Goal: Information Seeking & Learning: Learn about a topic

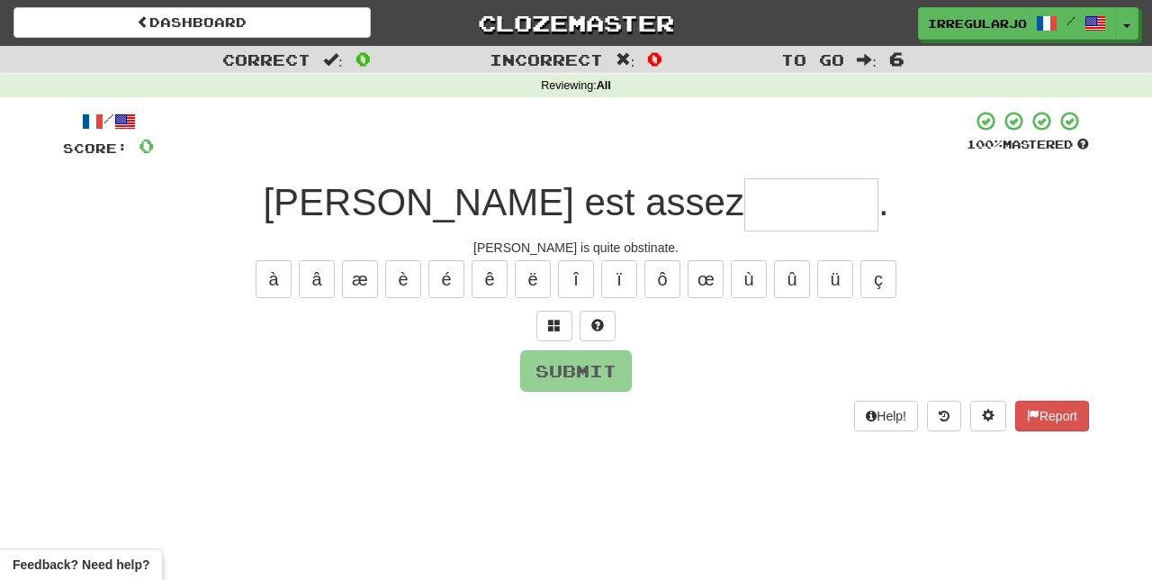
click at [744, 198] on input "text" at bounding box center [811, 204] width 134 height 53
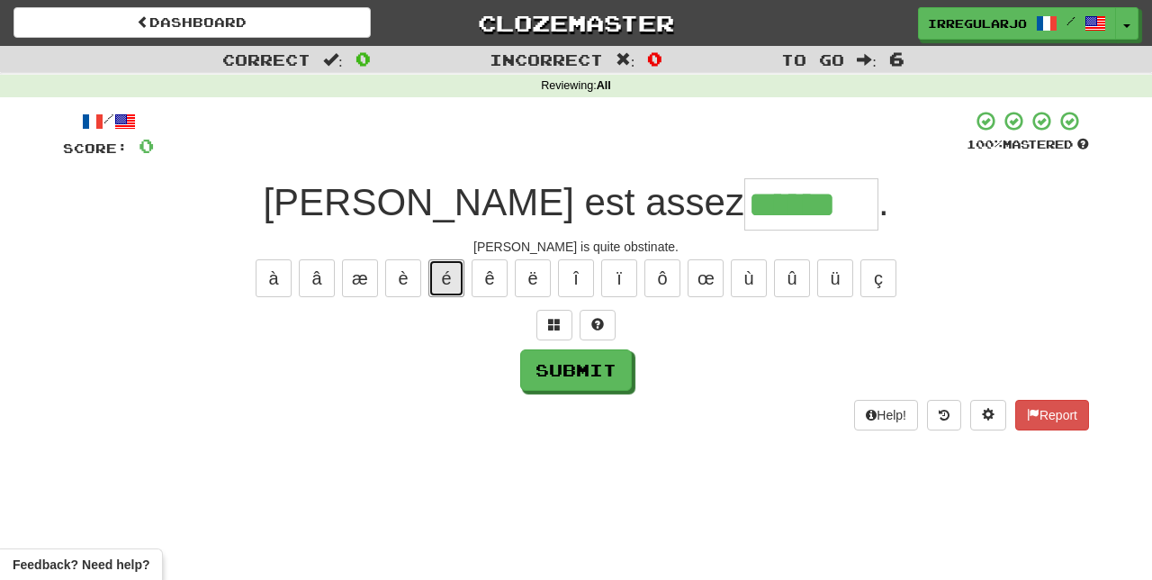
click at [447, 268] on button "é" at bounding box center [446, 278] width 36 height 38
type input "*******"
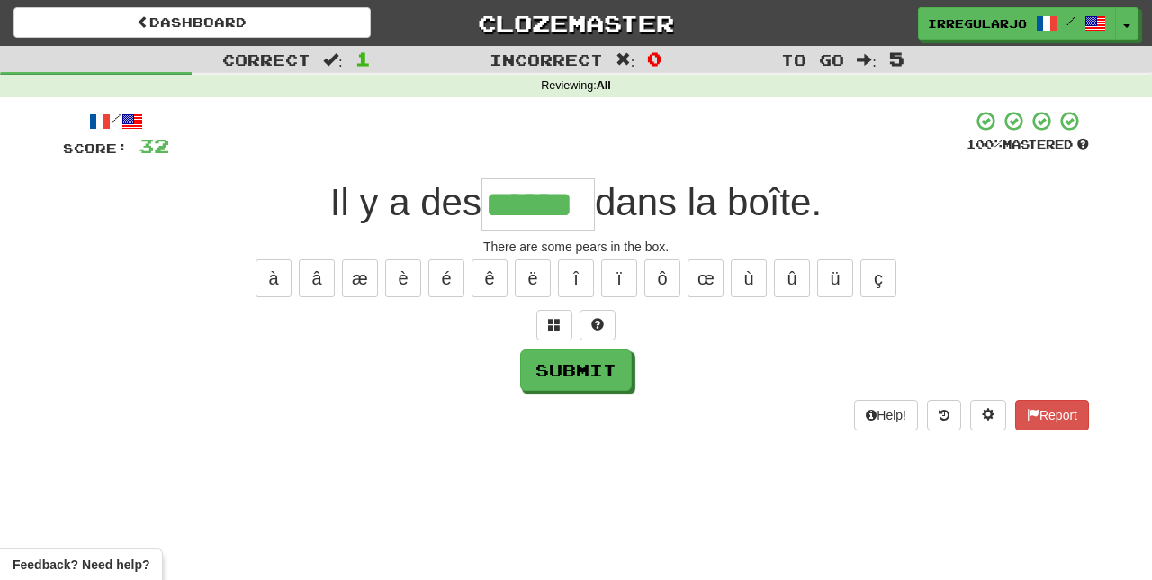
type input "******"
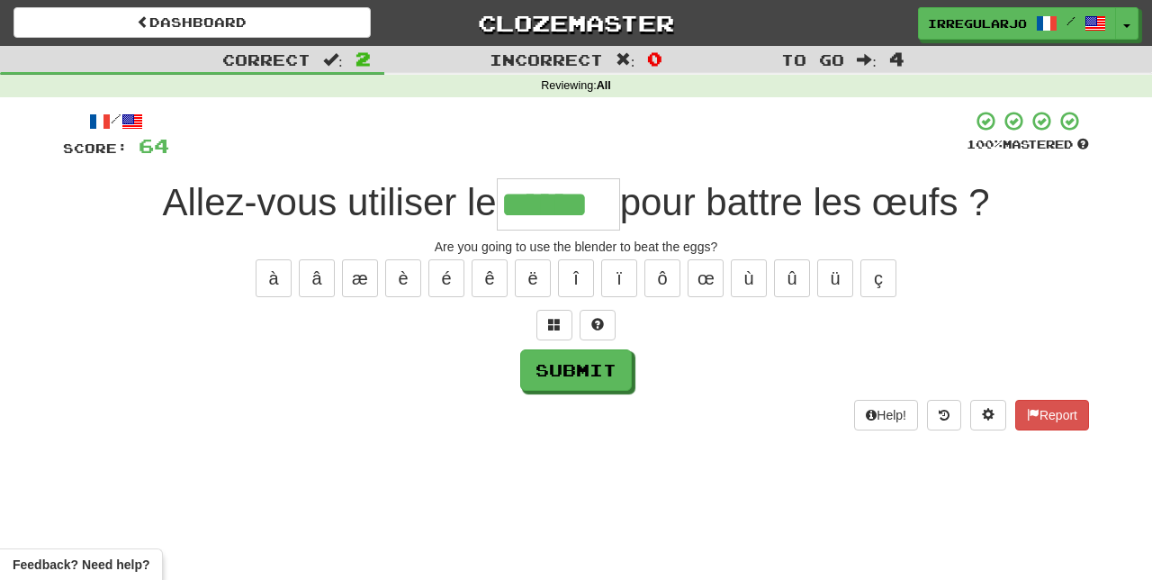
type input "******"
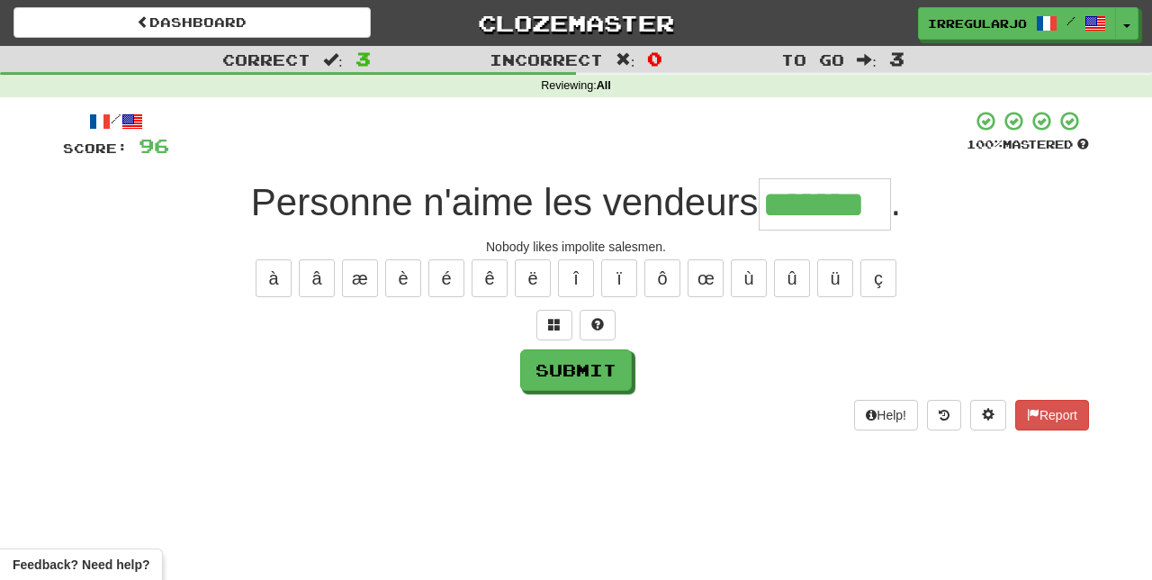
type input "*******"
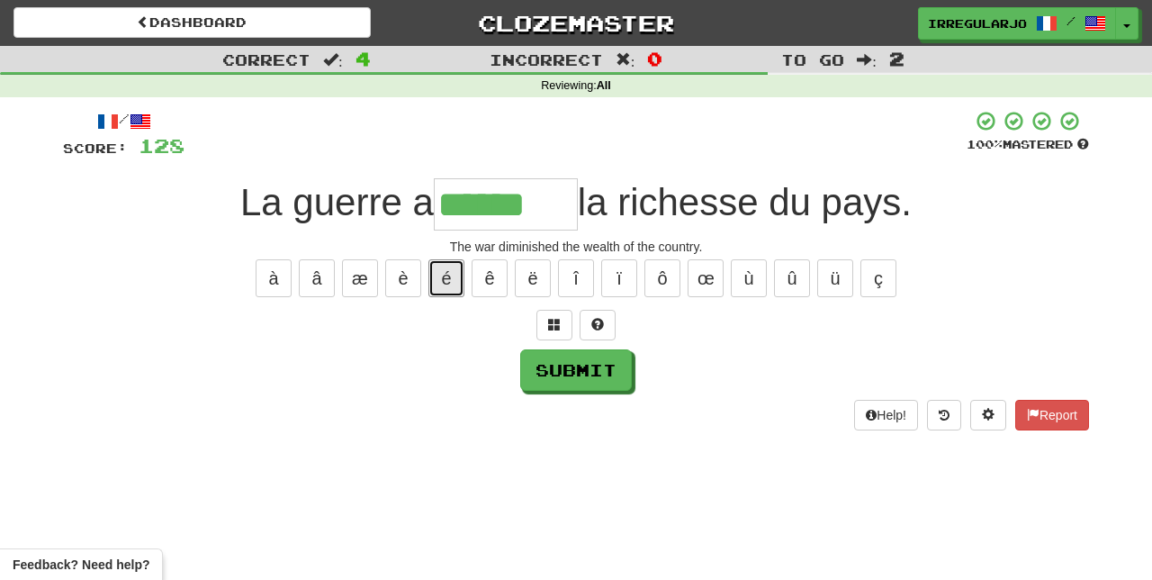
click at [446, 269] on button "é" at bounding box center [446, 278] width 36 height 38
type input "*******"
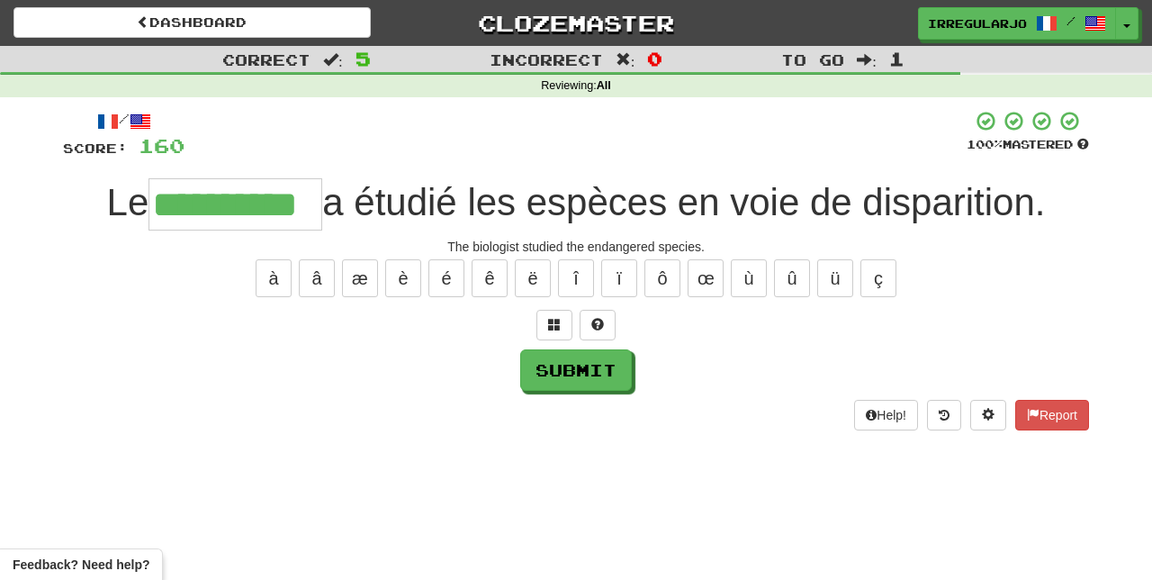
type input "**********"
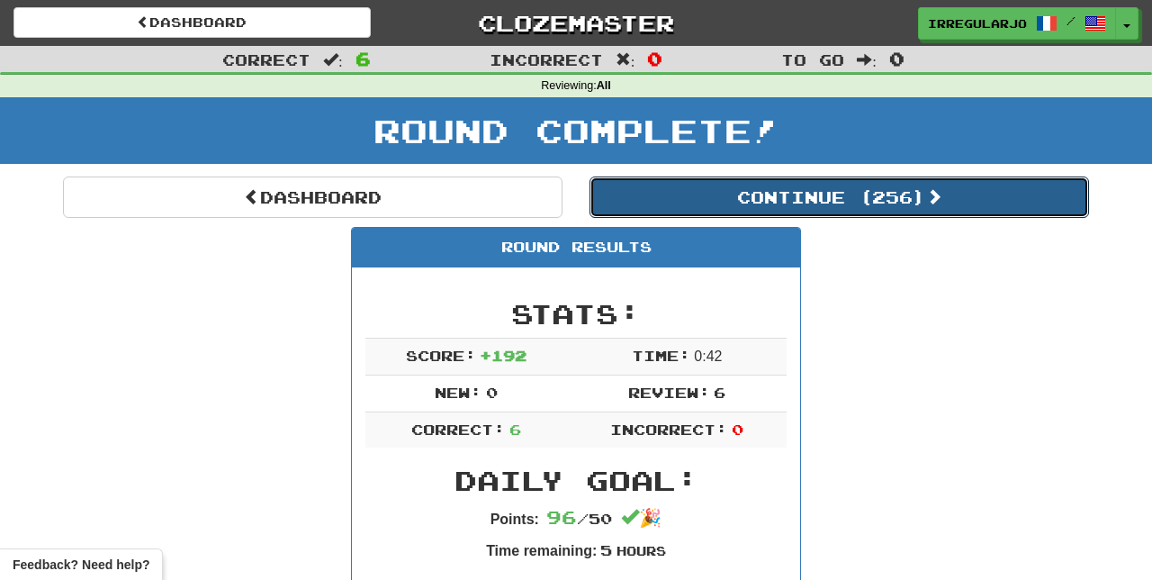
click at [930, 198] on button "Continue ( 256 )" at bounding box center [838, 196] width 499 height 41
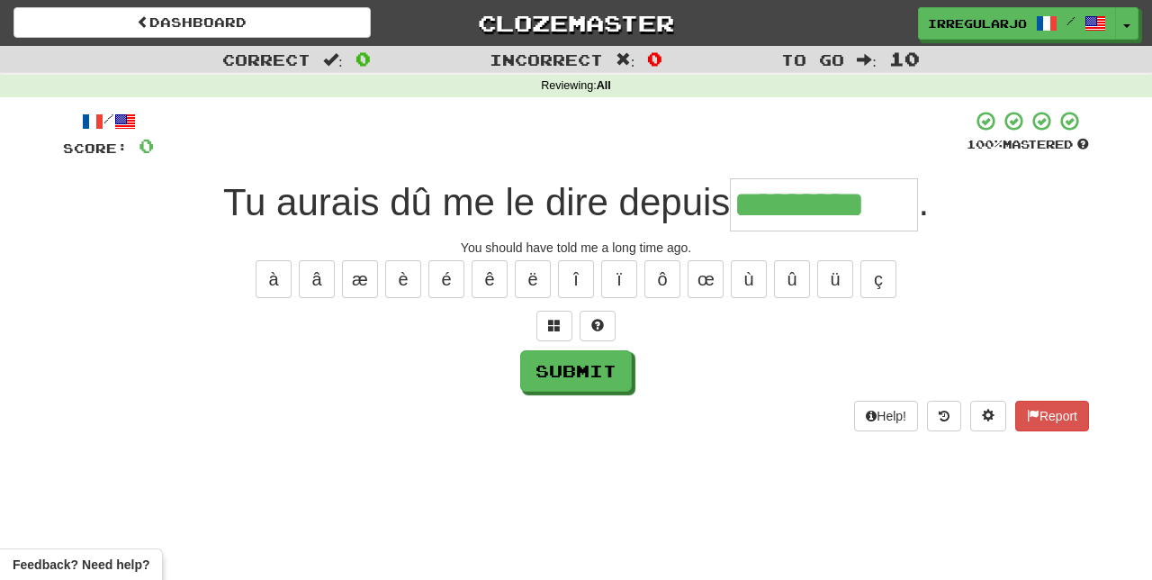
type input "*********"
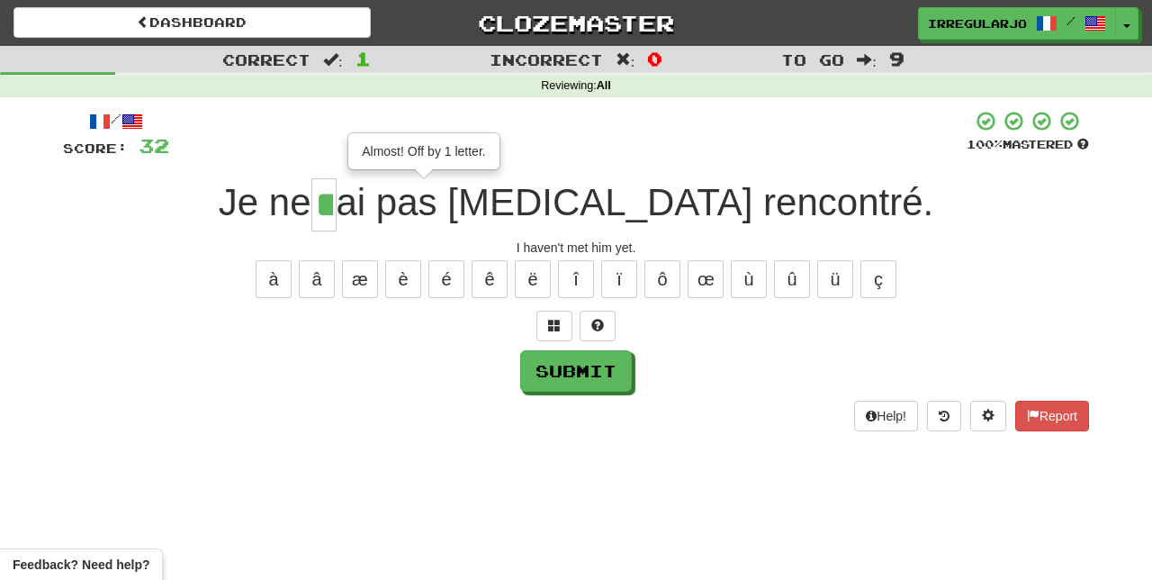
type input "**"
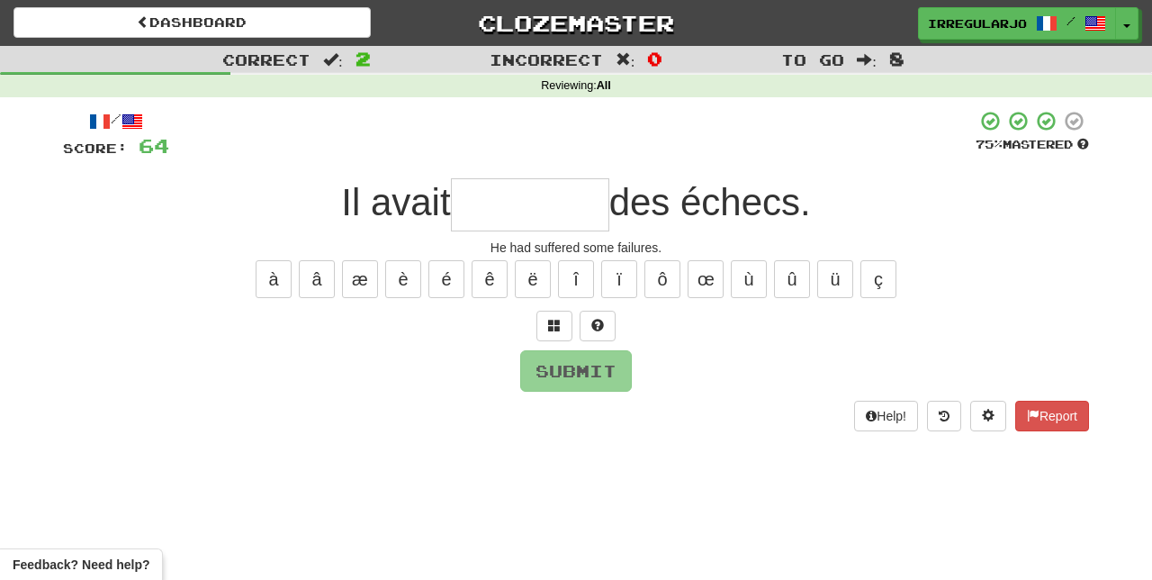
type input "*"
click at [446, 273] on button "é" at bounding box center [446, 279] width 36 height 38
type input "*"
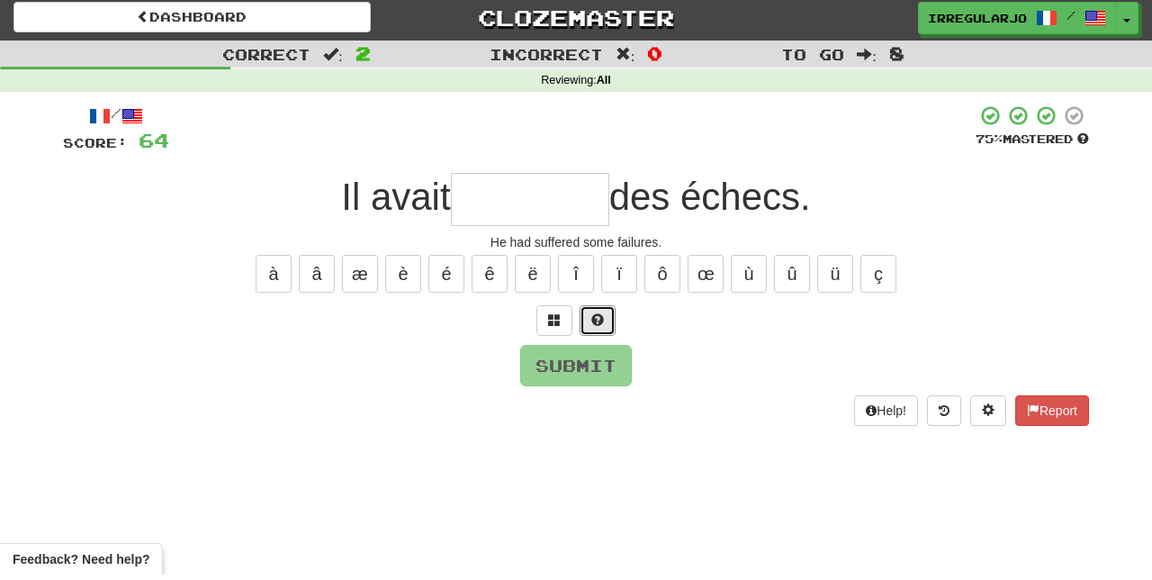
click at [599, 321] on span at bounding box center [597, 325] width 13 height 13
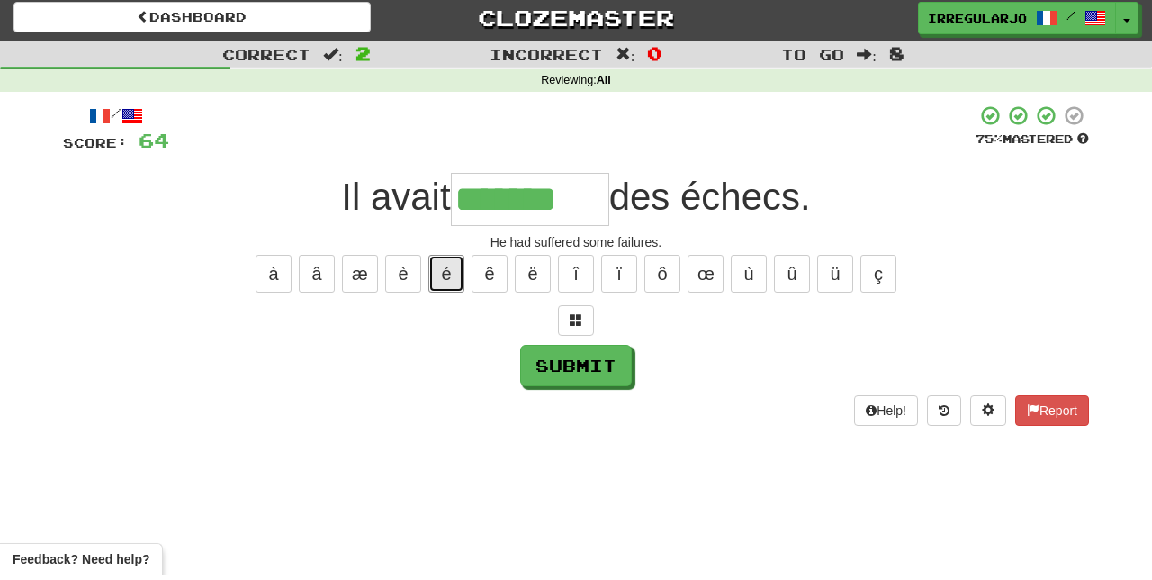
click at [445, 266] on button "é" at bounding box center [446, 279] width 36 height 38
type input "********"
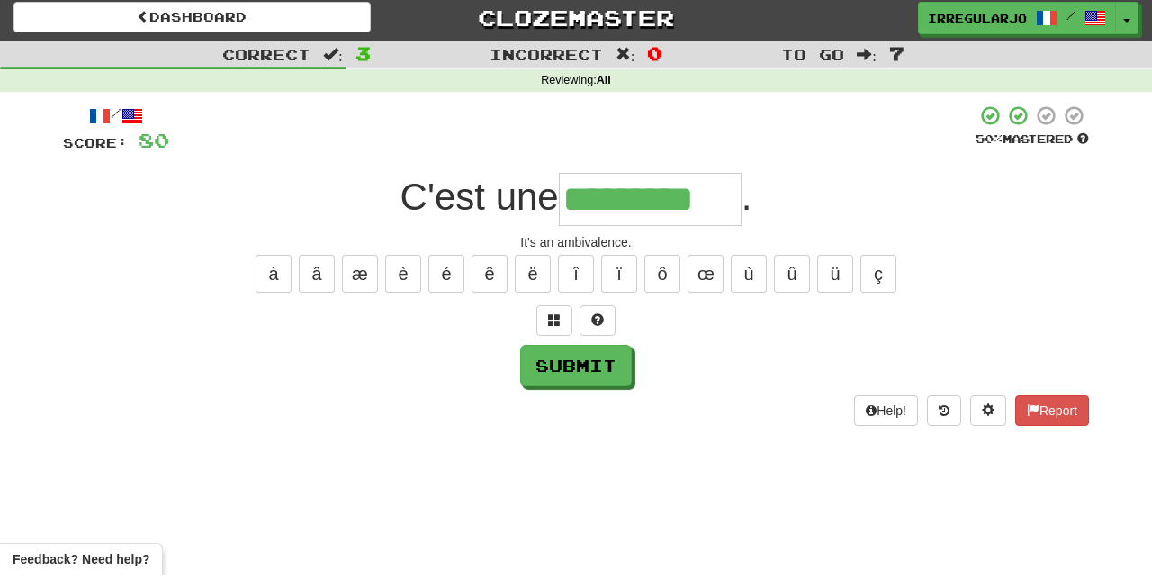
type input "*********"
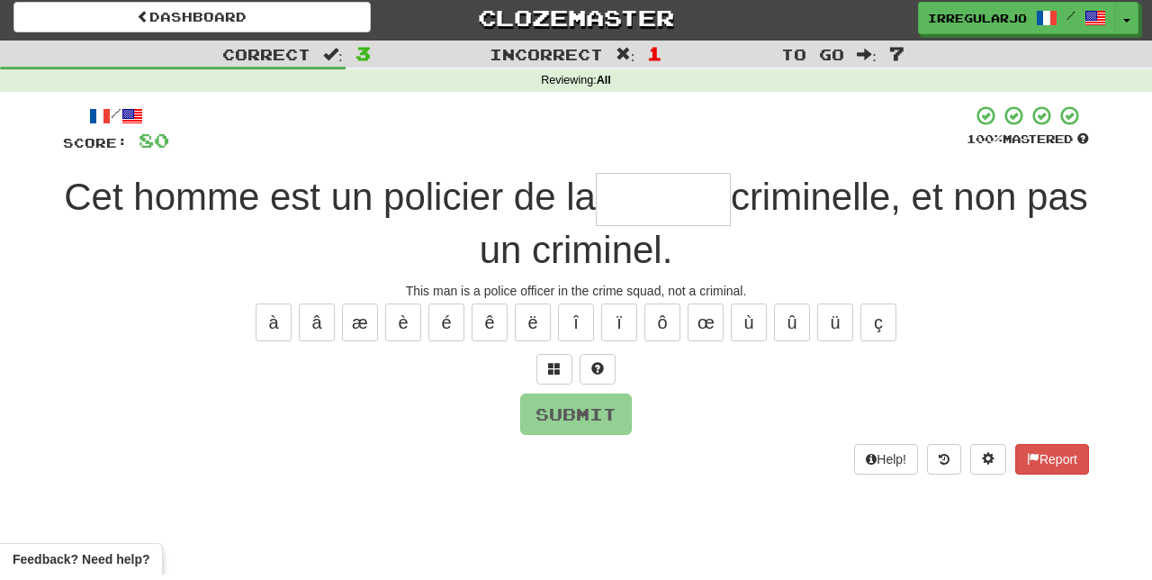
type input "*"
click at [446, 319] on button "é" at bounding box center [446, 328] width 36 height 38
type input "*"
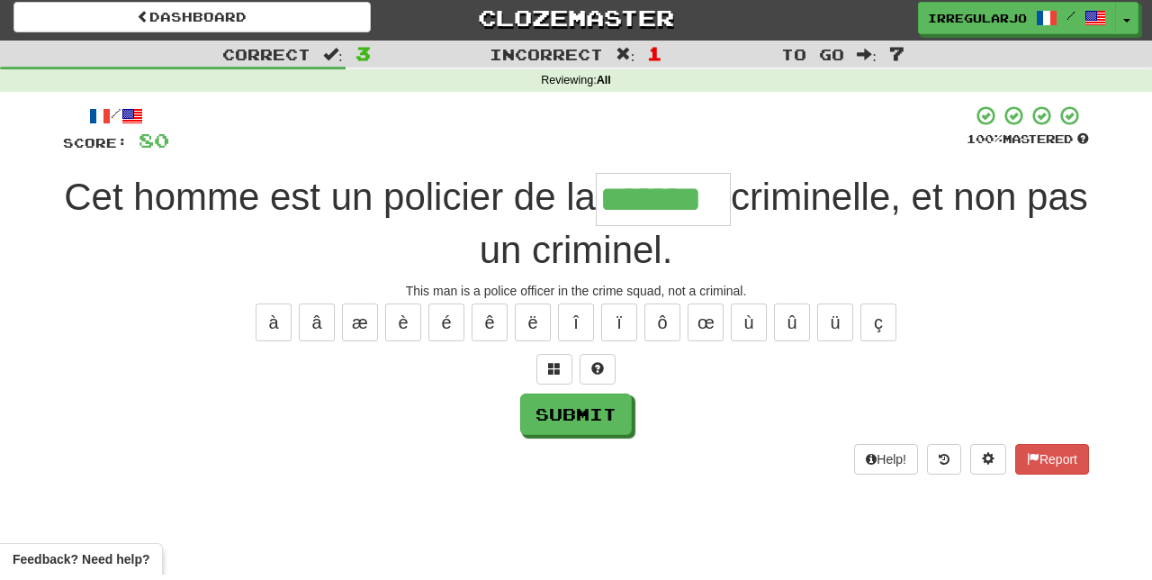
type input "*******"
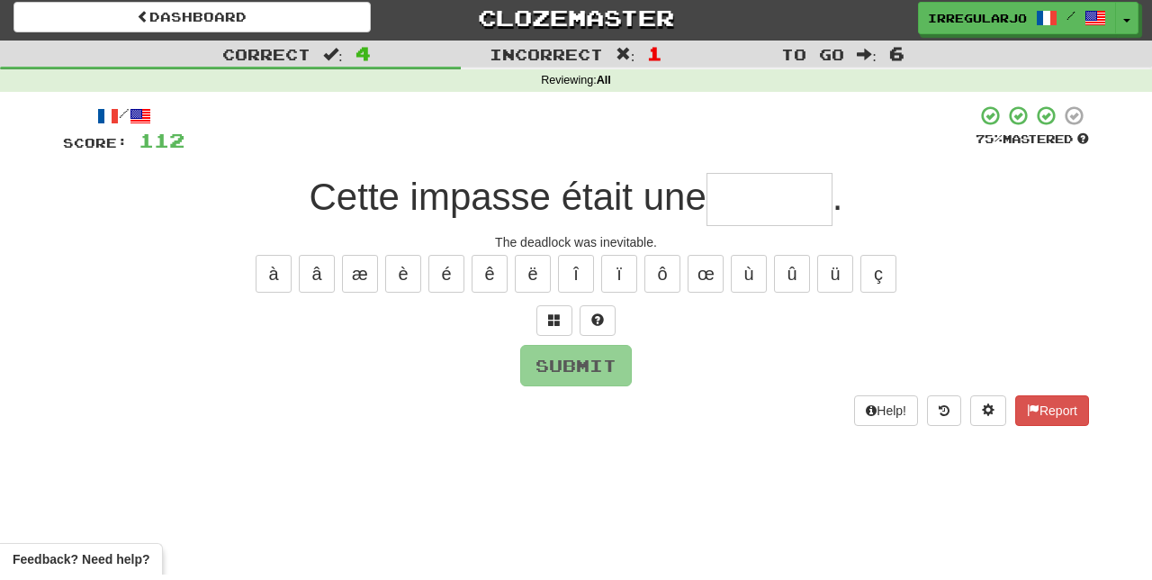
type input "*"
click at [594, 319] on span at bounding box center [597, 325] width 13 height 13
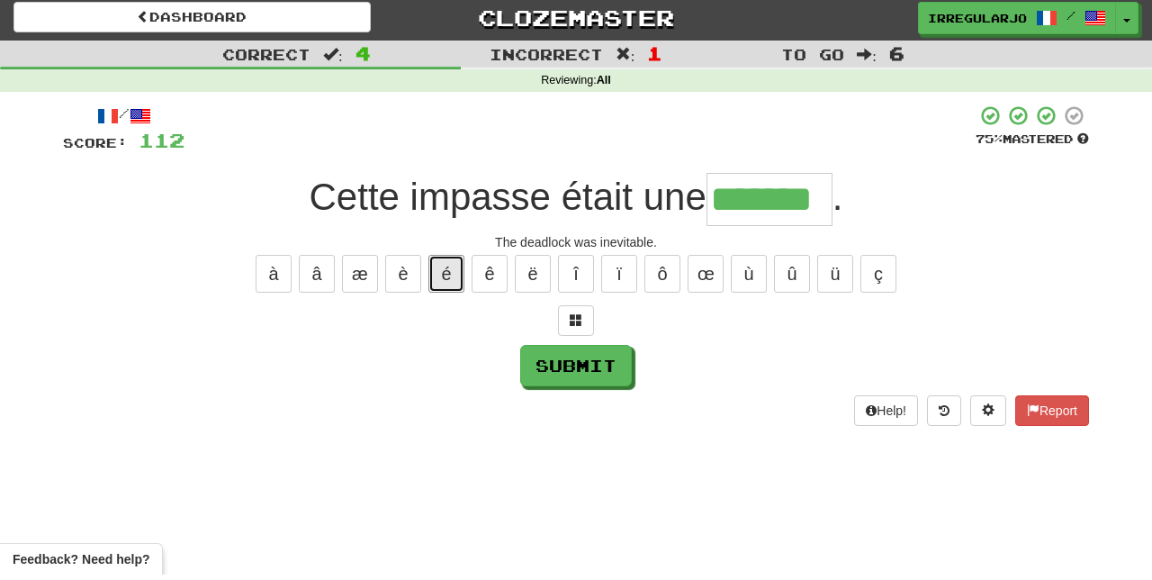
click at [447, 273] on button "é" at bounding box center [446, 279] width 36 height 38
type input "********"
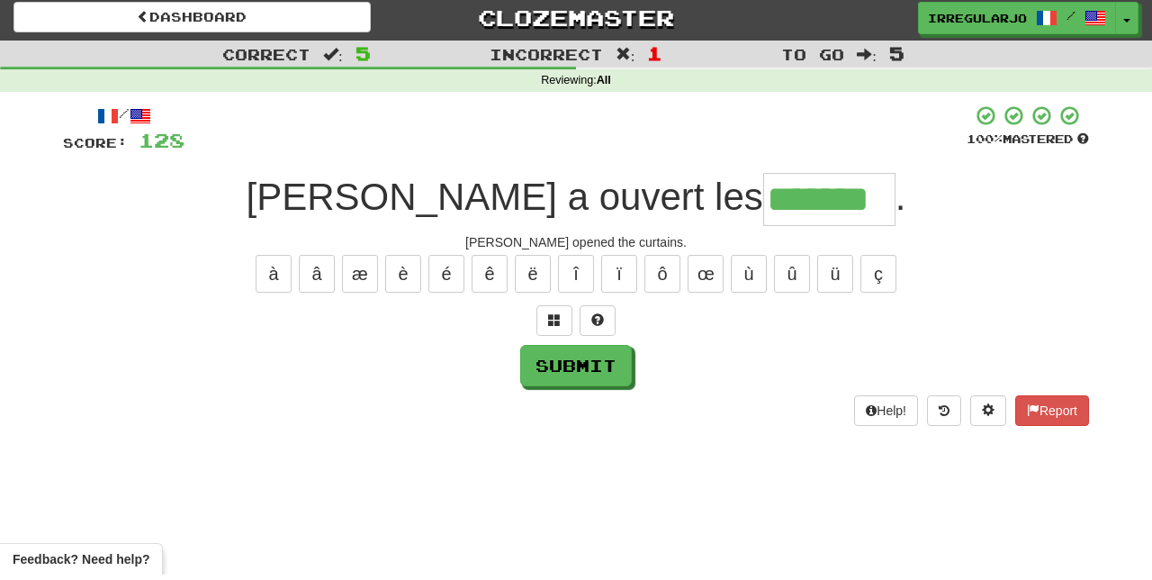
type input "*******"
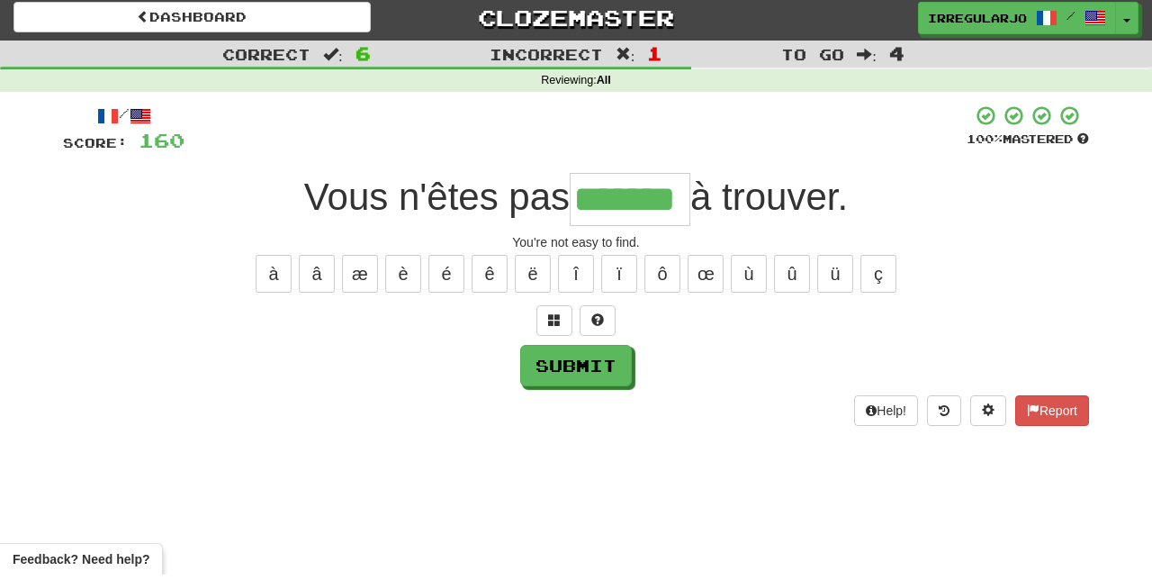
type input "*******"
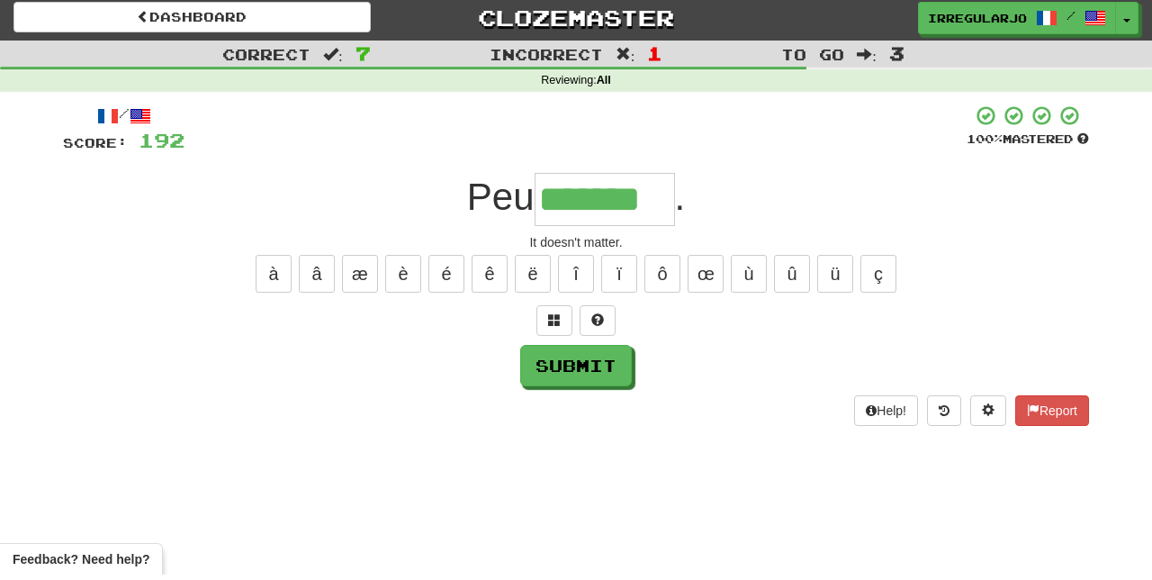
type input "*******"
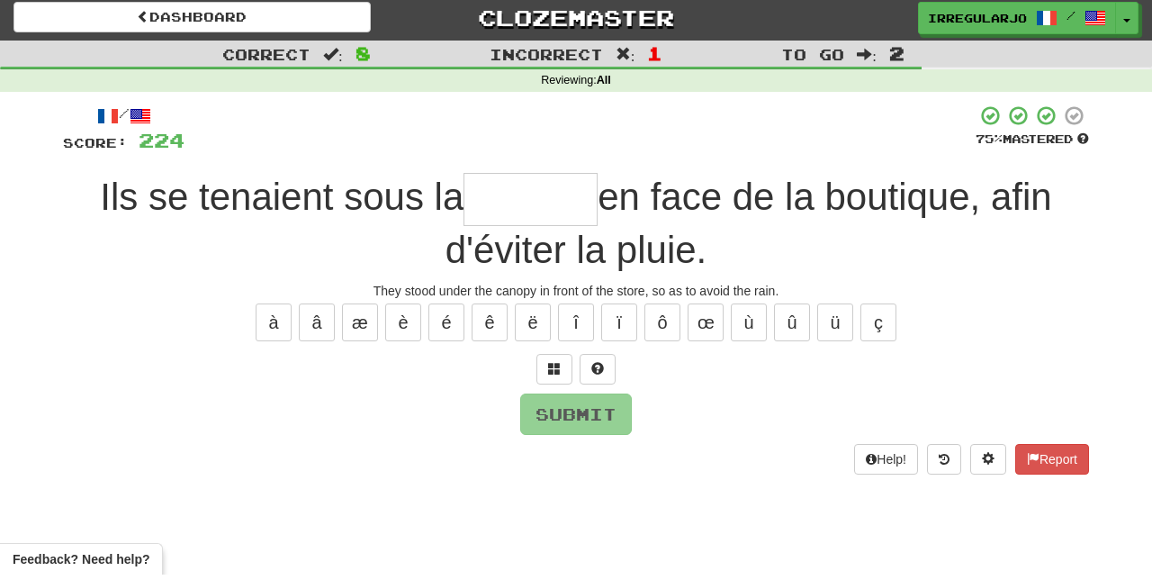
type input "*"
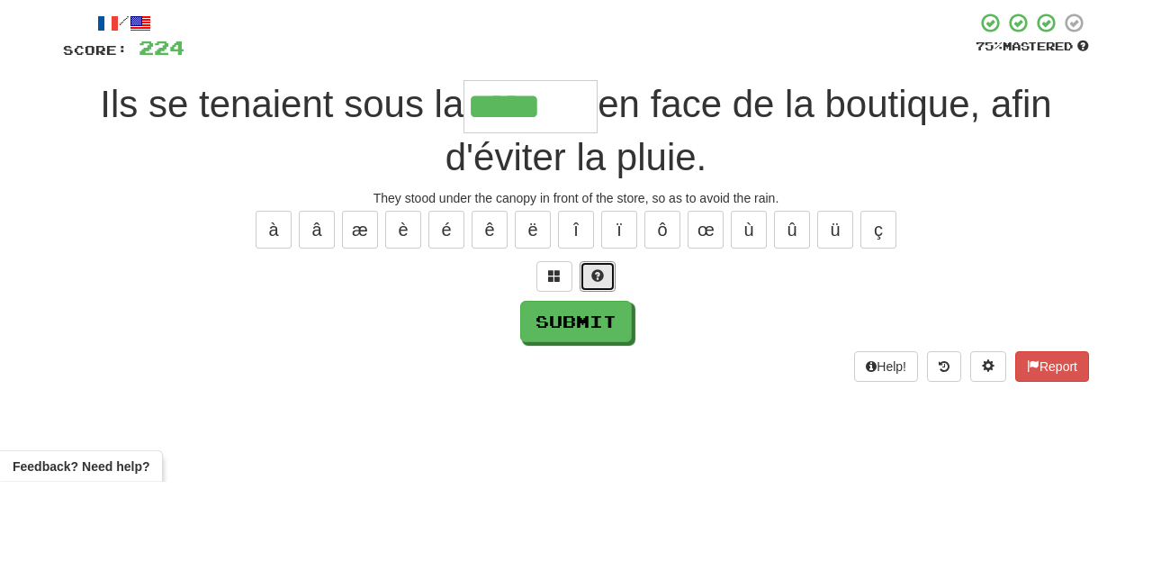
click at [612, 367] on button at bounding box center [598, 374] width 36 height 31
type input "********"
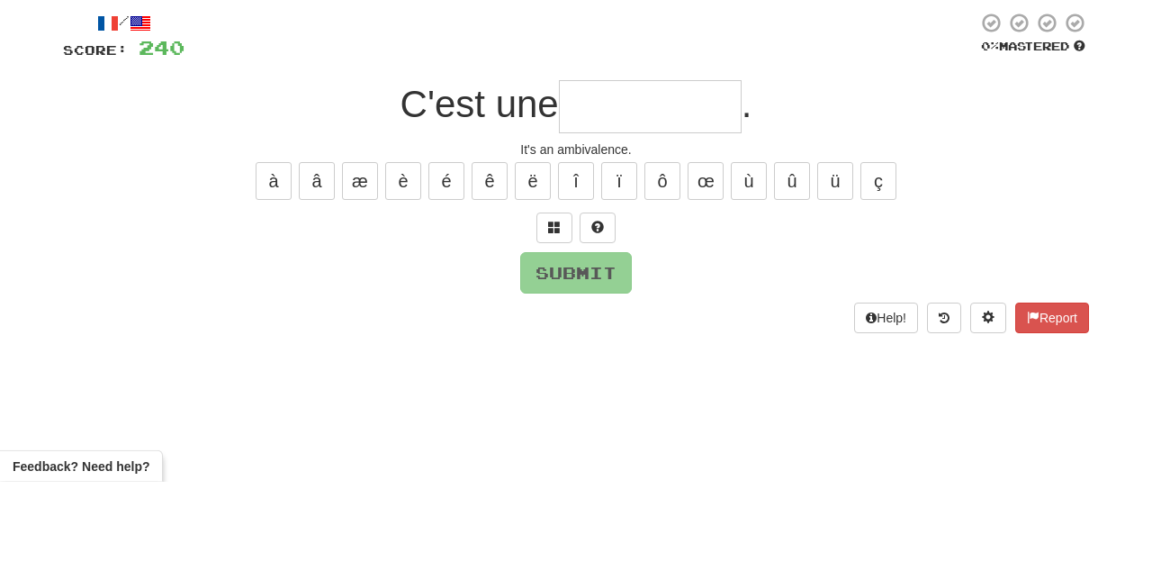
type input "*"
click at [445, 274] on button "é" at bounding box center [446, 279] width 36 height 38
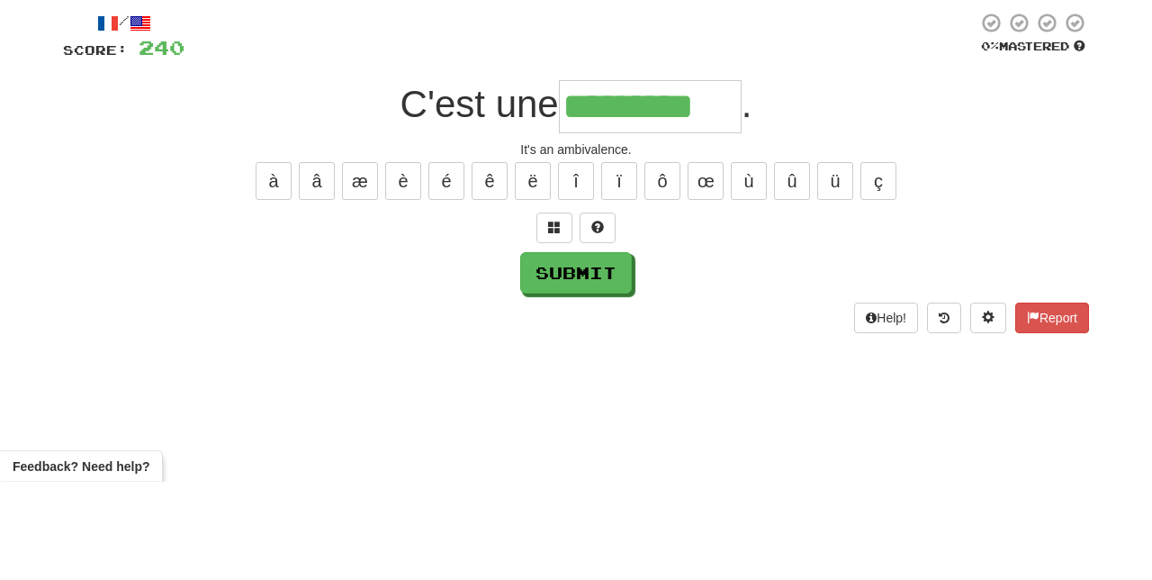
type input "*********"
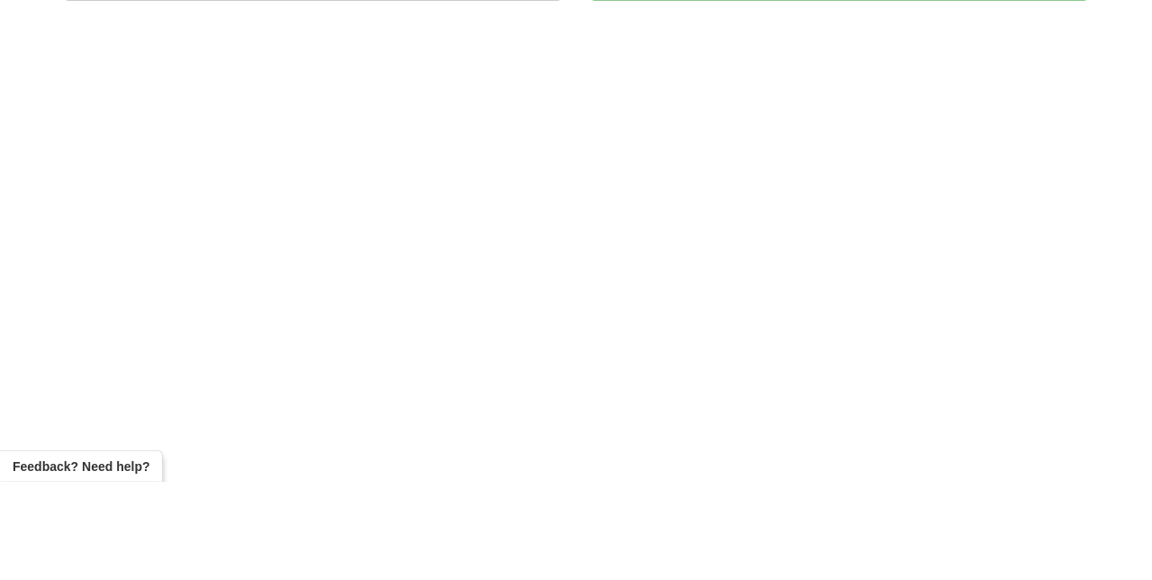
scroll to position [13, 0]
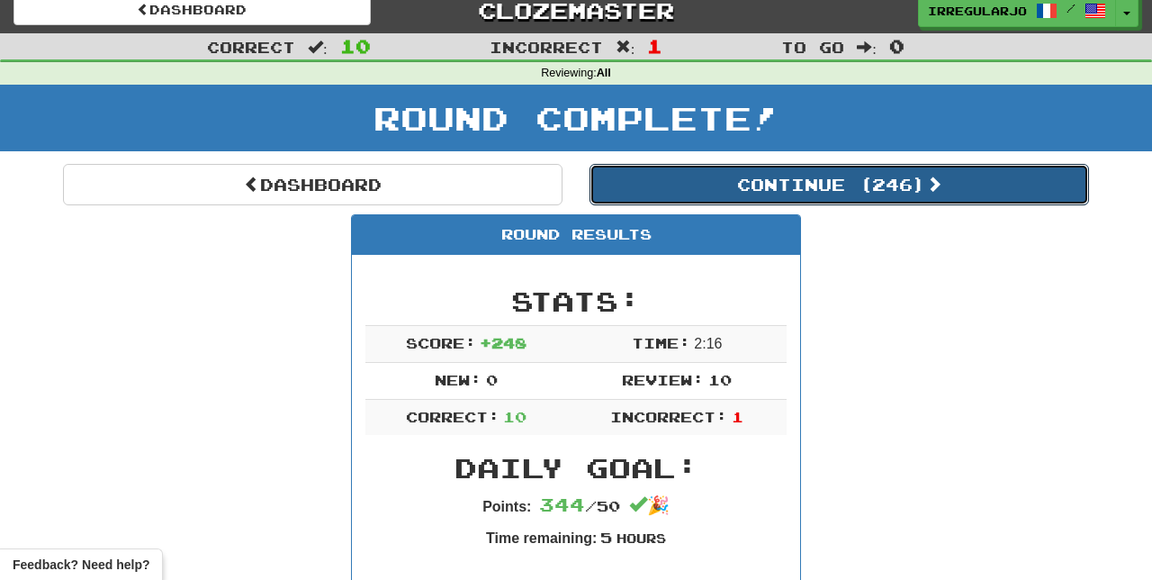
click at [963, 177] on button "Continue ( 246 )" at bounding box center [838, 184] width 499 height 41
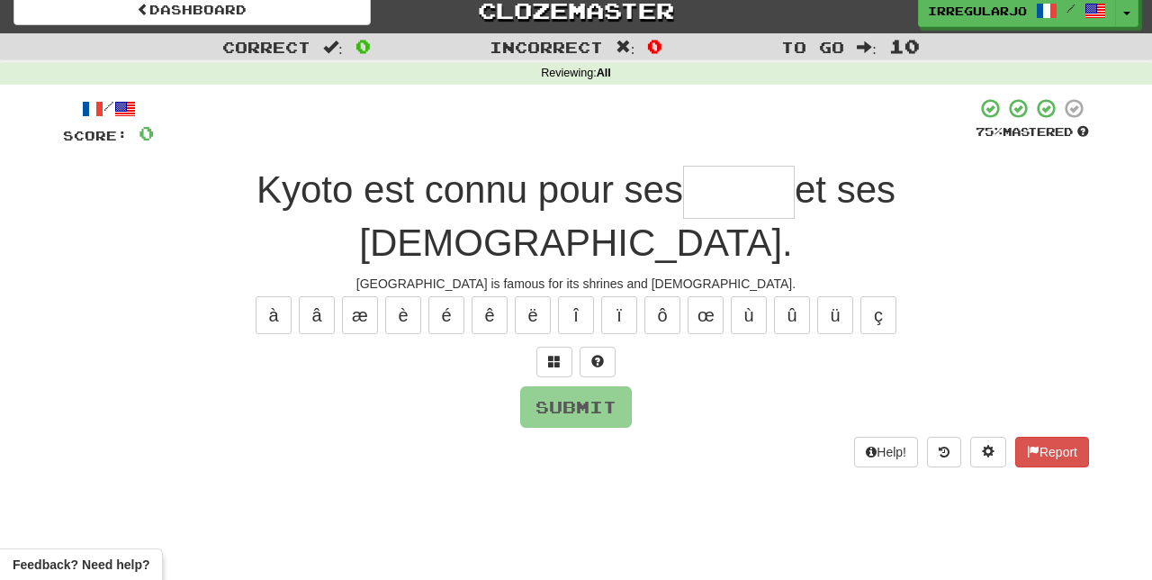
type input "*"
click at [603, 346] on button at bounding box center [598, 361] width 36 height 31
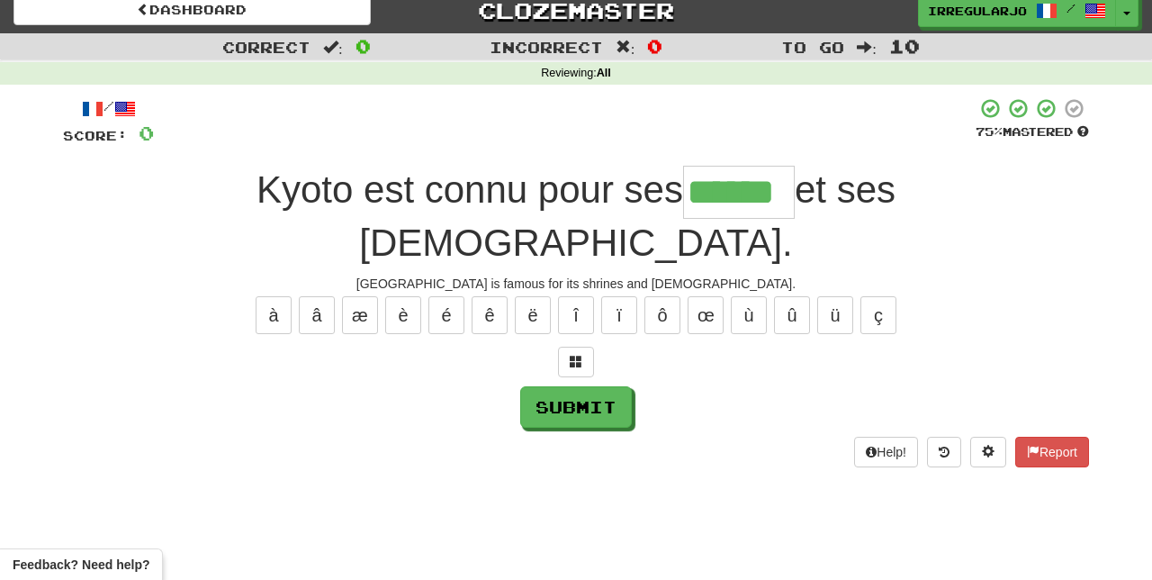
type input "******"
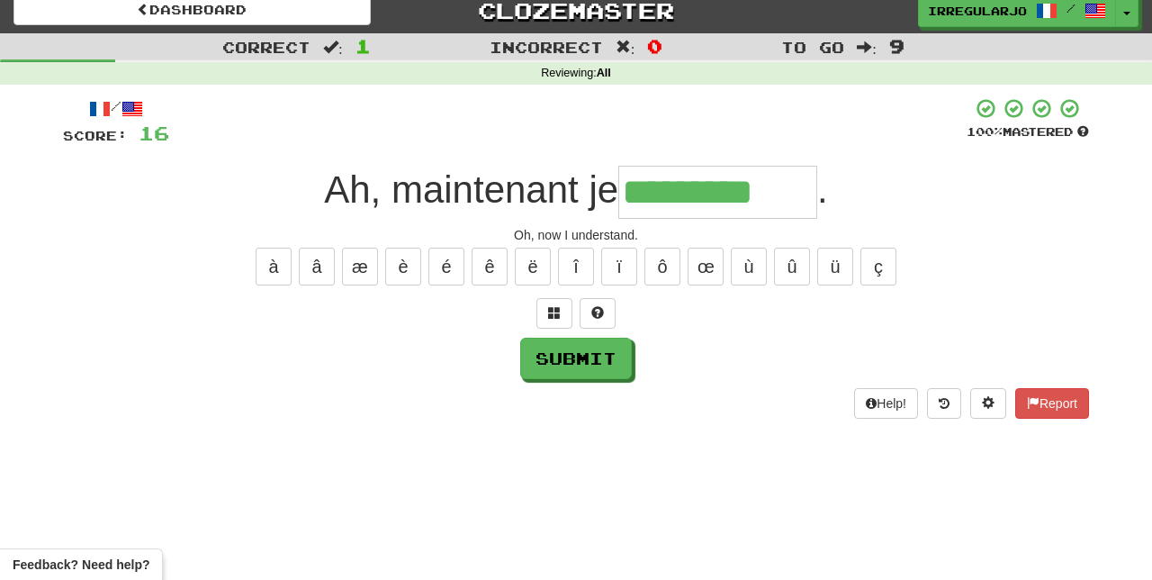
type input "*********"
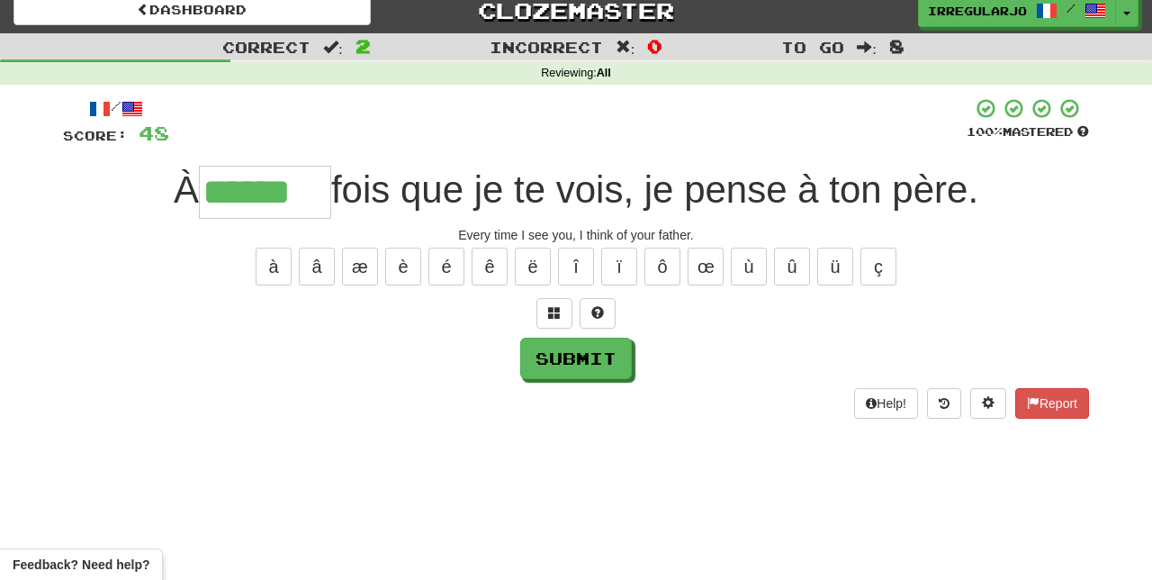
type input "******"
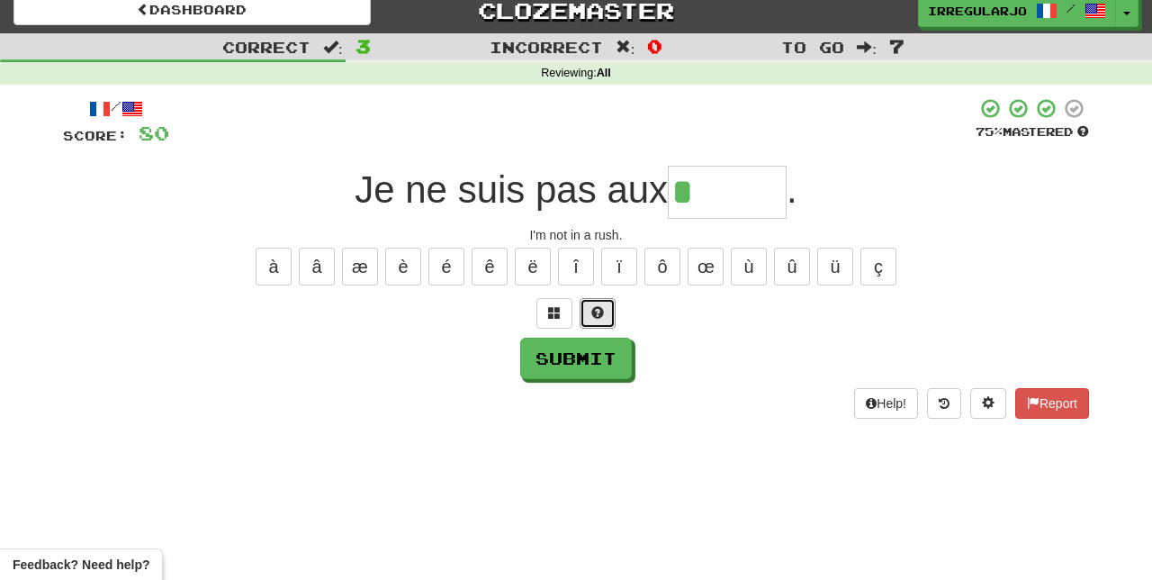
click at [606, 305] on button at bounding box center [598, 313] width 36 height 31
click at [403, 269] on button "è" at bounding box center [403, 266] width 36 height 38
type input "******"
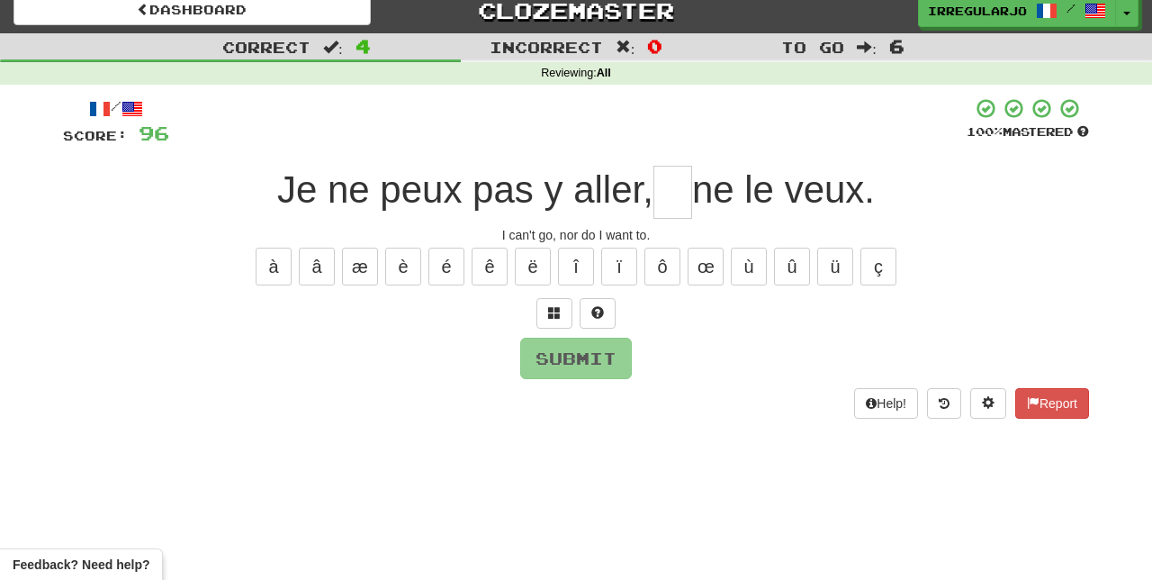
type input "*"
type input "**"
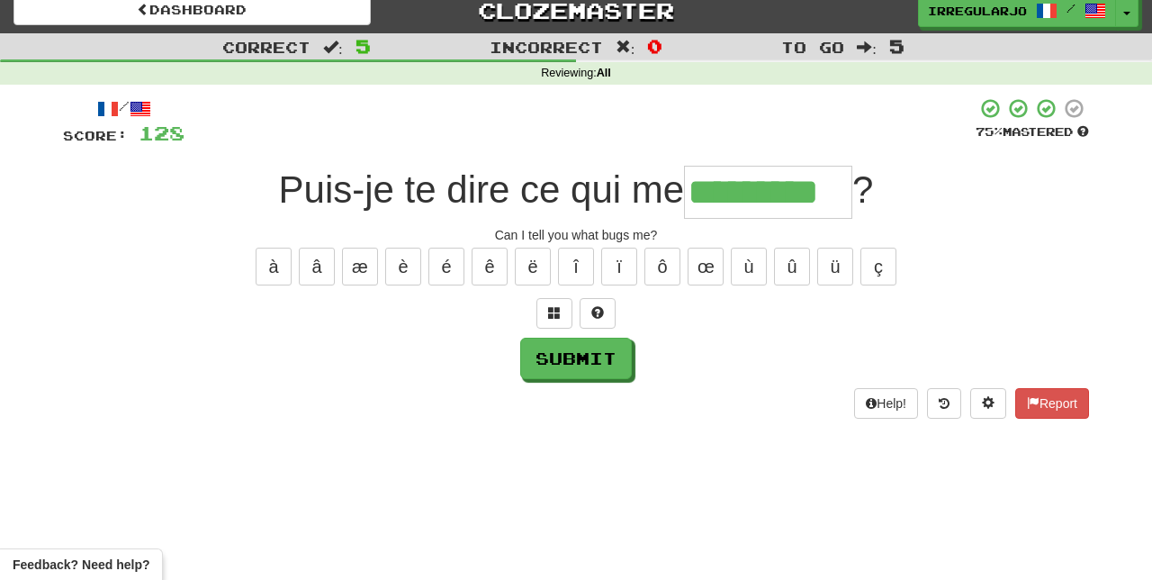
type input "*********"
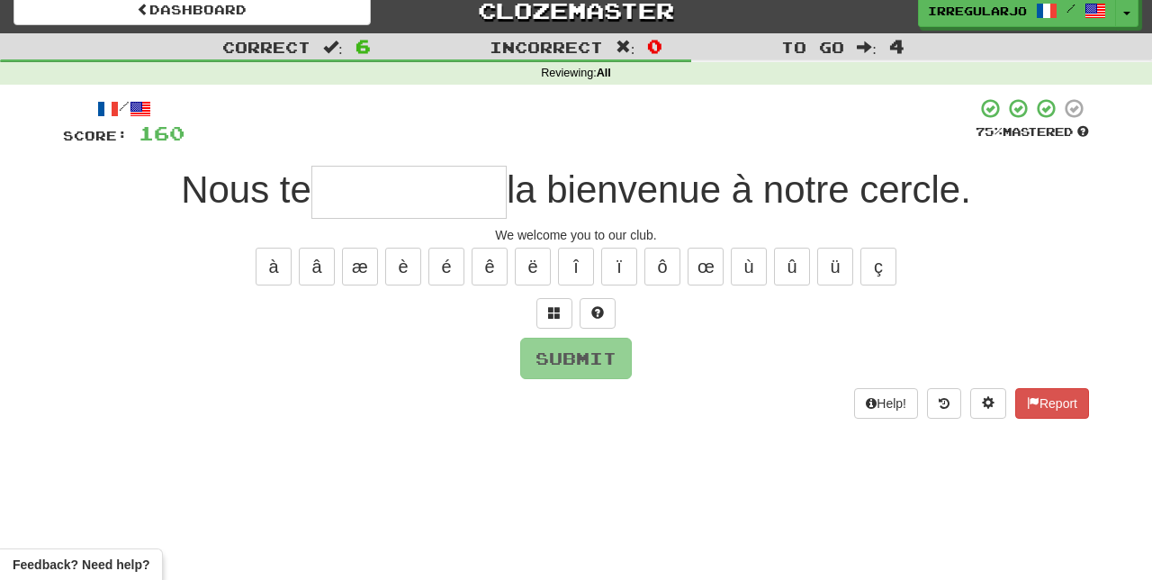
type input "*"
click at [603, 306] on span at bounding box center [597, 312] width 13 height 13
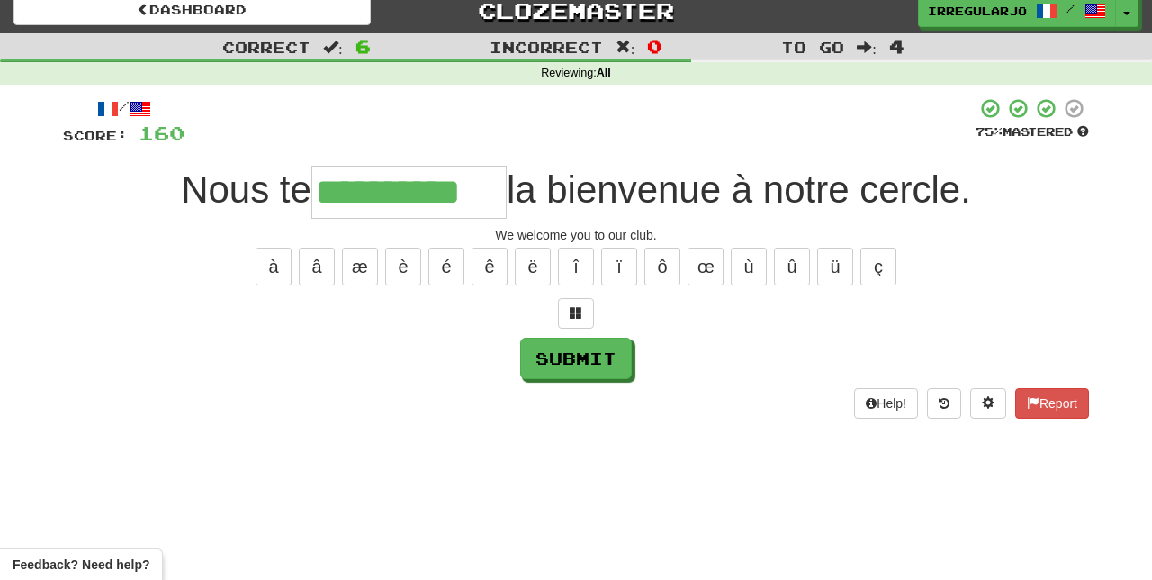
type input "**********"
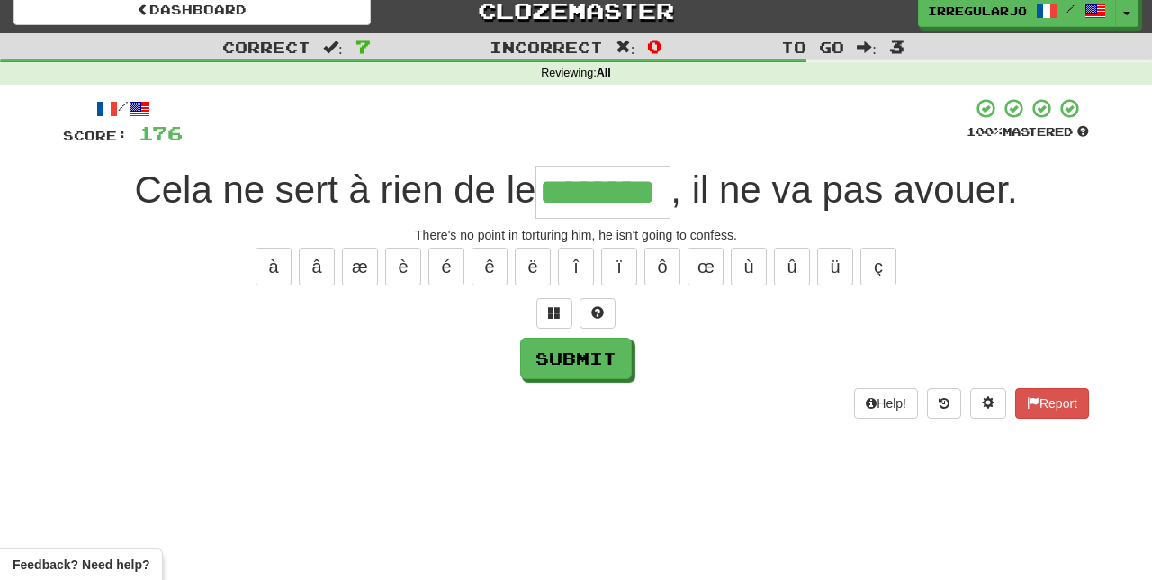
type input "********"
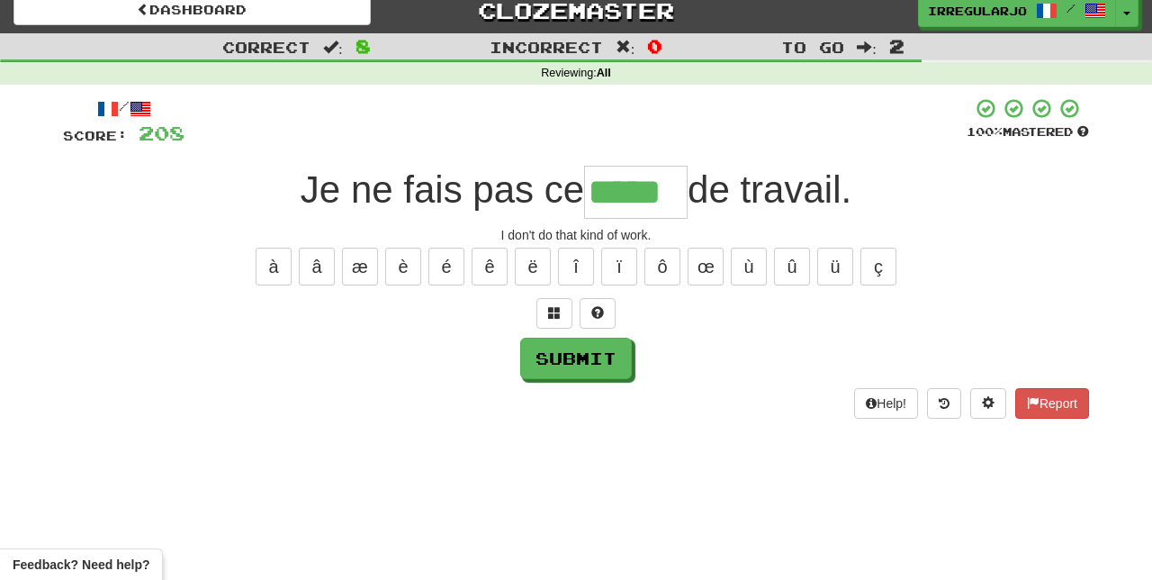
type input "*****"
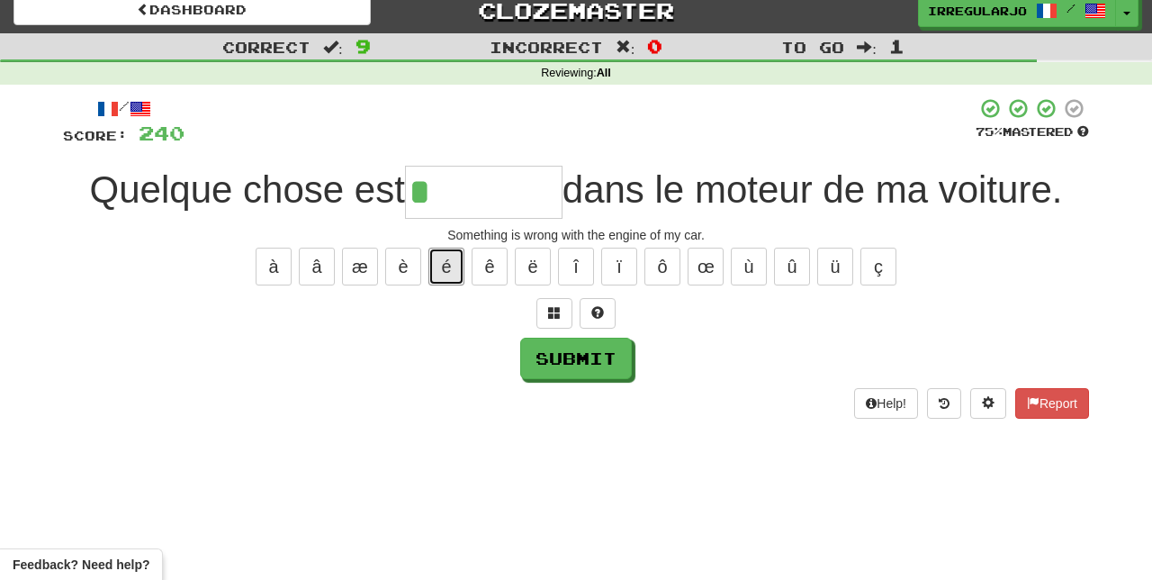
click at [450, 256] on button "é" at bounding box center [446, 266] width 36 height 38
click at [601, 311] on span at bounding box center [597, 312] width 13 height 13
click at [446, 257] on button "é" at bounding box center [446, 266] width 36 height 38
type input "********"
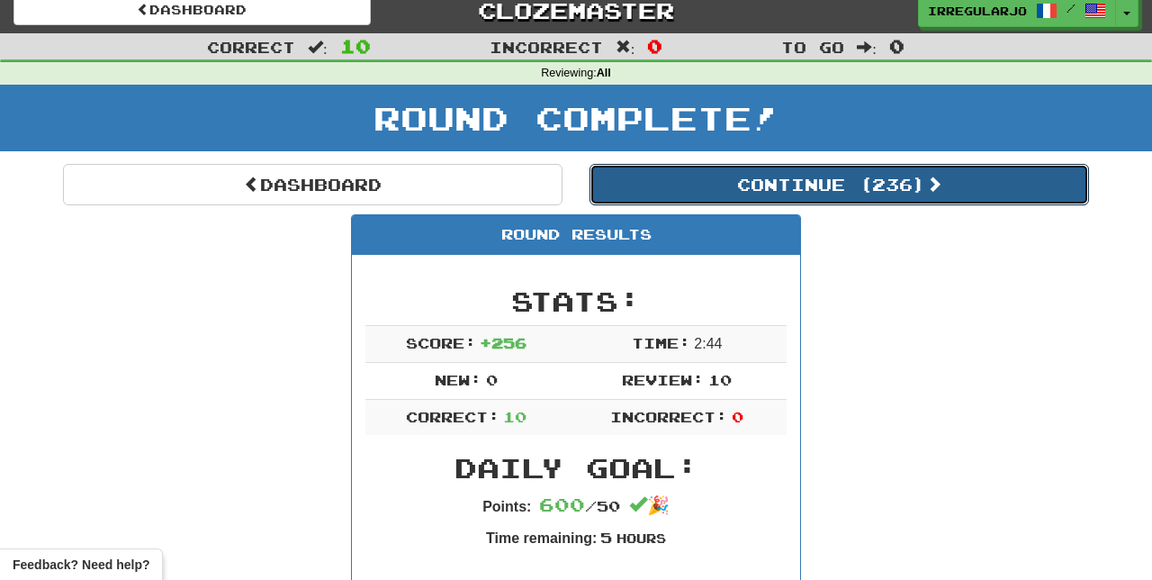
click at [925, 189] on button "Continue ( 236 )" at bounding box center [838, 184] width 499 height 41
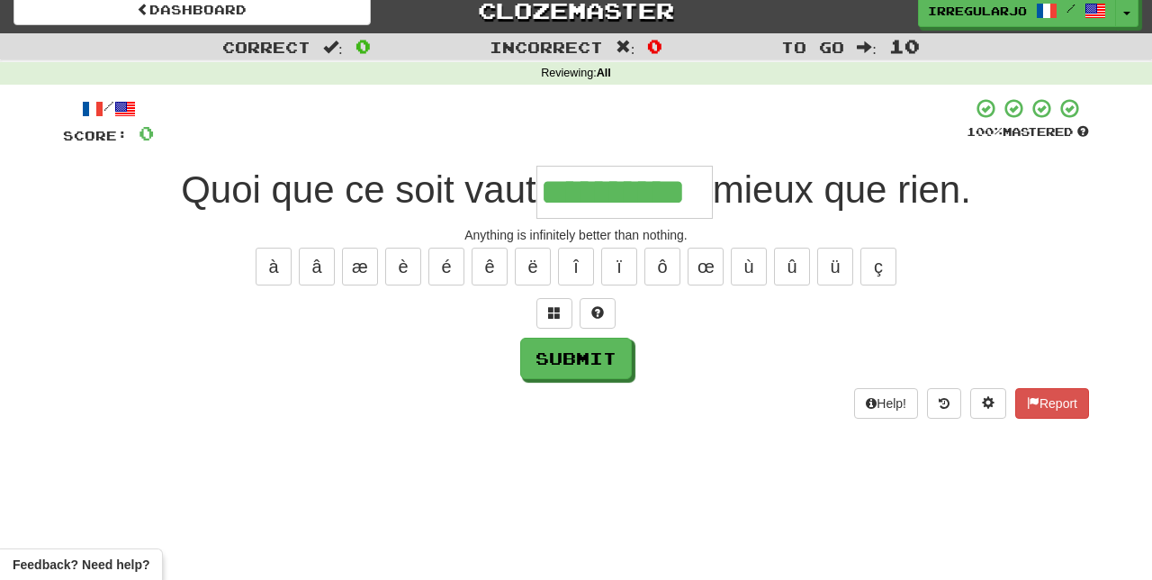
type input "**********"
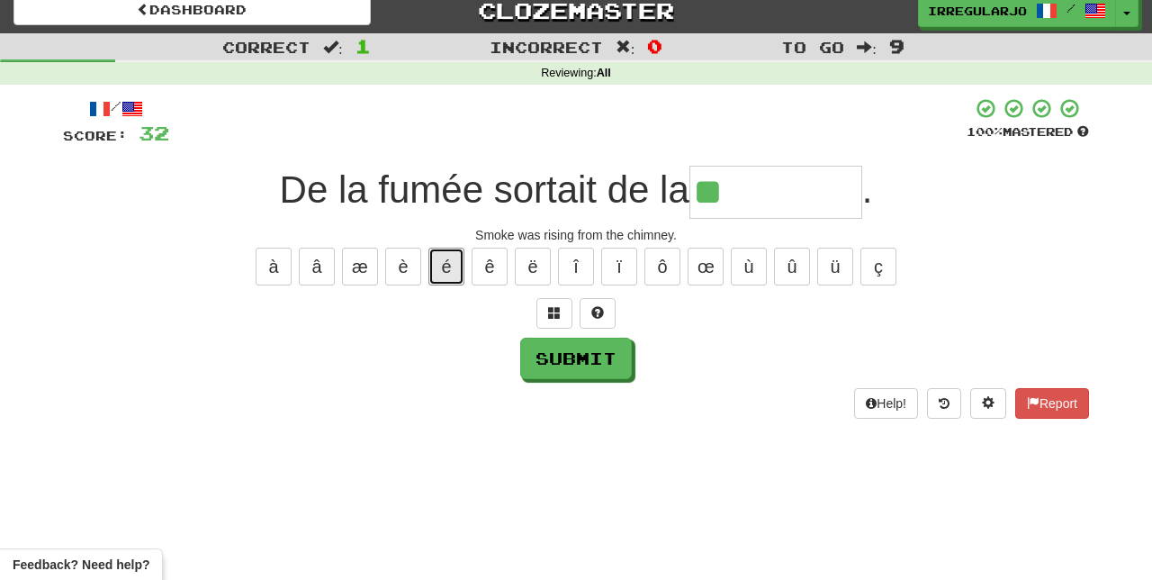
click at [449, 258] on button "é" at bounding box center [446, 266] width 36 height 38
click at [401, 268] on button "è" at bounding box center [403, 266] width 36 height 38
click at [448, 256] on button "é" at bounding box center [446, 266] width 36 height 38
type input "********"
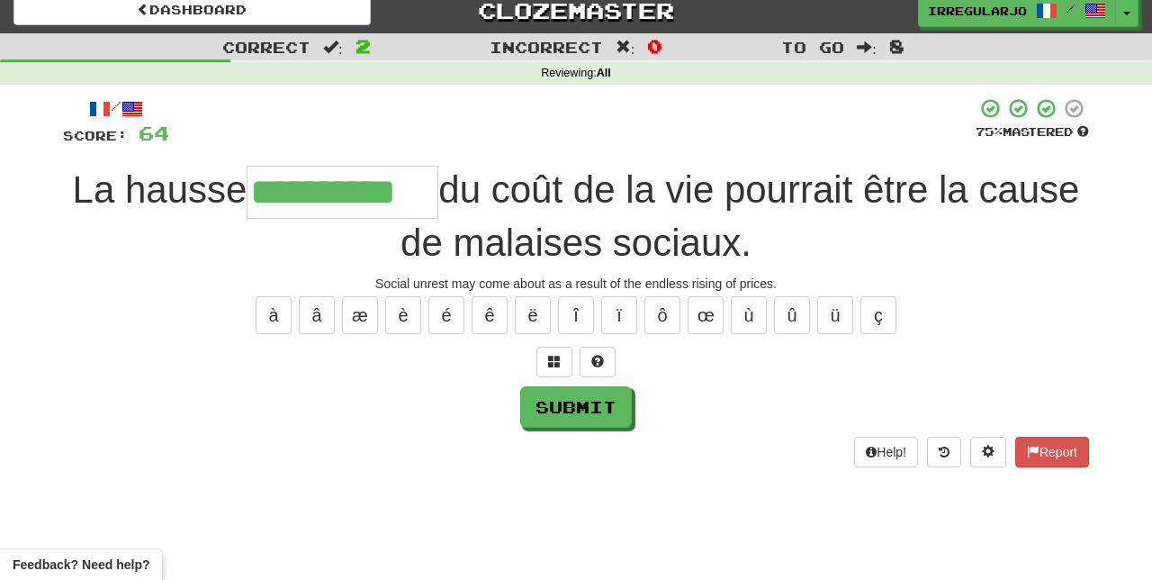
type input "**********"
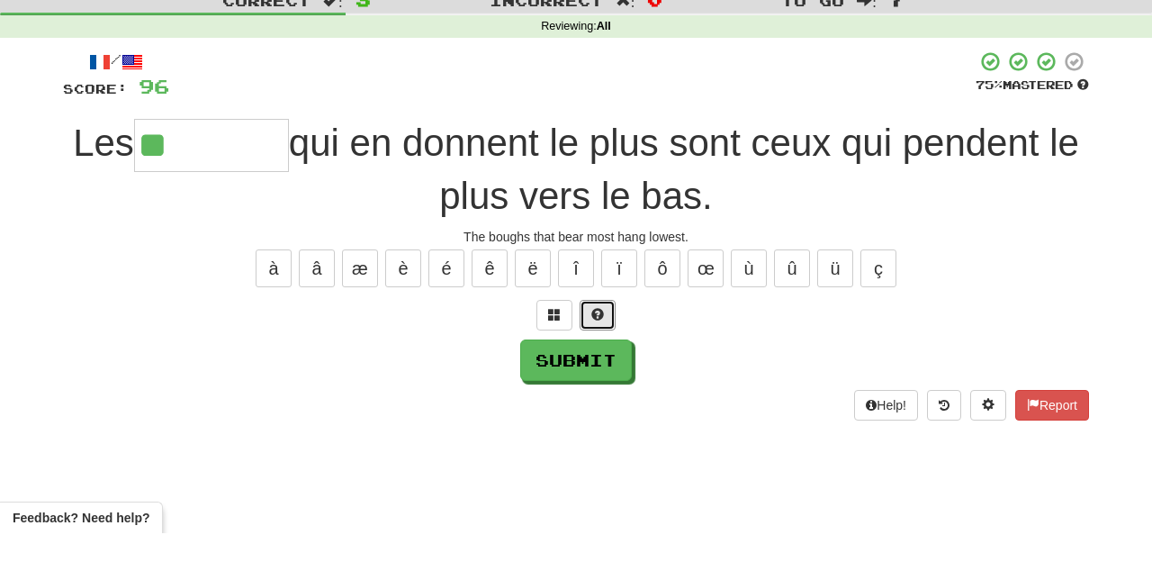
click at [601, 355] on span at bounding box center [597, 361] width 13 height 13
click at [400, 322] on button "è" at bounding box center [403, 315] width 36 height 38
click at [445, 311] on button "é" at bounding box center [446, 315] width 36 height 38
type input "*******"
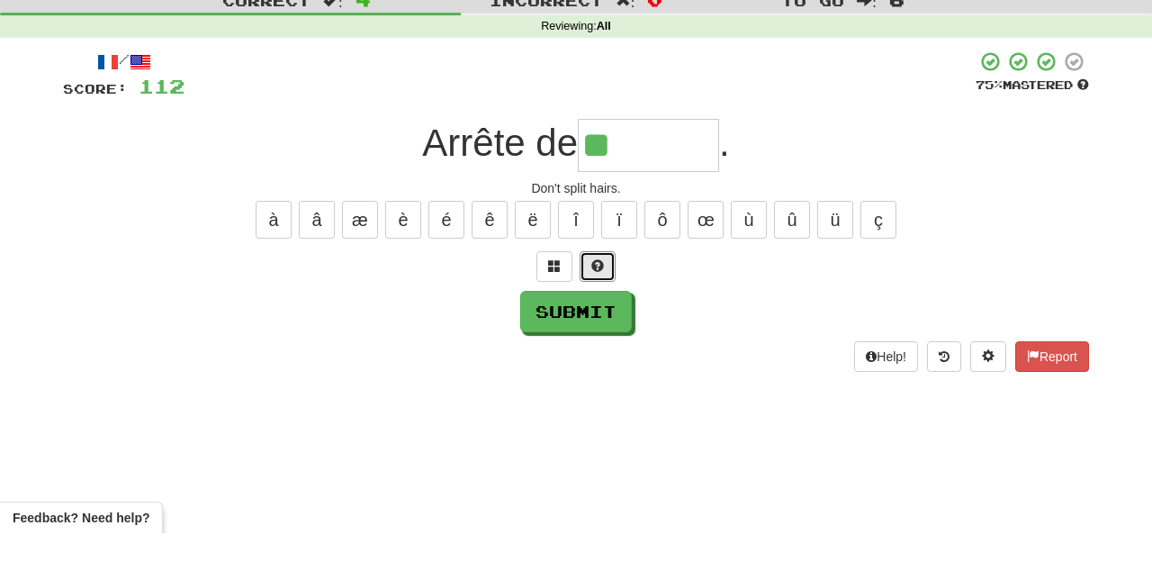
click at [601, 307] on span at bounding box center [597, 312] width 13 height 13
type input "*********"
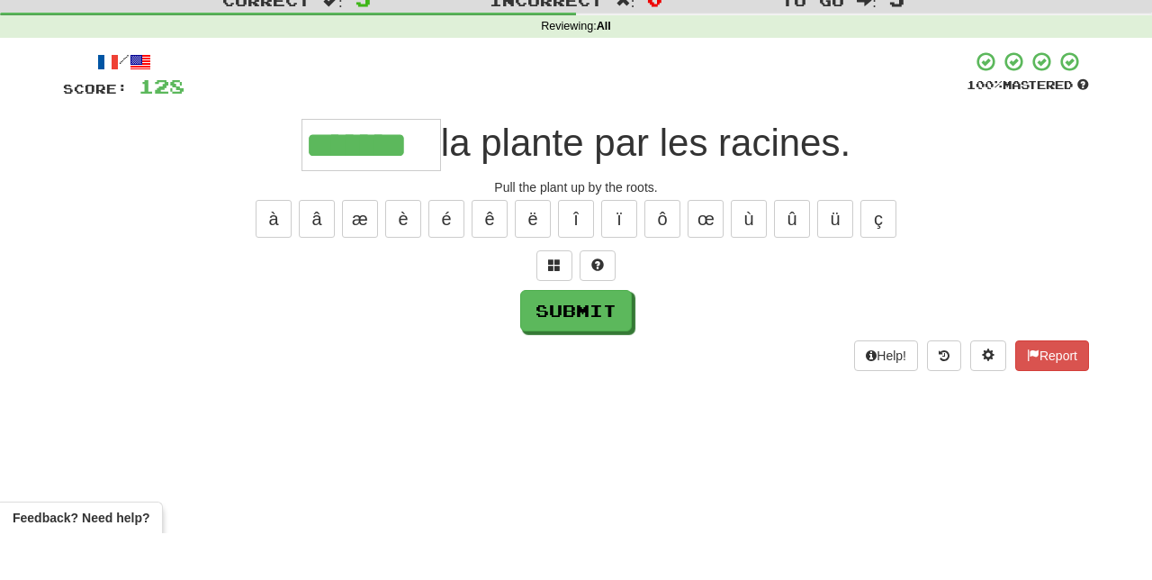
type input "*******"
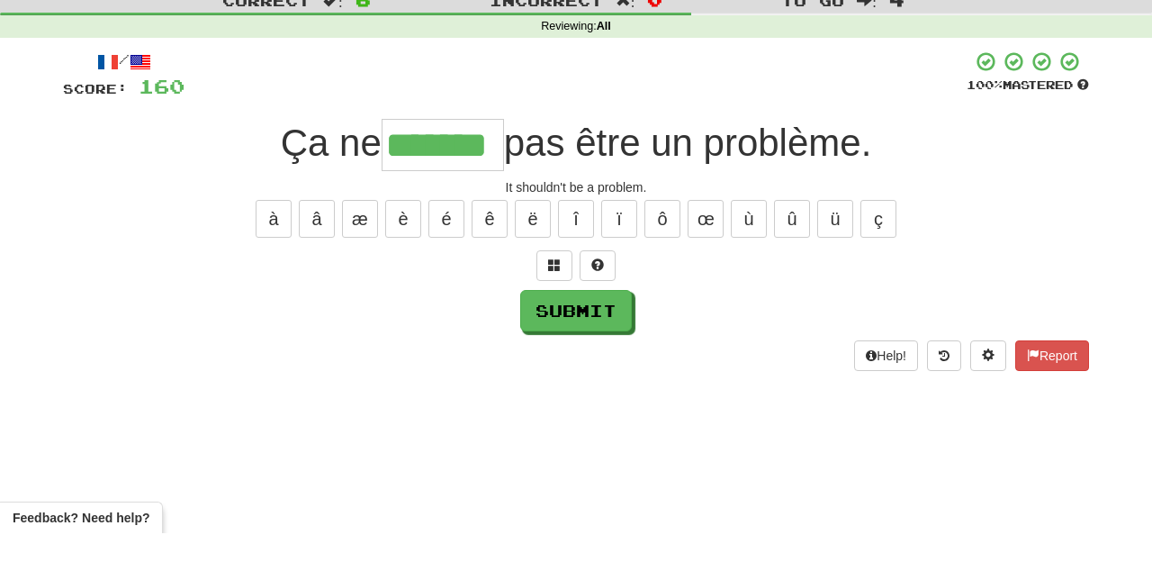
type input "*******"
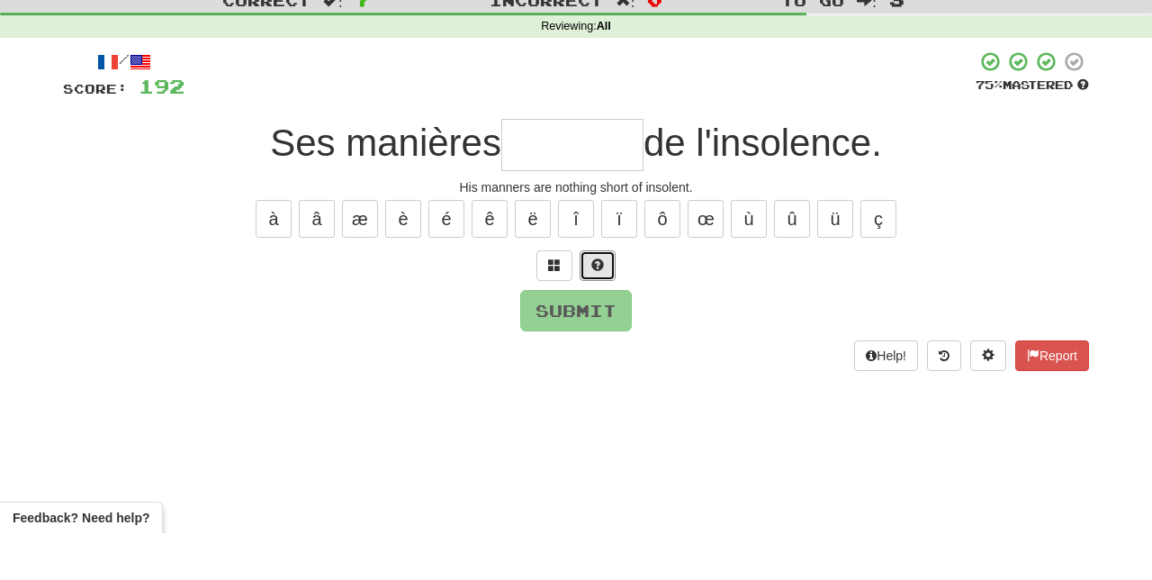
click at [599, 308] on span at bounding box center [597, 311] width 13 height 13
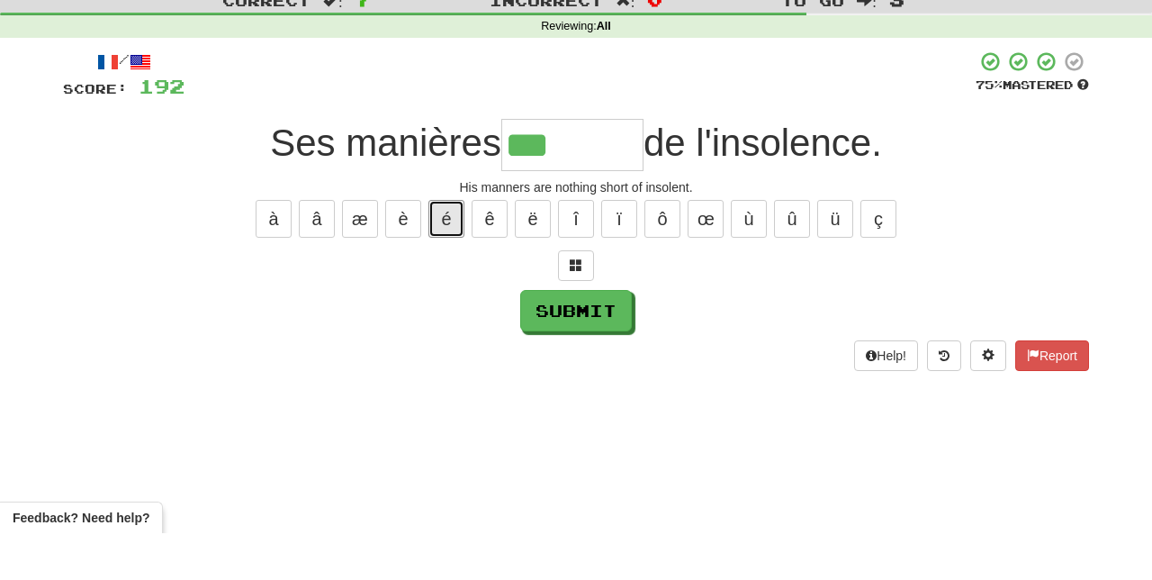
click at [448, 262] on button "é" at bounding box center [446, 266] width 36 height 38
click at [403, 273] on button "è" at bounding box center [403, 266] width 36 height 38
type input "********"
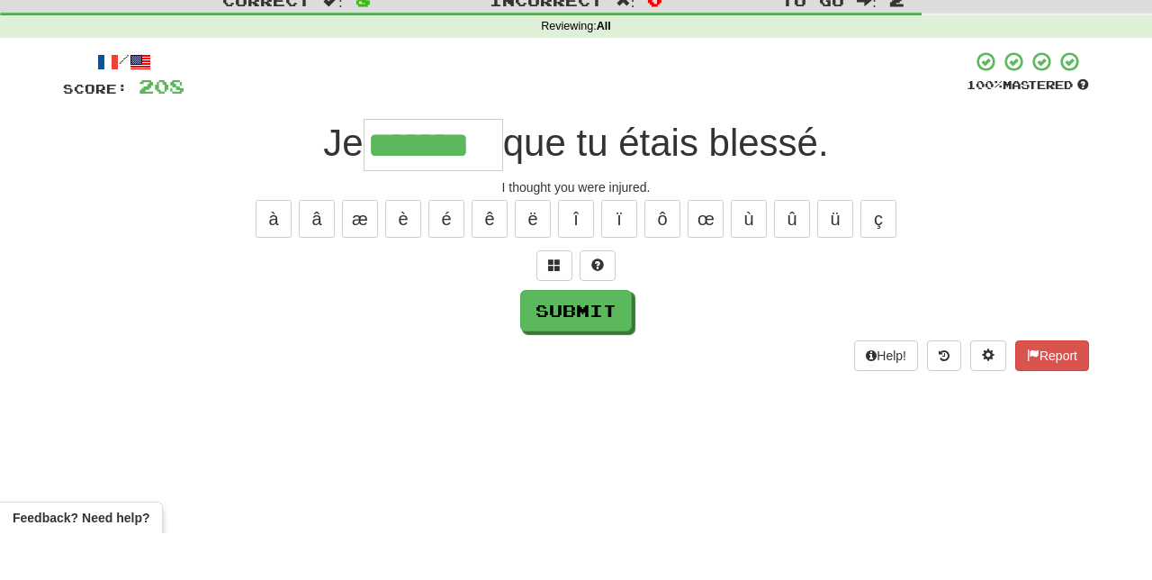
type input "*******"
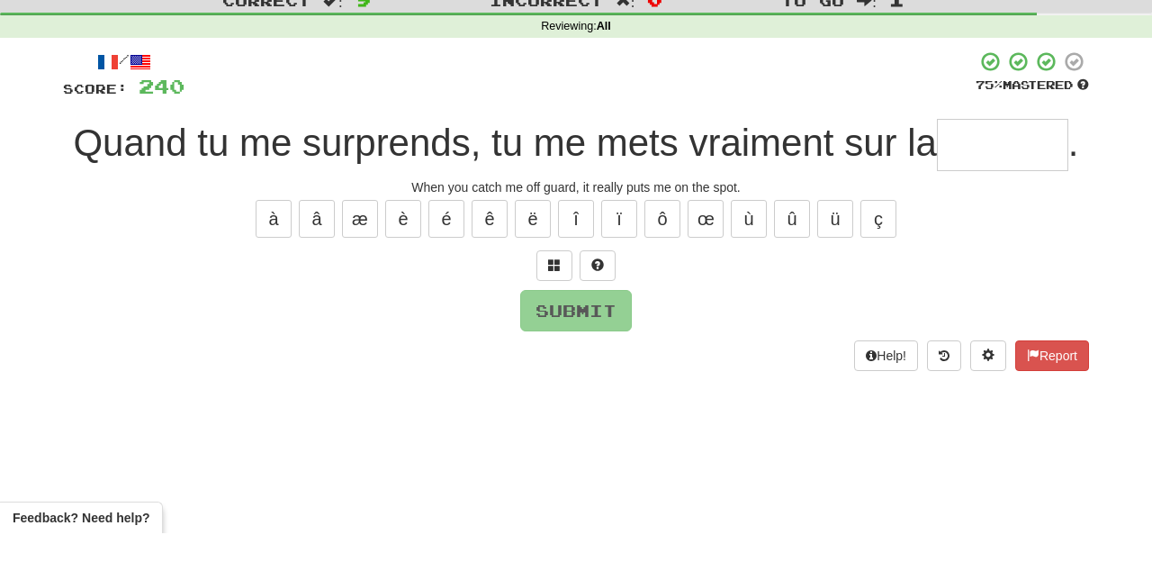
type input "*"
click at [599, 306] on span at bounding box center [597, 311] width 13 height 13
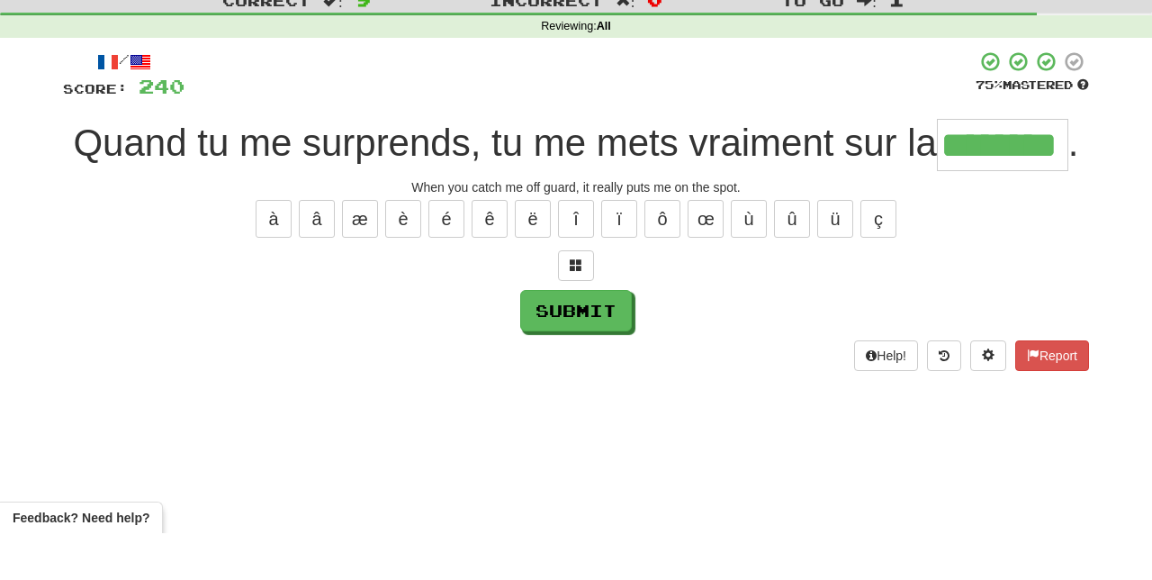
type input "********"
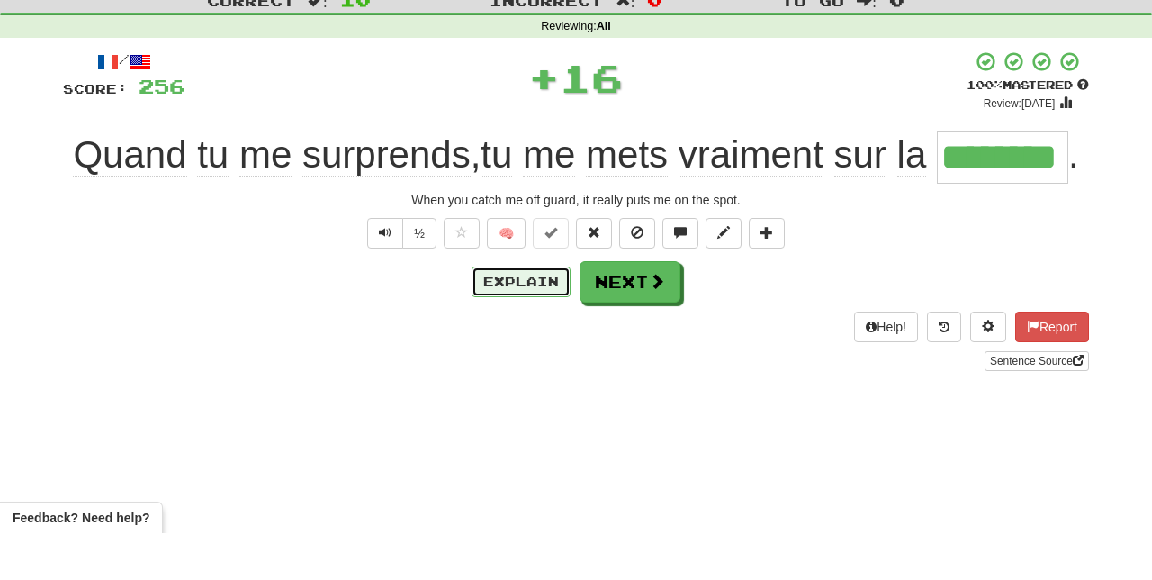
click at [524, 330] on button "Explain" at bounding box center [521, 328] width 99 height 31
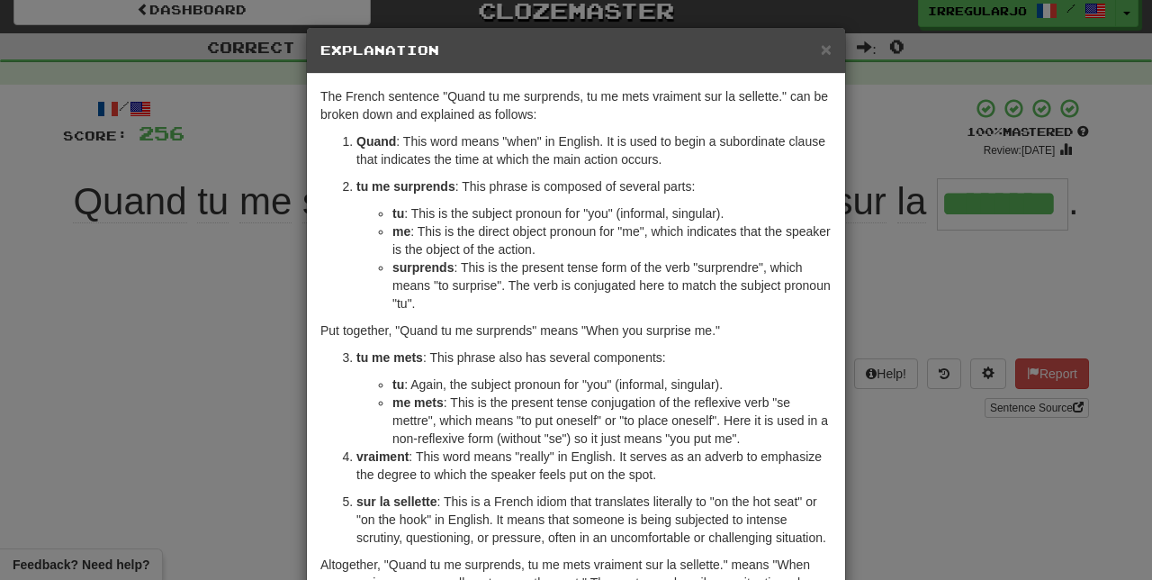
click at [233, 547] on div "× Explanation The French sentence "Quand tu me surprends, tu me mets vraiment s…" at bounding box center [576, 290] width 1152 height 580
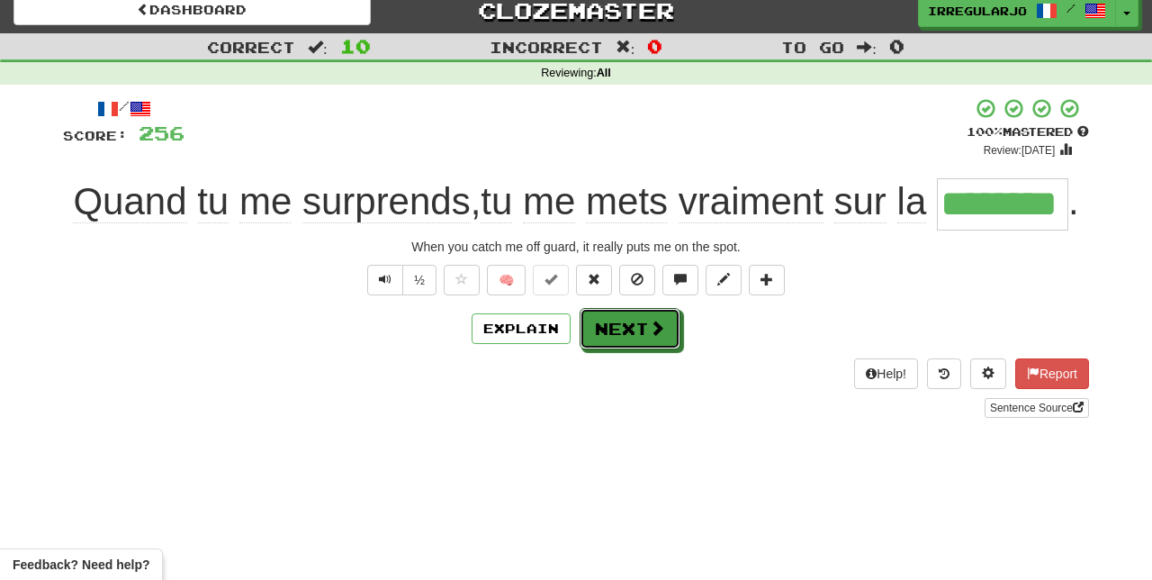
click at [635, 325] on button "Next" at bounding box center [630, 328] width 101 height 41
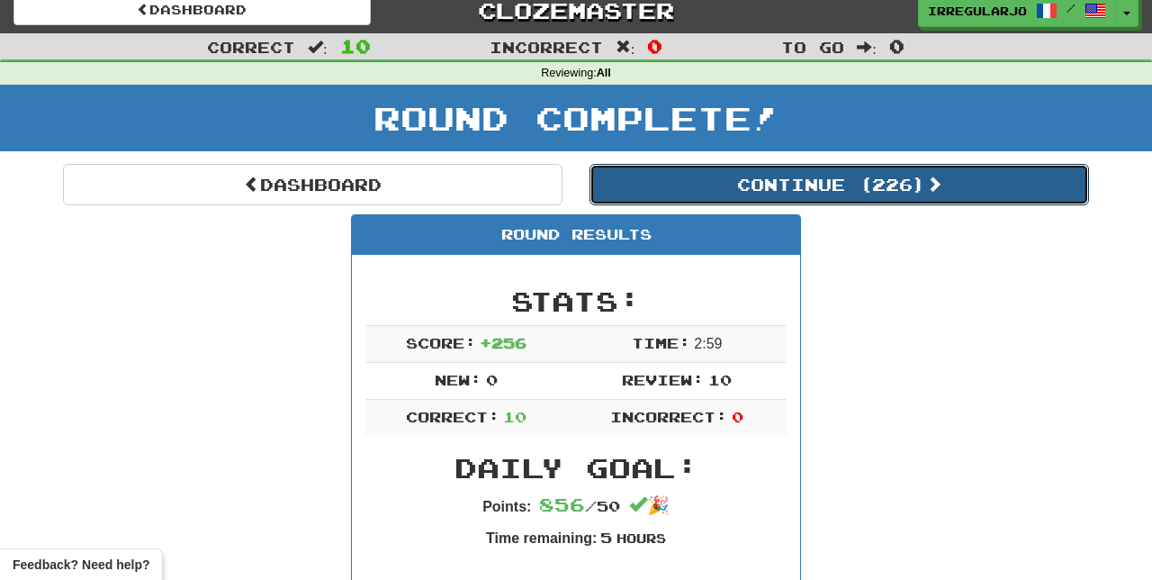
click at [918, 185] on button "Continue ( 226 )" at bounding box center [838, 184] width 499 height 41
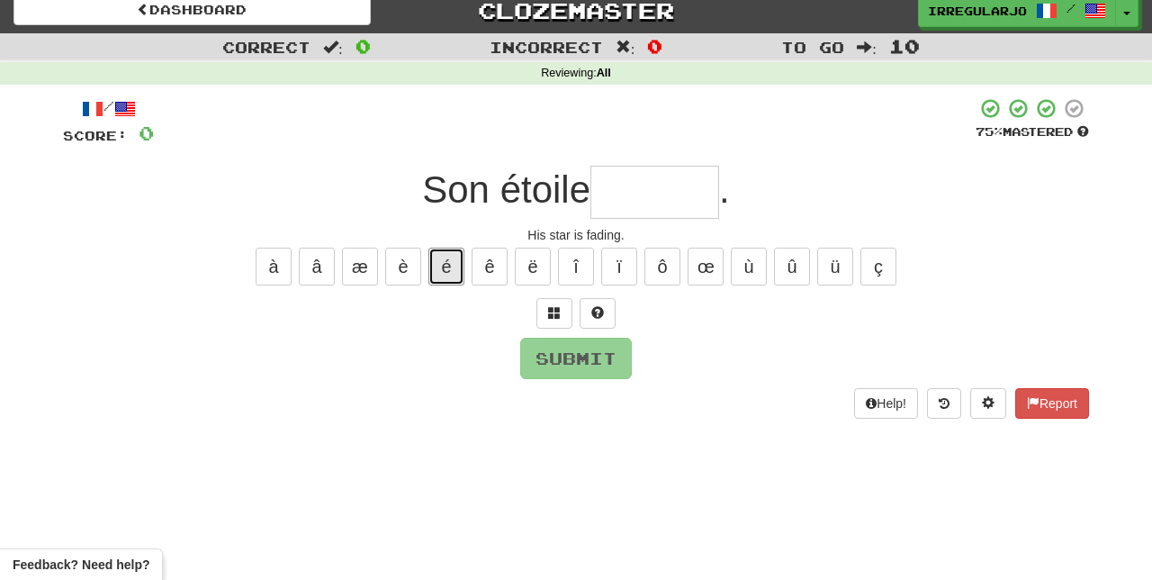
click at [446, 254] on button "é" at bounding box center [446, 266] width 36 height 38
type input "*"
click at [608, 302] on button at bounding box center [598, 313] width 36 height 31
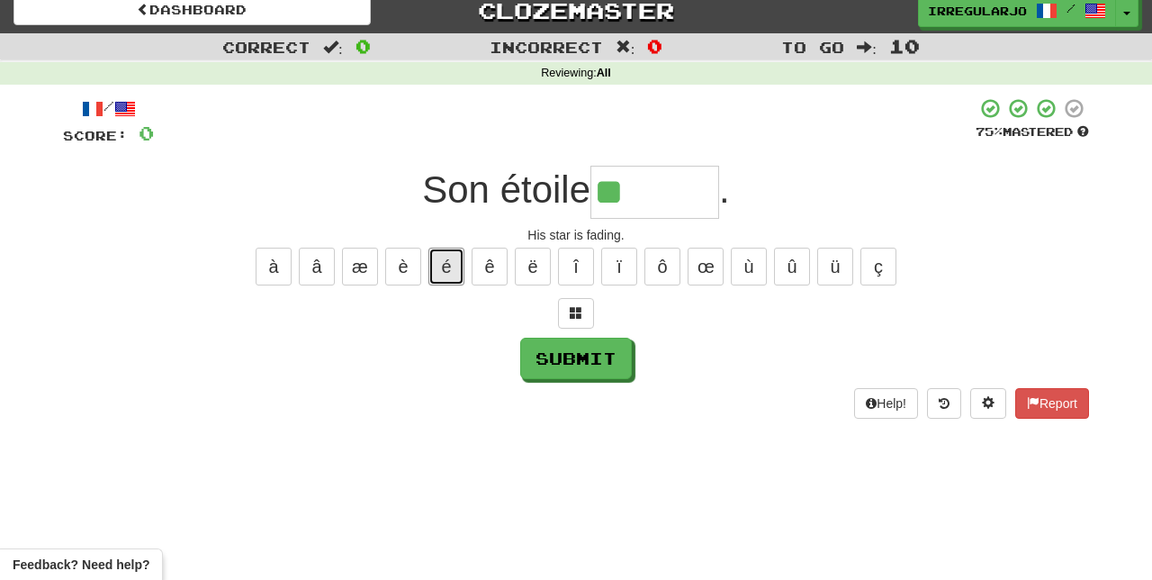
click at [449, 255] on button "é" at bounding box center [446, 266] width 36 height 38
type input "********"
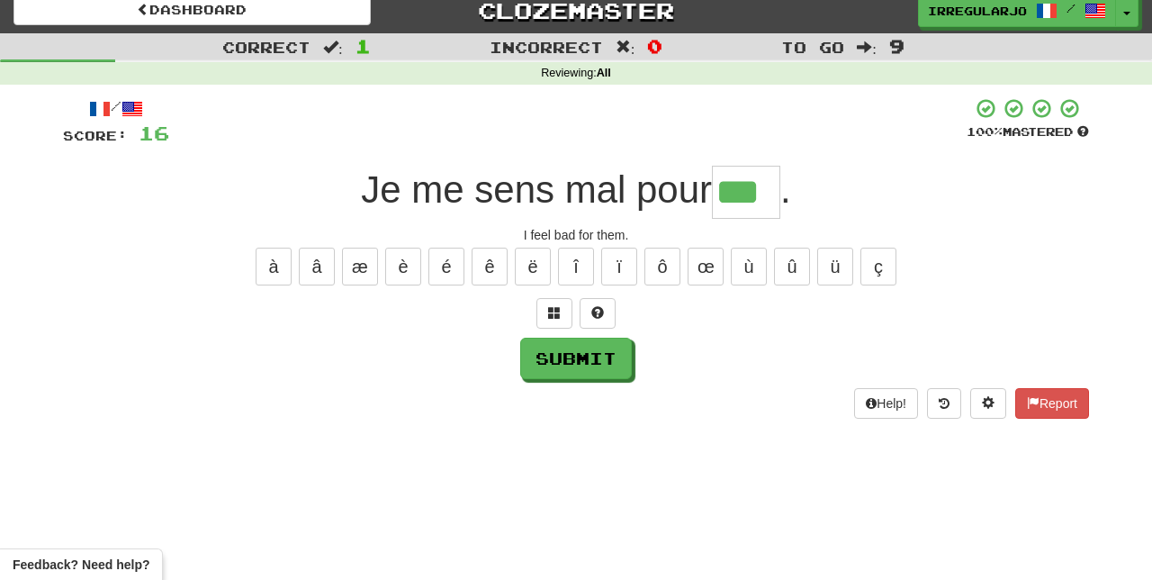
type input "***"
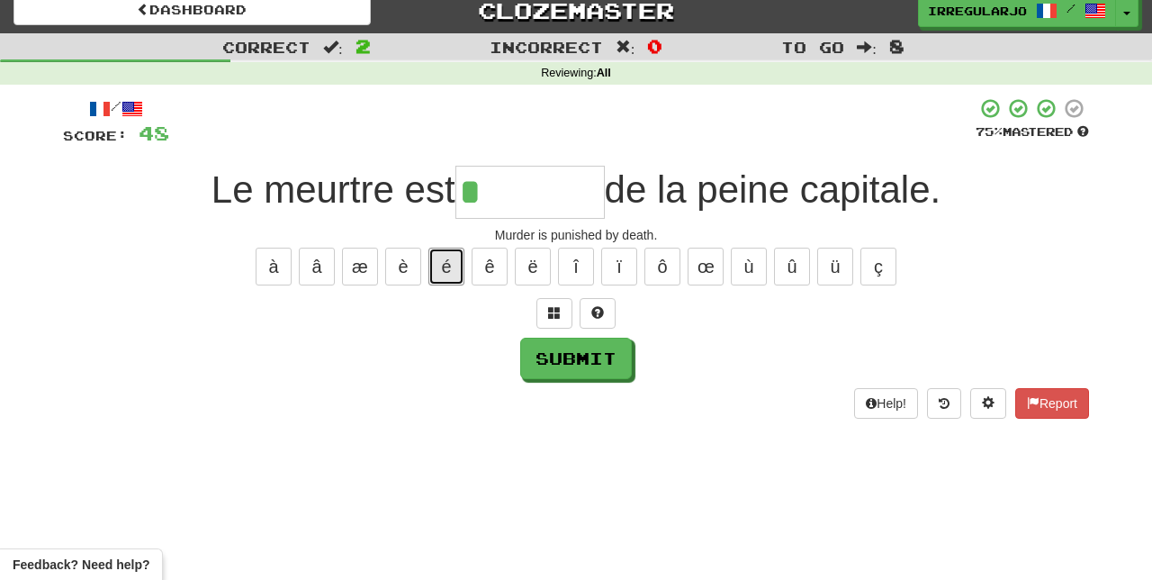
click at [444, 258] on button "é" at bounding box center [446, 266] width 36 height 38
click at [400, 263] on button "è" at bounding box center [403, 266] width 36 height 38
type input "********"
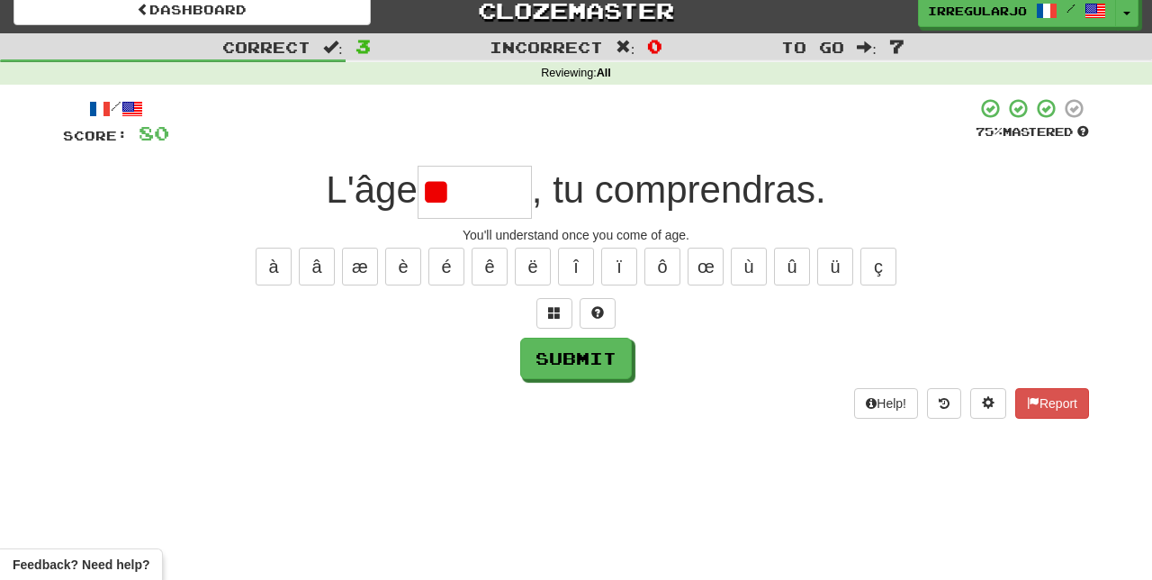
type input "*"
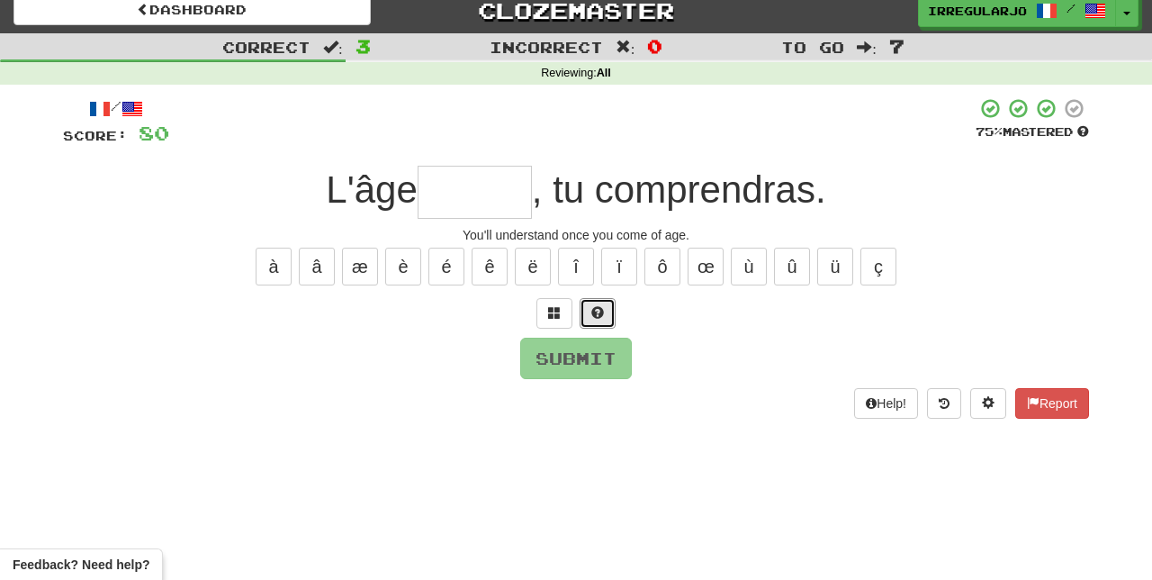
click at [606, 304] on button at bounding box center [598, 313] width 36 height 31
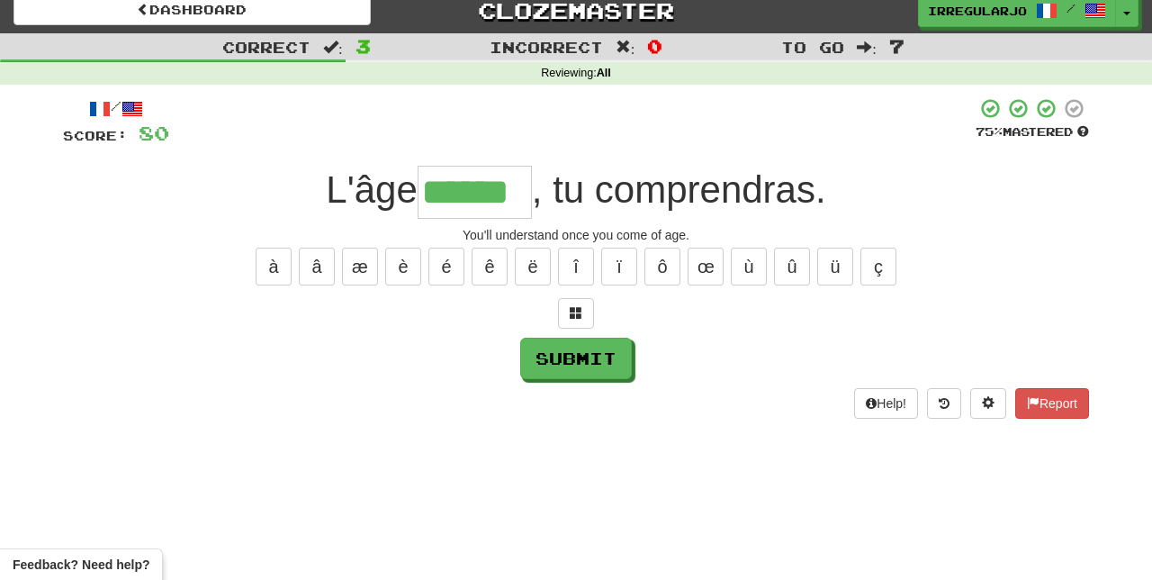
type input "******"
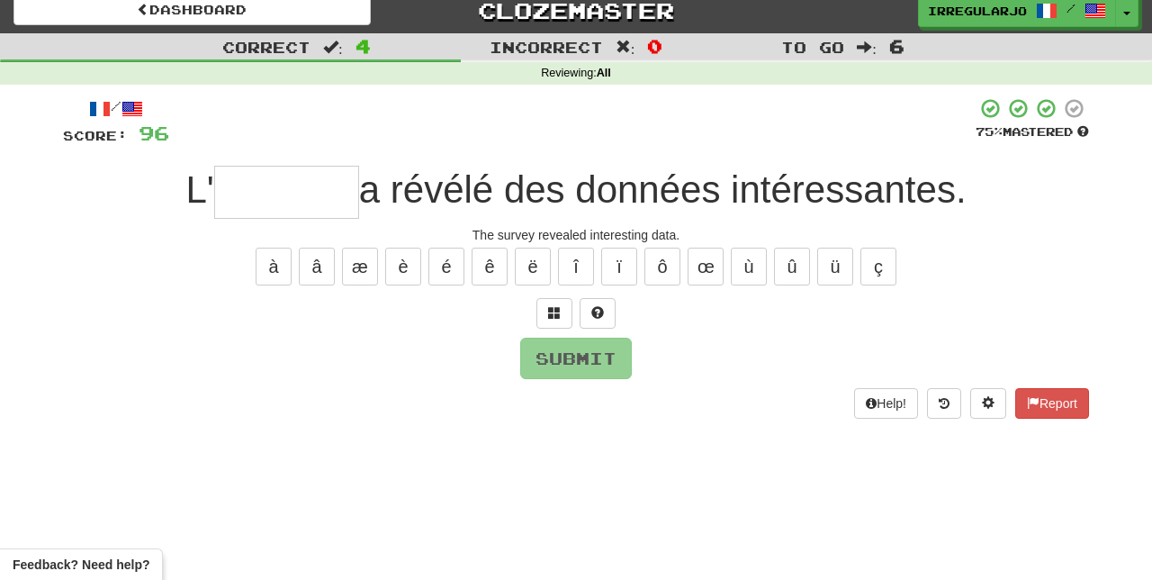
type input "*"
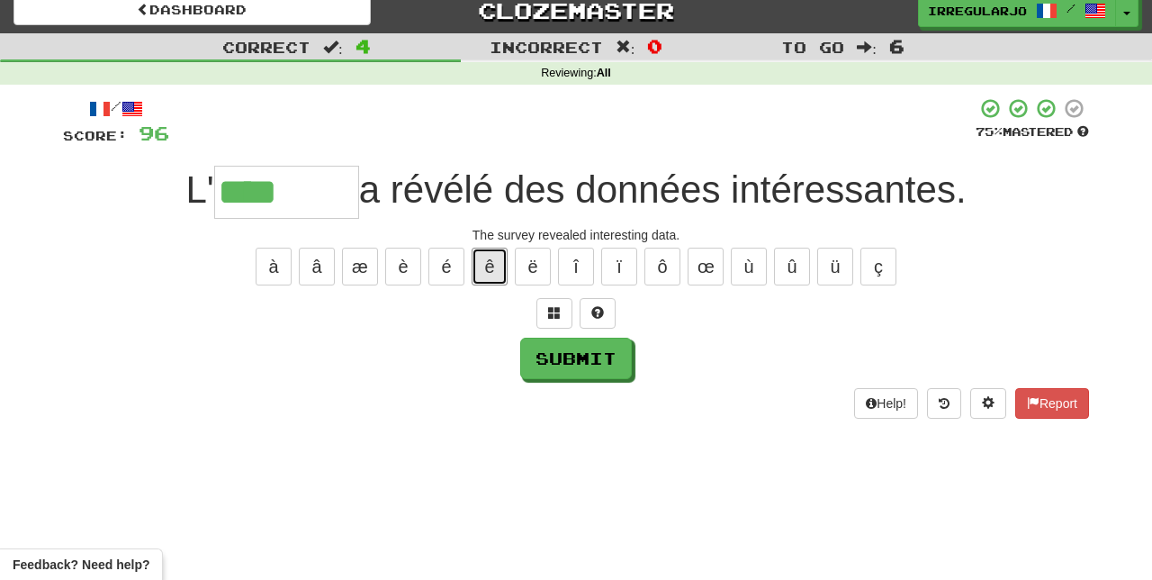
click at [490, 261] on button "ê" at bounding box center [490, 266] width 36 height 38
type input "*******"
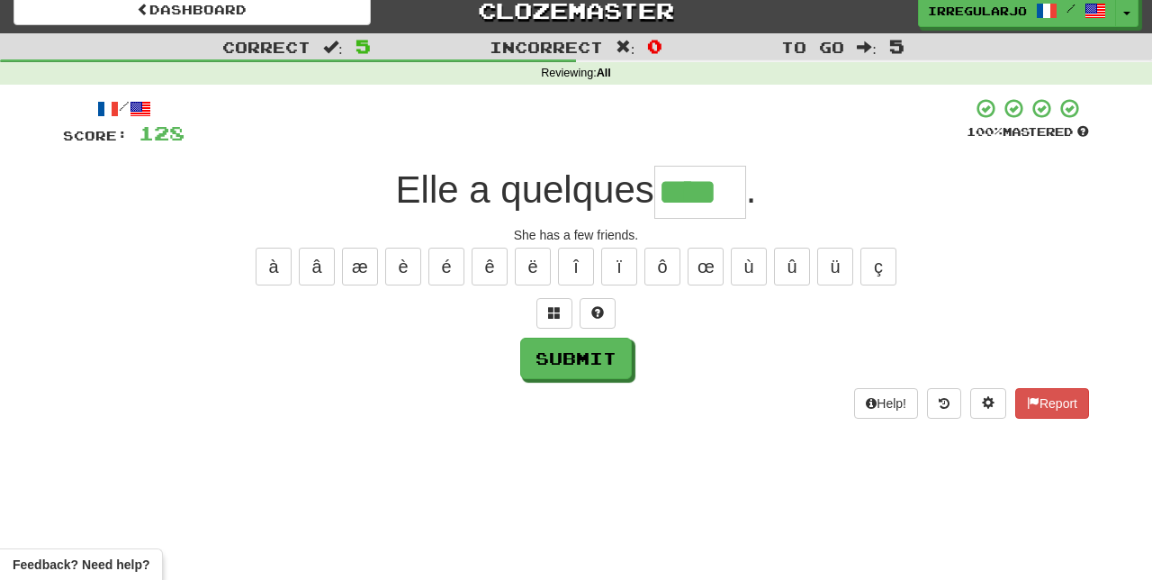
type input "****"
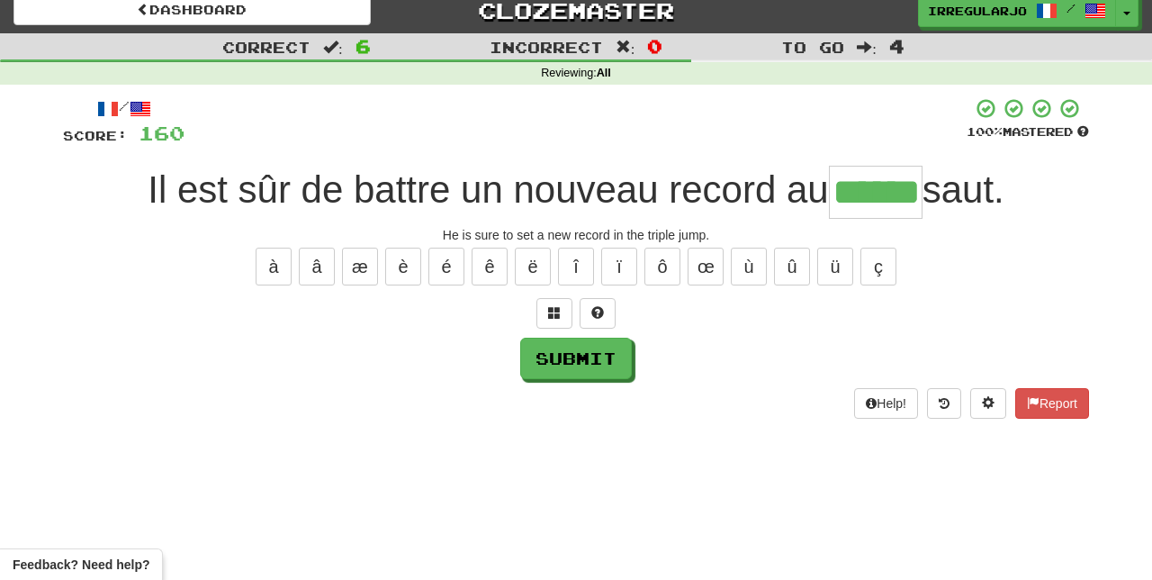
type input "******"
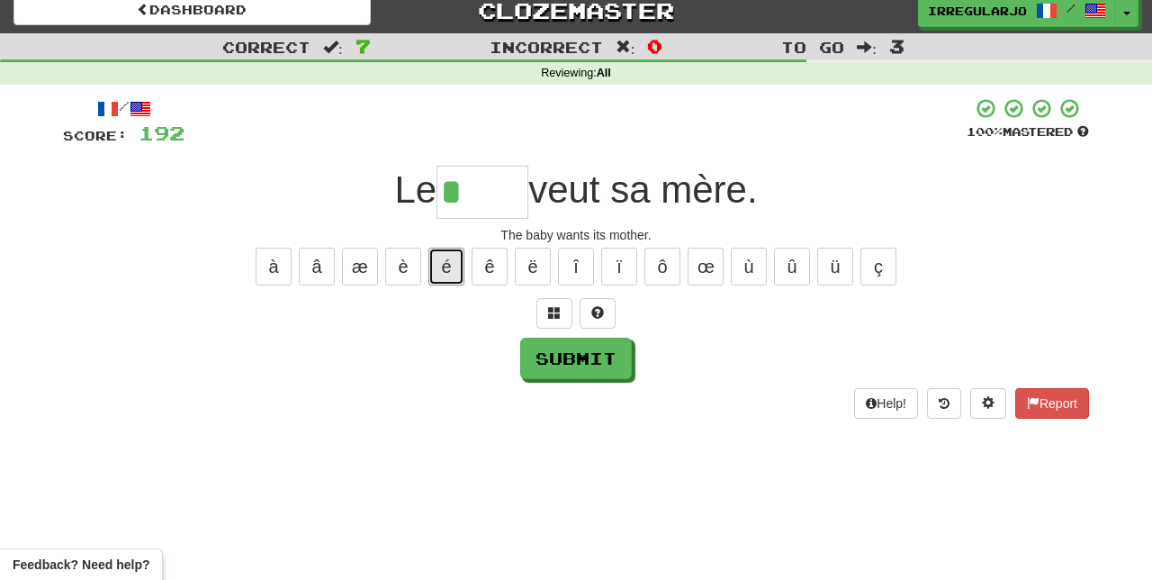
click at [446, 261] on button "é" at bounding box center [446, 266] width 36 height 38
click at [447, 263] on button "é" at bounding box center [446, 266] width 36 height 38
type input "****"
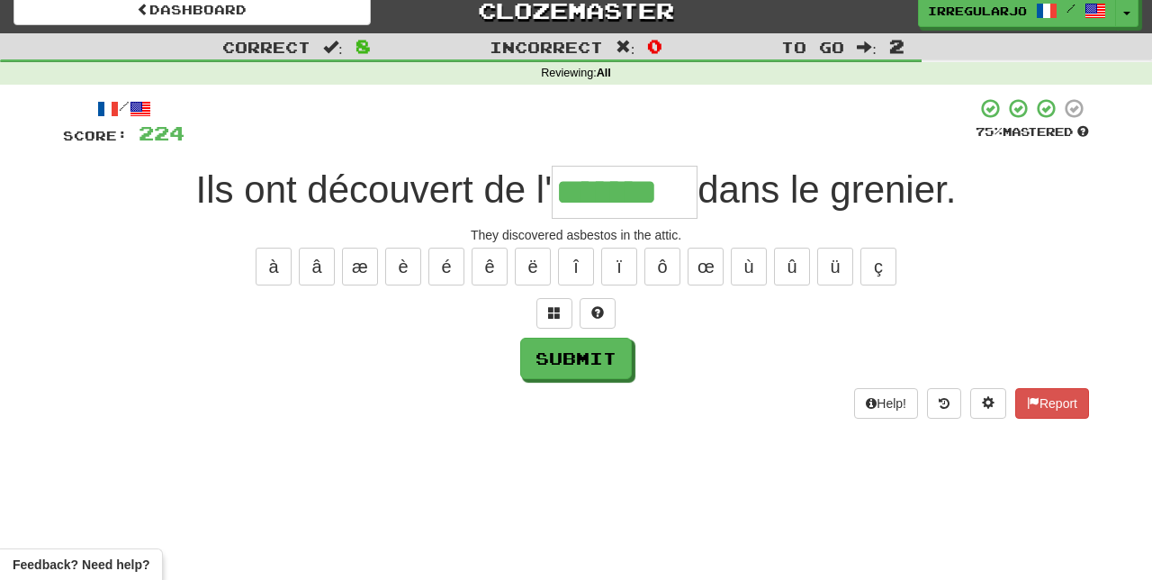
type input "*******"
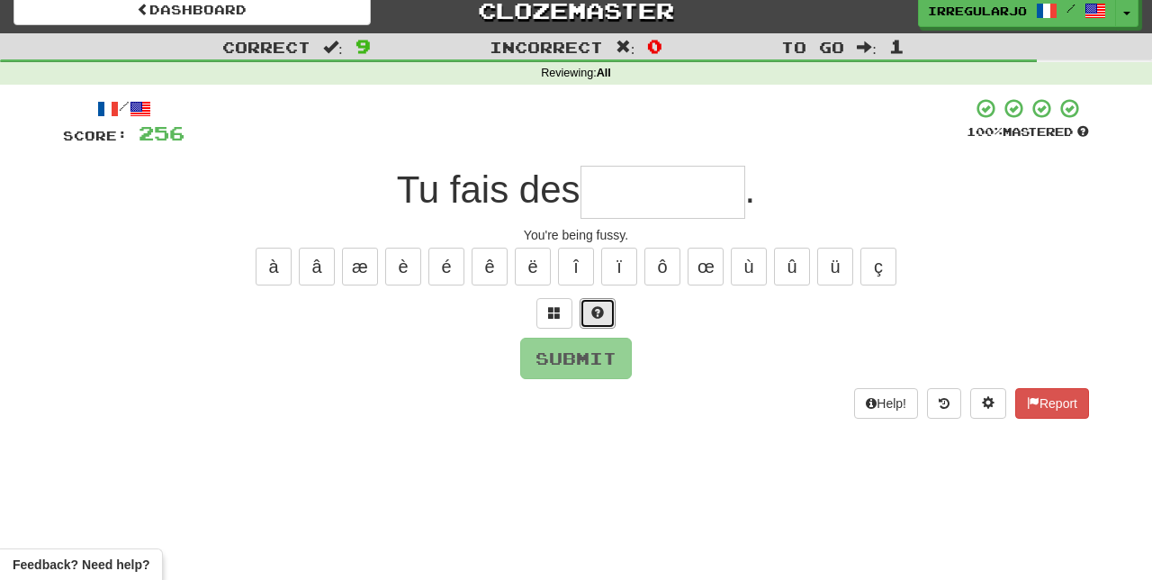
click at [607, 302] on button at bounding box center [598, 313] width 36 height 31
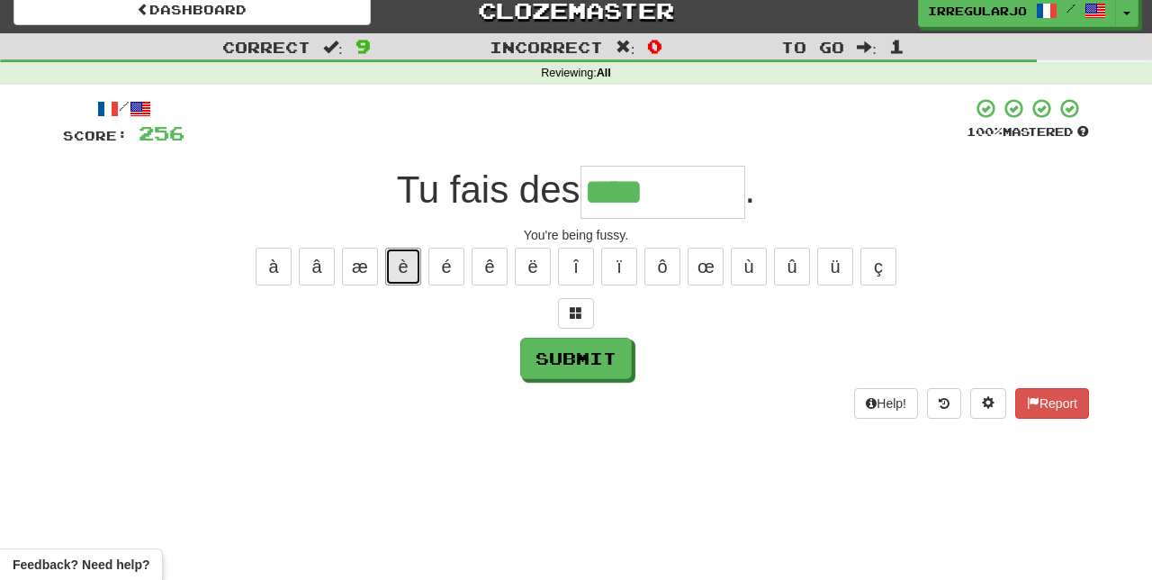
click at [399, 271] on button "è" at bounding box center [403, 266] width 36 height 38
type input "********"
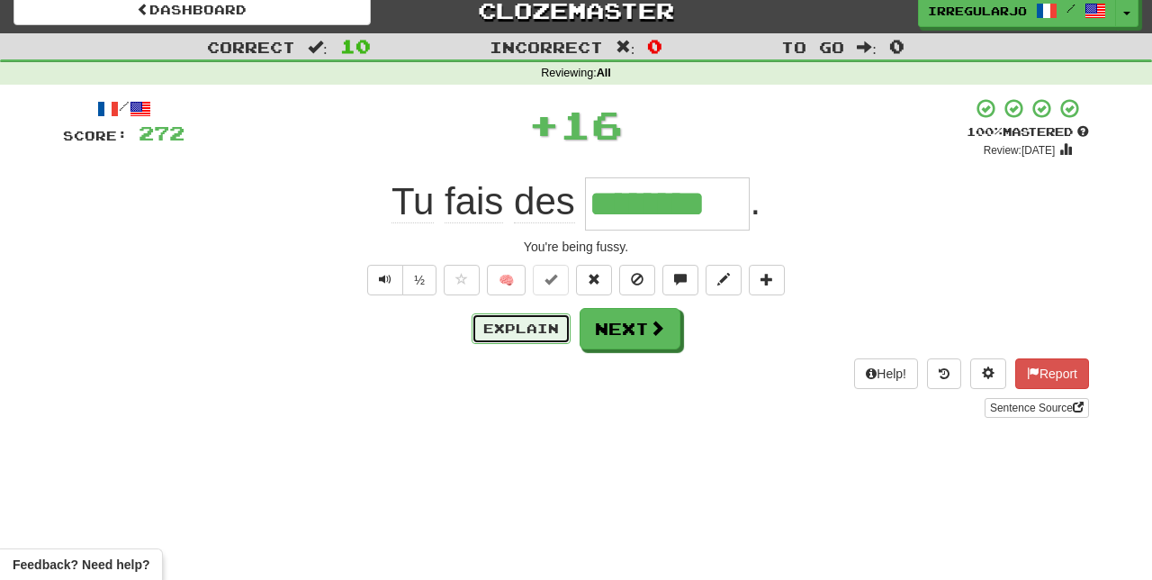
click at [495, 319] on button "Explain" at bounding box center [521, 328] width 99 height 31
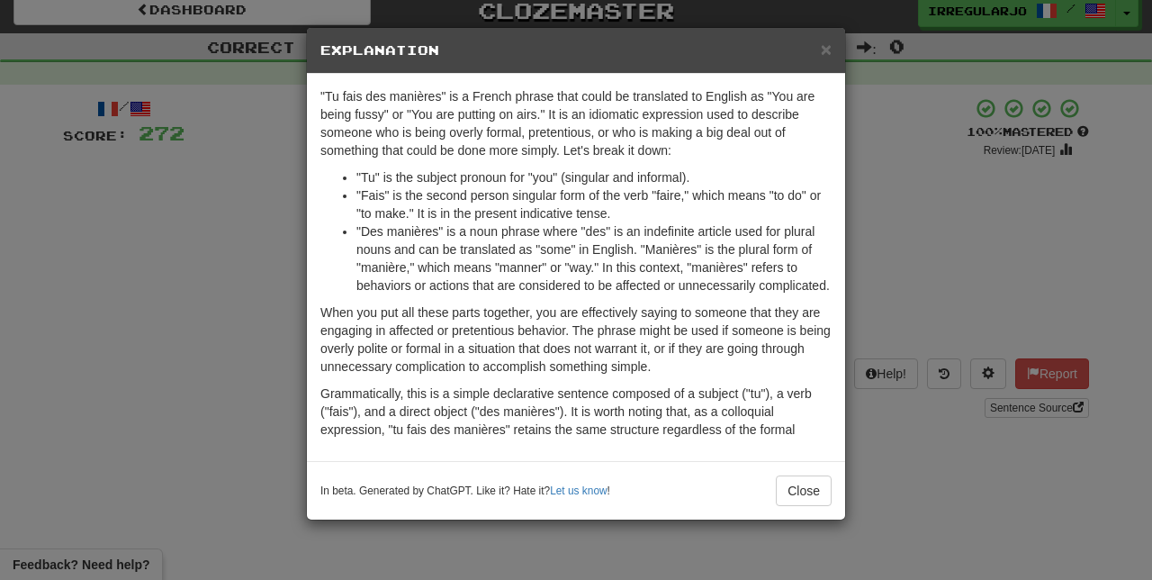
click at [290, 579] on div "× Explanation "Tu fais des manières" is a French phrase that could be translate…" at bounding box center [576, 290] width 1152 height 580
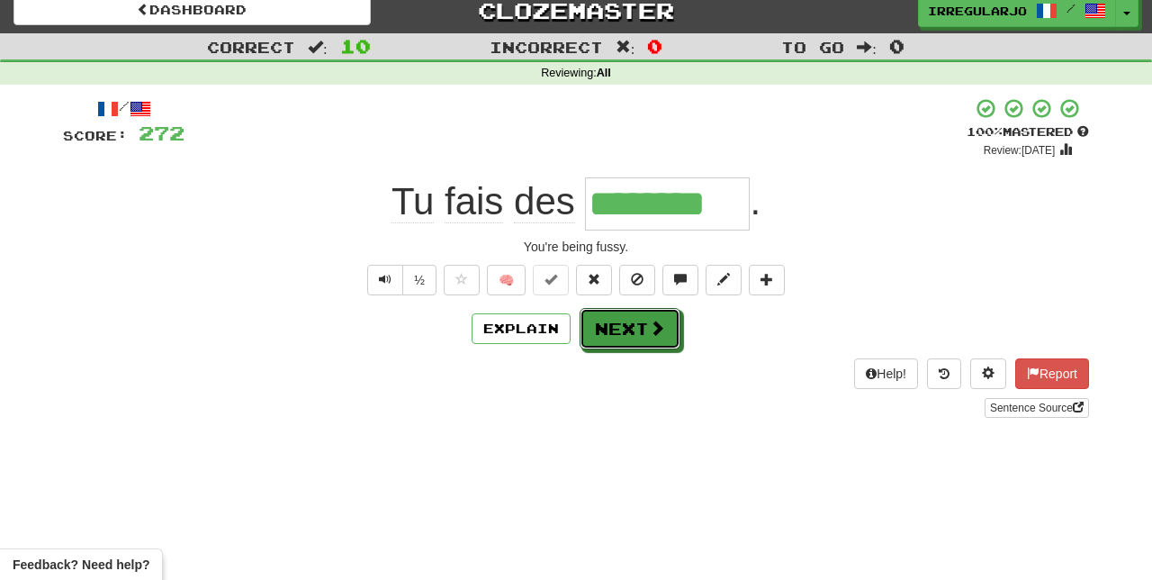
click at [625, 331] on button "Next" at bounding box center [630, 328] width 101 height 41
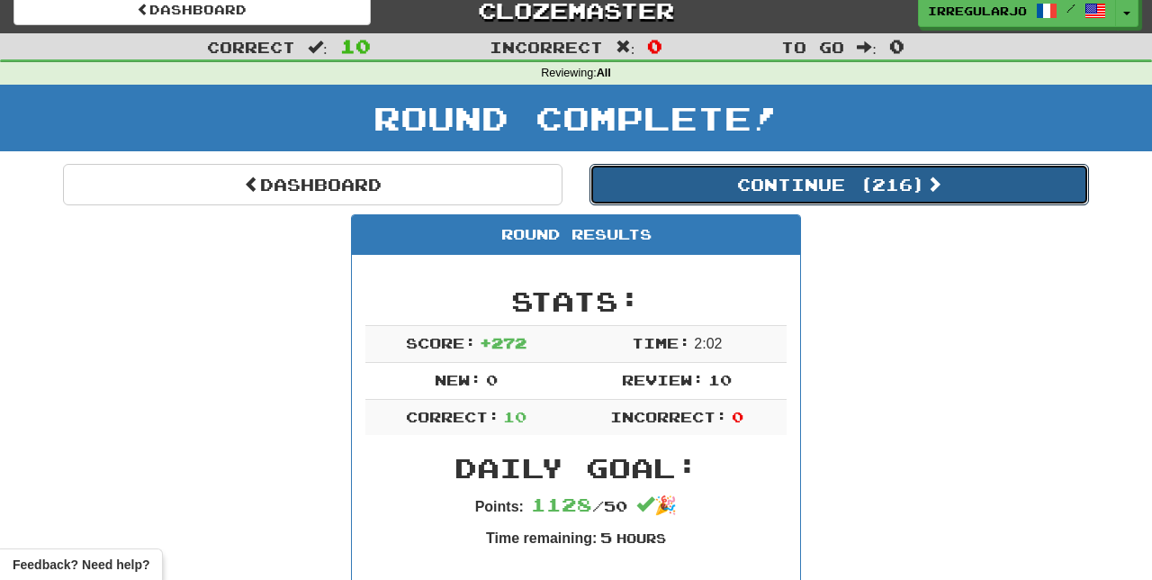
click at [928, 186] on button "Continue ( 216 )" at bounding box center [838, 184] width 499 height 41
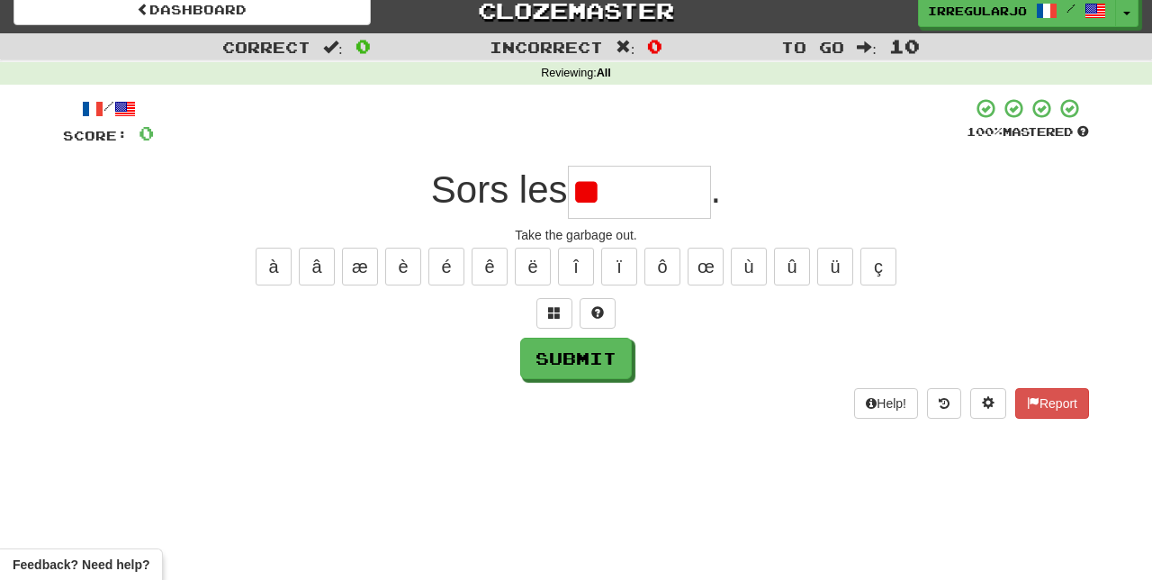
type input "*"
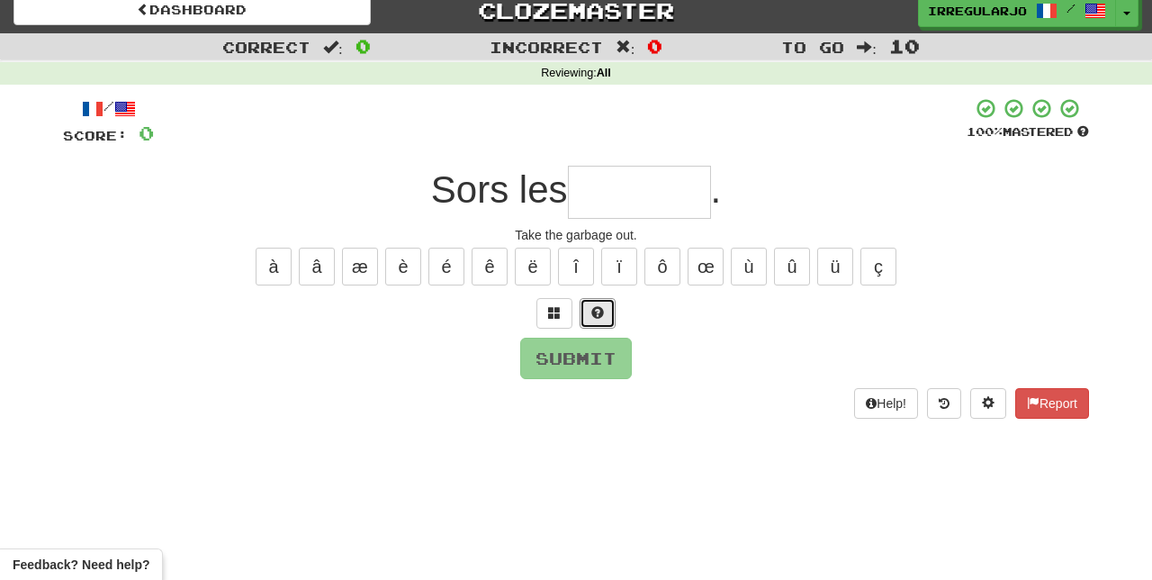
click at [601, 306] on span at bounding box center [597, 312] width 13 height 13
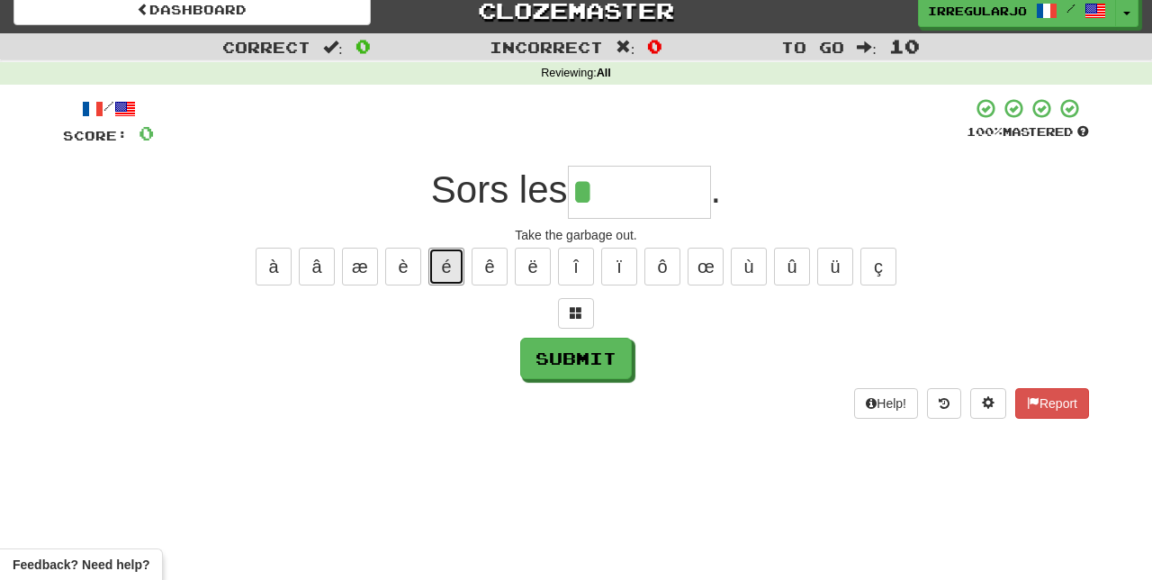
click at [446, 259] on button "é" at bounding box center [446, 266] width 36 height 38
click at [317, 257] on button "â" at bounding box center [317, 266] width 36 height 38
type input "*******"
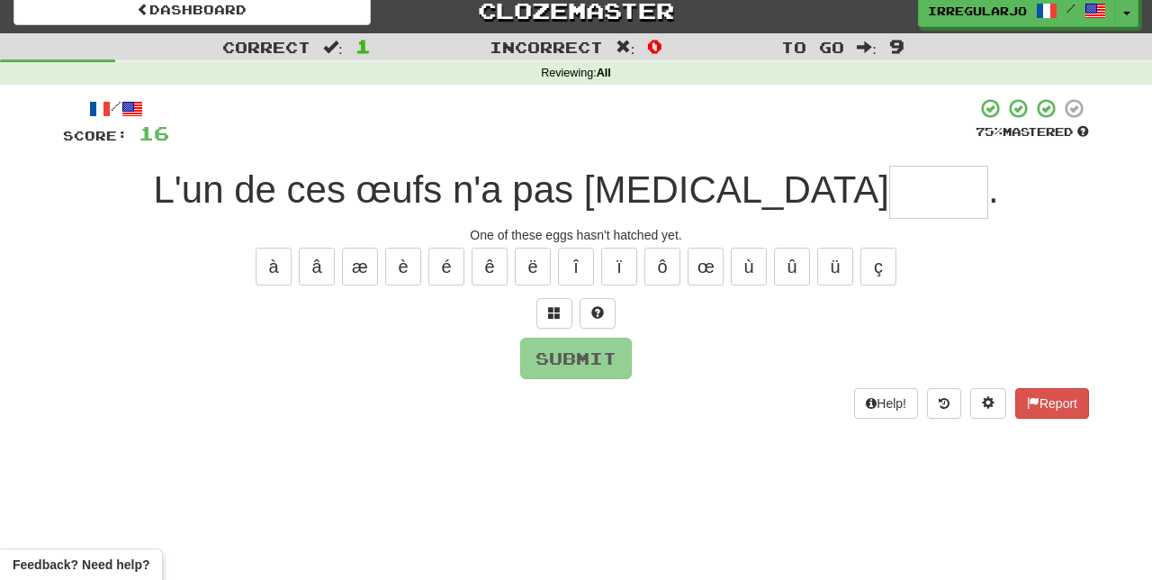
type input "*"
click at [598, 306] on span at bounding box center [597, 312] width 13 height 13
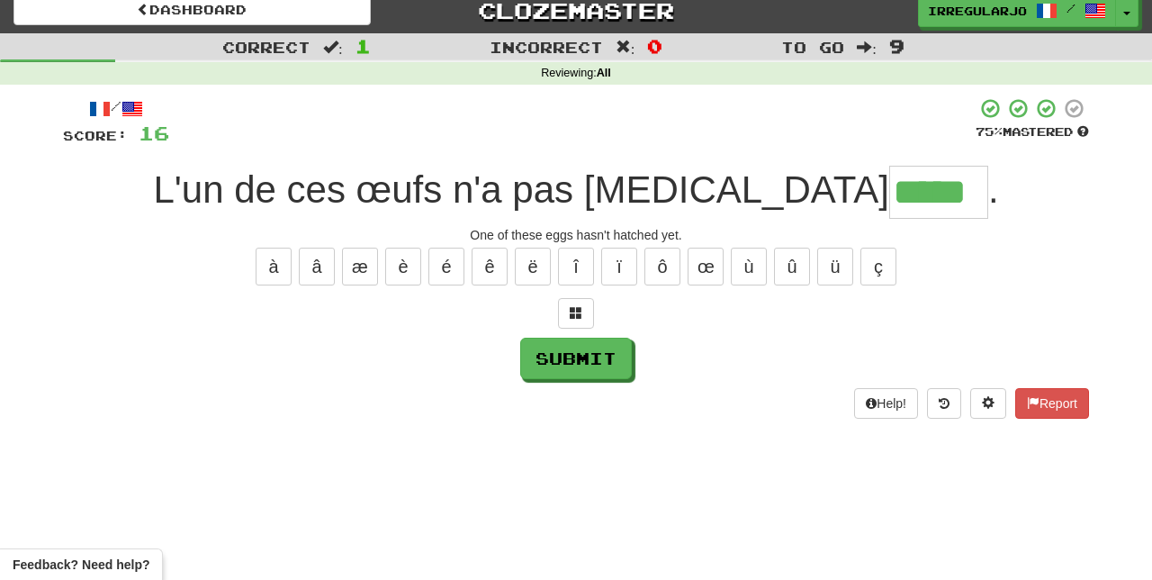
type input "*****"
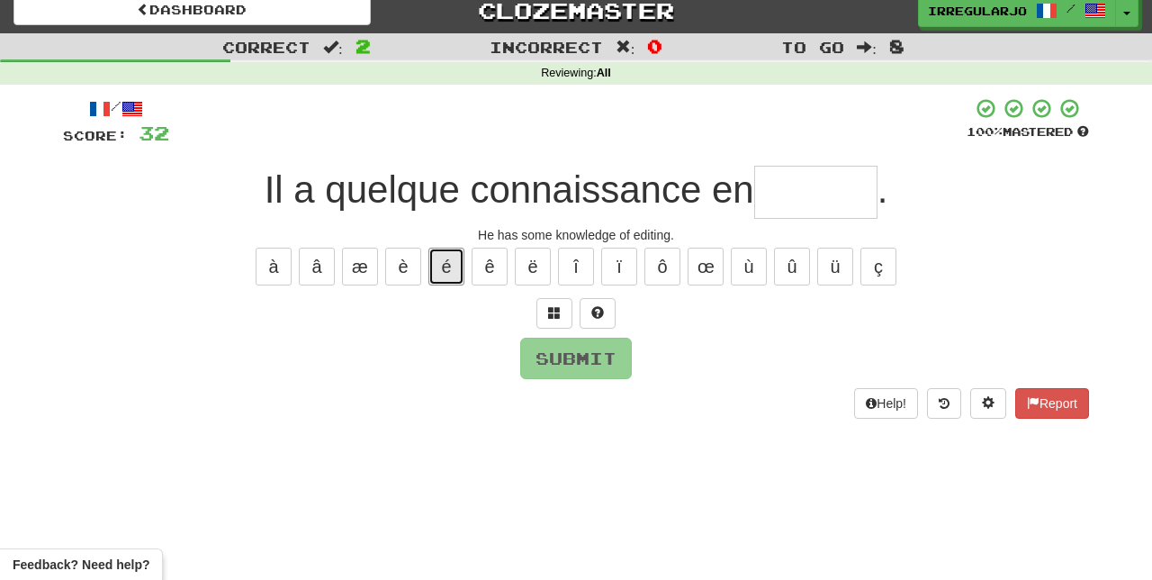
click at [447, 259] on button "é" at bounding box center [446, 266] width 36 height 38
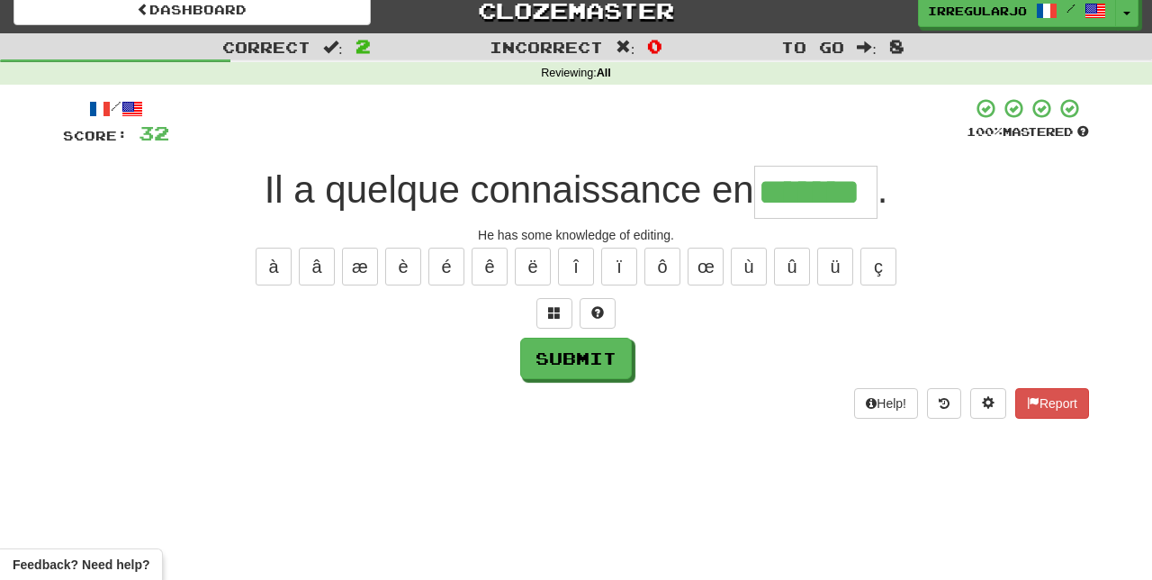
type input "*******"
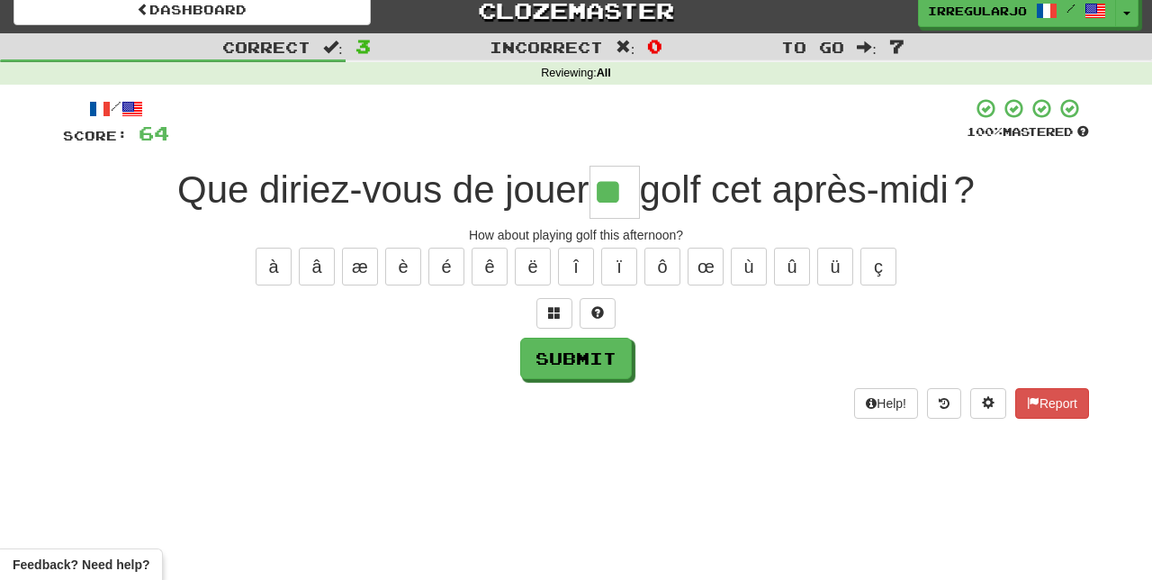
type input "**"
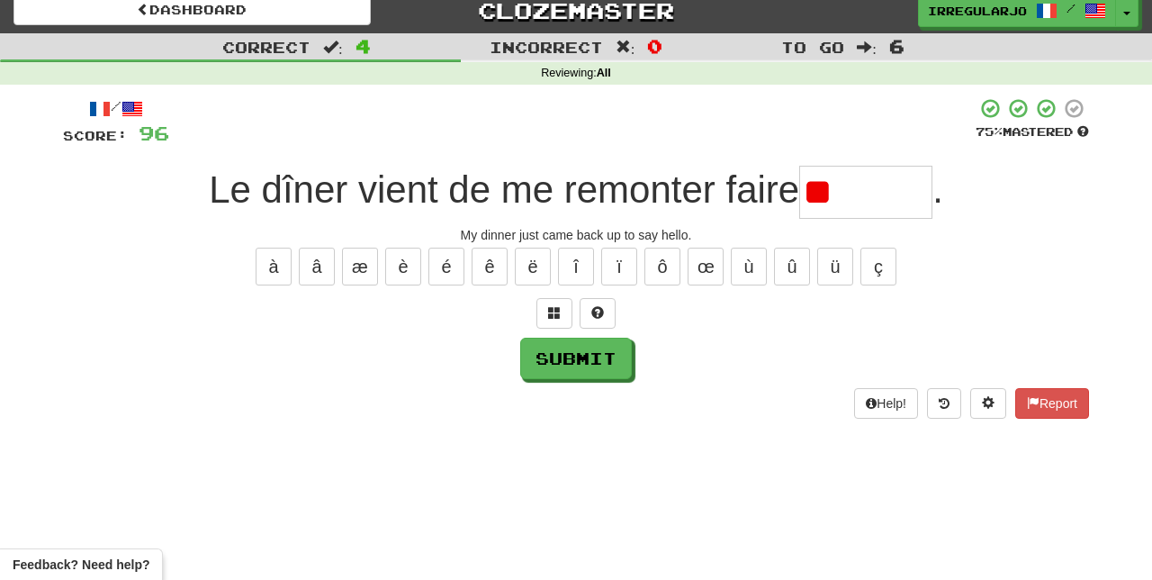
type input "*"
type input "******"
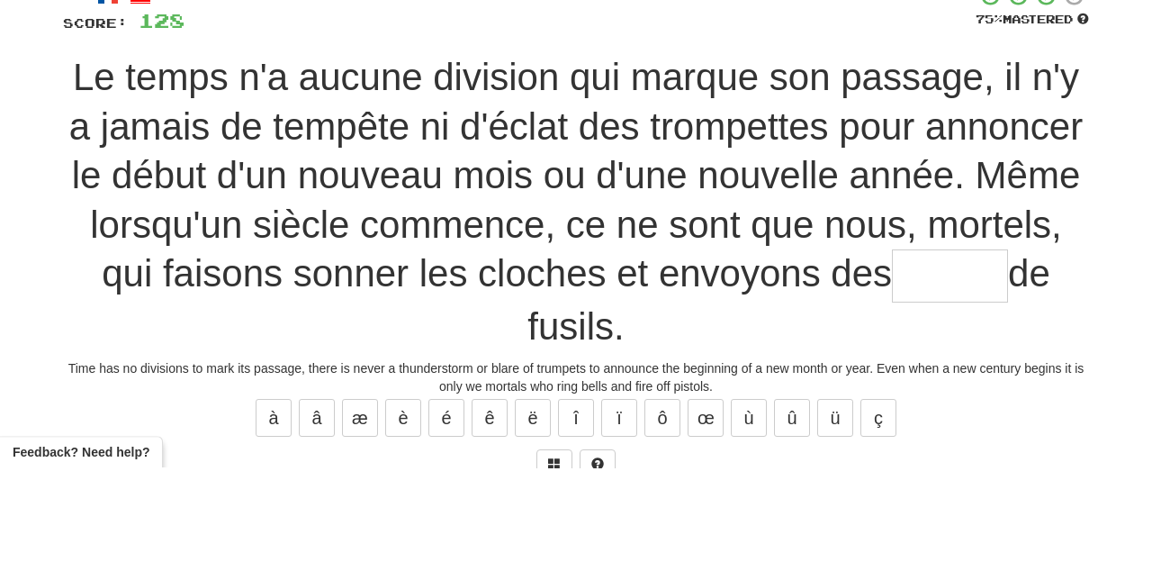
scroll to position [13, 0]
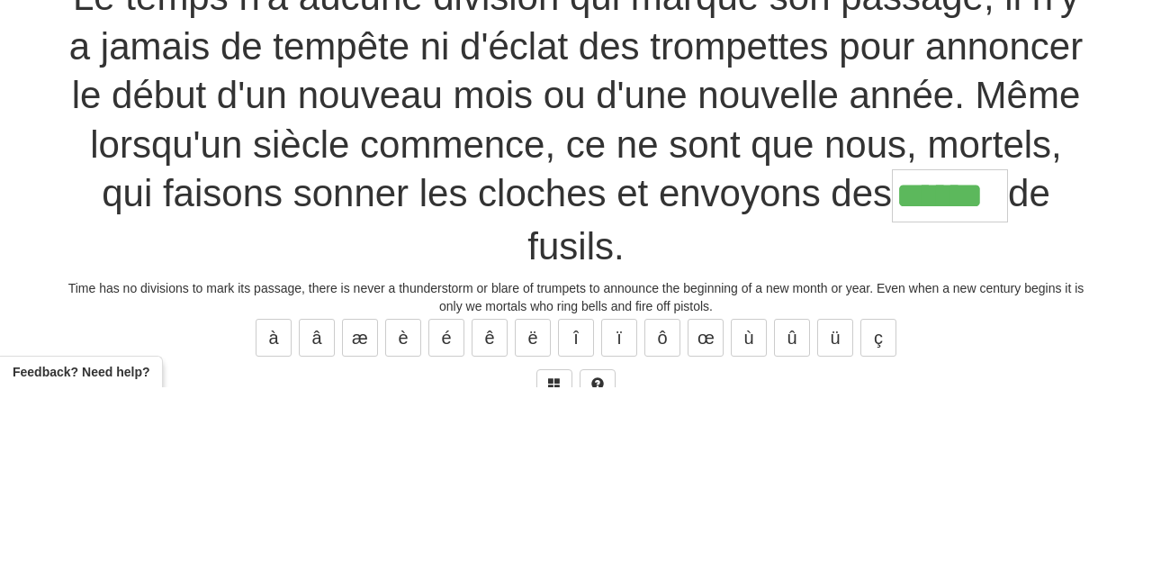
type input "******"
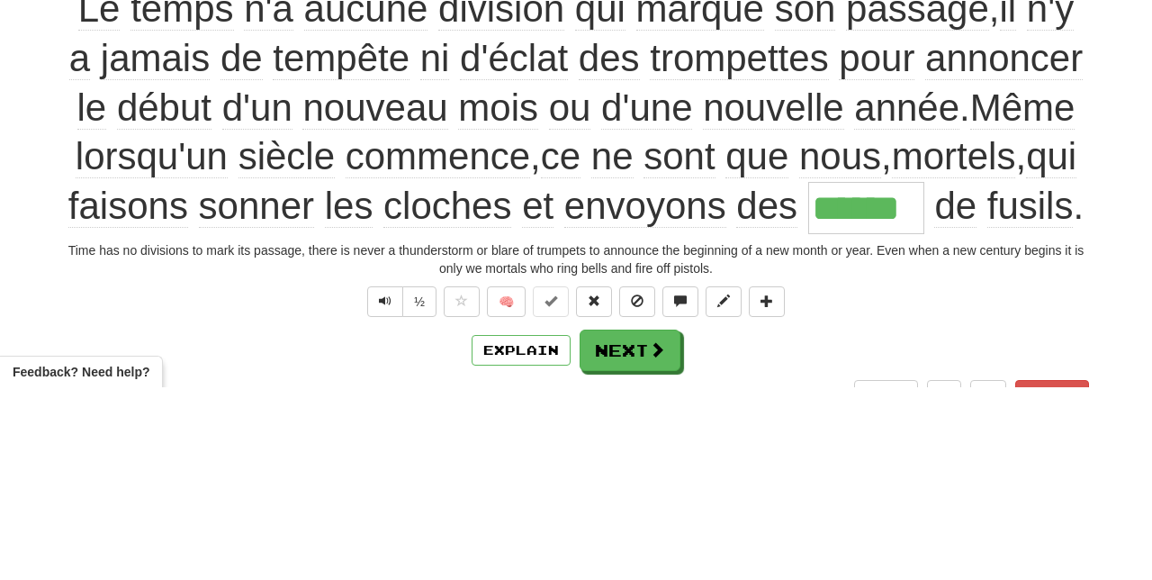
scroll to position [25, 0]
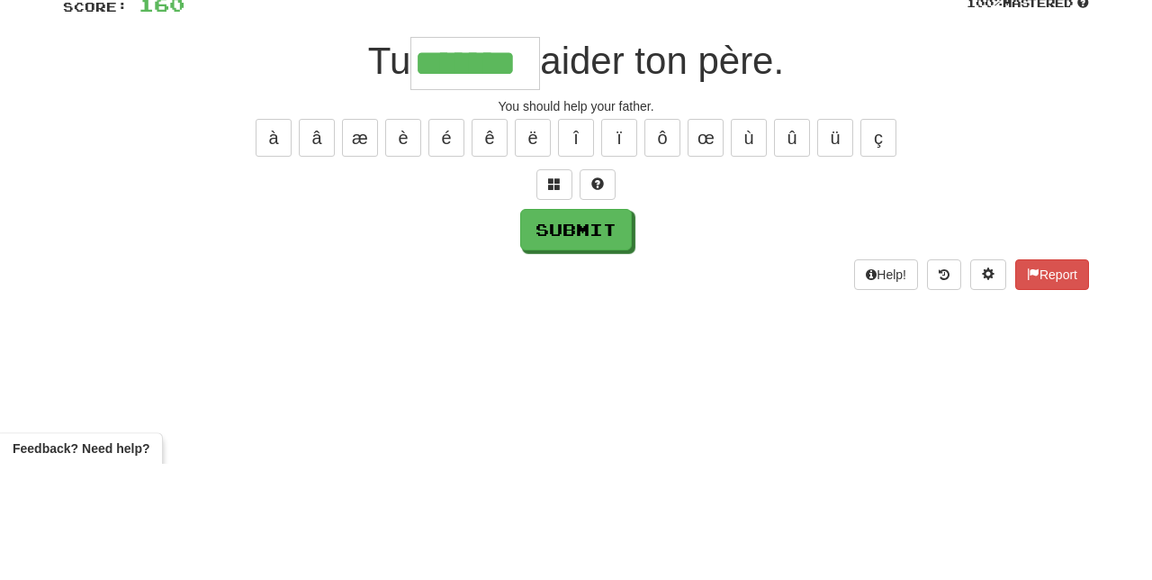
type input "*******"
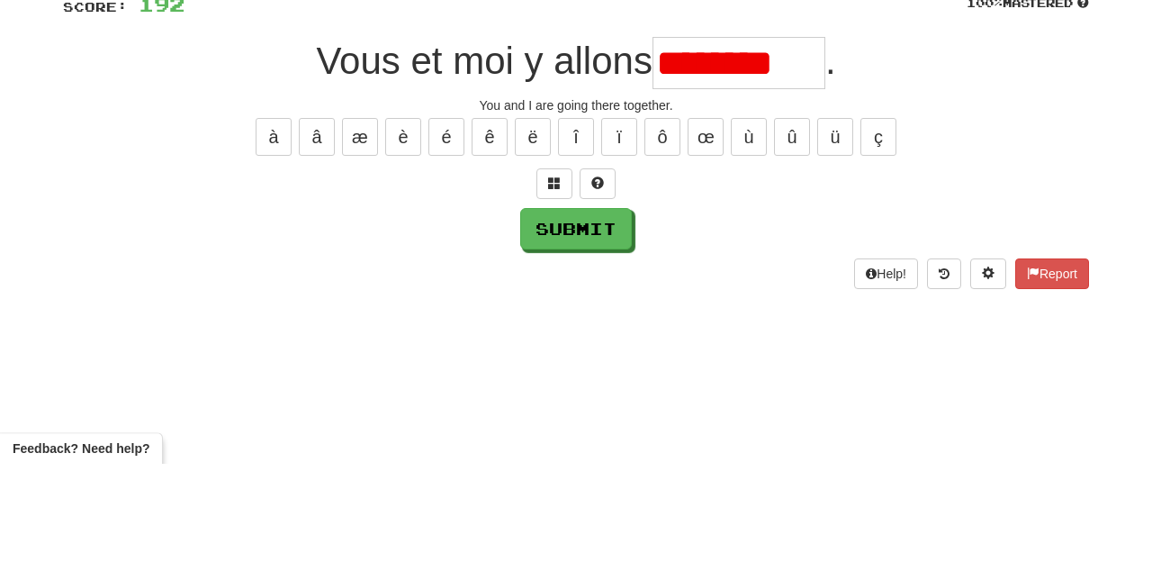
scroll to position [0, 0]
type input "********"
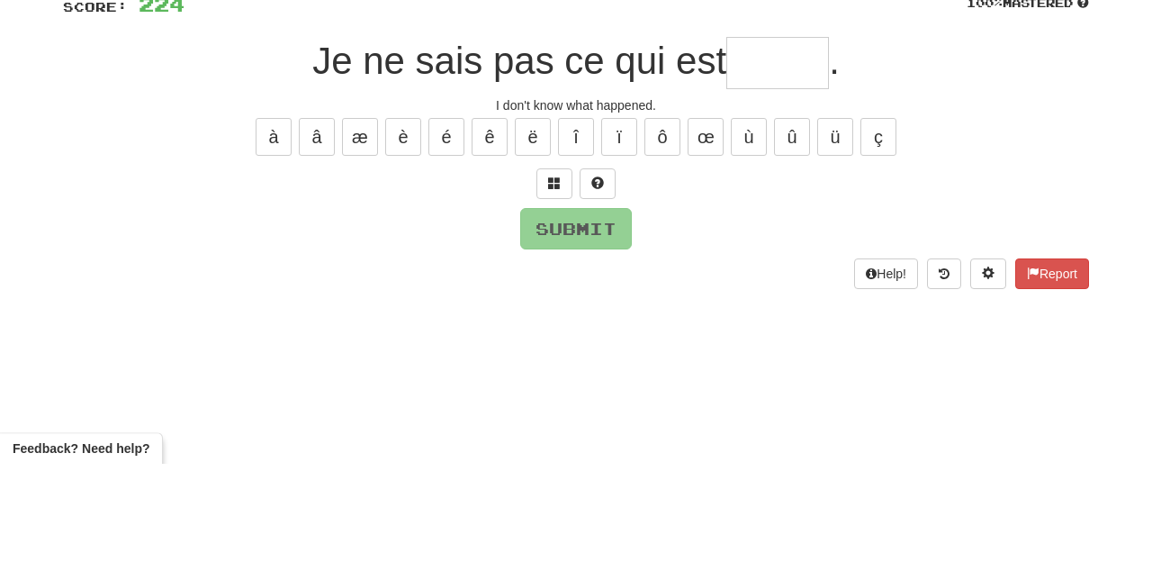
type input "*"
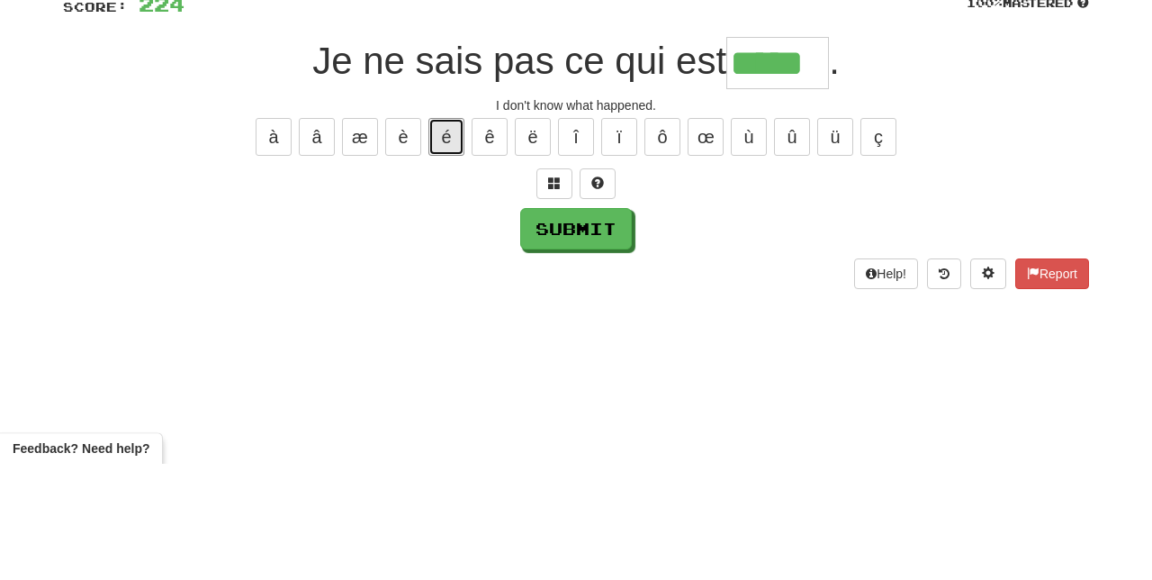
click at [445, 250] on button "é" at bounding box center [446, 253] width 36 height 38
type input "******"
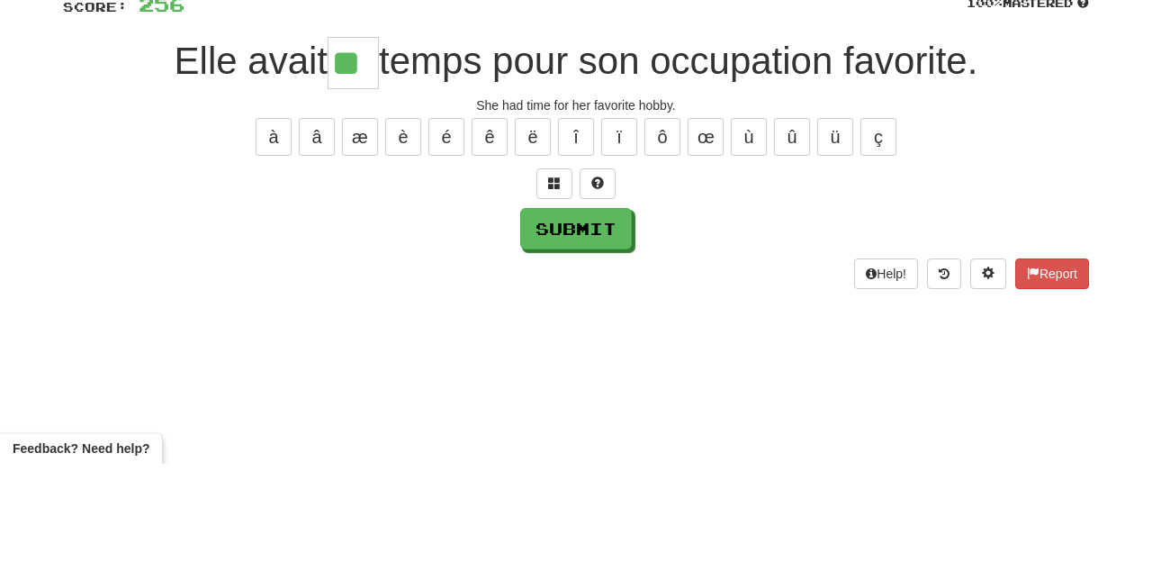
type input "**"
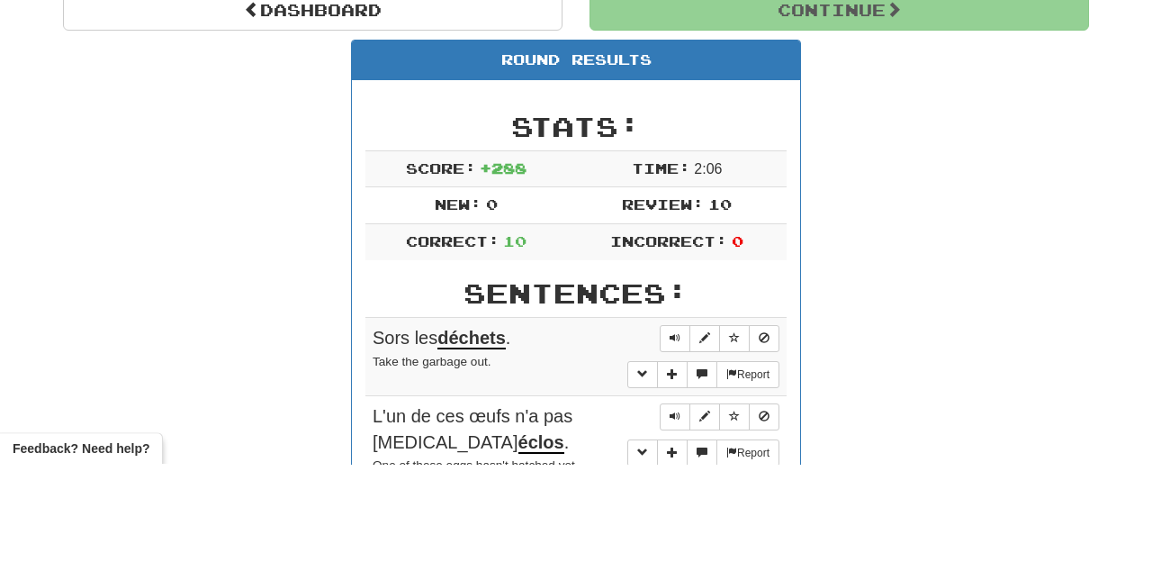
scroll to position [38, 0]
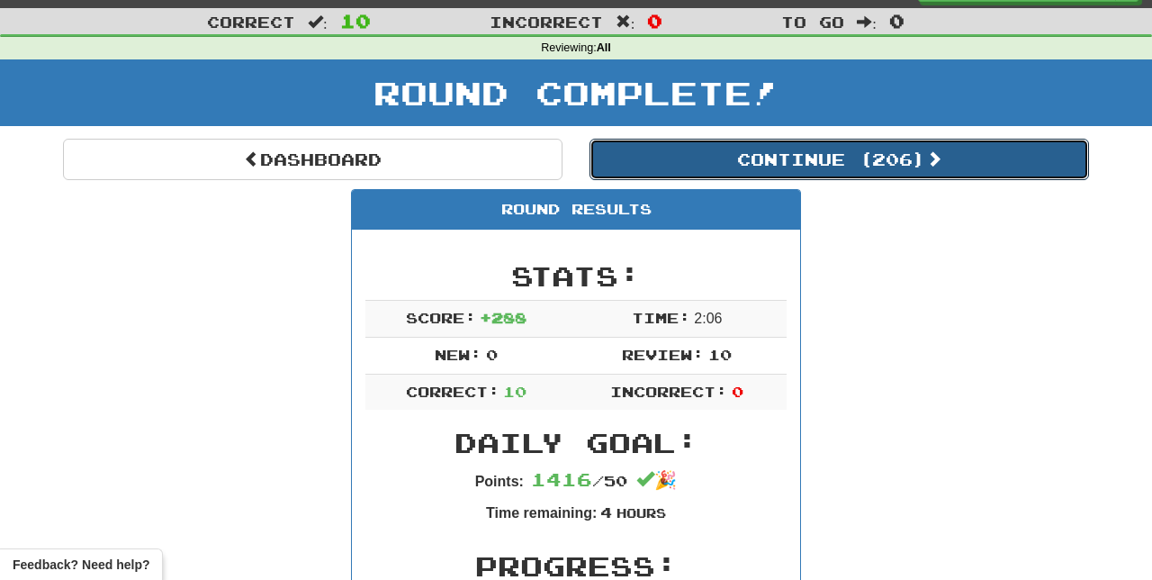
click at [917, 165] on button "Continue ( 206 )" at bounding box center [838, 159] width 499 height 41
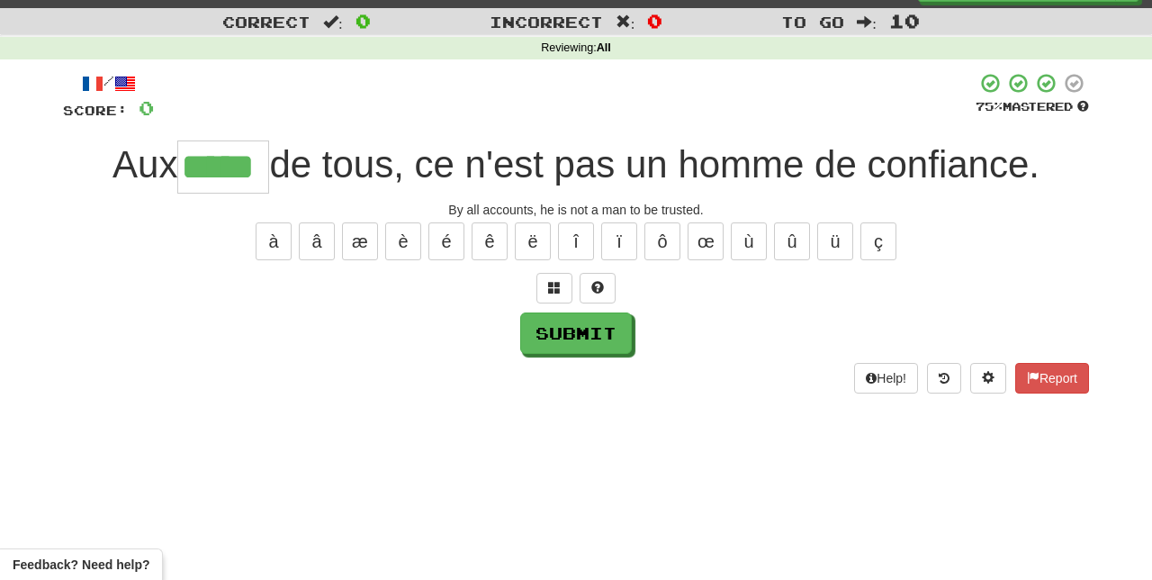
type input "*****"
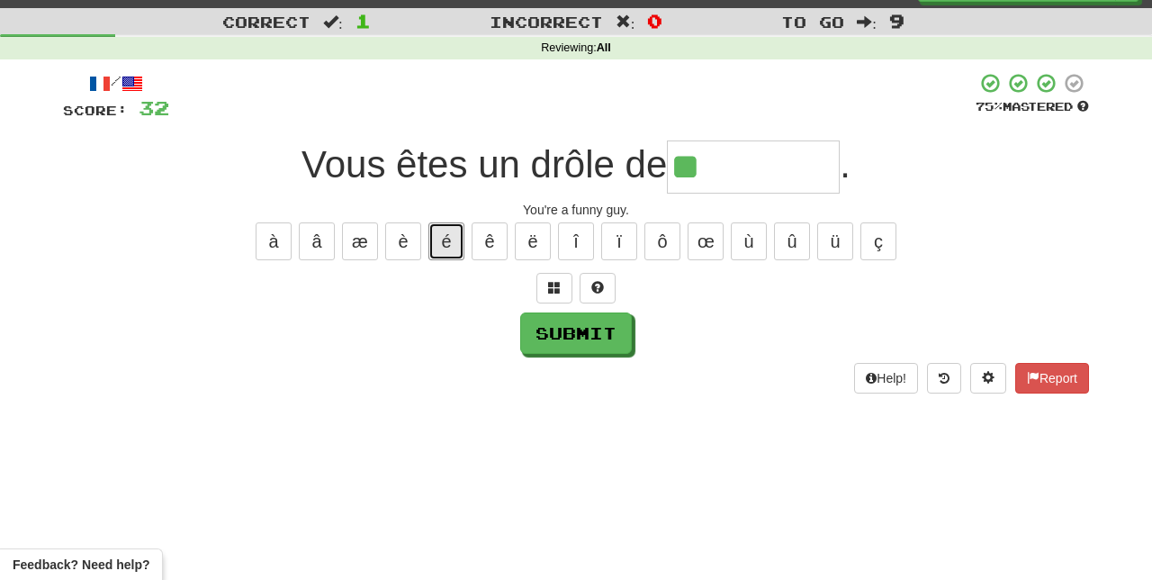
click at [446, 236] on button "é" at bounding box center [446, 241] width 36 height 38
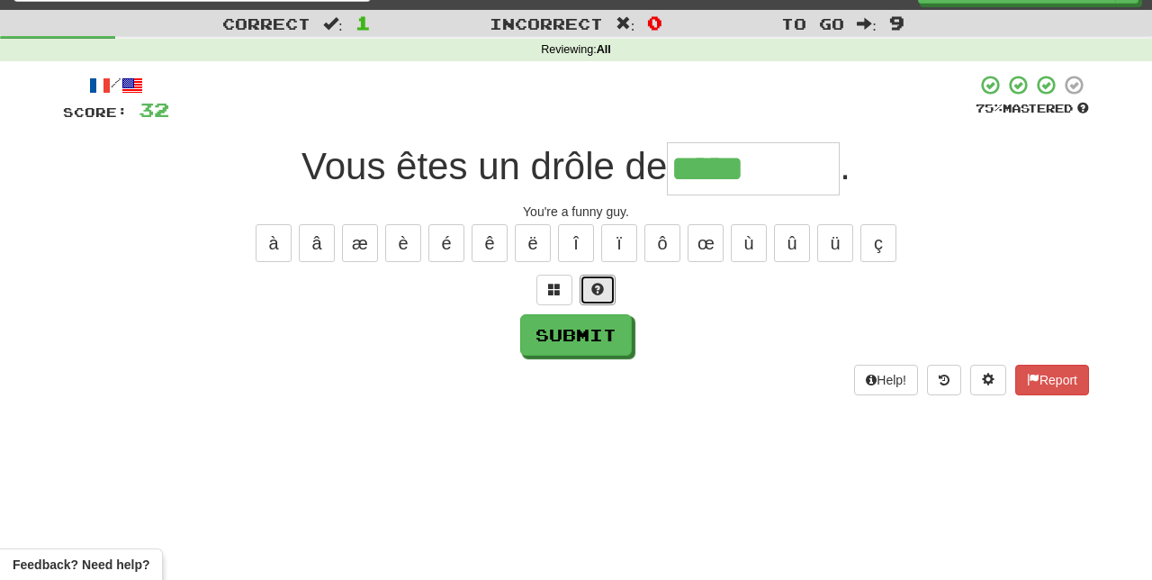
click at [600, 283] on span at bounding box center [597, 289] width 13 height 13
type input "********"
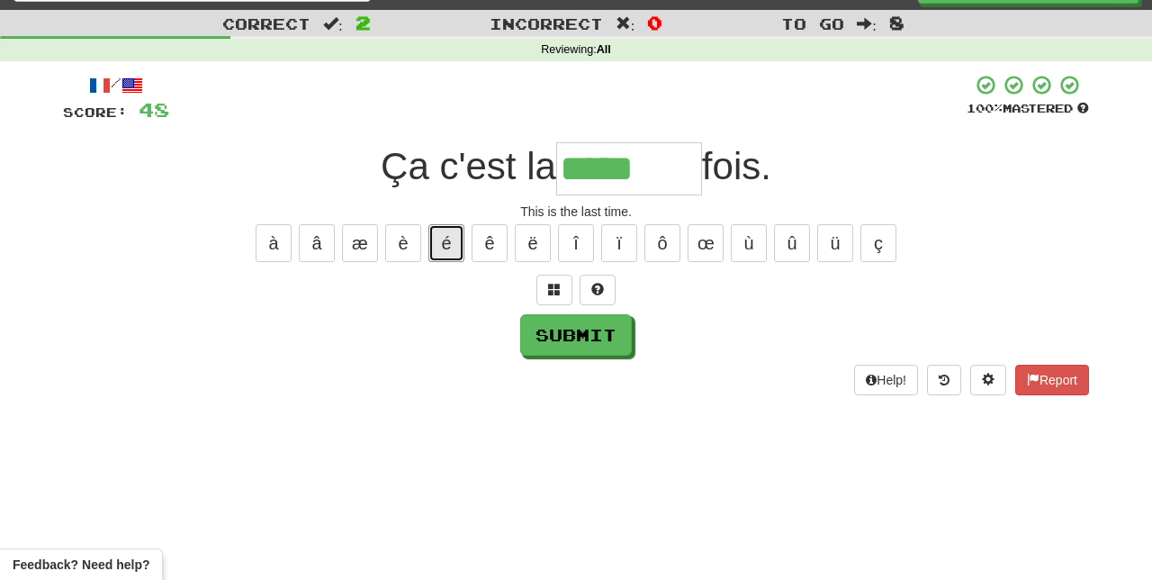
click at [448, 234] on button "é" at bounding box center [446, 243] width 36 height 38
click at [400, 236] on button "è" at bounding box center [403, 243] width 36 height 38
type input "********"
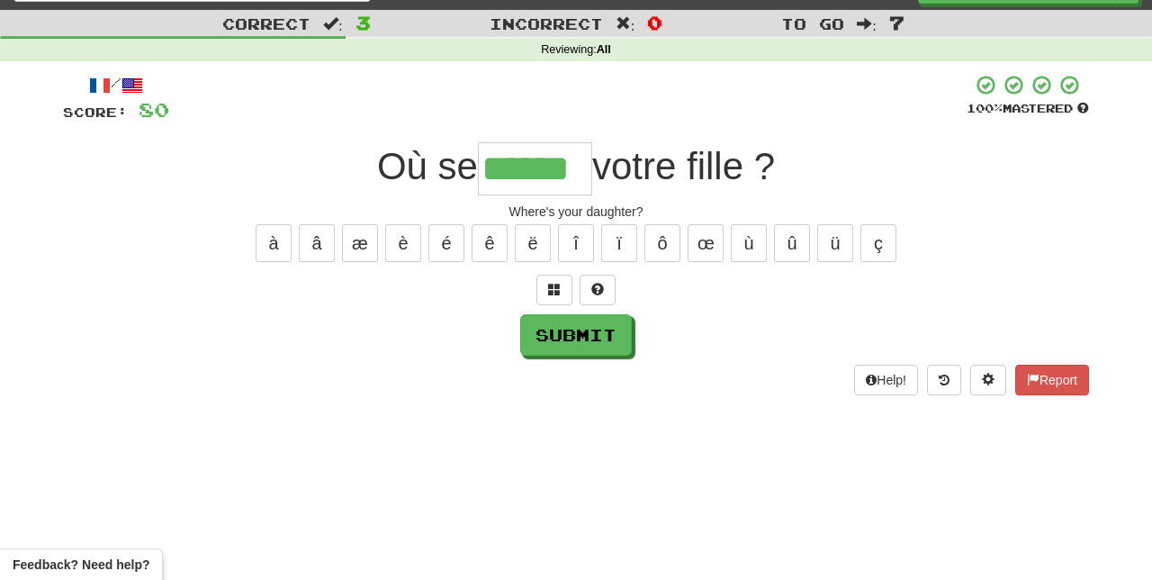
type input "******"
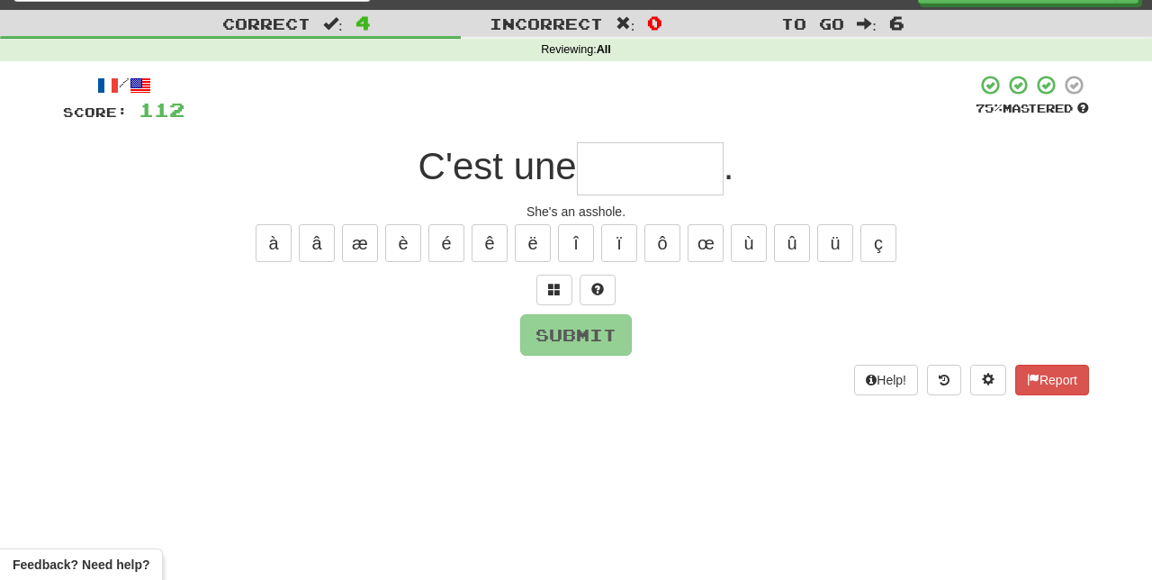
type input "*"
click at [598, 278] on button at bounding box center [598, 289] width 36 height 31
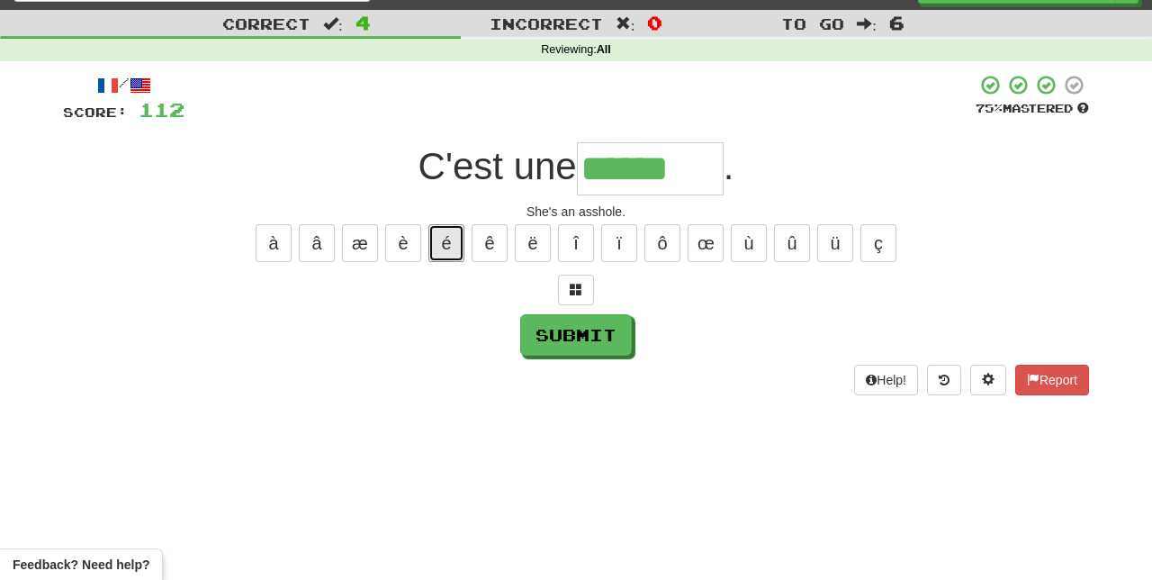
click at [447, 234] on button "é" at bounding box center [446, 243] width 36 height 38
type input "********"
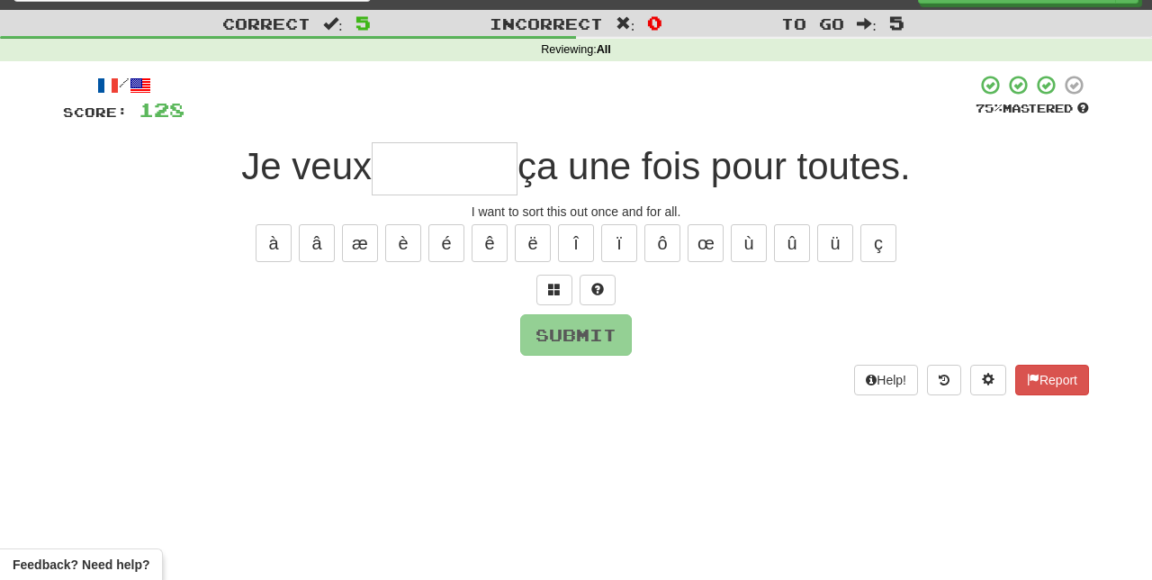
type input "*"
click at [606, 279] on button at bounding box center [598, 289] width 36 height 31
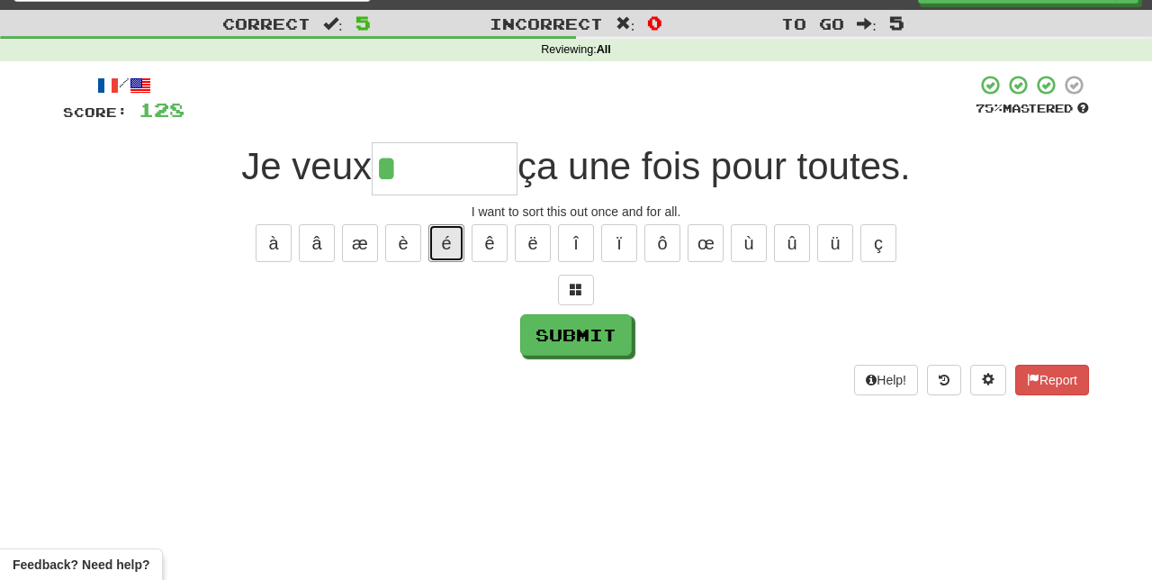
click at [447, 238] on button "é" at bounding box center [446, 243] width 36 height 38
click at [493, 234] on button "ê" at bounding box center [490, 243] width 36 height 38
type input "*******"
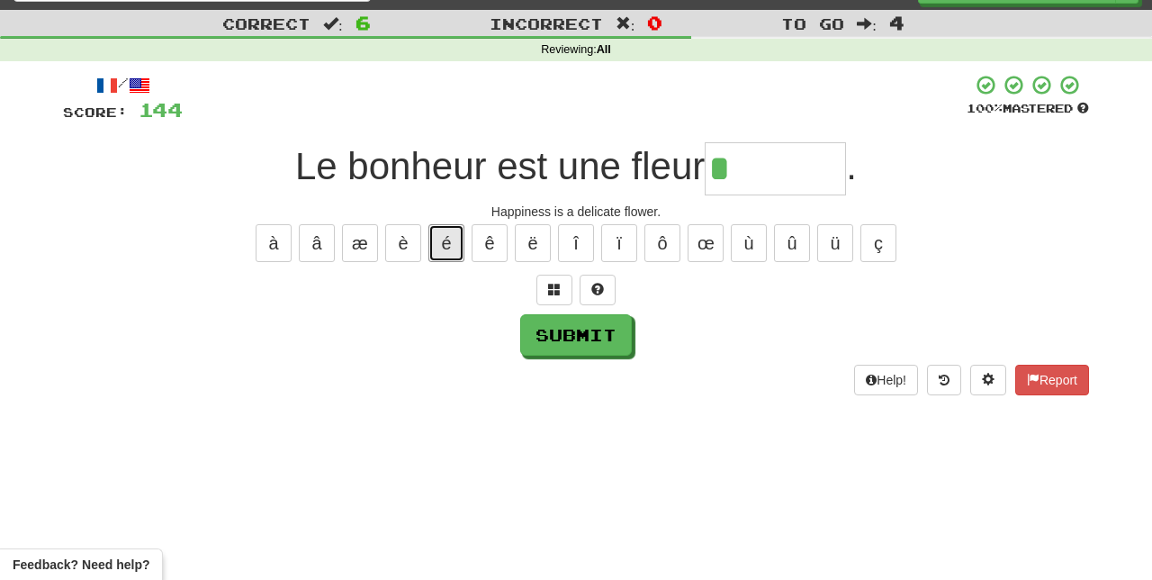
click at [446, 236] on button "é" at bounding box center [446, 243] width 36 height 38
type input "********"
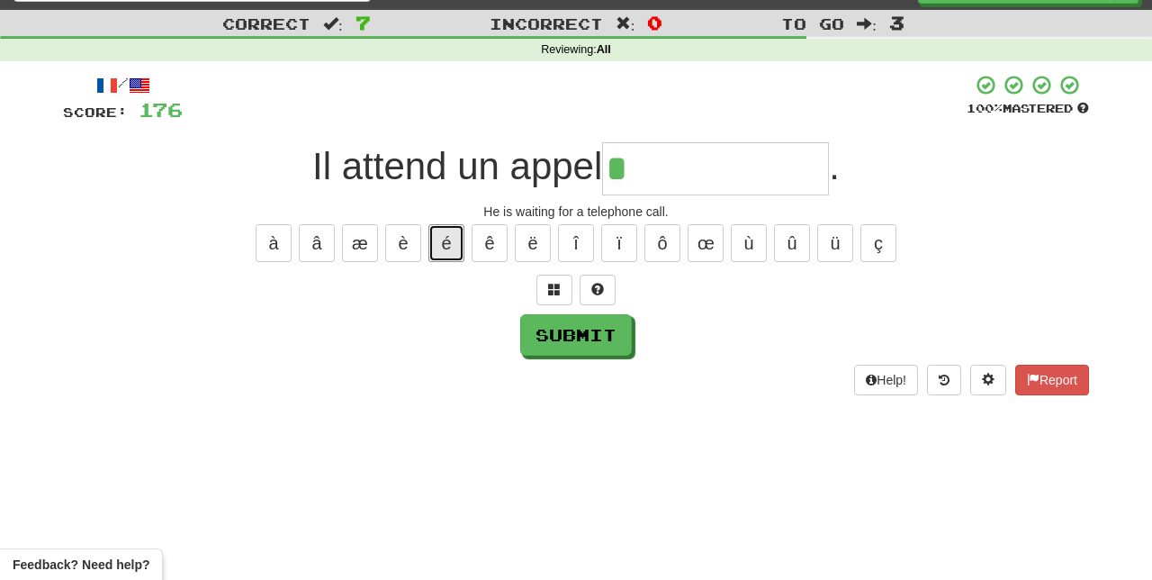
click at [446, 237] on button "é" at bounding box center [446, 243] width 36 height 38
click at [443, 234] on button "é" at bounding box center [446, 243] width 36 height 38
type input "**********"
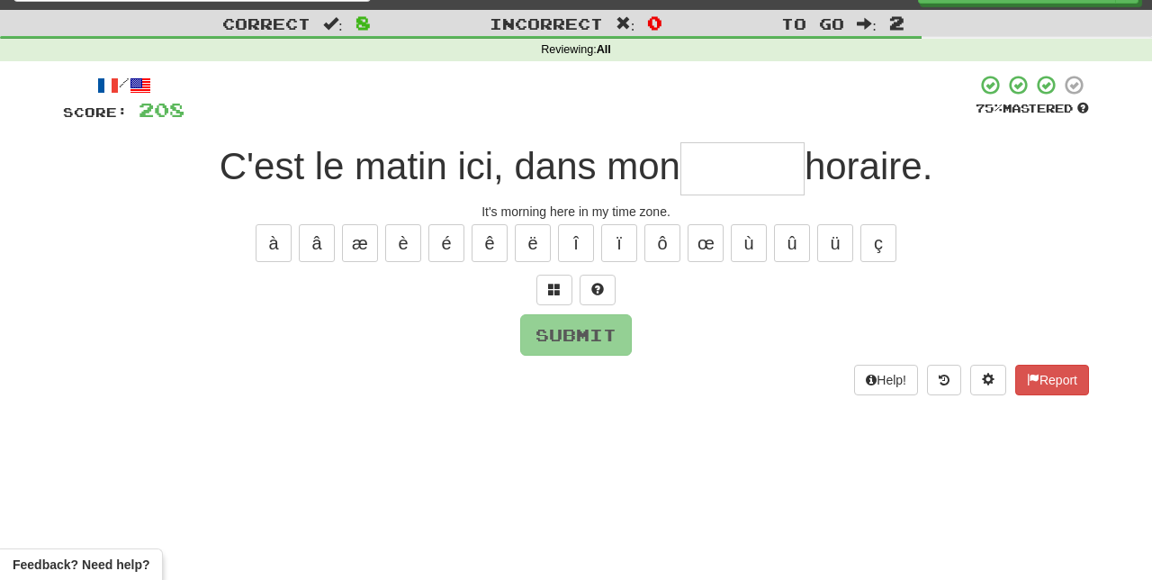
type input "*"
click at [598, 283] on span at bounding box center [597, 289] width 13 height 13
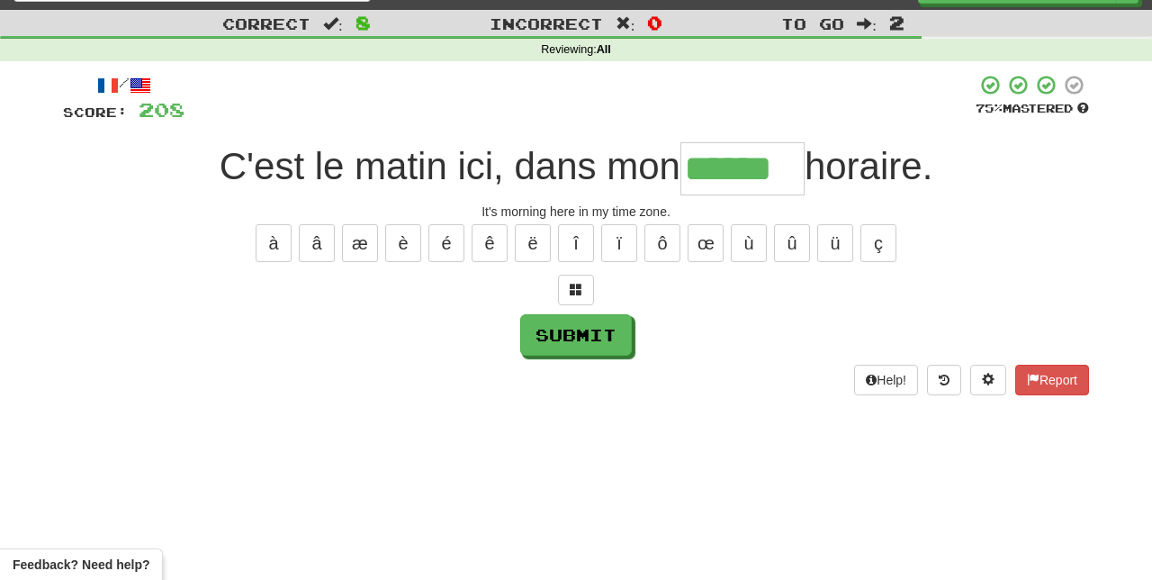
type input "******"
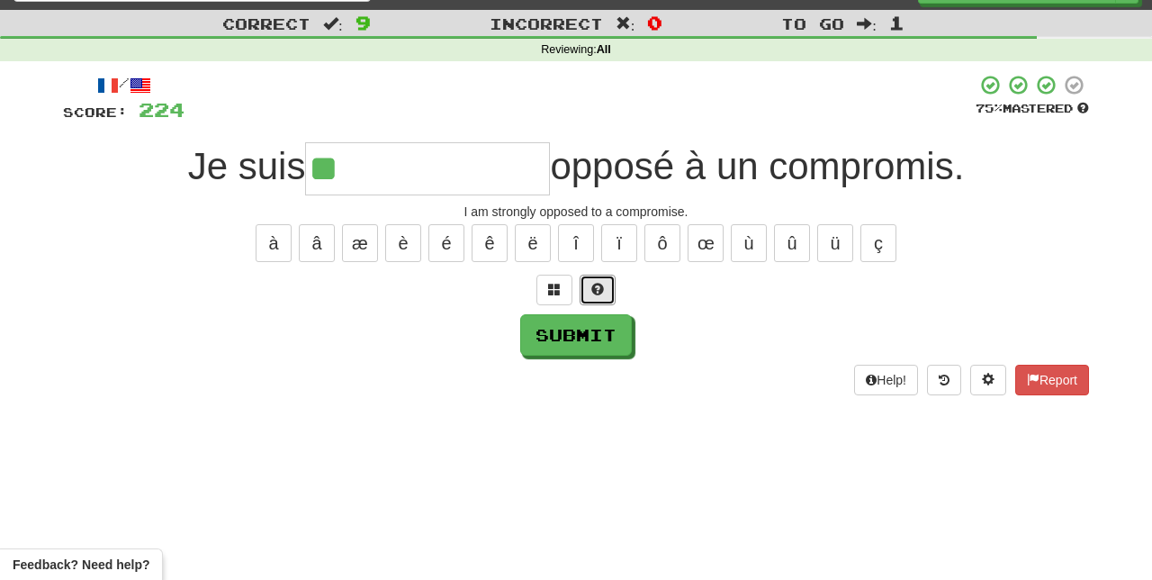
click at [591, 289] on span at bounding box center [597, 289] width 13 height 13
type input "**********"
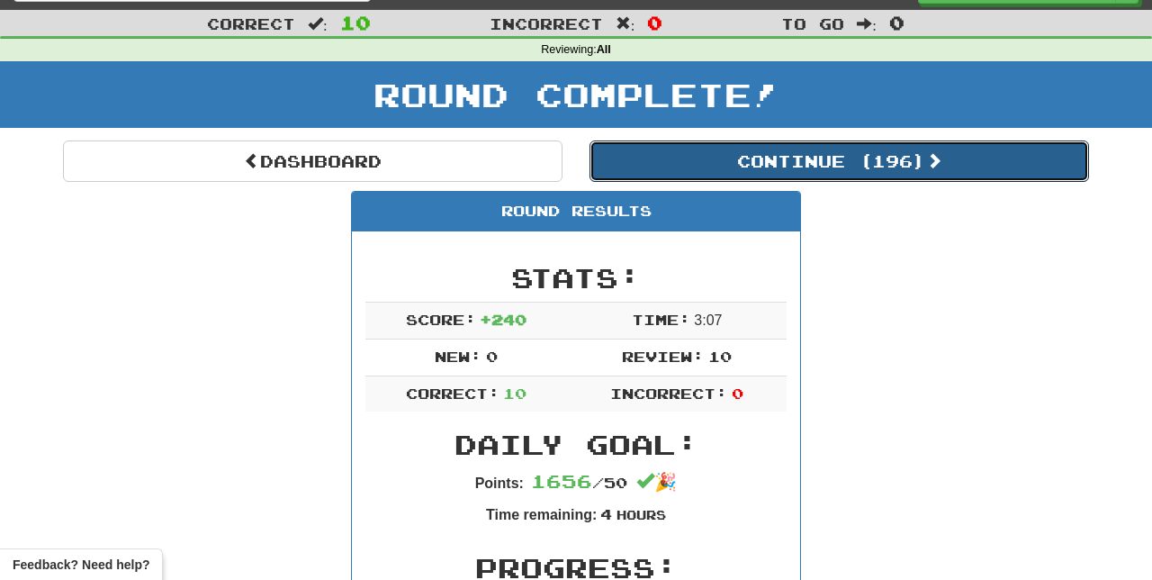
click at [940, 175] on button "Continue ( 196 )" at bounding box center [838, 160] width 499 height 41
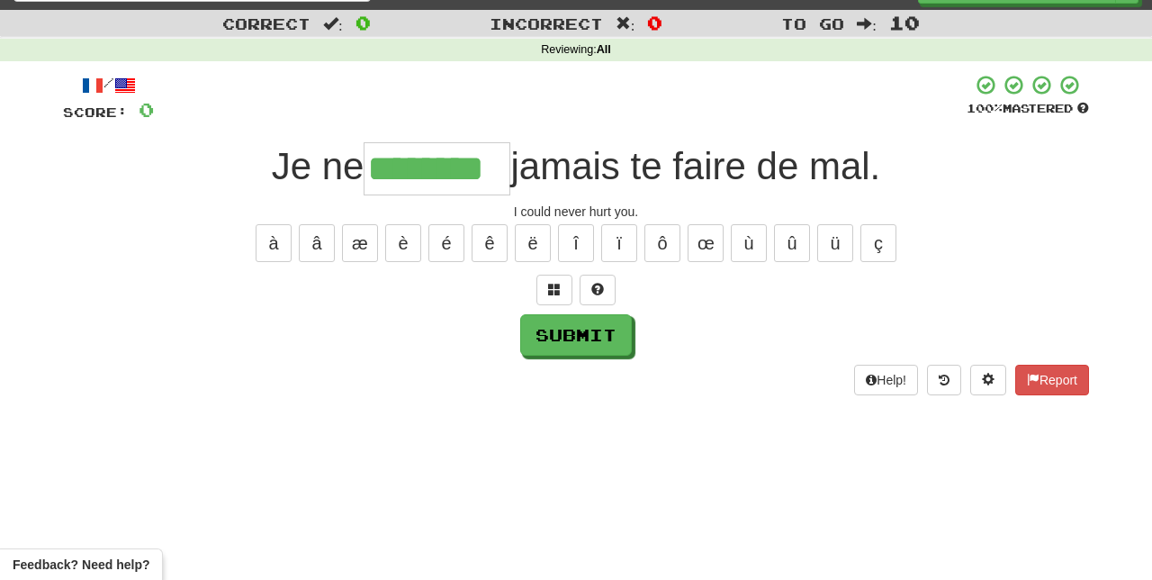
type input "********"
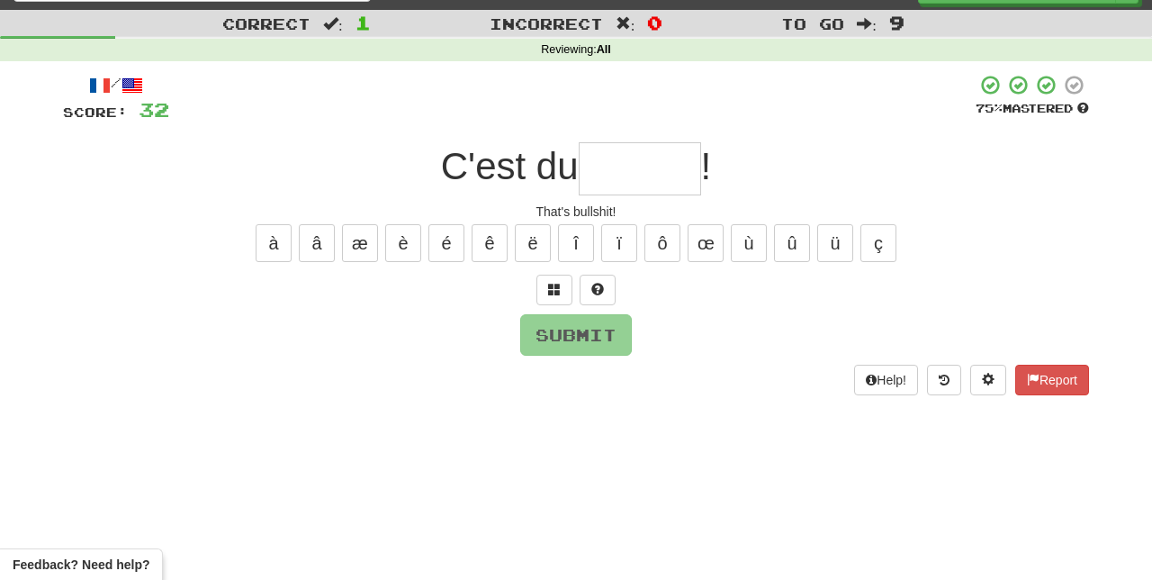
type input "*"
click at [594, 283] on span at bounding box center [597, 289] width 13 height 13
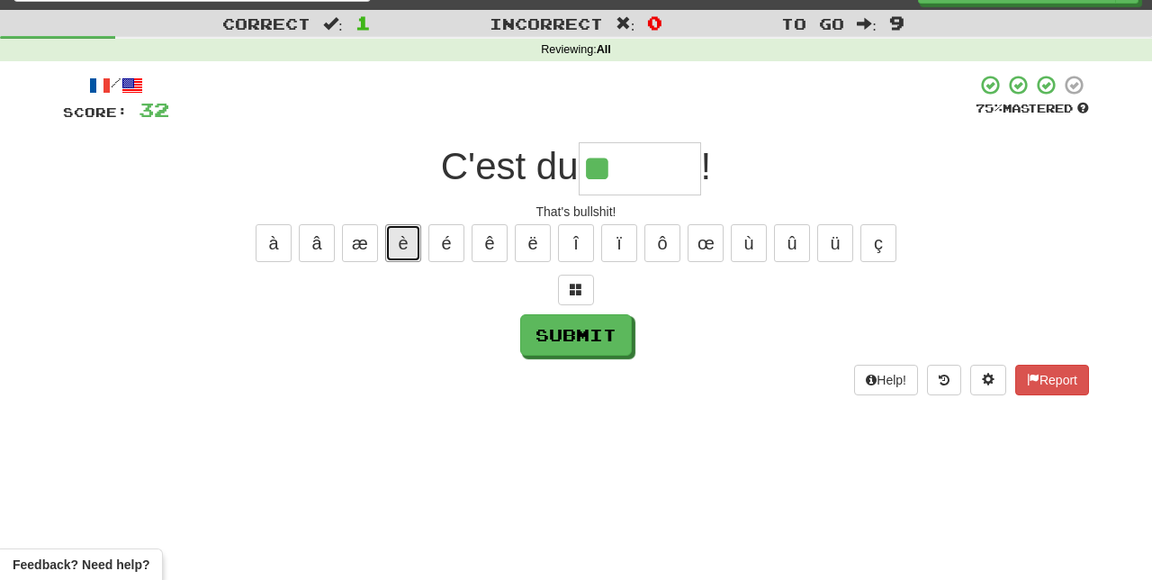
click at [401, 245] on button "è" at bounding box center [403, 243] width 36 height 38
click at [443, 236] on button "é" at bounding box center [446, 243] width 36 height 38
type input "******"
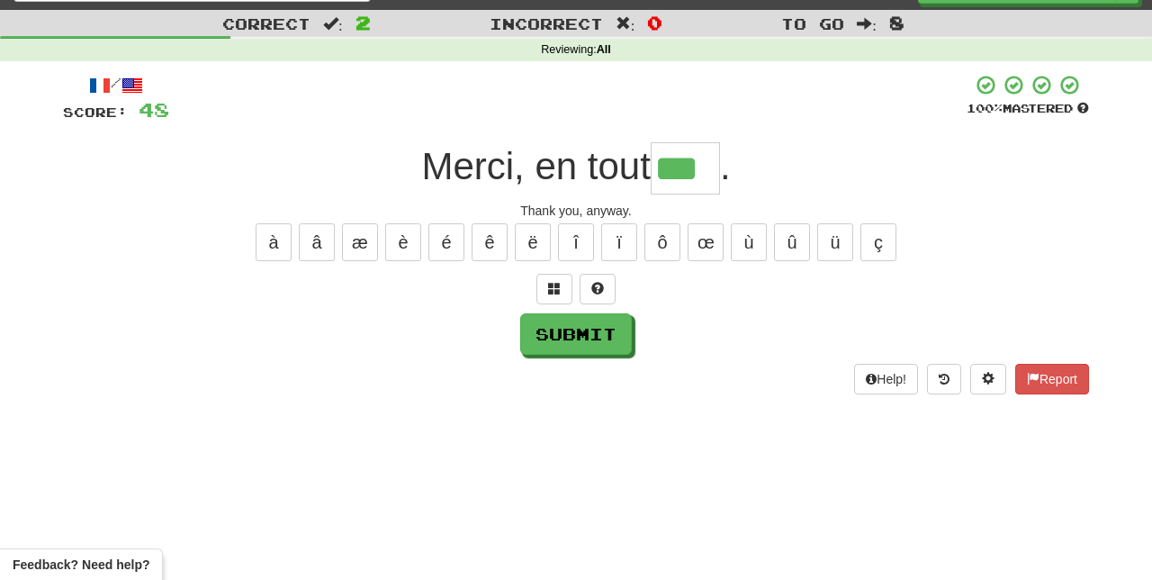
type input "***"
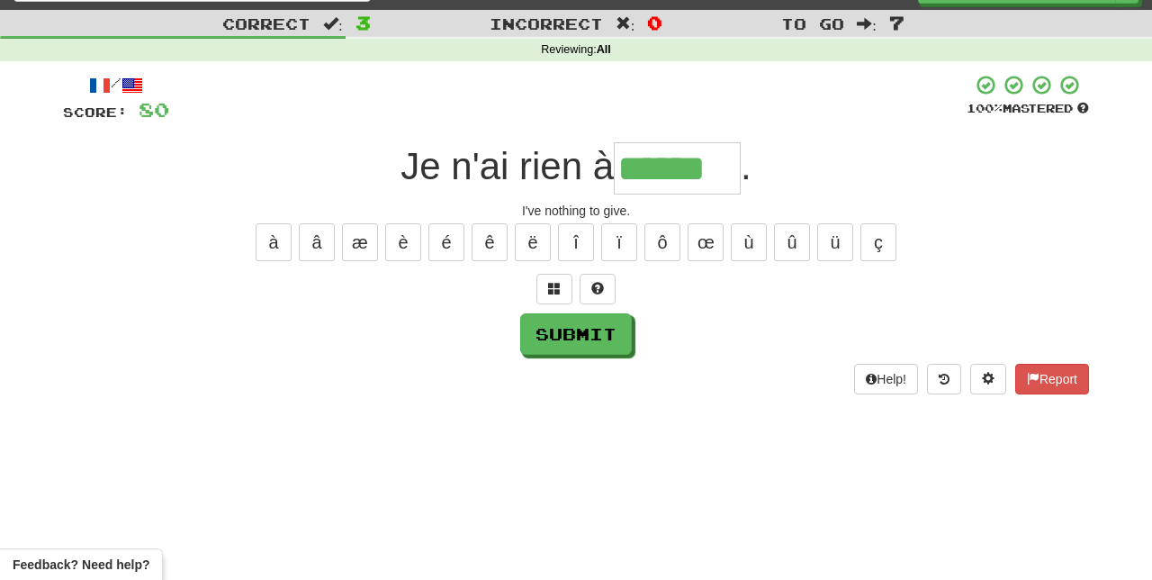
type input "******"
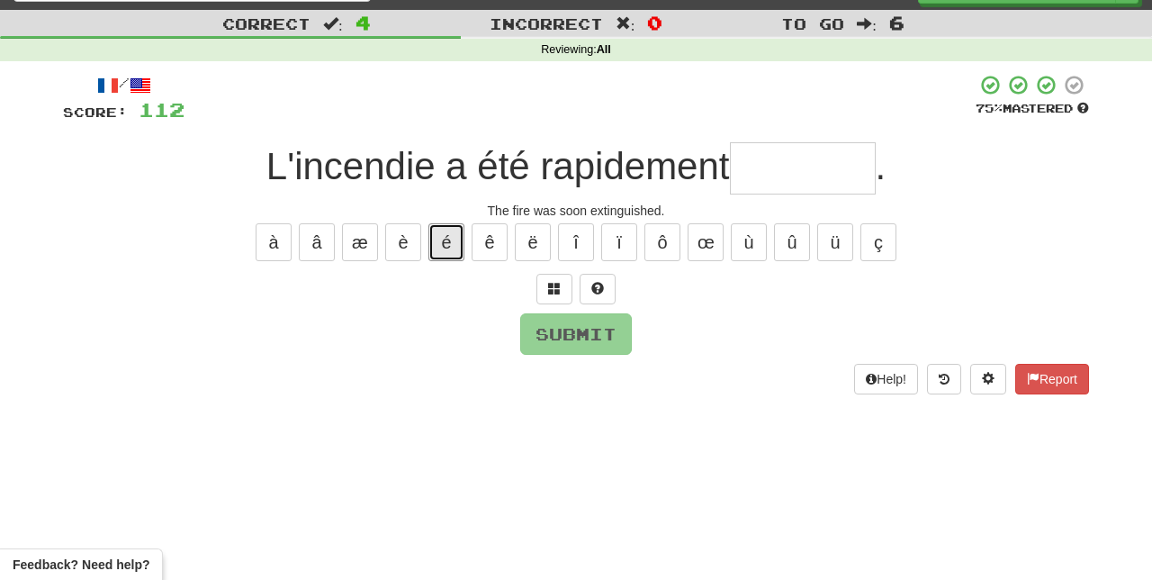
click at [448, 236] on button "é" at bounding box center [446, 242] width 36 height 38
type input "*"
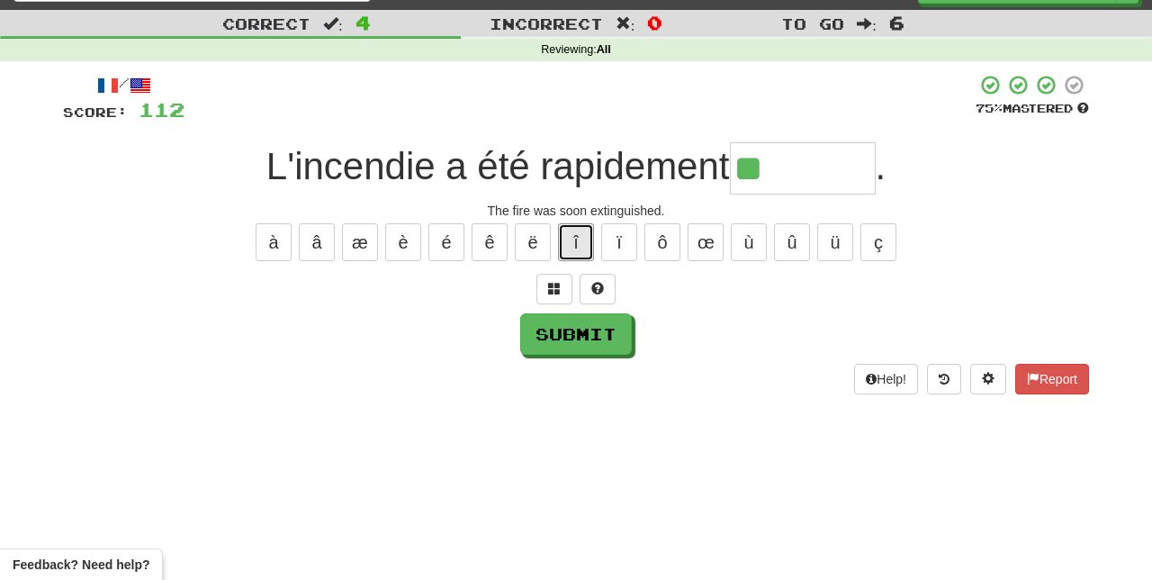
click at [576, 234] on button "î" at bounding box center [576, 242] width 36 height 38
click at [448, 234] on button "é" at bounding box center [446, 242] width 36 height 38
type input "********"
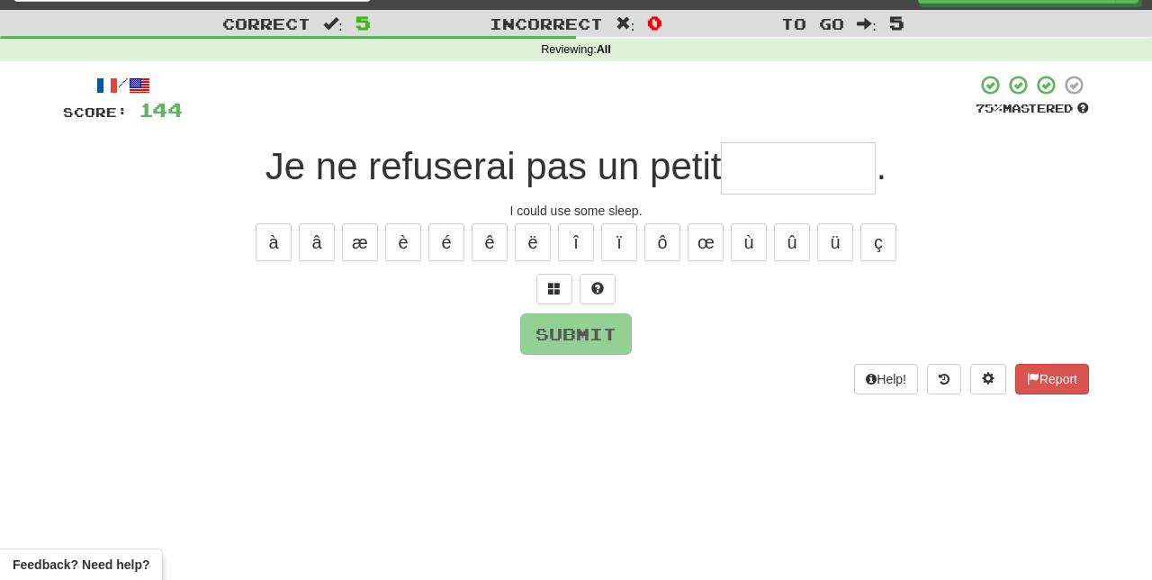
type input "*"
click at [607, 274] on button at bounding box center [598, 289] width 36 height 31
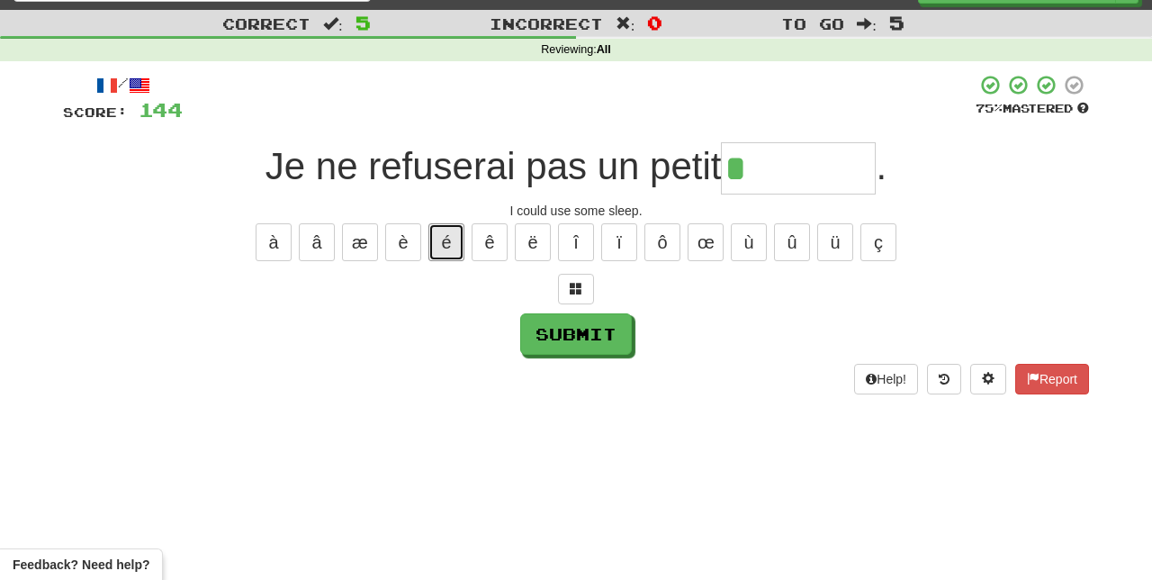
click at [446, 232] on button "é" at bounding box center [446, 242] width 36 height 38
click at [402, 246] on button "è" at bounding box center [403, 242] width 36 height 38
click at [450, 237] on button "é" at bounding box center [446, 242] width 36 height 38
type input "*********"
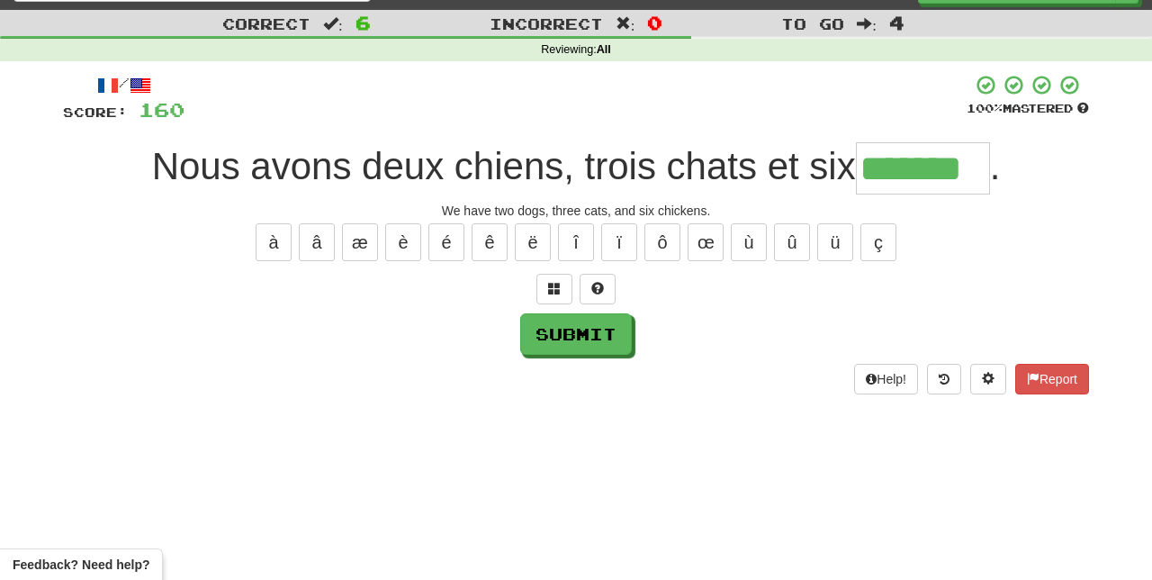
type input "*******"
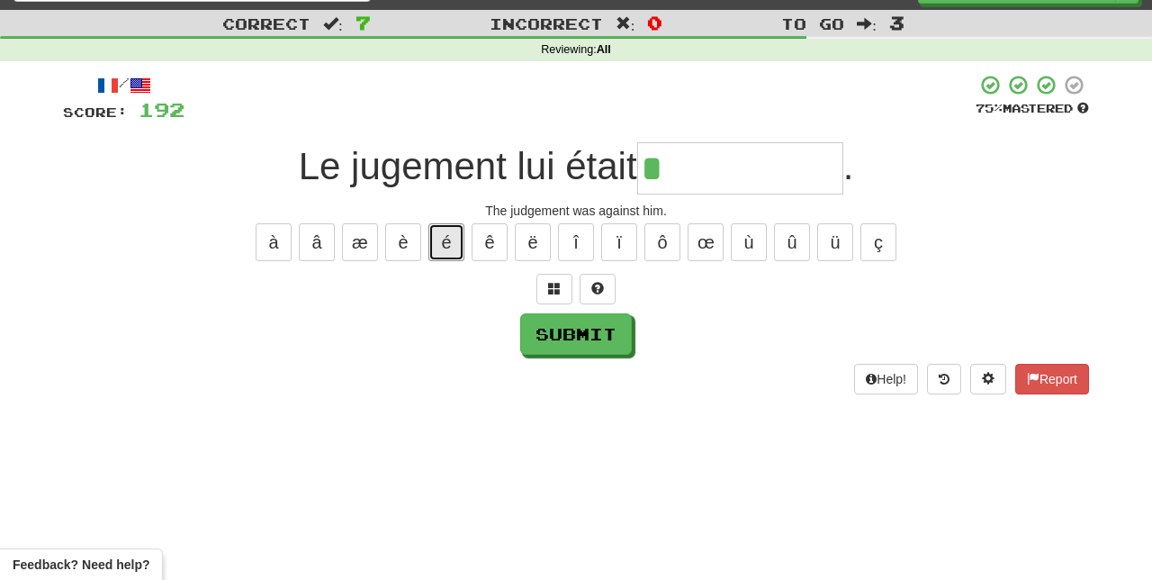
click at [448, 231] on button "é" at bounding box center [446, 242] width 36 height 38
click at [607, 274] on button at bounding box center [598, 289] width 36 height 31
type input "**********"
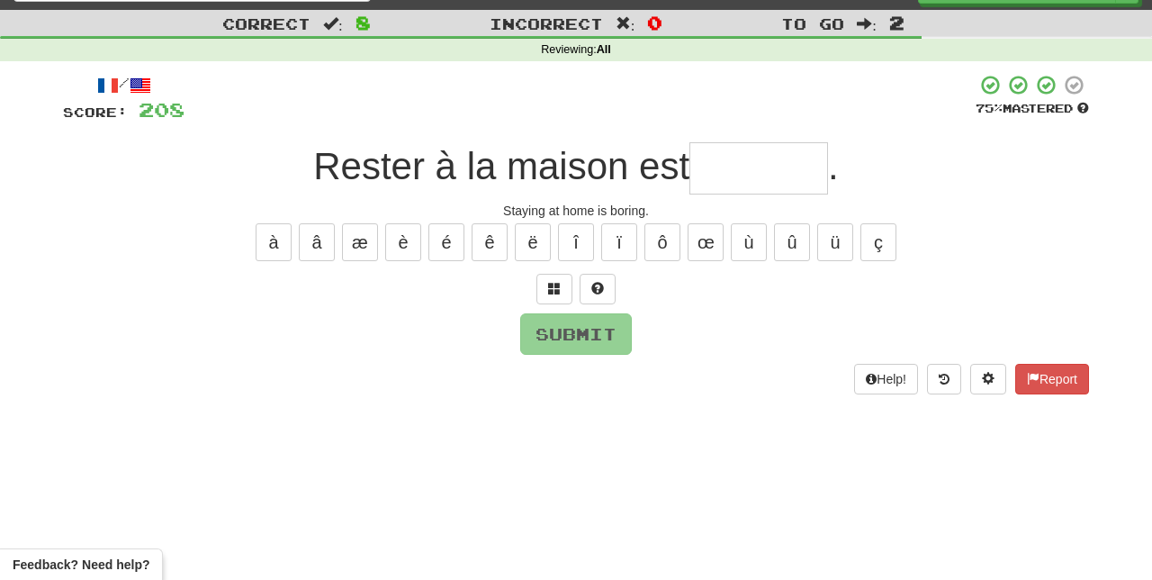
type input "*"
click at [596, 282] on span at bounding box center [597, 288] width 13 height 13
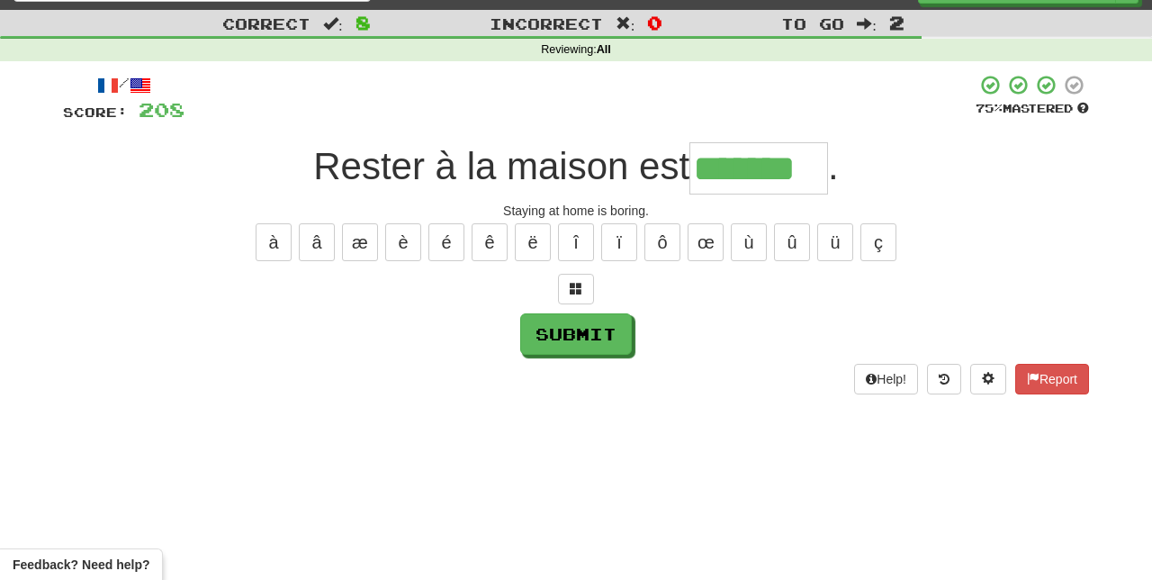
type input "*******"
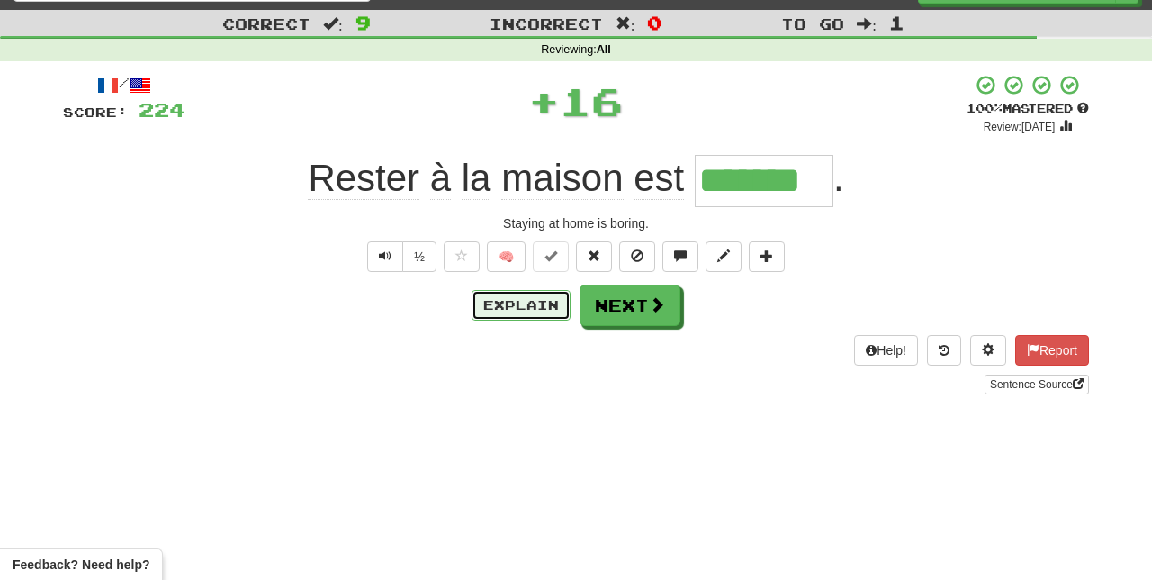
click at [502, 306] on button "Explain" at bounding box center [521, 305] width 99 height 31
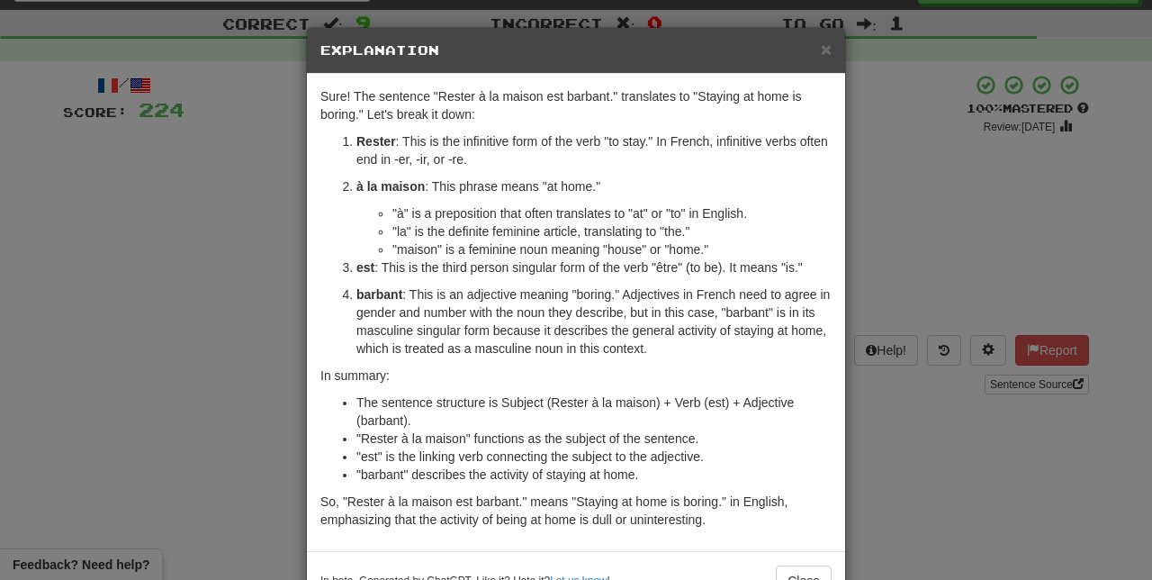
click at [238, 502] on div "× Explanation Sure! The sentence "Rester à la maison est barbant." translates t…" at bounding box center [576, 290] width 1152 height 580
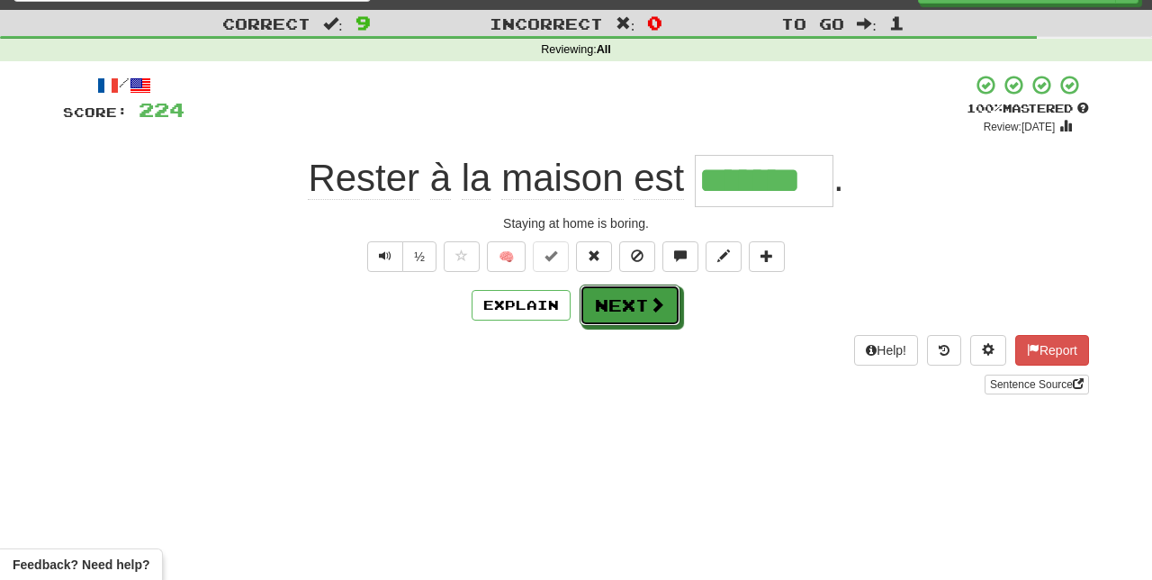
click at [630, 309] on button "Next" at bounding box center [630, 304] width 101 height 41
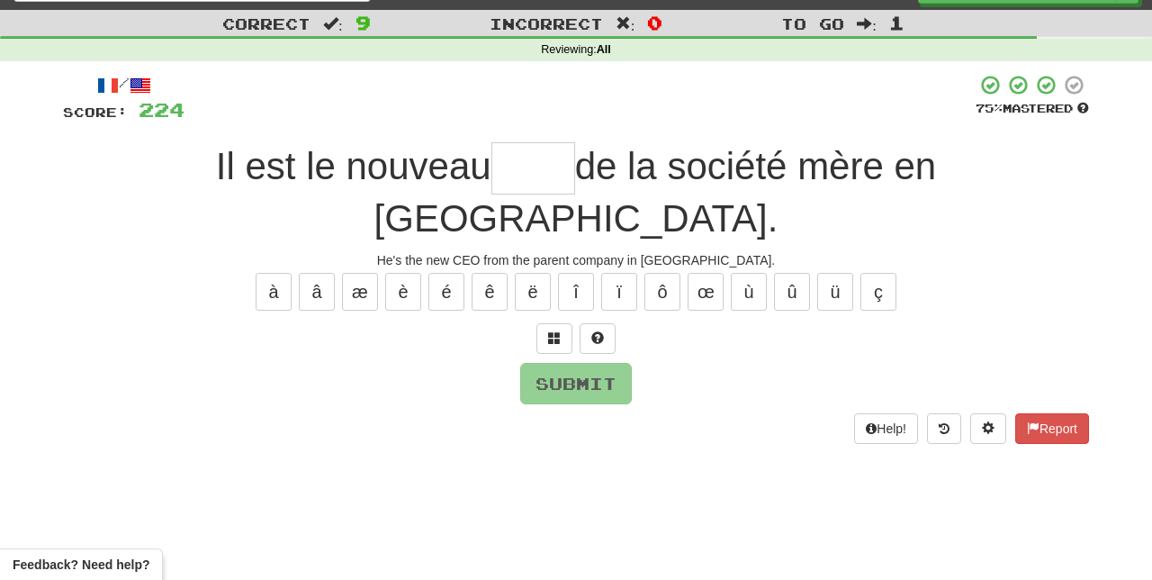
type input "*"
type input "***"
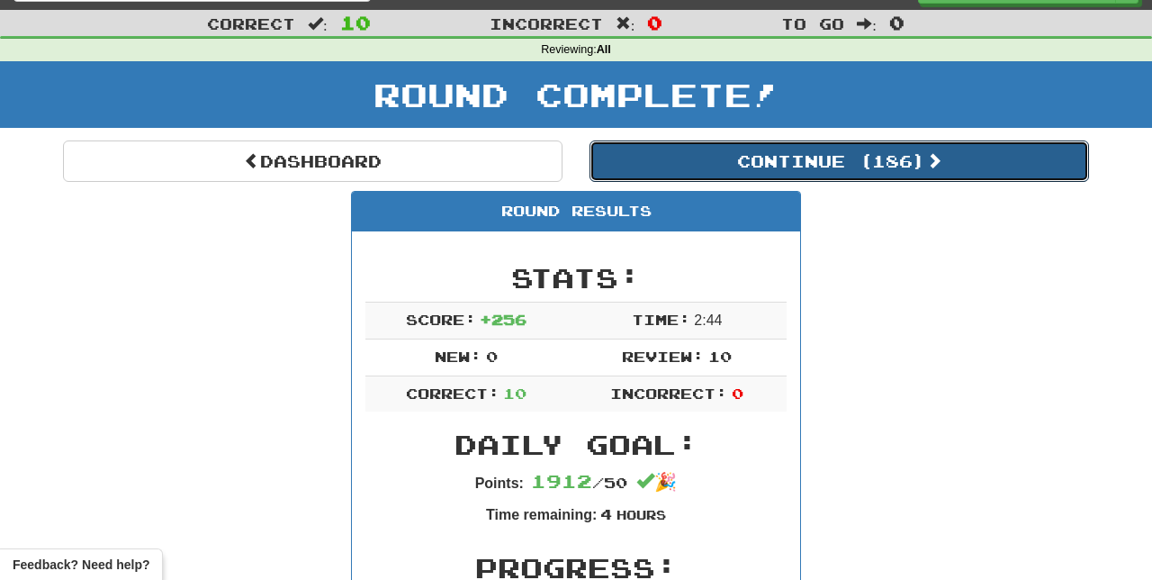
click at [993, 167] on button "Continue ( 186 )" at bounding box center [838, 160] width 499 height 41
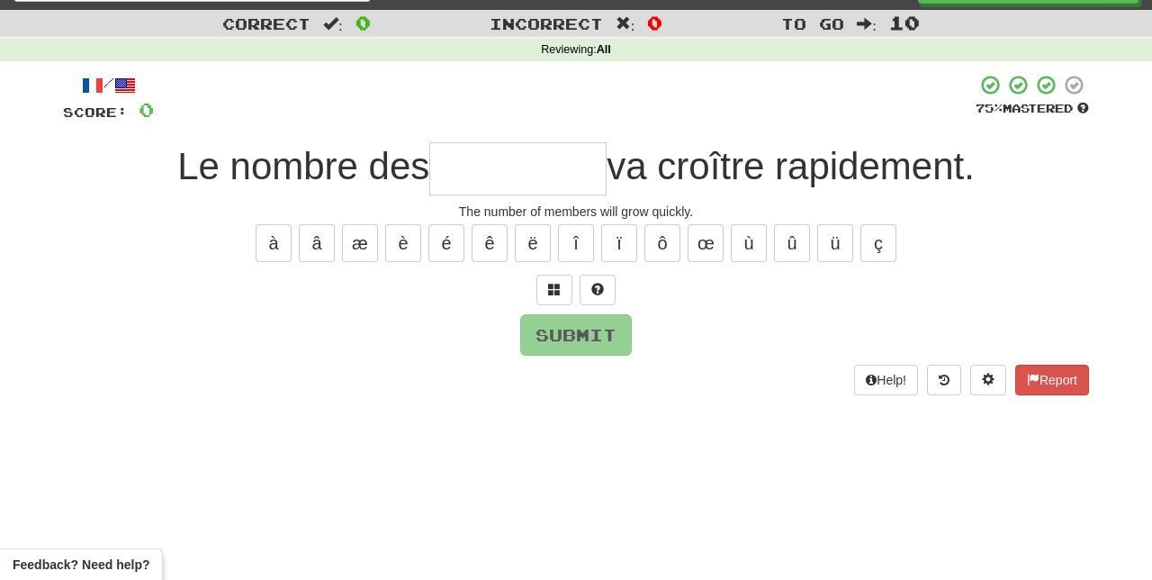
type input "*"
click at [598, 283] on span at bounding box center [597, 289] width 13 height 13
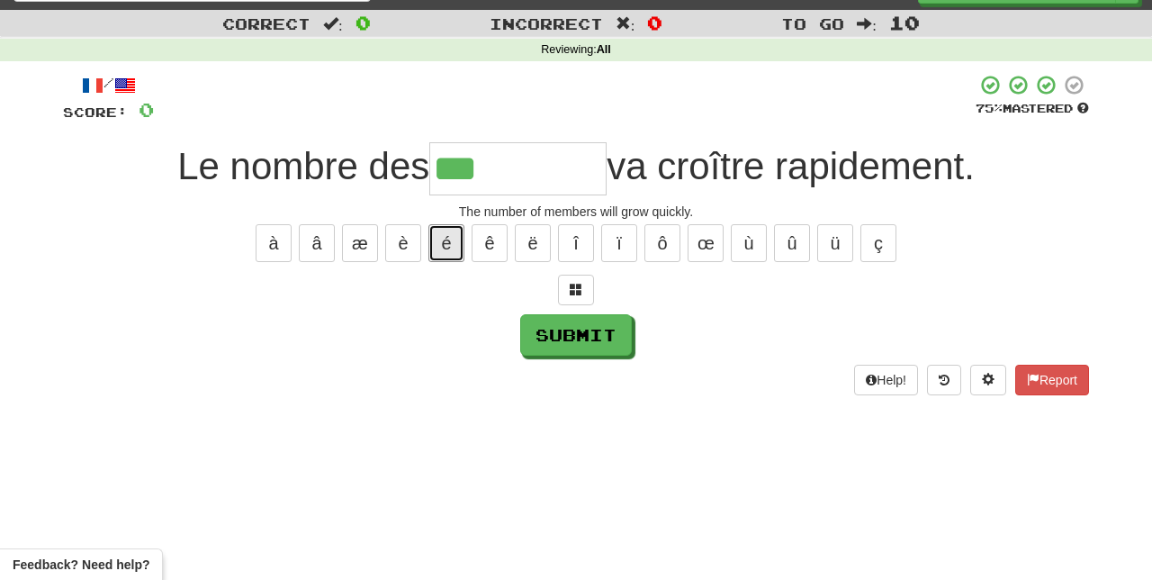
click at [448, 236] on button "é" at bounding box center [446, 243] width 36 height 38
type input "*********"
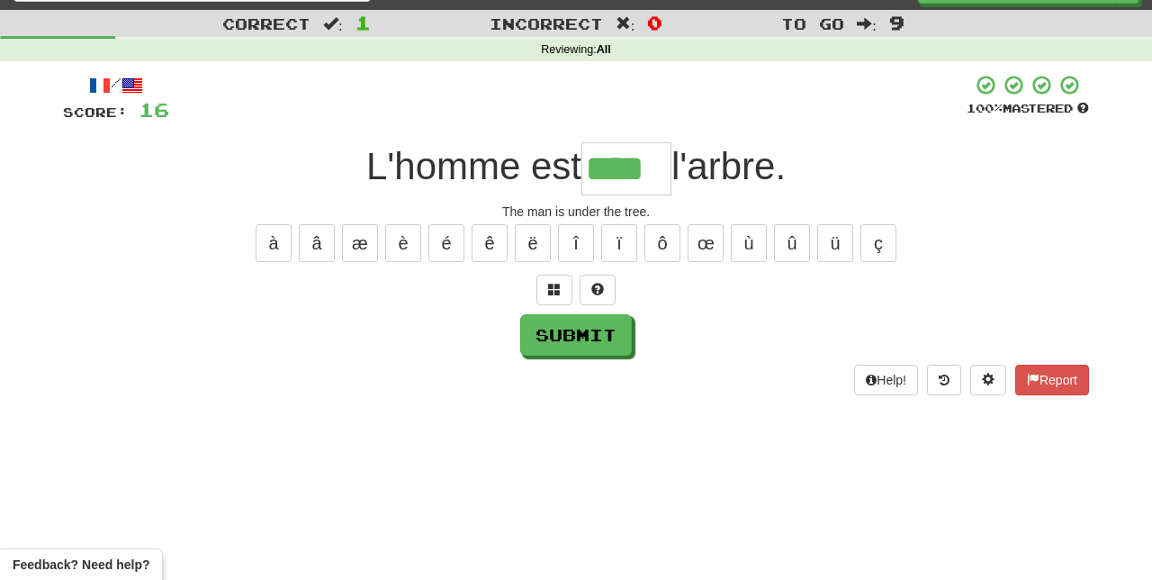
type input "****"
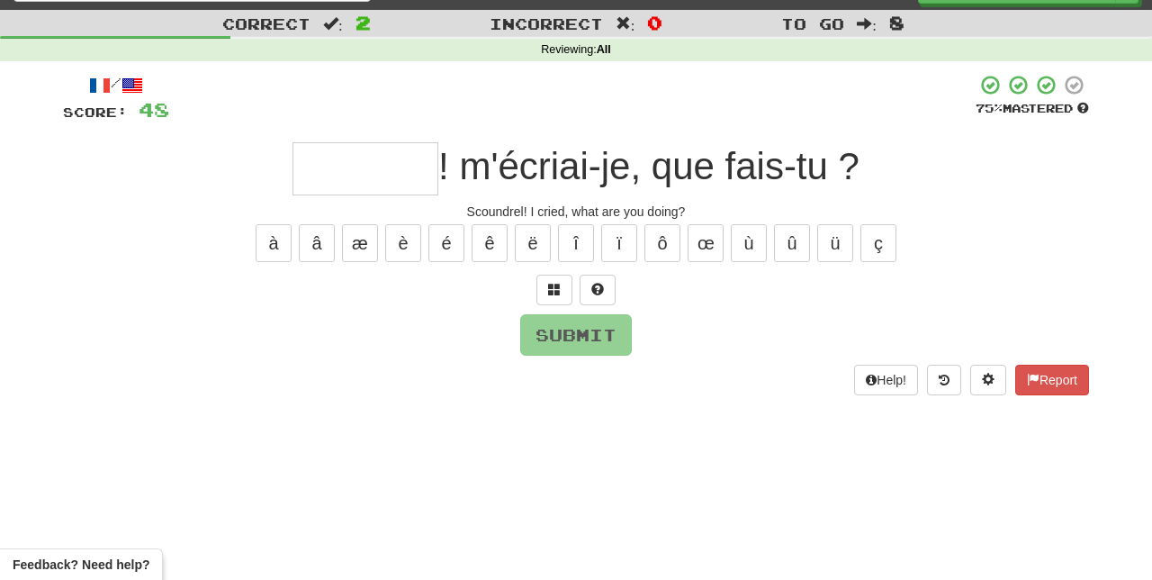
type input "*"
click at [596, 283] on span at bounding box center [597, 289] width 13 height 13
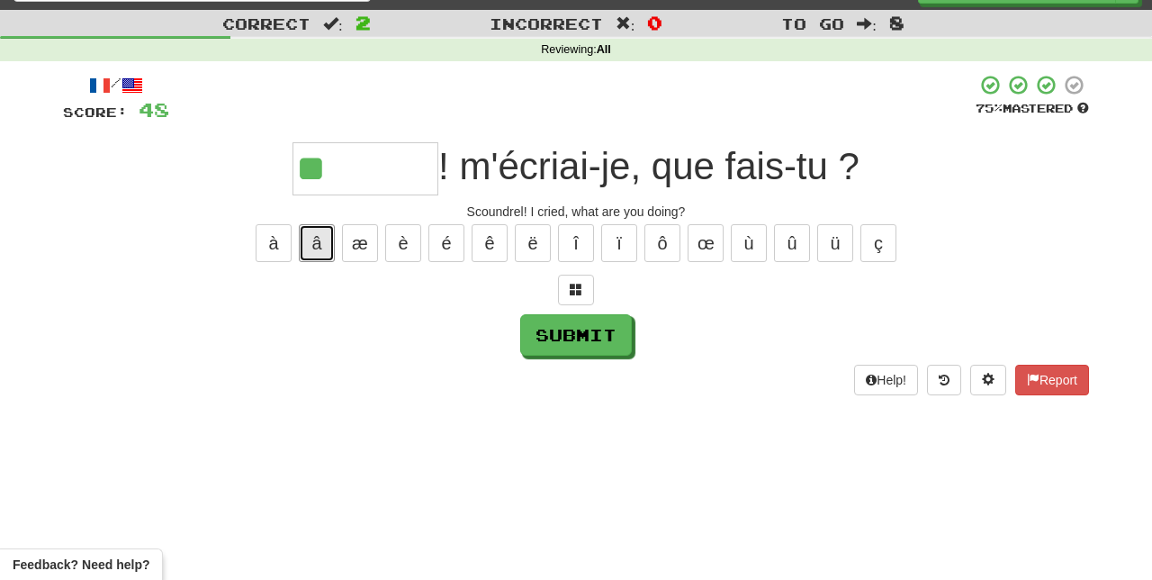
click at [314, 238] on button "â" at bounding box center [317, 243] width 36 height 38
click at [405, 238] on button "è" at bounding box center [403, 243] width 36 height 38
click at [274, 238] on button "à" at bounding box center [274, 243] width 36 height 38
click at [602, 324] on button "Submit" at bounding box center [576, 334] width 112 height 41
type input "********"
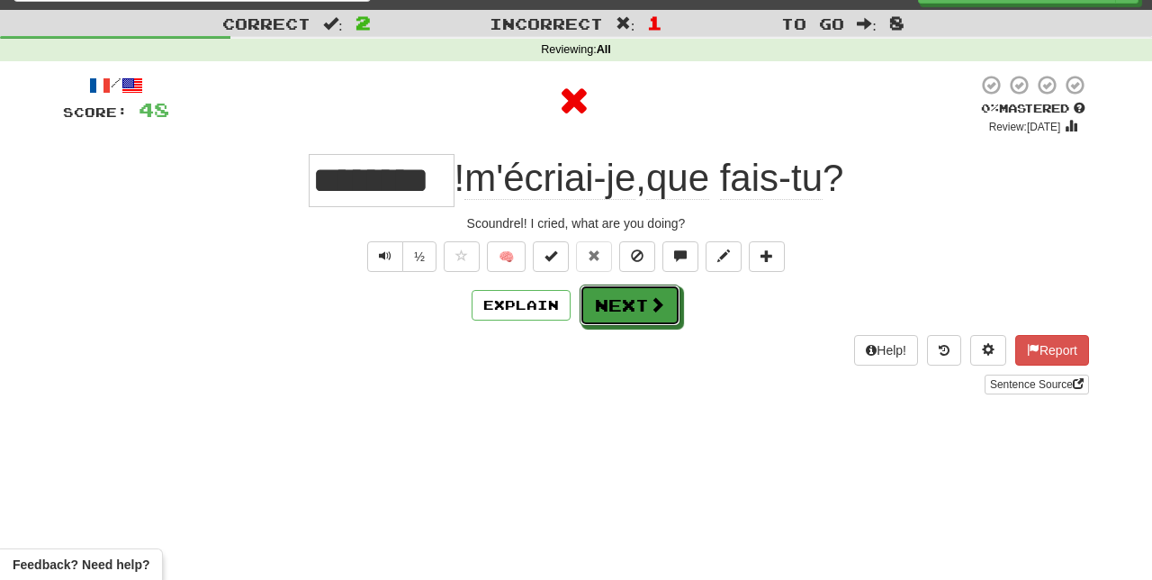
click at [644, 309] on button "Next" at bounding box center [630, 304] width 101 height 41
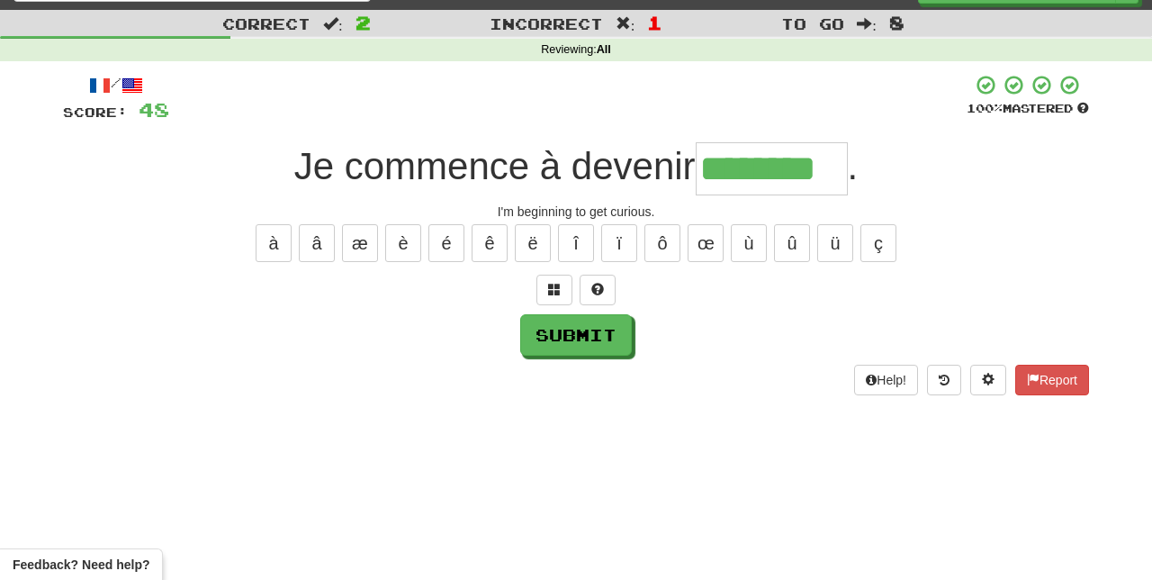
type input "********"
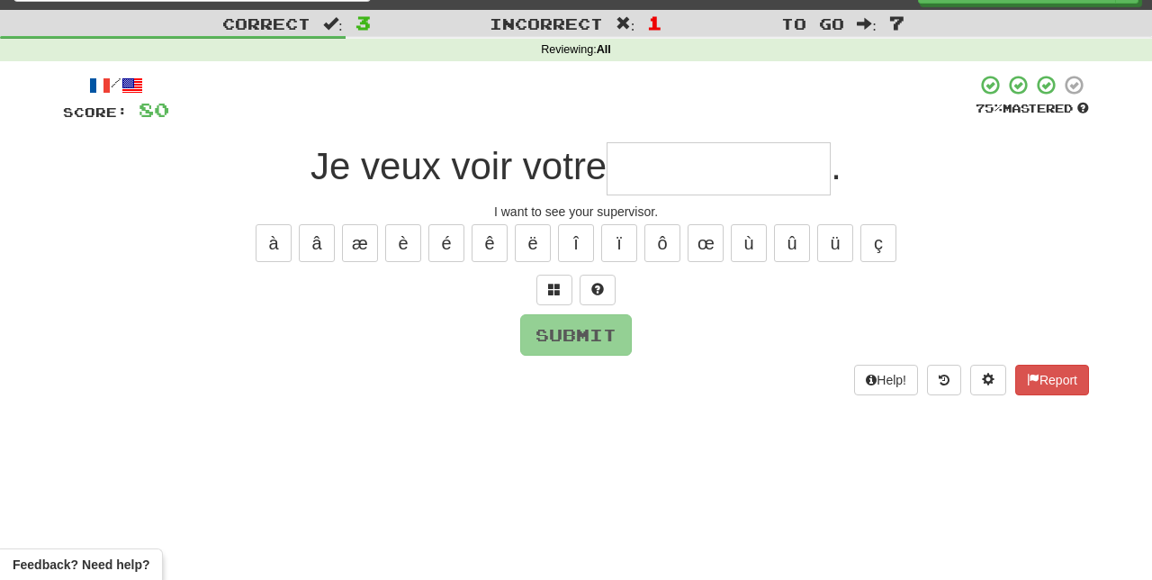
type input "*"
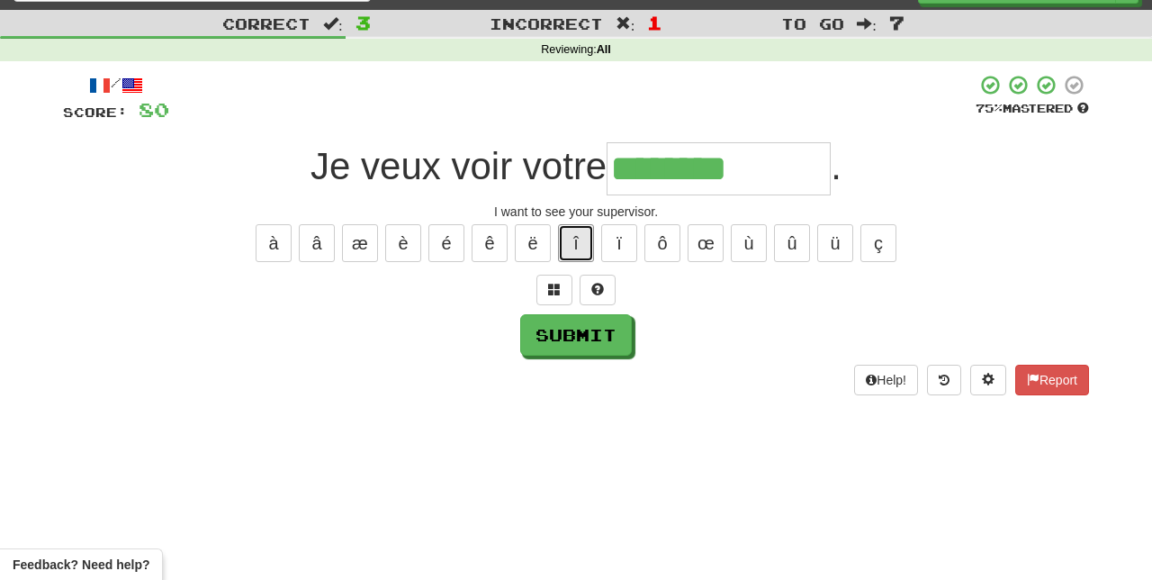
click at [576, 233] on button "î" at bounding box center [576, 243] width 36 height 38
type input "**********"
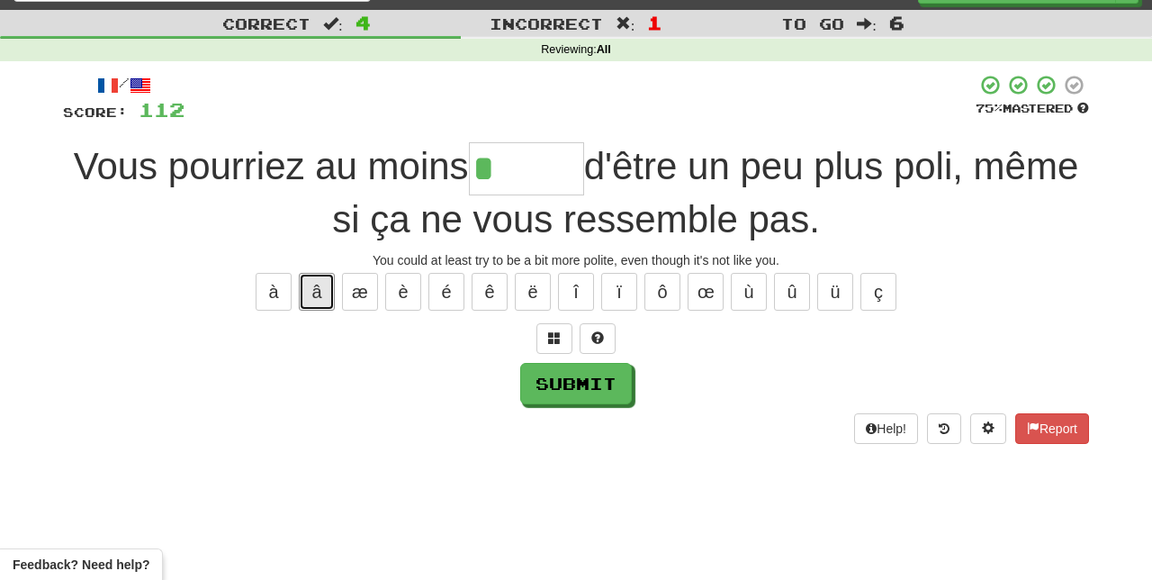
click at [321, 283] on button "â" at bounding box center [317, 292] width 36 height 38
type input "******"
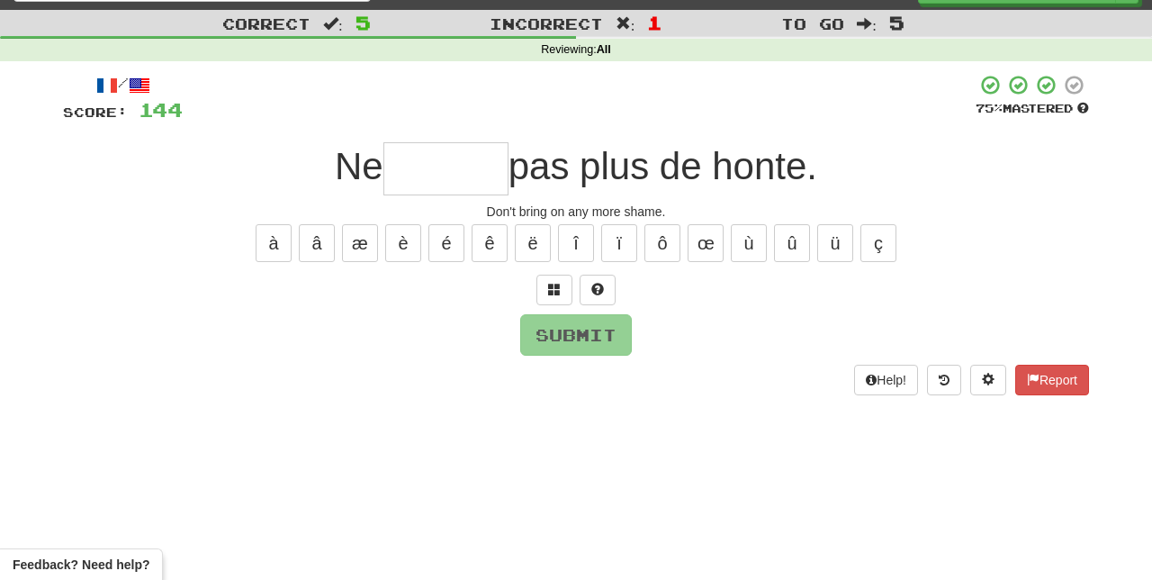
type input "*"
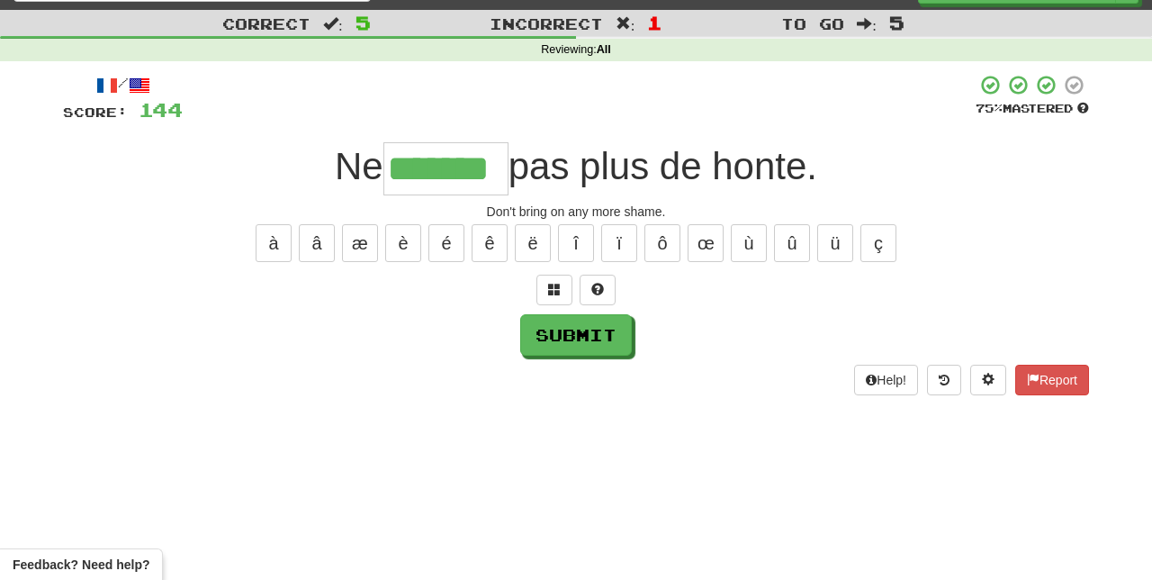
type input "*******"
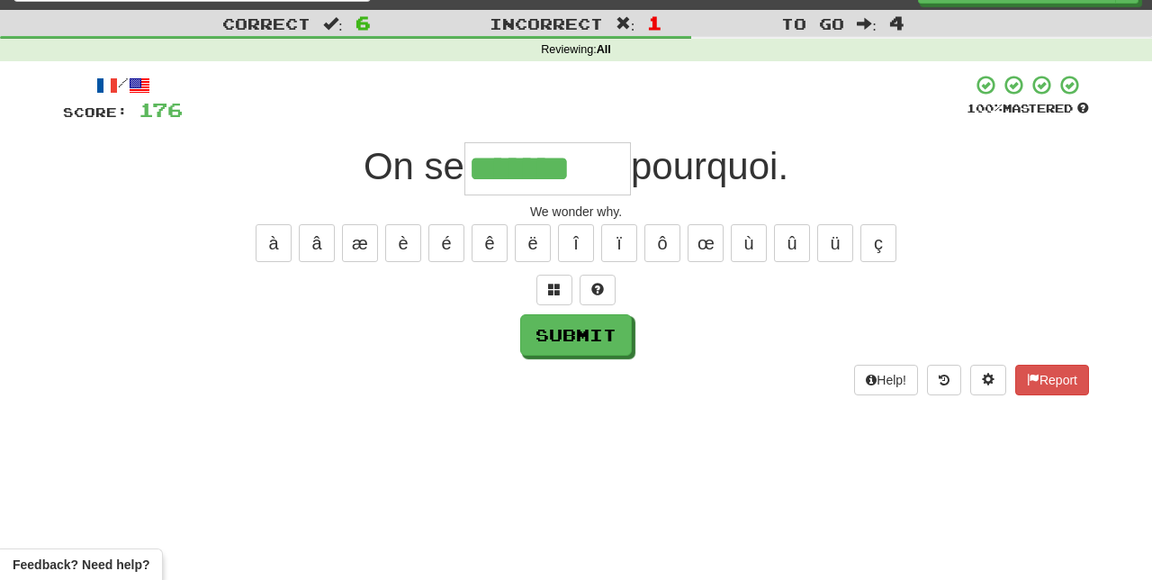
type input "*******"
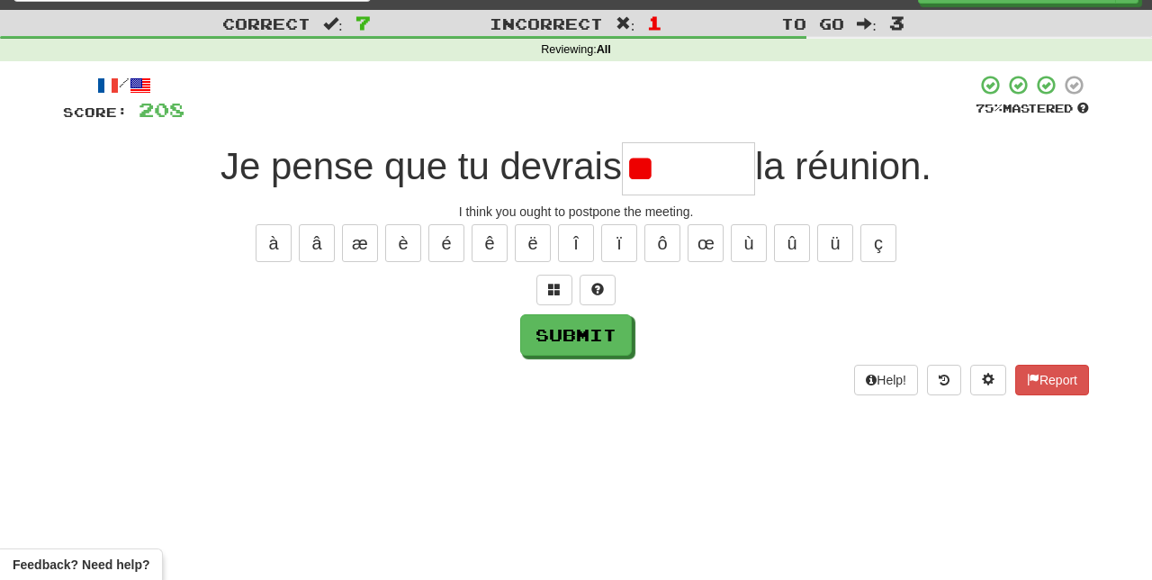
type input "*"
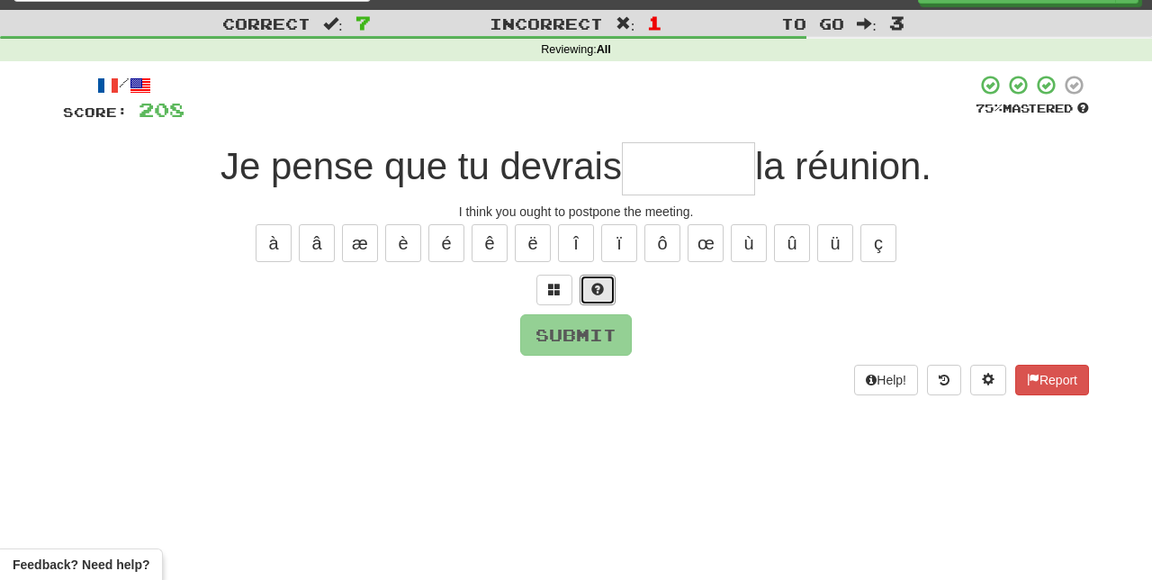
click at [607, 282] on button at bounding box center [598, 289] width 36 height 31
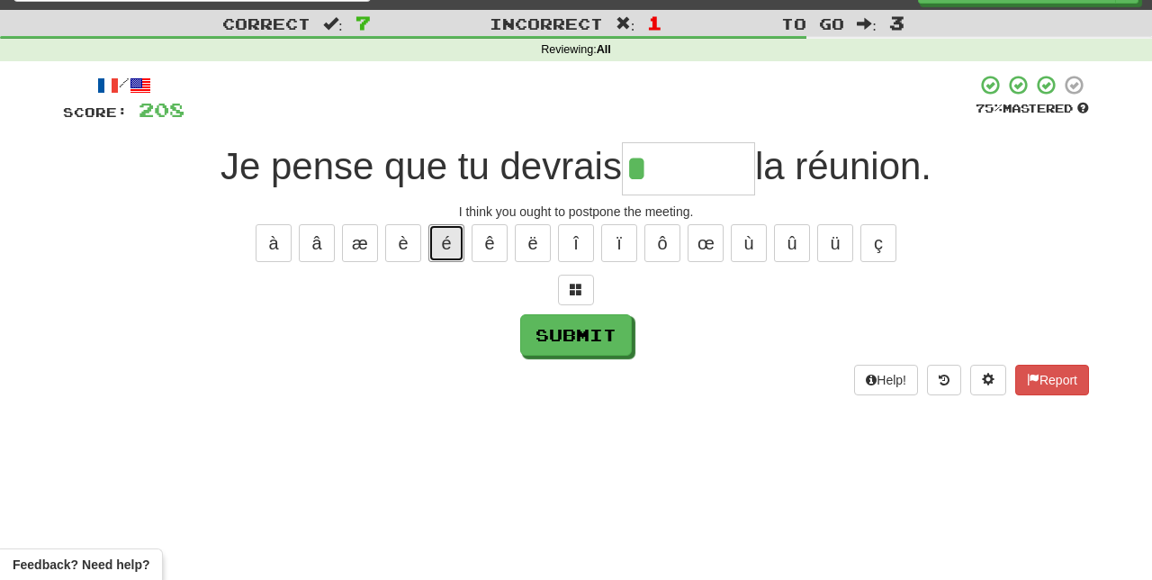
click at [445, 234] on button "é" at bounding box center [446, 243] width 36 height 38
type input "*******"
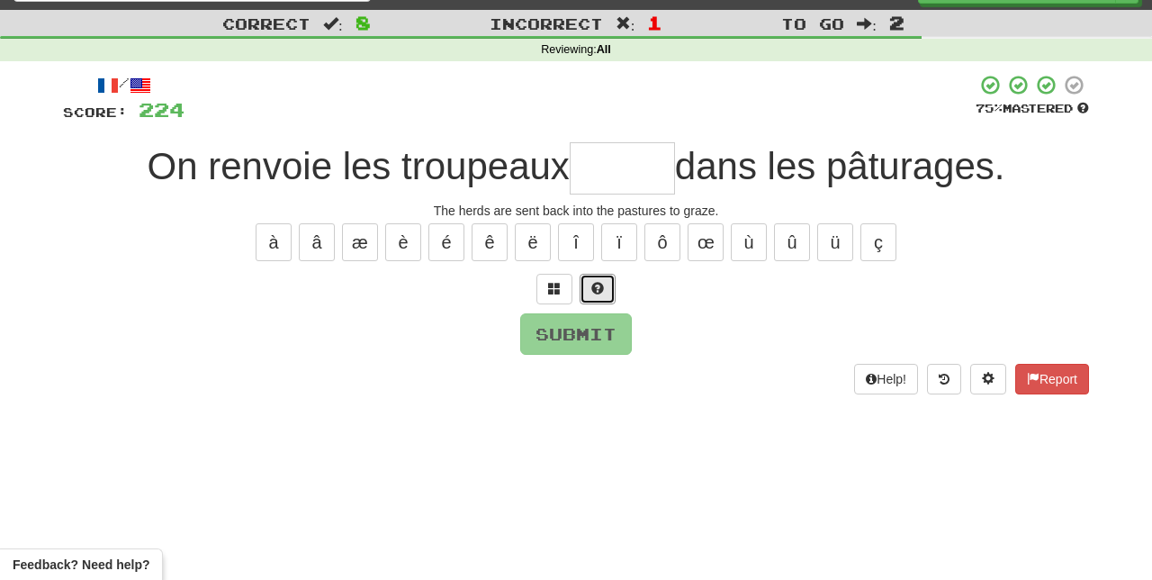
click at [599, 283] on span at bounding box center [597, 288] width 13 height 13
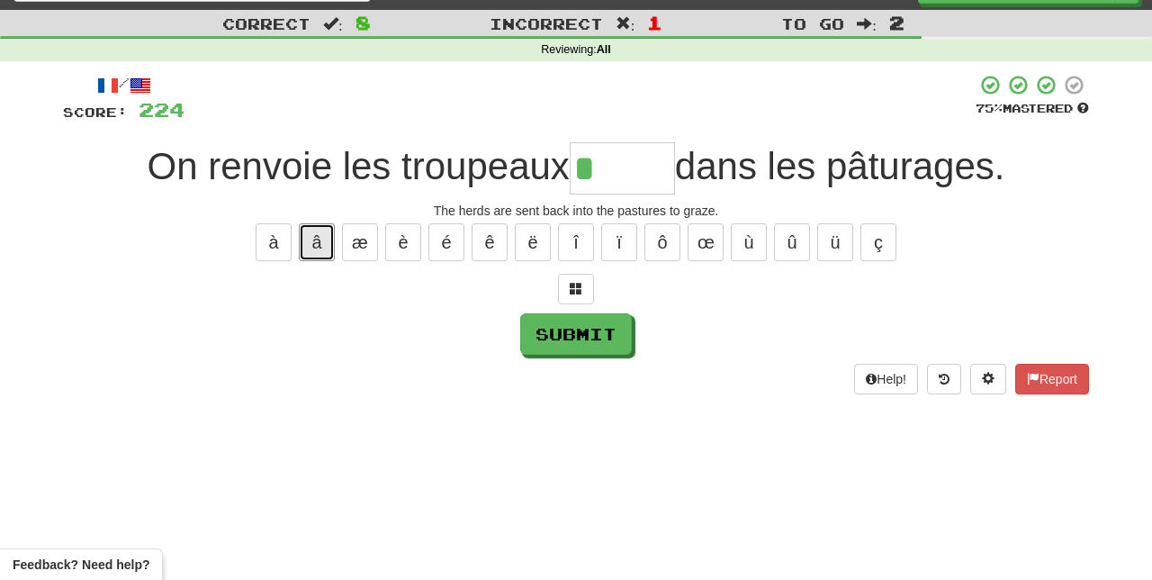
click at [318, 232] on button "â" at bounding box center [317, 242] width 36 height 38
click at [576, 236] on button "î" at bounding box center [576, 242] width 36 height 38
type input "******"
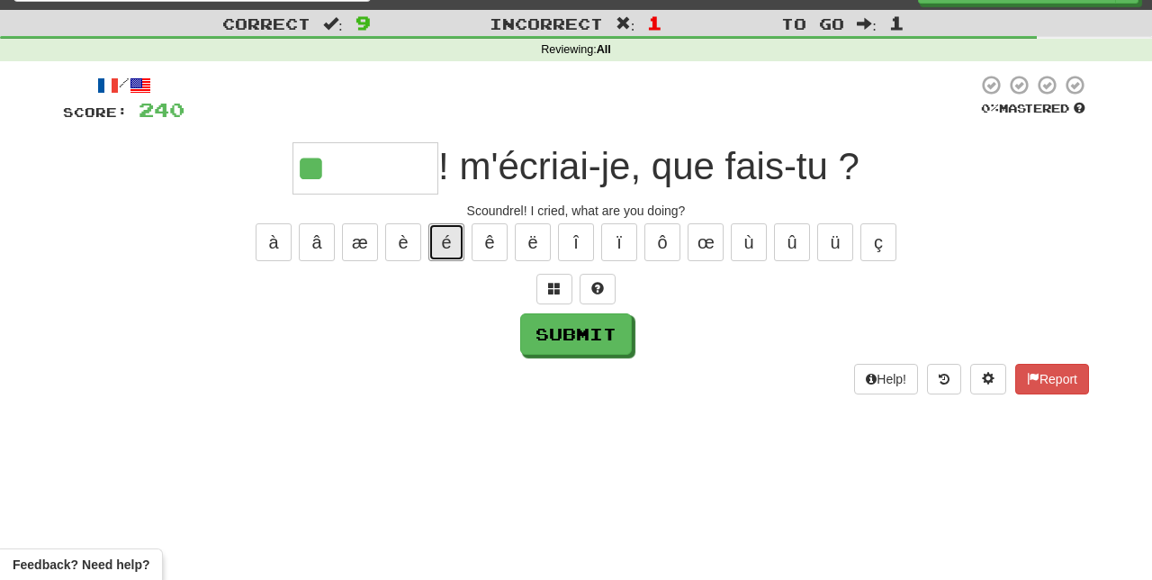
click at [443, 234] on button "é" at bounding box center [446, 242] width 36 height 38
click at [442, 236] on button "é" at bounding box center [446, 242] width 36 height 38
type input "********"
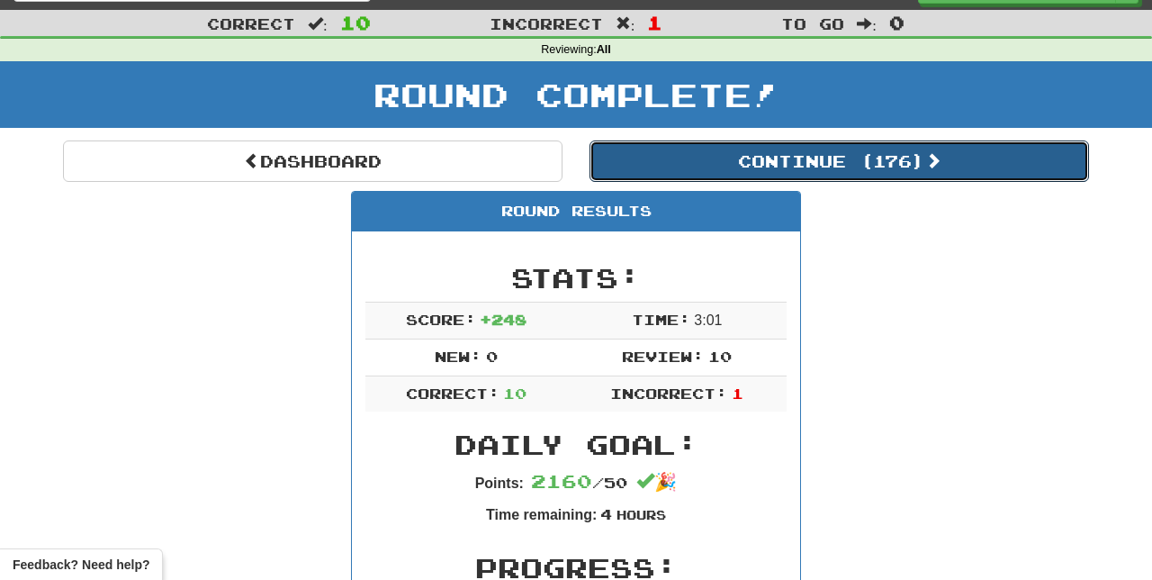
click at [899, 168] on button "Continue ( 176 )" at bounding box center [838, 160] width 499 height 41
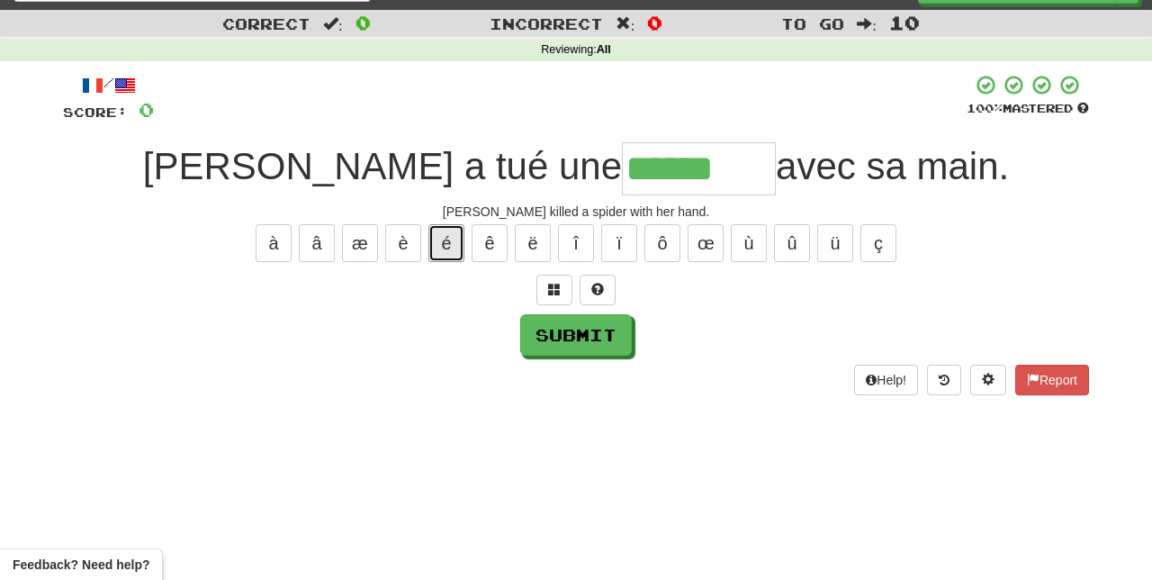
click at [432, 235] on button "é" at bounding box center [446, 243] width 36 height 38
type input "********"
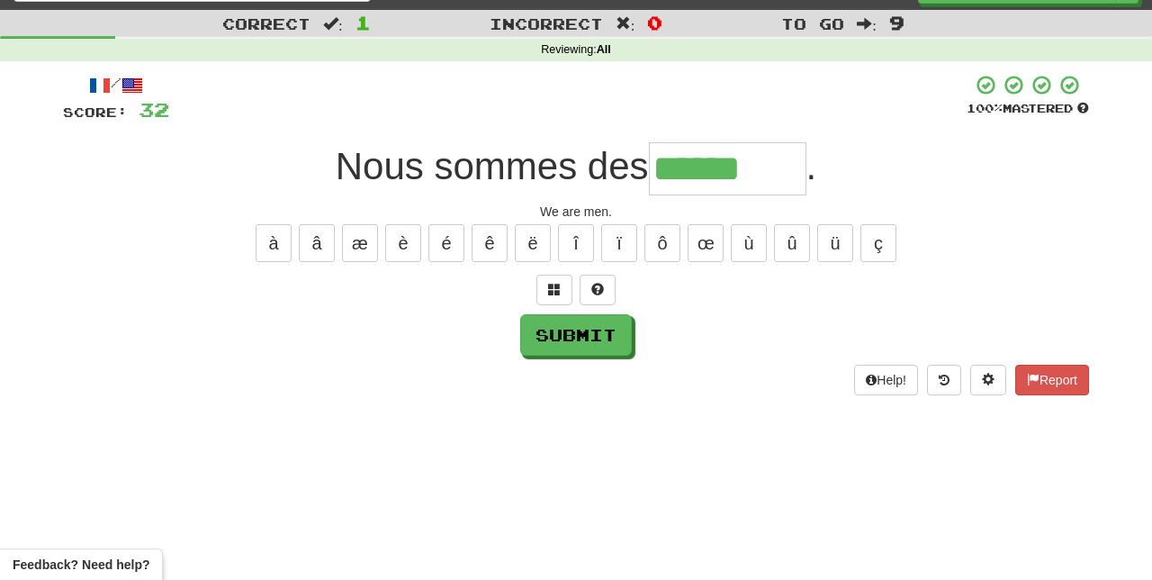
type input "******"
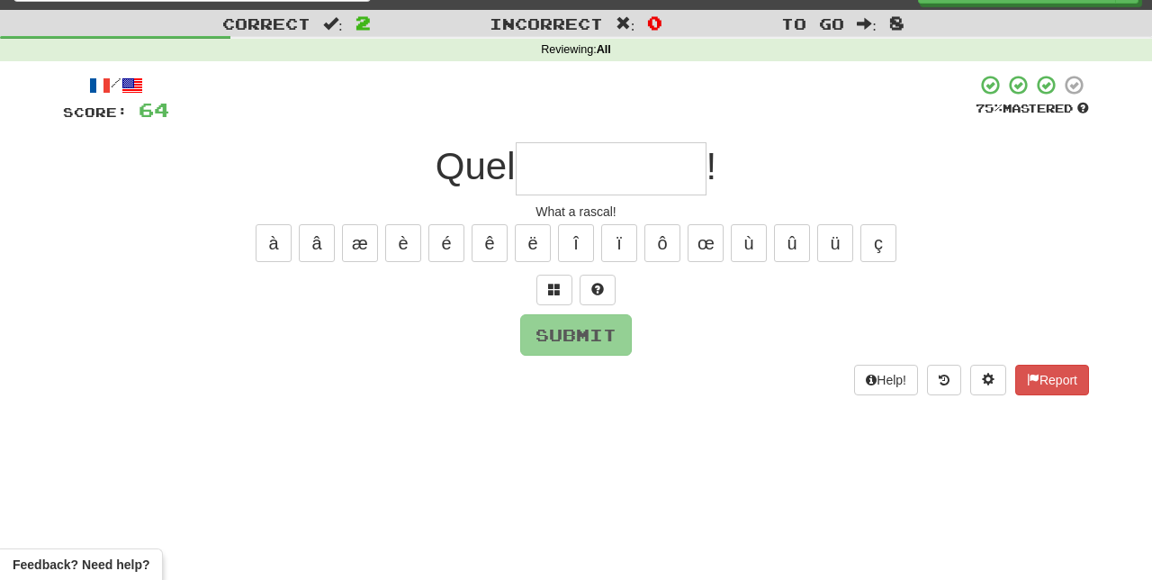
type input "*"
click at [600, 283] on span at bounding box center [597, 289] width 13 height 13
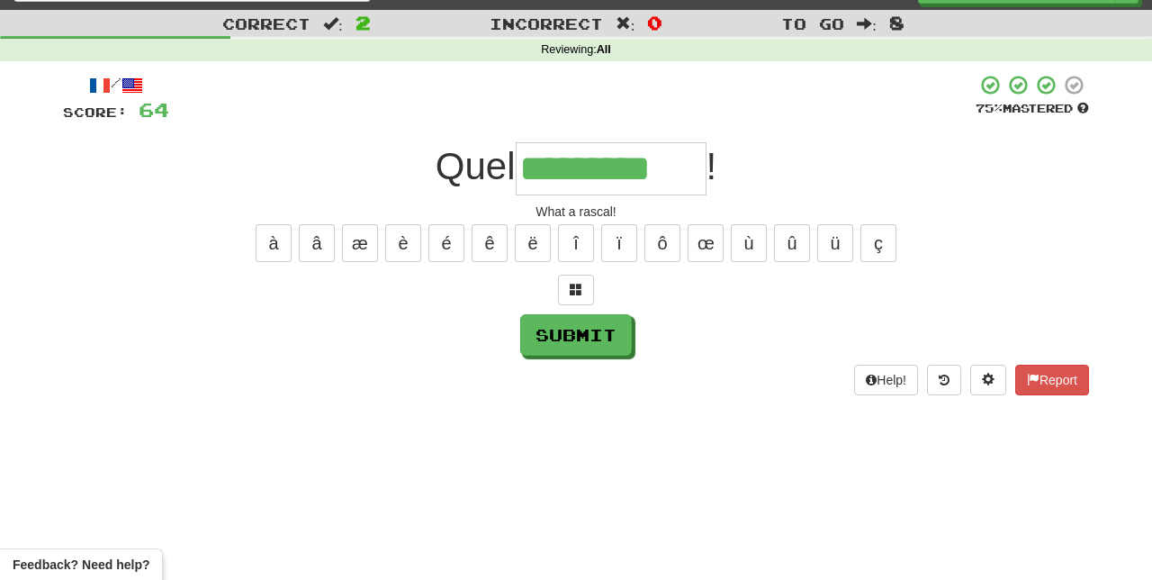
type input "*********"
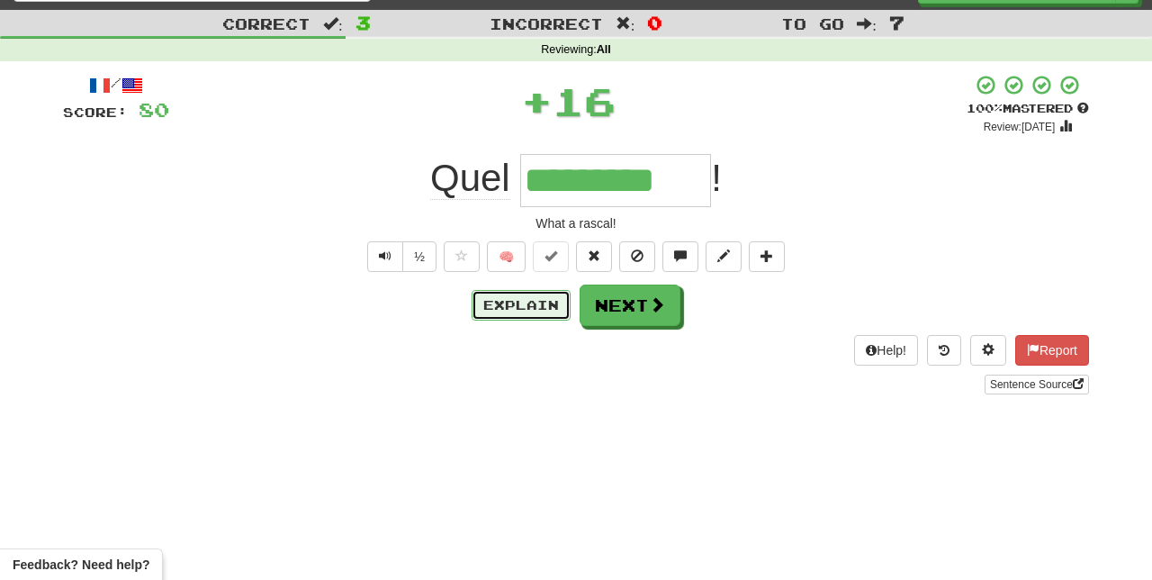
click at [531, 299] on button "Explain" at bounding box center [521, 305] width 99 height 31
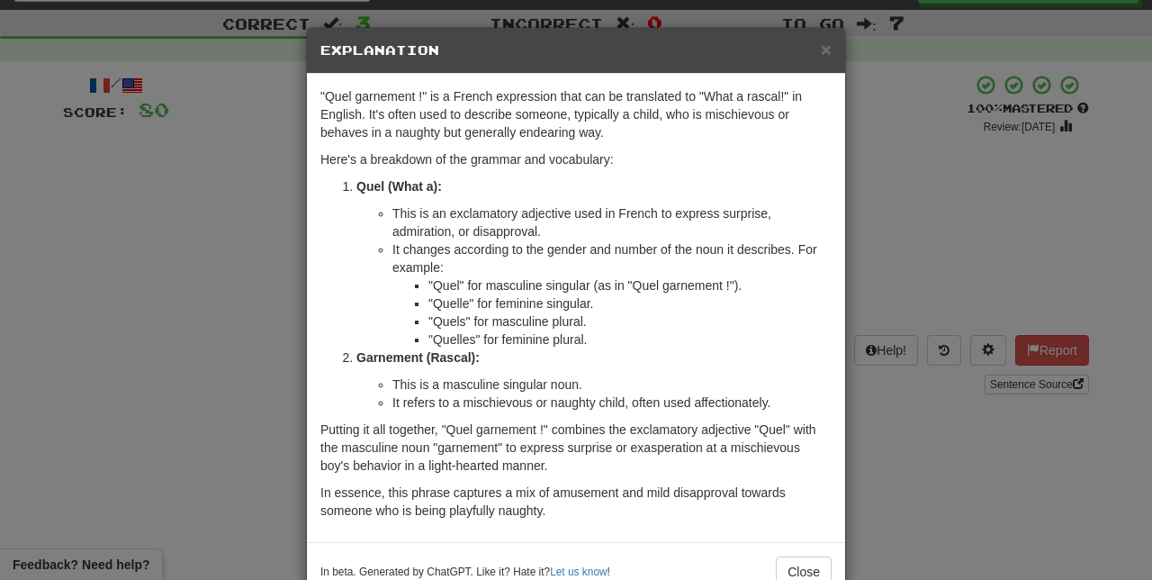
click at [243, 529] on div "× Explanation "Quel garnement !" is a French expression that can be translated …" at bounding box center [576, 290] width 1152 height 580
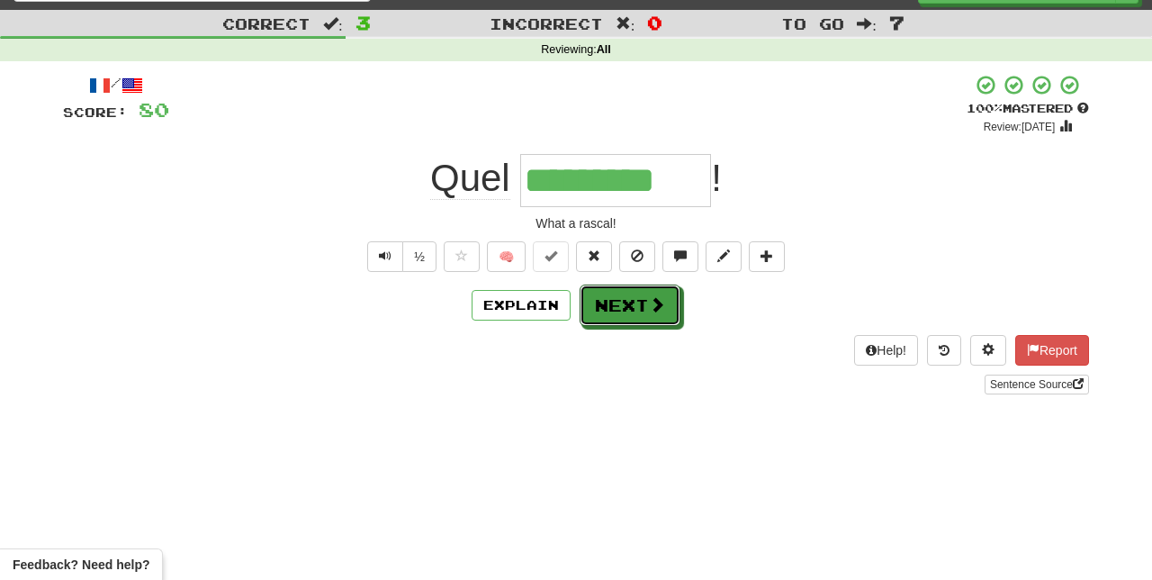
click at [657, 306] on span at bounding box center [657, 304] width 16 height 16
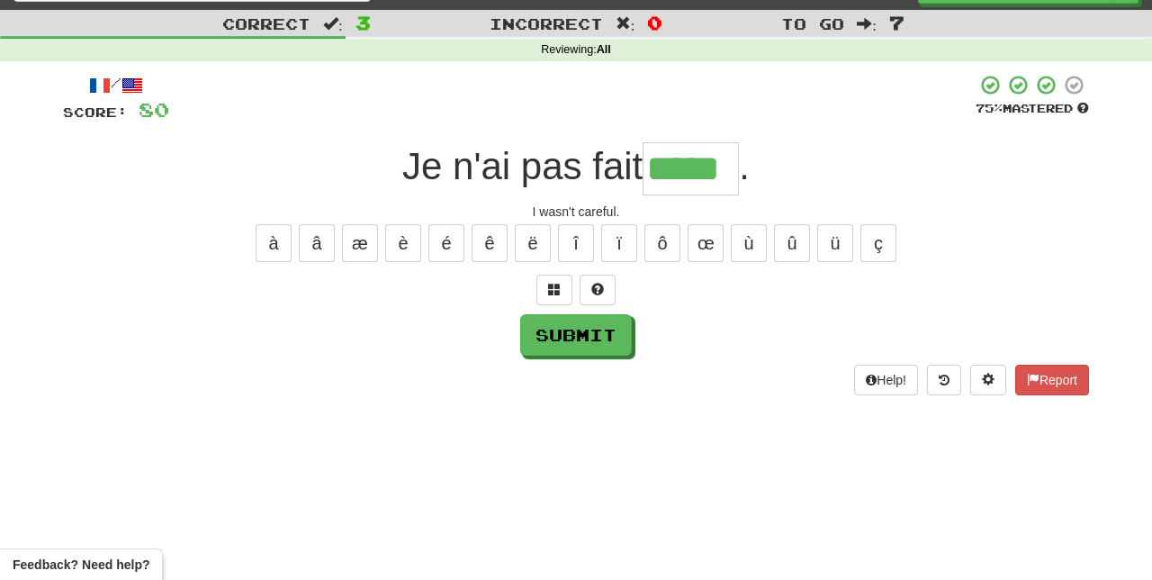
type input "*****"
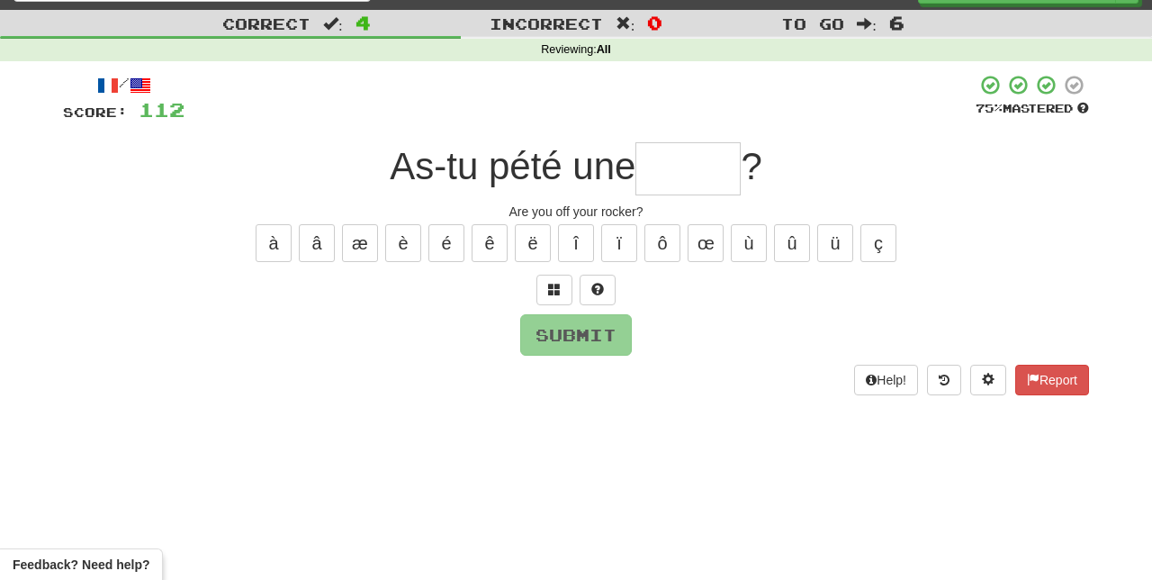
type input "*"
click at [599, 283] on span at bounding box center [597, 289] width 13 height 13
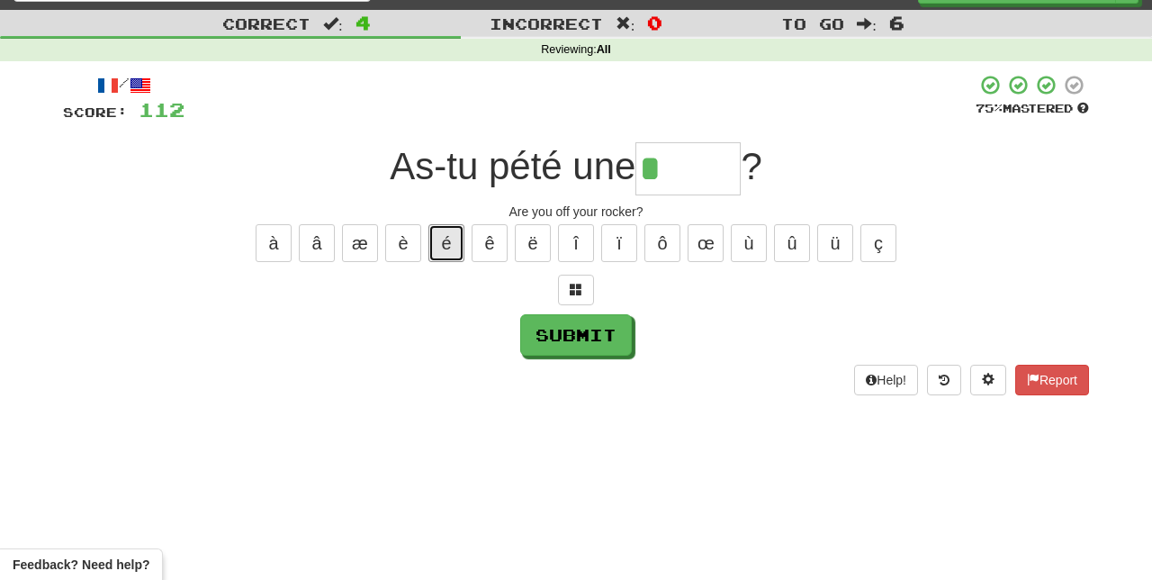
click at [443, 237] on button "é" at bounding box center [446, 243] width 36 height 38
click at [614, 329] on button "Submit" at bounding box center [576, 334] width 112 height 41
type input "******"
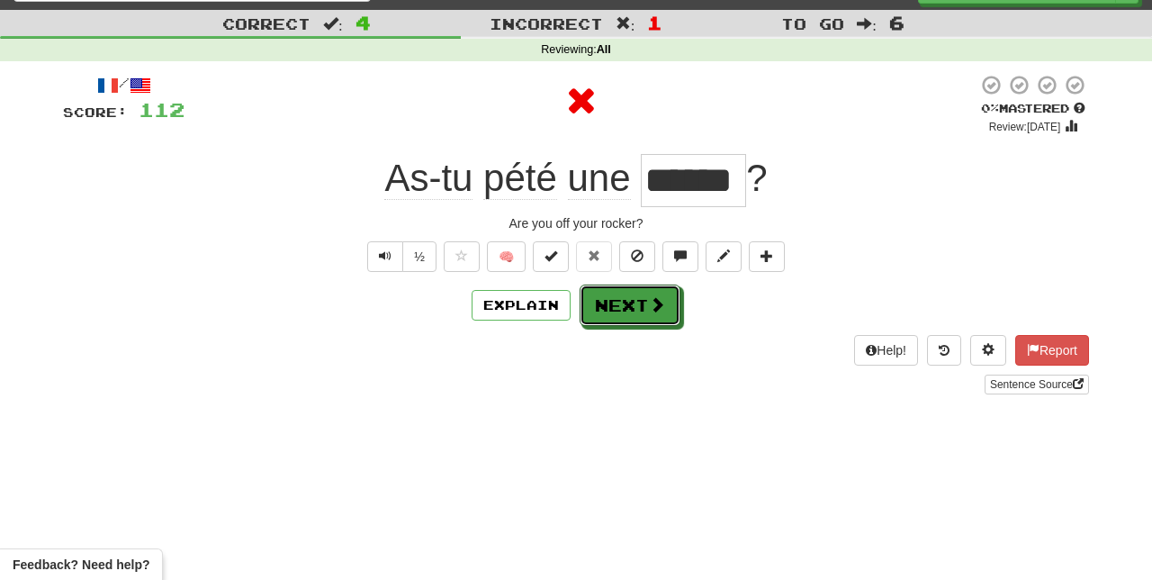
click at [646, 311] on button "Next" at bounding box center [630, 304] width 101 height 41
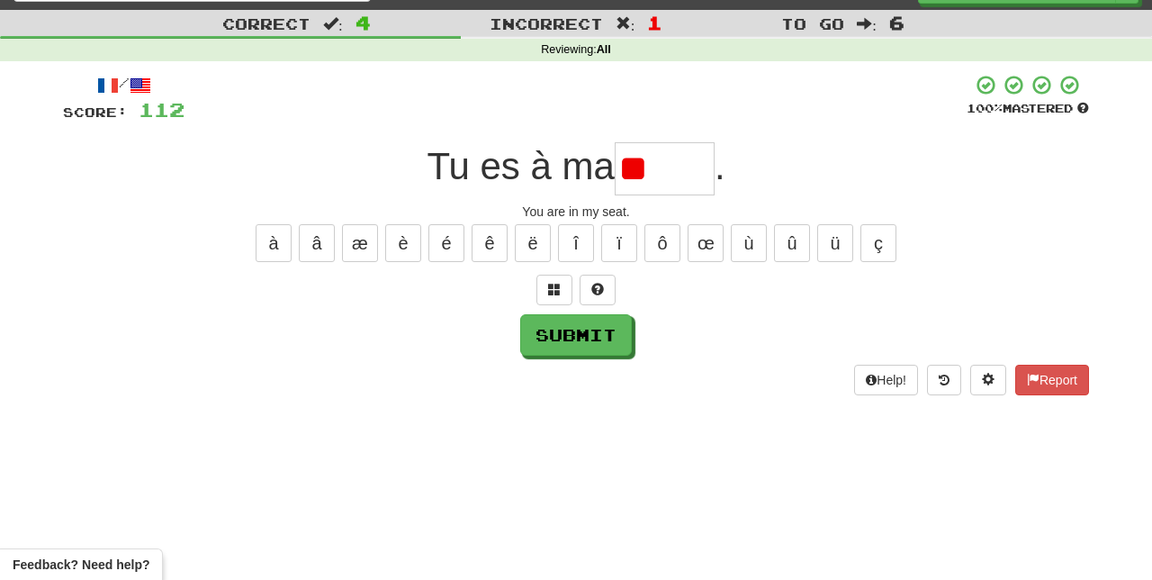
type input "*"
type input "*****"
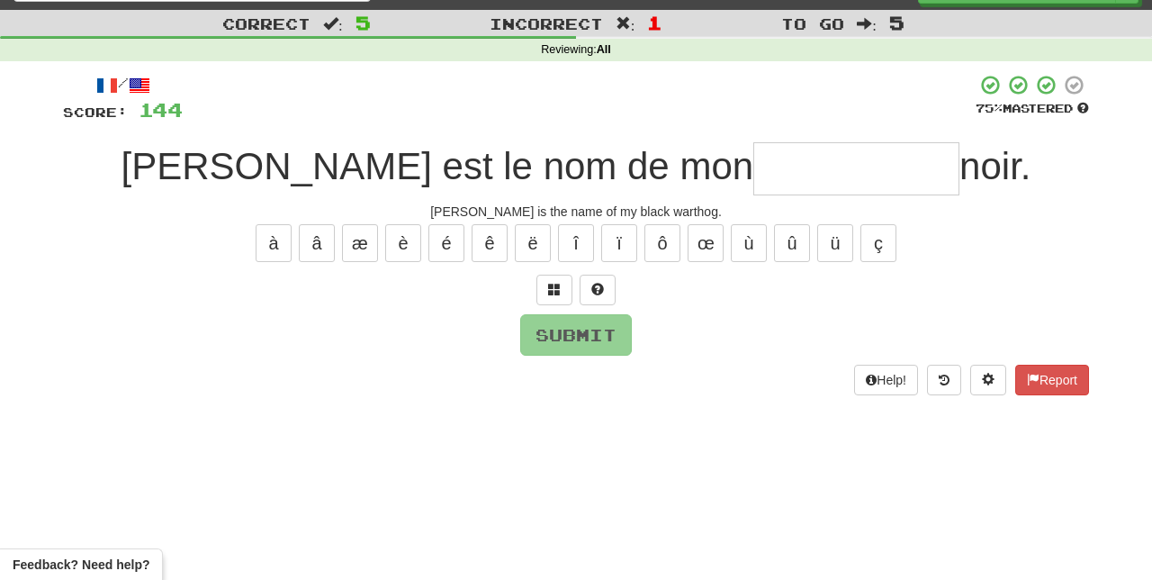
type input "*"
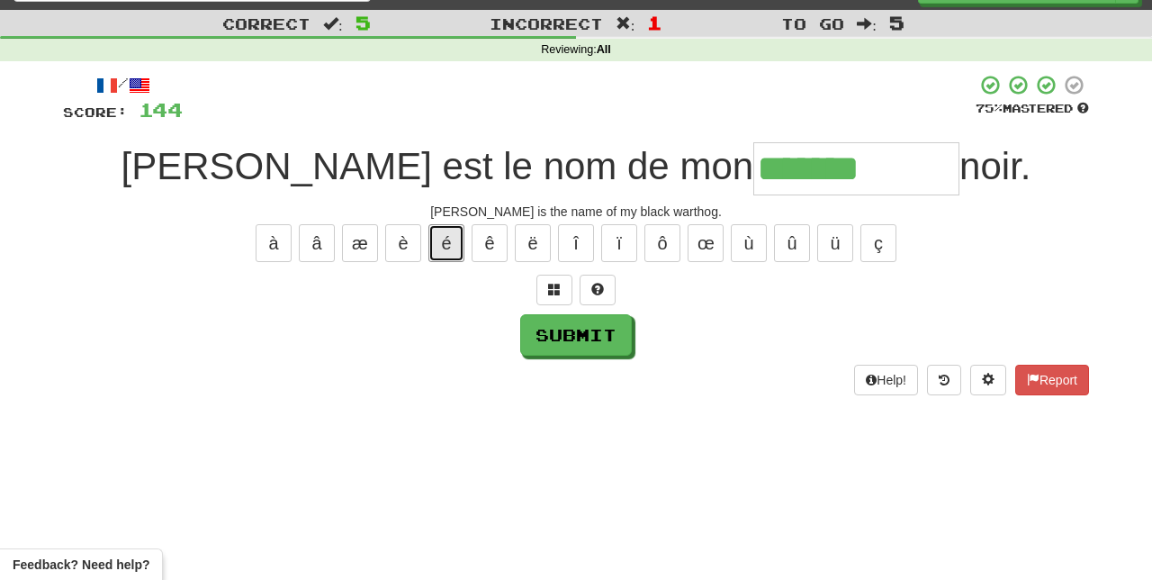
click at [448, 236] on button "é" at bounding box center [446, 243] width 36 height 38
click at [403, 234] on button "è" at bounding box center [403, 243] width 36 height 38
type input "**********"
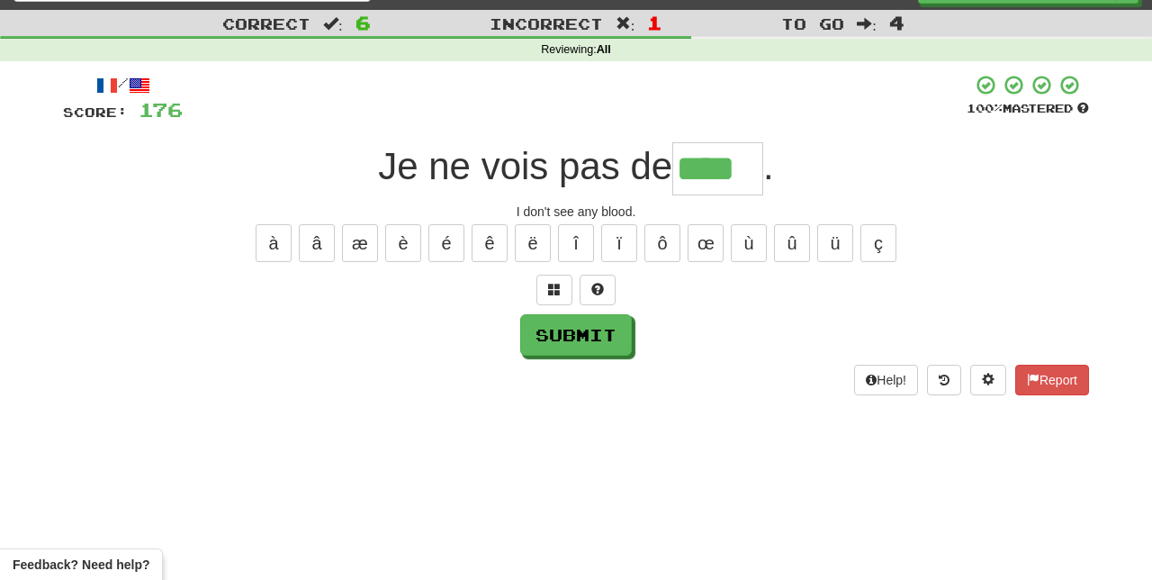
type input "****"
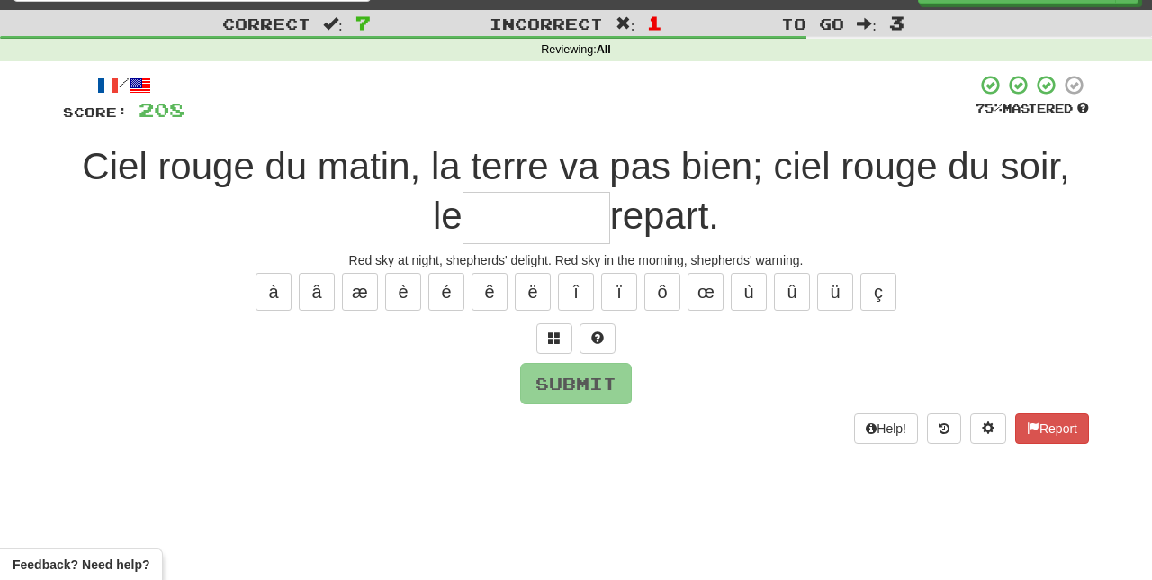
type input "*"
click at [612, 327] on button at bounding box center [598, 338] width 36 height 31
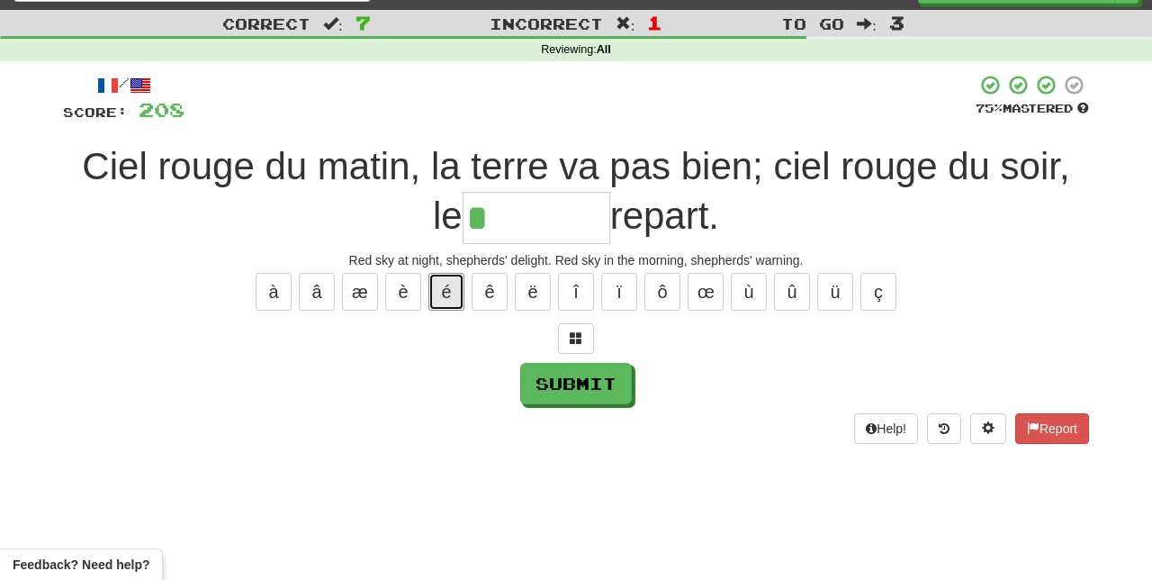
click at [463, 292] on button "é" at bounding box center [446, 292] width 36 height 38
type input "********"
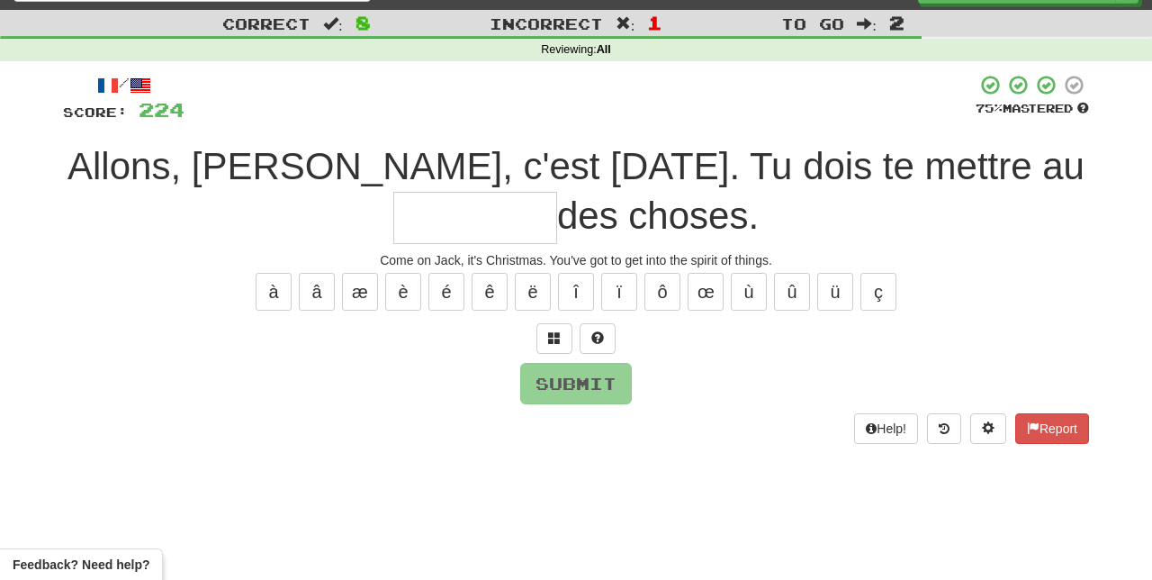
type input "*"
click at [601, 331] on span at bounding box center [597, 337] width 13 height 13
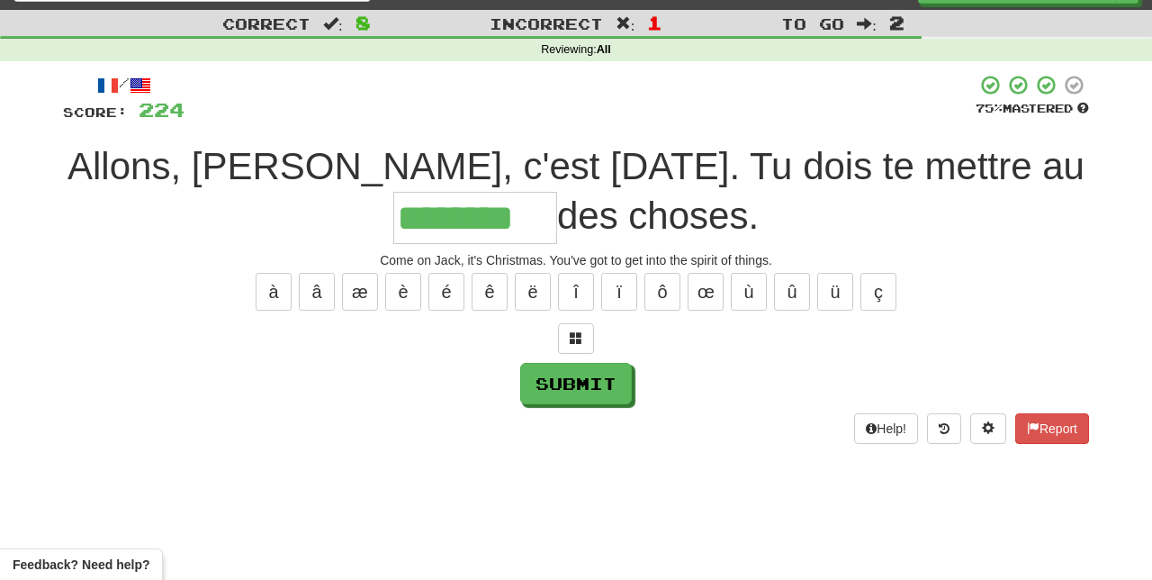
type input "********"
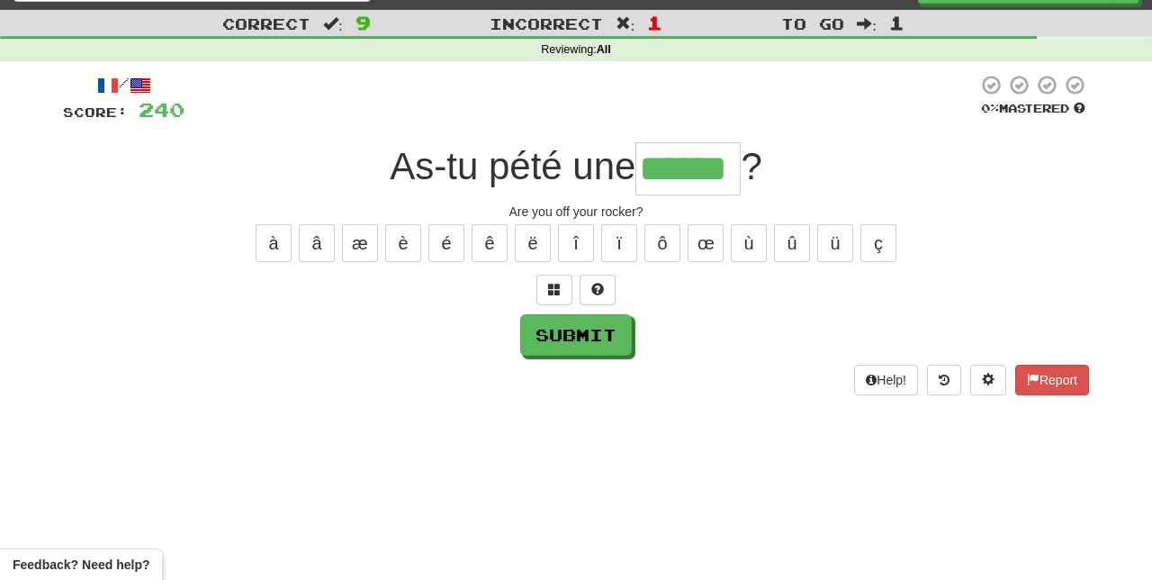
type input "******"
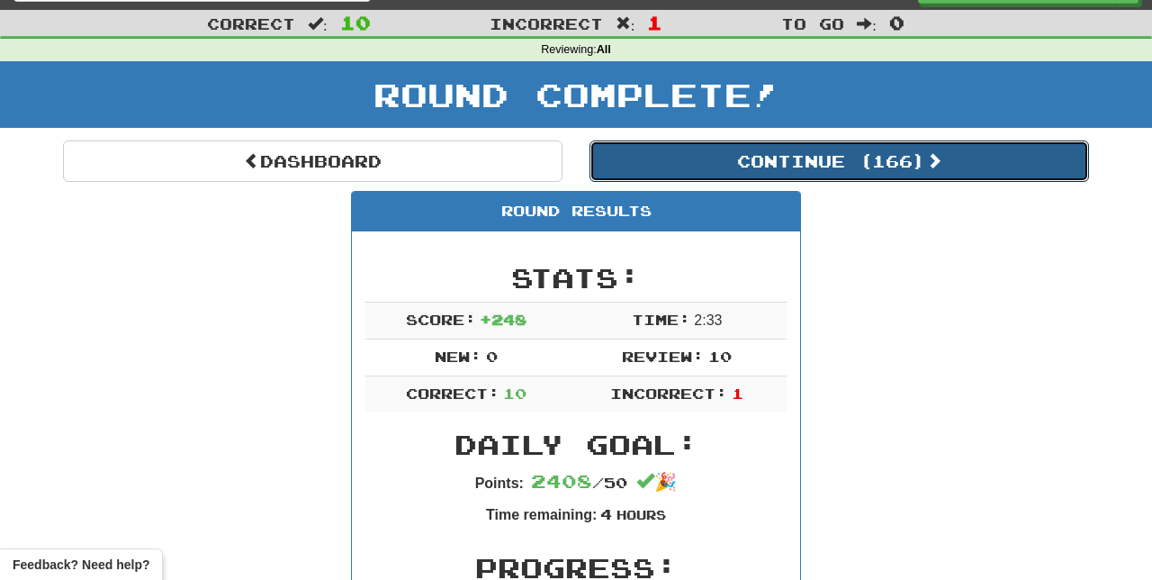
click at [993, 155] on button "Continue ( 166 )" at bounding box center [838, 160] width 499 height 41
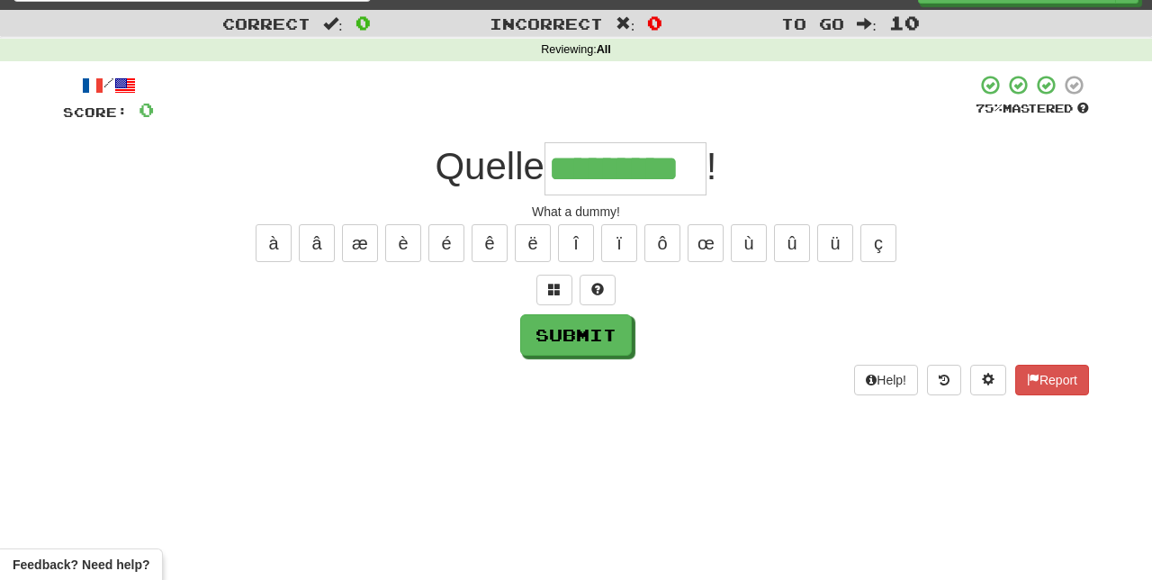
type input "*********"
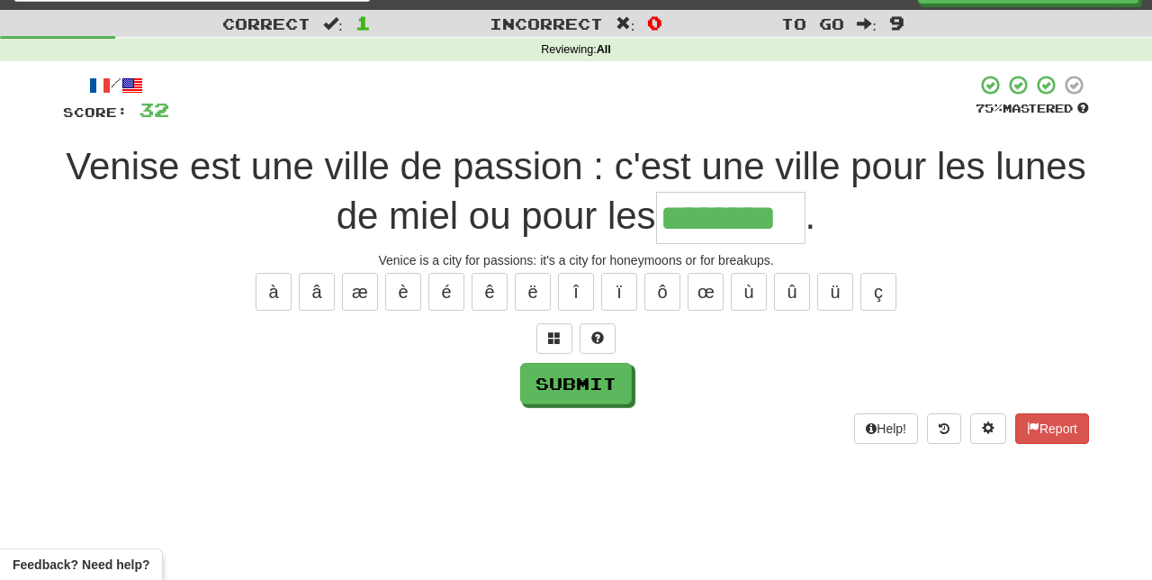
type input "********"
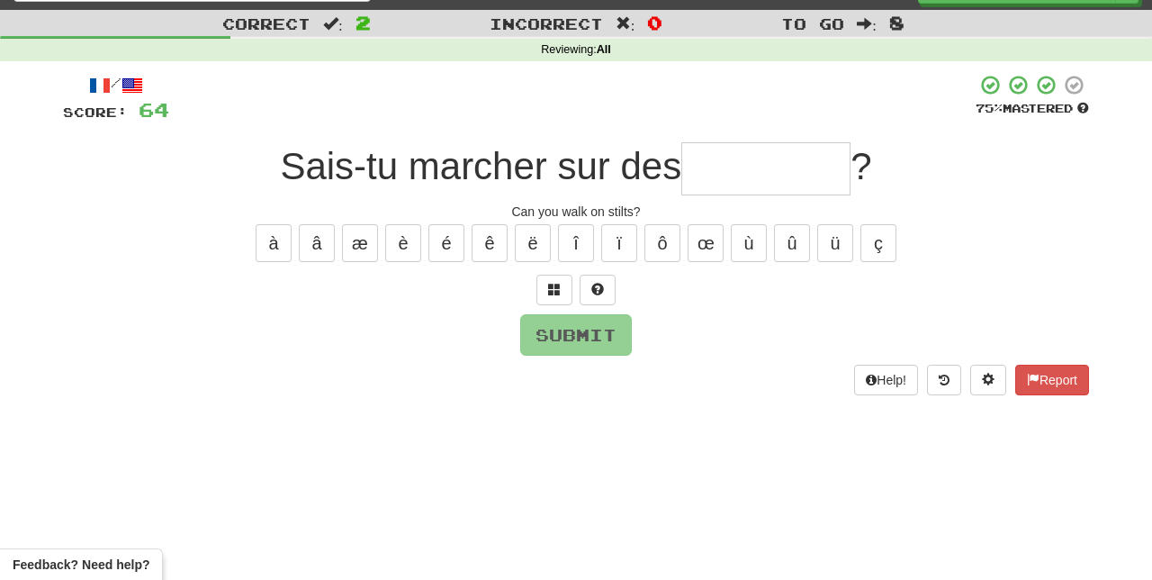
type input "*"
click at [594, 283] on span at bounding box center [597, 289] width 13 height 13
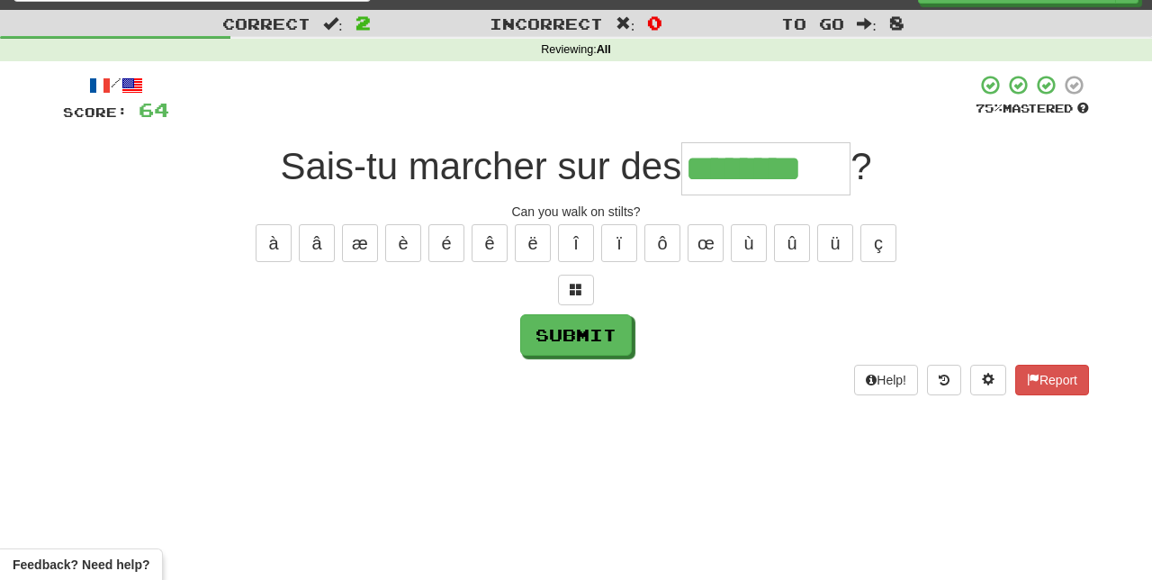
type input "********"
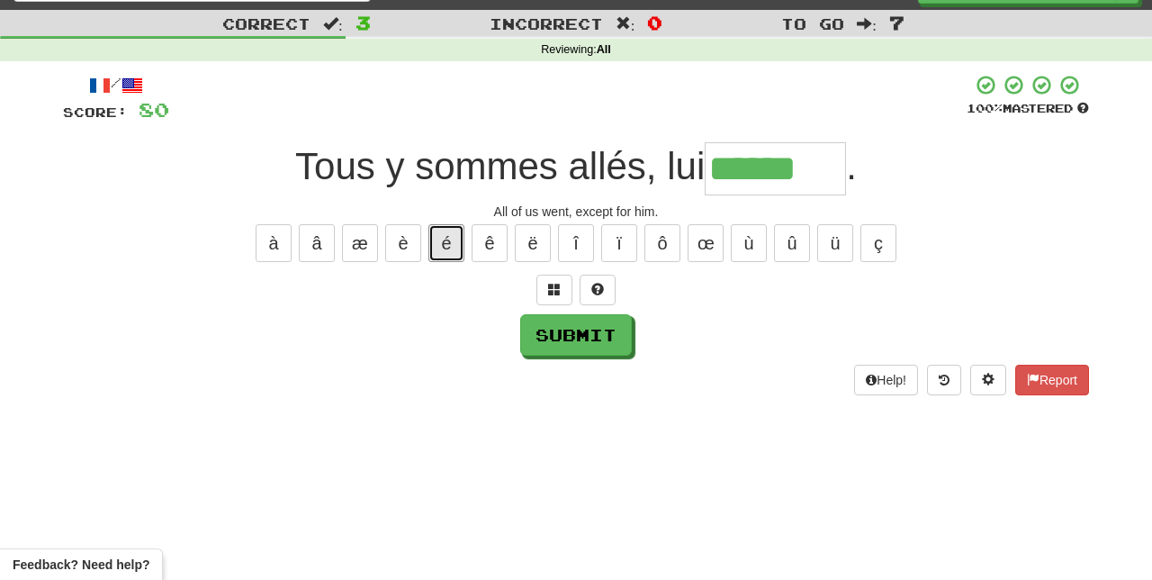
click at [447, 236] on button "é" at bounding box center [446, 243] width 36 height 38
type input "*******"
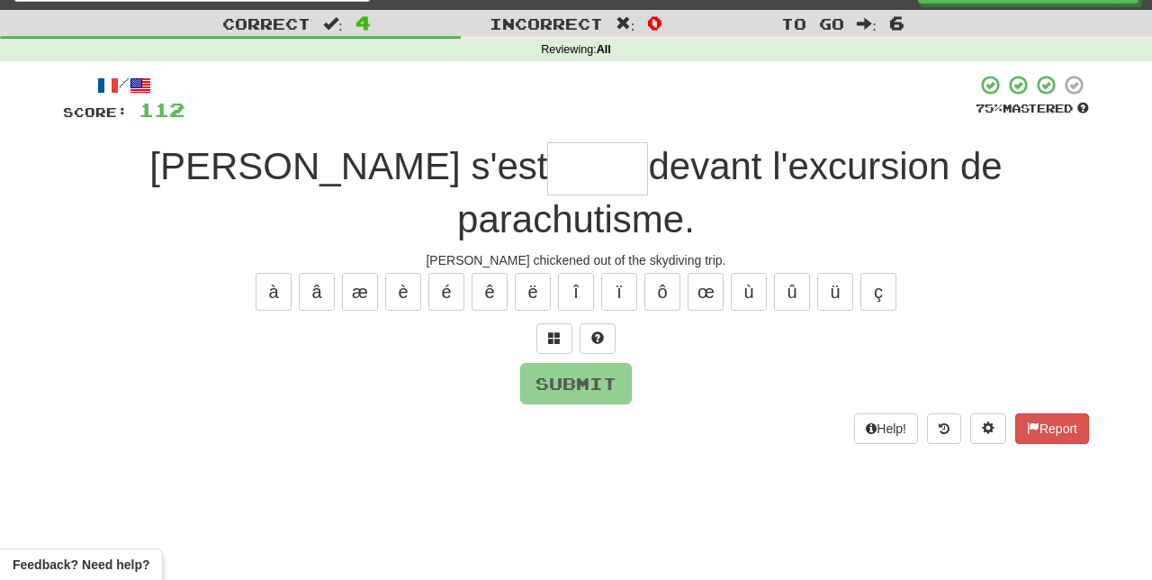
type input "*"
click at [607, 323] on button at bounding box center [598, 338] width 36 height 31
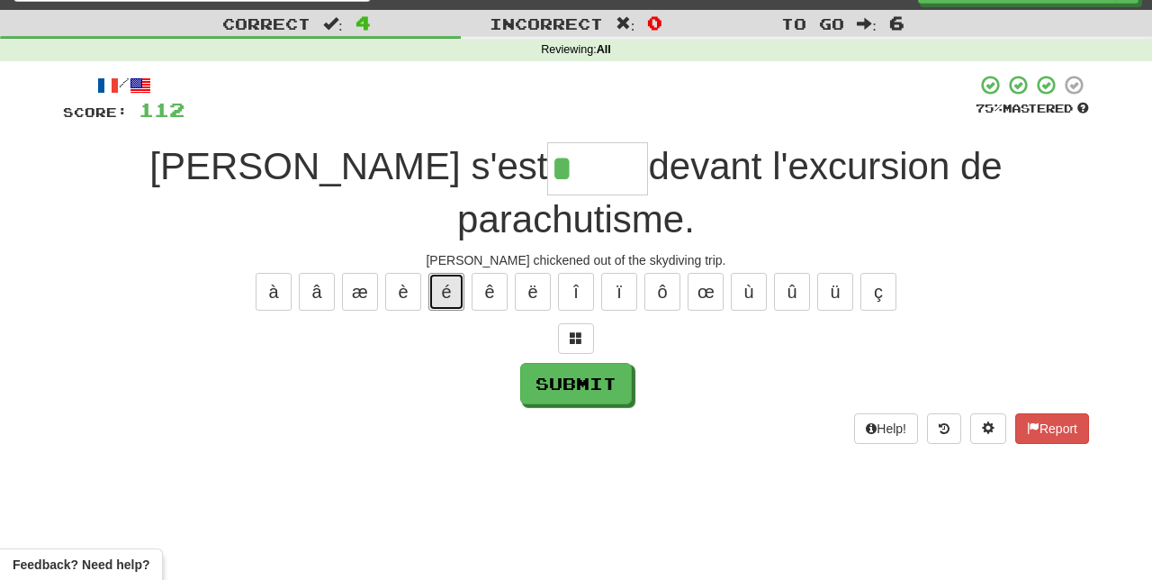
click at [446, 273] on button "é" at bounding box center [446, 292] width 36 height 38
click at [447, 273] on button "é" at bounding box center [446, 292] width 36 height 38
type input "******"
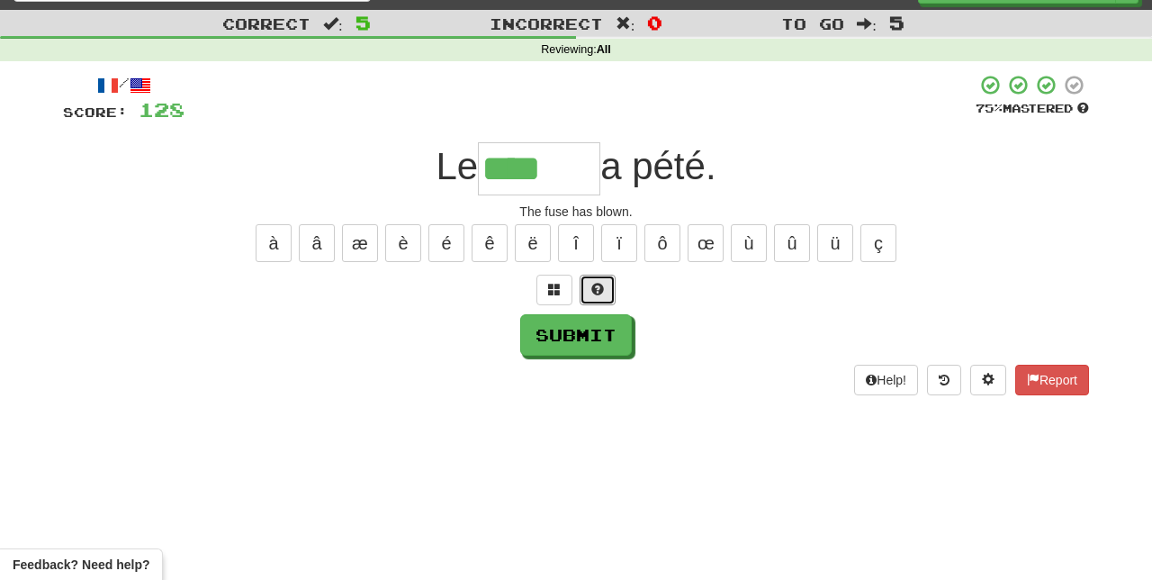
click at [599, 284] on span at bounding box center [597, 289] width 13 height 13
type input "*******"
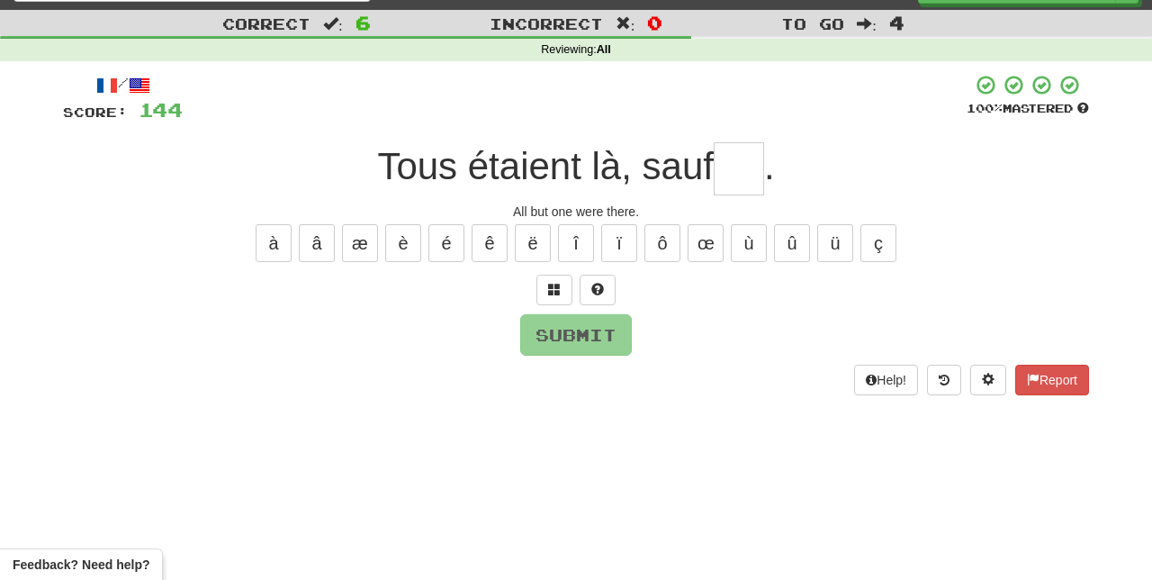
type input "*"
type input "**"
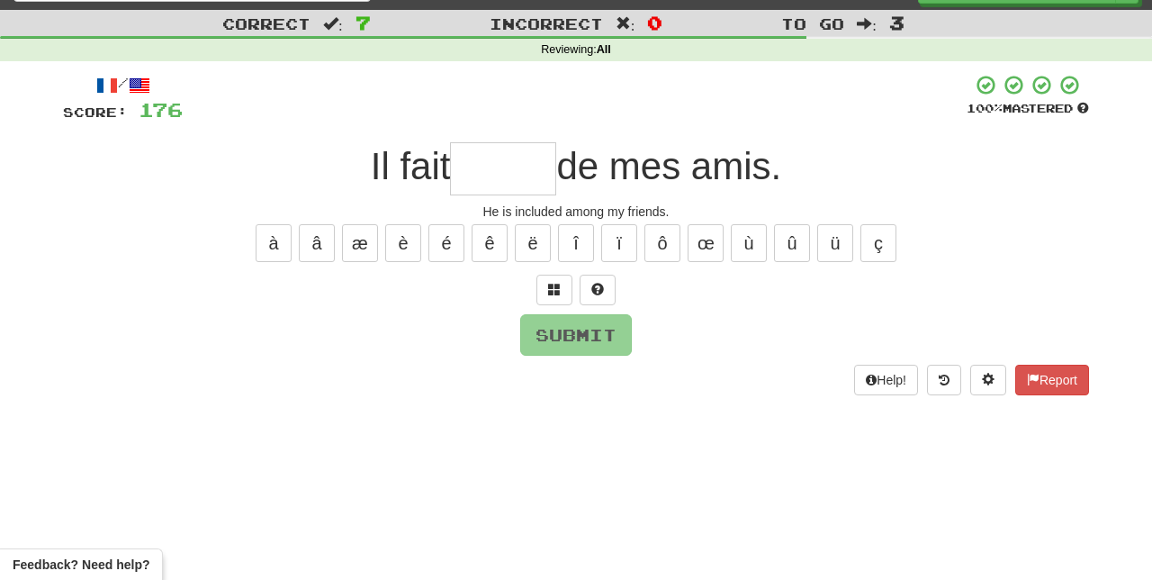
type input "*"
click at [604, 283] on button at bounding box center [598, 289] width 36 height 31
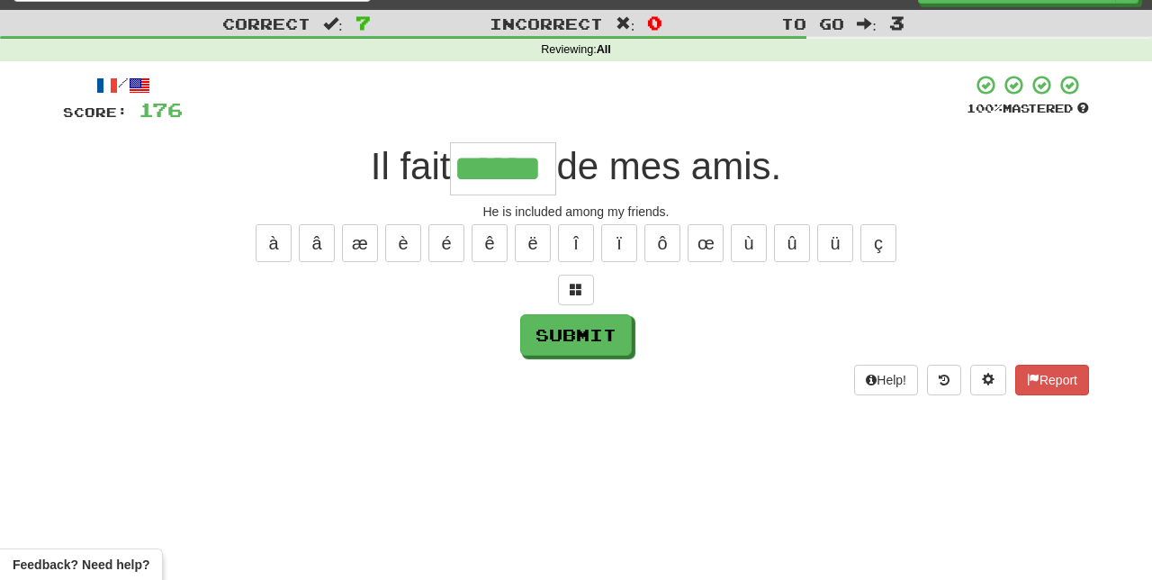
type input "******"
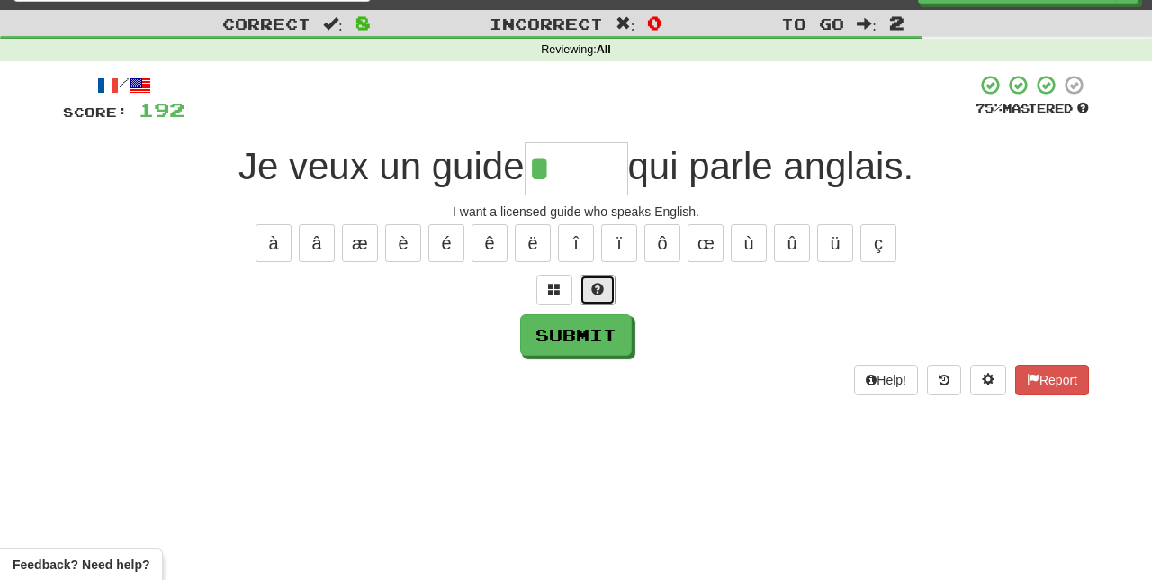
click at [605, 280] on button at bounding box center [598, 289] width 36 height 31
click at [450, 234] on button "é" at bounding box center [446, 243] width 36 height 38
click at [445, 237] on button "é" at bounding box center [446, 243] width 36 height 38
type input "*****"
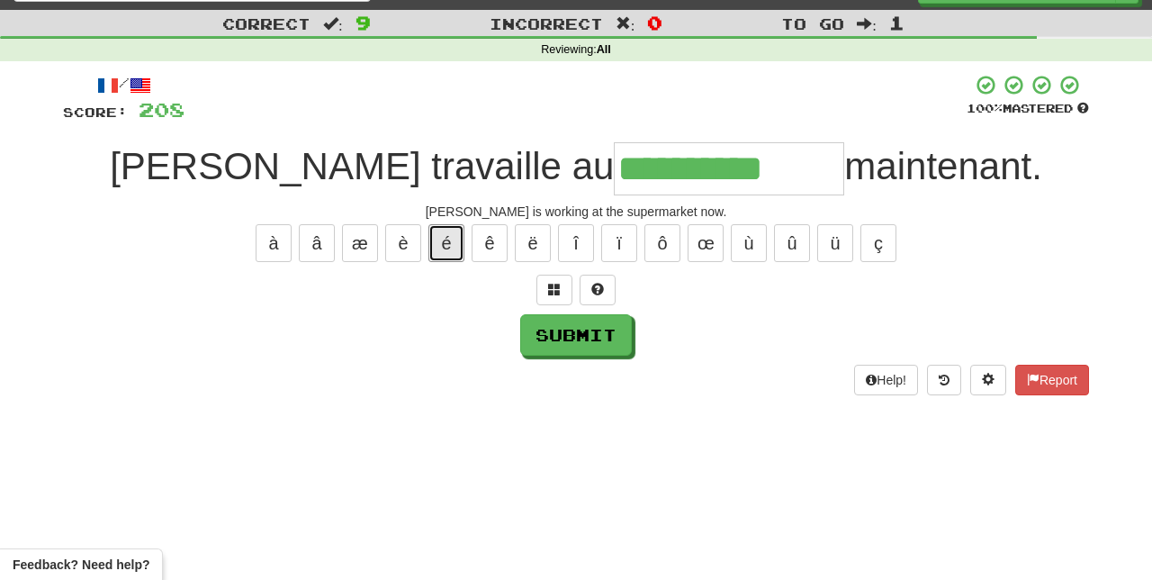
click at [448, 236] on button "é" at bounding box center [446, 243] width 36 height 38
type input "**********"
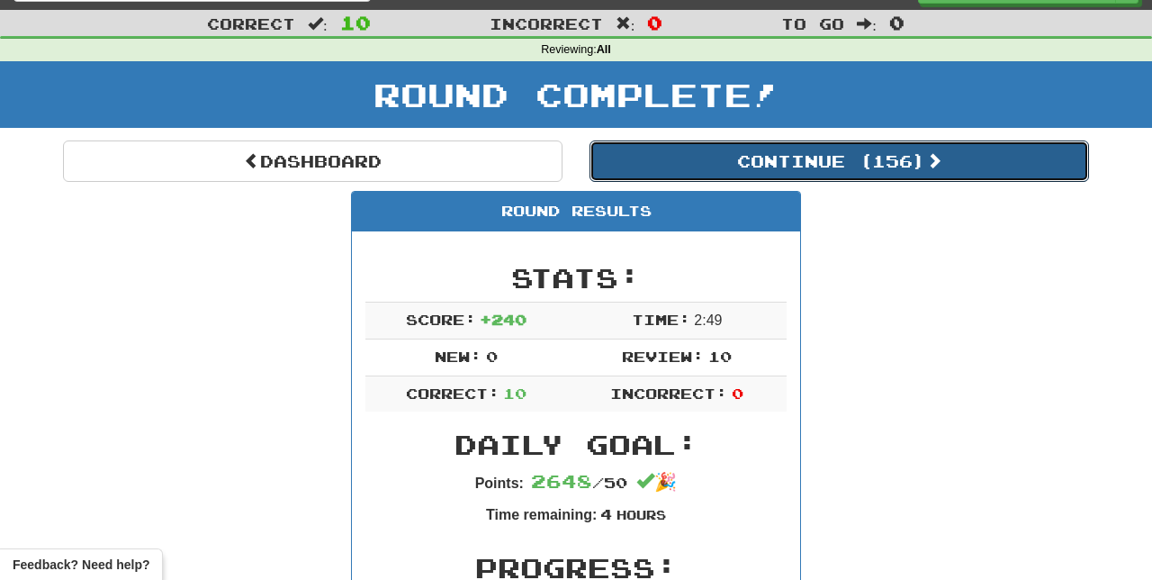
click at [942, 162] on span at bounding box center [934, 160] width 16 height 16
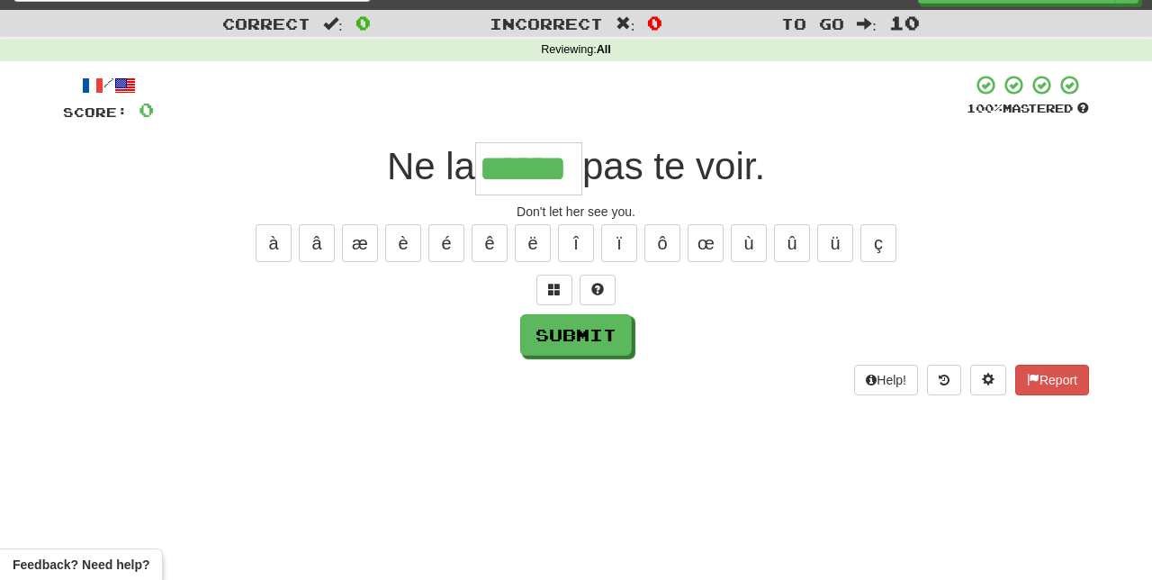
type input "******"
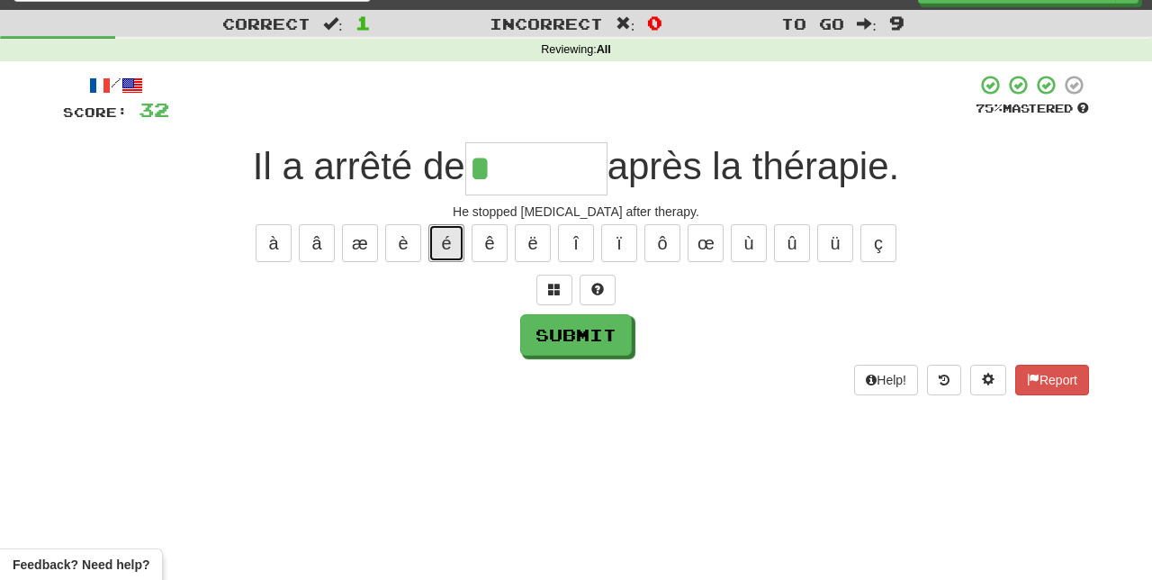
click at [449, 236] on button "é" at bounding box center [446, 243] width 36 height 38
click at [585, 280] on button at bounding box center [598, 289] width 36 height 31
type input "*******"
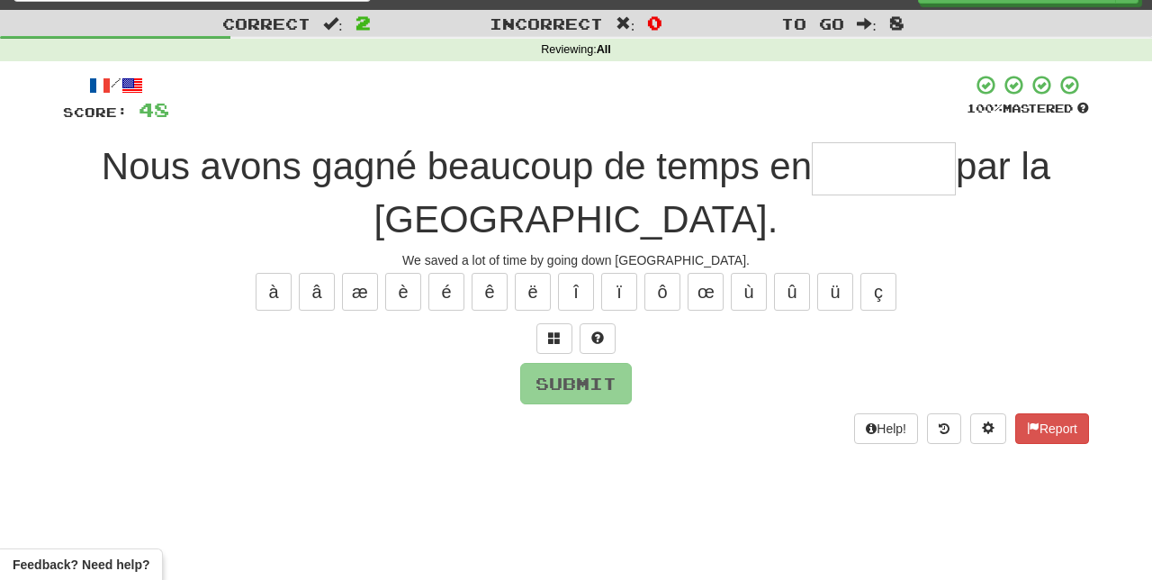
type input "*"
click at [606, 331] on button at bounding box center [598, 338] width 36 height 31
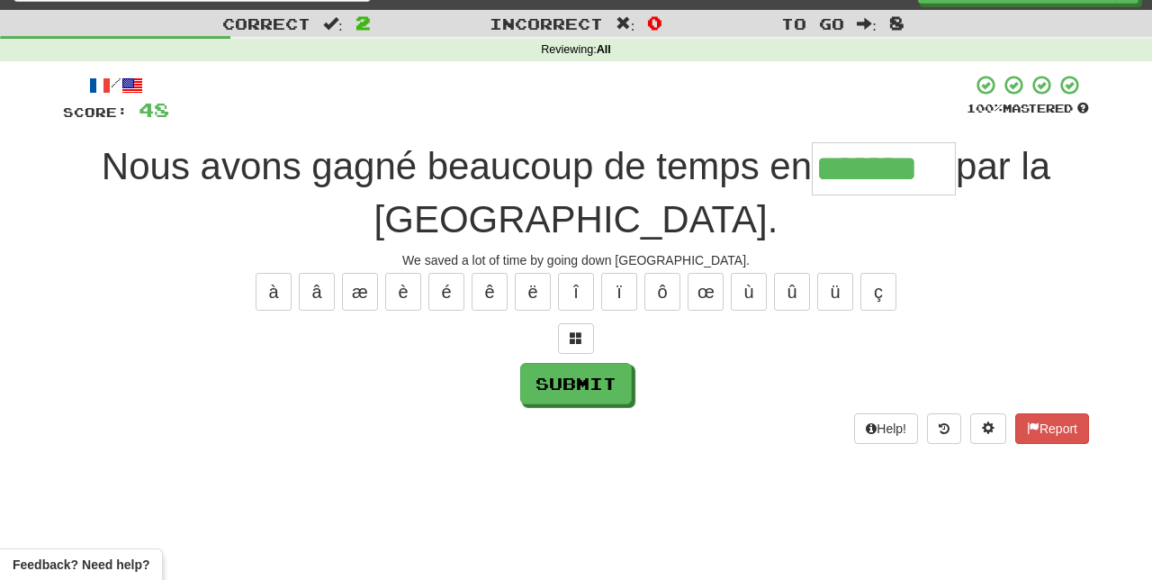
type input "*******"
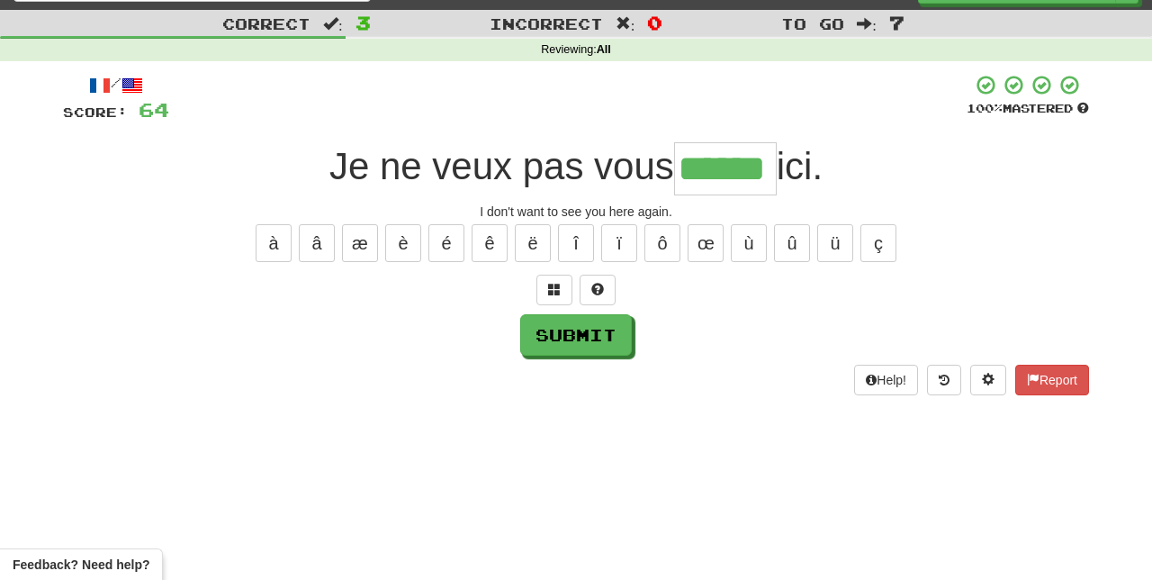
type input "******"
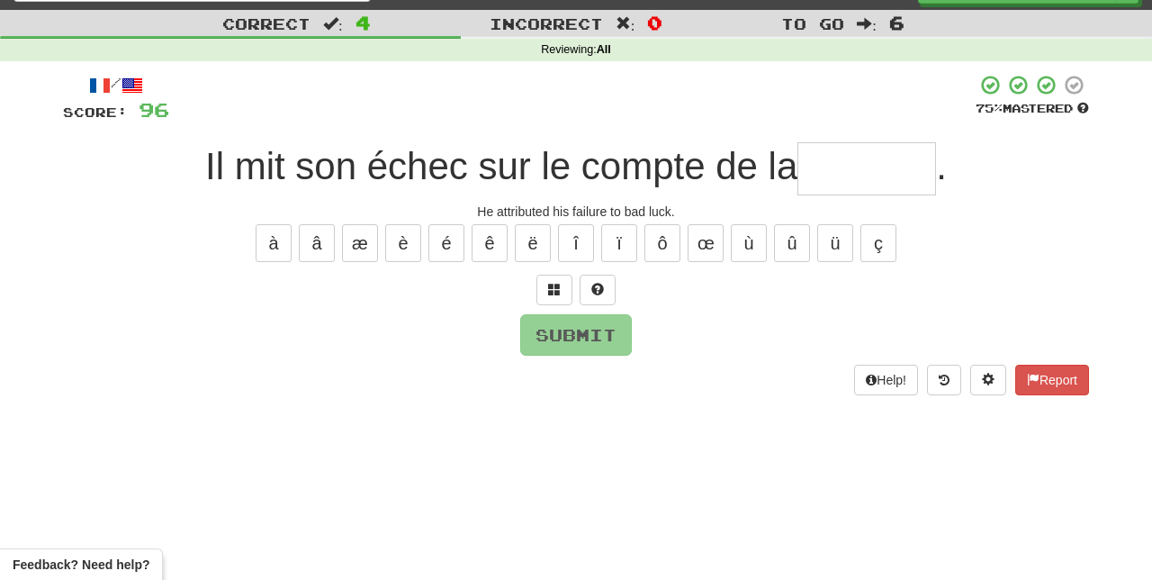
type input "*"
click at [599, 283] on span at bounding box center [597, 289] width 13 height 13
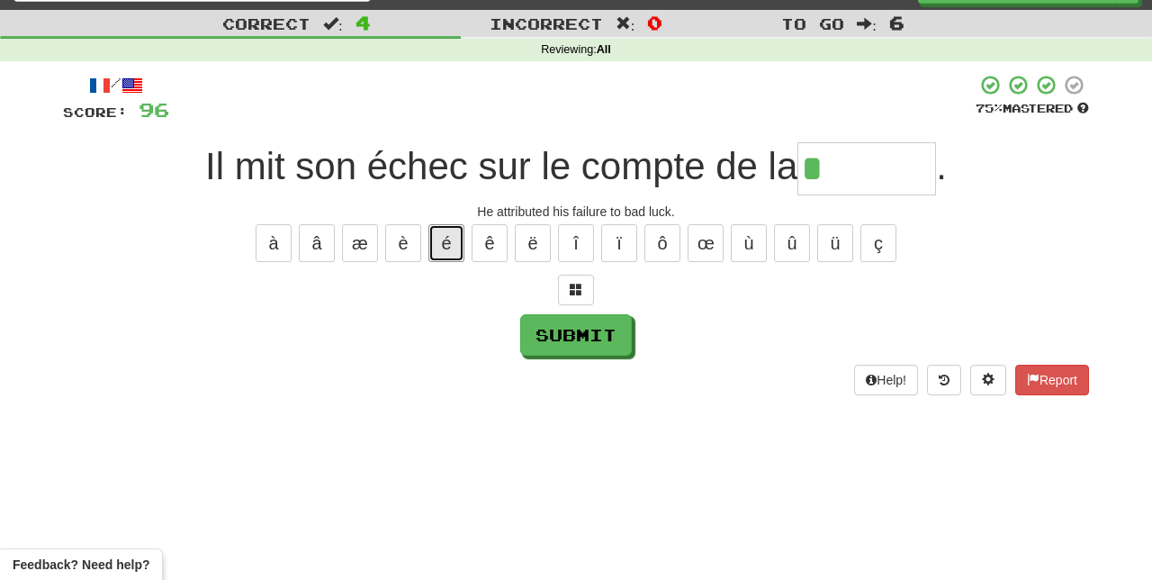
click at [448, 235] on button "é" at bounding box center [446, 243] width 36 height 38
type input "*******"
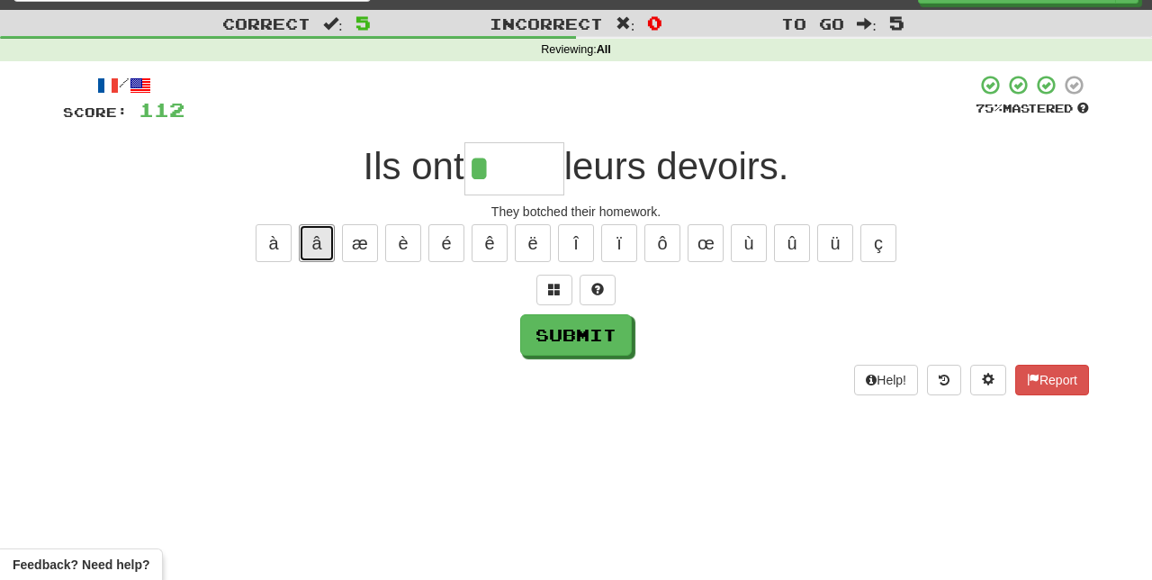
click at [331, 227] on button "â" at bounding box center [317, 243] width 36 height 38
click at [445, 238] on button "é" at bounding box center [446, 243] width 36 height 38
type input "*****"
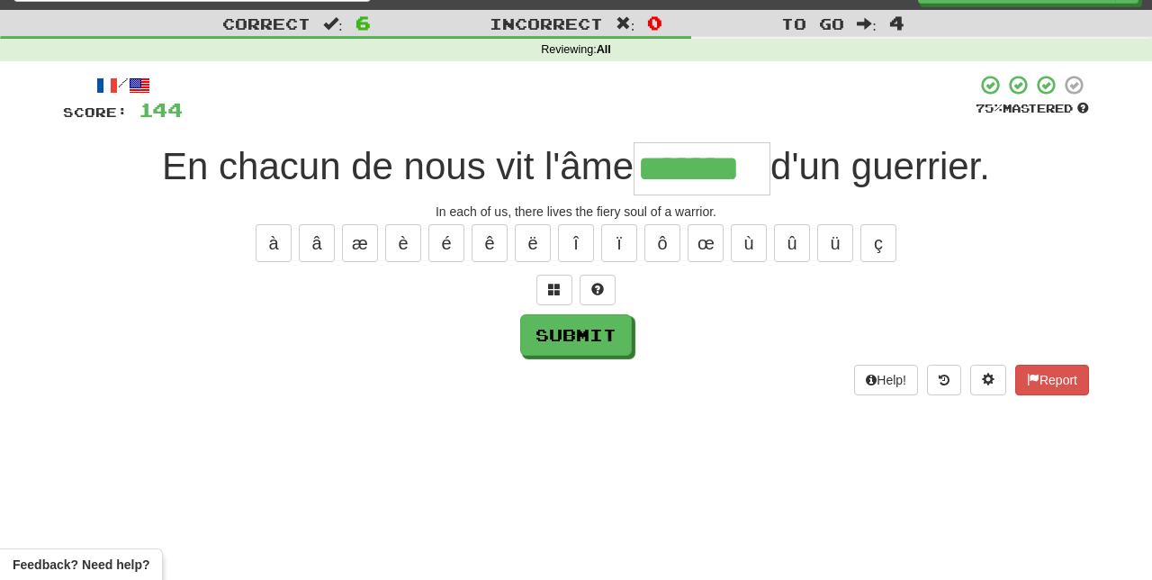
type input "*******"
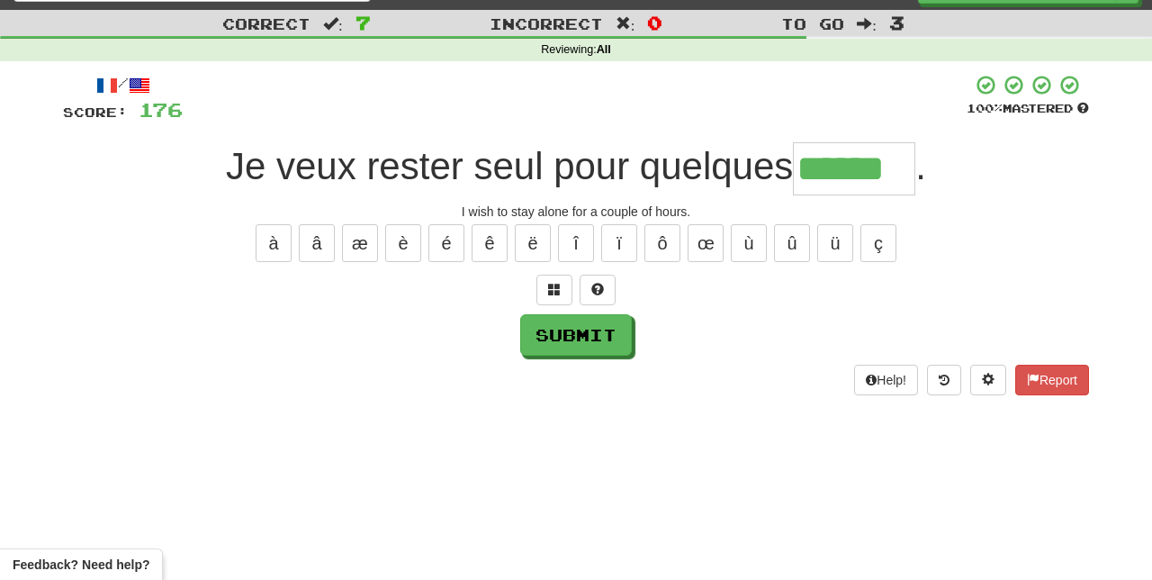
type input "******"
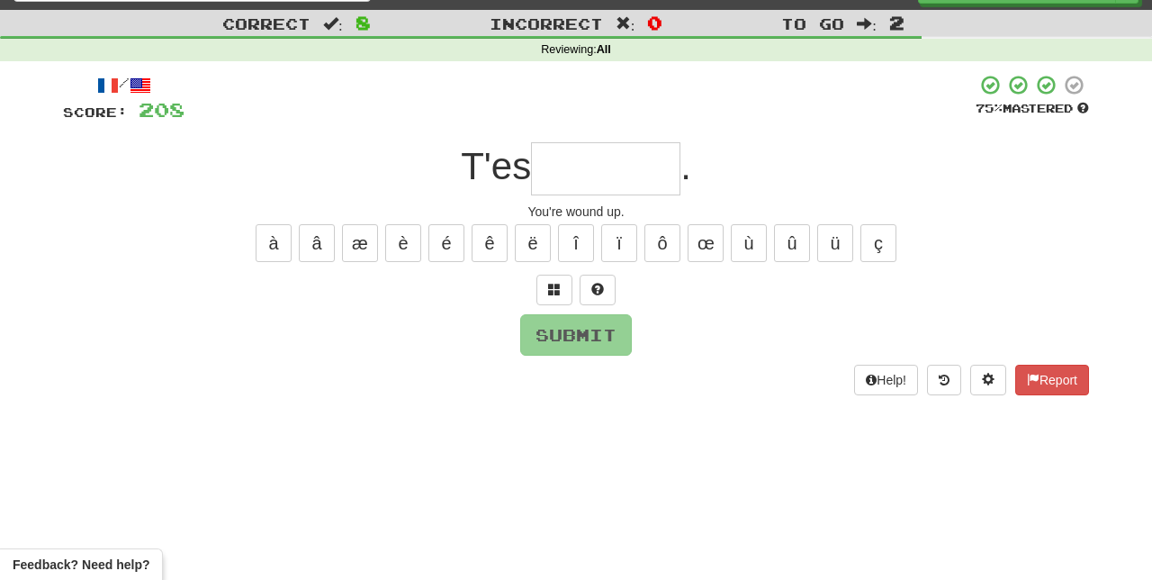
type input "*"
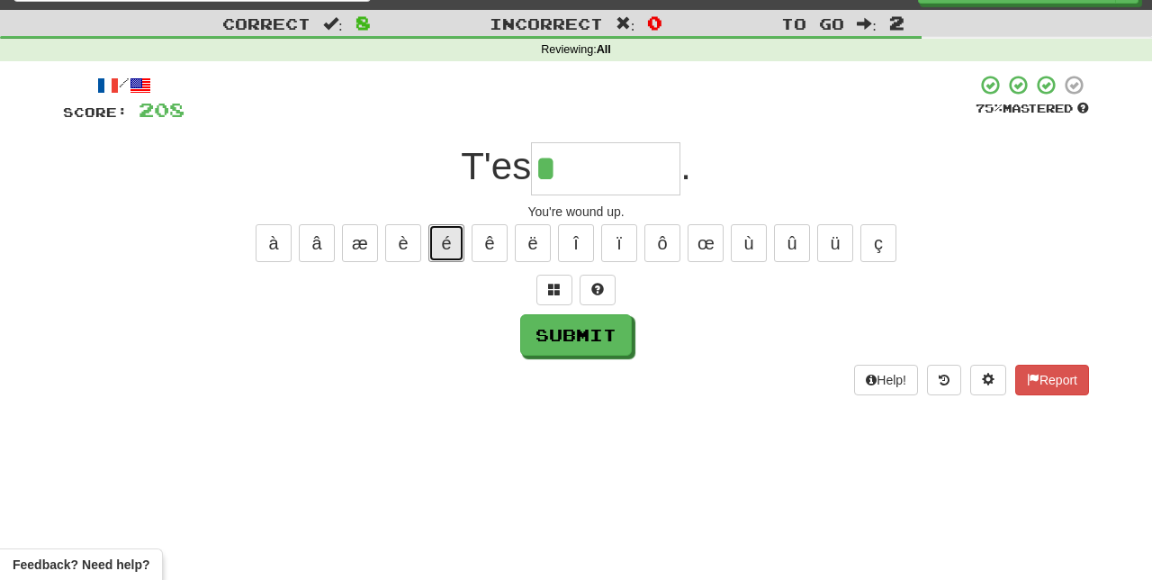
click at [443, 236] on button "é" at bounding box center [446, 243] width 36 height 38
click at [598, 283] on span at bounding box center [597, 289] width 13 height 13
click at [448, 234] on button "é" at bounding box center [446, 243] width 36 height 38
type input "*******"
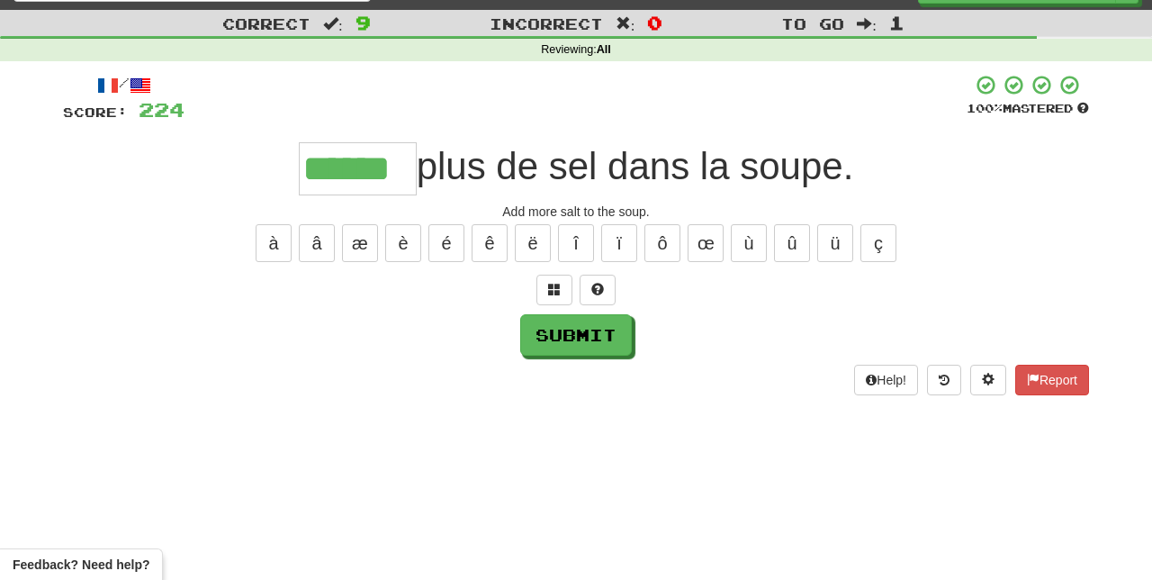
type input "******"
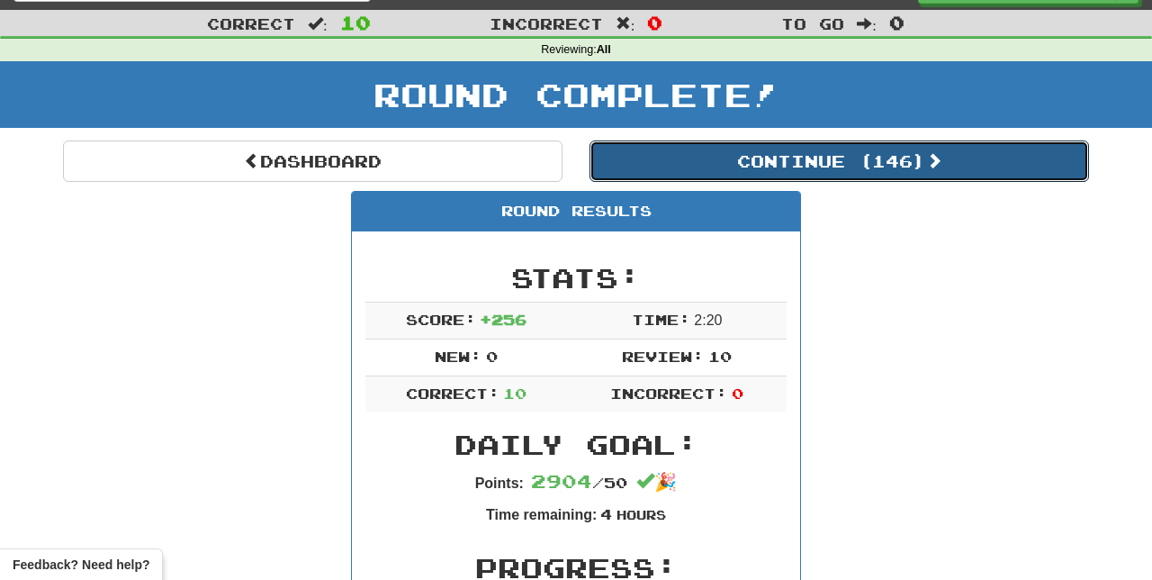
click at [963, 164] on button "Continue ( 146 )" at bounding box center [838, 160] width 499 height 41
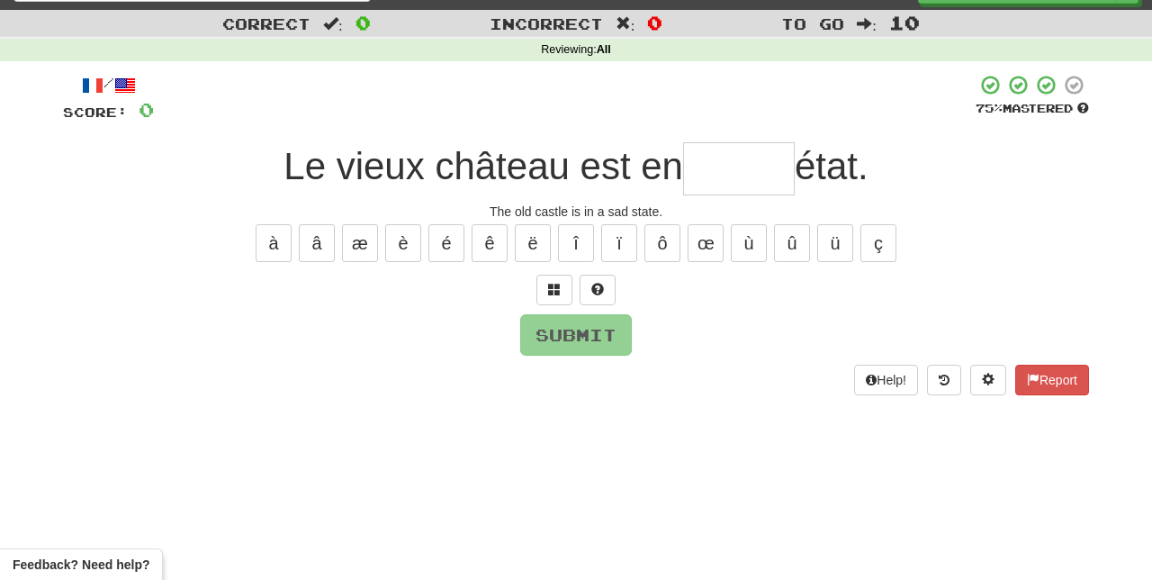
type input "*"
click at [601, 283] on span at bounding box center [597, 289] width 13 height 13
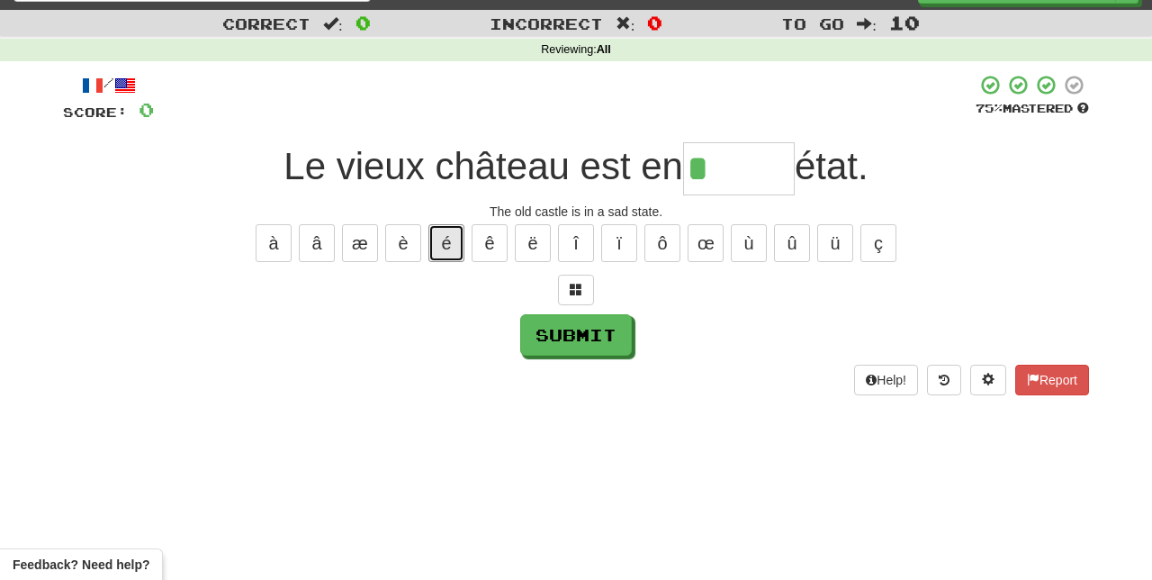
click at [445, 234] on button "é" at bounding box center [446, 243] width 36 height 38
click at [401, 245] on button "è" at bounding box center [403, 243] width 36 height 38
click at [403, 236] on button "è" at bounding box center [403, 243] width 36 height 38
click at [445, 237] on button "é" at bounding box center [446, 243] width 36 height 38
type input "******"
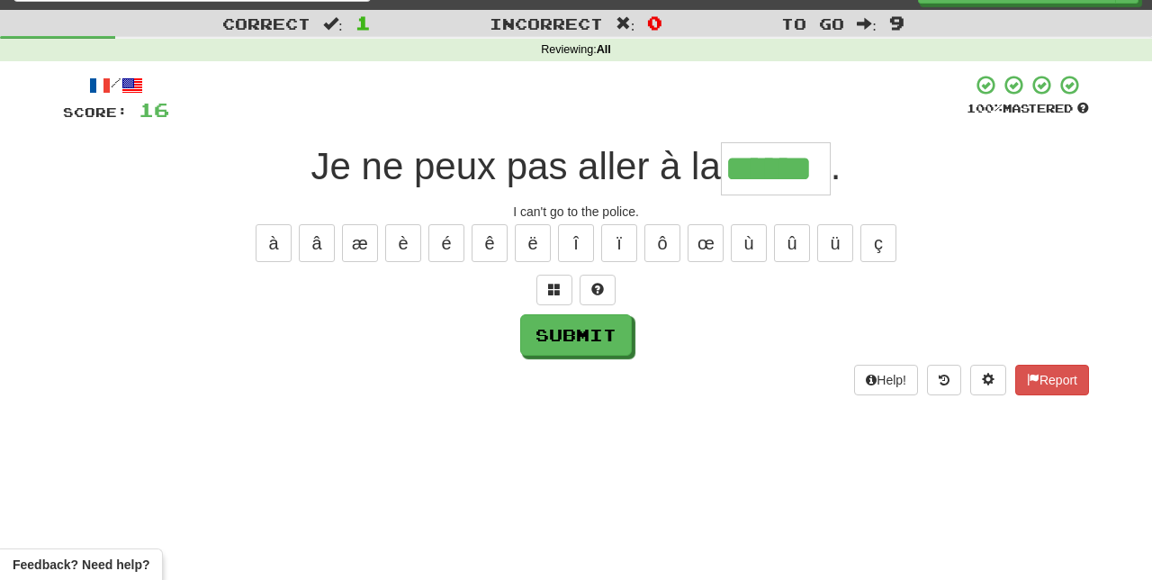
type input "******"
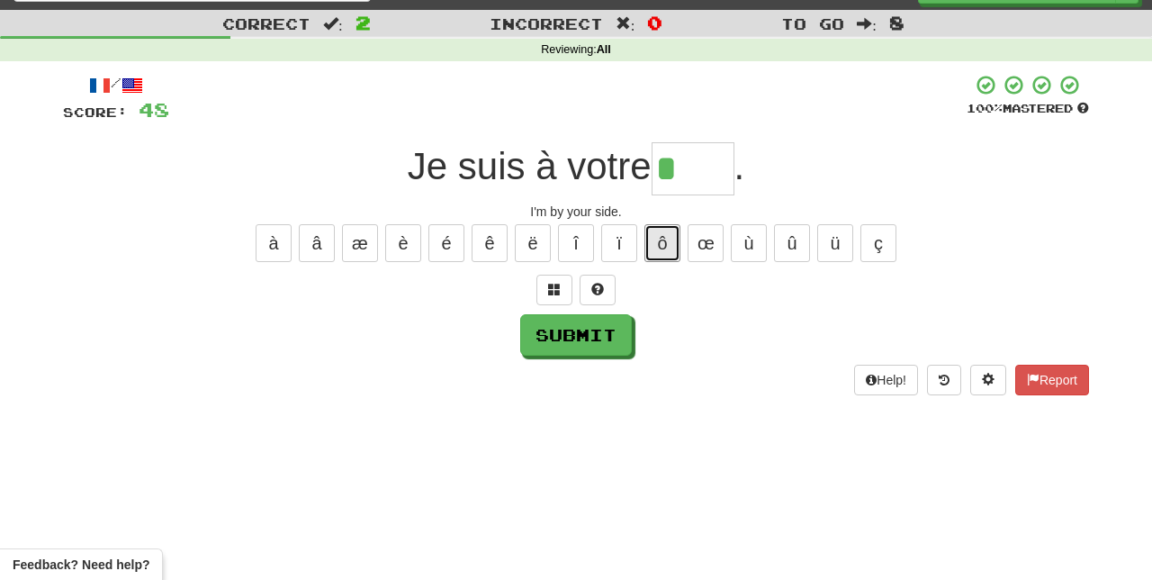
click at [659, 234] on button "ô" at bounding box center [662, 243] width 36 height 38
click at [444, 230] on button "é" at bounding box center [446, 243] width 36 height 38
type input "****"
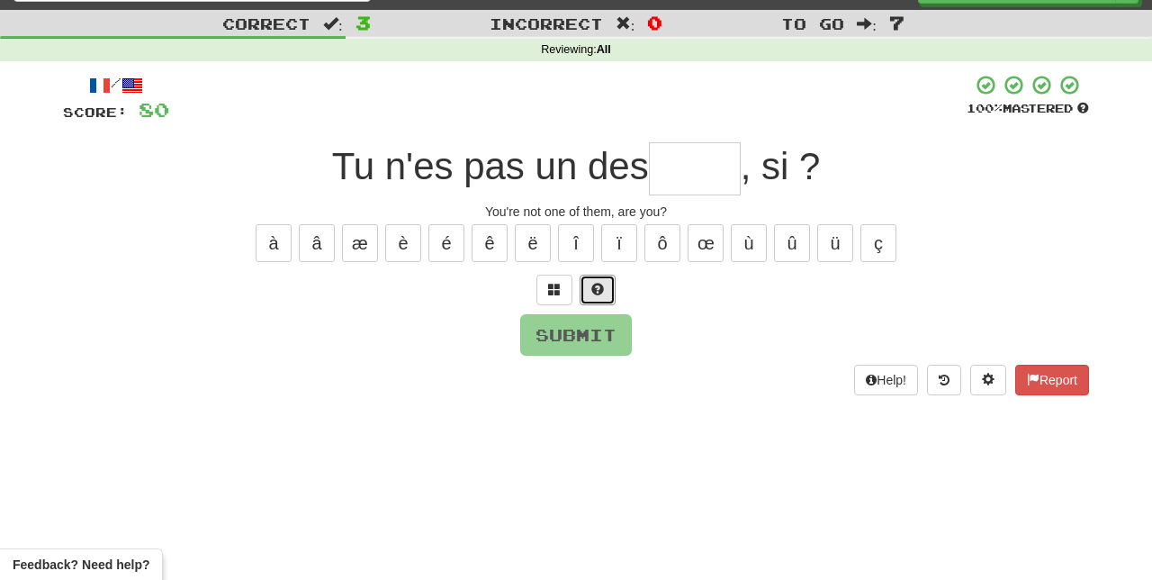
click at [599, 283] on span at bounding box center [597, 289] width 13 height 13
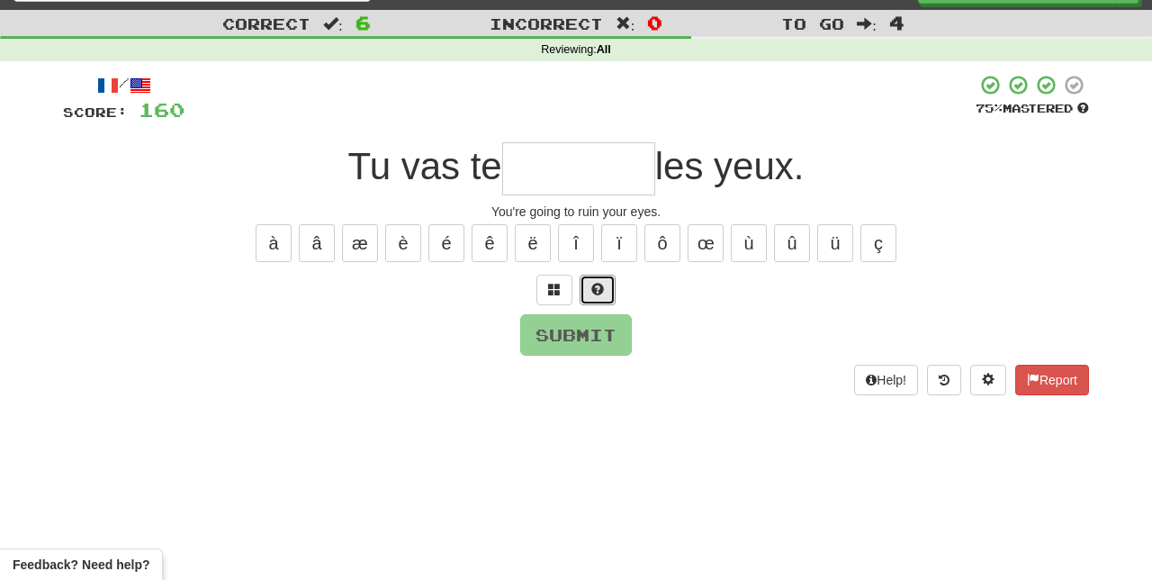
click at [599, 283] on span at bounding box center [597, 289] width 13 height 13
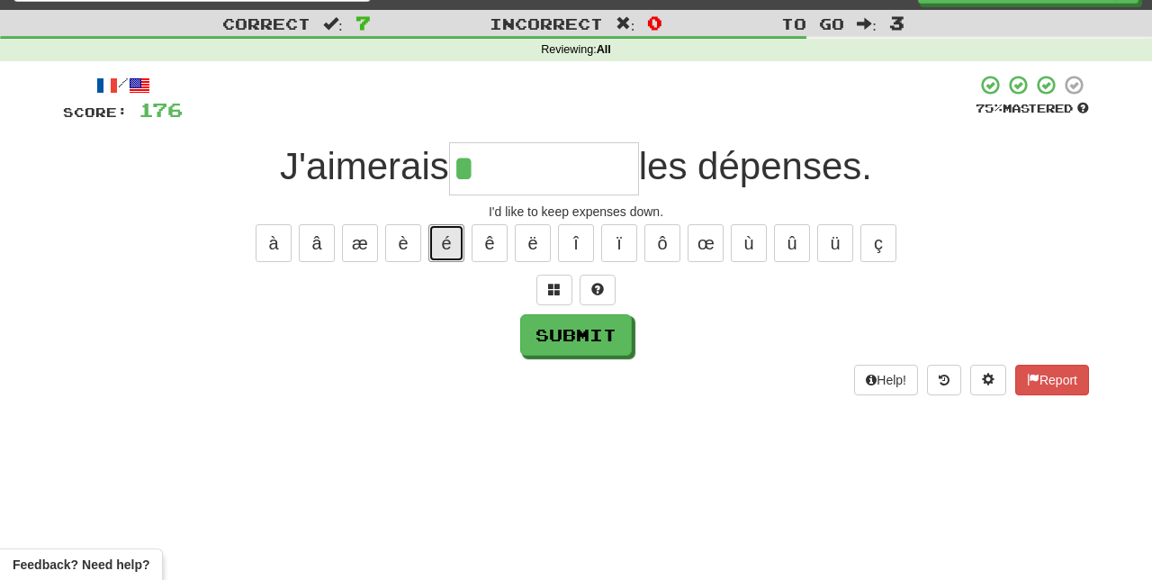
click at [448, 238] on button "é" at bounding box center [446, 243] width 36 height 38
click at [601, 283] on span at bounding box center [597, 289] width 13 height 13
click at [447, 236] on button "é" at bounding box center [446, 243] width 36 height 38
click at [401, 244] on button "è" at bounding box center [403, 243] width 36 height 38
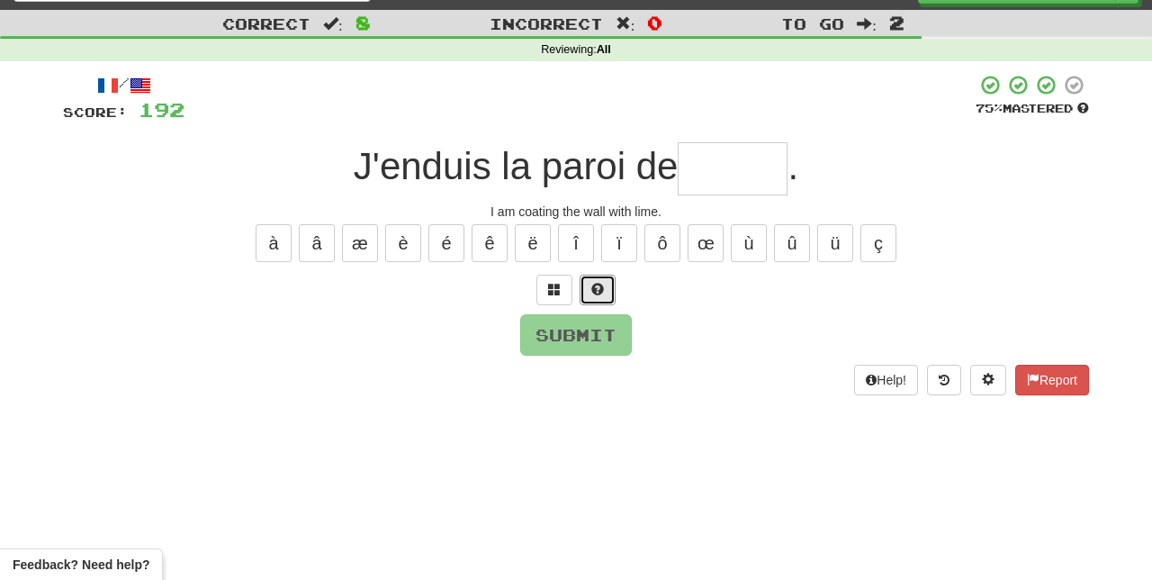
click at [587, 282] on button at bounding box center [598, 289] width 36 height 31
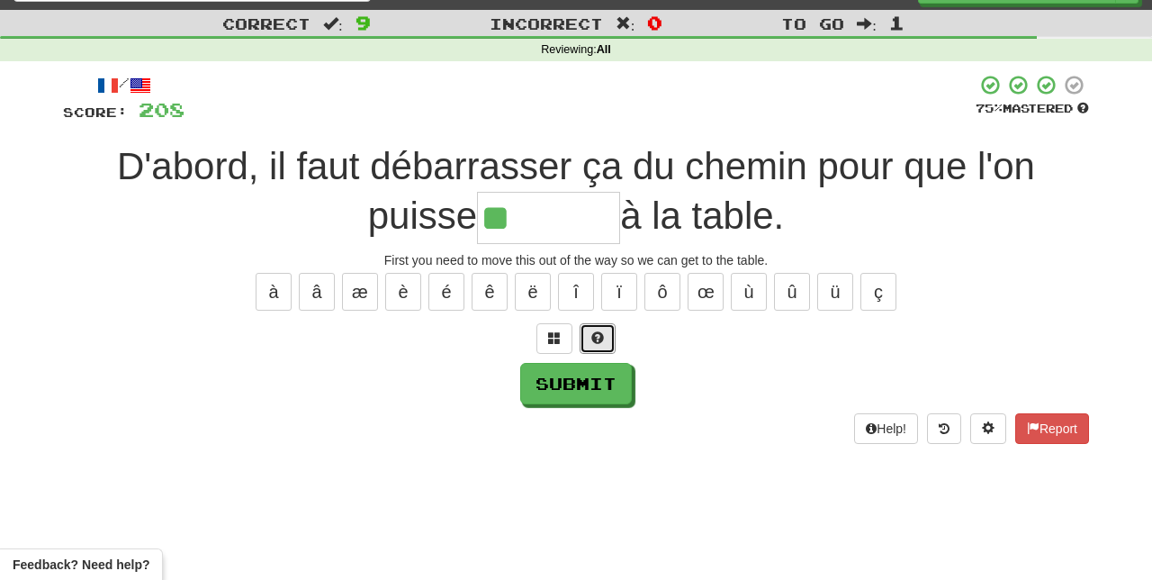
click at [587, 333] on button at bounding box center [598, 338] width 36 height 31
click at [401, 286] on button "è" at bounding box center [403, 292] width 36 height 38
click at [461, 278] on button "é" at bounding box center [446, 292] width 36 height 38
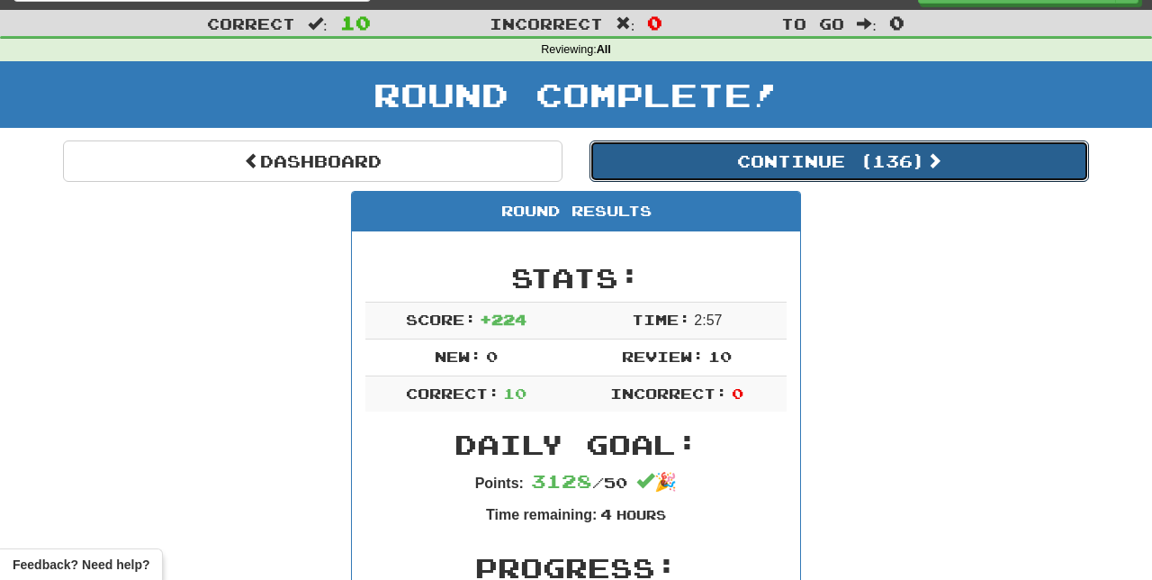
click at [903, 169] on button "Continue ( 136 )" at bounding box center [838, 160] width 499 height 41
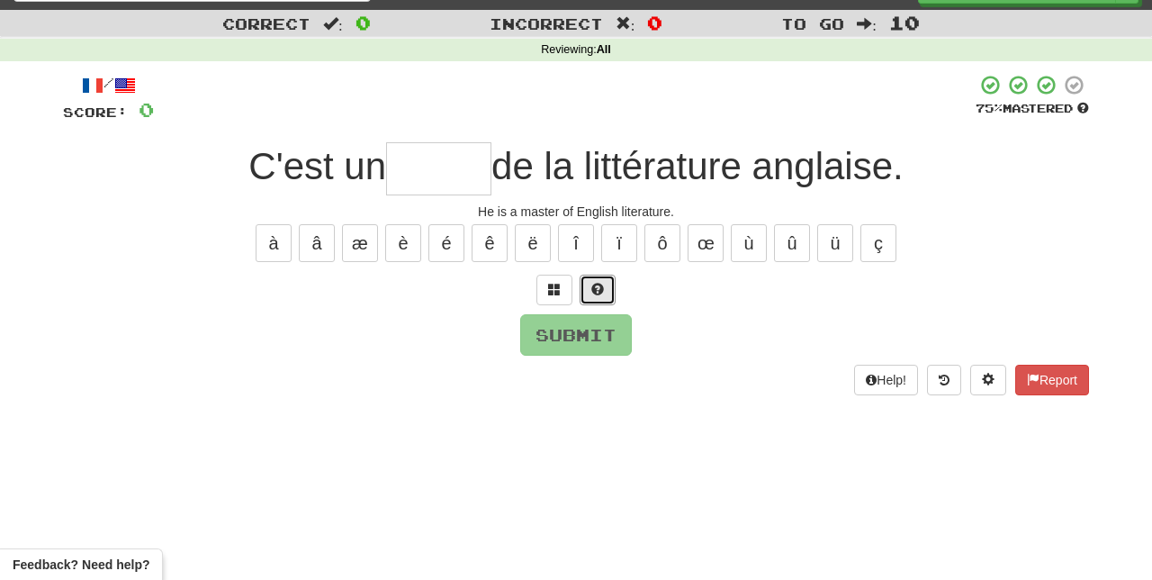
click at [610, 279] on button at bounding box center [598, 289] width 36 height 31
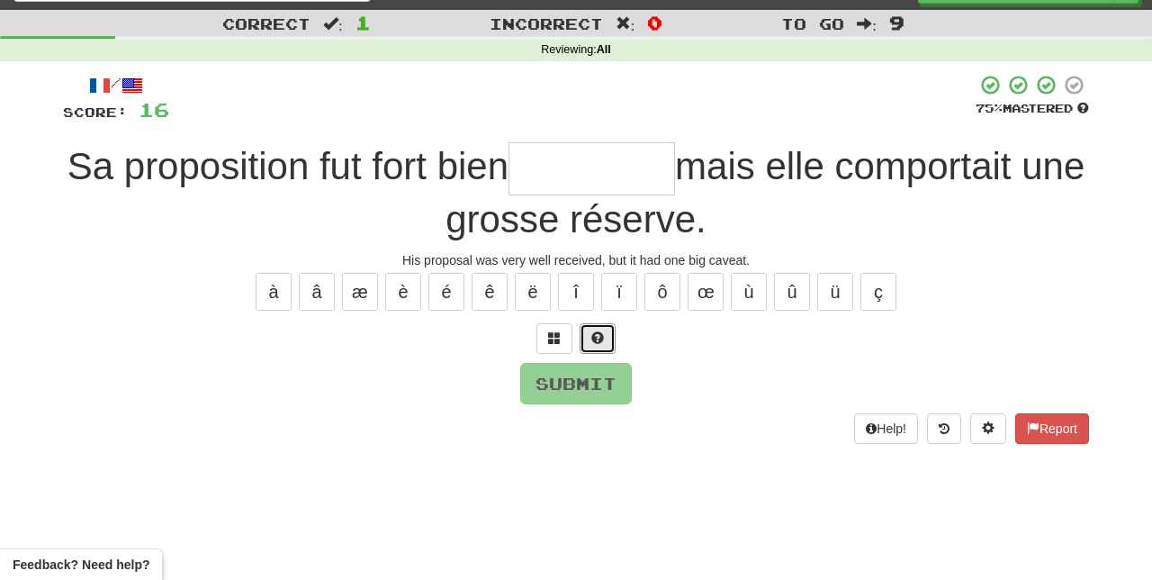
click at [589, 333] on button at bounding box center [598, 338] width 36 height 31
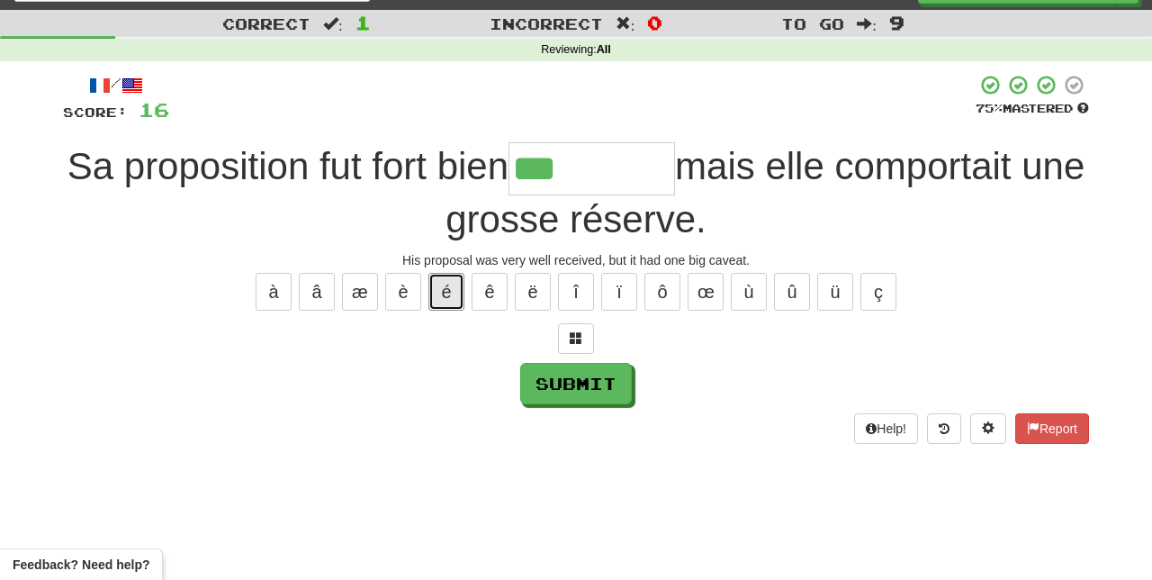
click at [445, 290] on button "é" at bounding box center [446, 292] width 36 height 38
click at [401, 296] on button "è" at bounding box center [403, 292] width 36 height 38
click at [446, 286] on button "é" at bounding box center [446, 292] width 36 height 38
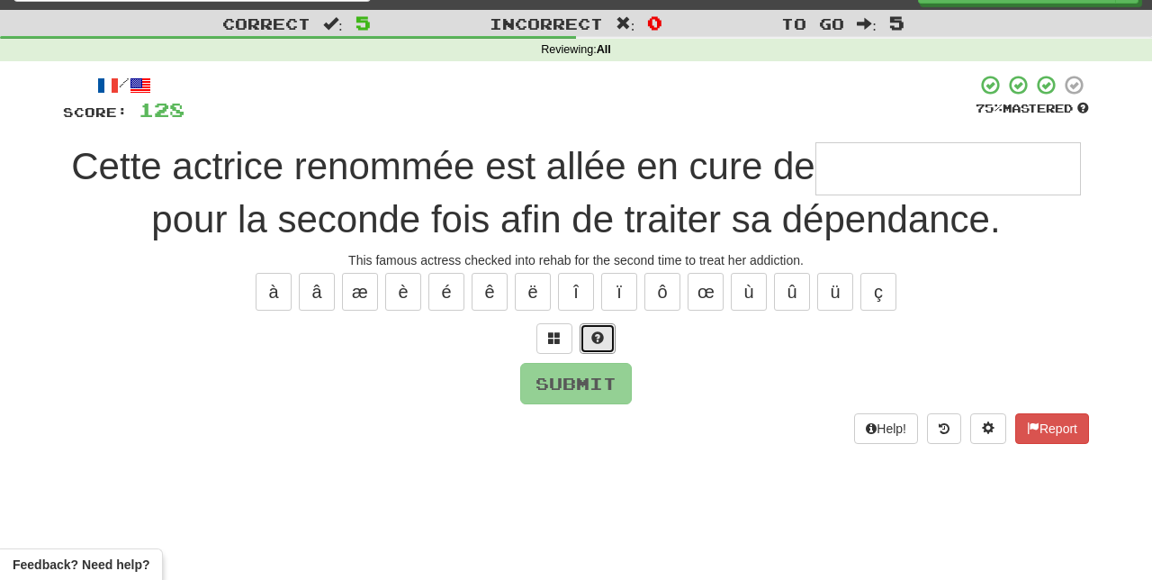
click at [596, 331] on span at bounding box center [597, 337] width 13 height 13
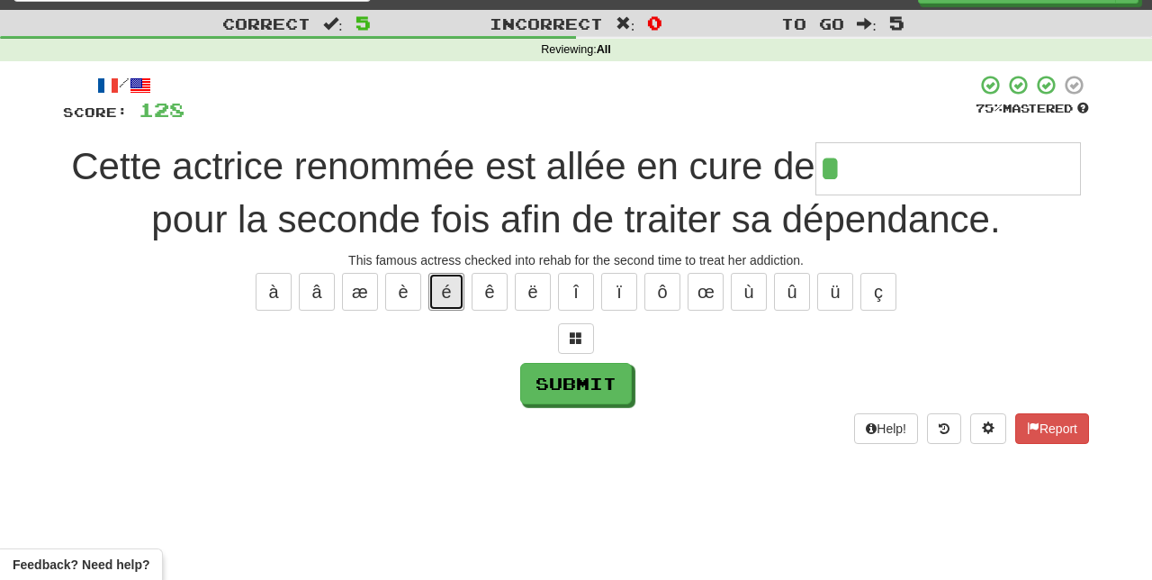
click at [448, 284] on button "é" at bounding box center [446, 292] width 36 height 38
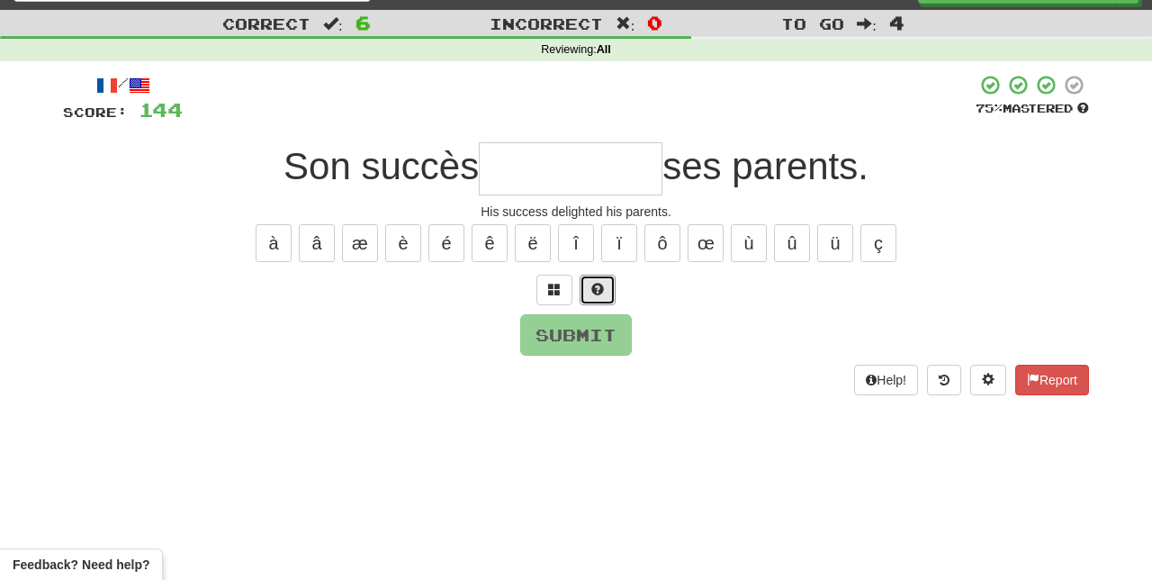
click at [605, 276] on button at bounding box center [598, 289] width 36 height 31
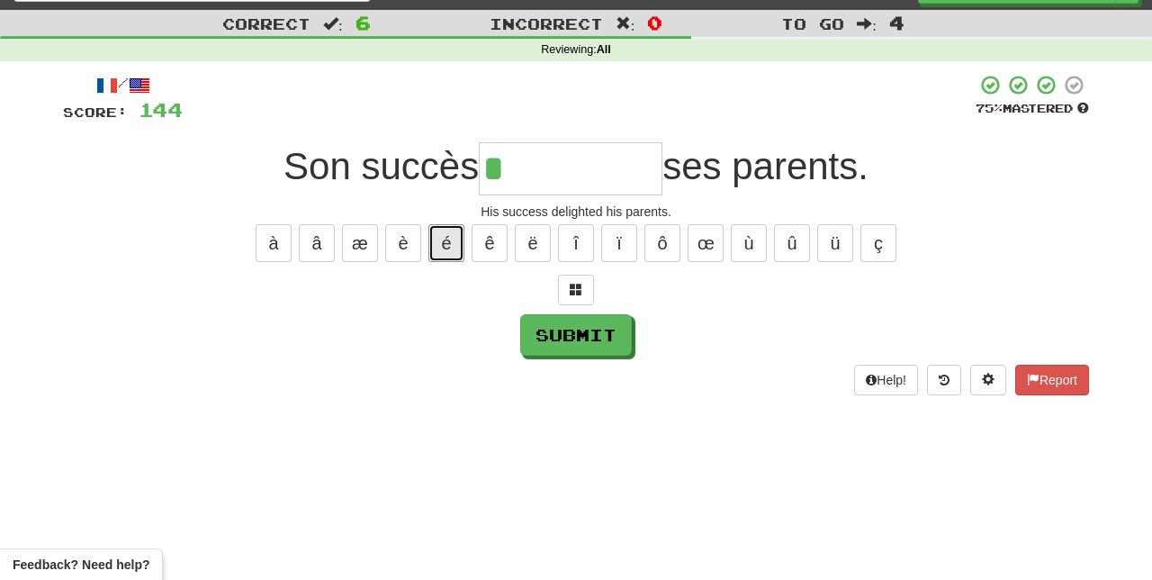
click at [449, 234] on button "é" at bounding box center [446, 243] width 36 height 38
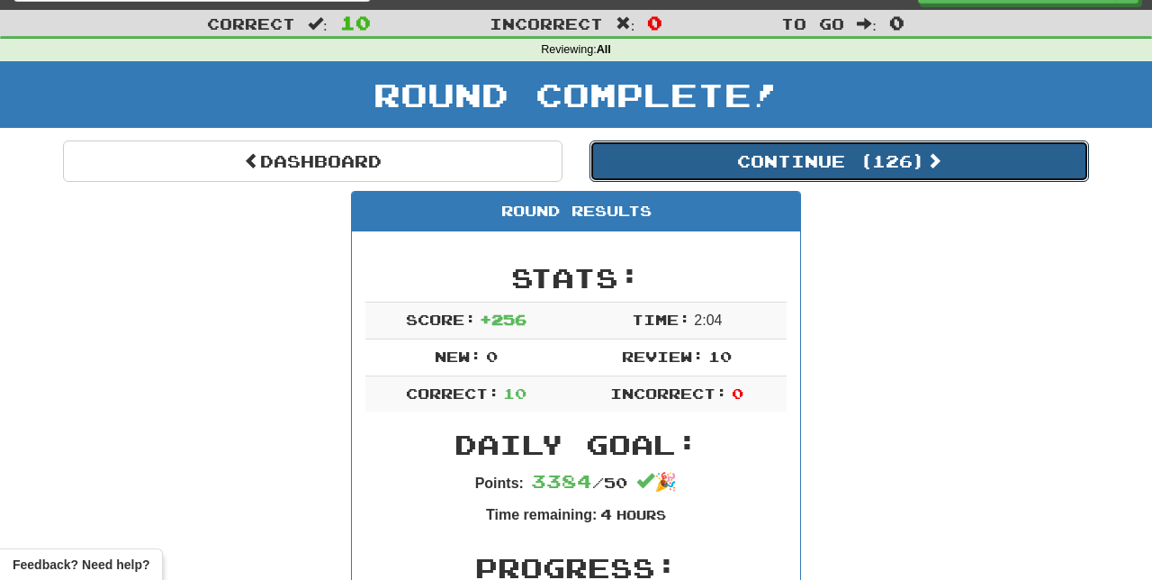
click at [968, 159] on button "Continue ( 126 )" at bounding box center [838, 160] width 499 height 41
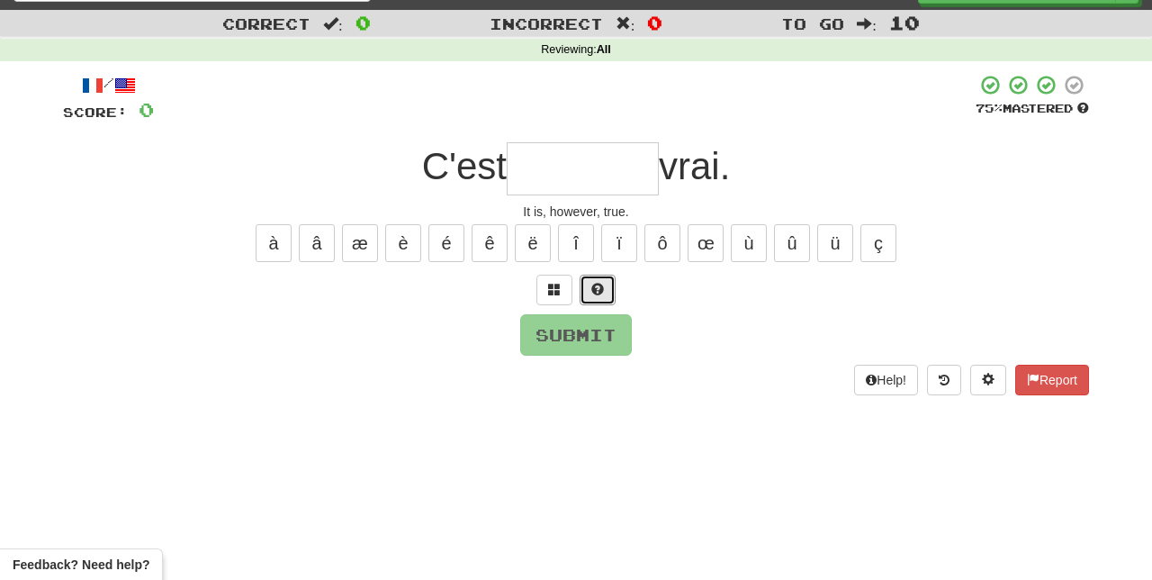
click at [599, 278] on button at bounding box center [598, 289] width 36 height 31
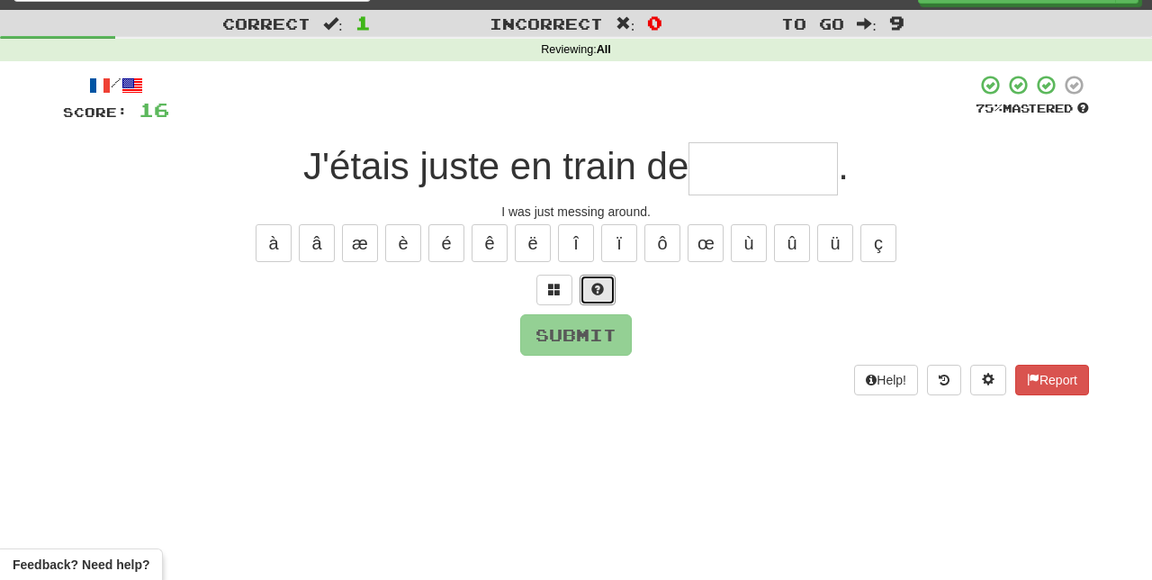
click at [596, 283] on span at bounding box center [597, 289] width 13 height 13
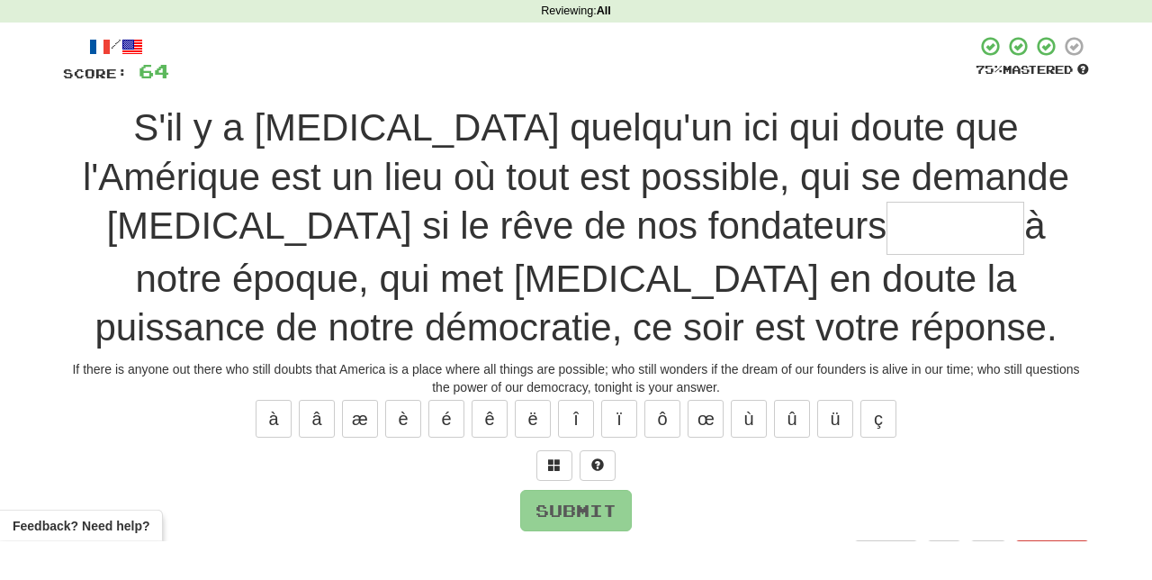
scroll to position [36, 0]
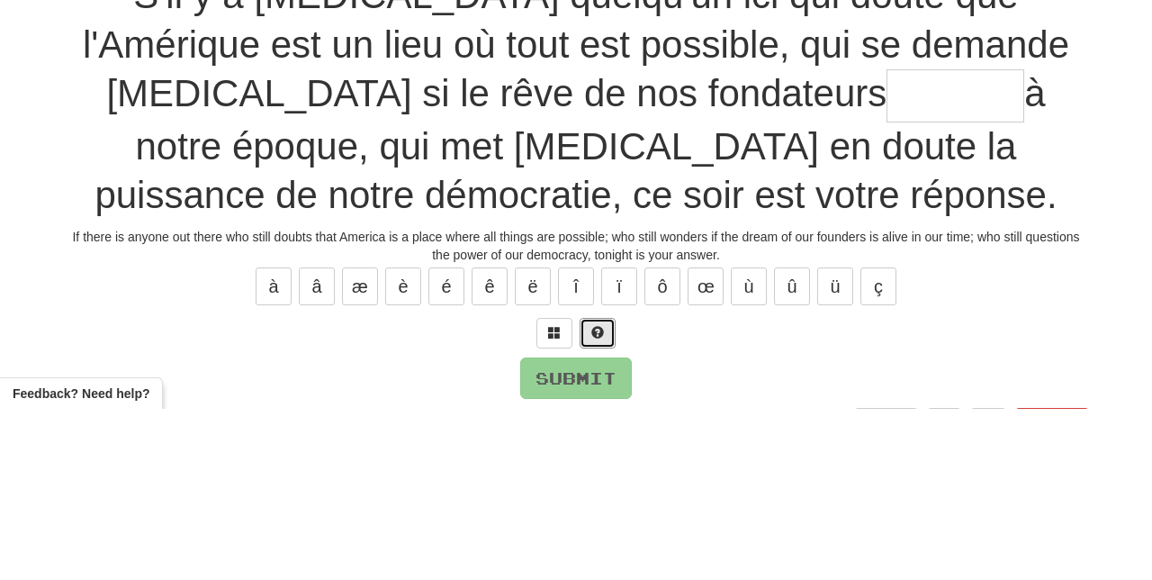
click at [611, 497] on button at bounding box center [598, 504] width 36 height 31
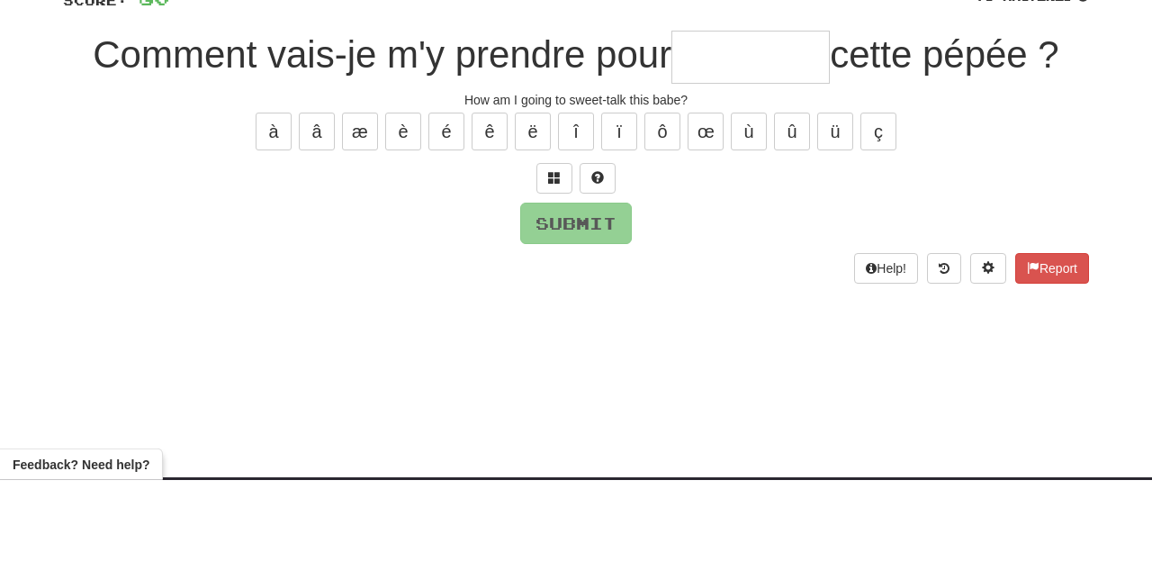
scroll to position [49, 0]
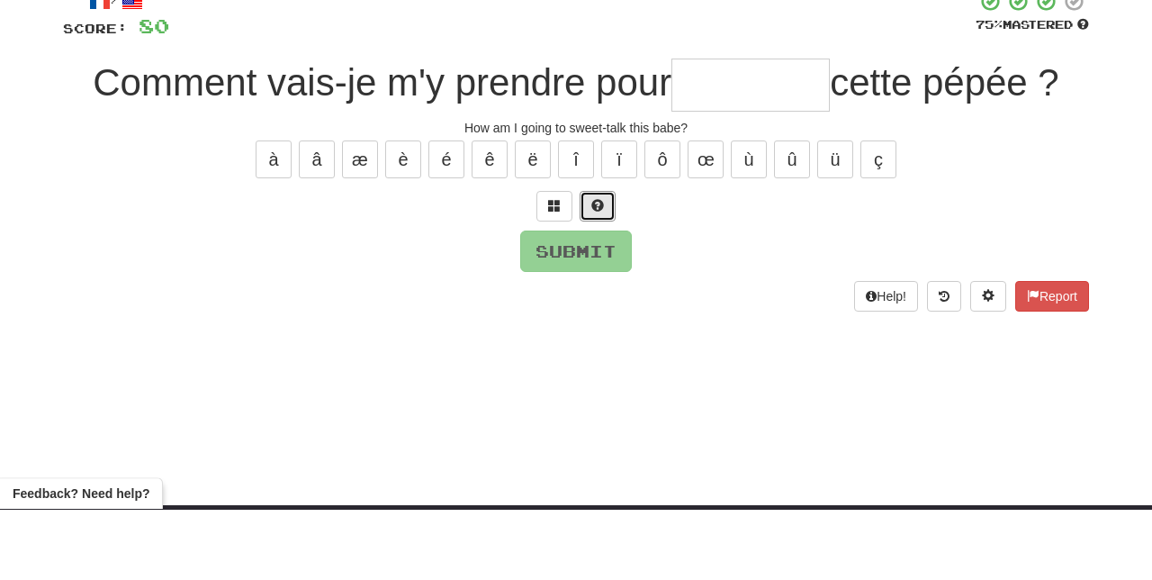
click at [607, 270] on button at bounding box center [598, 277] width 36 height 31
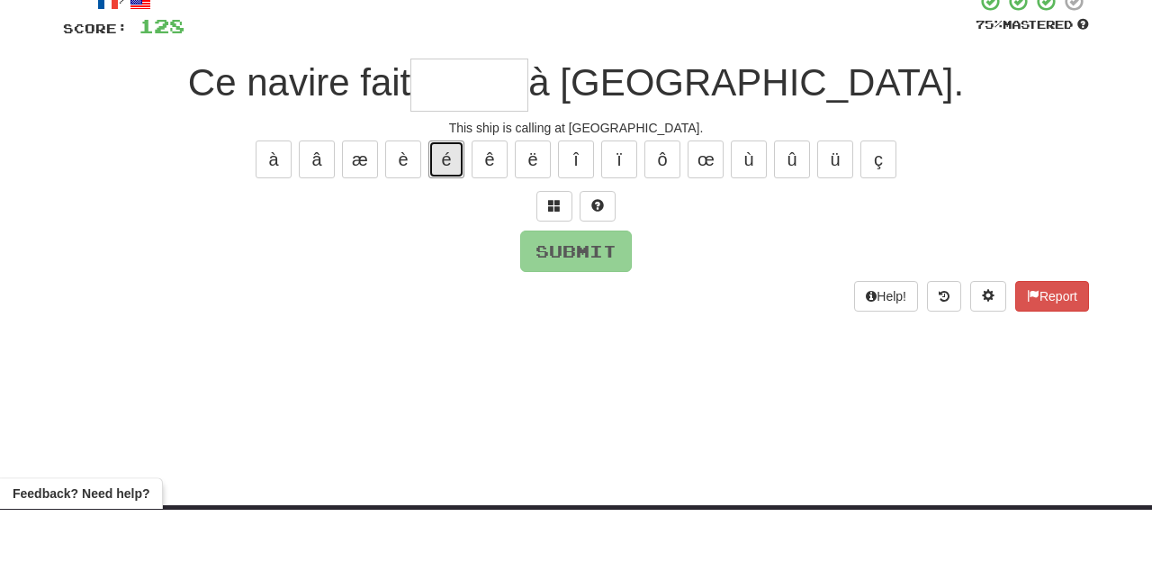
click at [447, 223] on button "é" at bounding box center [446, 230] width 36 height 38
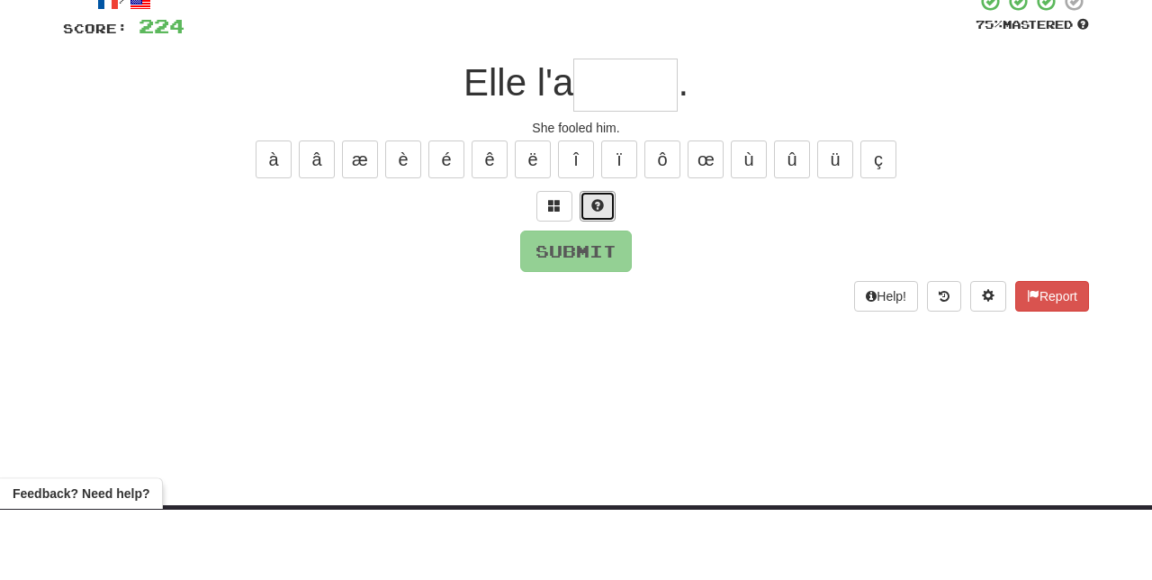
click at [594, 276] on span at bounding box center [597, 276] width 13 height 13
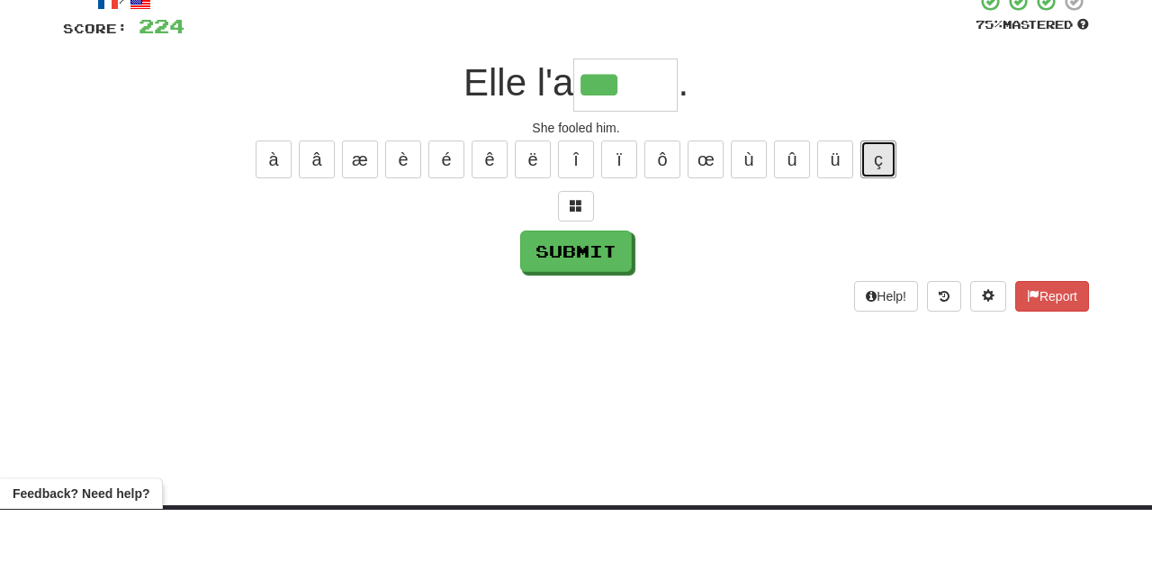
click at [879, 221] on button "ç" at bounding box center [878, 230] width 36 height 38
click at [450, 223] on button "é" at bounding box center [446, 230] width 36 height 38
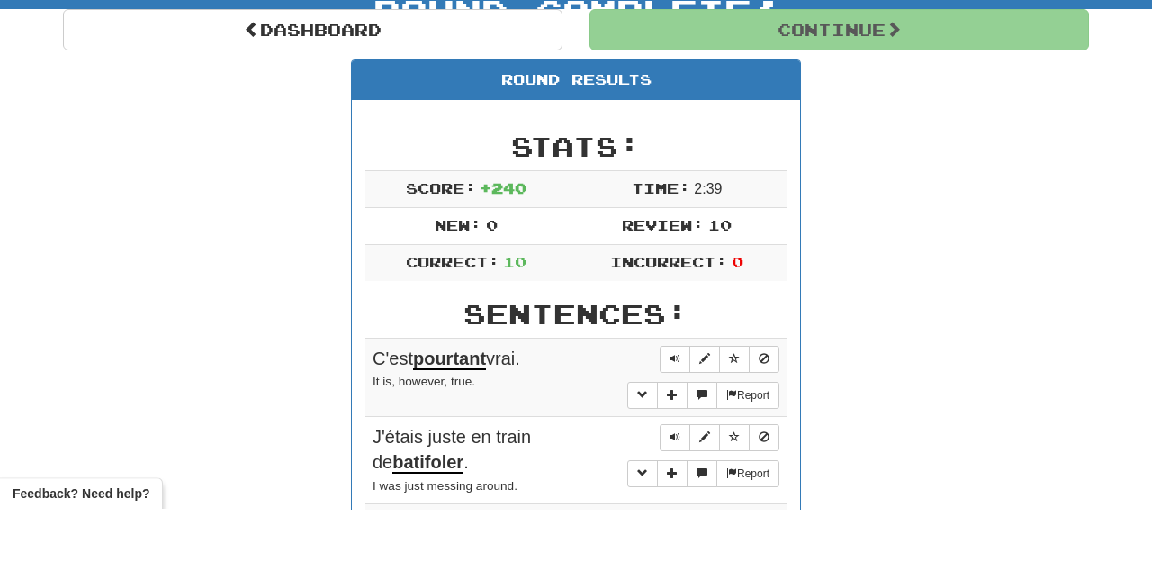
scroll to position [58, 0]
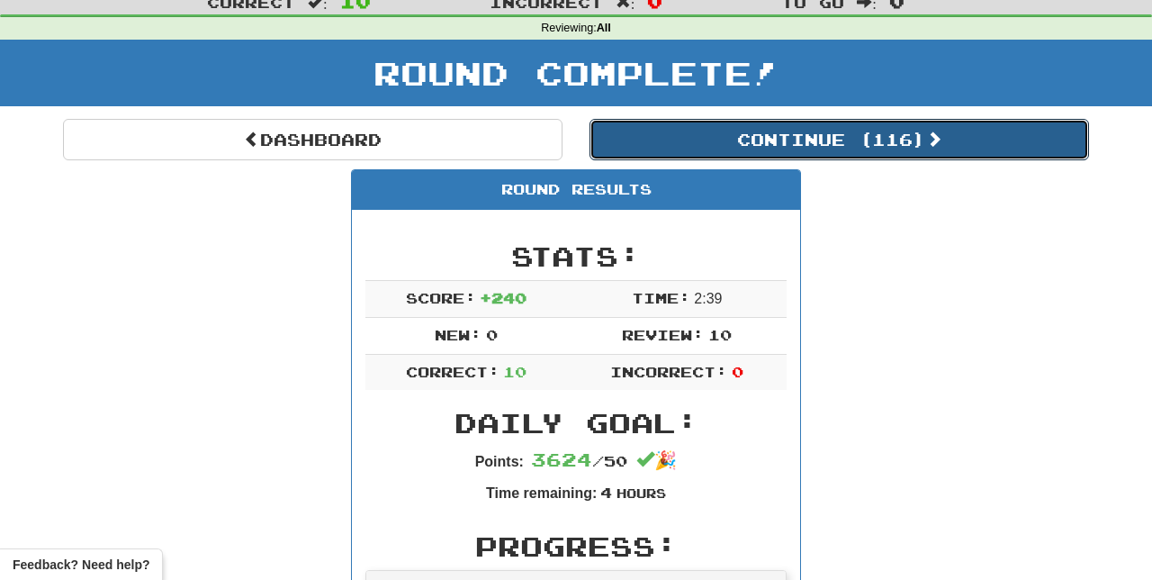
click at [927, 138] on button "Continue ( 116 )" at bounding box center [838, 139] width 499 height 41
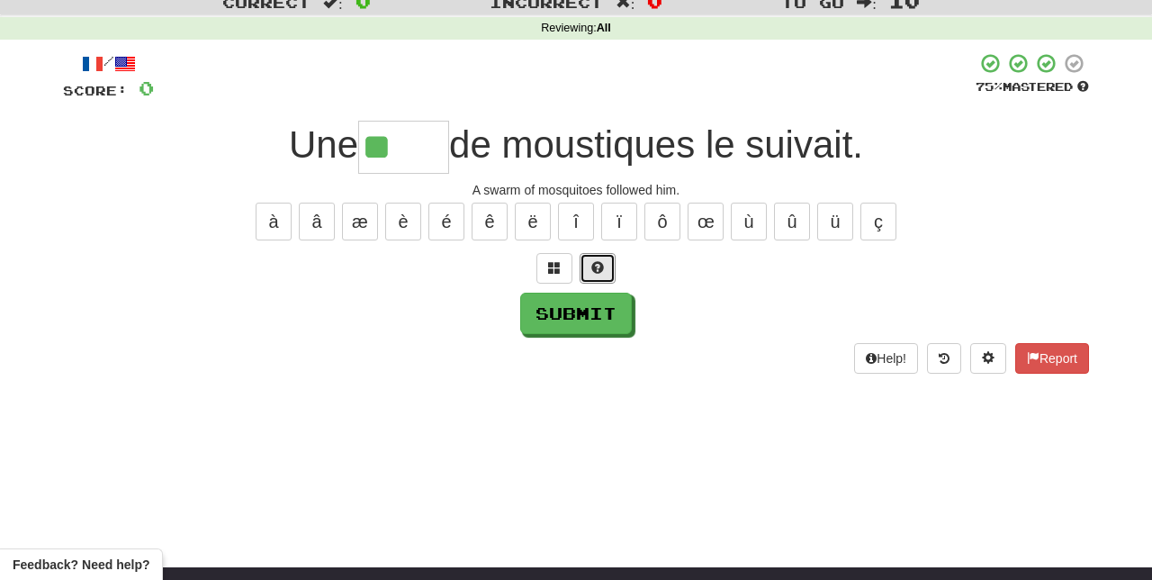
click at [594, 261] on span at bounding box center [597, 267] width 13 height 13
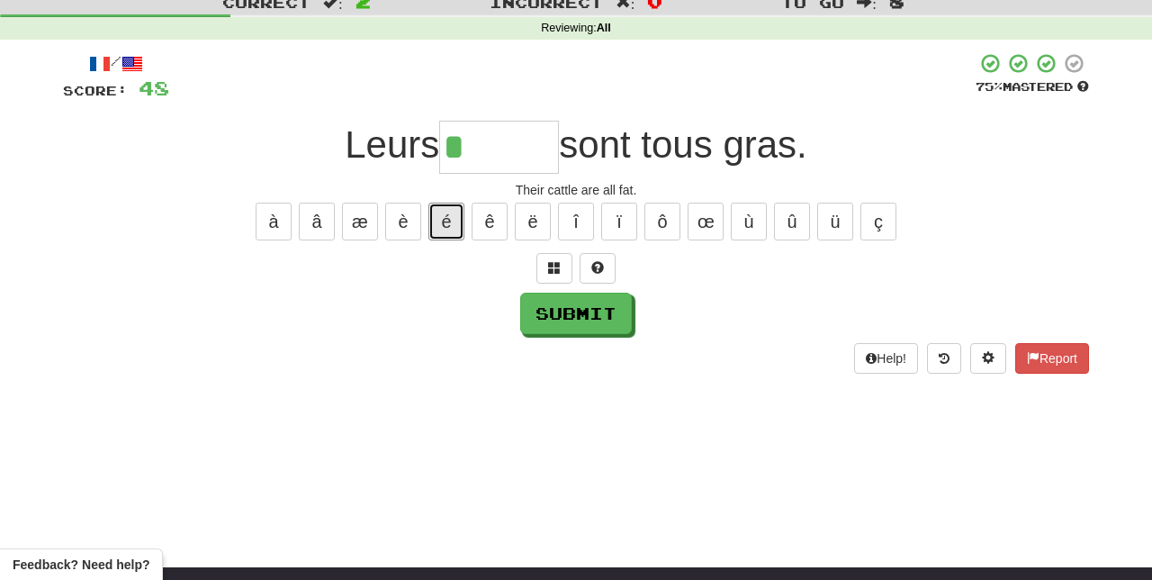
click at [448, 211] on button "é" at bounding box center [446, 221] width 36 height 38
click at [399, 224] on button "è" at bounding box center [403, 221] width 36 height 38
click at [706, 211] on button "œ" at bounding box center [706, 221] width 36 height 38
click at [603, 260] on button at bounding box center [598, 268] width 36 height 31
click at [706, 212] on button "œ" at bounding box center [706, 221] width 36 height 38
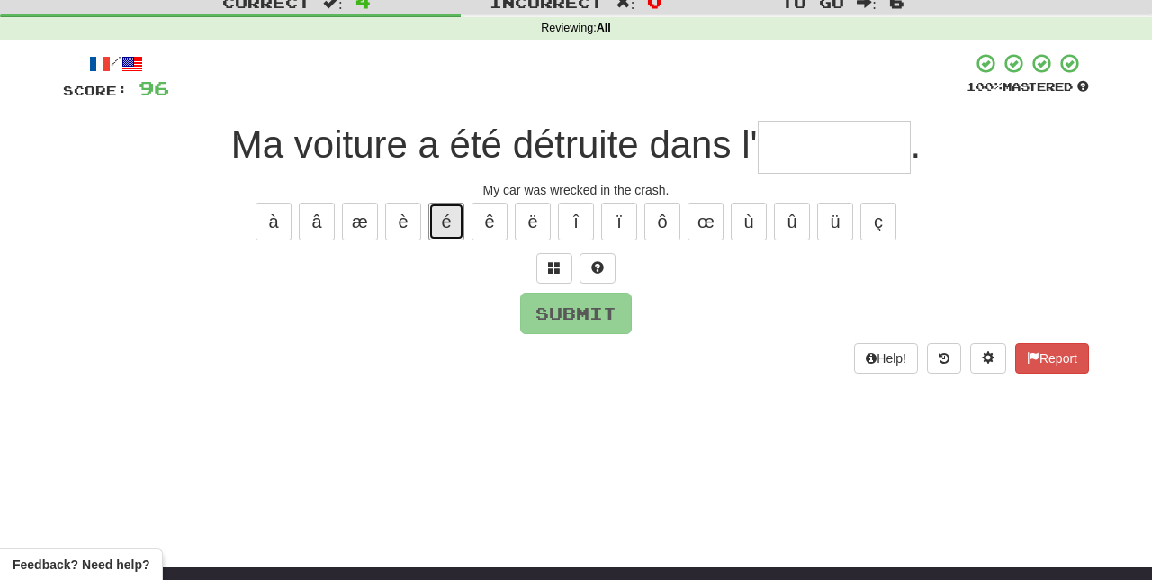
click at [453, 204] on button "é" at bounding box center [446, 221] width 36 height 38
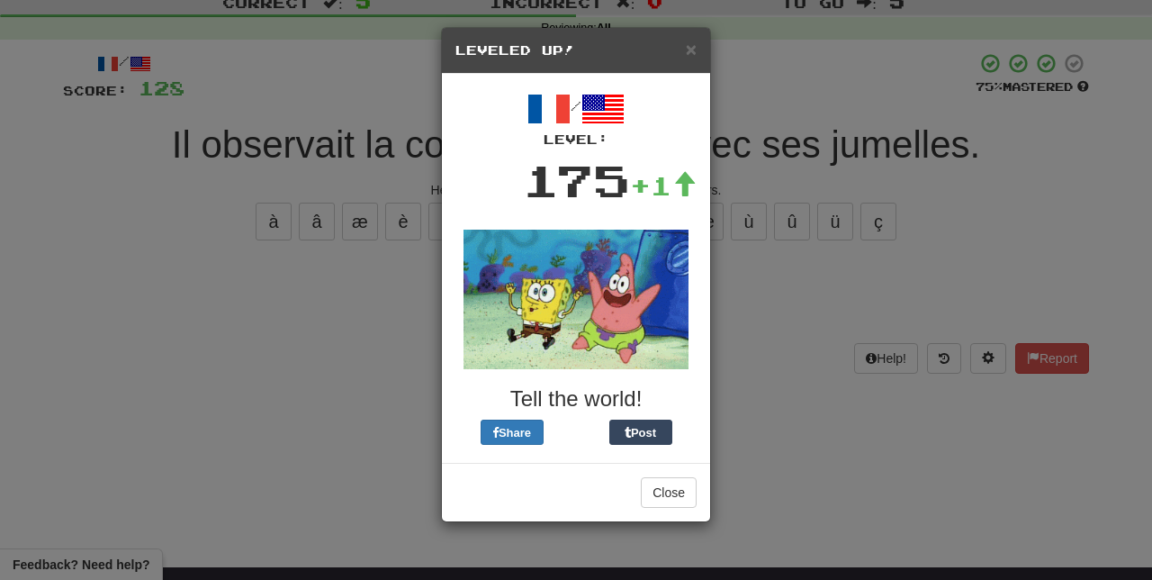
click at [795, 432] on div "× Leveled Up! / Level: 175 +1 Tell the world! Share Post Close" at bounding box center [576, 290] width 1152 height 580
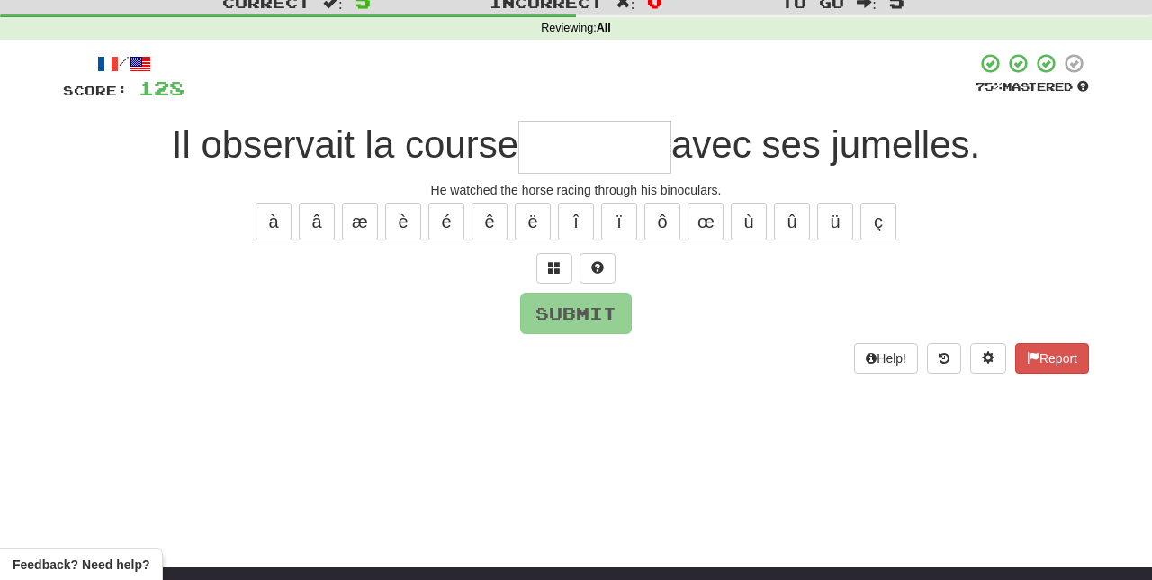
click at [578, 147] on input "text" at bounding box center [594, 147] width 153 height 53
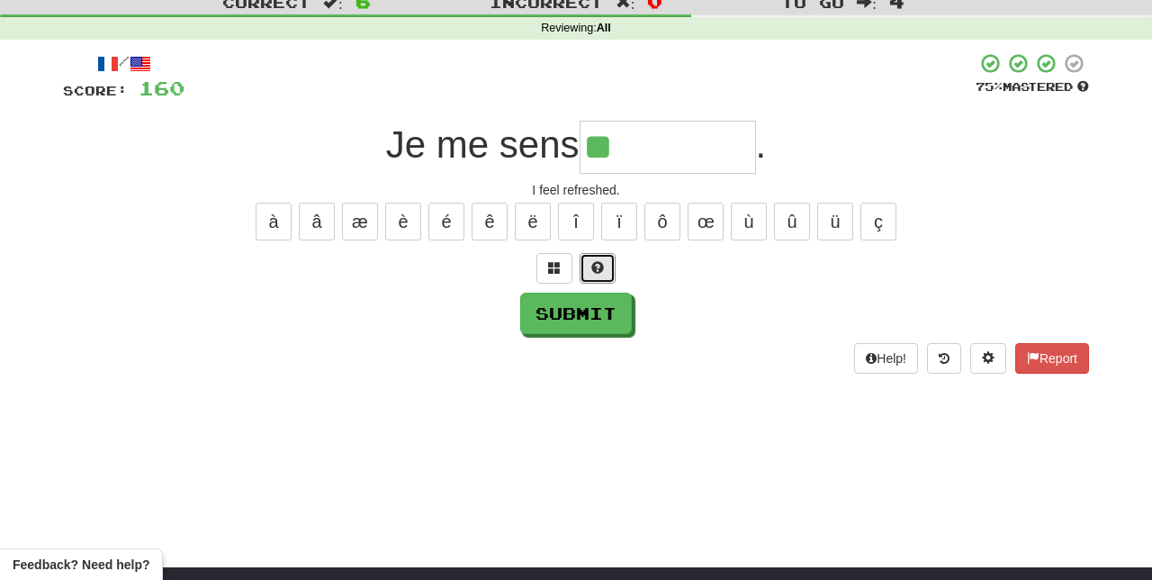
click at [606, 253] on button at bounding box center [598, 268] width 36 height 31
click at [450, 211] on button "é" at bounding box center [446, 221] width 36 height 38
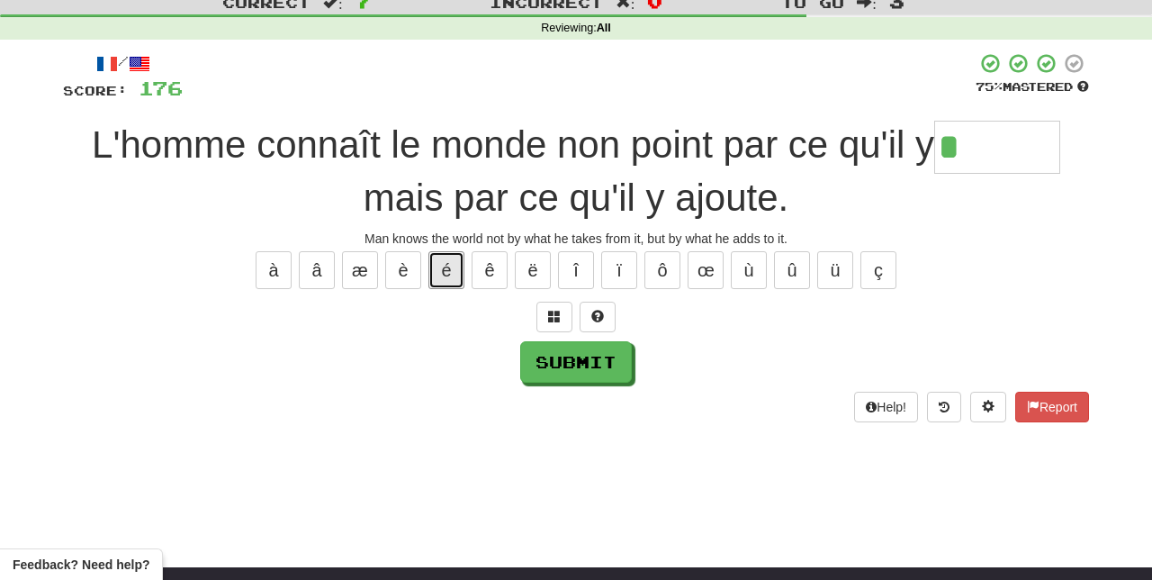
click at [446, 261] on button "é" at bounding box center [446, 270] width 36 height 38
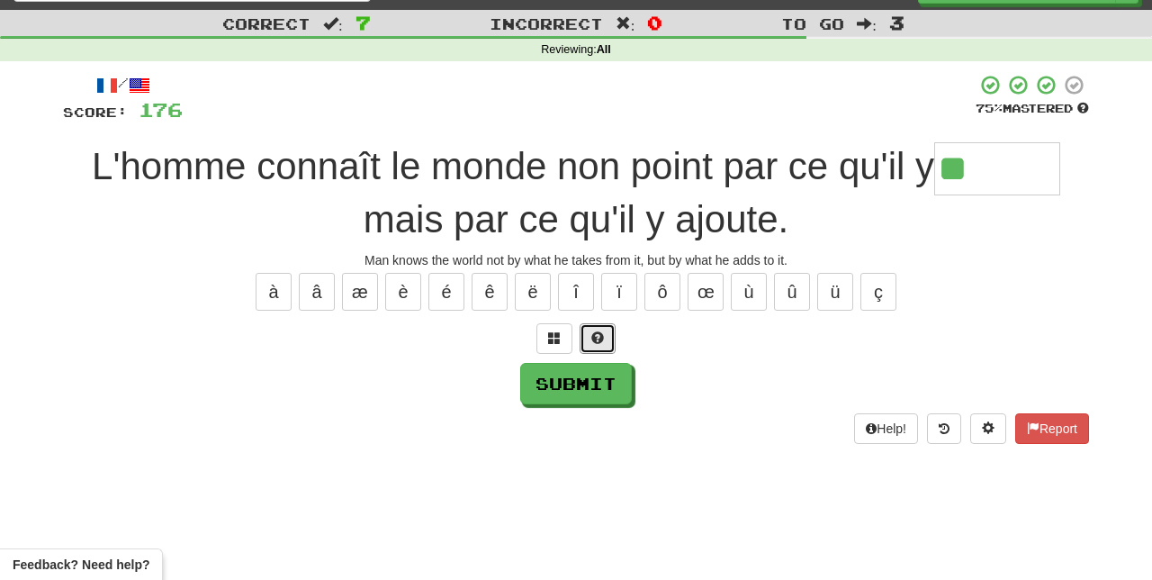
click at [598, 331] on span at bounding box center [597, 337] width 13 height 13
click at [446, 281] on button "é" at bounding box center [446, 292] width 36 height 38
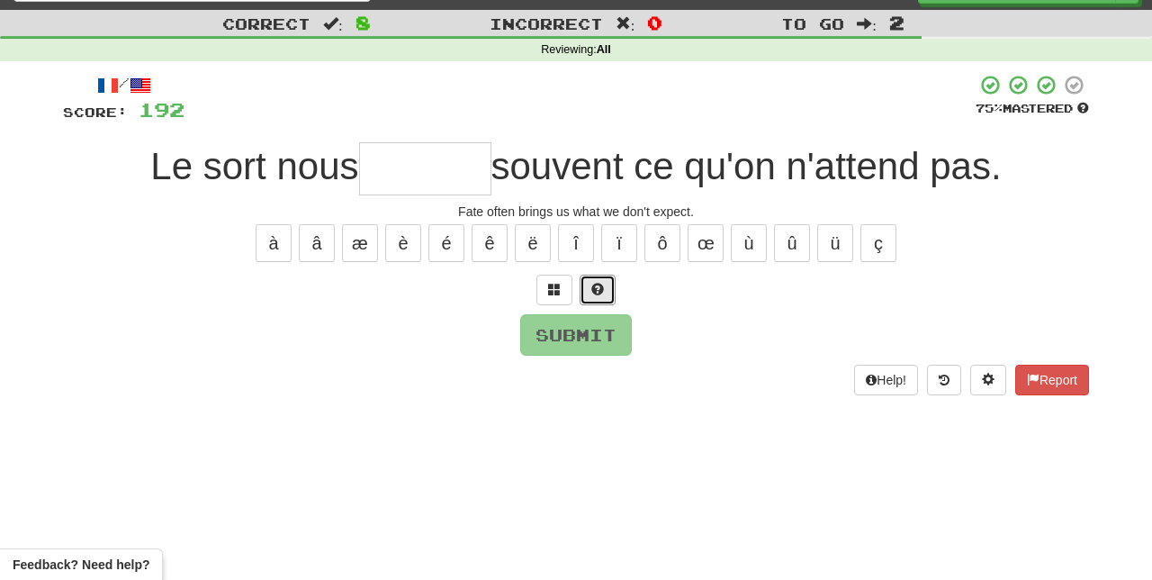
click at [607, 274] on button at bounding box center [598, 289] width 36 height 31
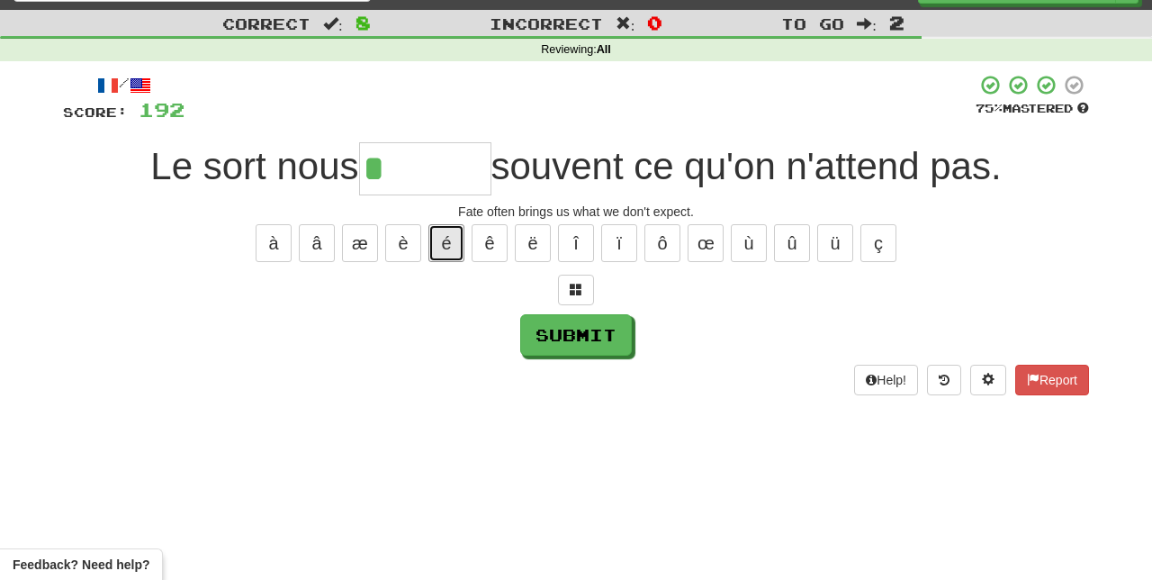
click at [443, 238] on button "é" at bounding box center [446, 243] width 36 height 38
click at [616, 328] on button "Submit" at bounding box center [576, 334] width 112 height 41
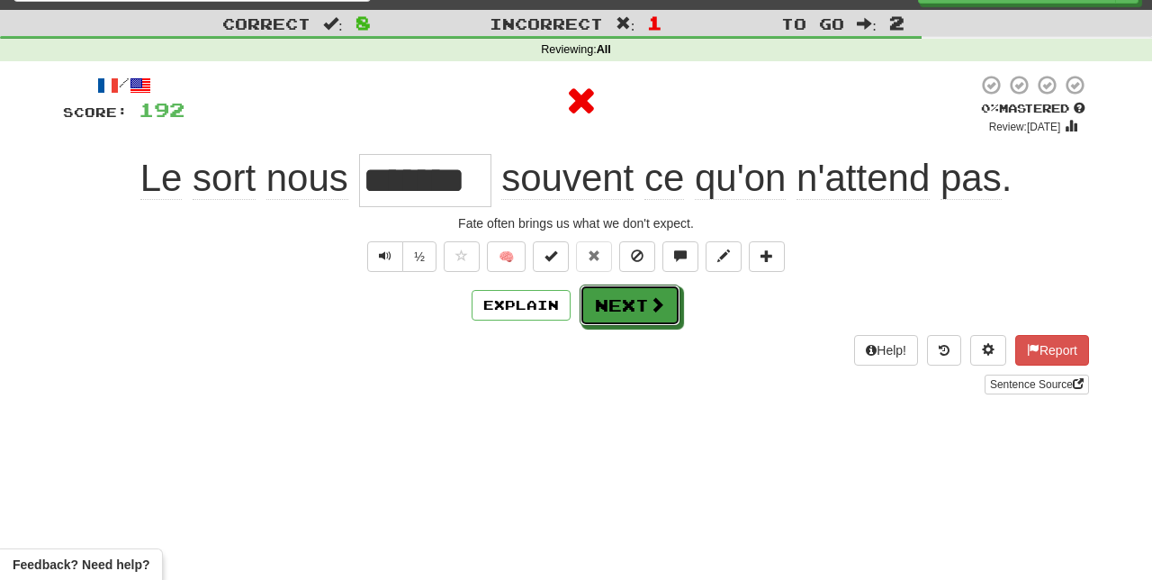
click at [637, 295] on button "Next" at bounding box center [630, 304] width 101 height 41
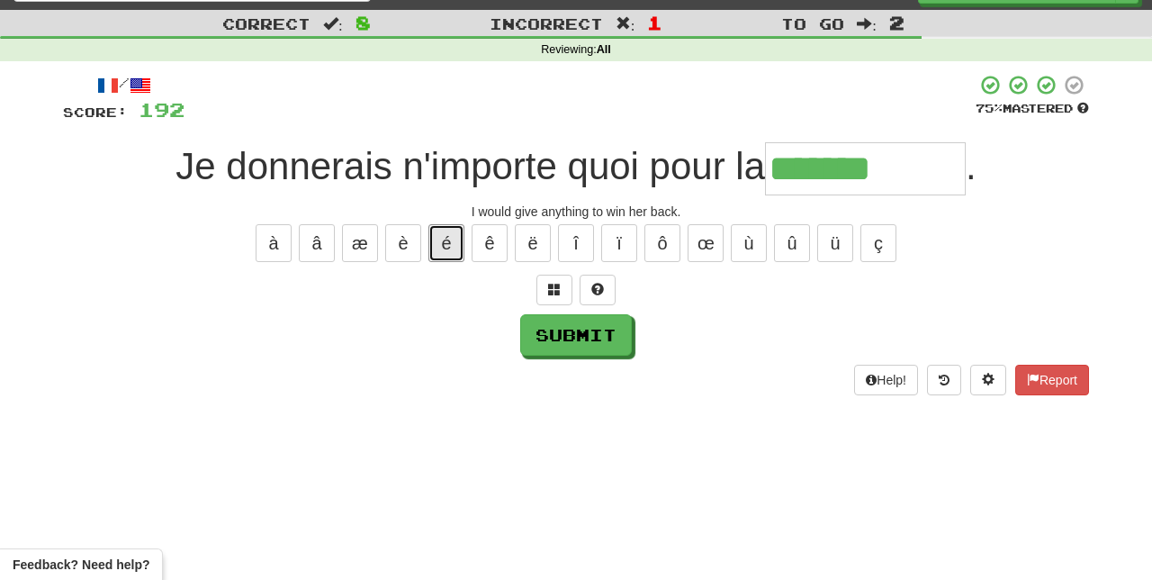
click at [449, 234] on button "é" at bounding box center [446, 243] width 36 height 38
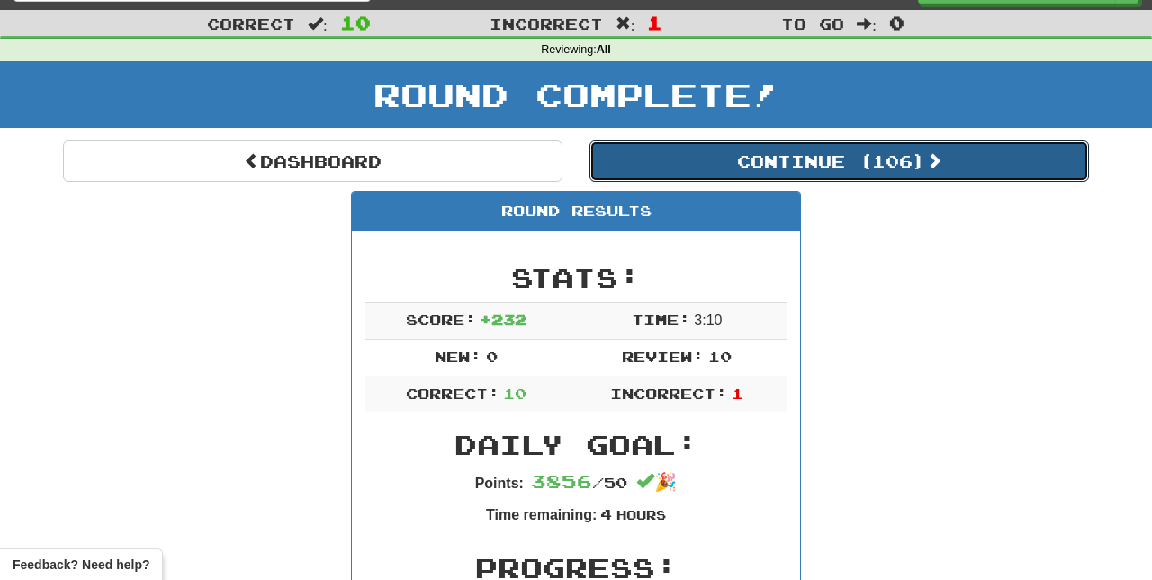
click at [905, 158] on button "Continue ( 106 )" at bounding box center [838, 160] width 499 height 41
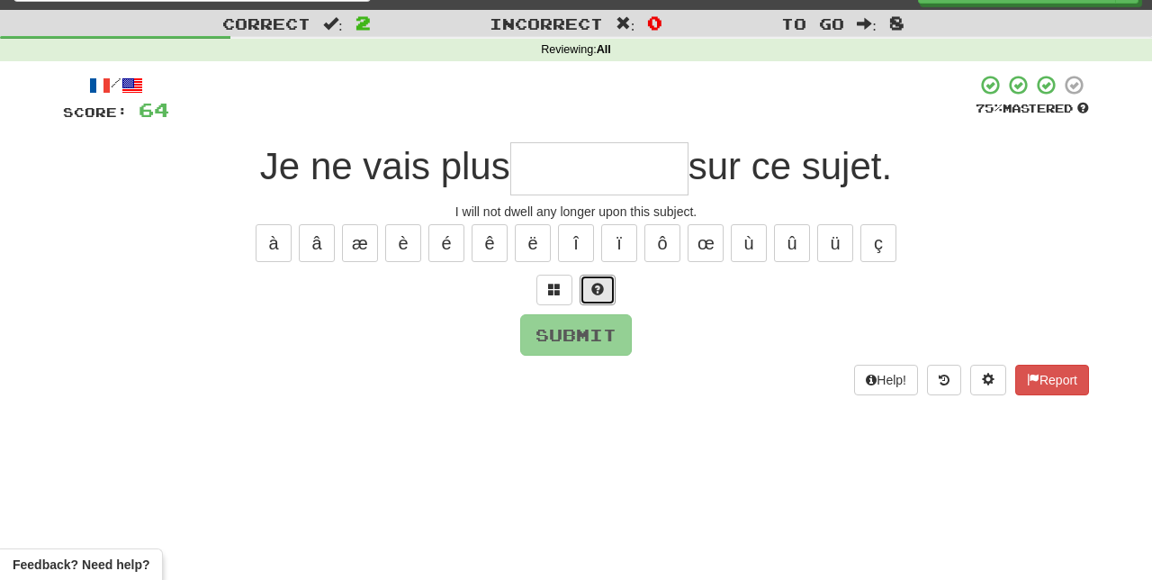
click at [593, 283] on span at bounding box center [597, 289] width 13 height 13
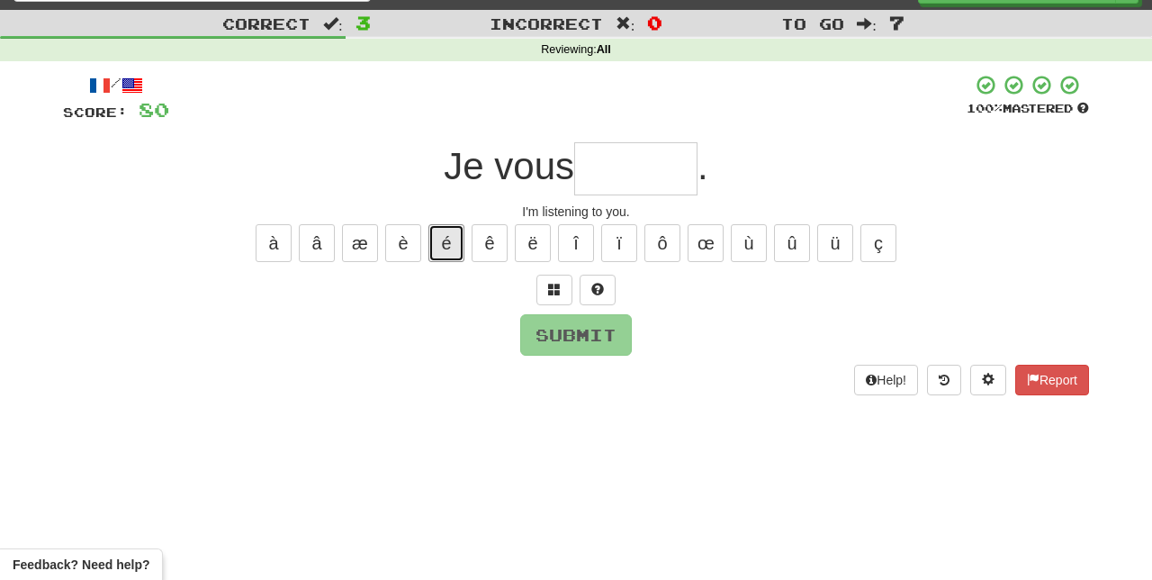
click at [445, 238] on button "é" at bounding box center [446, 243] width 36 height 38
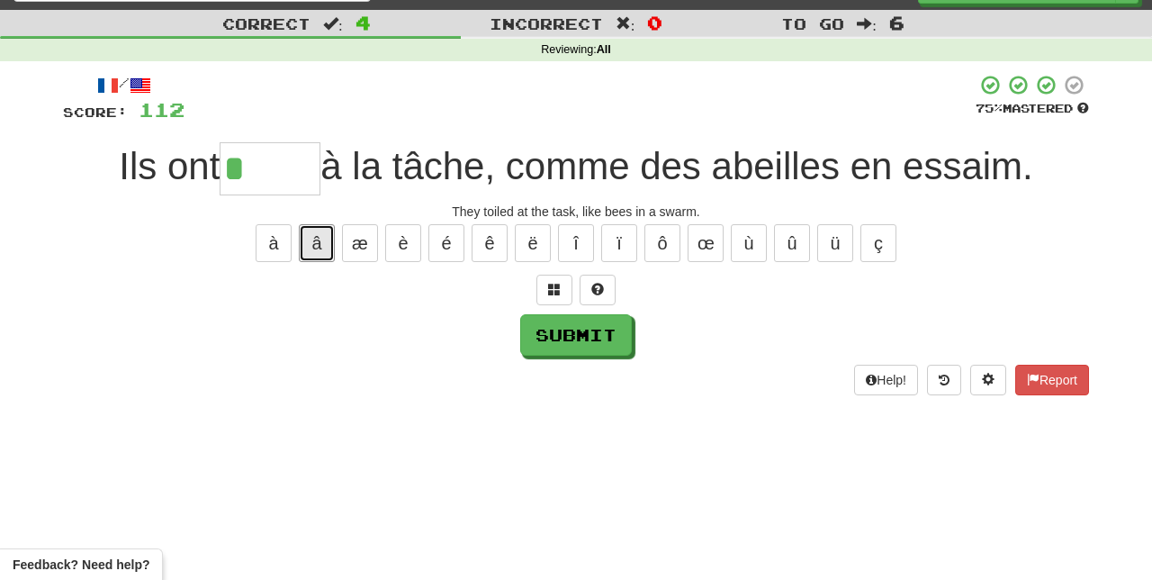
click at [318, 235] on button "â" at bounding box center [317, 243] width 36 height 38
click at [592, 283] on span at bounding box center [597, 289] width 13 height 13
click at [447, 230] on button "é" at bounding box center [446, 243] width 36 height 38
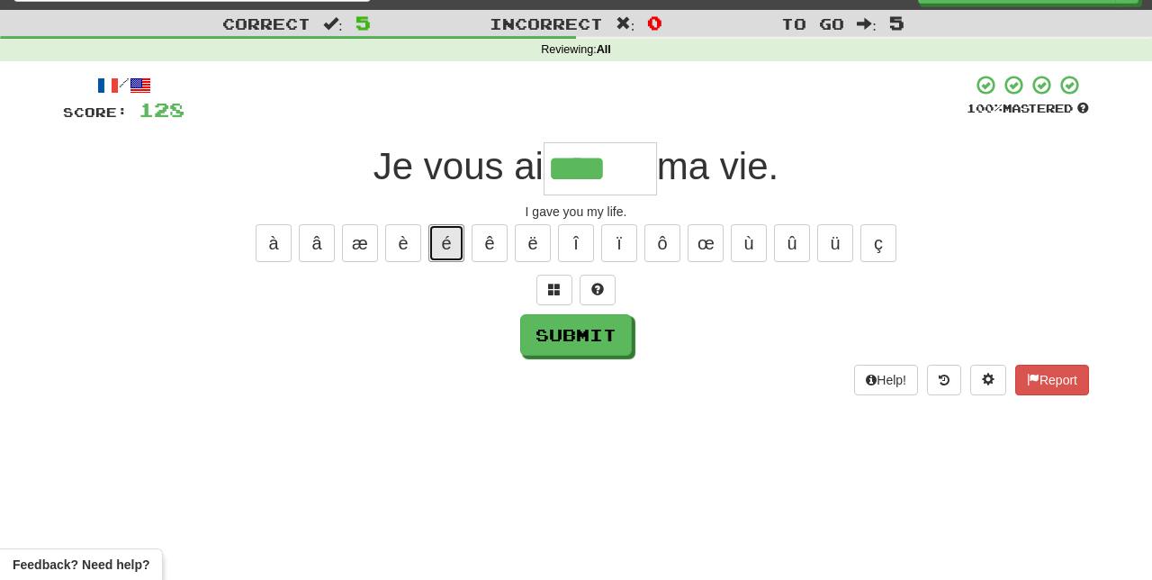
click at [450, 232] on button "é" at bounding box center [446, 243] width 36 height 38
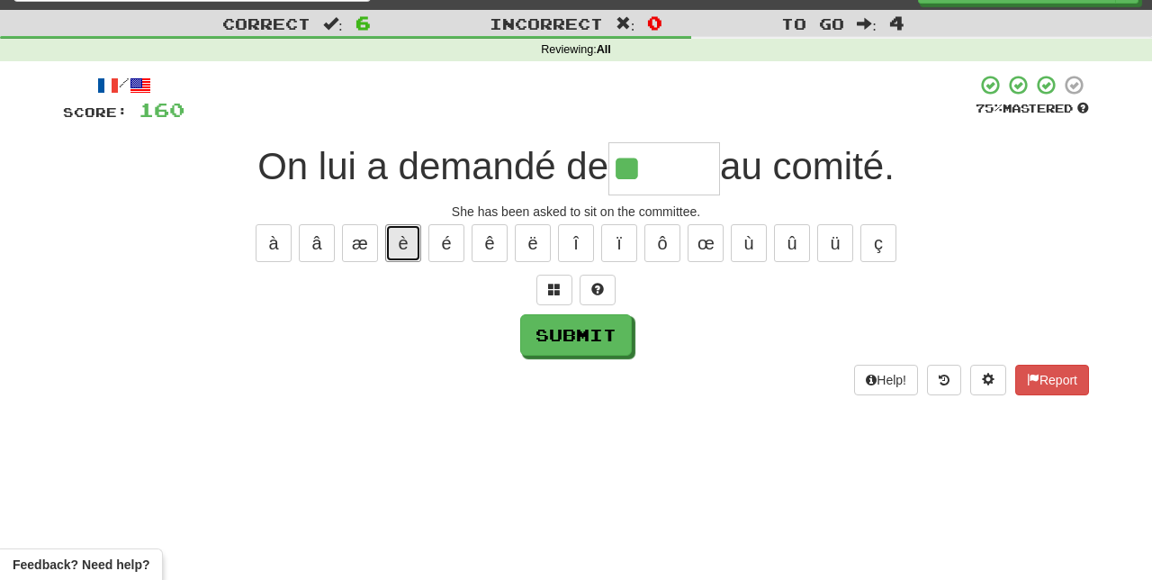
click at [401, 239] on button "è" at bounding box center [403, 243] width 36 height 38
click at [452, 225] on button "é" at bounding box center [446, 243] width 36 height 38
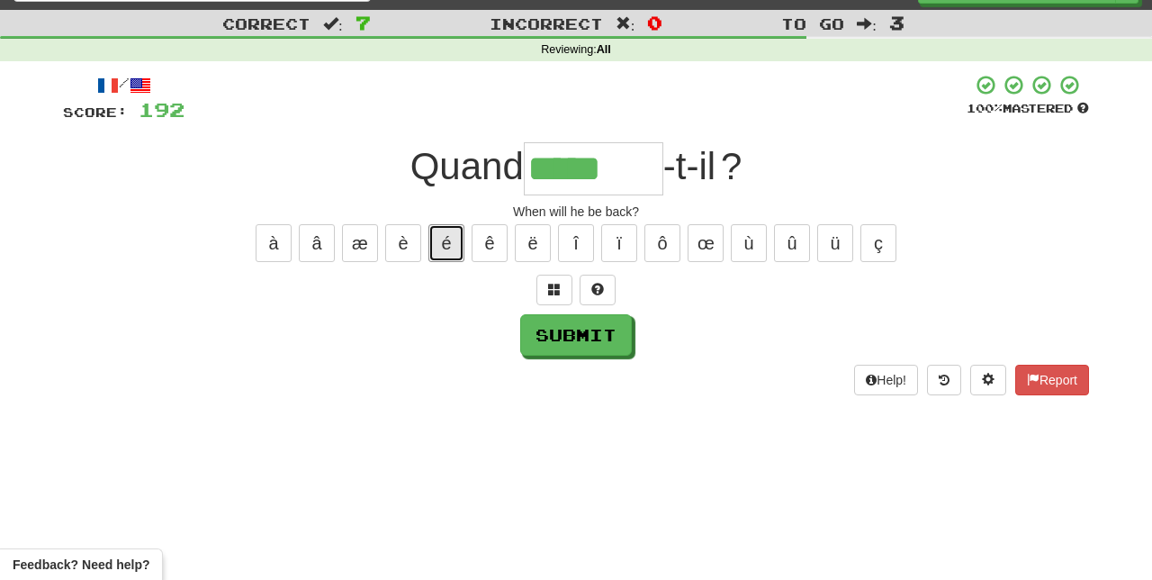
click at [450, 232] on button "é" at bounding box center [446, 243] width 36 height 38
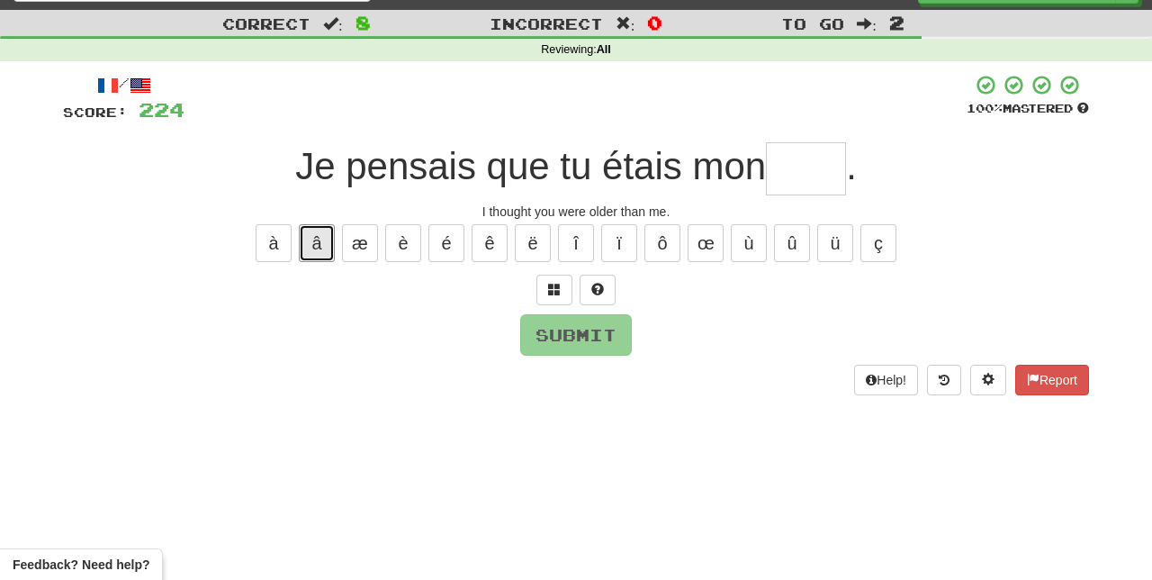
click at [317, 236] on button "â" at bounding box center [317, 243] width 36 height 38
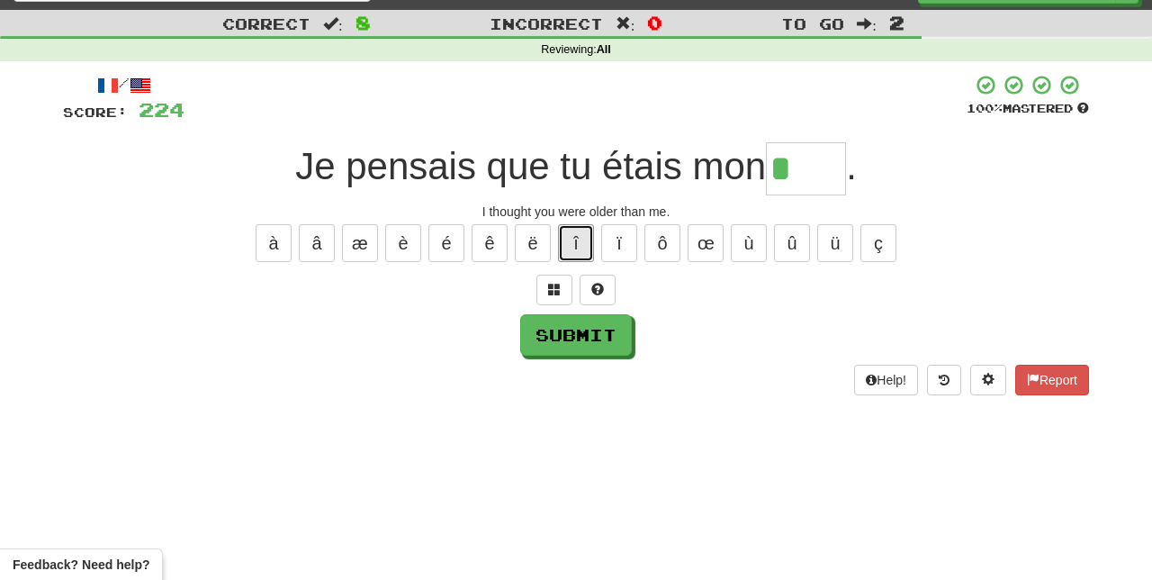
click at [578, 232] on button "î" at bounding box center [576, 243] width 36 height 38
click at [444, 235] on button "é" at bounding box center [446, 243] width 36 height 38
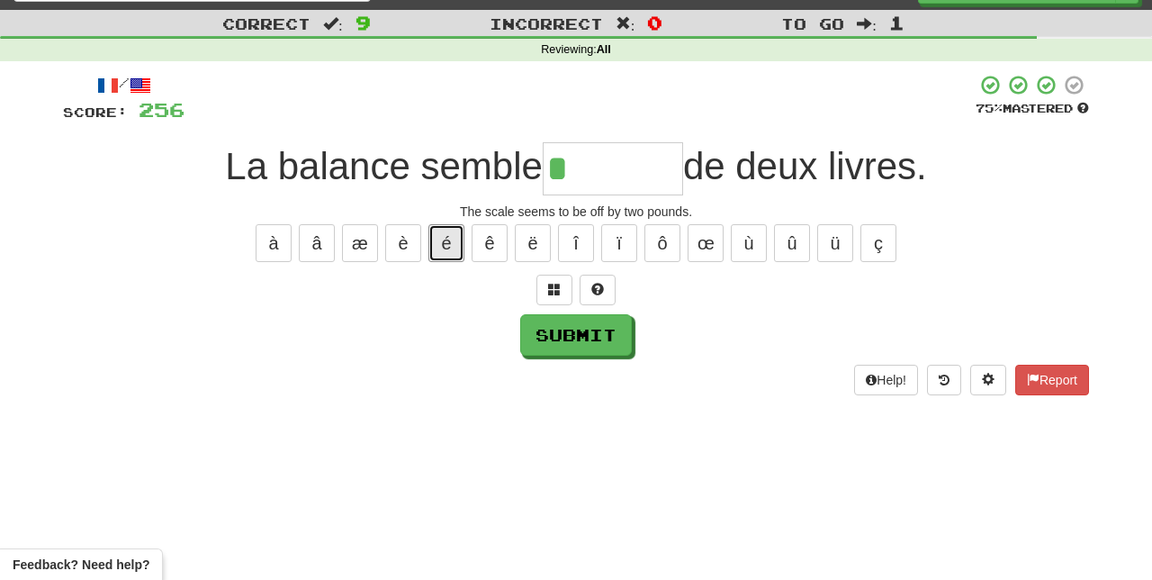
click at [450, 233] on button "é" at bounding box center [446, 243] width 36 height 38
click at [605, 280] on button at bounding box center [598, 289] width 36 height 31
click at [459, 230] on button "é" at bounding box center [446, 243] width 36 height 38
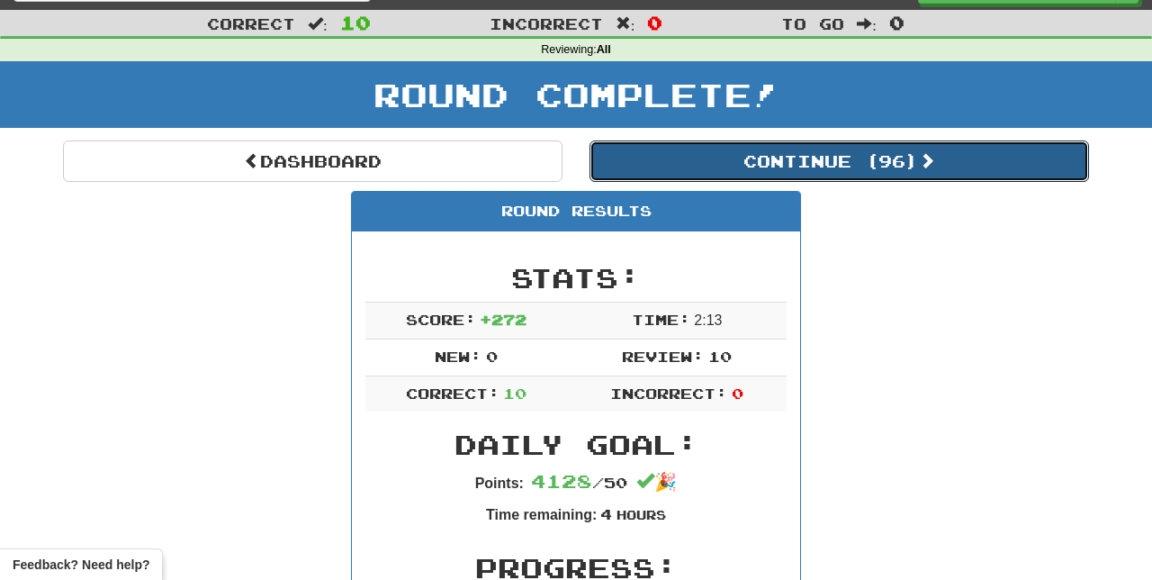
click at [958, 166] on button "Continue ( 96 )" at bounding box center [838, 160] width 499 height 41
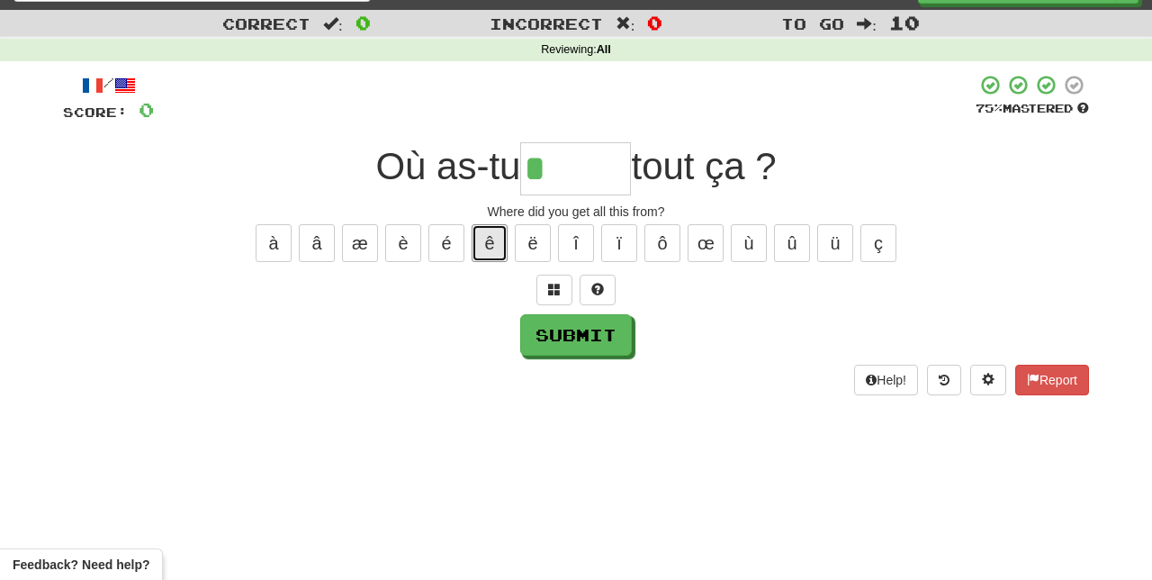
click at [490, 234] on button "ê" at bounding box center [490, 243] width 36 height 38
click at [463, 227] on button "é" at bounding box center [446, 243] width 36 height 38
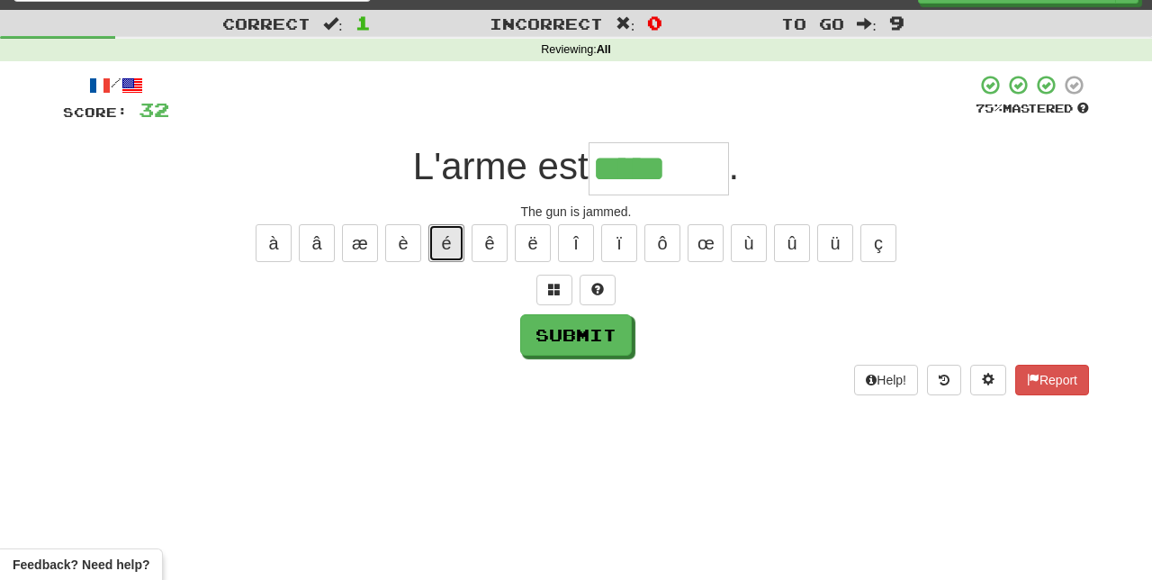
click at [446, 234] on button "é" at bounding box center [446, 243] width 36 height 38
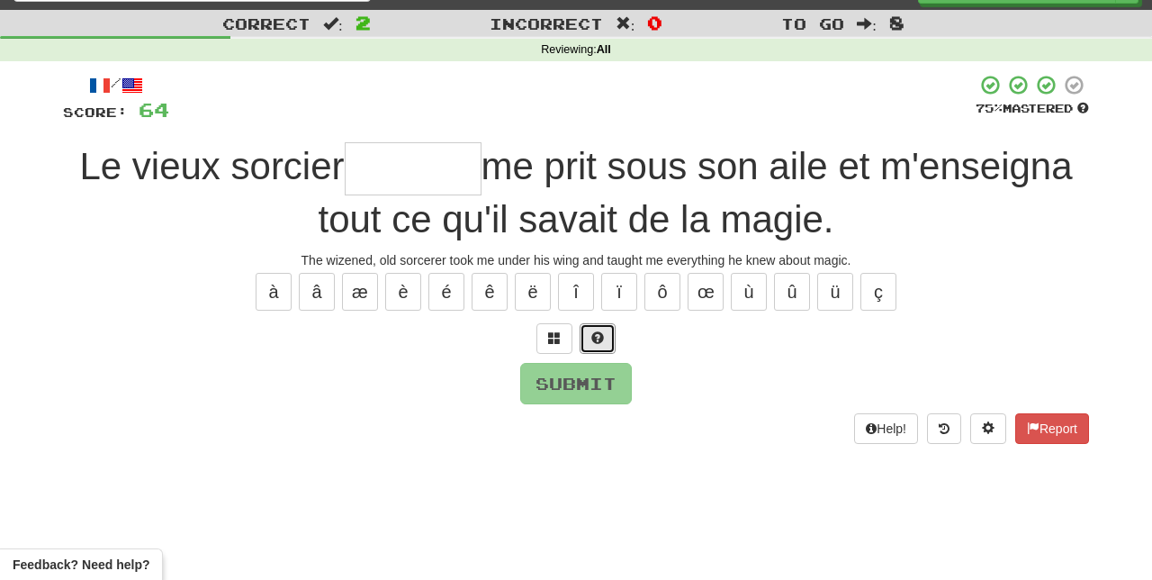
click at [594, 331] on span at bounding box center [597, 337] width 13 height 13
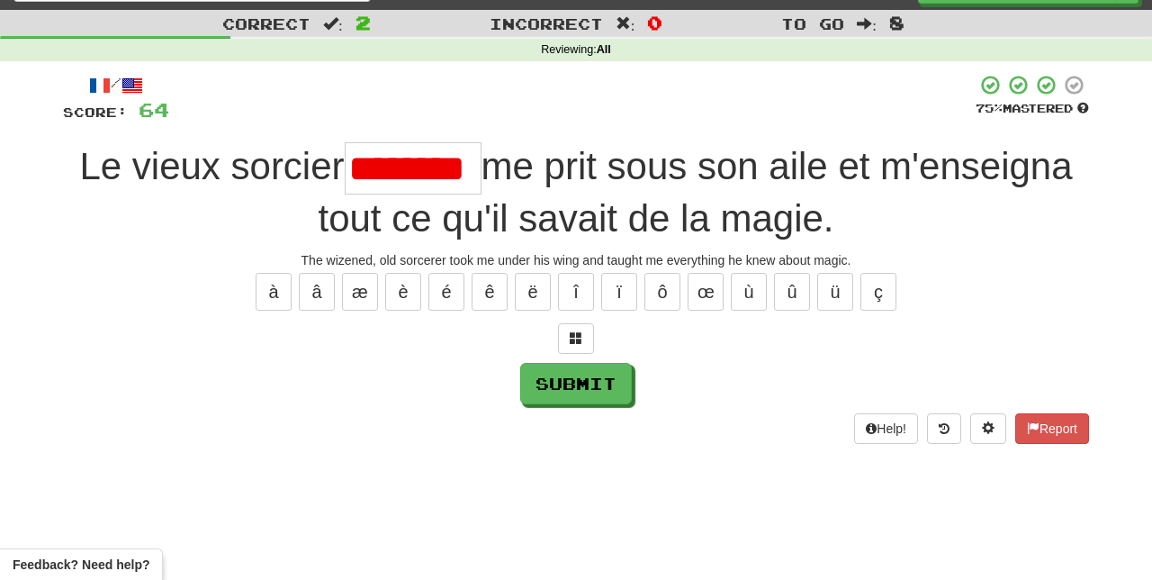
scroll to position [0, 0]
click at [446, 281] on button "é" at bounding box center [446, 292] width 36 height 38
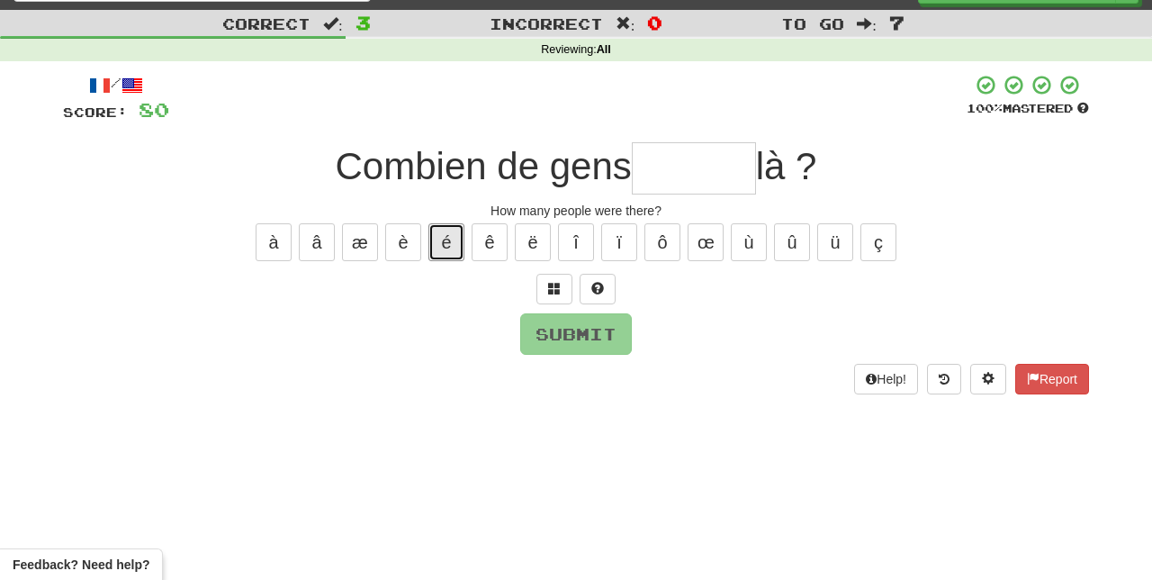
click at [450, 234] on button "é" at bounding box center [446, 242] width 36 height 38
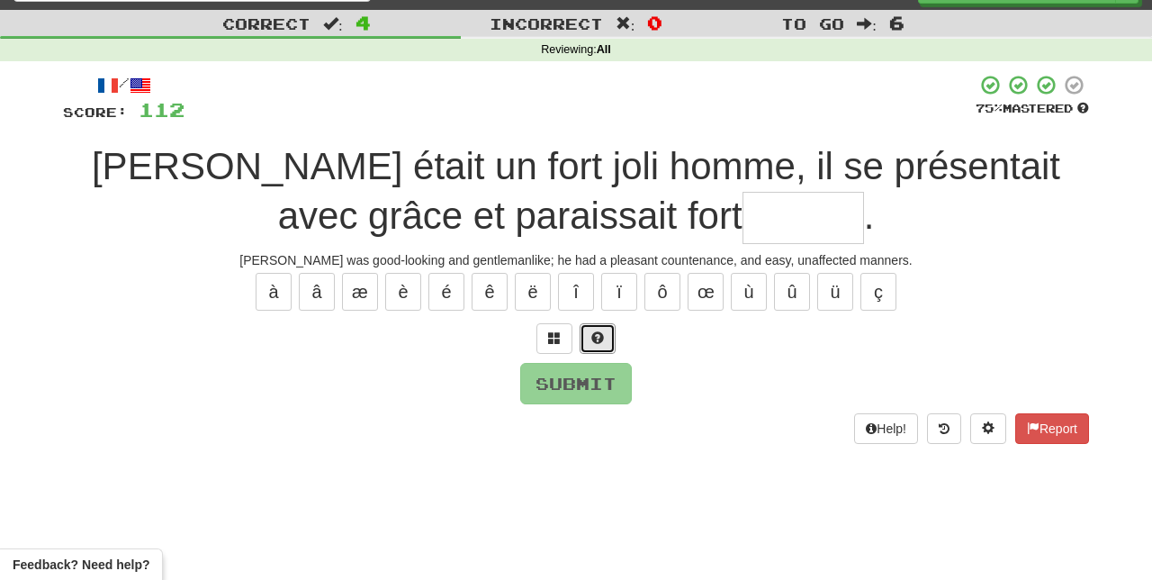
click at [591, 337] on span at bounding box center [597, 337] width 13 height 13
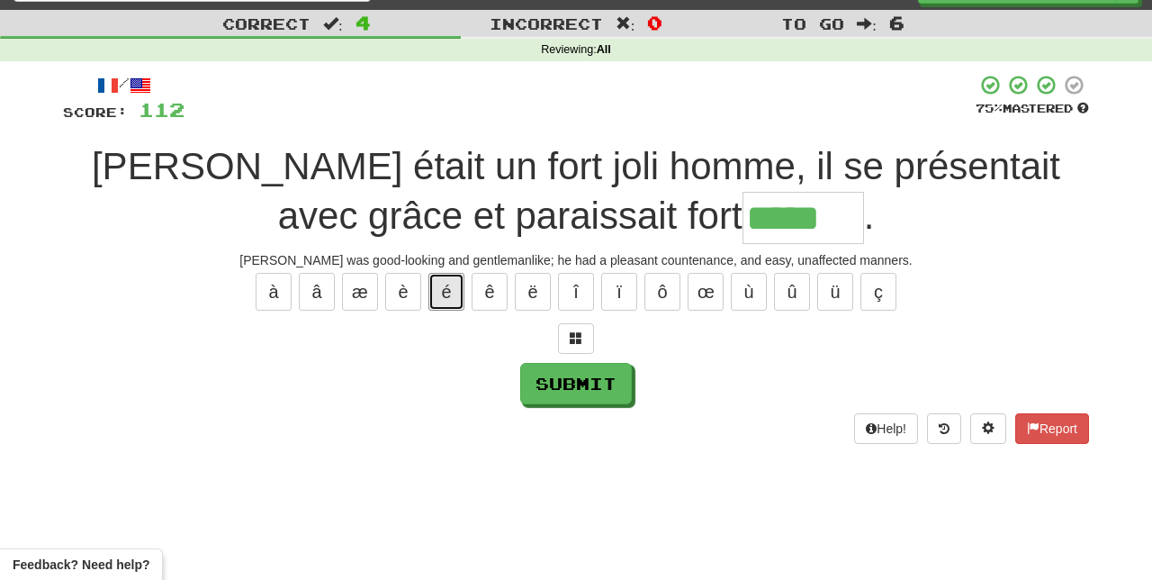
click at [448, 281] on button "é" at bounding box center [446, 292] width 36 height 38
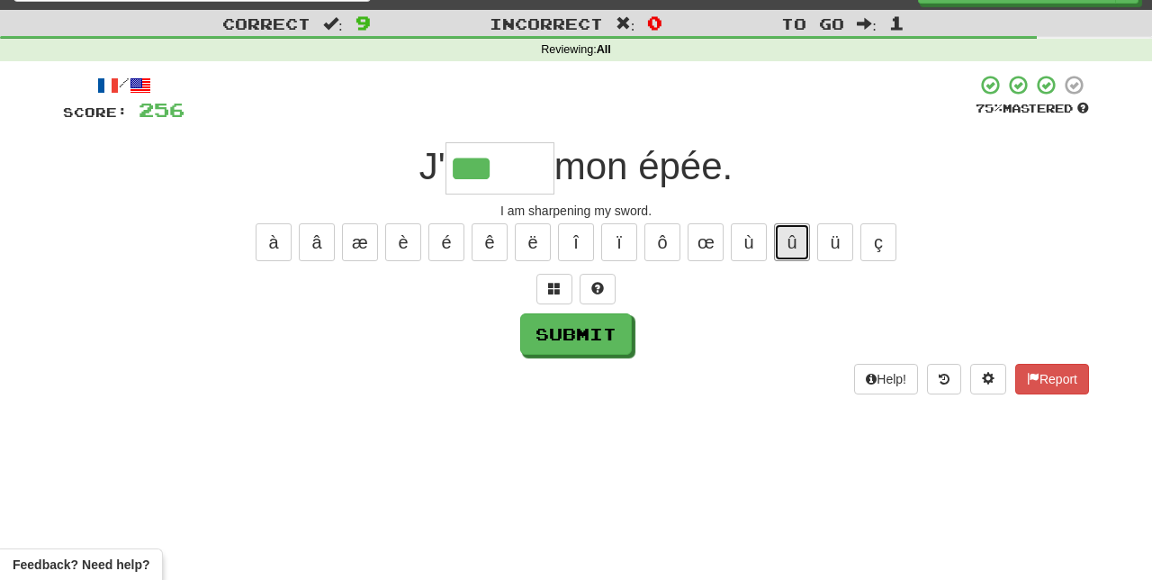
click at [794, 235] on button "û" at bounding box center [792, 242] width 36 height 38
click at [442, 232] on button "é" at bounding box center [446, 242] width 36 height 38
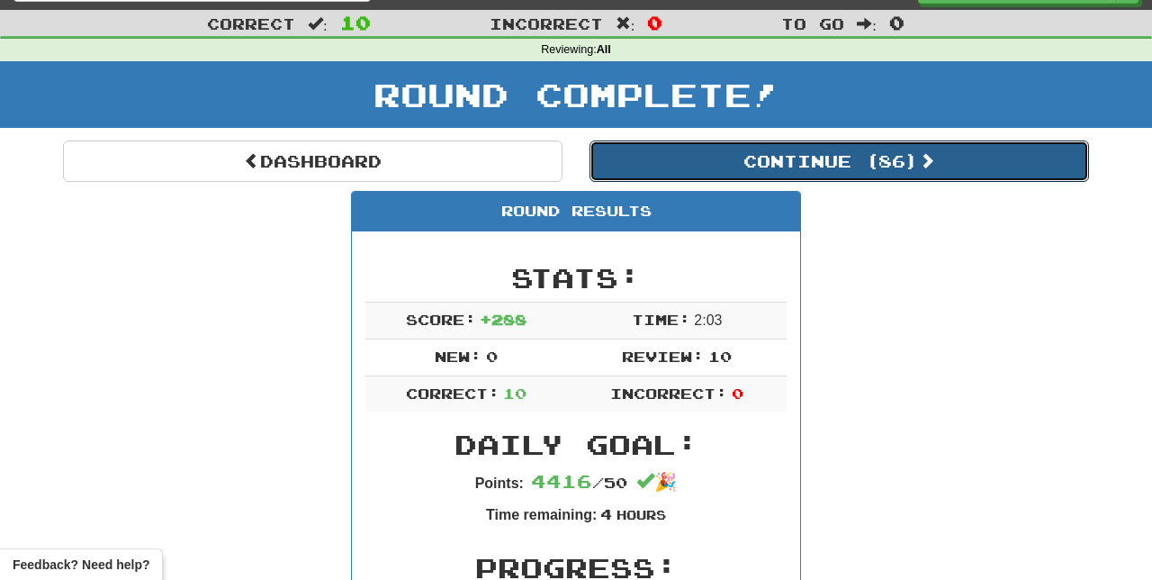
click at [952, 167] on button "Continue ( 86 )" at bounding box center [838, 160] width 499 height 41
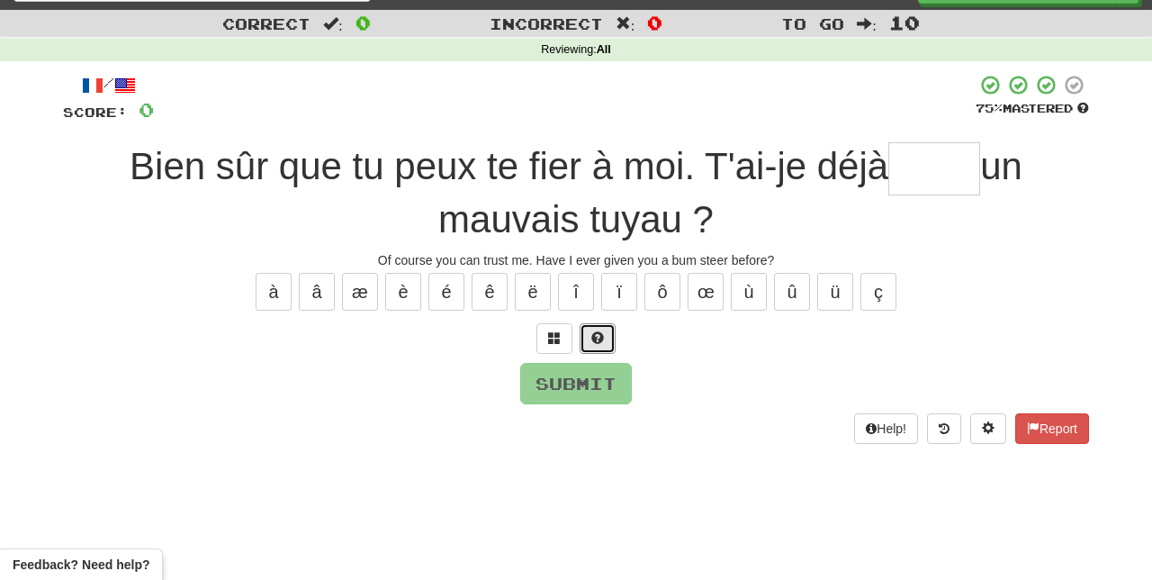
click at [610, 326] on button at bounding box center [598, 338] width 36 height 31
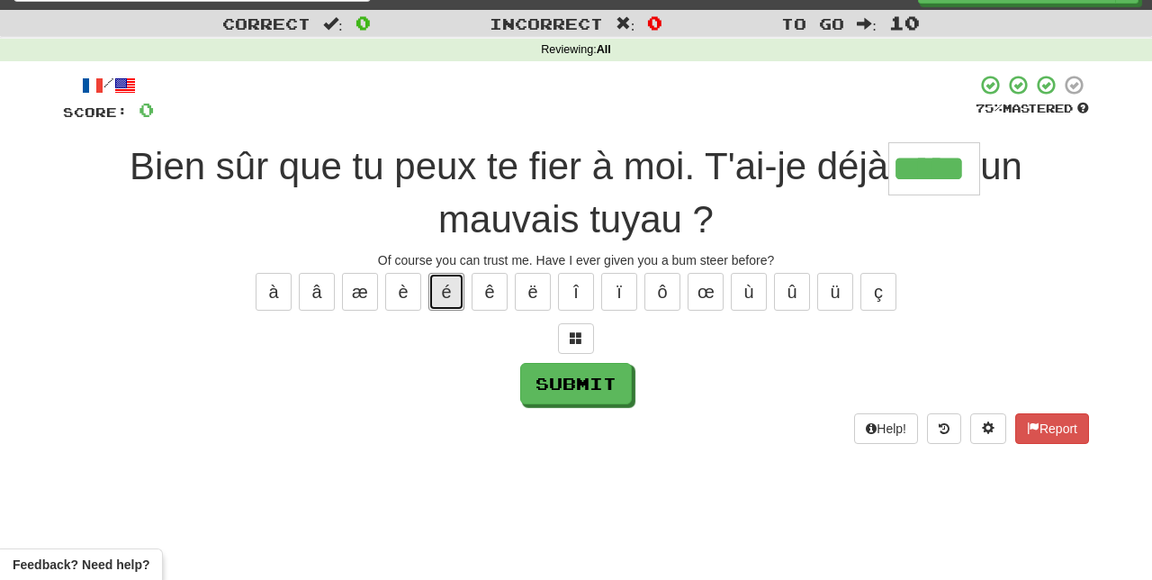
click at [442, 281] on button "é" at bounding box center [446, 292] width 36 height 38
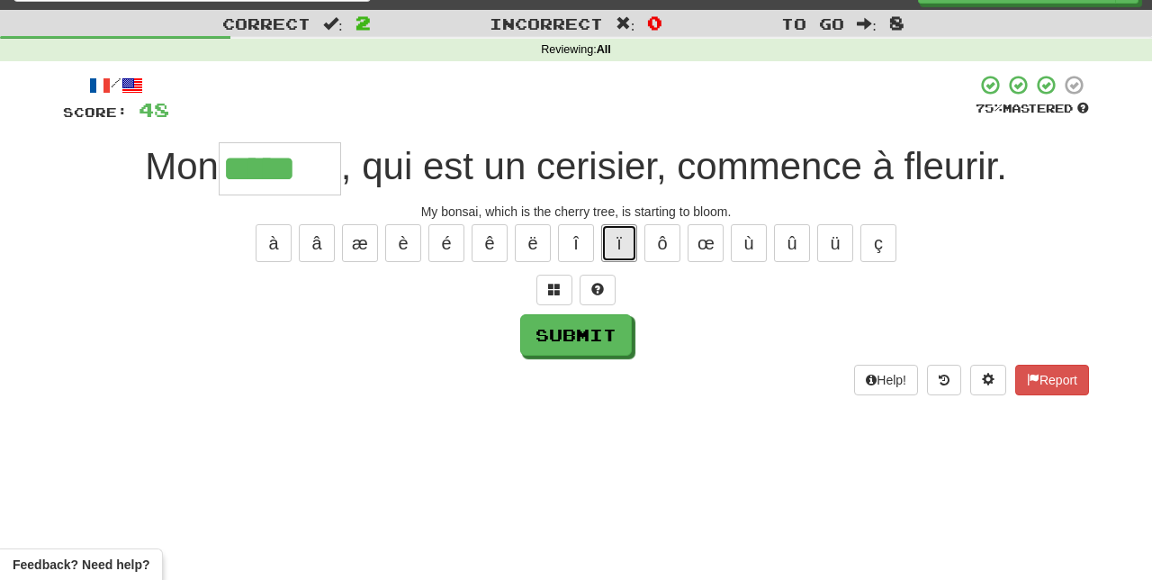
click at [621, 238] on button "ï" at bounding box center [619, 243] width 36 height 38
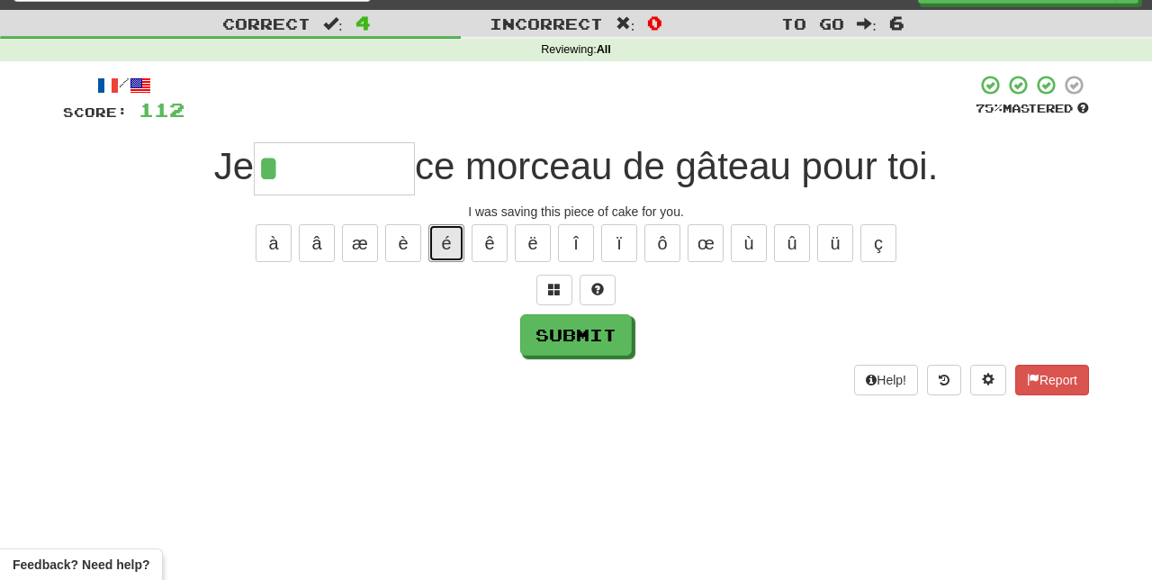
click at [446, 237] on button "é" at bounding box center [446, 243] width 36 height 38
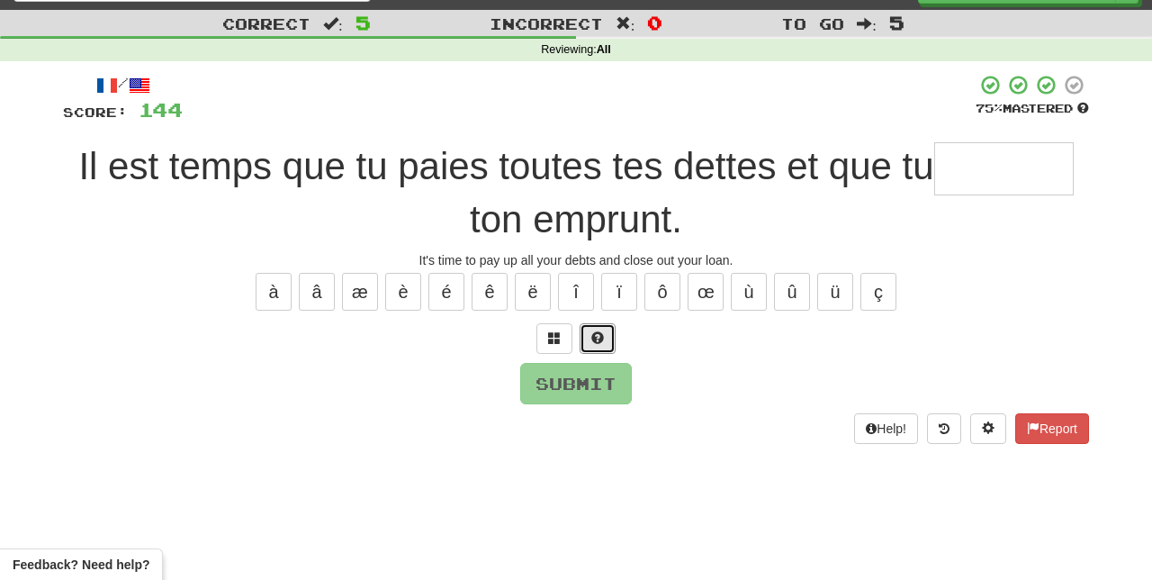
click at [614, 328] on button at bounding box center [598, 338] width 36 height 31
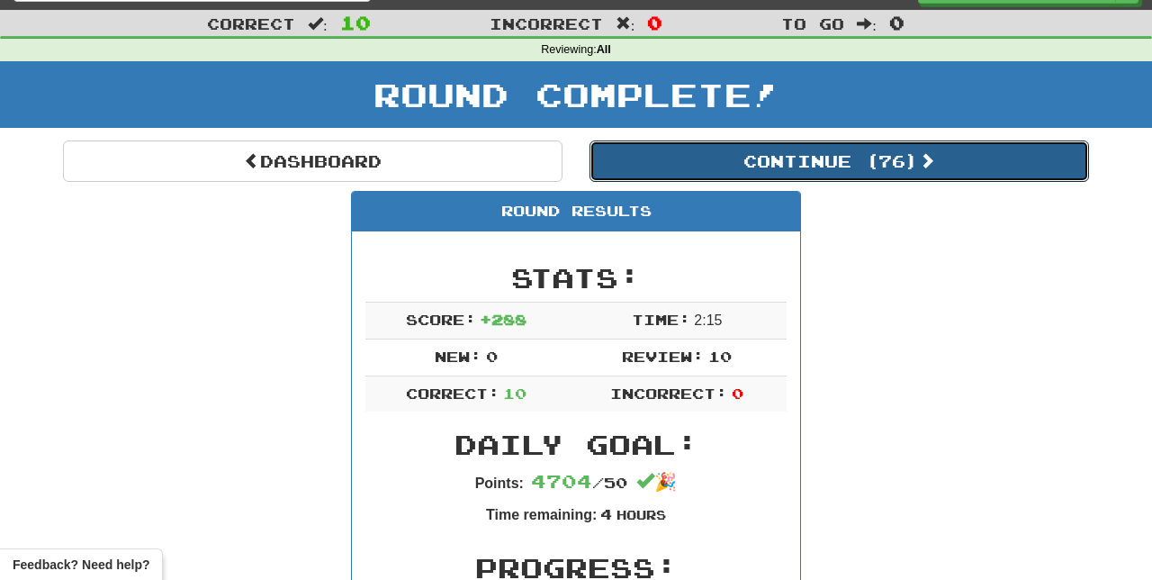
click at [972, 175] on button "Continue ( 76 )" at bounding box center [838, 160] width 499 height 41
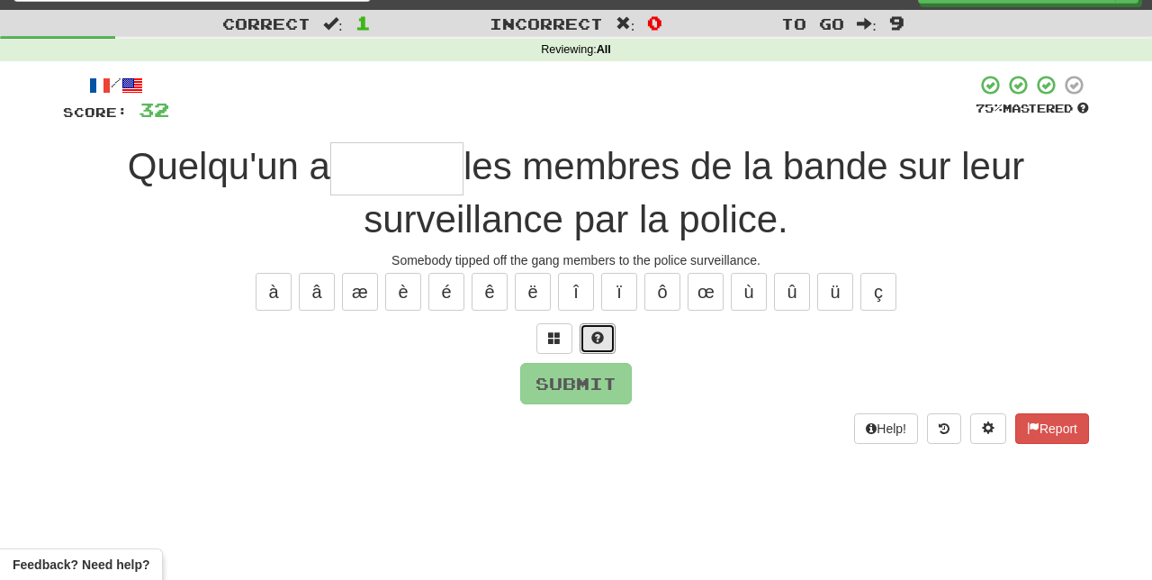
click at [603, 326] on button at bounding box center [598, 338] width 36 height 31
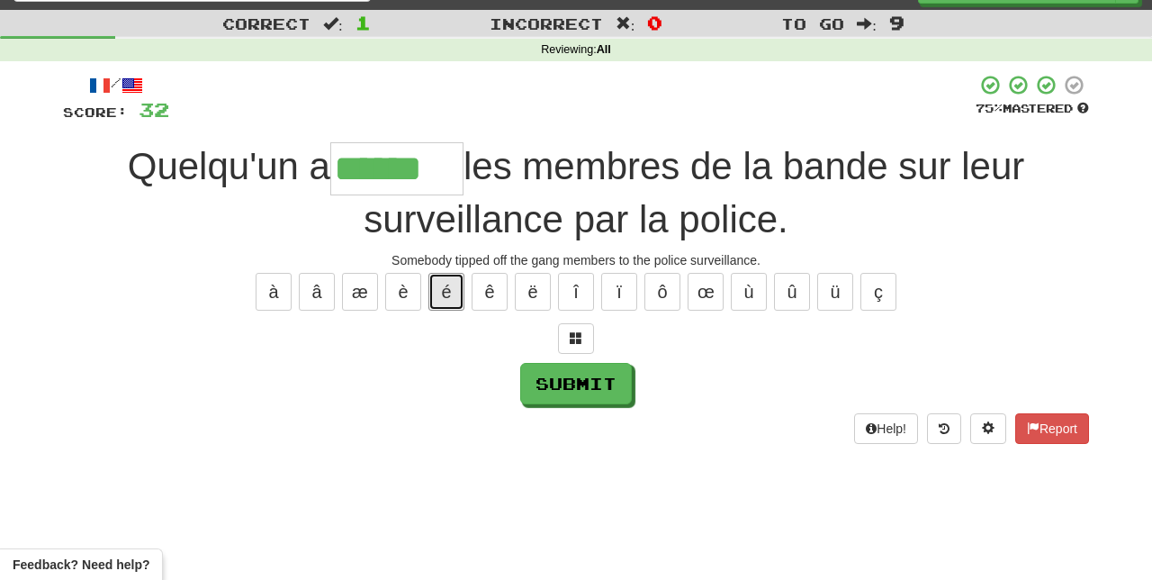
click at [447, 283] on button "é" at bounding box center [446, 292] width 36 height 38
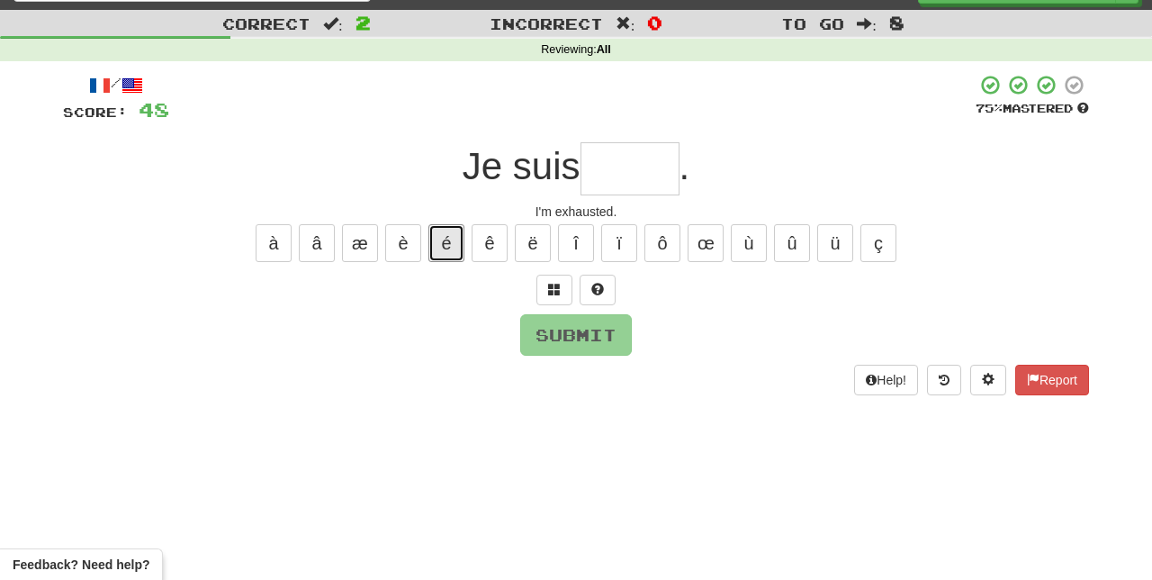
click at [447, 235] on button "é" at bounding box center [446, 243] width 36 height 38
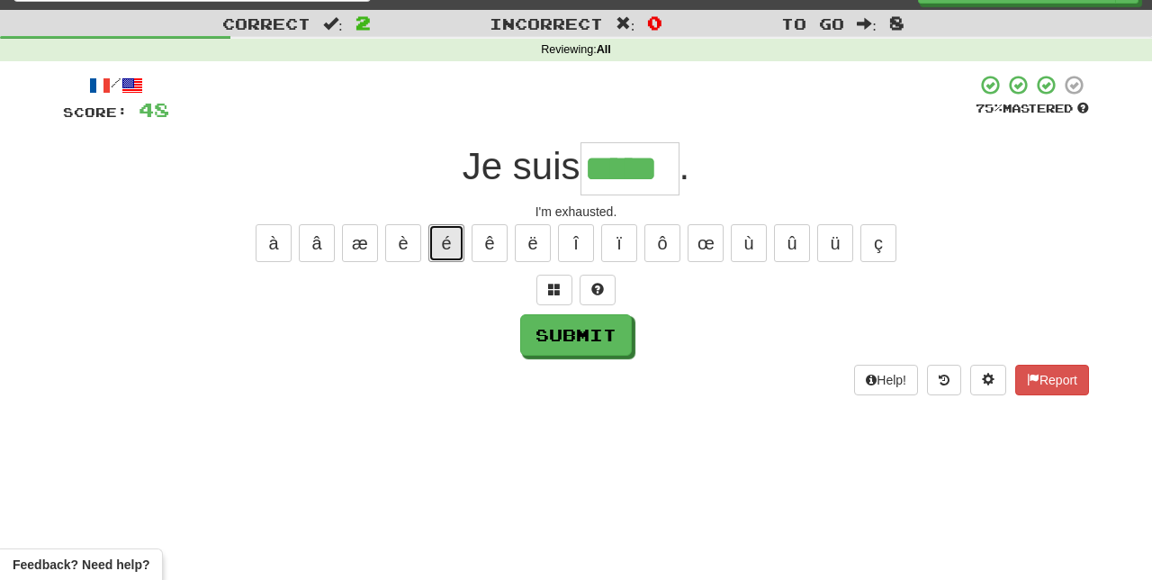
click at [446, 238] on button "é" at bounding box center [446, 243] width 36 height 38
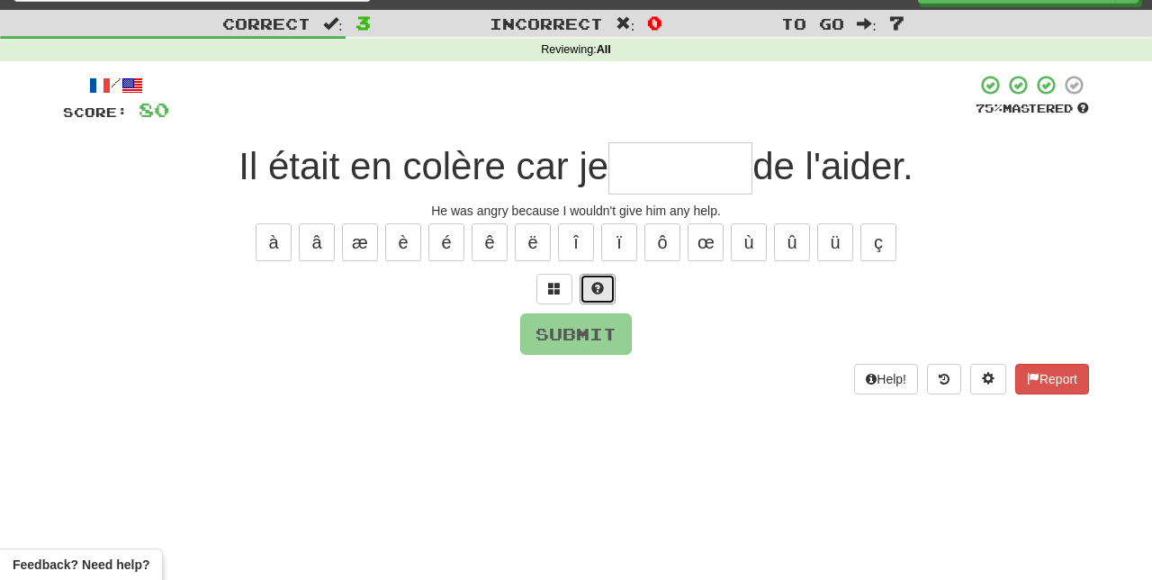
click at [599, 282] on span at bounding box center [597, 288] width 13 height 13
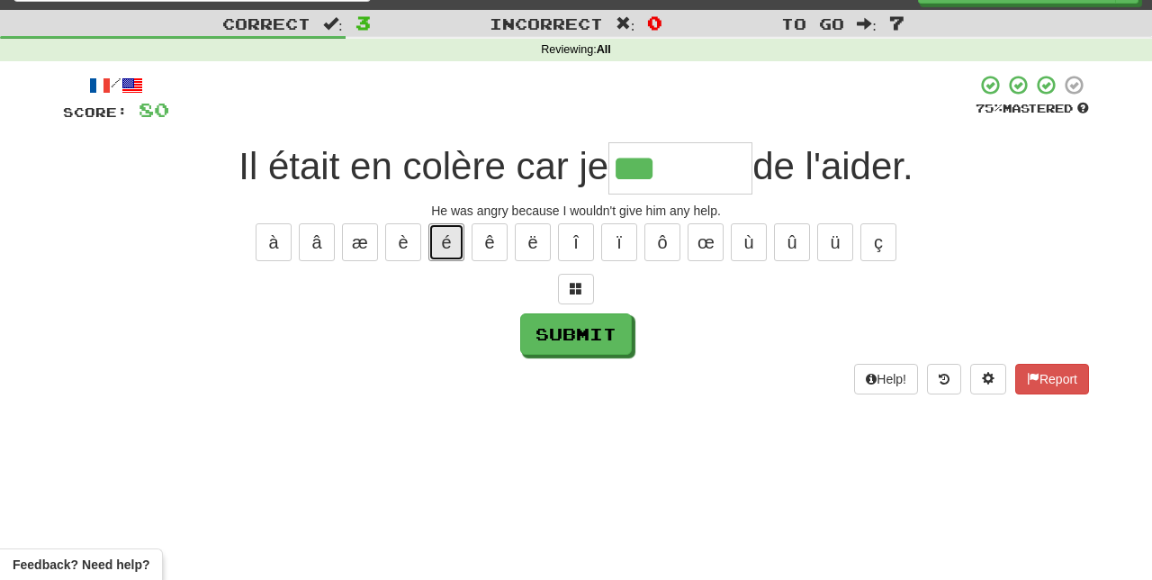
click at [447, 236] on button "é" at bounding box center [446, 242] width 36 height 38
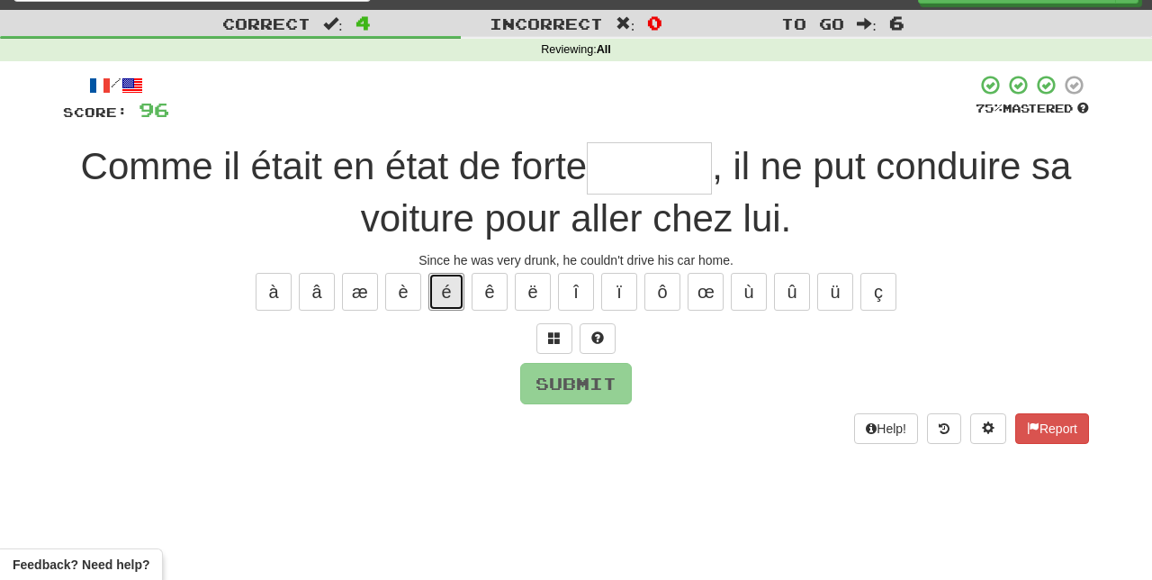
click at [450, 281] on button "é" at bounding box center [446, 292] width 36 height 38
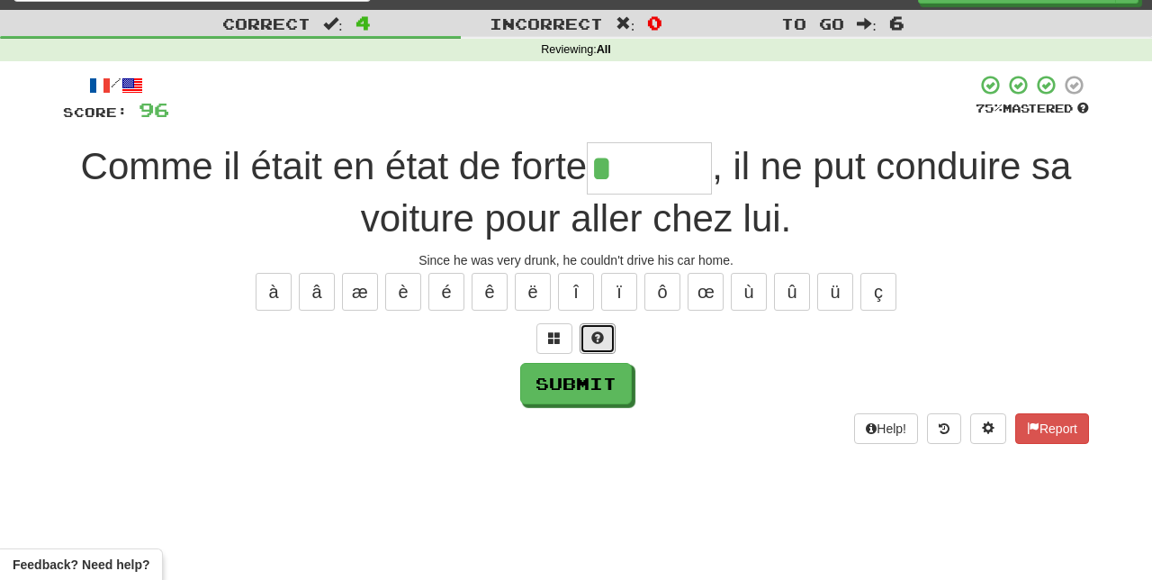
click at [608, 329] on button at bounding box center [598, 338] width 36 height 31
click at [446, 283] on button "é" at bounding box center [446, 292] width 36 height 38
click at [446, 279] on button "é" at bounding box center [446, 292] width 36 height 38
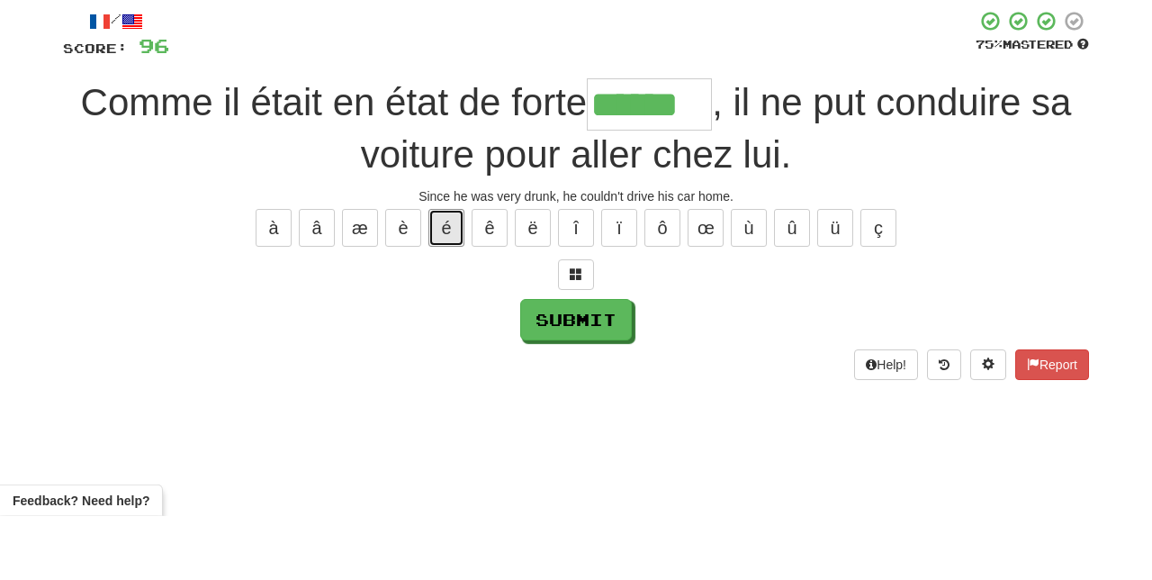
click at [445, 281] on button "é" at bounding box center [446, 292] width 36 height 38
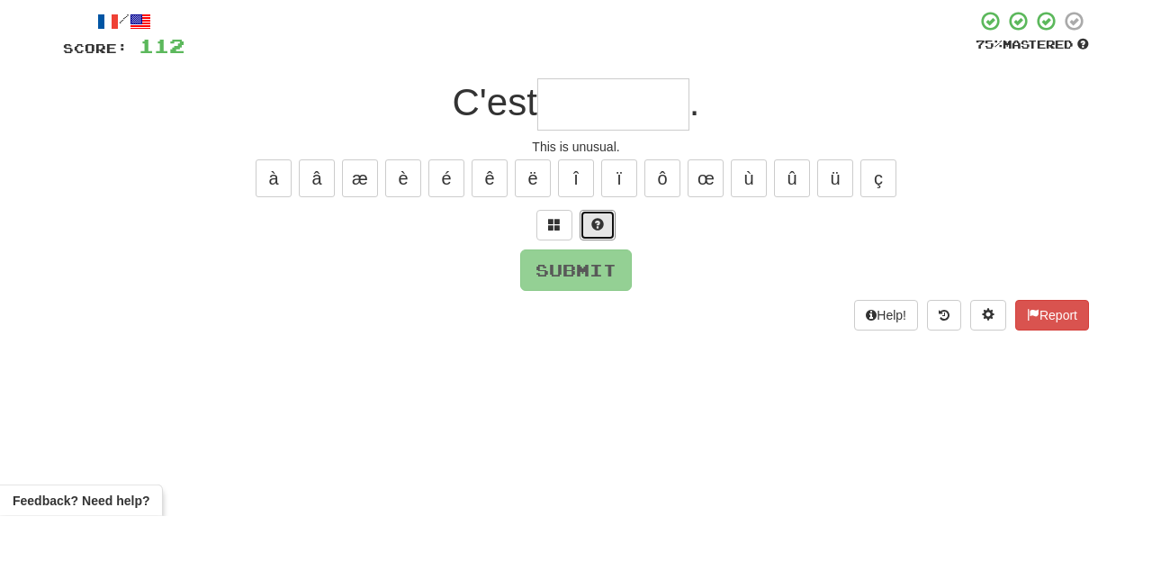
click at [598, 289] on span at bounding box center [597, 288] width 13 height 13
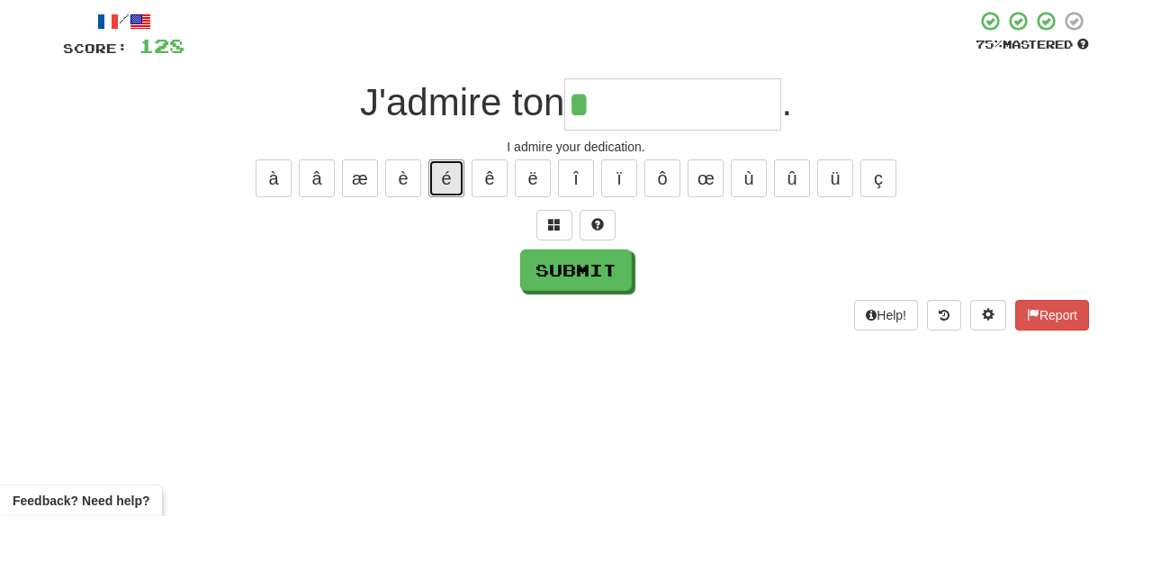
click at [448, 237] on button "é" at bounding box center [446, 242] width 36 height 38
click at [603, 277] on button at bounding box center [598, 289] width 36 height 31
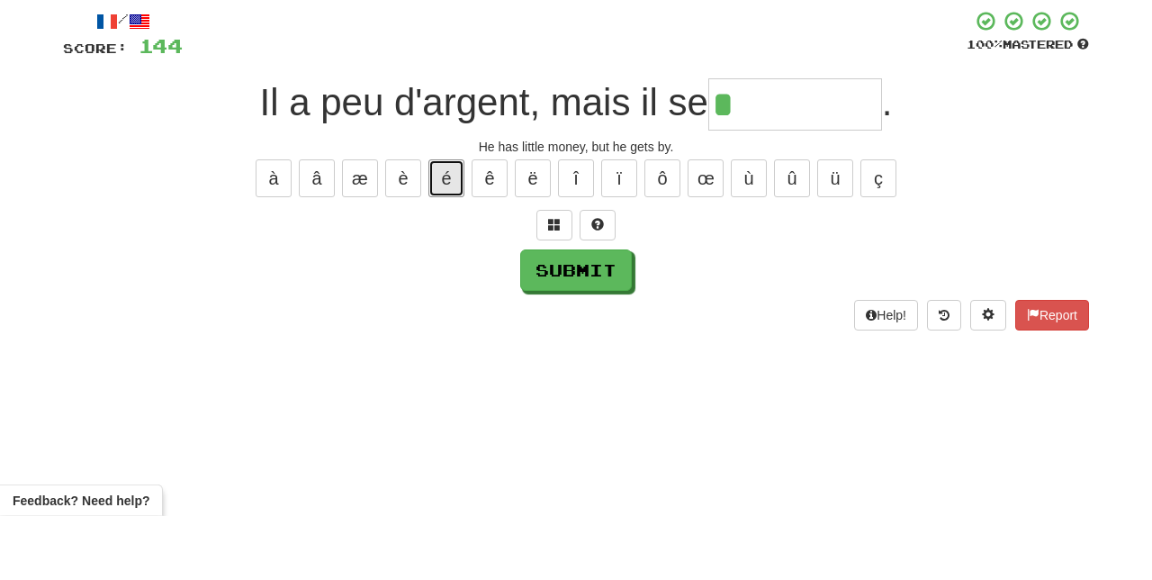
click at [447, 234] on button "é" at bounding box center [446, 242] width 36 height 38
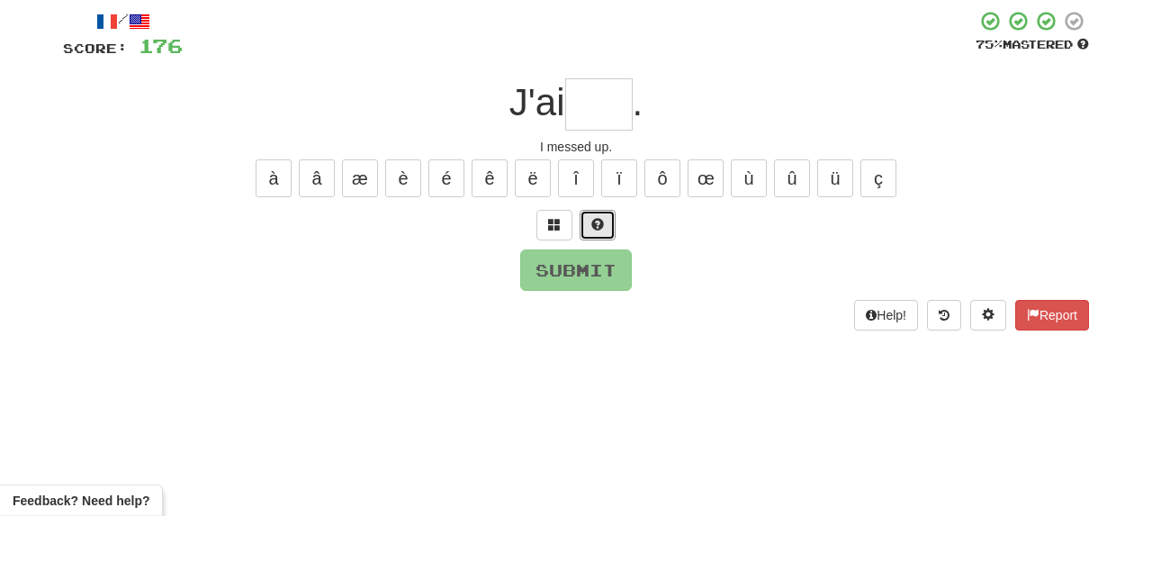
click at [594, 283] on span at bounding box center [597, 288] width 13 height 13
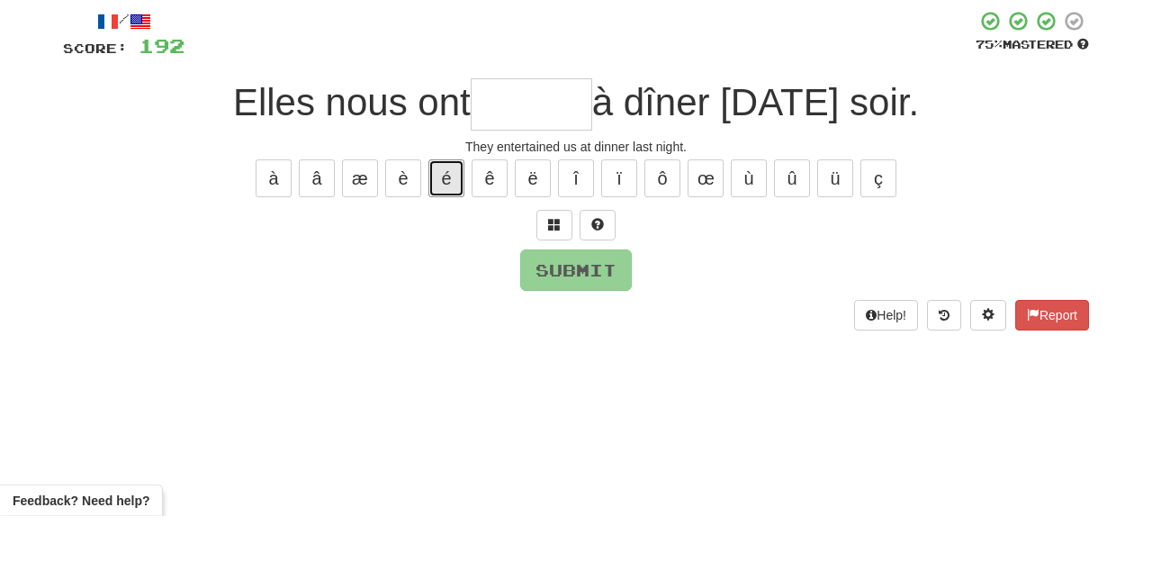
click at [459, 232] on button "é" at bounding box center [446, 242] width 36 height 38
click at [600, 282] on span at bounding box center [597, 288] width 13 height 13
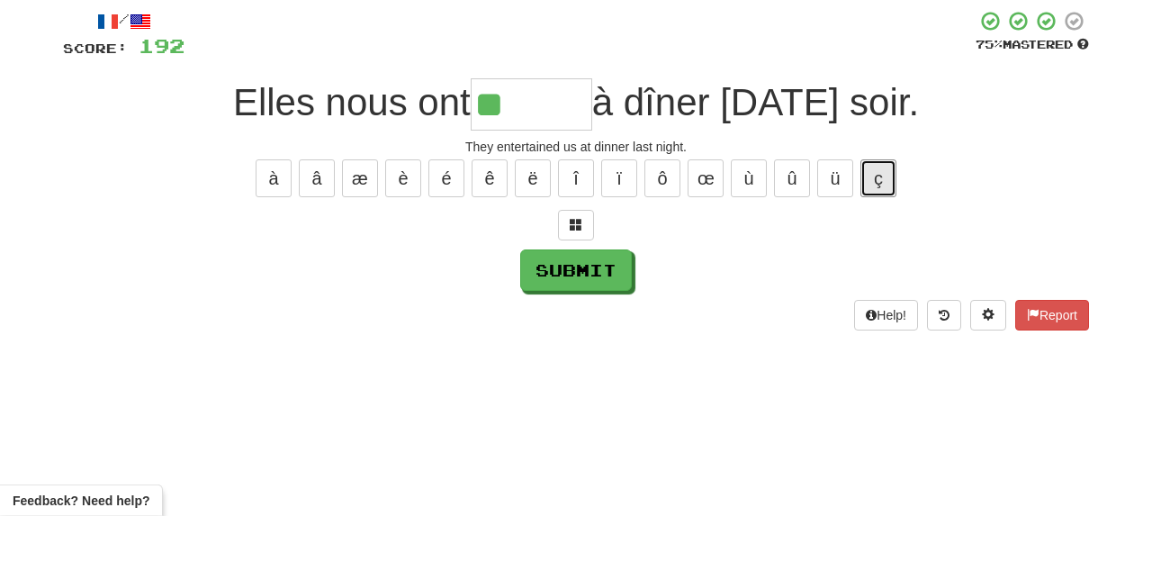
click at [880, 236] on button "ç" at bounding box center [878, 242] width 36 height 38
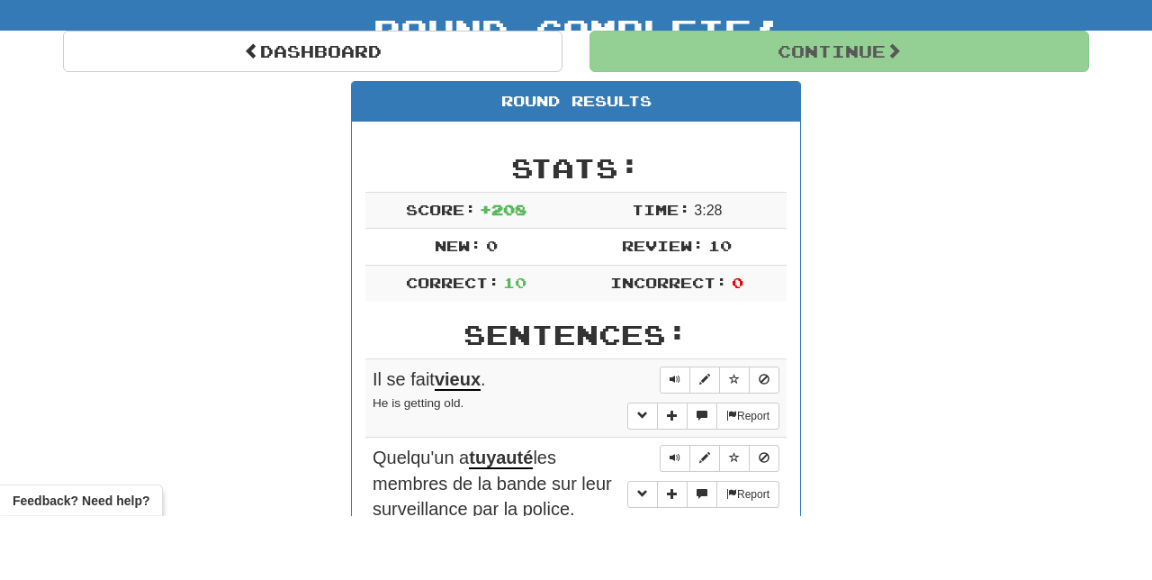
scroll to position [47, 0]
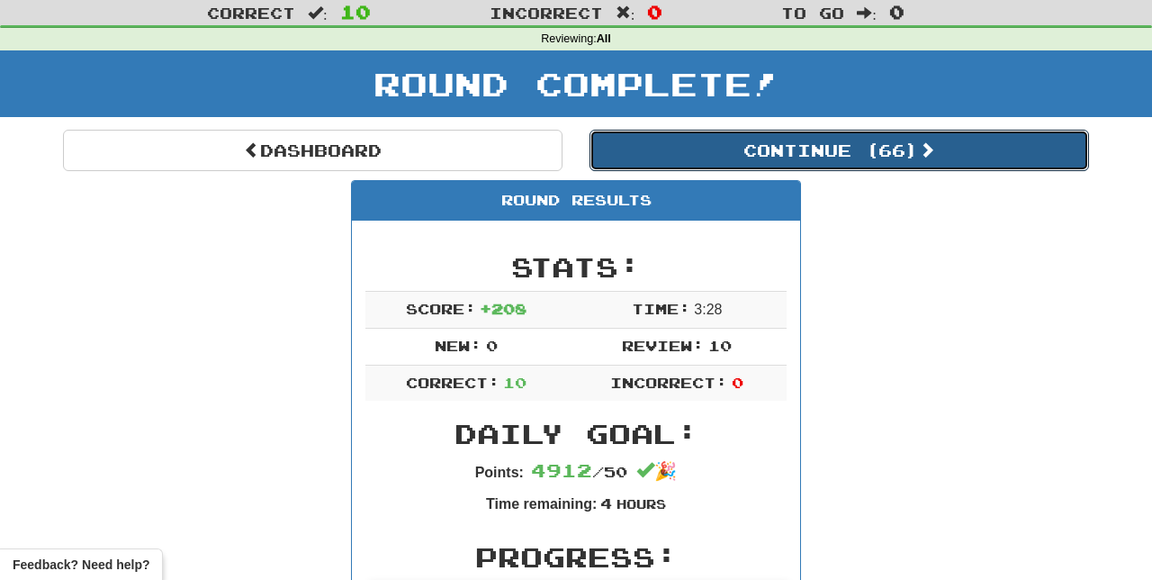
click at [970, 154] on button "Continue ( 66 )" at bounding box center [838, 150] width 499 height 41
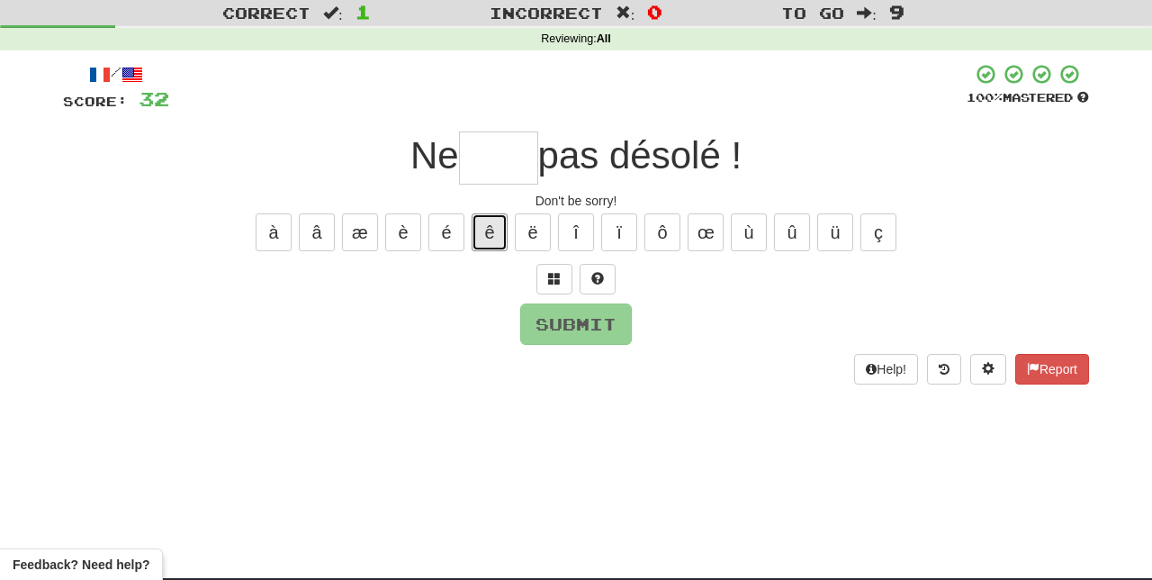
click at [490, 225] on button "ê" at bounding box center [490, 232] width 36 height 38
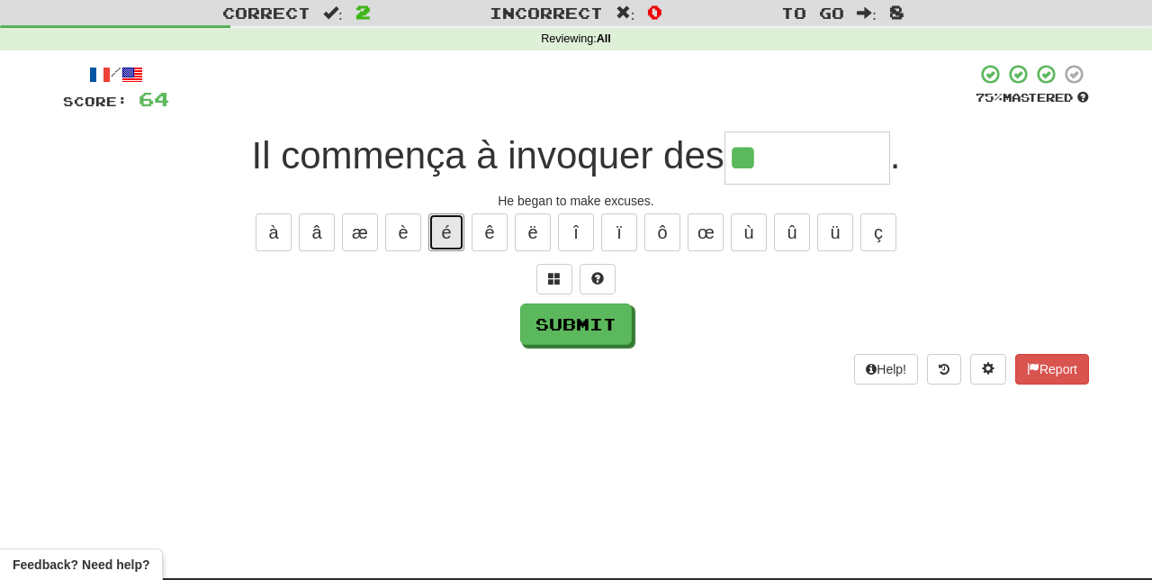
click at [448, 224] on button "é" at bounding box center [446, 232] width 36 height 38
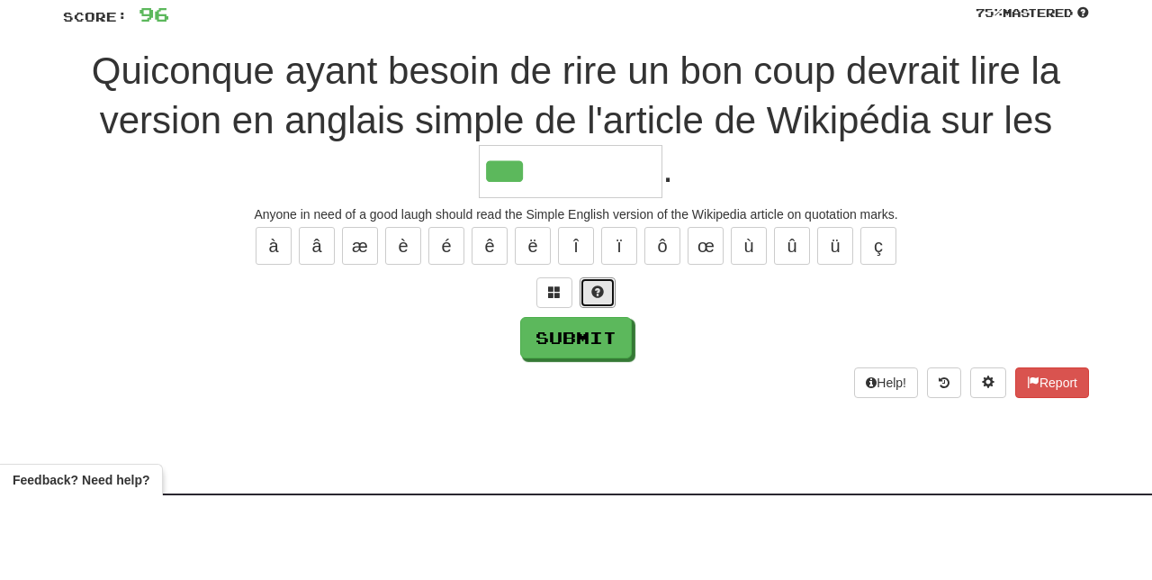
click at [598, 370] on span at bounding box center [597, 376] width 13 height 13
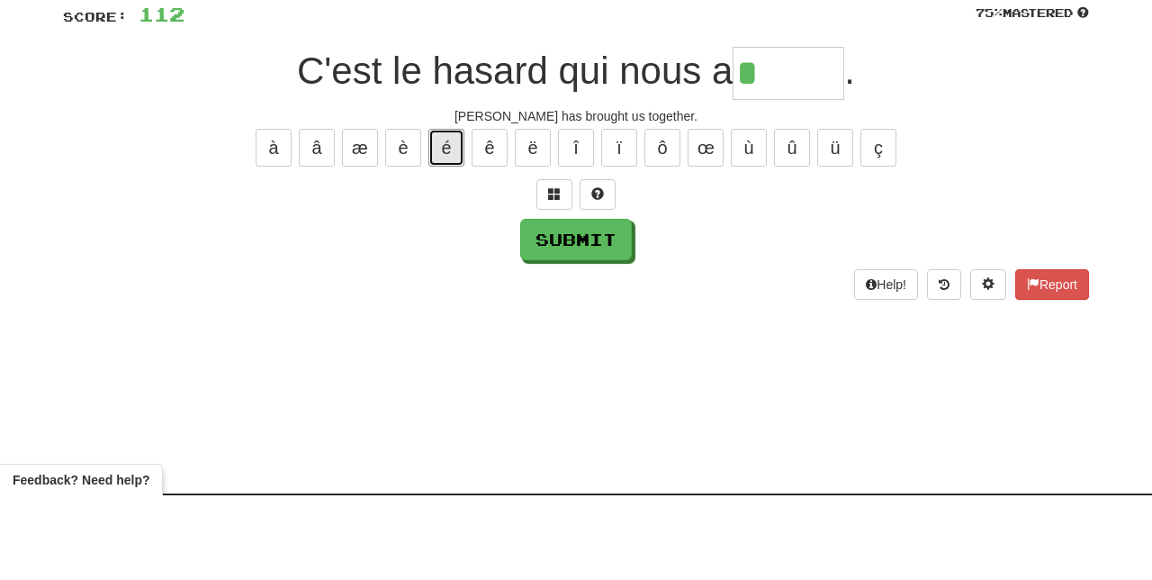
click at [446, 227] on button "é" at bounding box center [446, 232] width 36 height 38
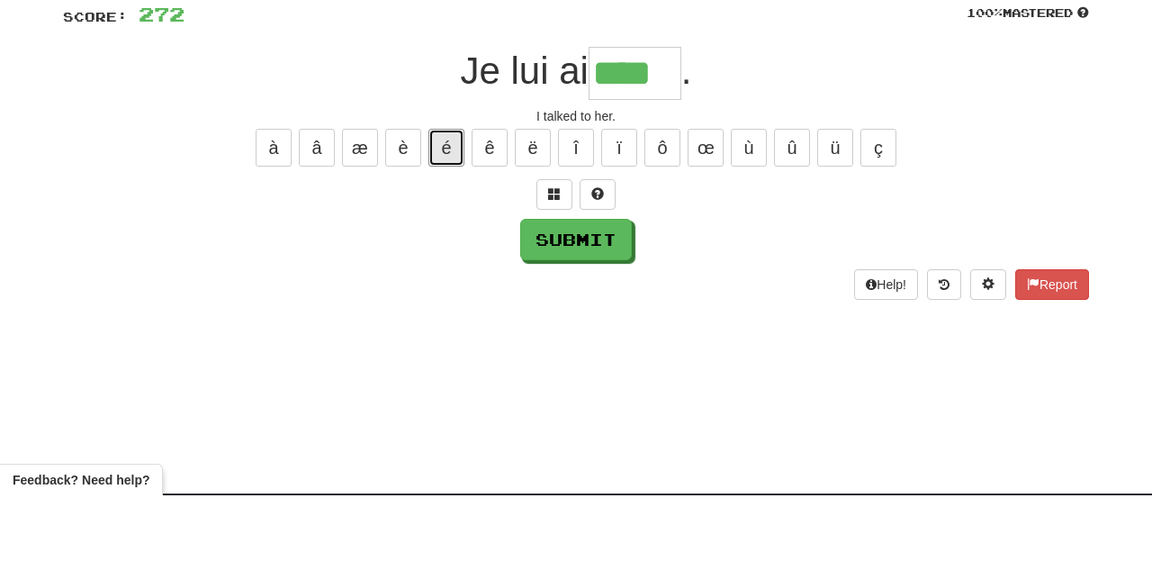
click at [445, 226] on button "é" at bounding box center [446, 232] width 36 height 38
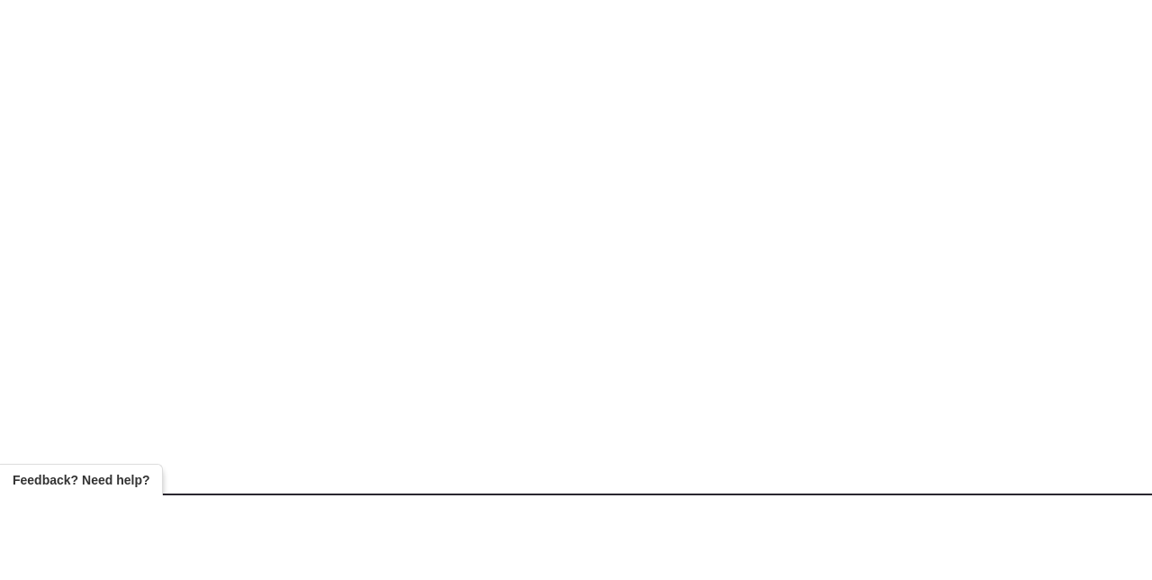
scroll to position [66, 0]
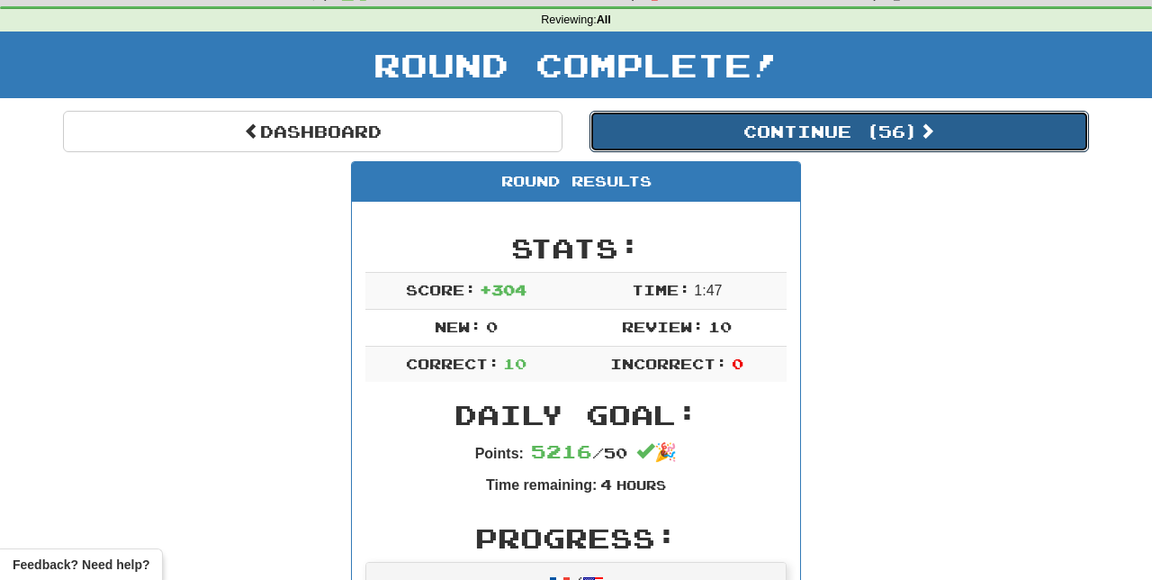
click at [916, 130] on button "Continue ( 56 )" at bounding box center [838, 131] width 499 height 41
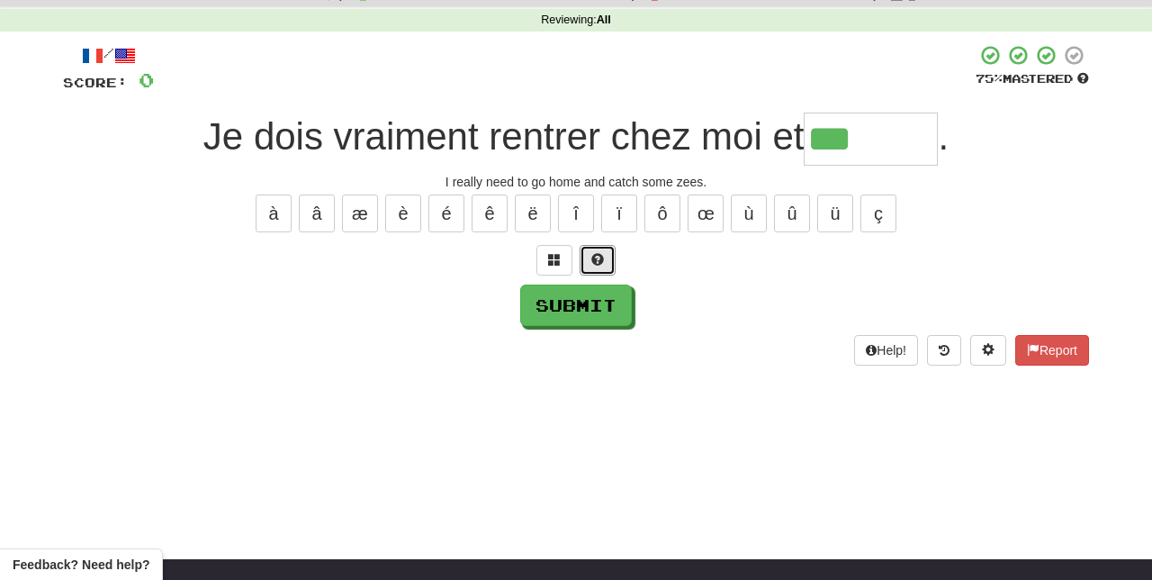
click at [606, 245] on button at bounding box center [598, 260] width 36 height 31
click at [882, 213] on button "ç" at bounding box center [878, 213] width 36 height 38
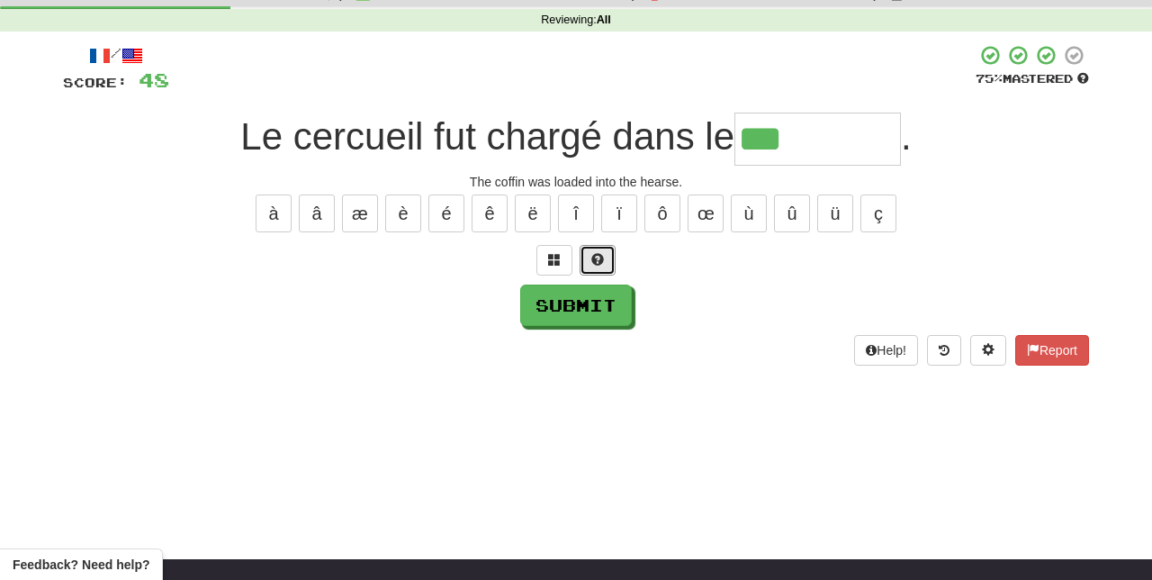
click at [603, 247] on button at bounding box center [598, 260] width 36 height 31
click at [405, 203] on button "è" at bounding box center [403, 213] width 36 height 38
click at [444, 205] on button "é" at bounding box center [446, 213] width 36 height 38
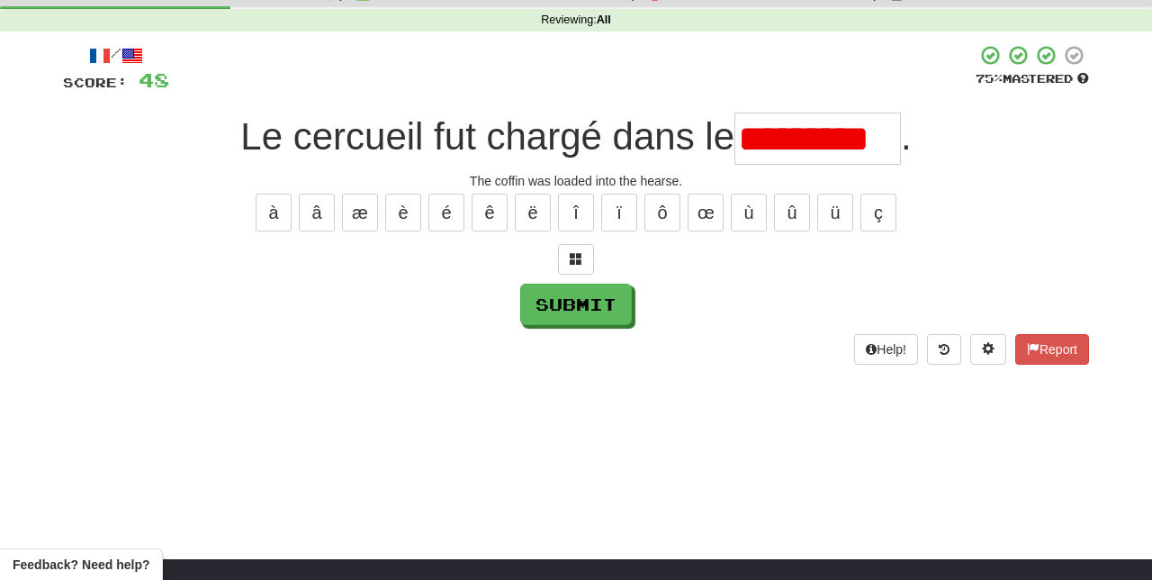
scroll to position [0, 0]
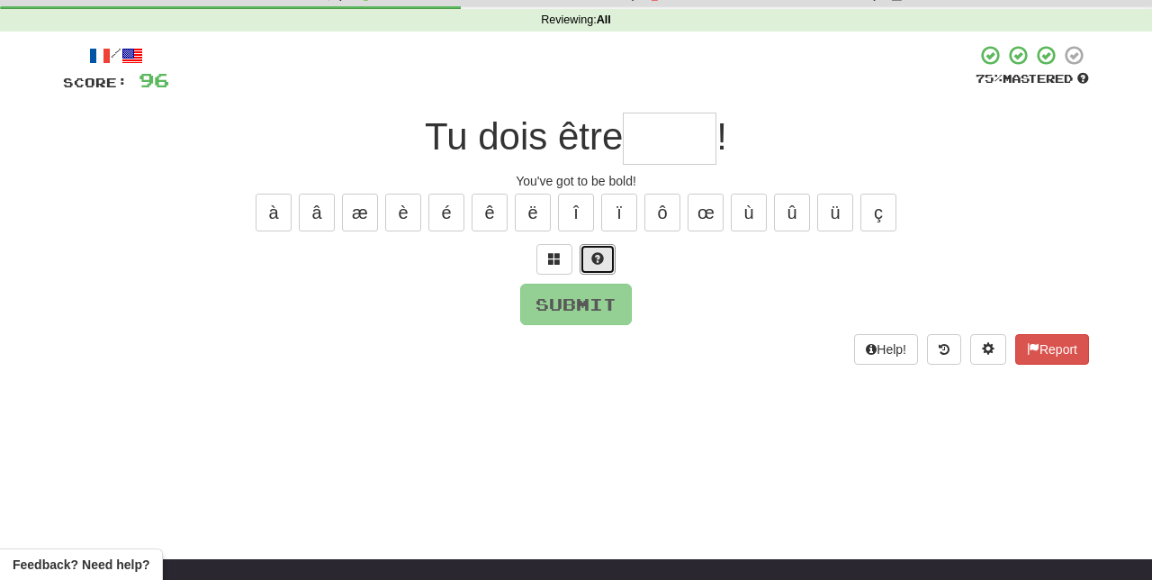
click at [595, 252] on span at bounding box center [597, 258] width 13 height 13
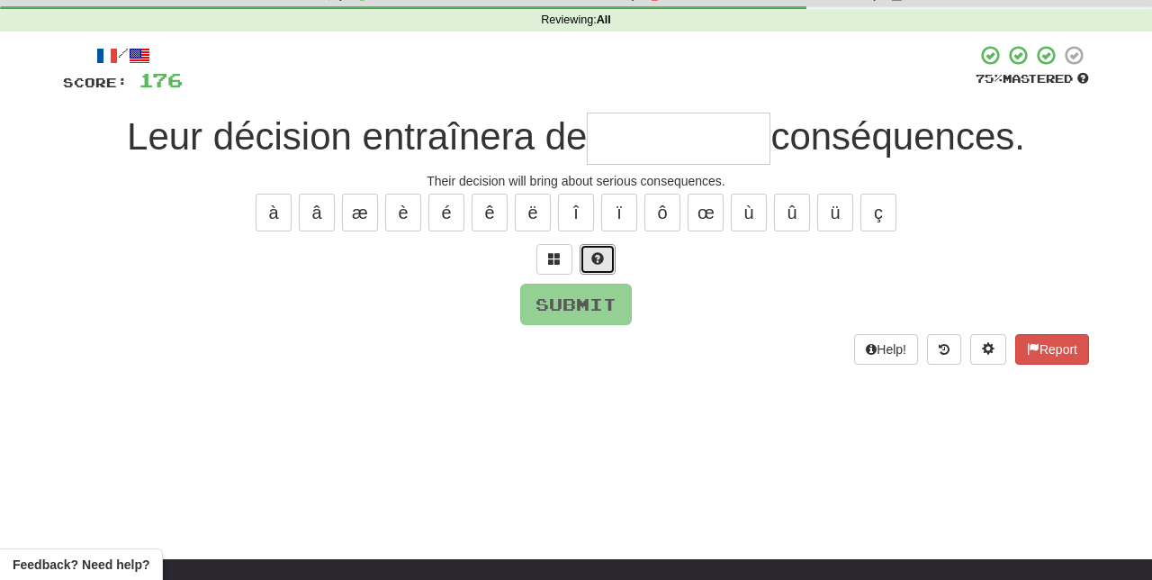
click at [598, 253] on span at bounding box center [597, 258] width 13 height 13
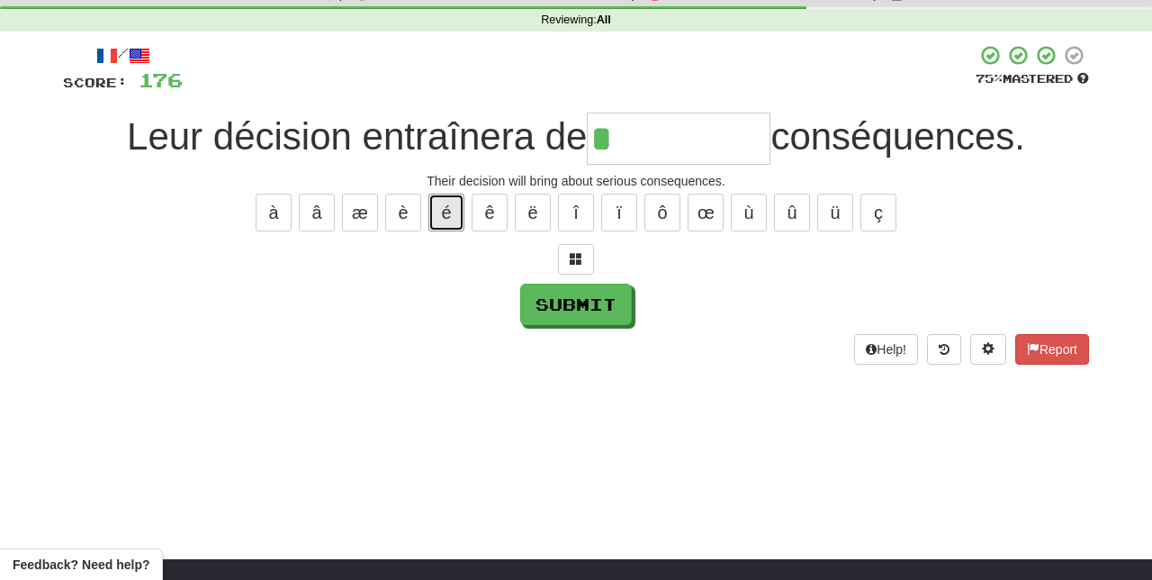
click at [446, 209] on button "é" at bounding box center [446, 212] width 36 height 38
click at [405, 209] on button "è" at bounding box center [403, 212] width 36 height 38
click at [317, 204] on button "â" at bounding box center [317, 212] width 36 height 38
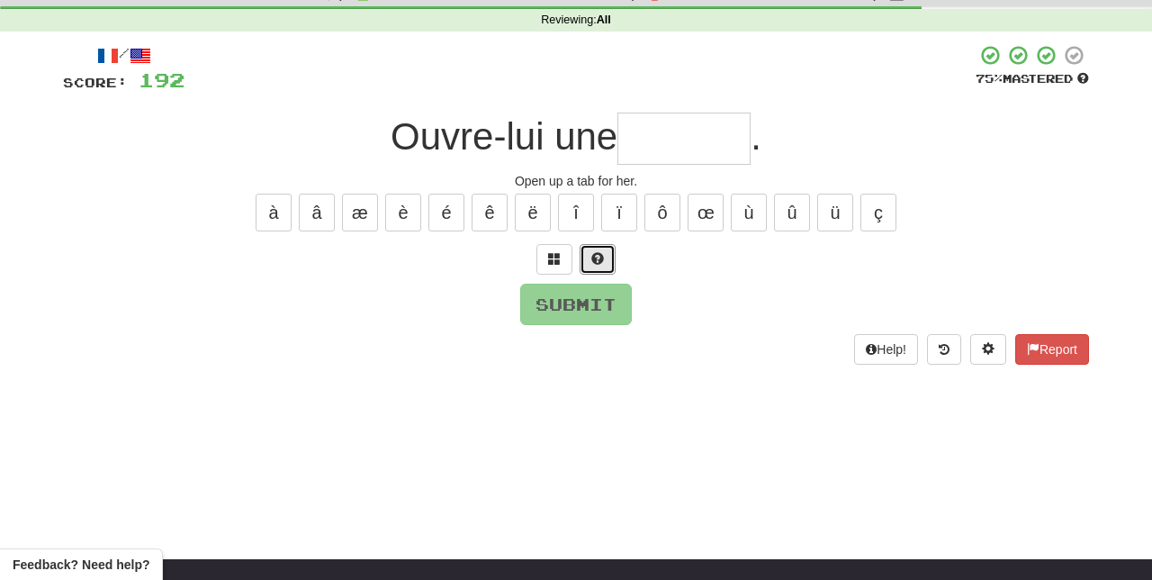
click at [601, 254] on span at bounding box center [597, 258] width 13 height 13
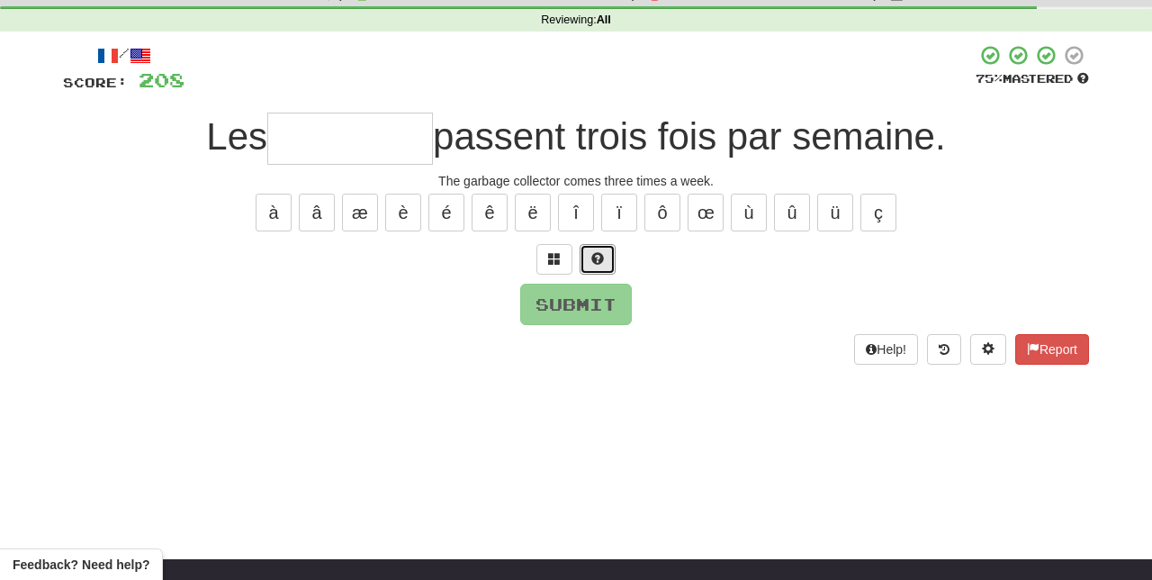
click at [598, 256] on span at bounding box center [597, 258] width 13 height 13
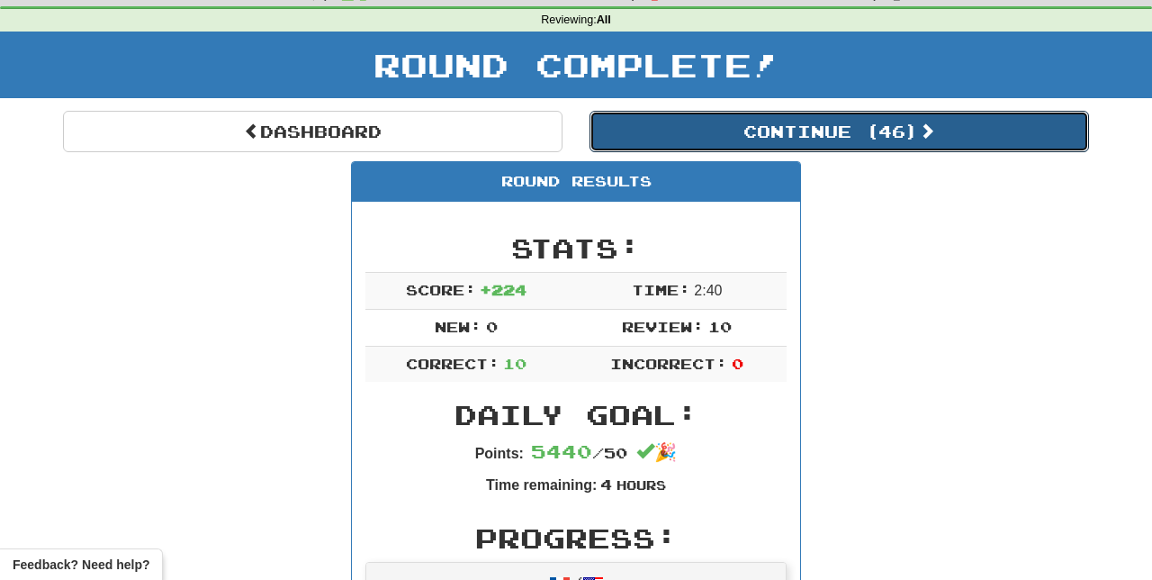
click at [943, 137] on button "Continue ( 46 )" at bounding box center [838, 131] width 499 height 41
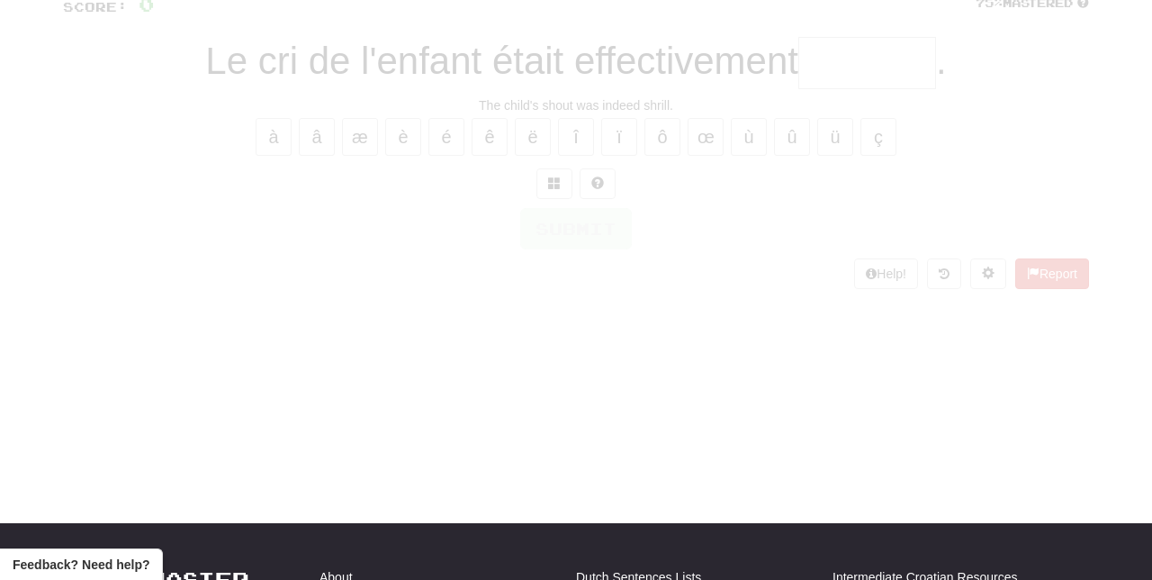
scroll to position [66, 0]
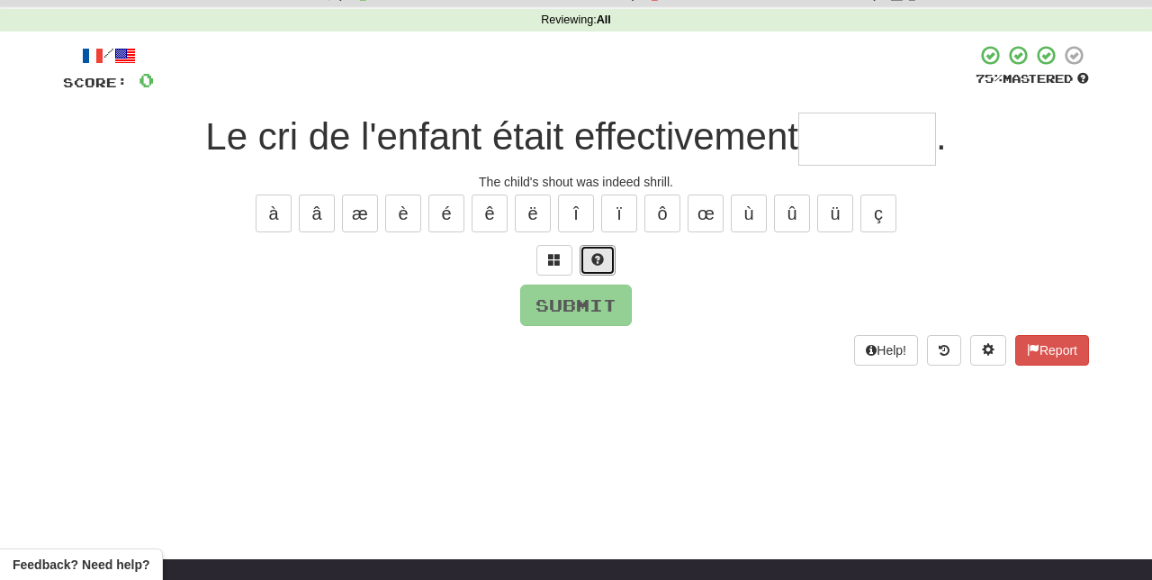
click at [601, 253] on span at bounding box center [597, 259] width 13 height 13
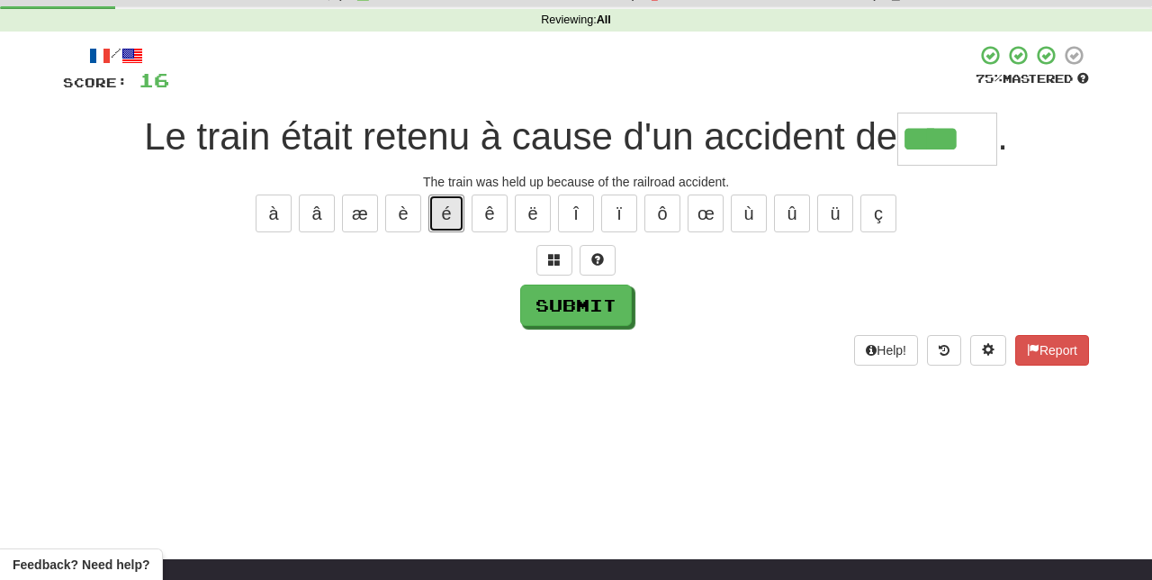
click at [446, 202] on button "é" at bounding box center [446, 213] width 36 height 38
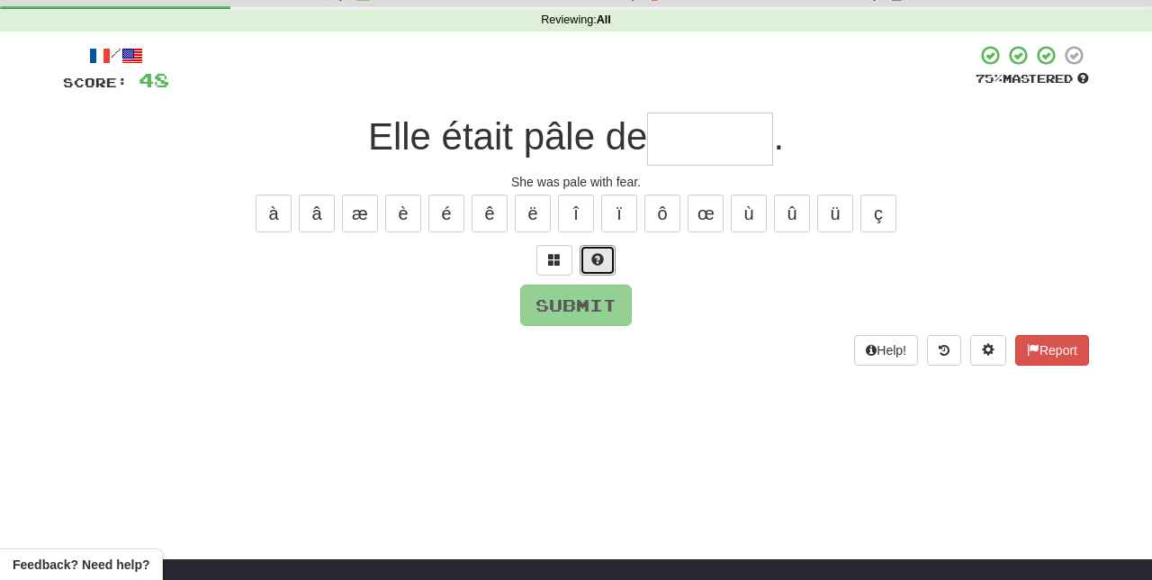
click at [598, 253] on span at bounding box center [597, 259] width 13 height 13
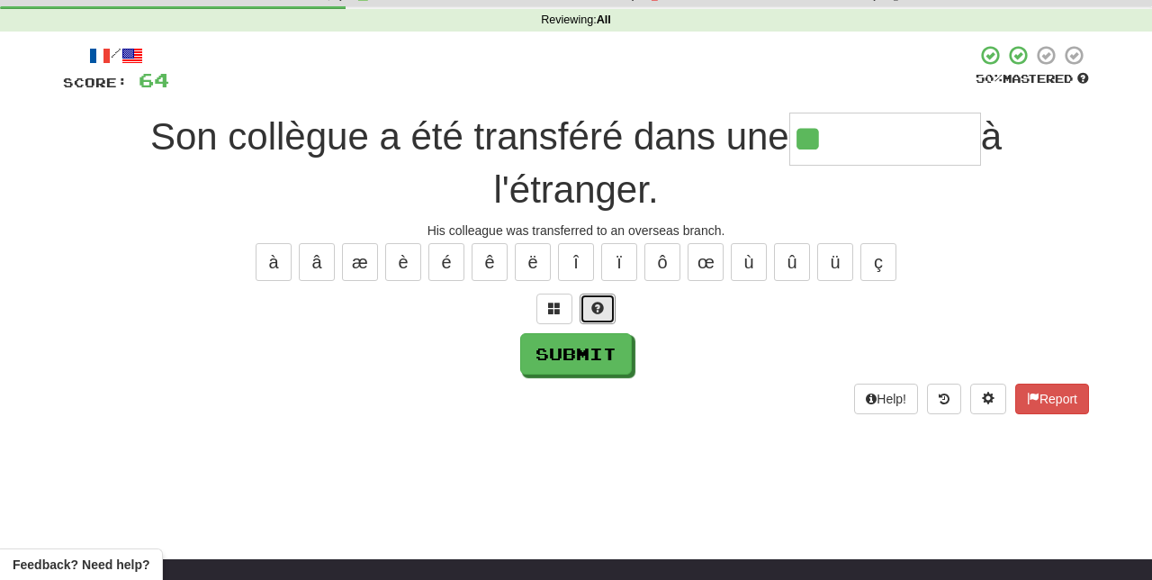
click at [609, 301] on button at bounding box center [598, 308] width 36 height 31
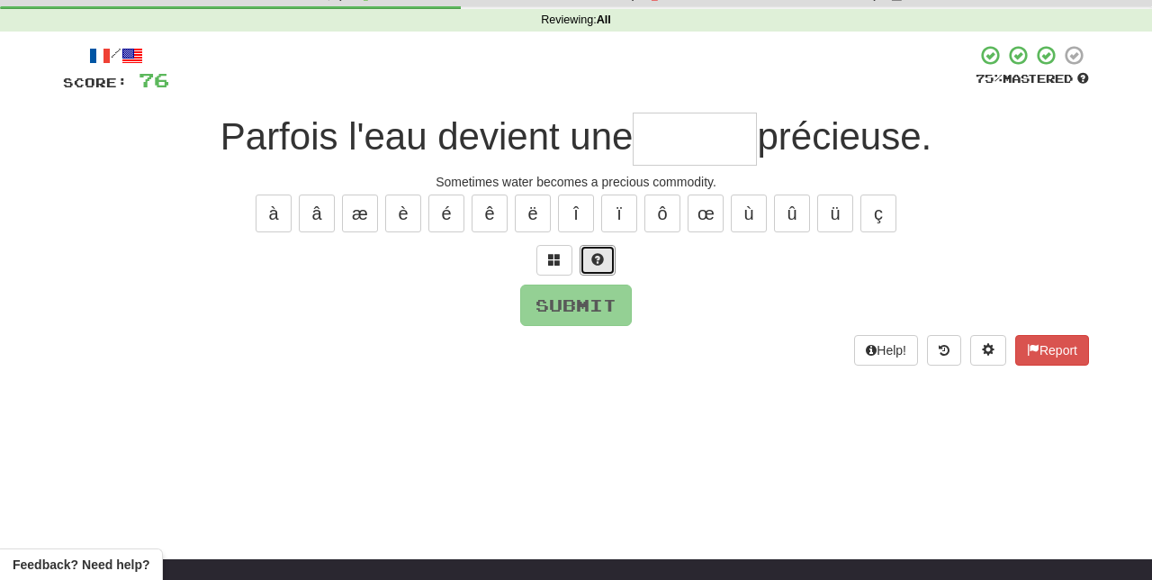
click at [591, 245] on button at bounding box center [598, 260] width 36 height 31
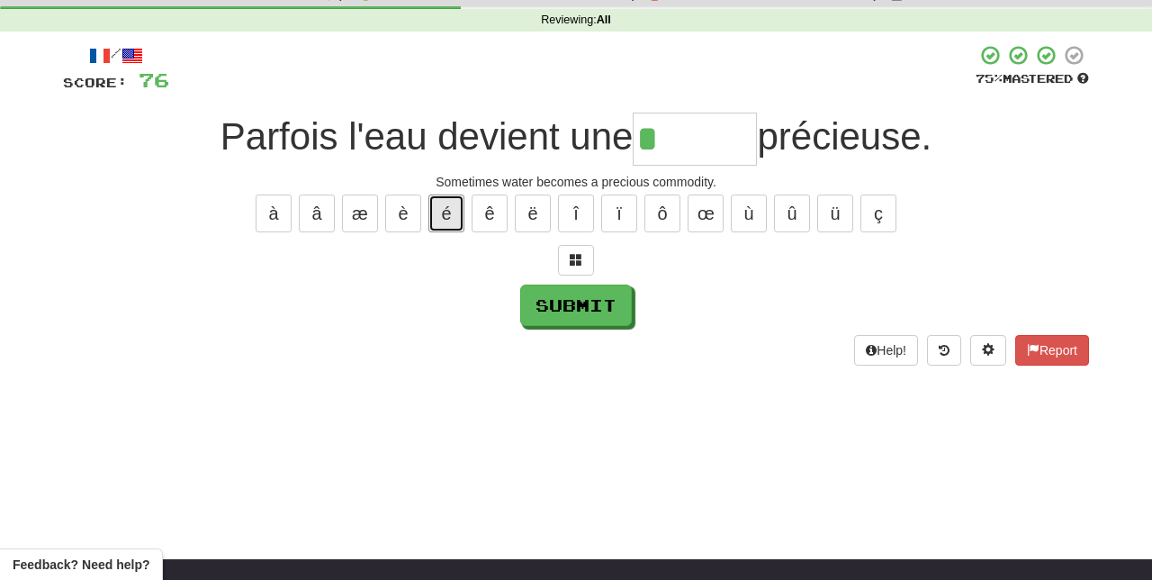
click at [448, 207] on button "é" at bounding box center [446, 213] width 36 height 38
click at [445, 207] on button "é" at bounding box center [446, 213] width 36 height 38
click at [404, 212] on button "è" at bounding box center [403, 213] width 36 height 38
click at [448, 207] on button "é" at bounding box center [446, 213] width 36 height 38
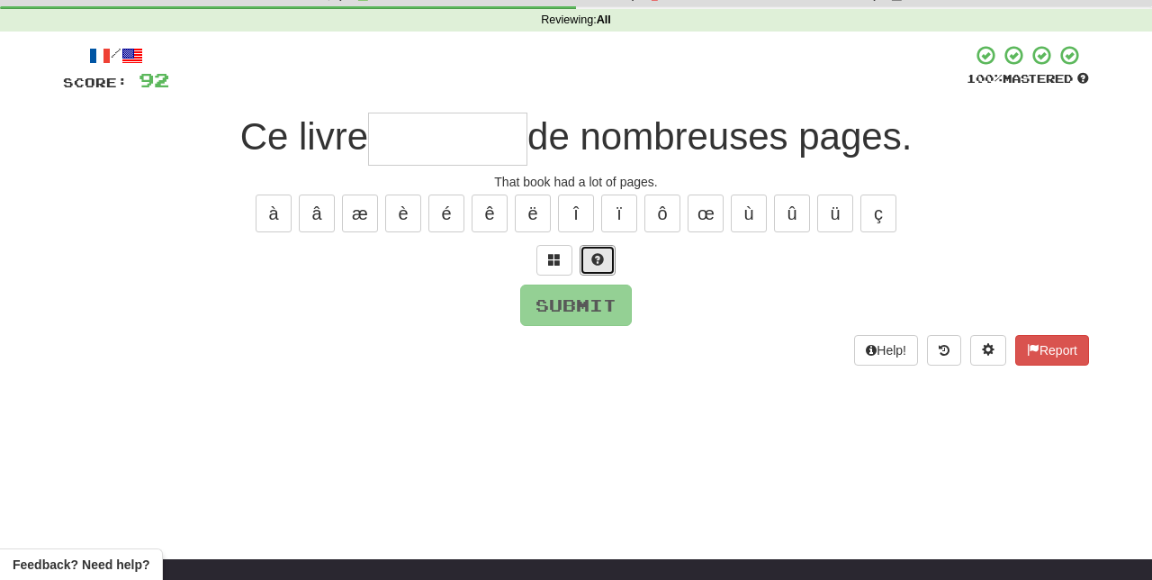
click at [606, 248] on button at bounding box center [598, 260] width 36 height 31
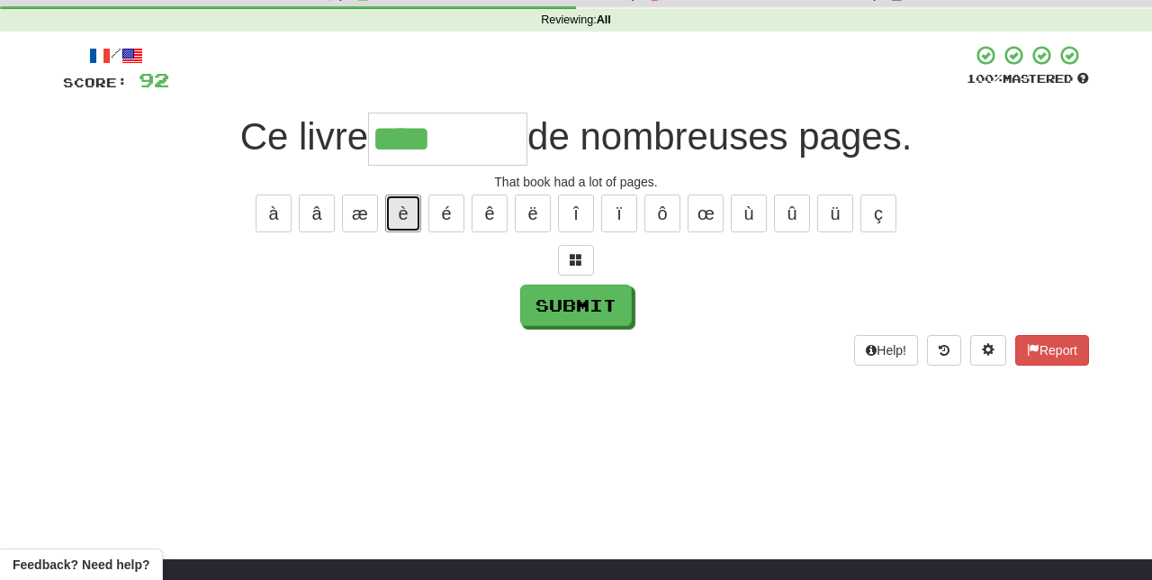
click at [417, 203] on button "è" at bounding box center [403, 213] width 36 height 38
click at [446, 206] on button "é" at bounding box center [446, 213] width 36 height 38
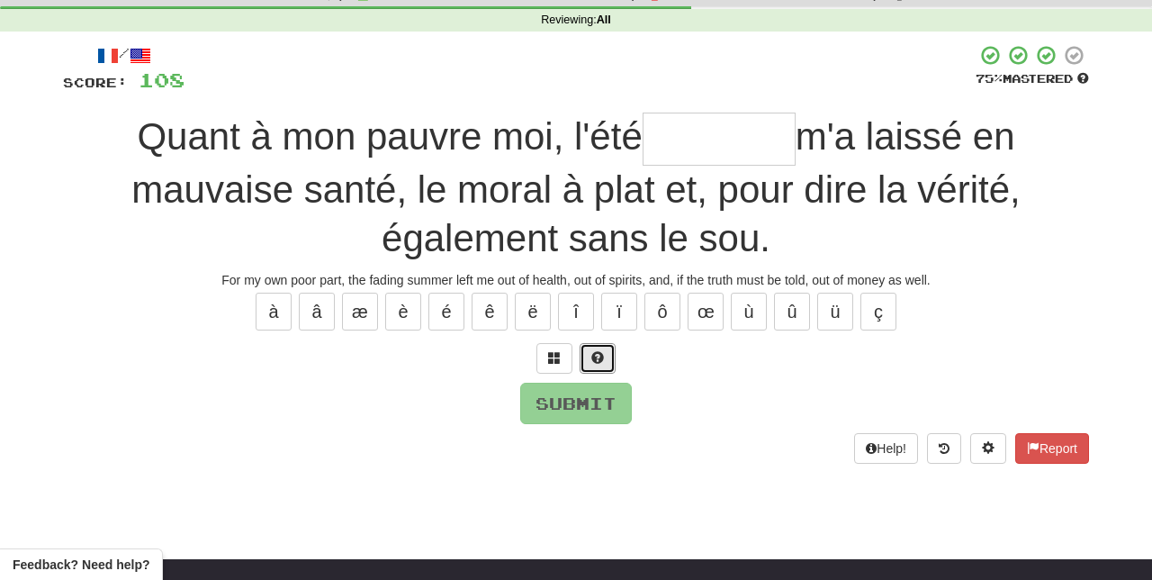
click at [593, 351] on span at bounding box center [597, 357] width 13 height 13
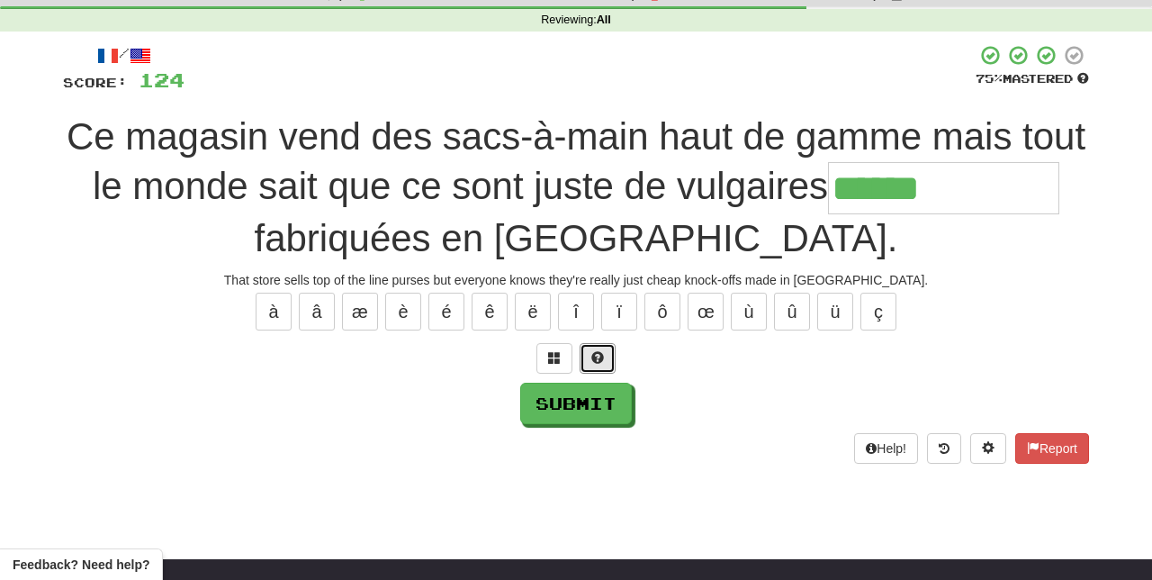
click at [598, 343] on button at bounding box center [598, 358] width 36 height 31
click at [876, 316] on button "ç" at bounding box center [878, 311] width 36 height 38
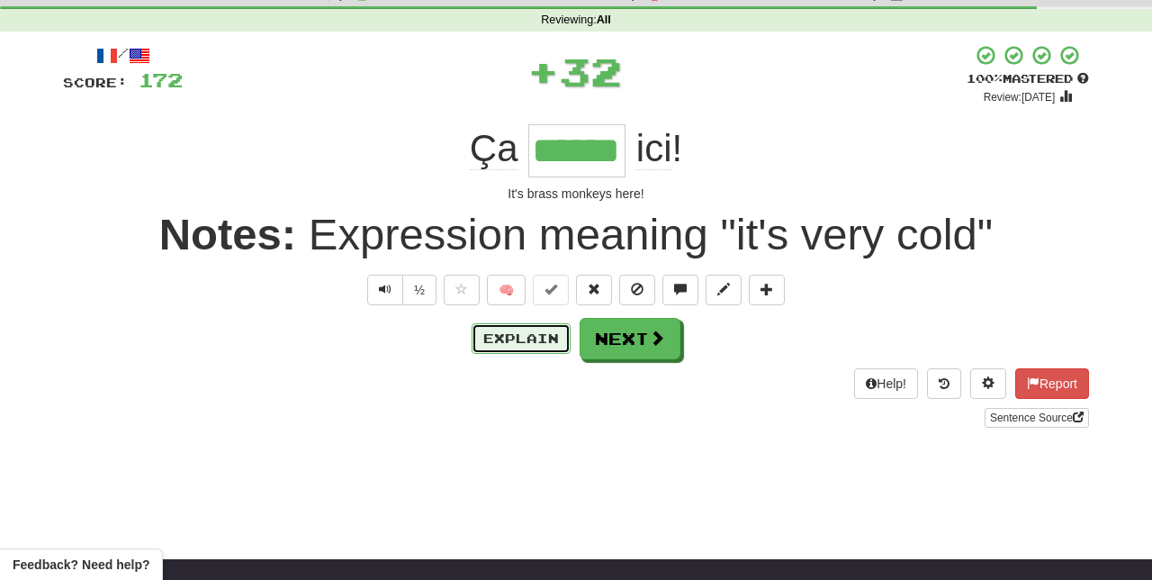
click at [535, 343] on button "Explain" at bounding box center [521, 338] width 99 height 31
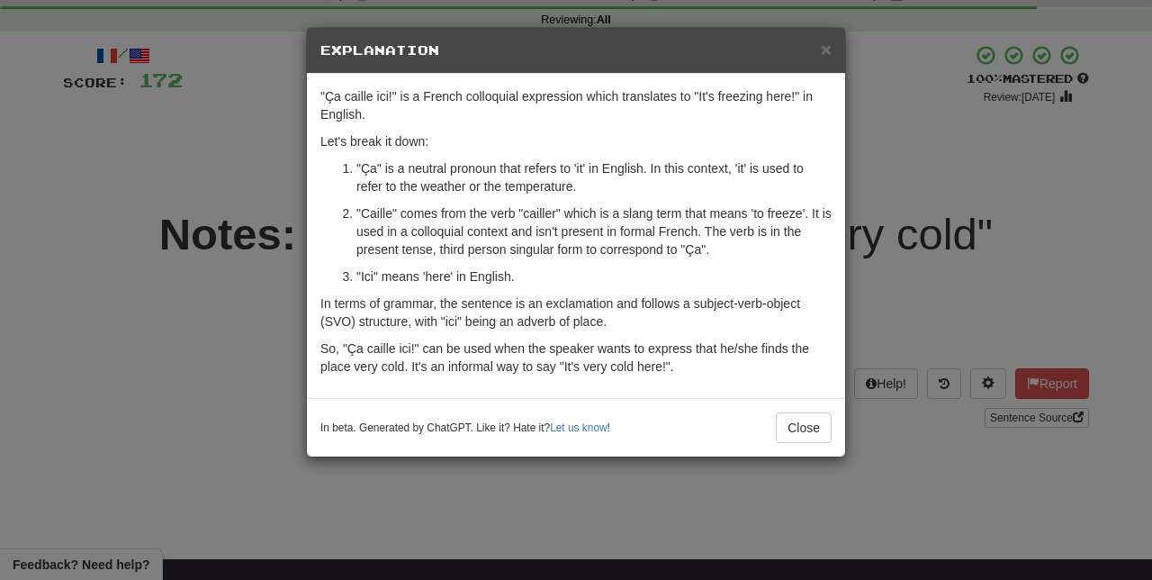
click at [357, 556] on div "× Explanation "Ça caille ici!" is a French colloquial expression which translat…" at bounding box center [576, 290] width 1152 height 580
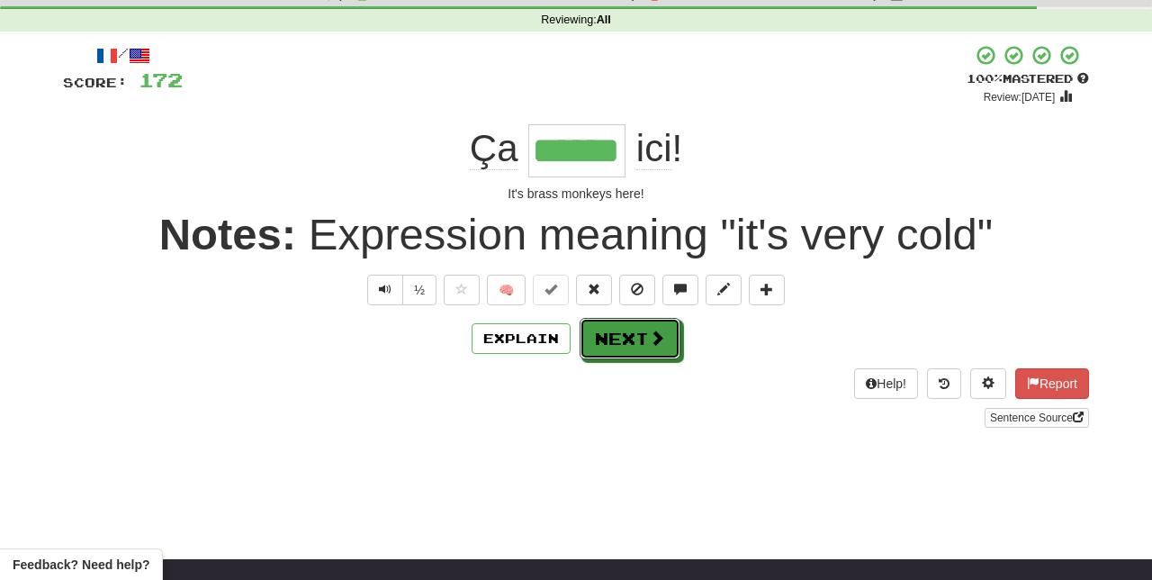
click at [661, 346] on button "Next" at bounding box center [630, 338] width 101 height 41
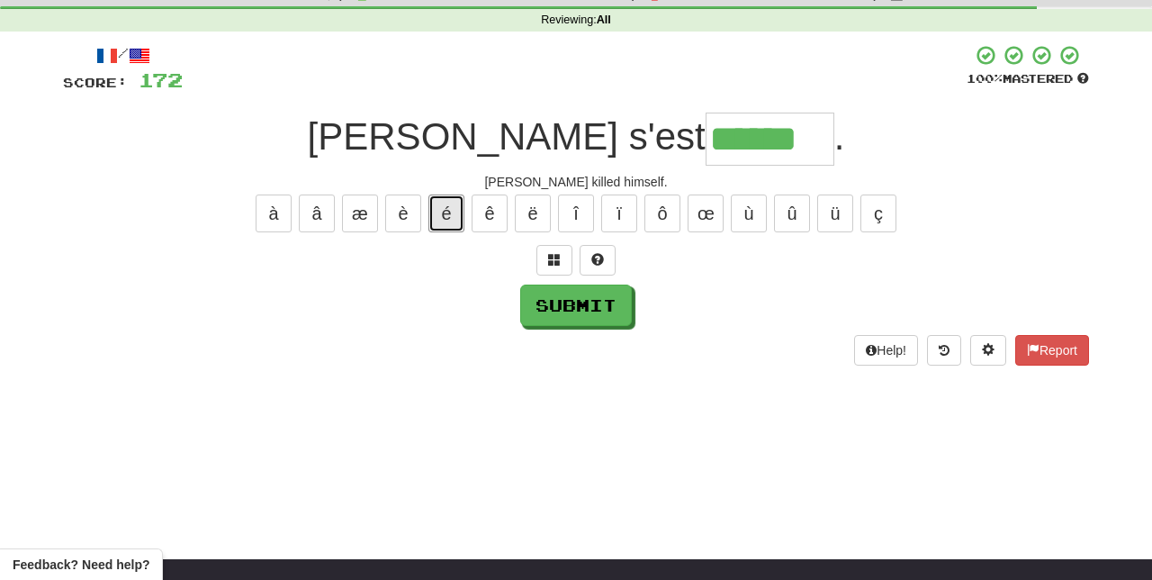
click at [446, 202] on button "é" at bounding box center [446, 213] width 36 height 38
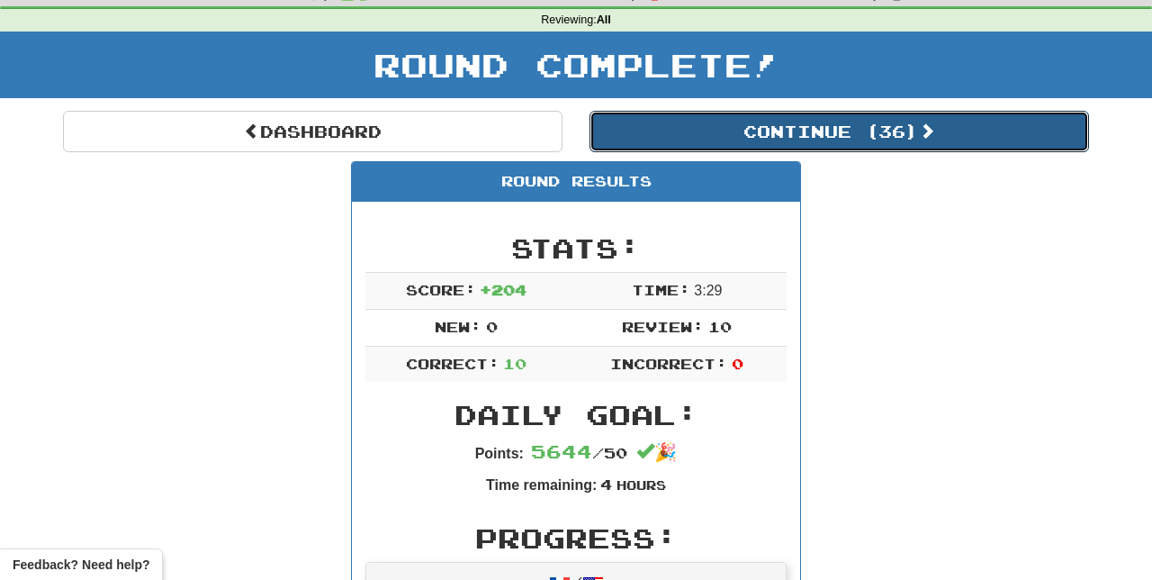
click at [921, 124] on button "Continue ( 36 )" at bounding box center [838, 131] width 499 height 41
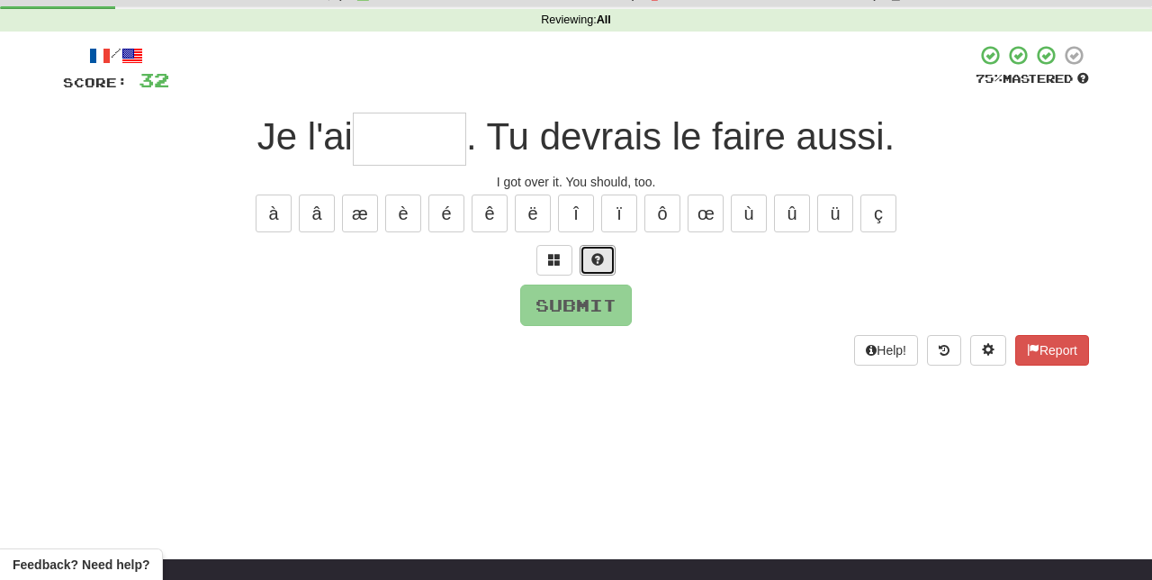
click at [612, 248] on button at bounding box center [598, 260] width 36 height 31
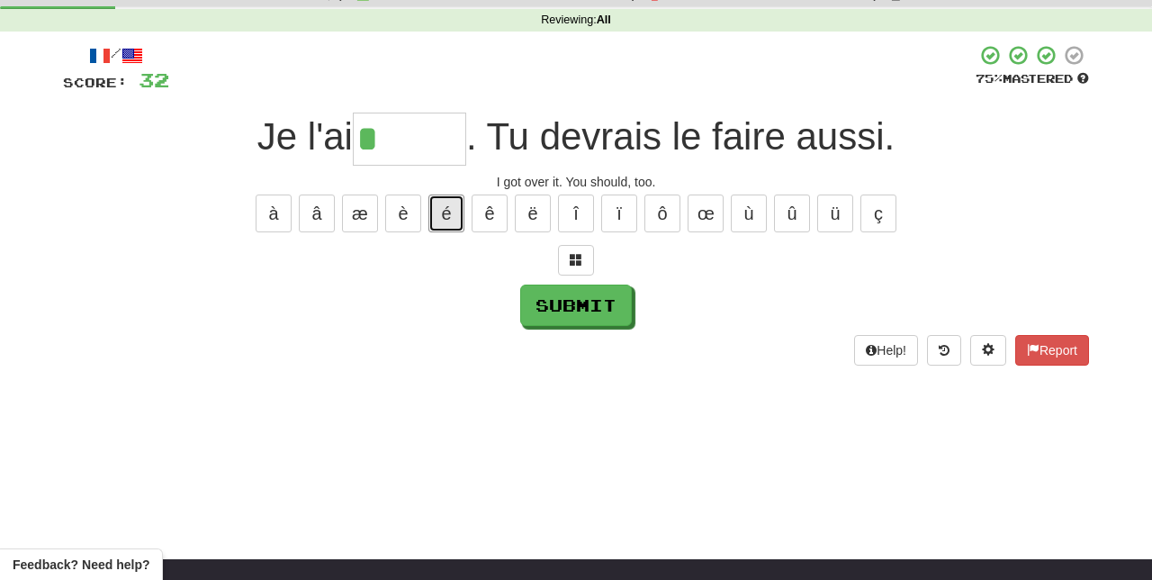
click at [463, 194] on button "é" at bounding box center [446, 213] width 36 height 38
click at [406, 204] on button "è" at bounding box center [403, 213] width 36 height 38
click at [443, 204] on button "é" at bounding box center [446, 213] width 36 height 38
click at [449, 208] on button "é" at bounding box center [446, 213] width 36 height 38
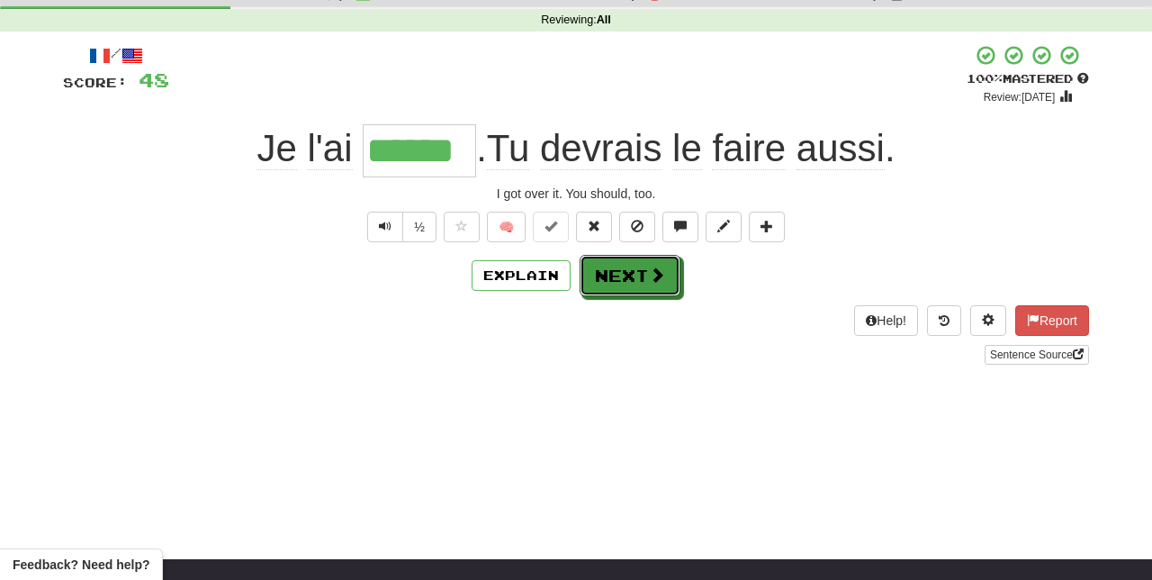
click at [645, 266] on button "Next" at bounding box center [630, 275] width 101 height 41
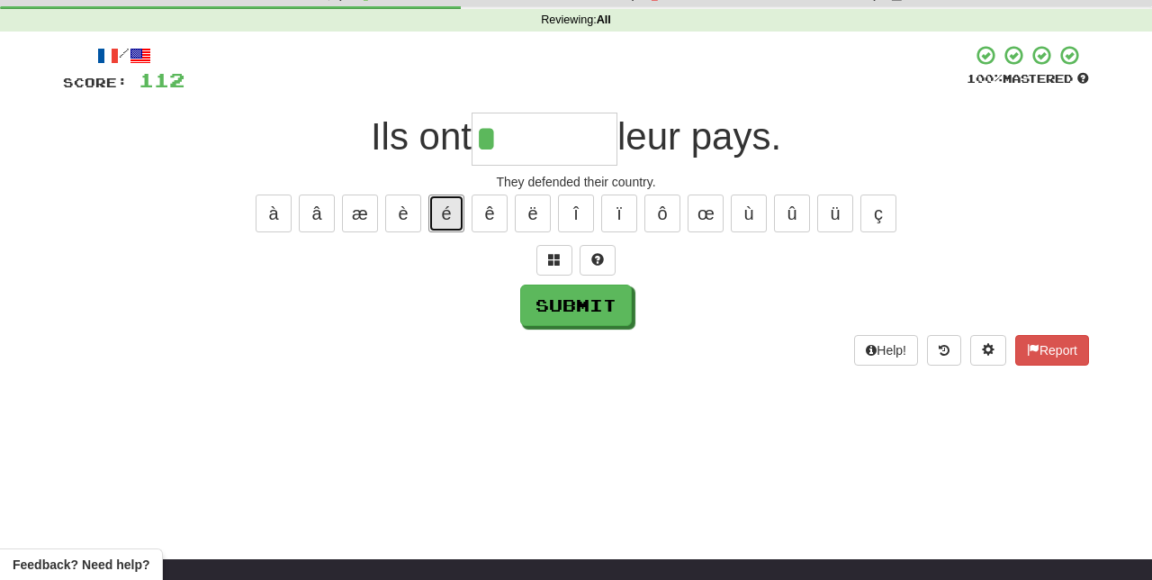
click at [446, 205] on button "é" at bounding box center [446, 213] width 36 height 38
click at [449, 201] on button "é" at bounding box center [446, 213] width 36 height 38
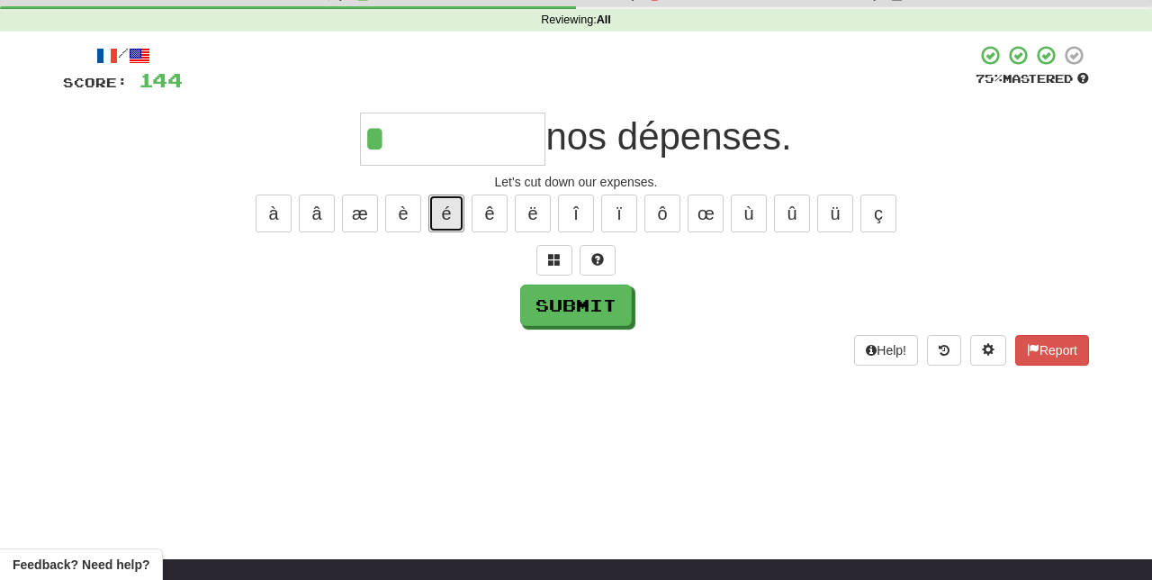
click at [445, 210] on button "é" at bounding box center [446, 213] width 36 height 38
click at [610, 251] on button at bounding box center [598, 260] width 36 height 31
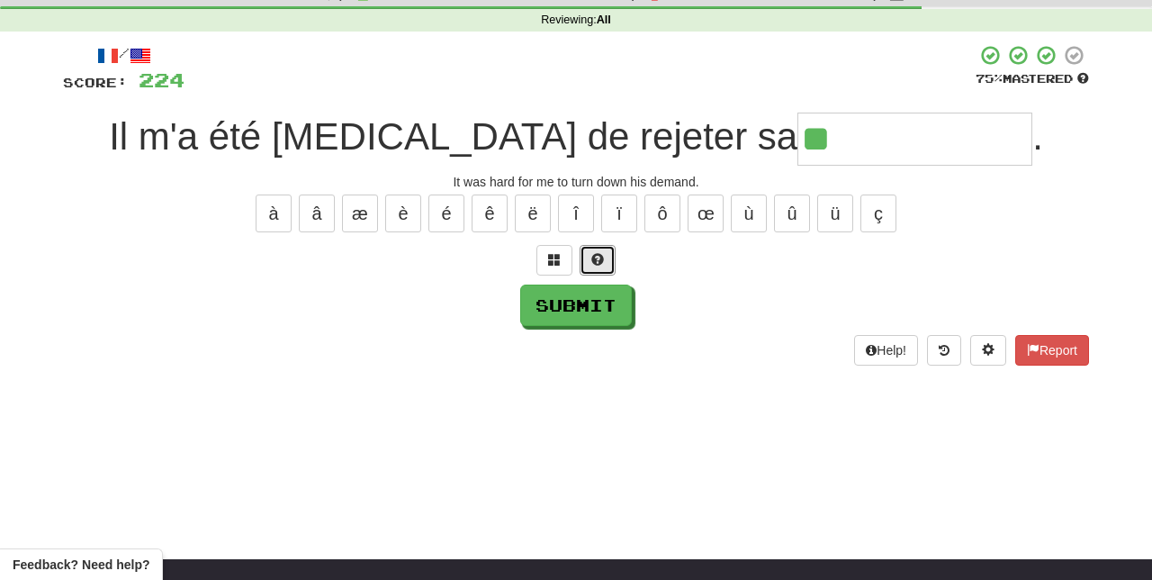
click at [598, 256] on span at bounding box center [597, 259] width 13 height 13
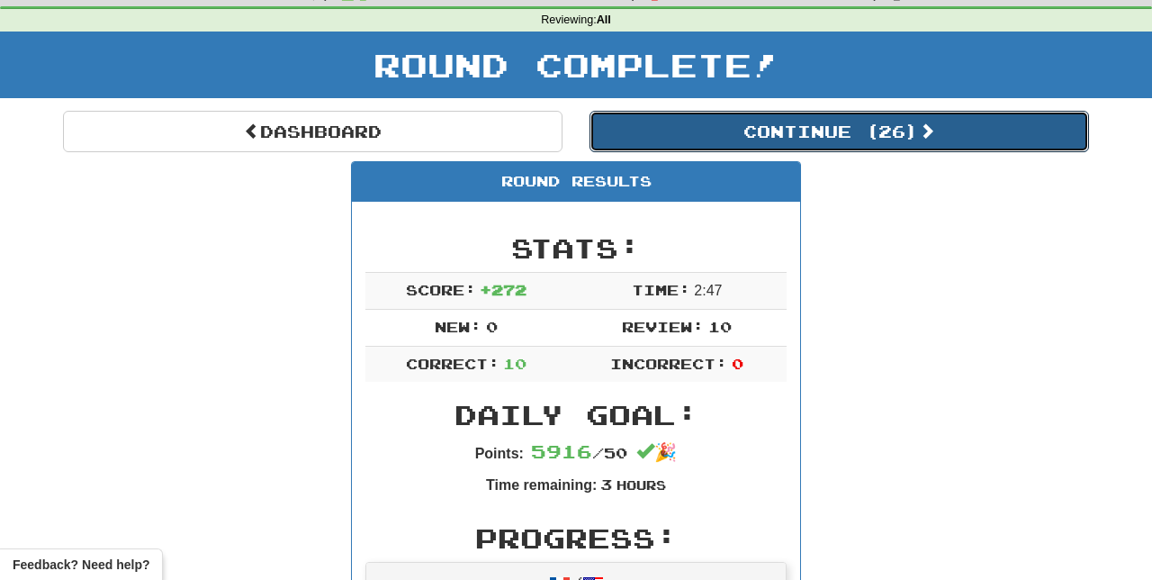
click at [912, 129] on button "Continue ( 26 )" at bounding box center [838, 131] width 499 height 41
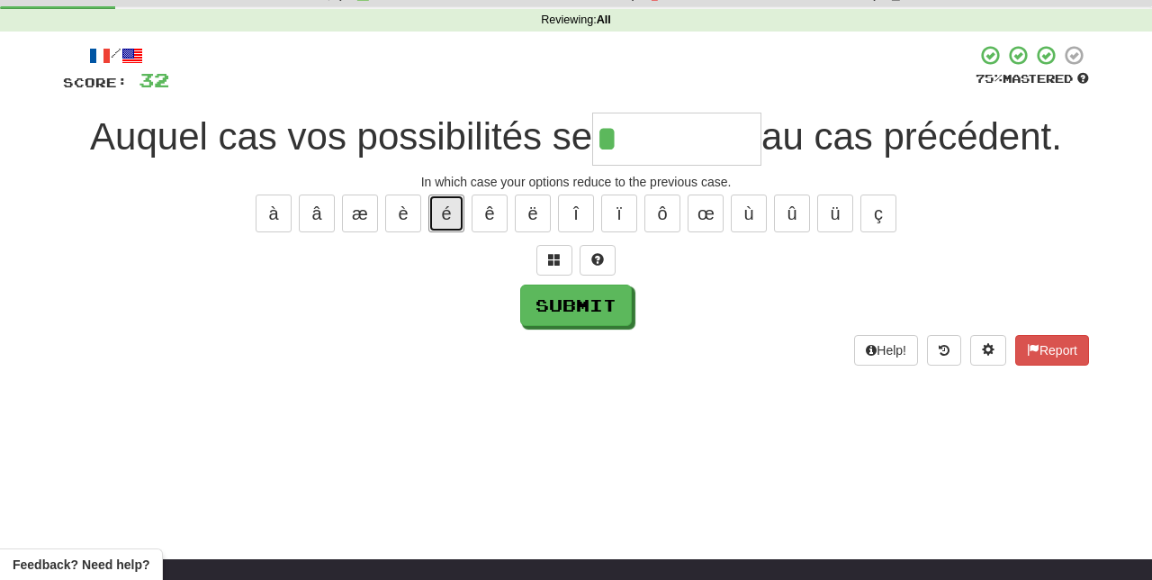
click at [446, 209] on button "é" at bounding box center [446, 213] width 36 height 38
click at [599, 253] on span at bounding box center [597, 259] width 13 height 13
click at [403, 209] on button "è" at bounding box center [403, 213] width 36 height 38
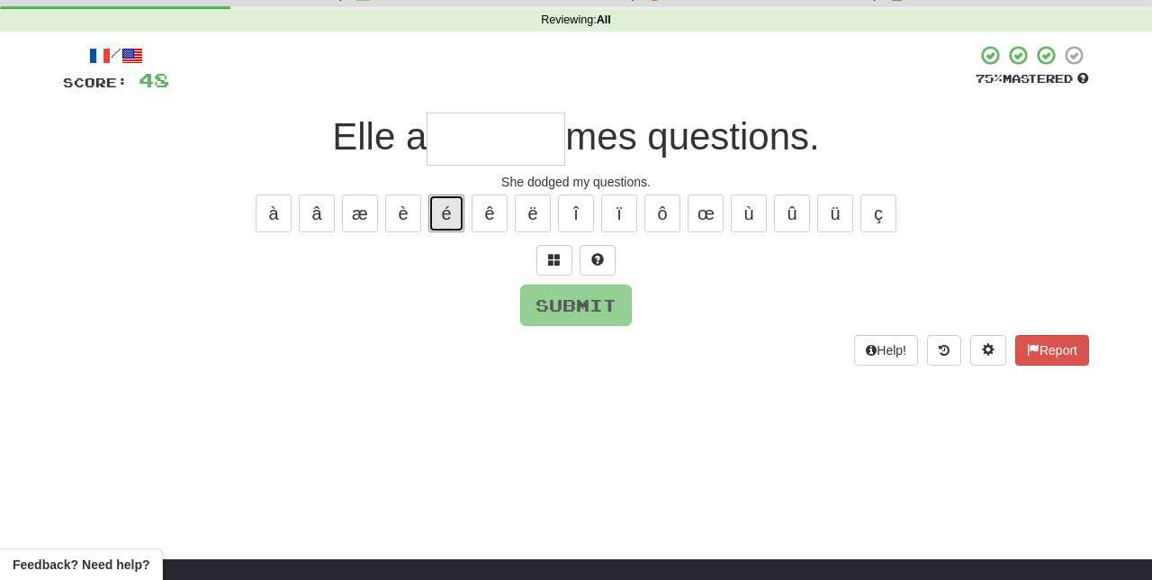
click at [445, 209] on button "é" at bounding box center [446, 213] width 36 height 38
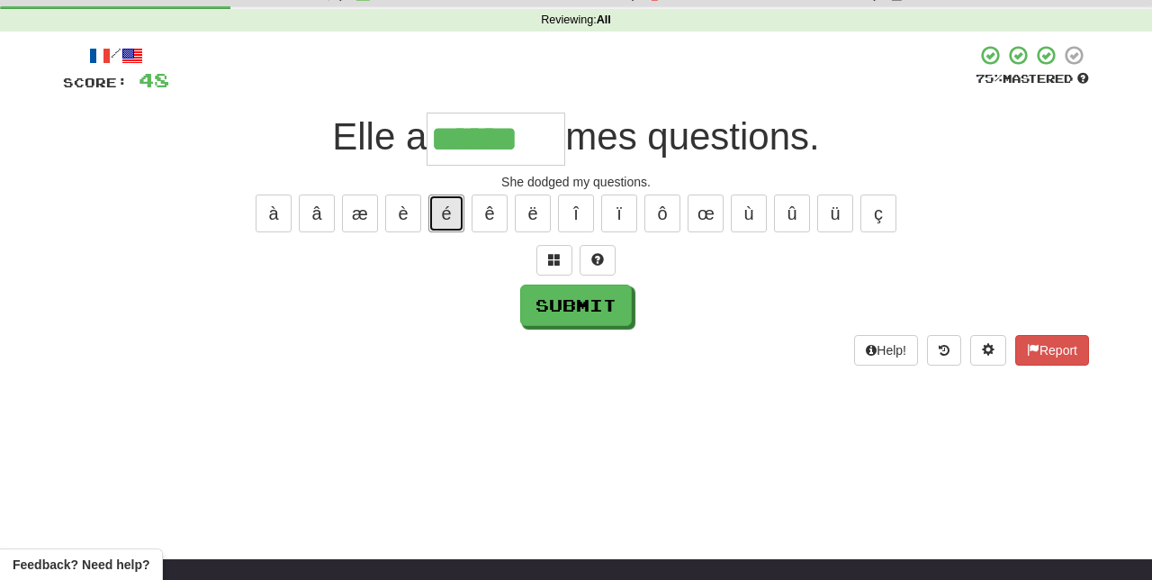
click at [445, 200] on button "é" at bounding box center [446, 213] width 36 height 38
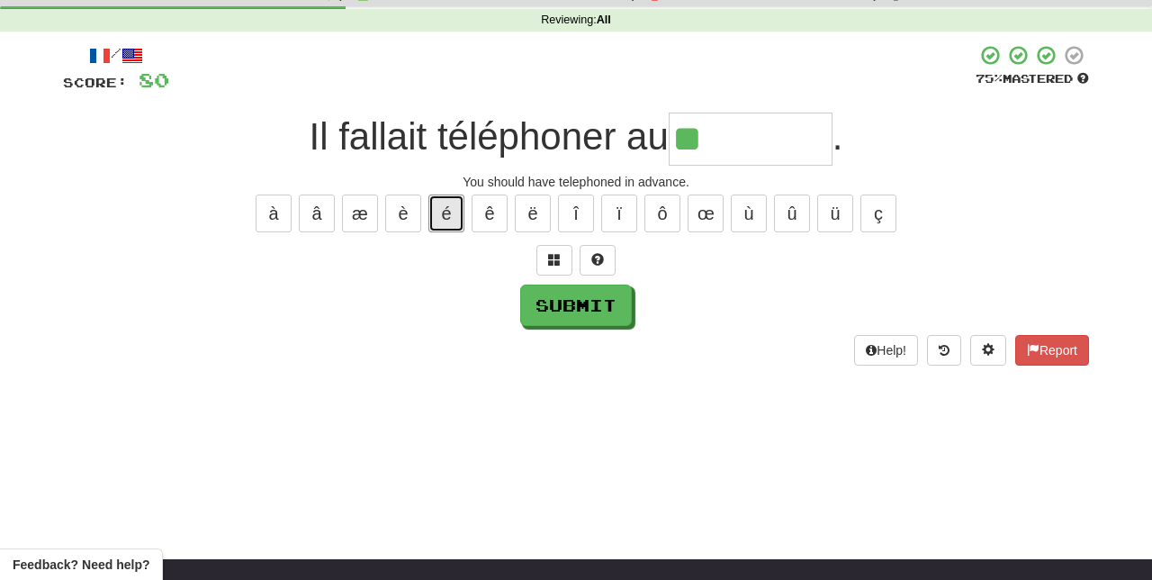
click at [448, 201] on button "é" at bounding box center [446, 213] width 36 height 38
click at [607, 248] on button at bounding box center [598, 260] width 36 height 31
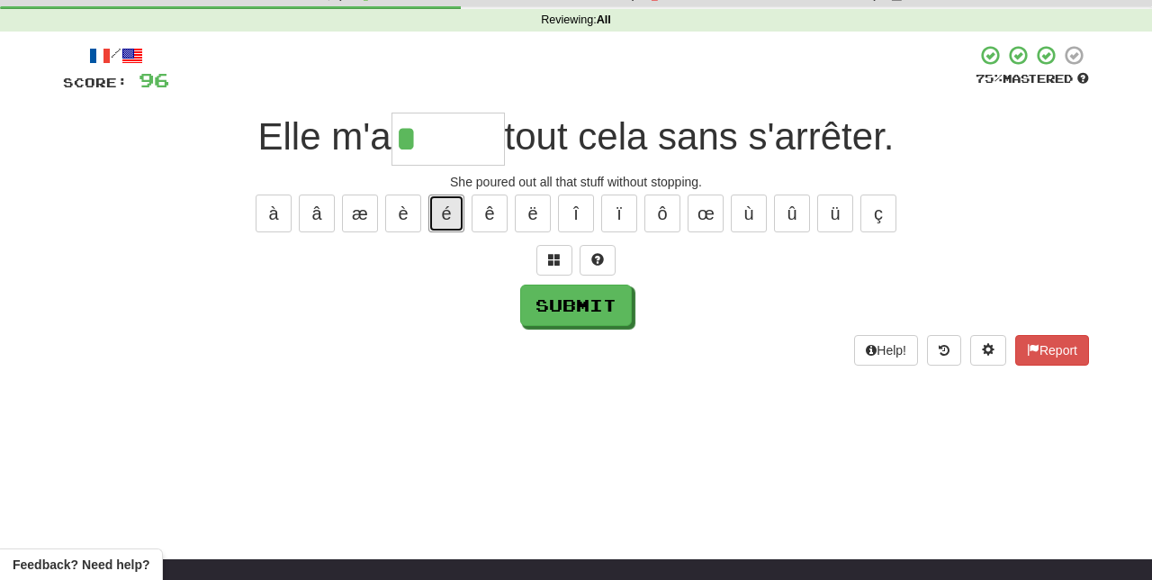
click at [448, 208] on button "é" at bounding box center [446, 213] width 36 height 38
click at [446, 202] on button "é" at bounding box center [446, 213] width 36 height 38
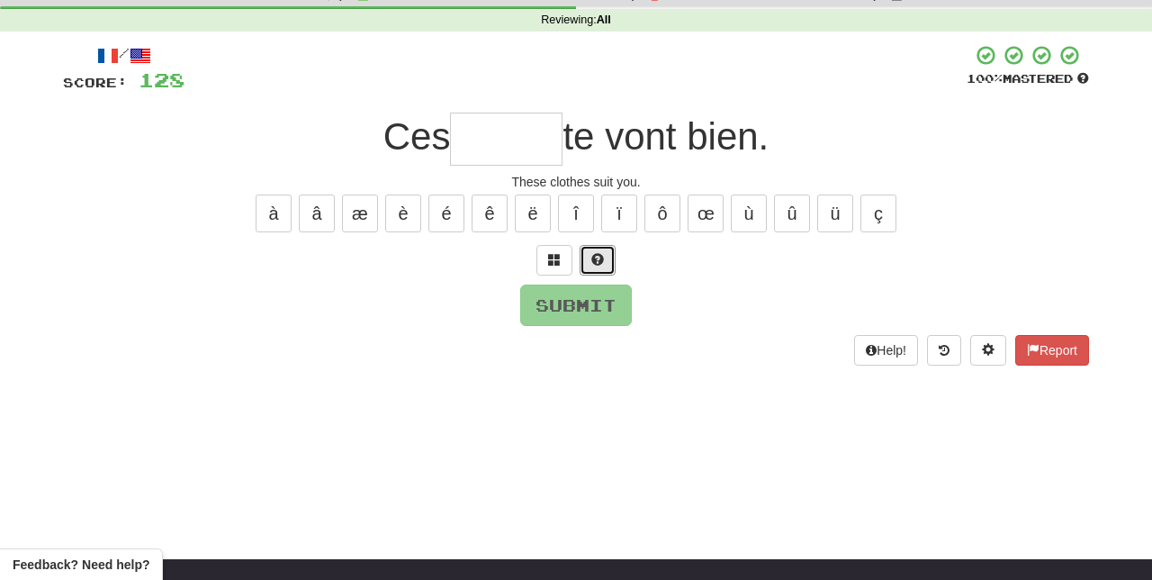
click at [598, 261] on span at bounding box center [597, 259] width 13 height 13
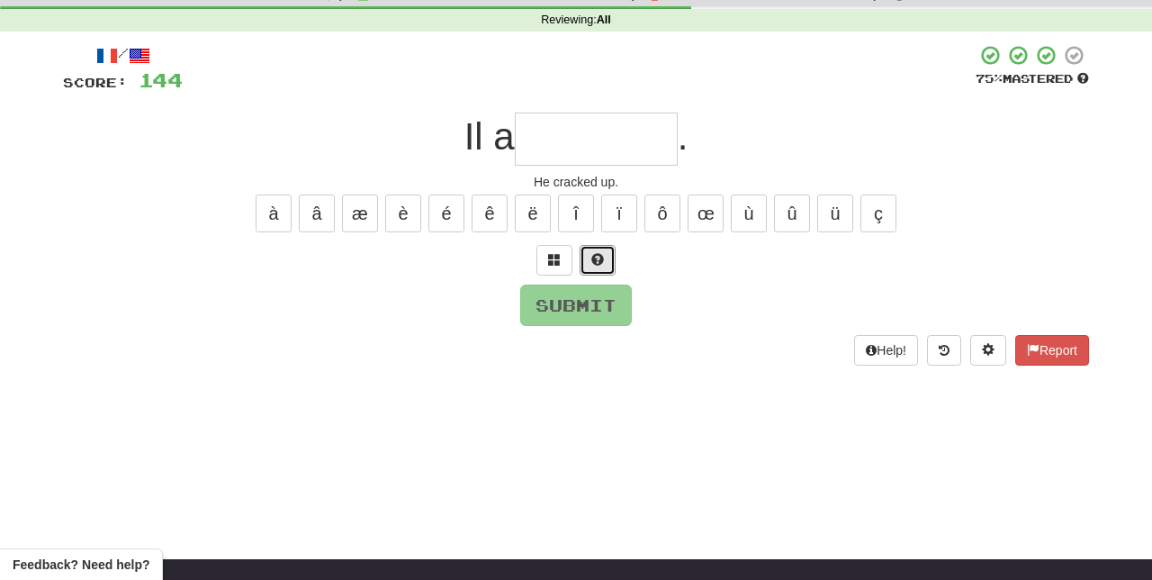
click at [608, 245] on button at bounding box center [598, 260] width 36 height 31
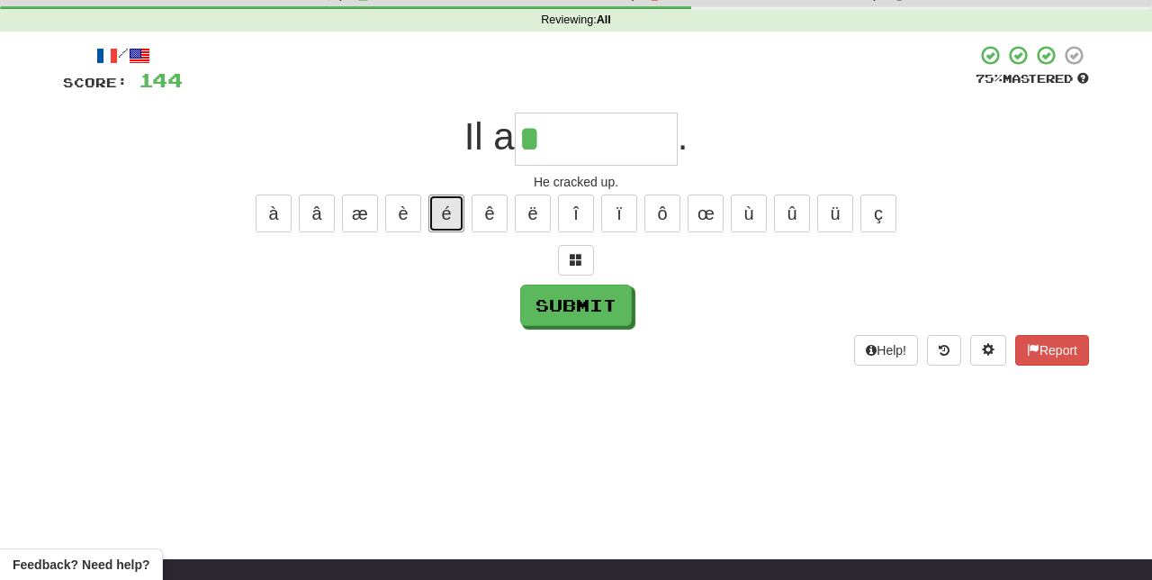
click at [462, 198] on button "é" at bounding box center [446, 213] width 36 height 38
click at [447, 202] on button "é" at bounding box center [446, 213] width 36 height 38
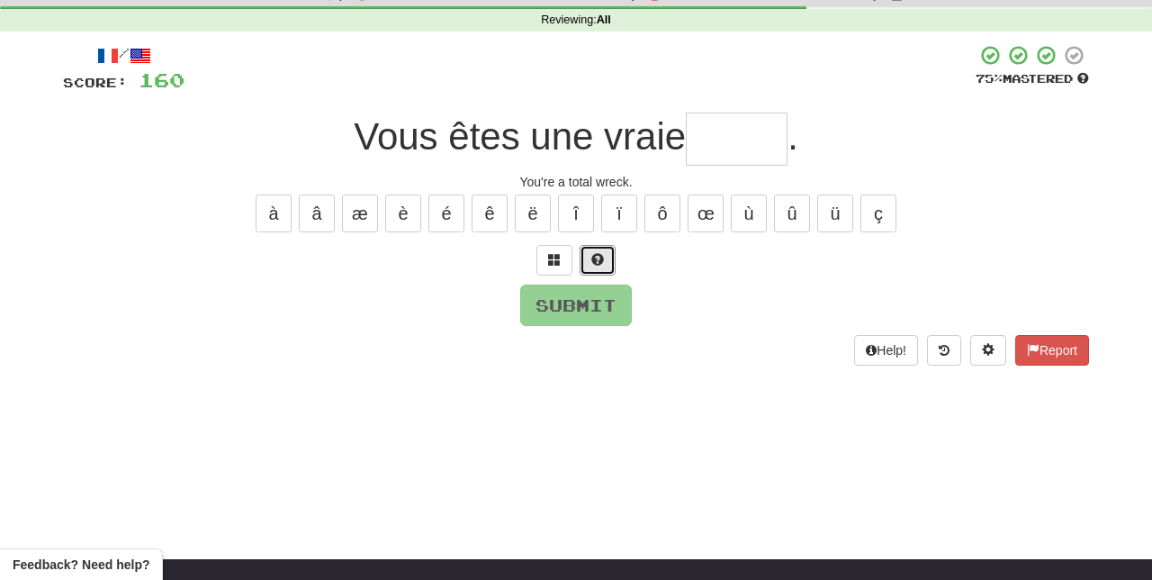
click at [605, 253] on button at bounding box center [598, 260] width 36 height 31
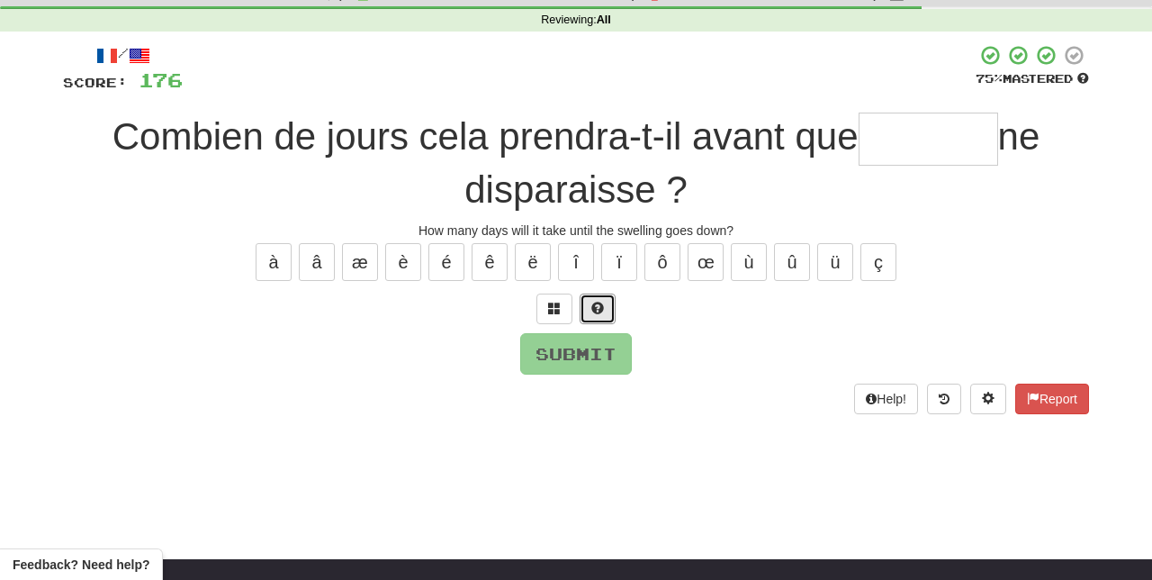
click at [609, 295] on button at bounding box center [598, 308] width 36 height 31
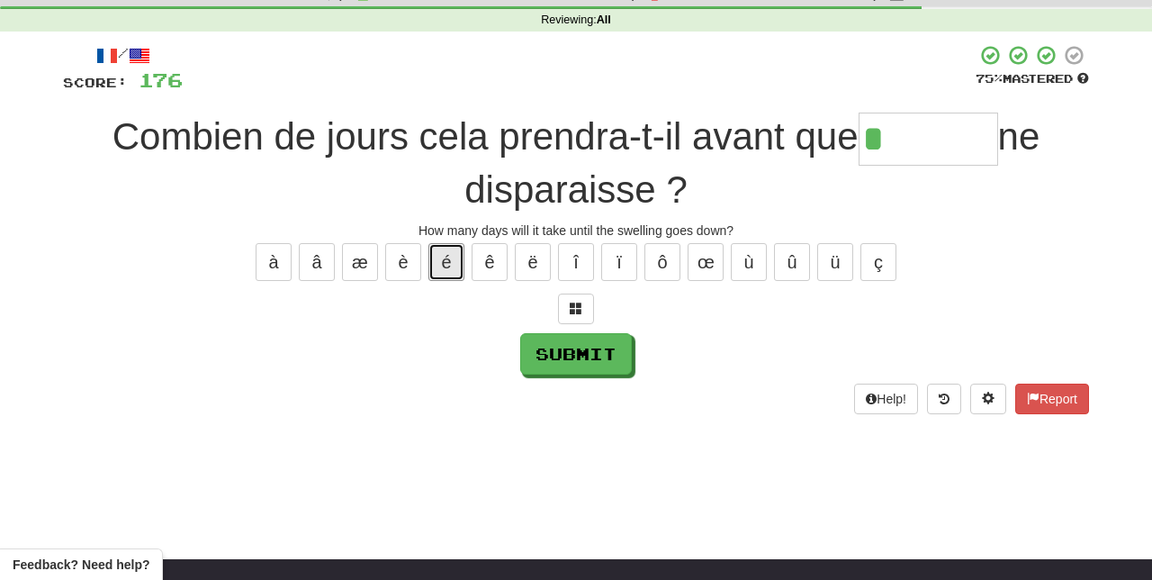
click at [446, 256] on button "é" at bounding box center [446, 262] width 36 height 38
click at [608, 345] on button "Submit" at bounding box center [576, 353] width 112 height 41
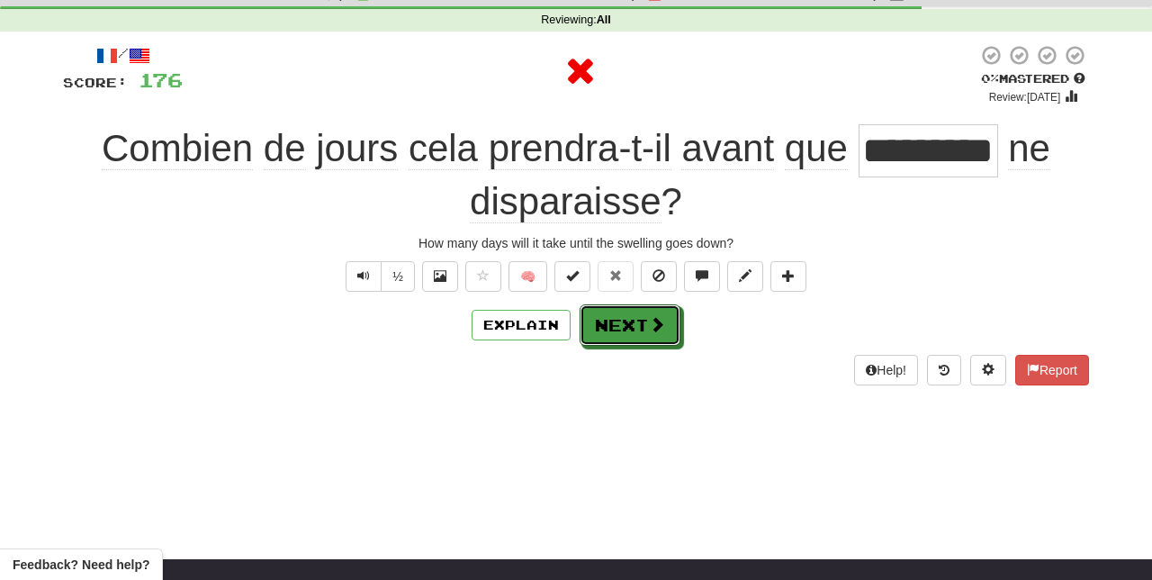
click at [634, 330] on button "Next" at bounding box center [630, 324] width 101 height 41
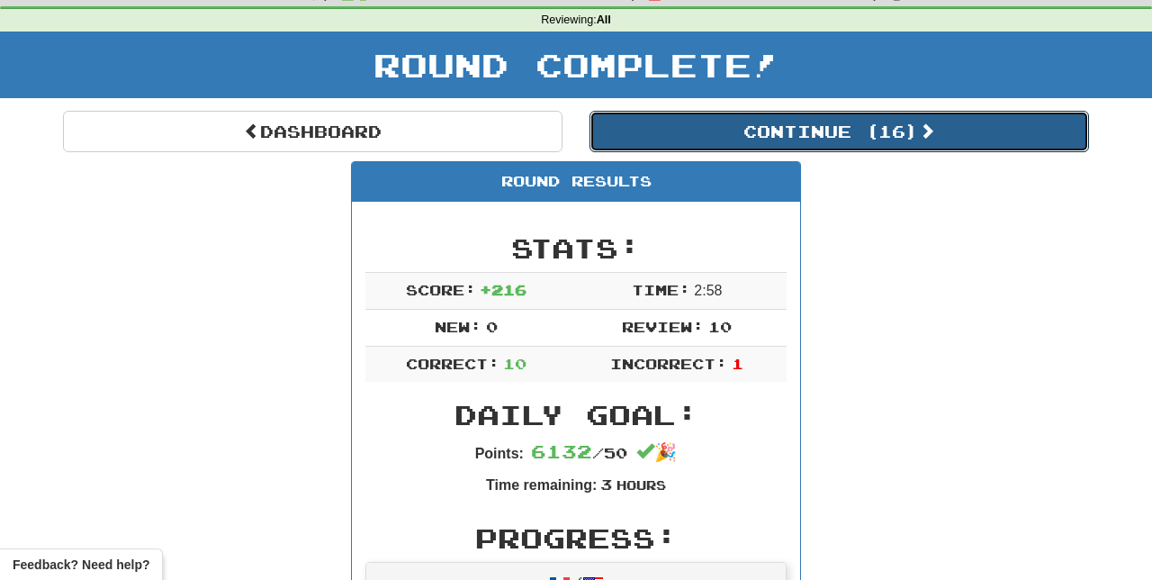
click at [902, 125] on button "Continue ( 16 )" at bounding box center [838, 131] width 499 height 41
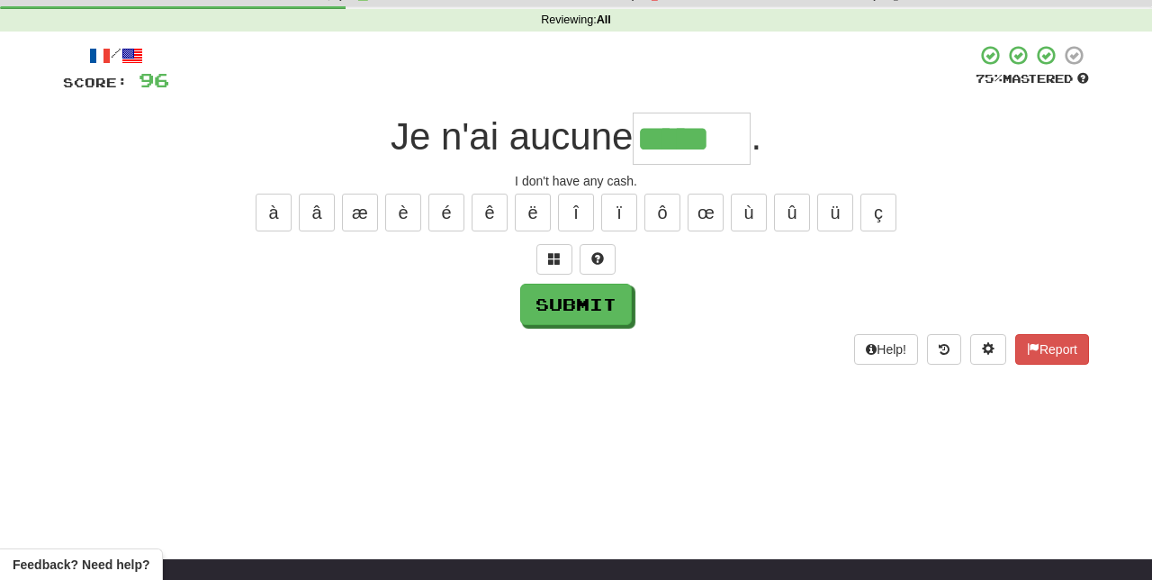
scroll to position [0, 0]
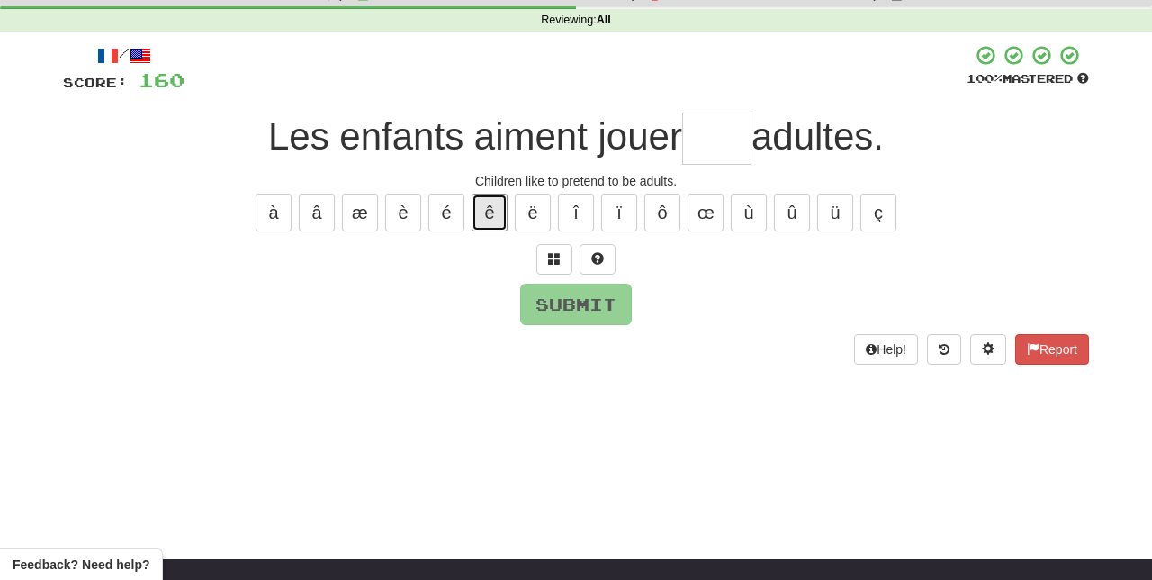
click at [490, 205] on button "ê" at bounding box center [490, 212] width 36 height 38
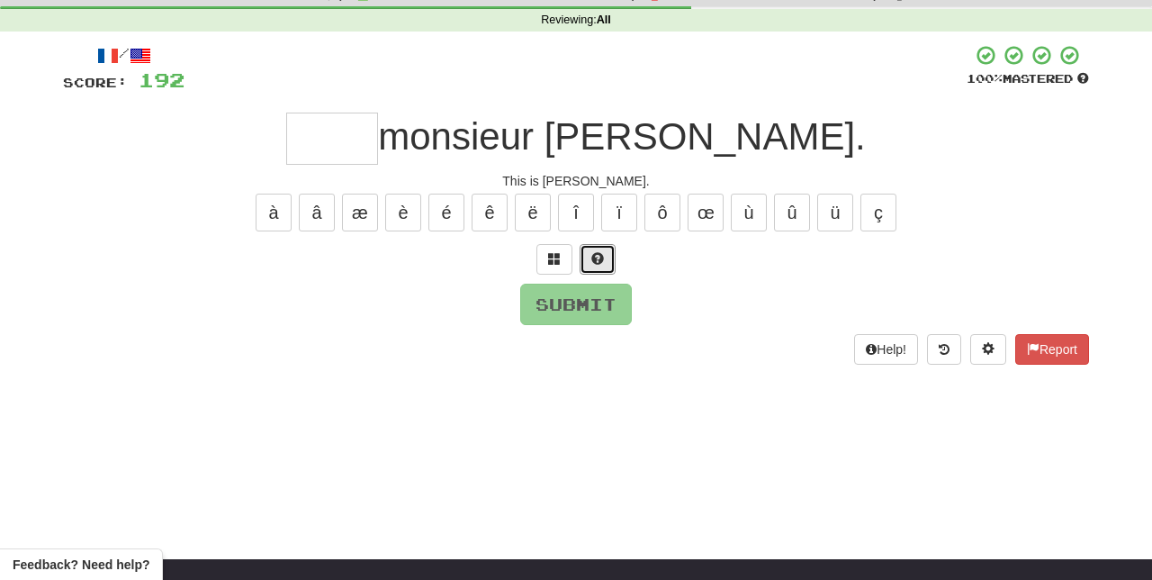
click at [597, 256] on span at bounding box center [597, 258] width 13 height 13
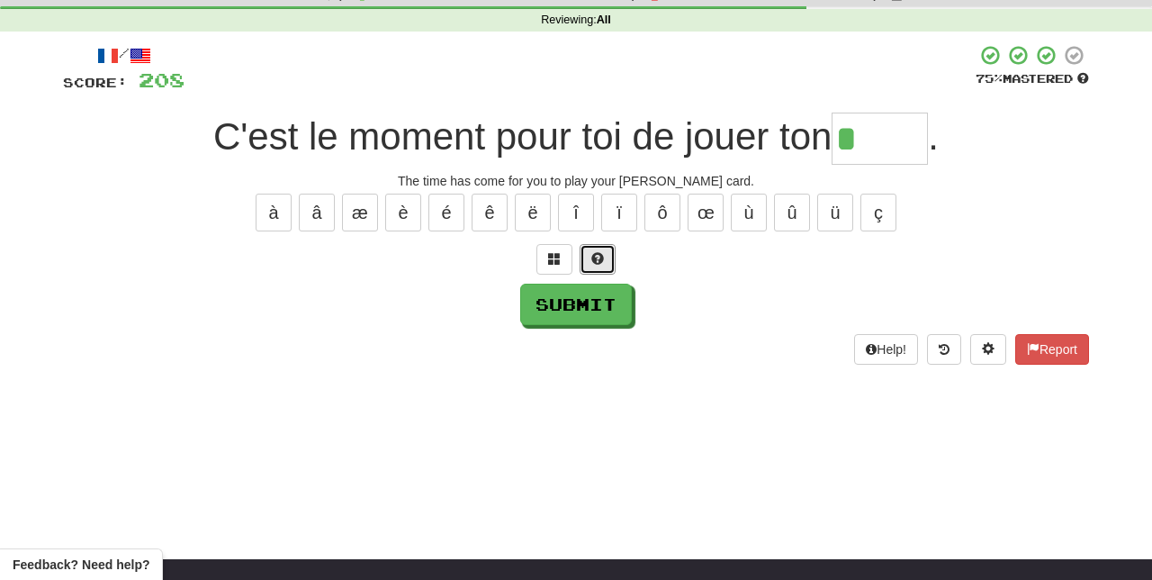
click at [603, 245] on button at bounding box center [598, 259] width 36 height 31
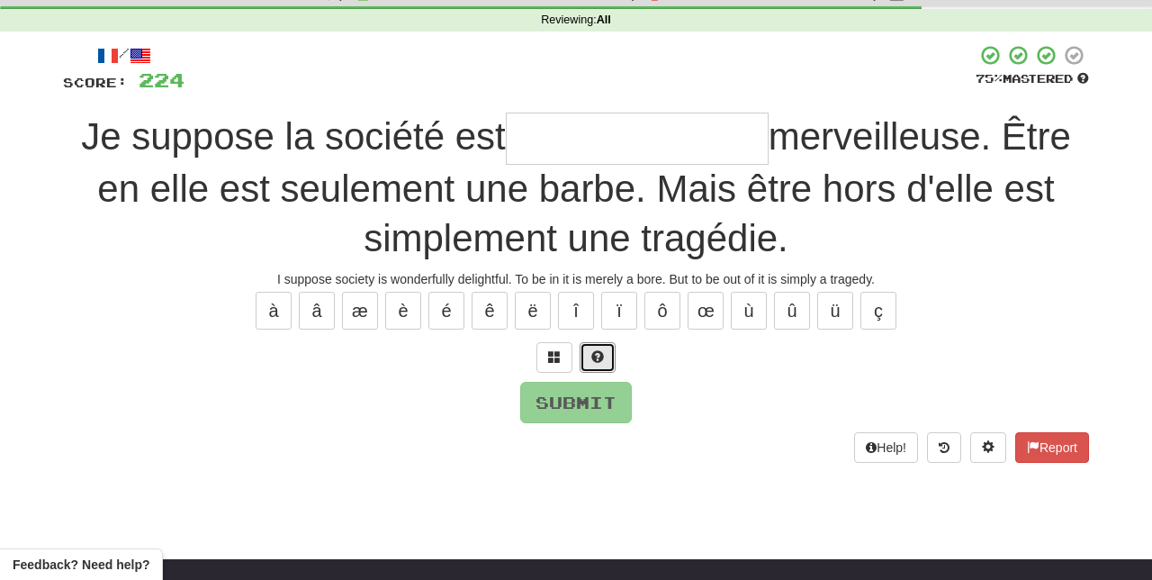
click at [597, 344] on button at bounding box center [598, 357] width 36 height 31
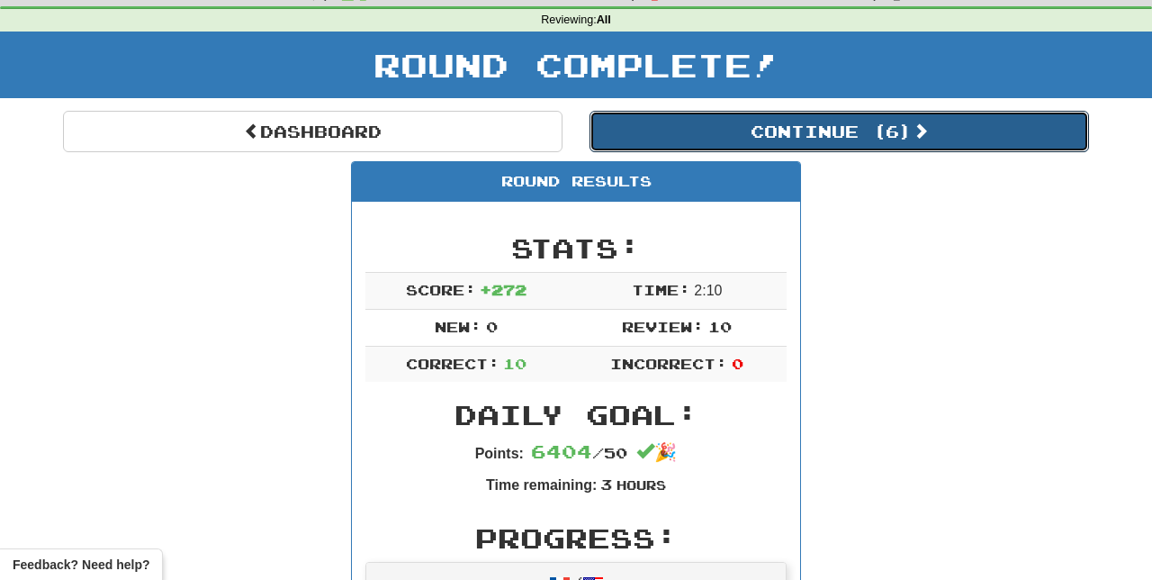
click at [903, 134] on button "Continue ( 6 )" at bounding box center [838, 131] width 499 height 41
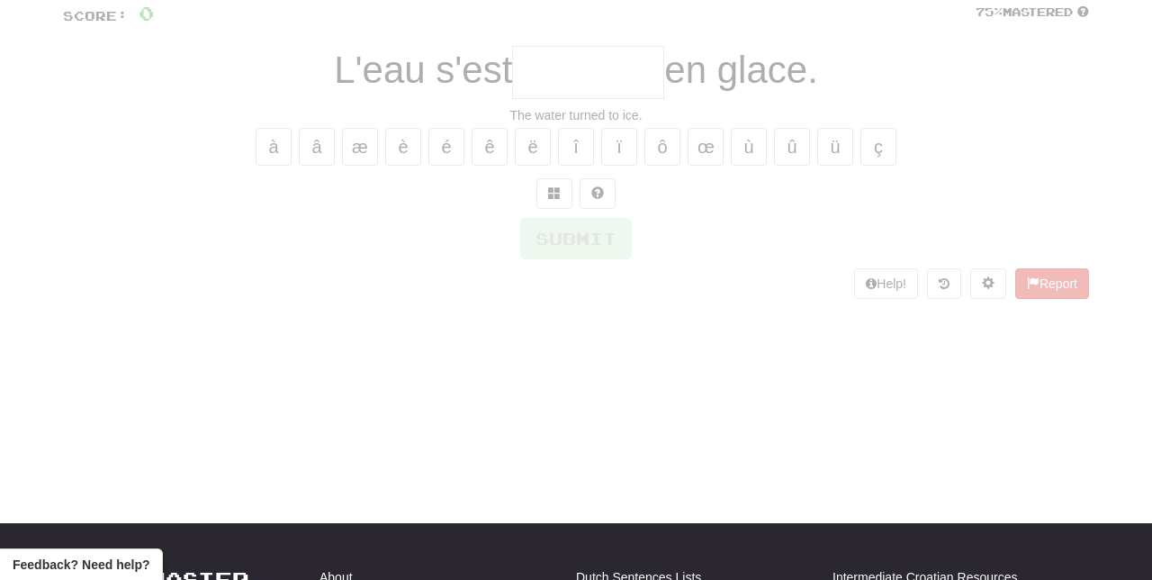
scroll to position [66, 0]
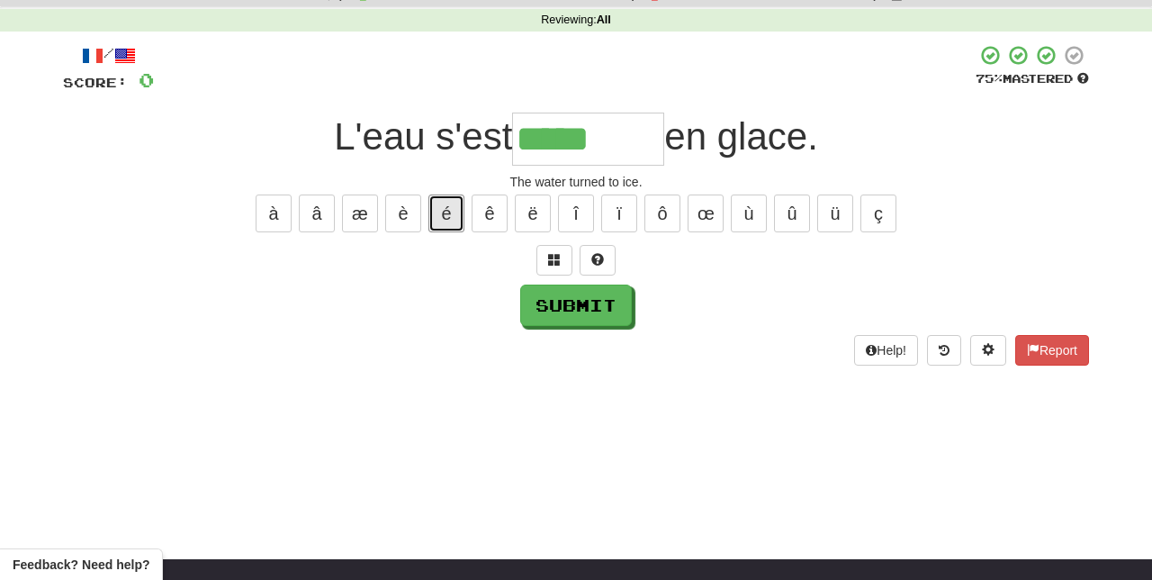
click at [448, 202] on button "é" at bounding box center [446, 213] width 36 height 38
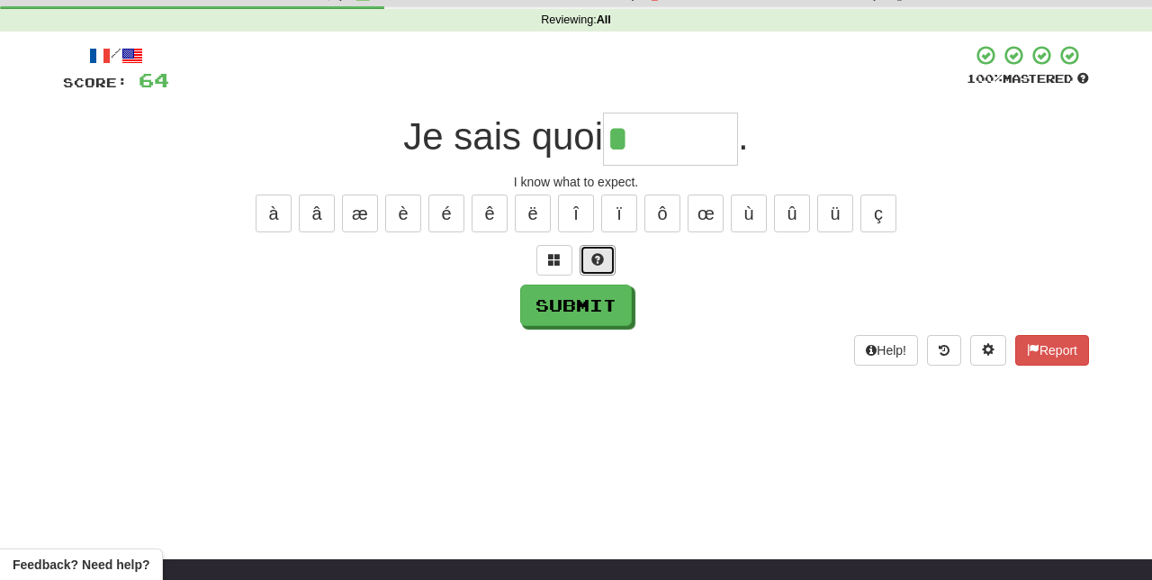
click at [594, 256] on span at bounding box center [597, 259] width 13 height 13
click at [405, 211] on button "è" at bounding box center [403, 213] width 36 height 38
click at [449, 202] on button "é" at bounding box center [446, 213] width 36 height 38
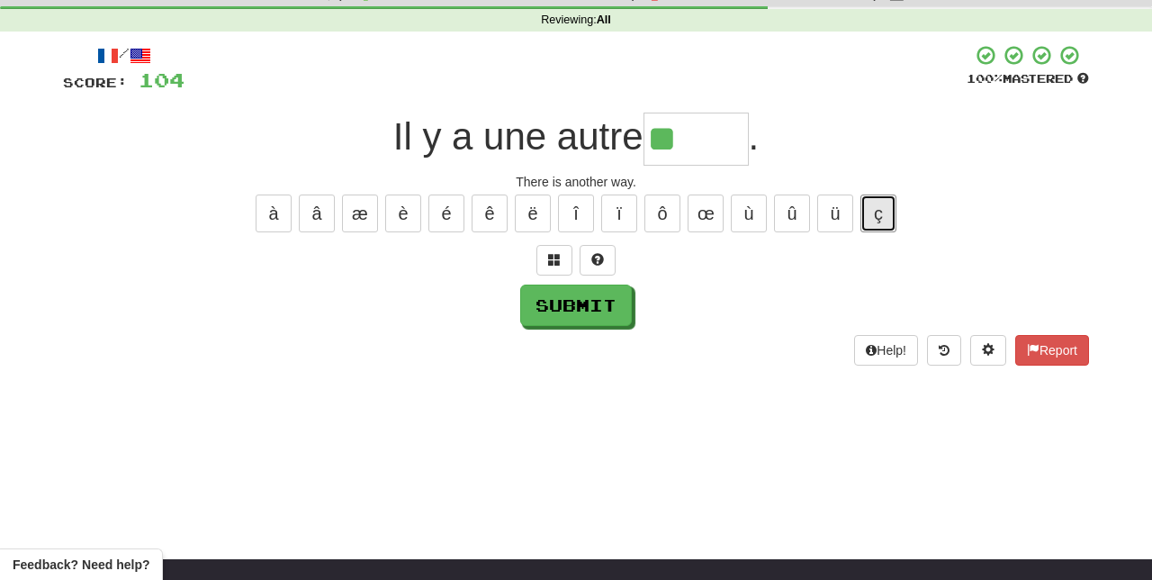
click at [876, 215] on button "ç" at bounding box center [878, 213] width 36 height 38
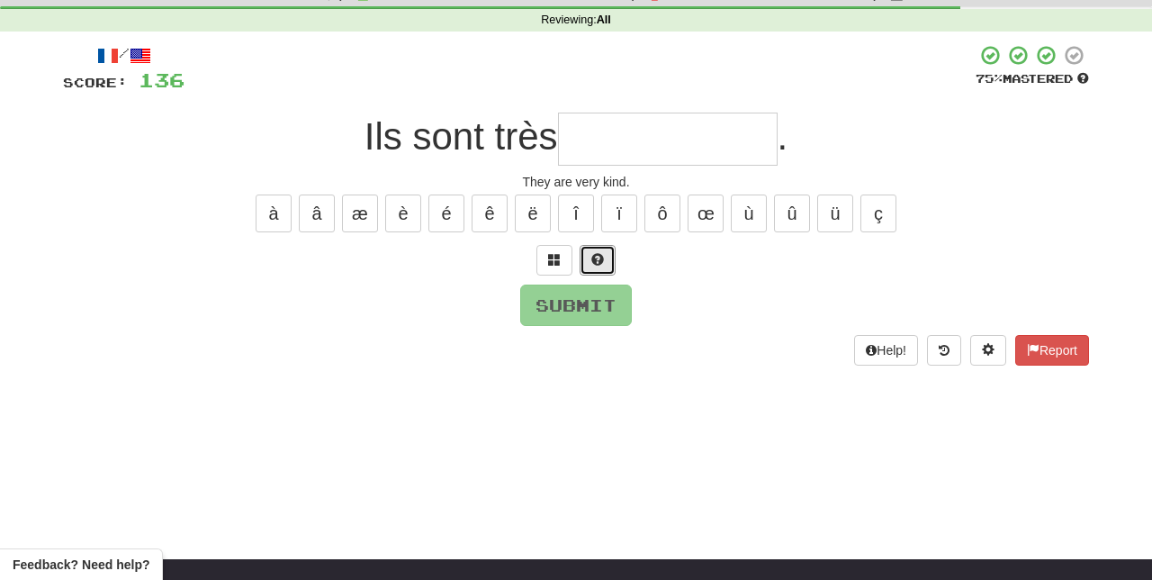
click at [599, 256] on span at bounding box center [597, 259] width 13 height 13
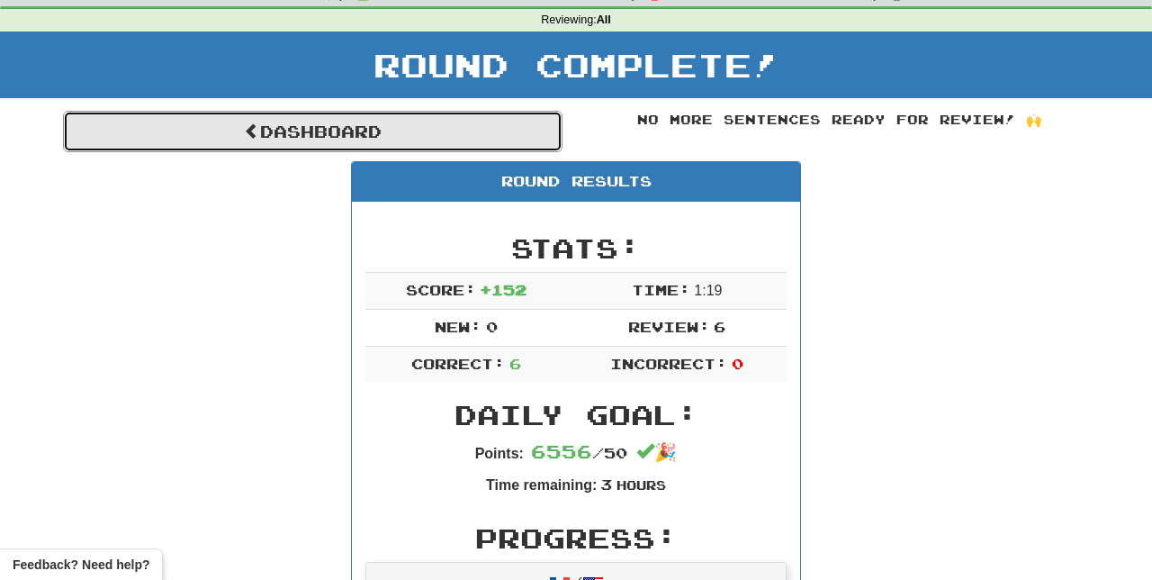
click at [355, 126] on link "Dashboard" at bounding box center [312, 131] width 499 height 41
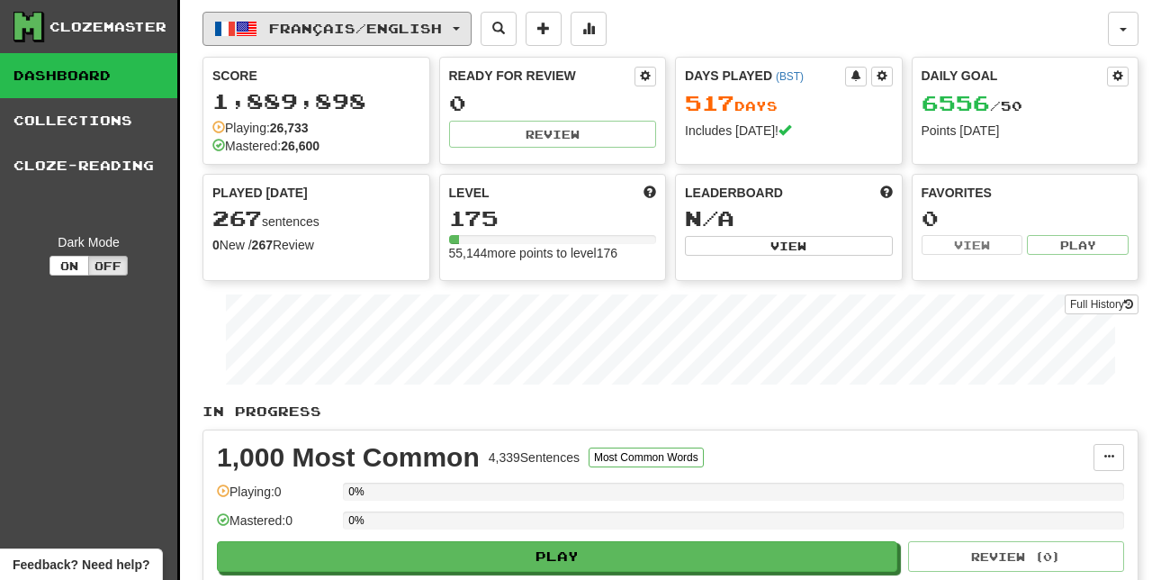
click at [399, 27] on span "Français / English" at bounding box center [355, 28] width 173 height 15
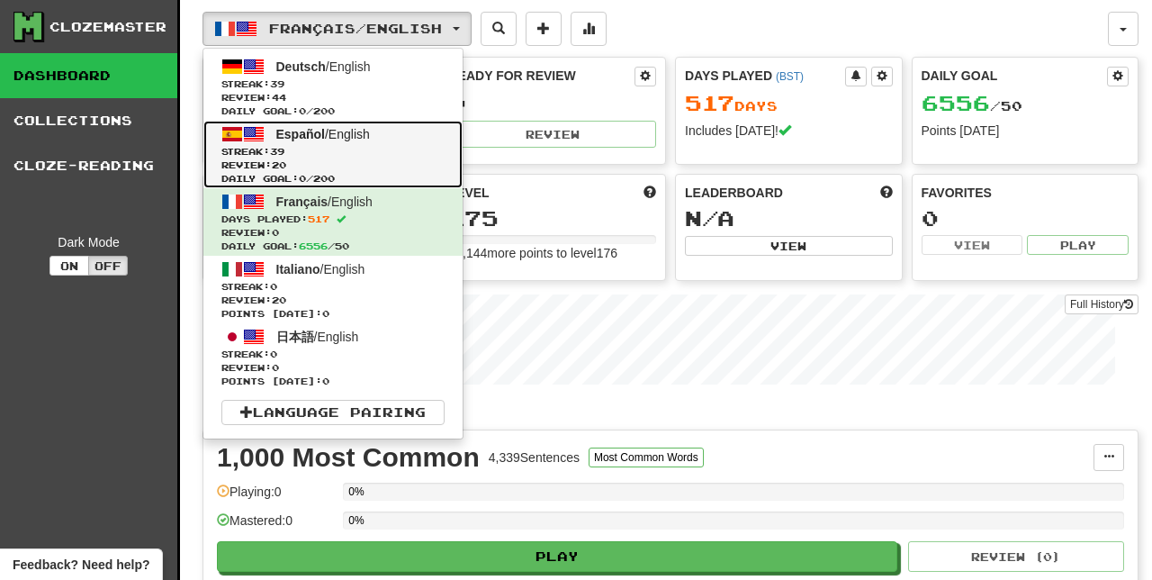
click at [348, 136] on span "Español / English" at bounding box center [323, 134] width 94 height 14
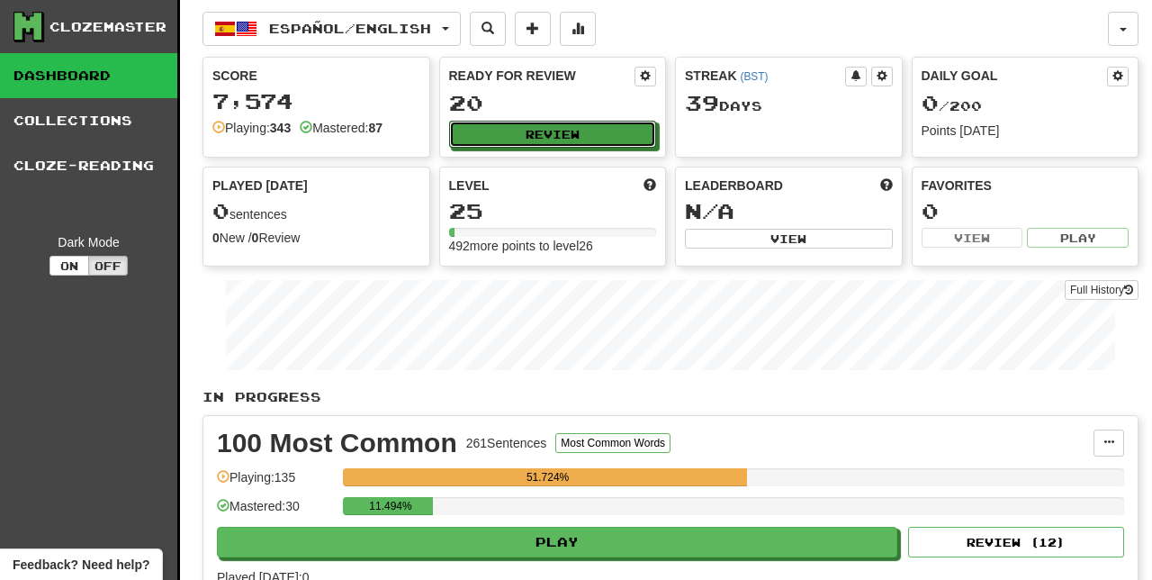
click at [552, 128] on button "Review" at bounding box center [553, 134] width 208 height 27
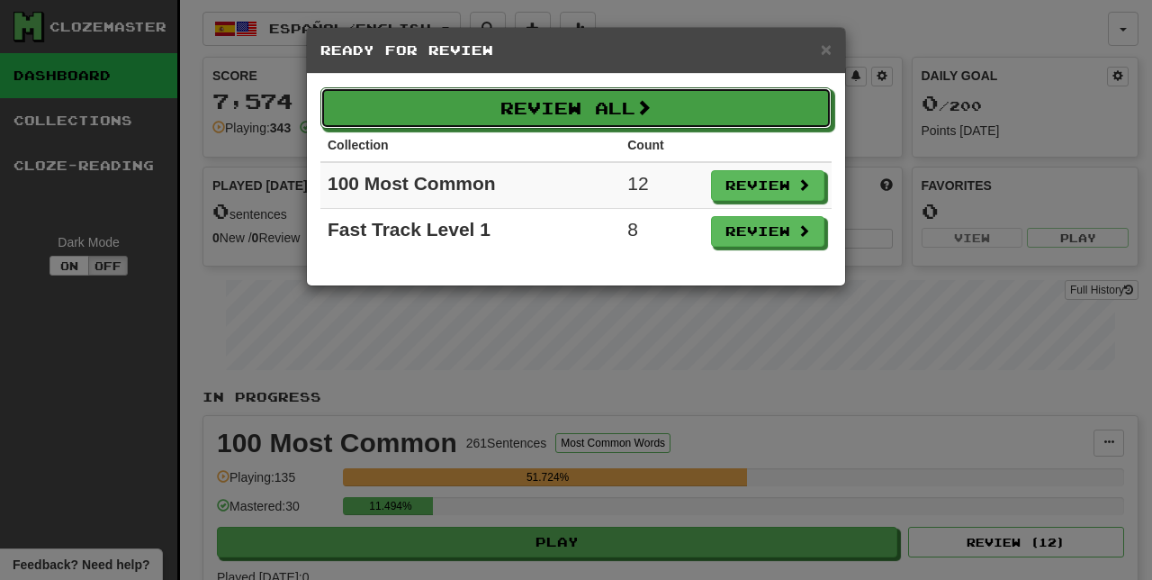
click at [745, 113] on button "Review All" at bounding box center [575, 107] width 511 height 41
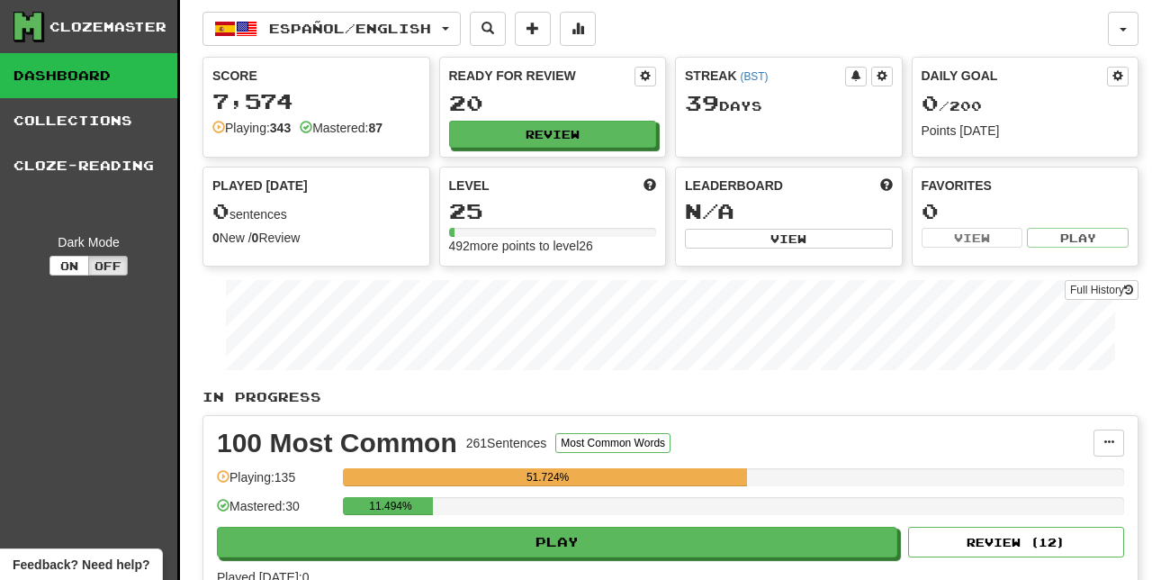
select select "**"
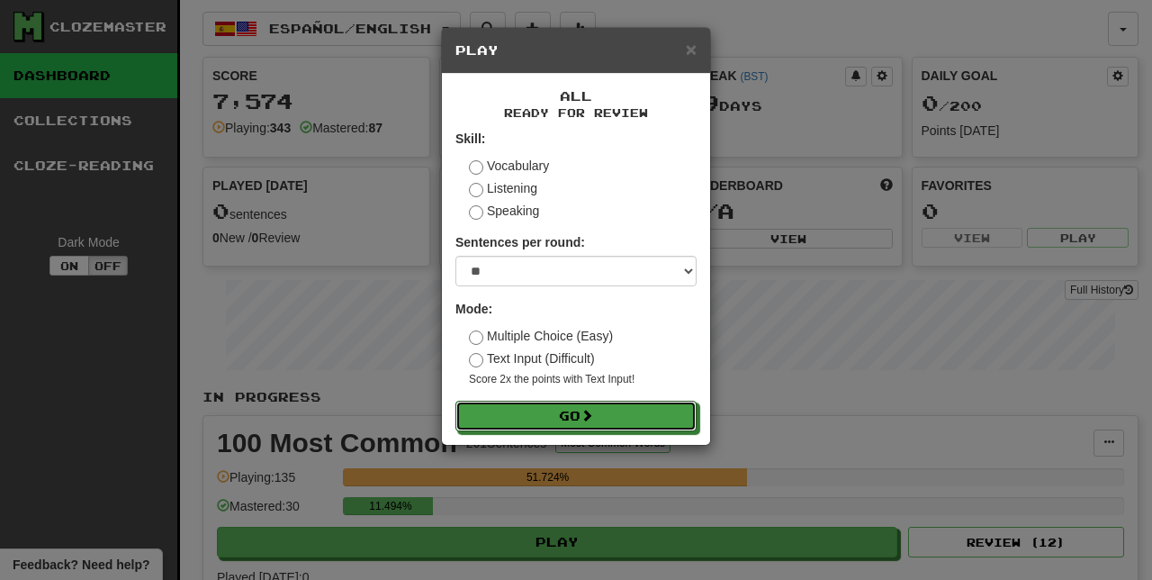
click at [581, 416] on button "Go" at bounding box center [575, 415] width 241 height 31
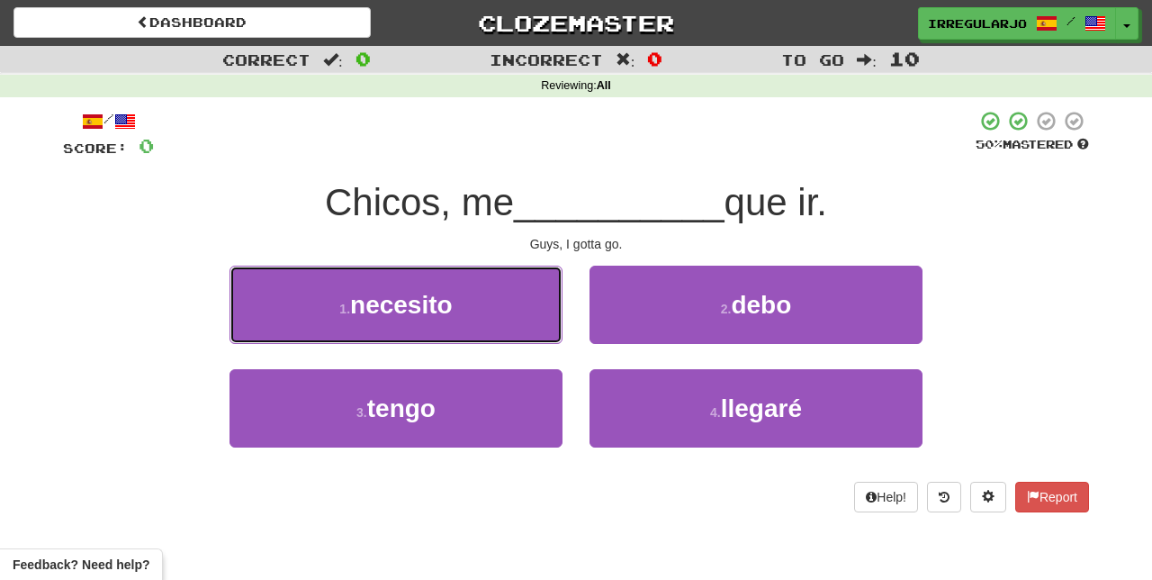
click at [502, 317] on button "1 . necesito" at bounding box center [395, 304] width 333 height 78
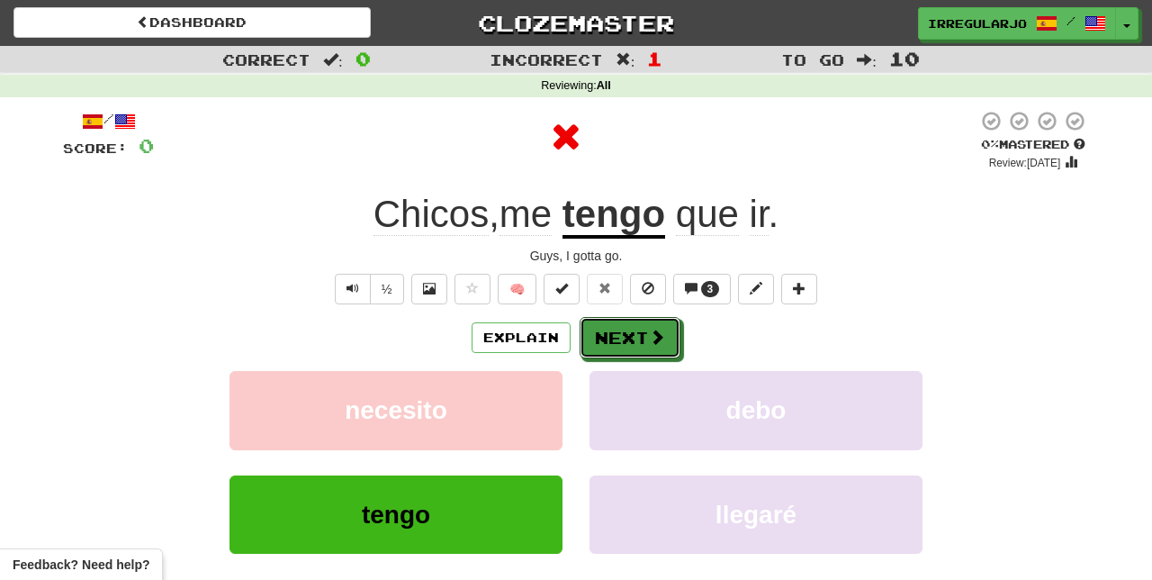
click at [598, 338] on button "Next" at bounding box center [630, 337] width 101 height 41
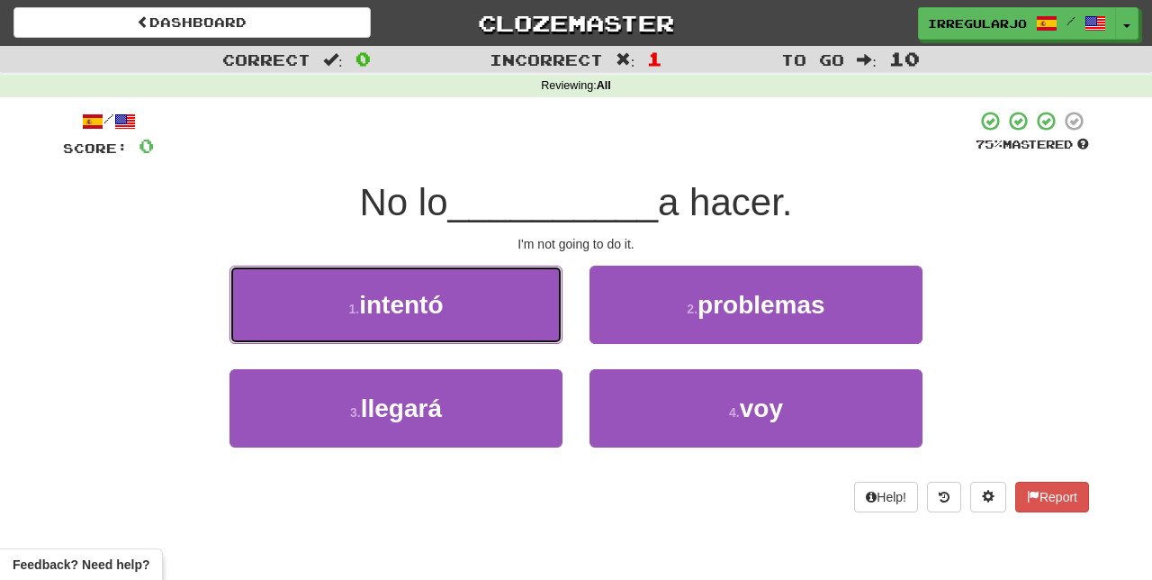
click at [500, 304] on button "1 . intentó" at bounding box center [395, 304] width 333 height 78
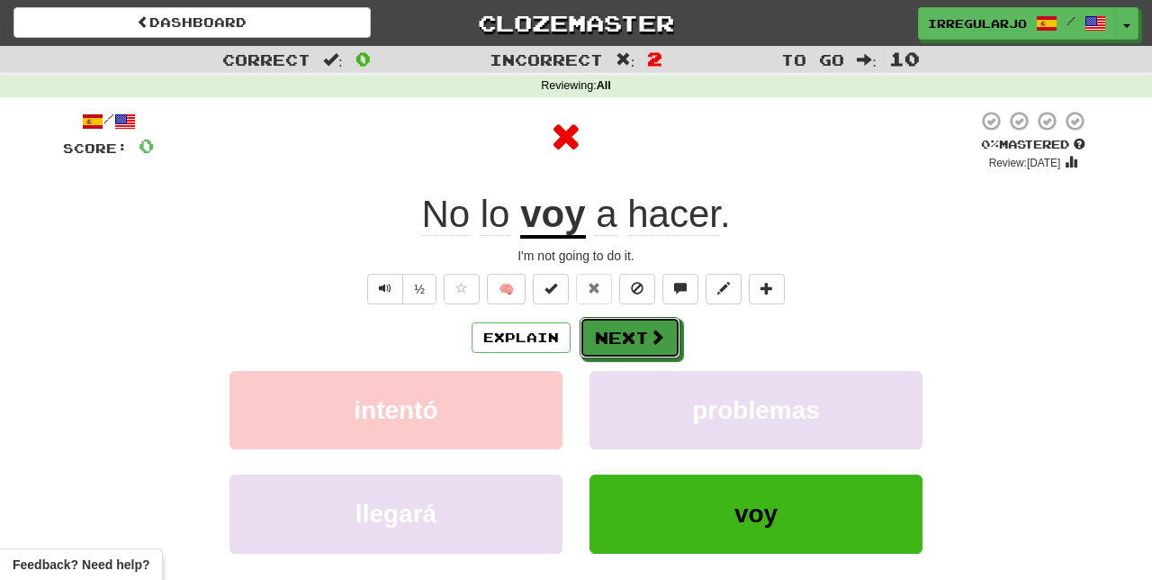
click at [621, 338] on button "Next" at bounding box center [630, 337] width 101 height 41
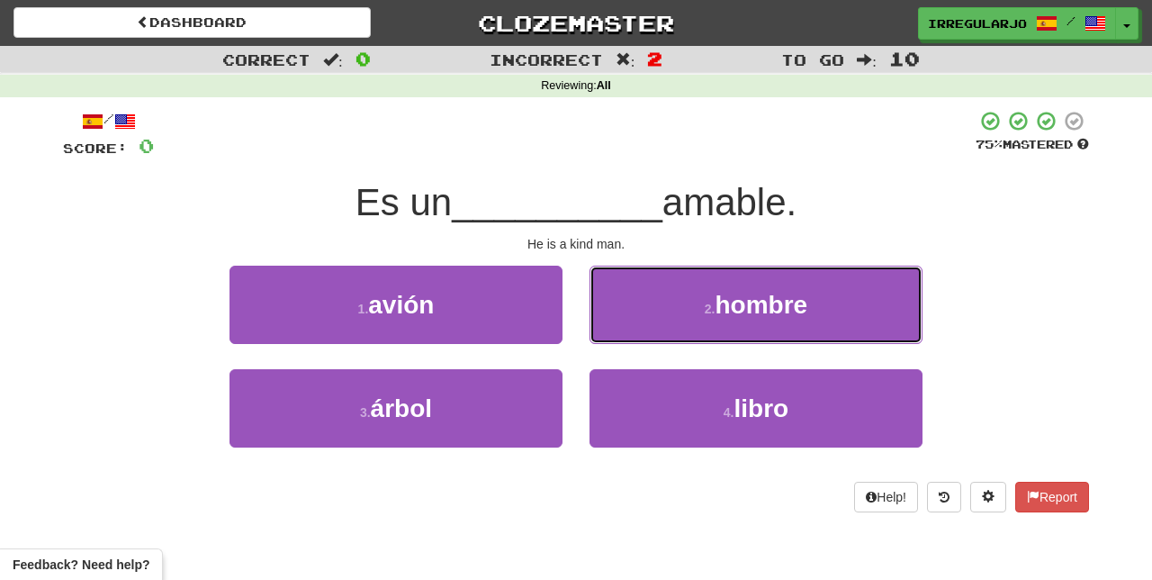
click at [669, 320] on button "2 . hombre" at bounding box center [755, 304] width 333 height 78
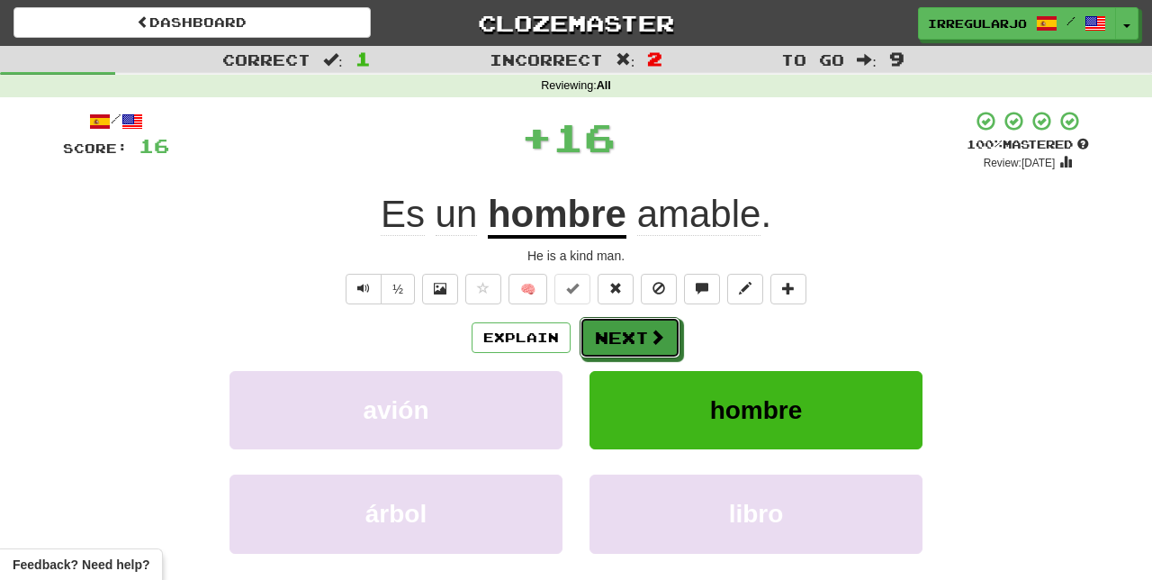
click at [600, 342] on button "Next" at bounding box center [630, 337] width 101 height 41
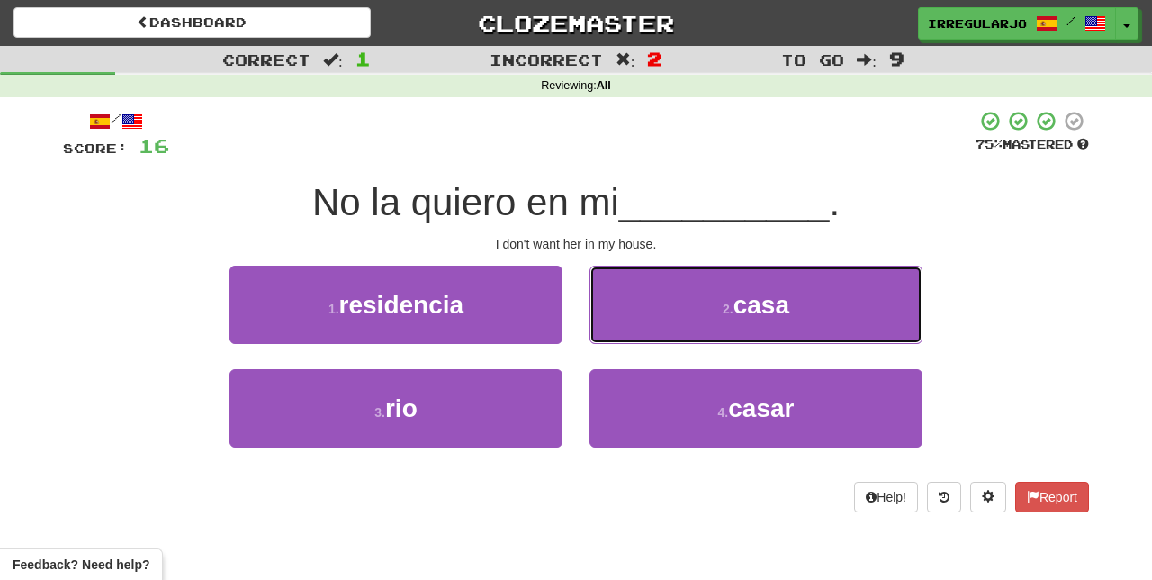
click at [668, 319] on button "2 . casa" at bounding box center [755, 304] width 333 height 78
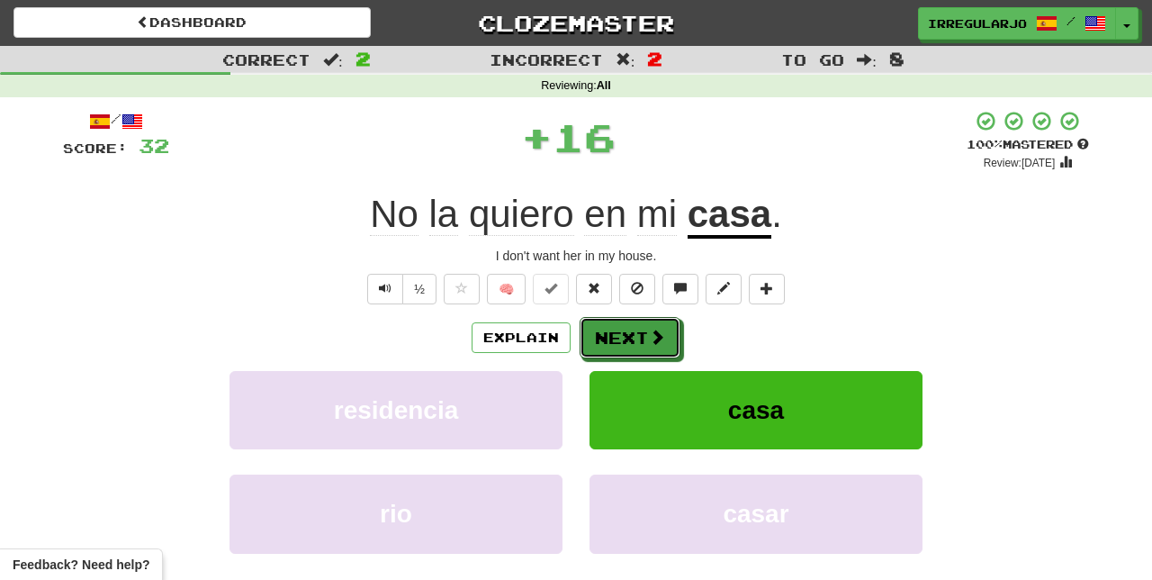
click at [643, 339] on button "Next" at bounding box center [630, 337] width 101 height 41
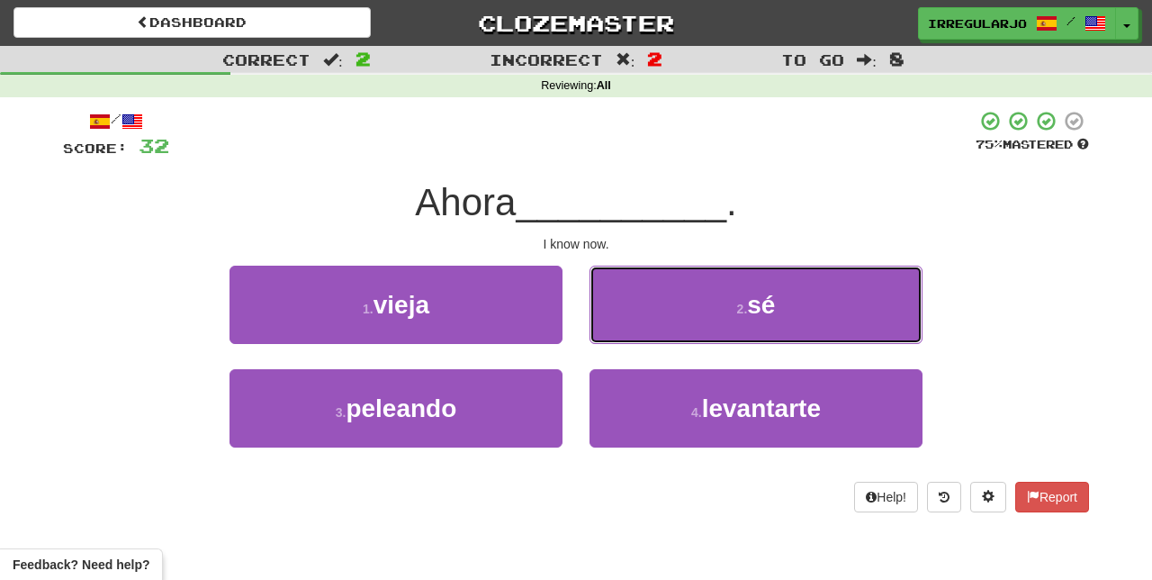
click at [679, 313] on button "2 . sé" at bounding box center [755, 304] width 333 height 78
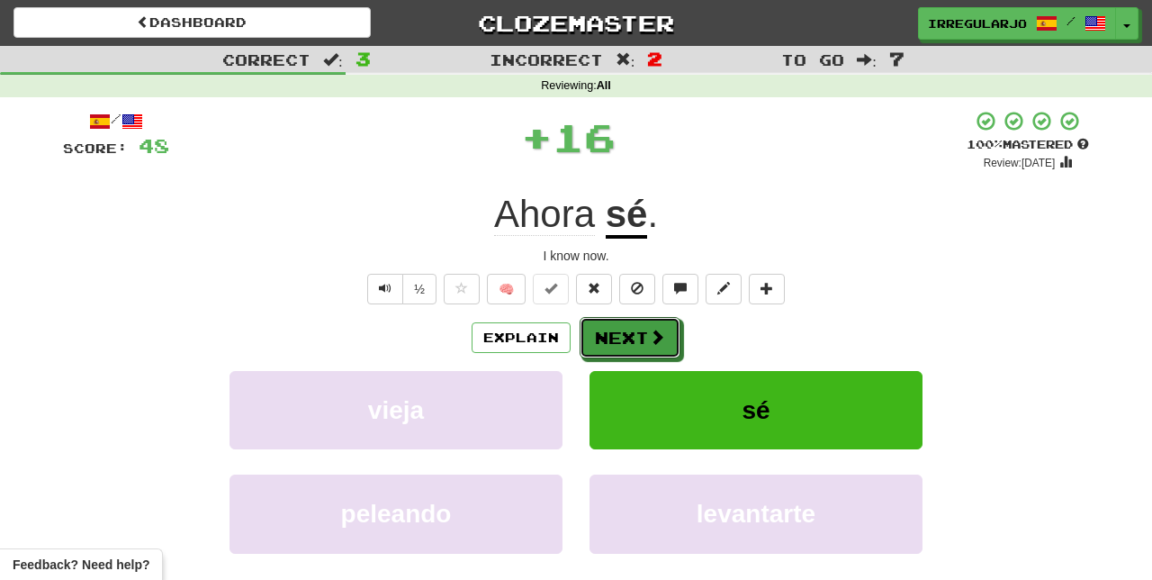
click at [629, 335] on button "Next" at bounding box center [630, 337] width 101 height 41
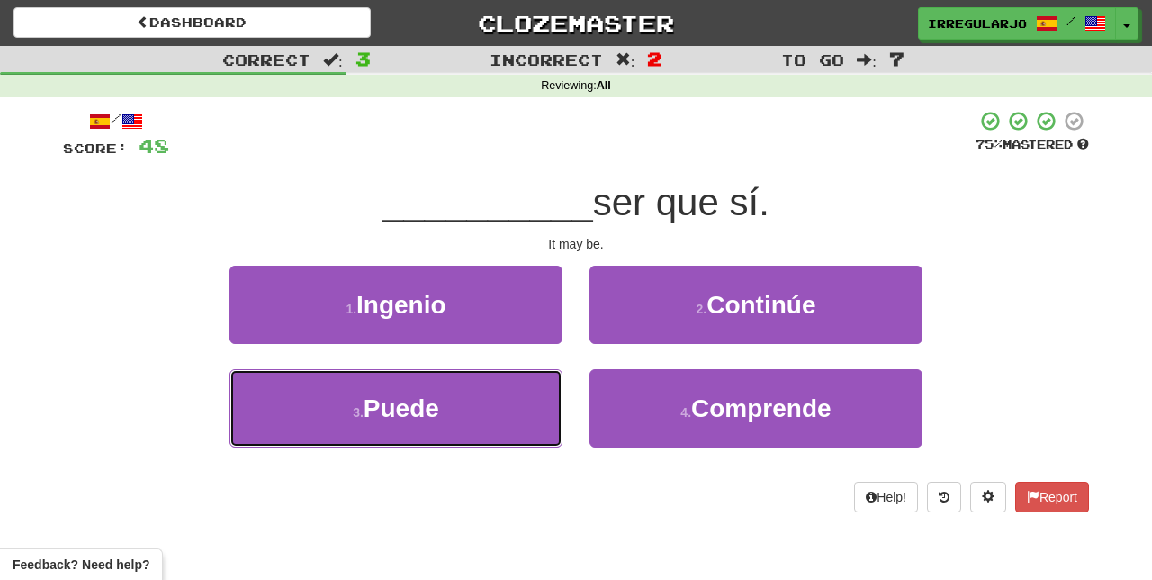
click at [475, 427] on button "3 . Puede" at bounding box center [395, 408] width 333 height 78
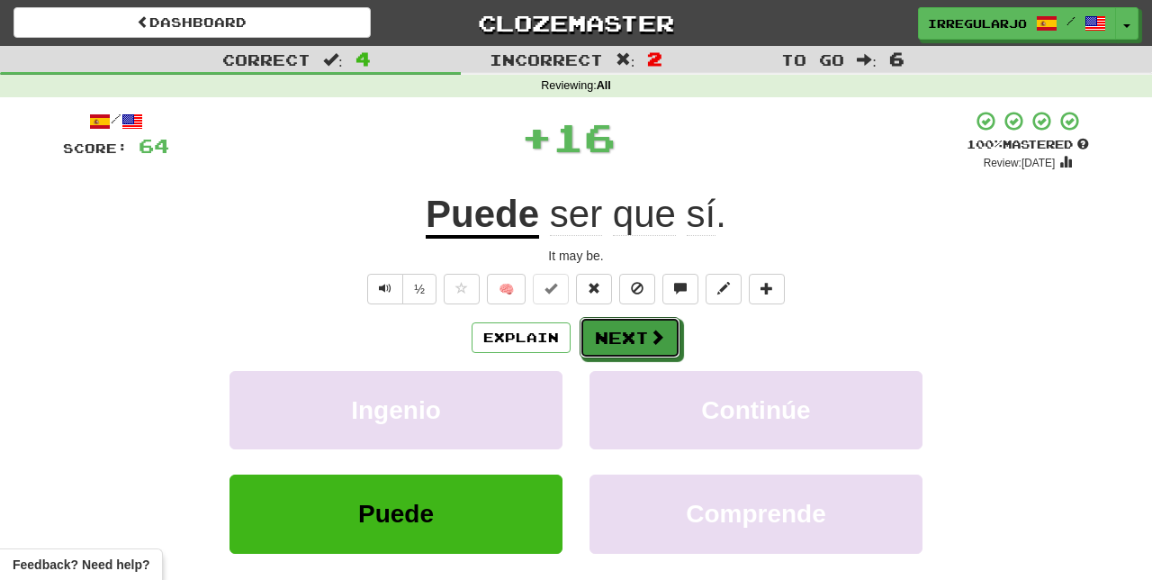
click at [599, 342] on button "Next" at bounding box center [630, 337] width 101 height 41
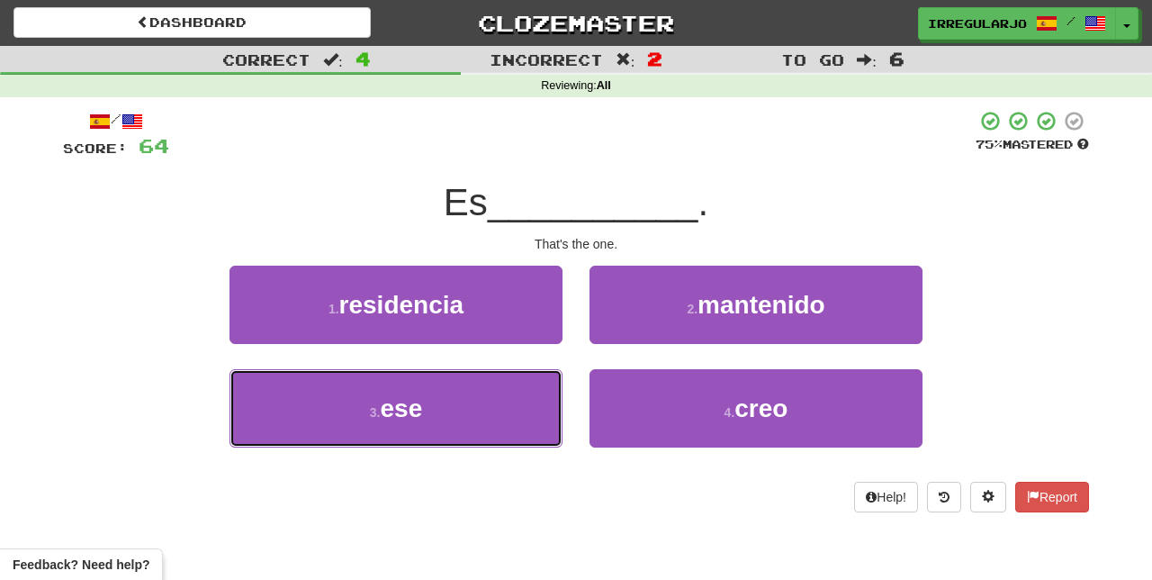
click at [473, 430] on button "3 . ese" at bounding box center [395, 408] width 333 height 78
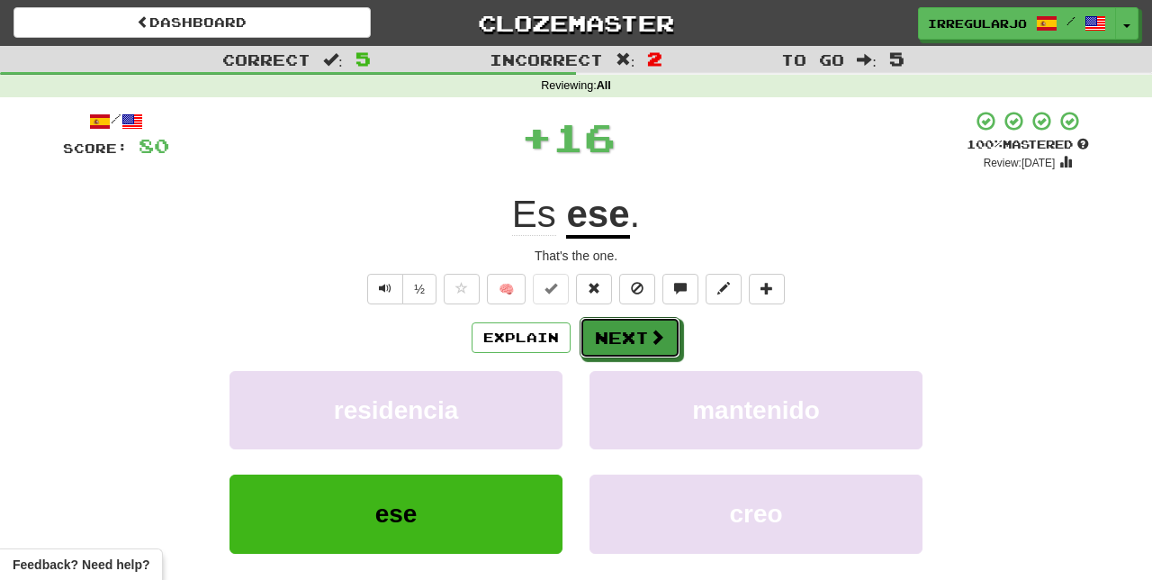
click at [615, 330] on button "Next" at bounding box center [630, 337] width 101 height 41
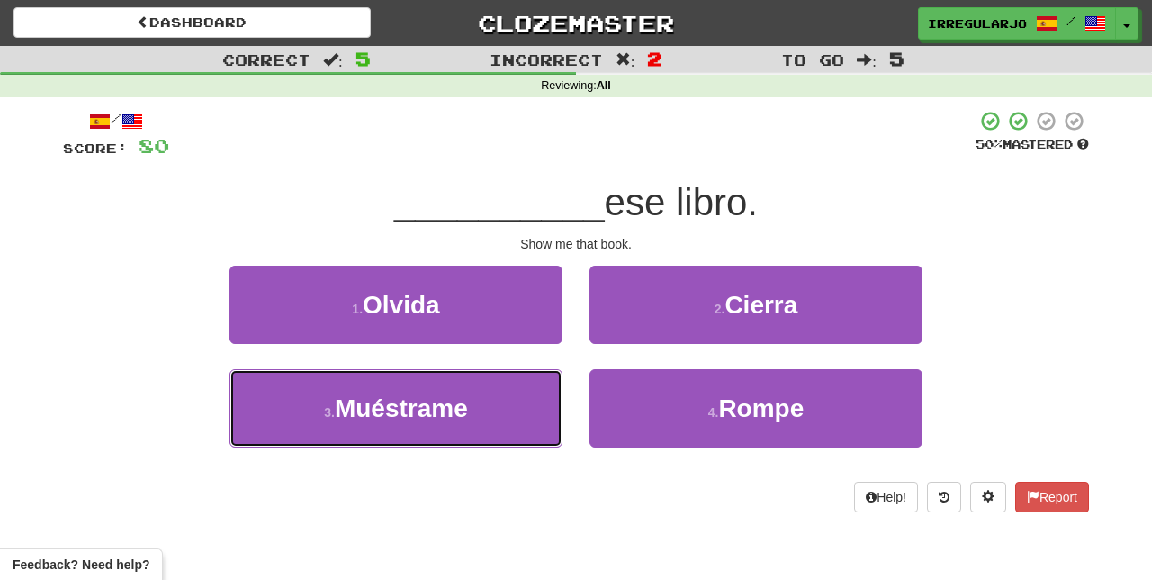
click at [470, 430] on button "3 . Muéstrame" at bounding box center [395, 408] width 333 height 78
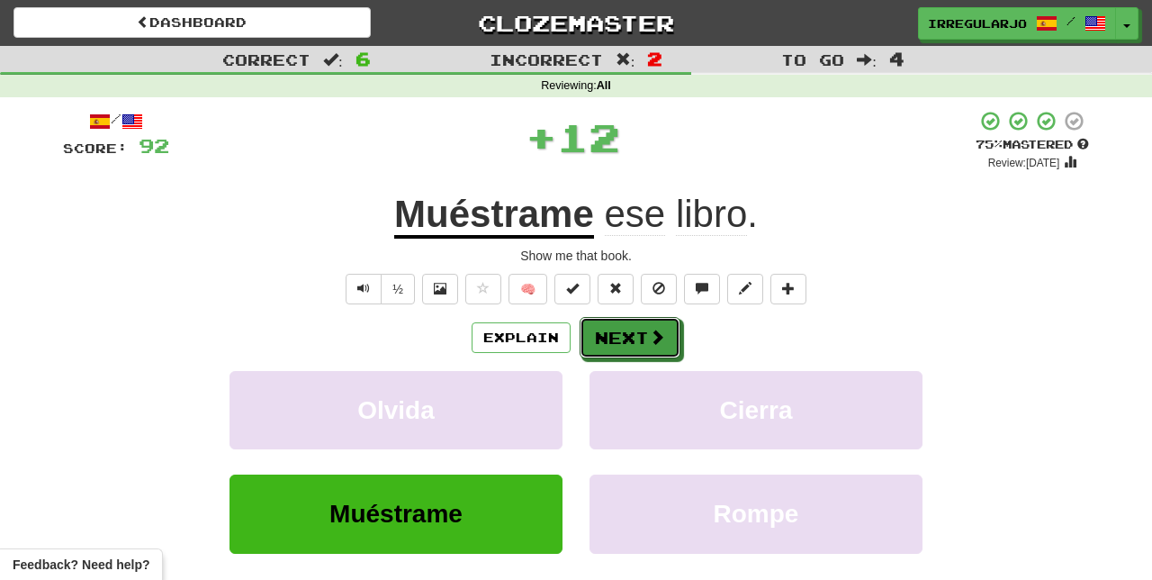
click at [611, 327] on button "Next" at bounding box center [630, 337] width 101 height 41
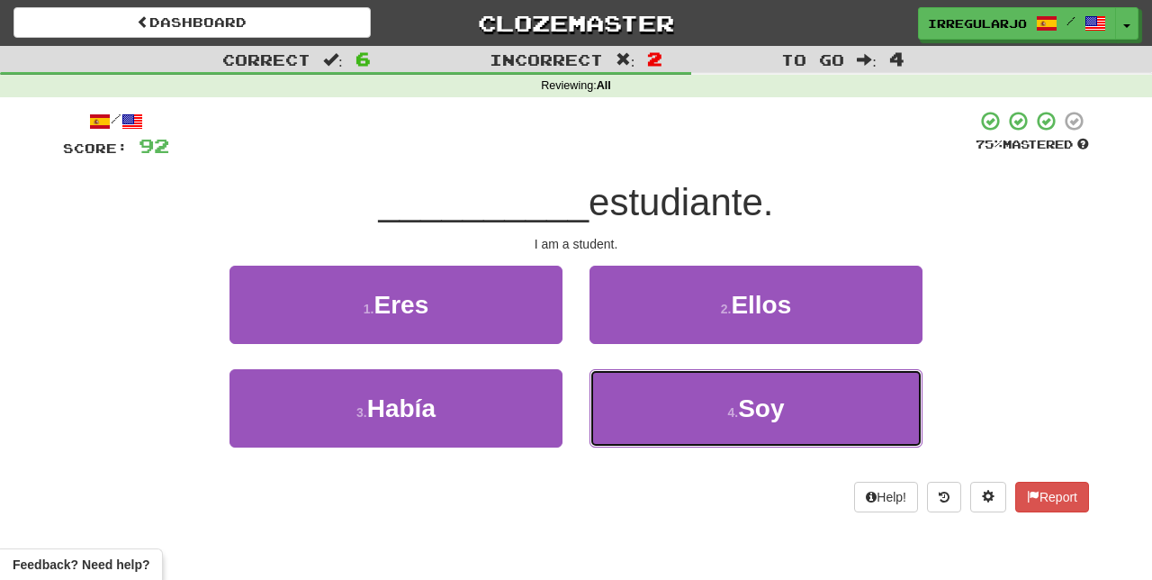
click at [609, 427] on button "4 . Soy" at bounding box center [755, 408] width 333 height 78
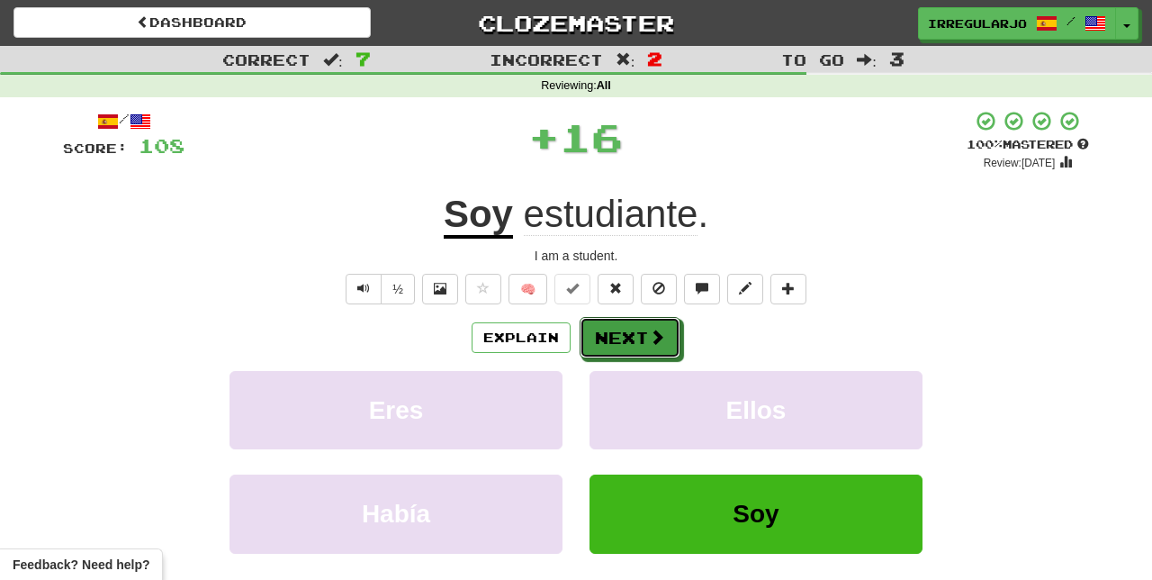
click at [599, 341] on button "Next" at bounding box center [630, 337] width 101 height 41
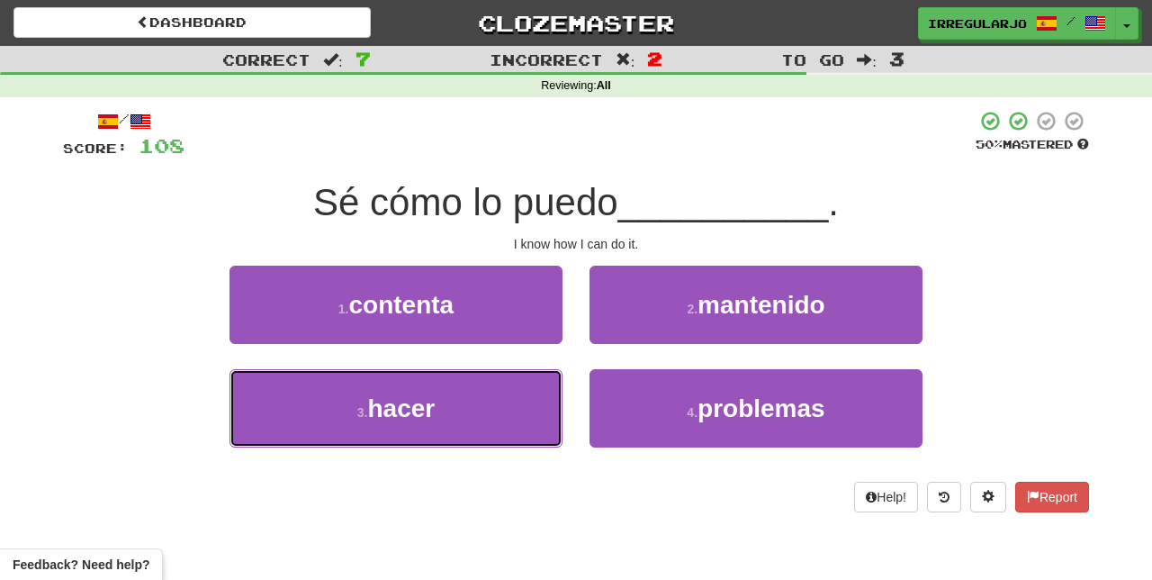
click at [482, 418] on button "3 . hacer" at bounding box center [395, 408] width 333 height 78
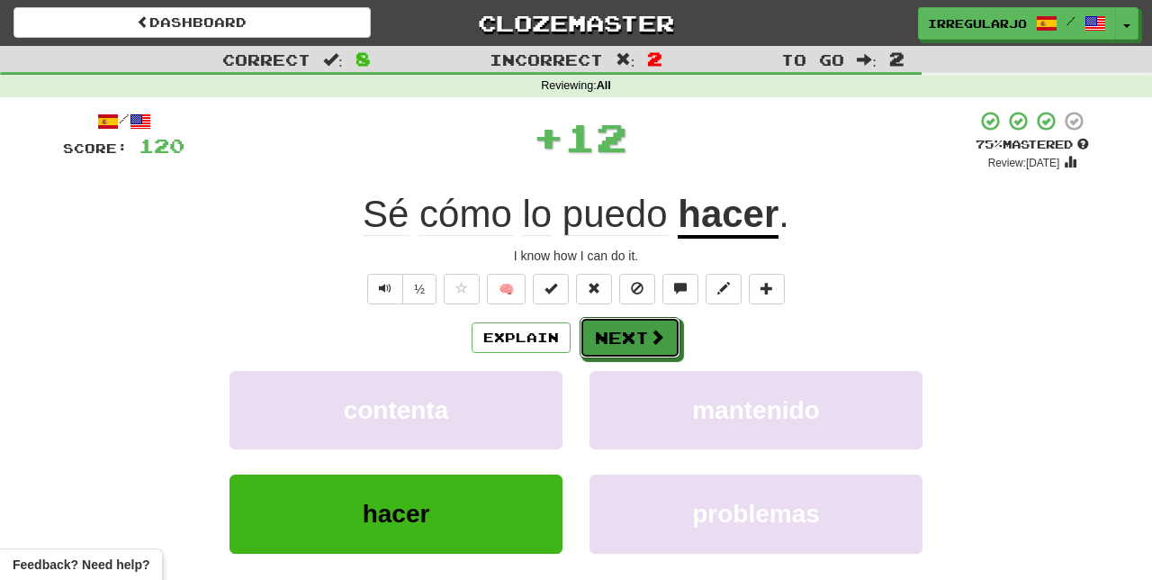
click at [619, 331] on button "Next" at bounding box center [630, 337] width 101 height 41
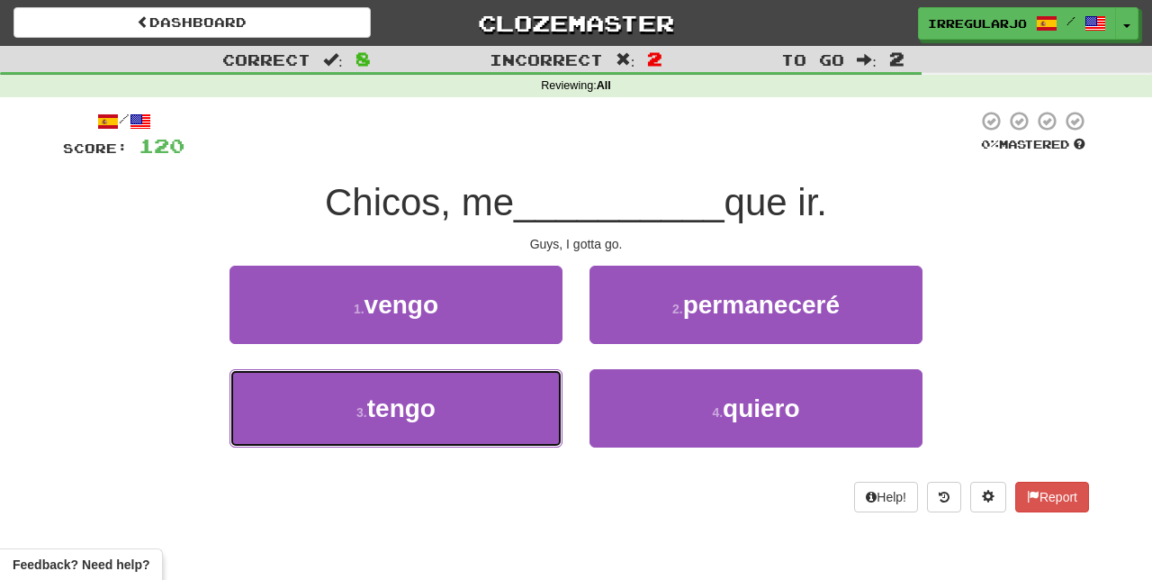
click at [479, 426] on button "3 . tengo" at bounding box center [395, 408] width 333 height 78
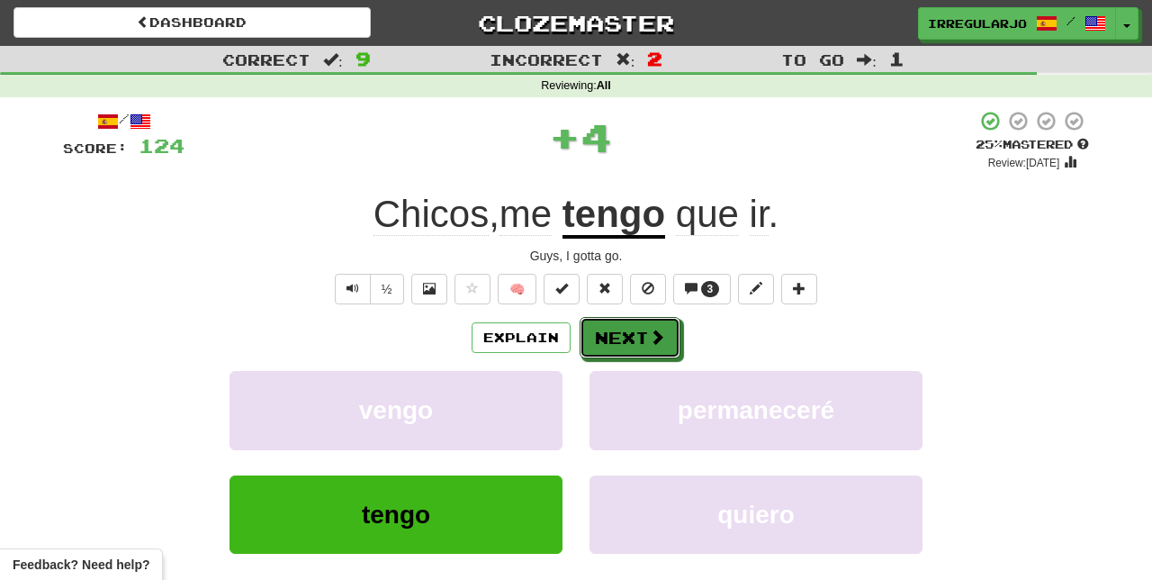
click at [614, 341] on button "Next" at bounding box center [630, 337] width 101 height 41
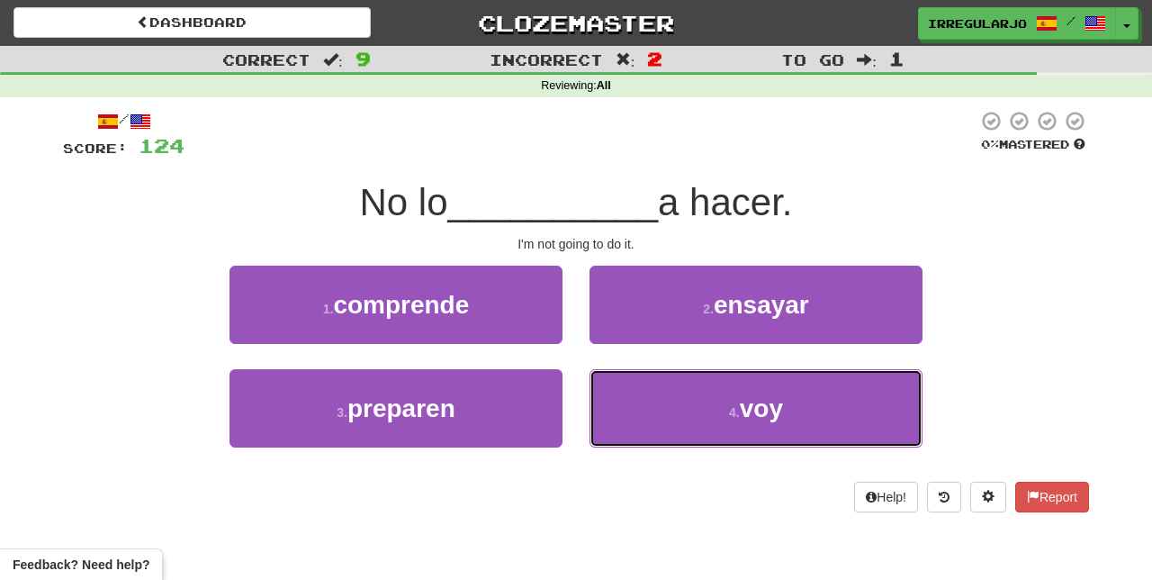
click at [717, 412] on button "4 . voy" at bounding box center [755, 408] width 333 height 78
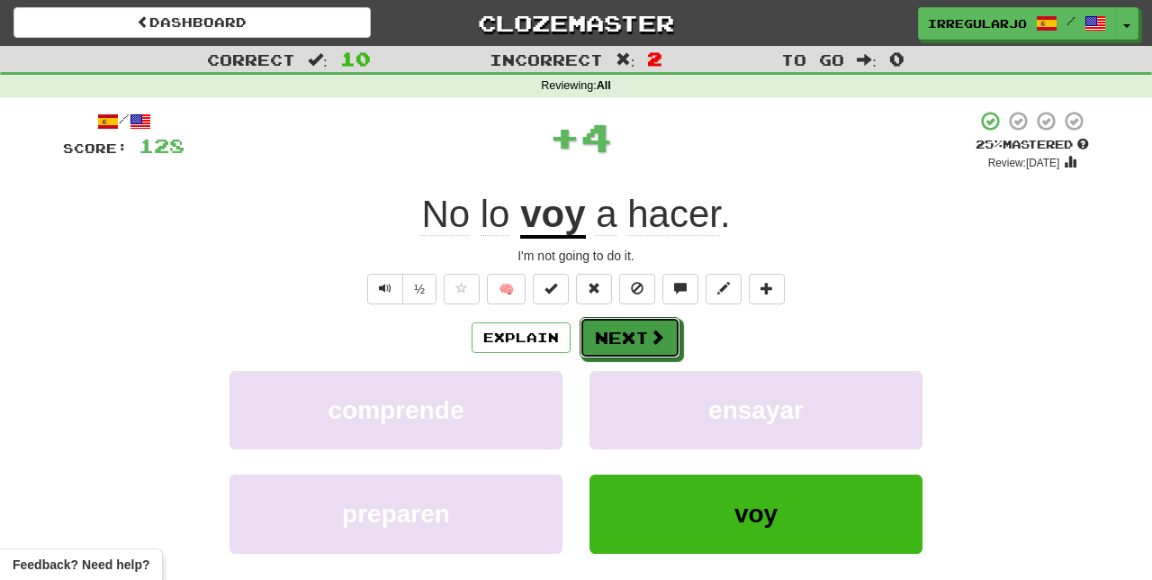
click at [628, 330] on button "Next" at bounding box center [630, 337] width 101 height 41
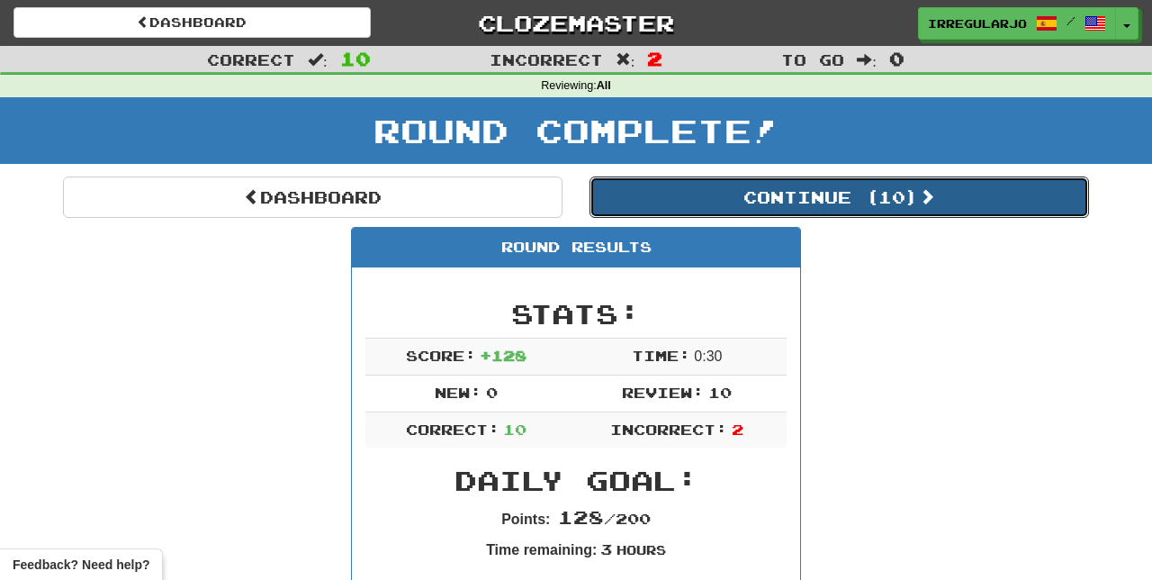
click at [920, 177] on button "Continue ( 10 )" at bounding box center [838, 196] width 499 height 41
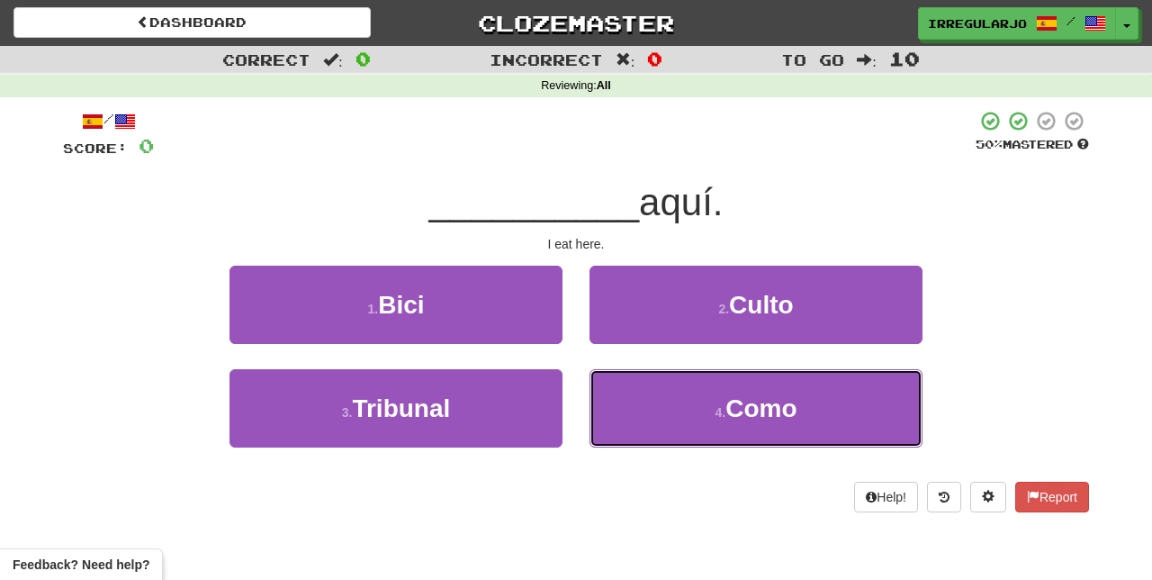
click at [650, 409] on button "4 . Como" at bounding box center [755, 408] width 333 height 78
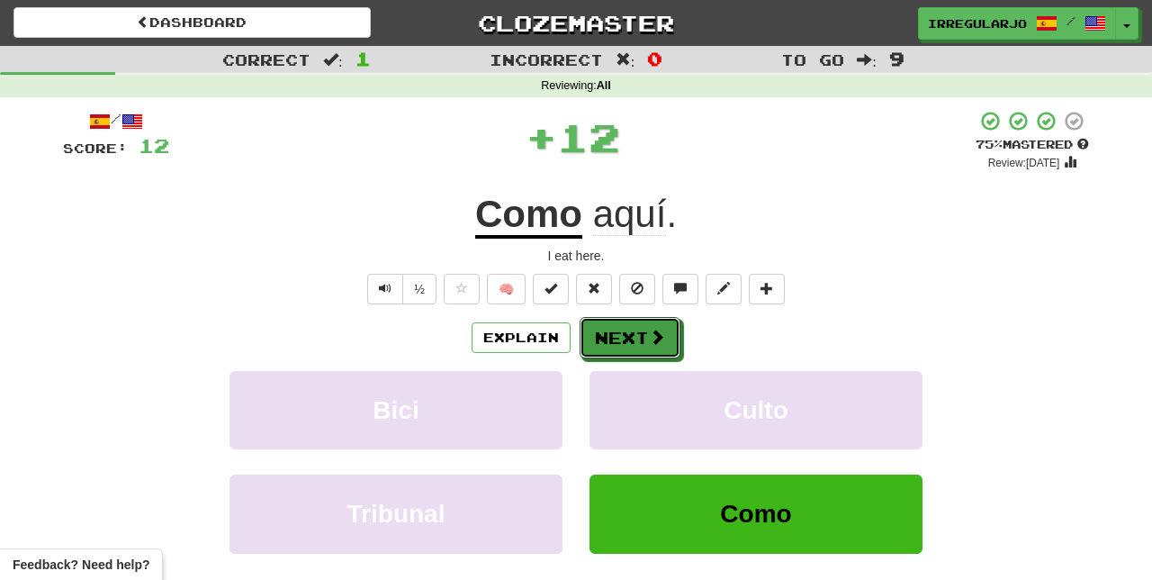
click at [649, 338] on span at bounding box center [657, 336] width 16 height 16
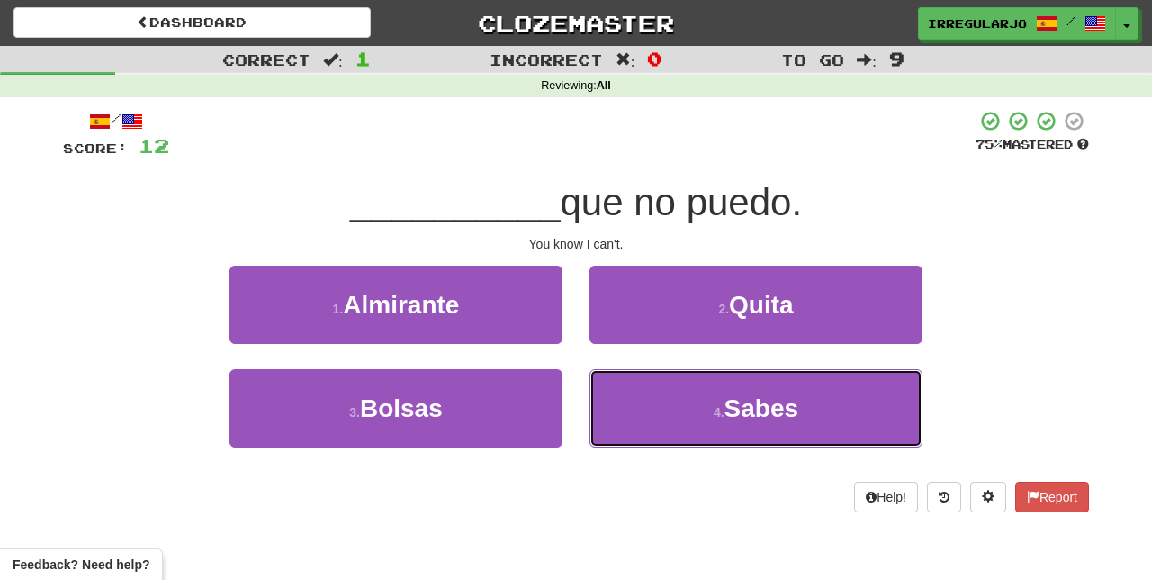
click at [637, 410] on button "4 . Sabes" at bounding box center [755, 408] width 333 height 78
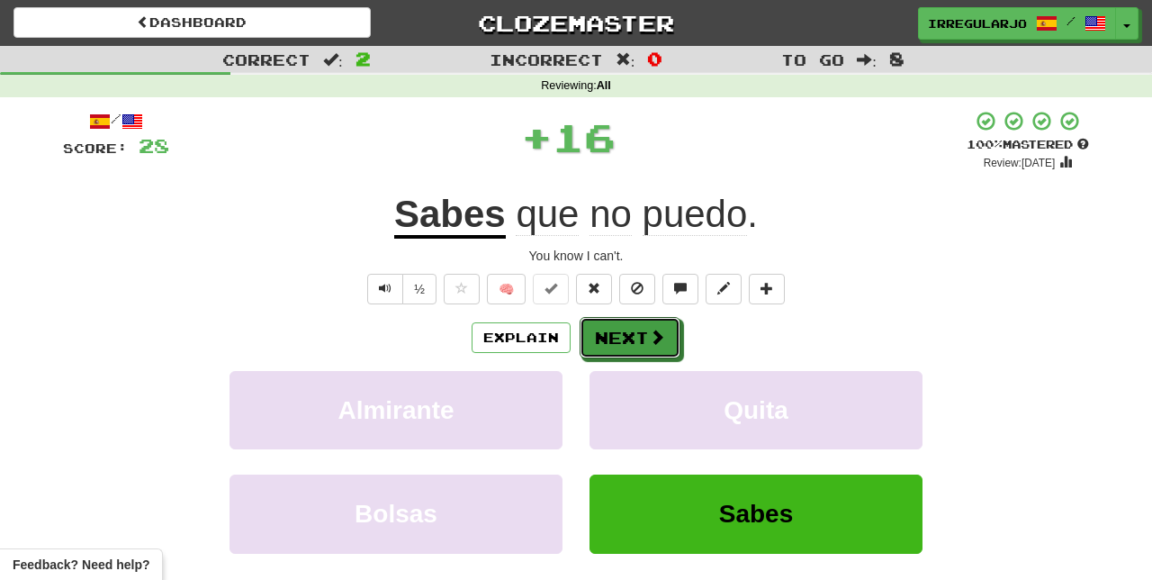
click at [625, 339] on button "Next" at bounding box center [630, 337] width 101 height 41
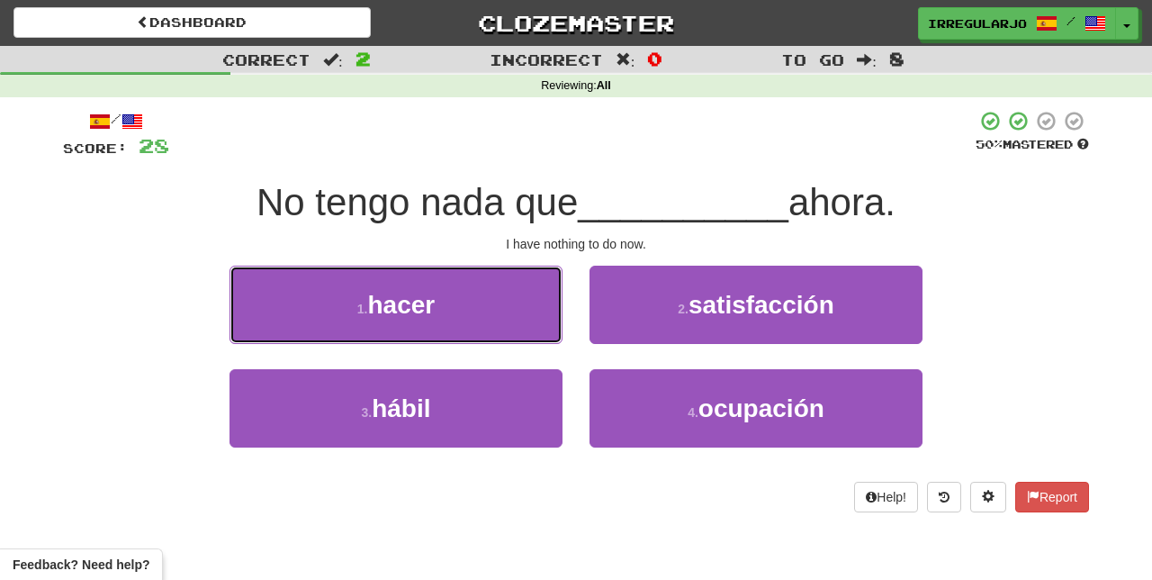
click at [485, 296] on button "1 . hacer" at bounding box center [395, 304] width 333 height 78
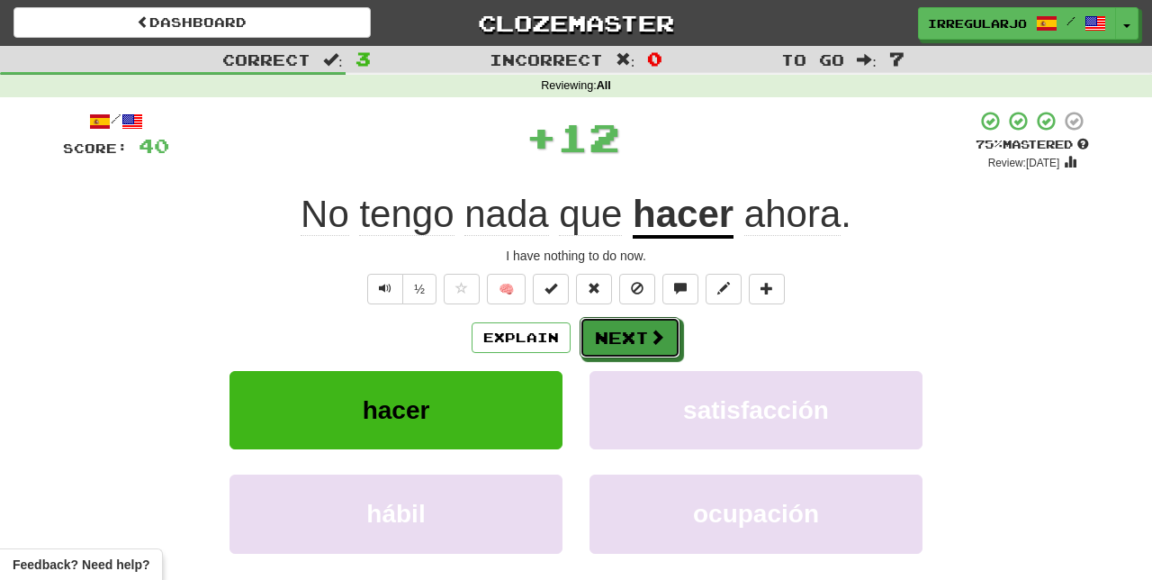
click at [617, 338] on button "Next" at bounding box center [630, 337] width 101 height 41
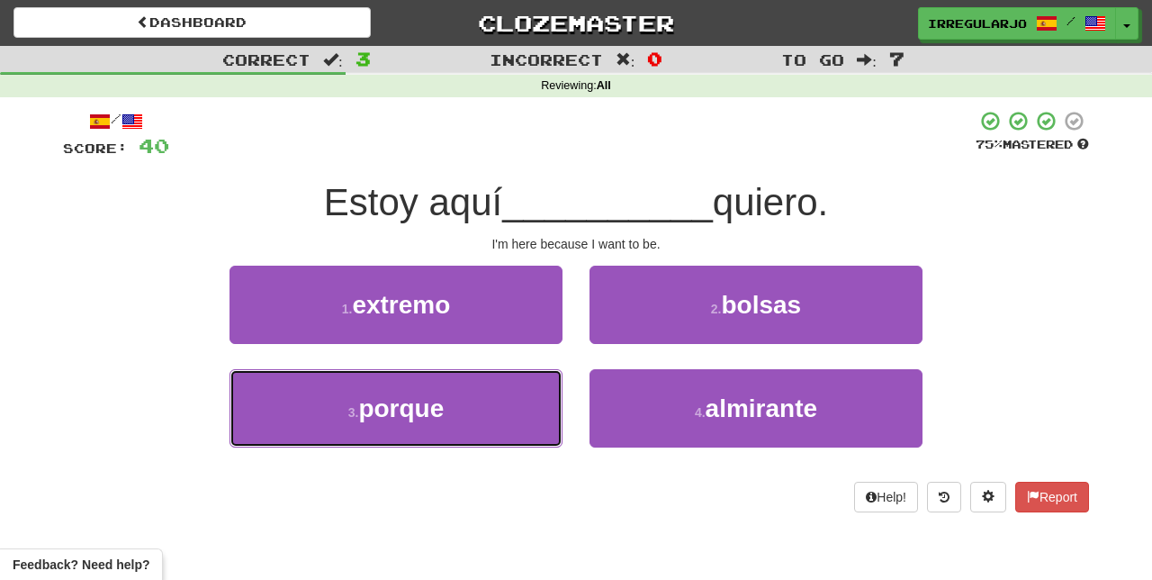
click at [461, 434] on button "3 . porque" at bounding box center [395, 408] width 333 height 78
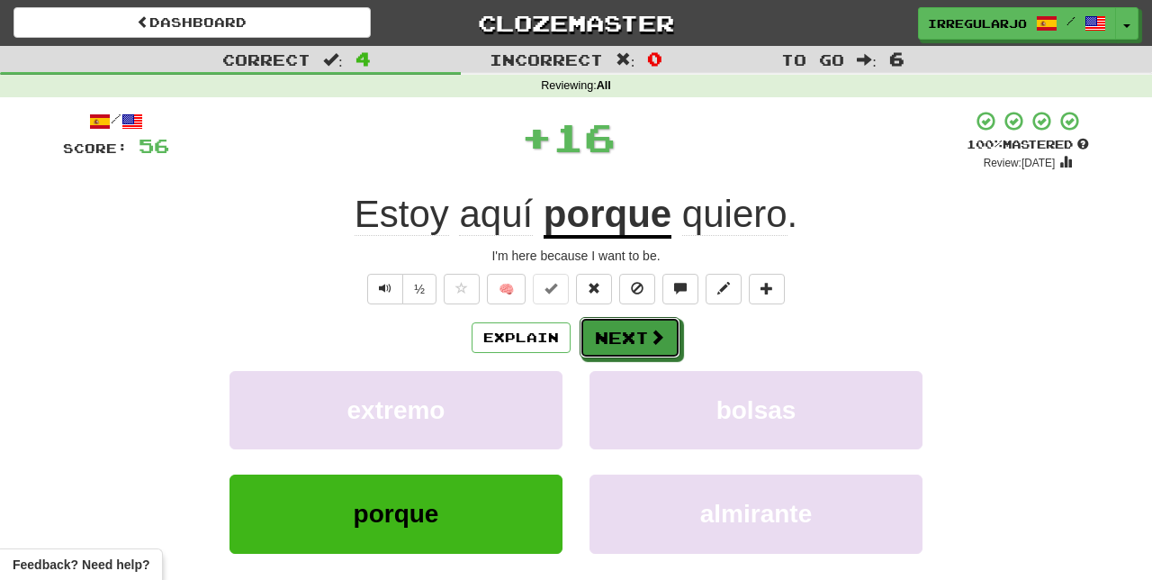
click at [610, 337] on button "Next" at bounding box center [630, 337] width 101 height 41
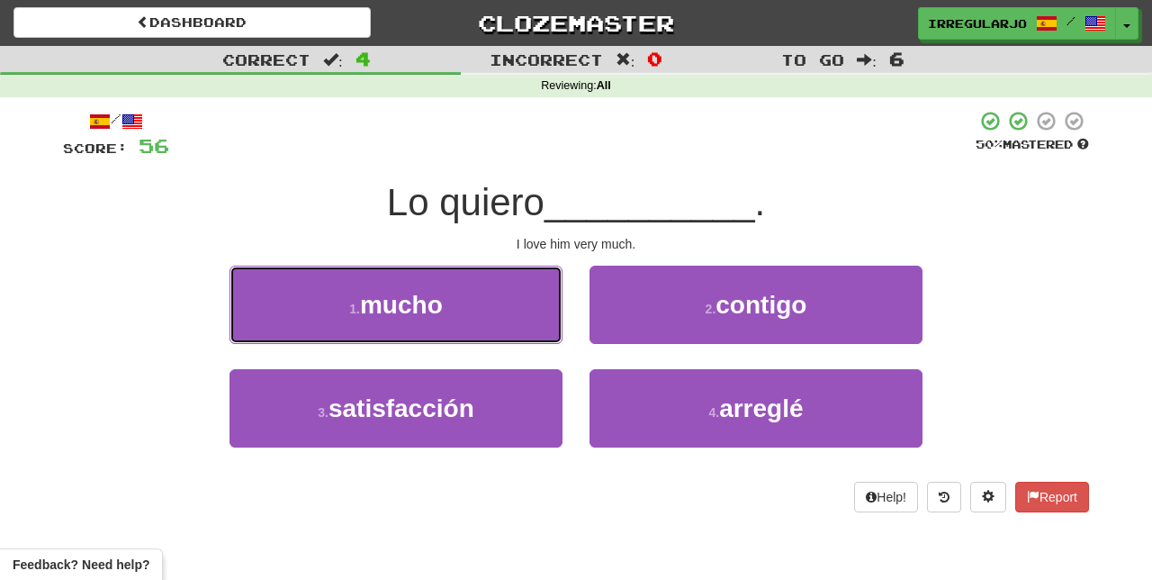
click at [488, 309] on button "1 . mucho" at bounding box center [395, 304] width 333 height 78
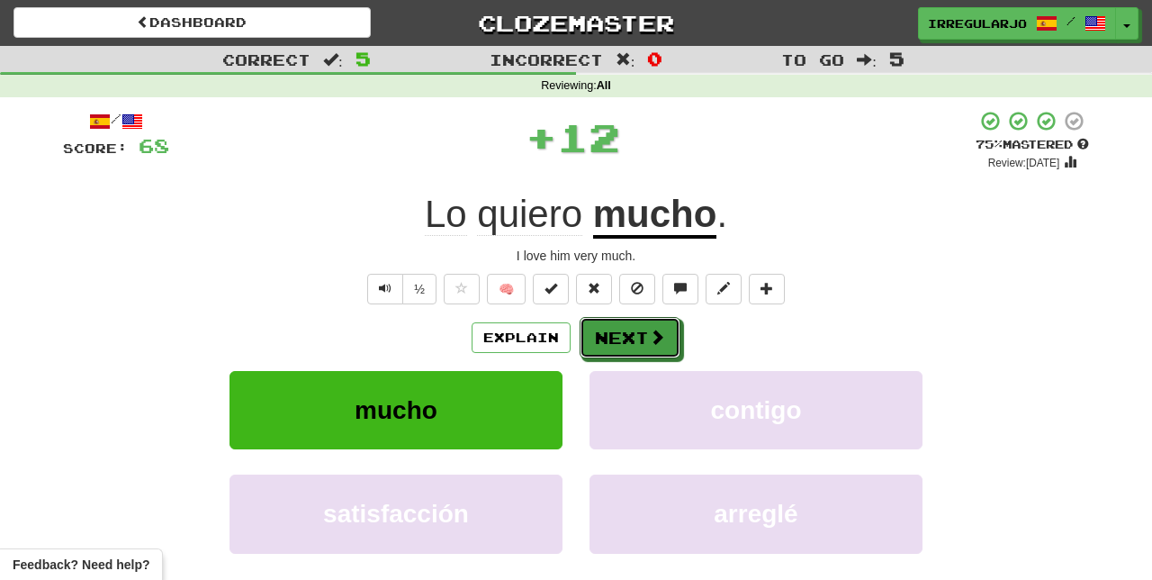
click at [636, 330] on button "Next" at bounding box center [630, 337] width 101 height 41
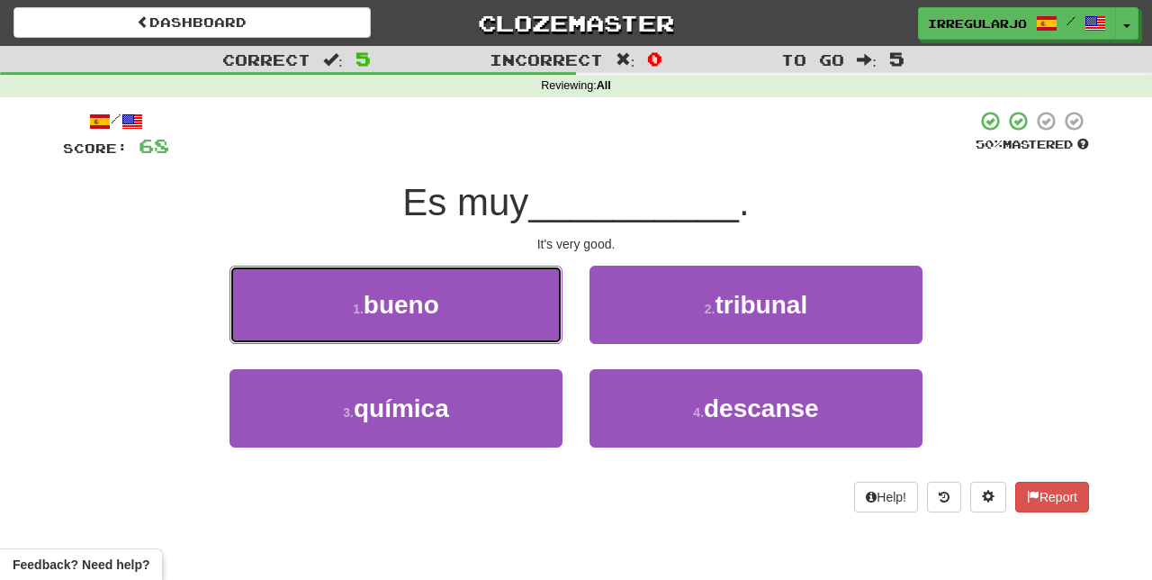
click at [500, 305] on button "1 . bueno" at bounding box center [395, 304] width 333 height 78
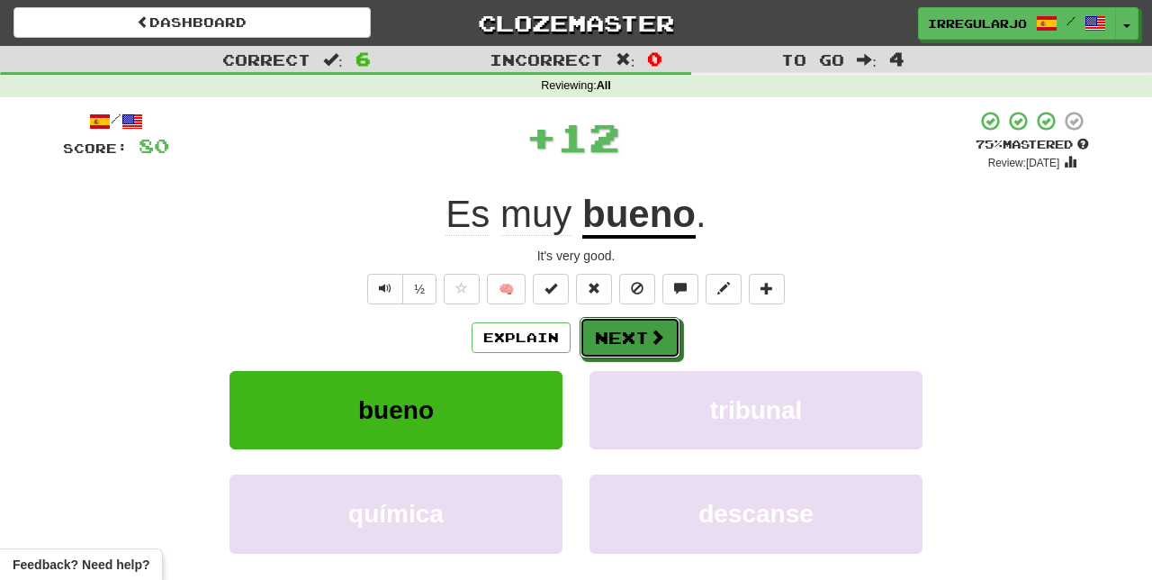
click at [618, 341] on button "Next" at bounding box center [630, 337] width 101 height 41
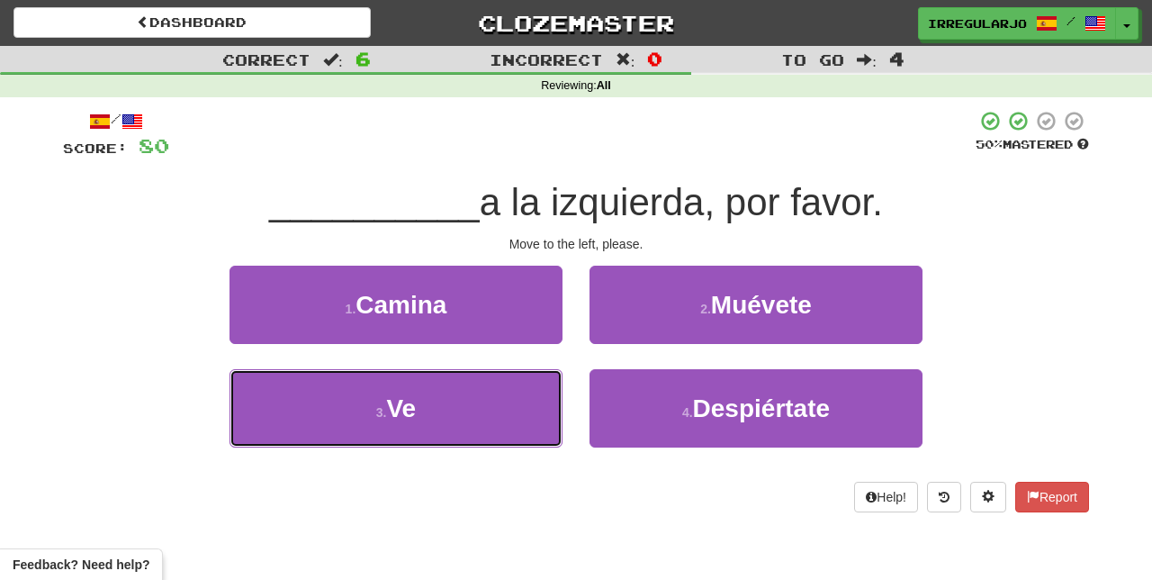
click at [473, 430] on button "3 . Ve" at bounding box center [395, 408] width 333 height 78
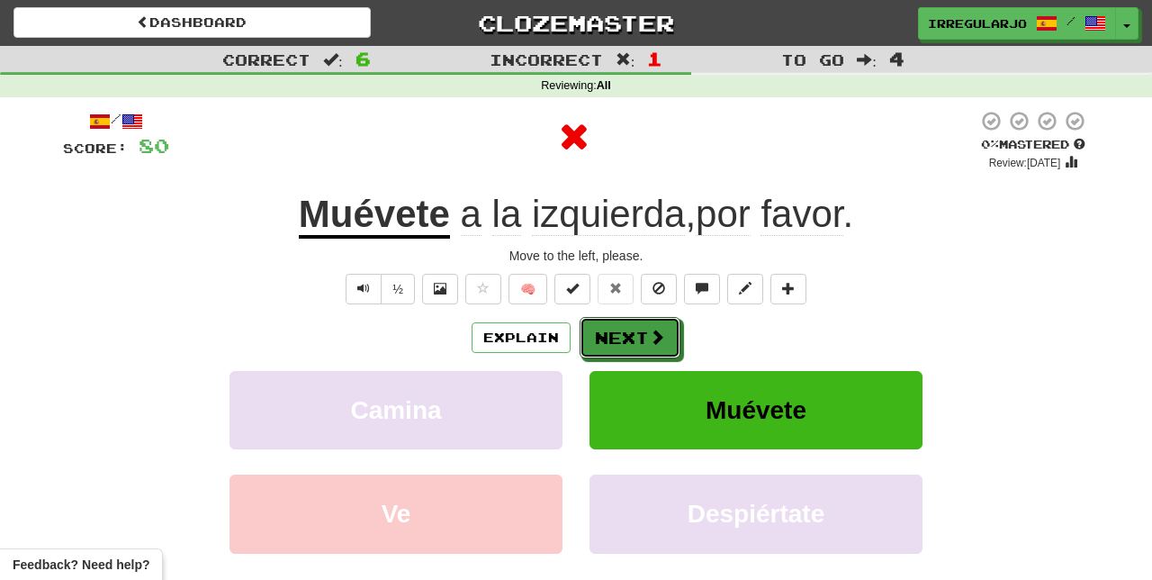
click at [614, 338] on button "Next" at bounding box center [630, 337] width 101 height 41
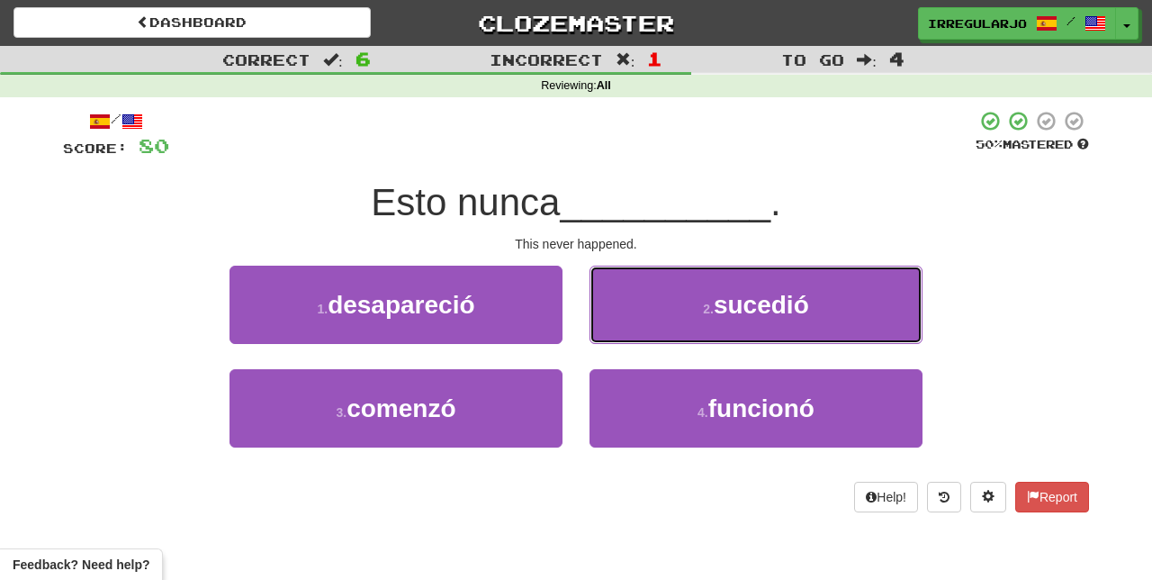
click at [652, 315] on button "2 . sucedió" at bounding box center [755, 304] width 333 height 78
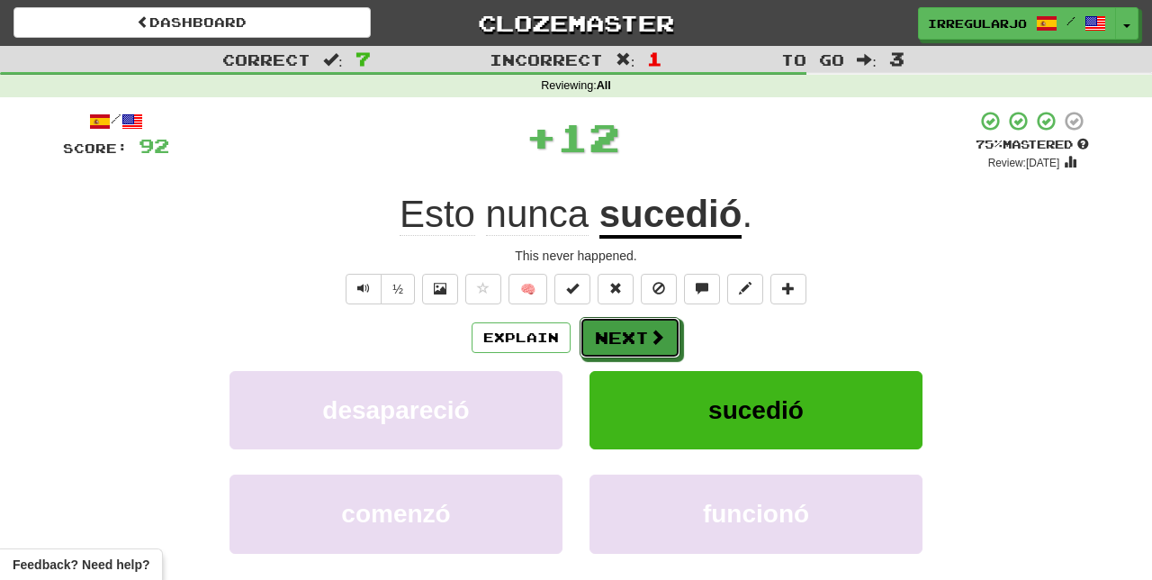
click at [611, 327] on button "Next" at bounding box center [630, 337] width 101 height 41
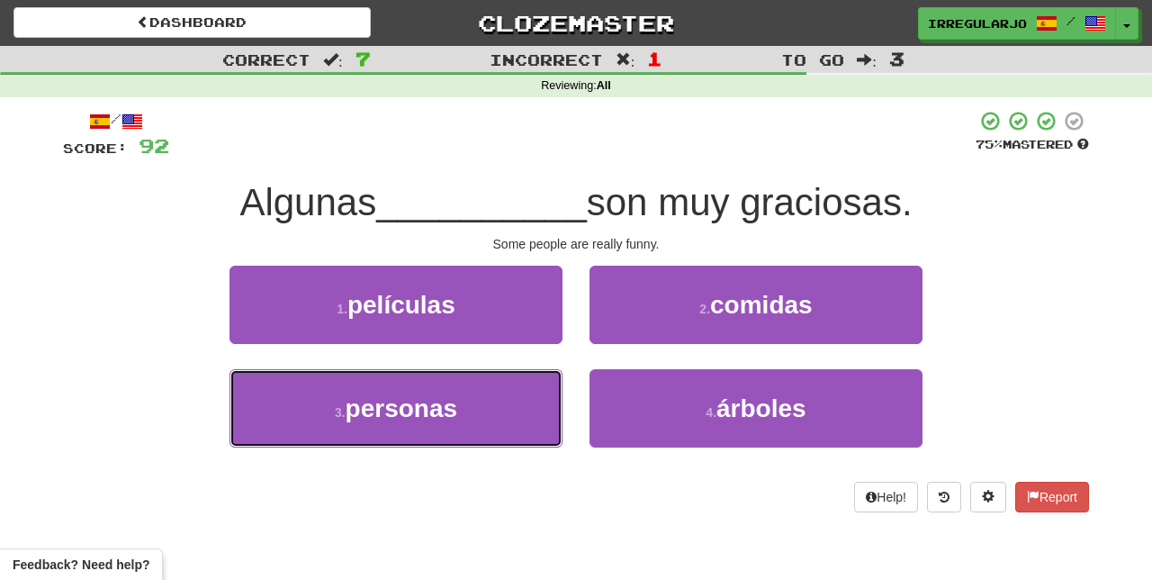
click at [477, 423] on button "3 . personas" at bounding box center [395, 408] width 333 height 78
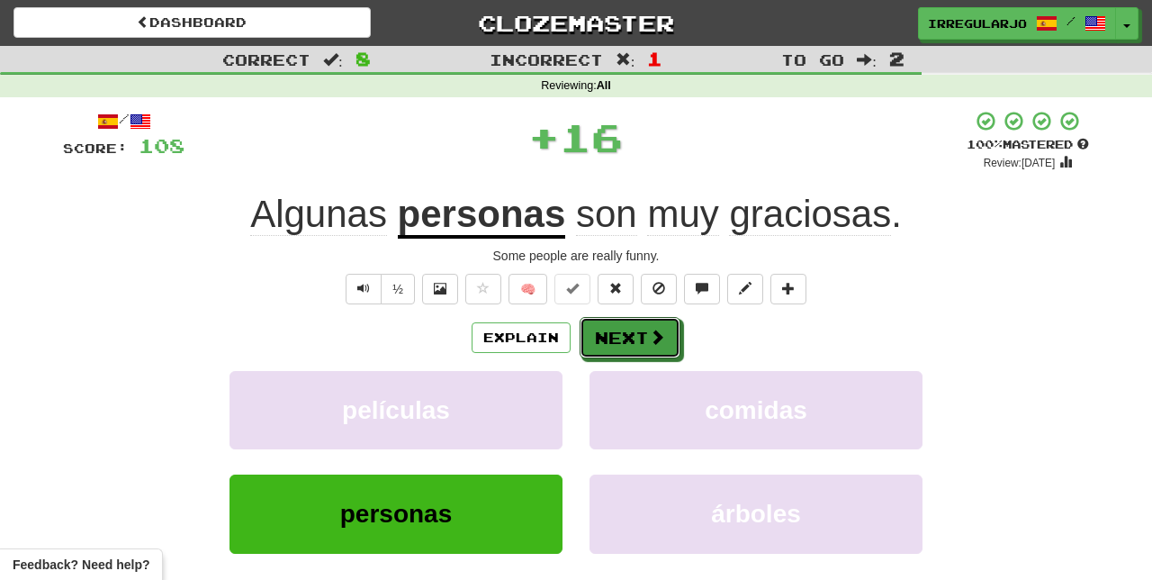
click at [608, 340] on button "Next" at bounding box center [630, 337] width 101 height 41
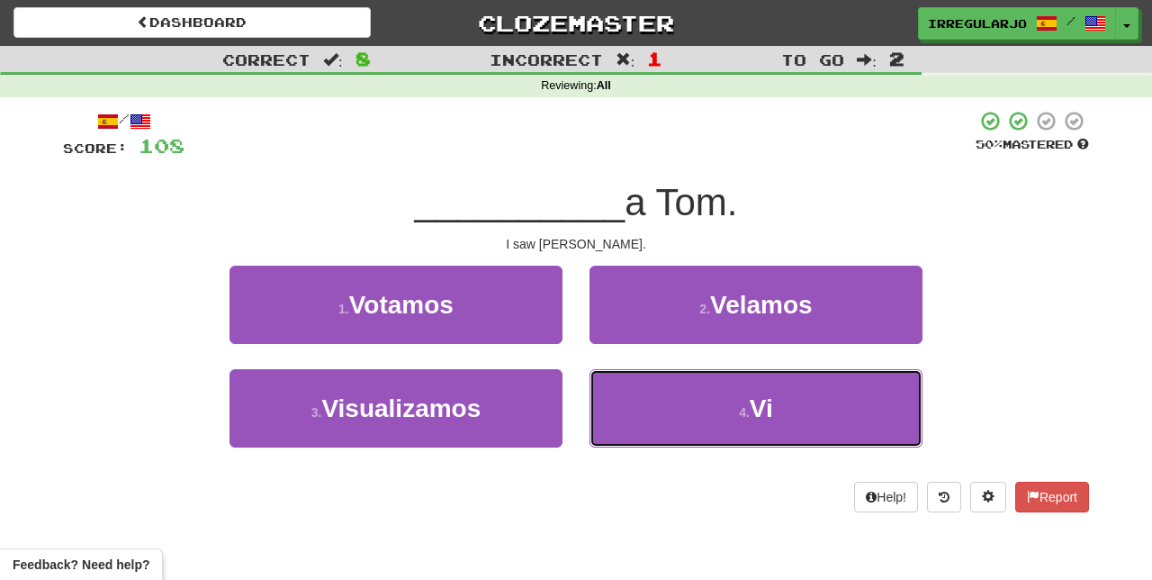
click at [619, 416] on button "4 . Vi" at bounding box center [755, 408] width 333 height 78
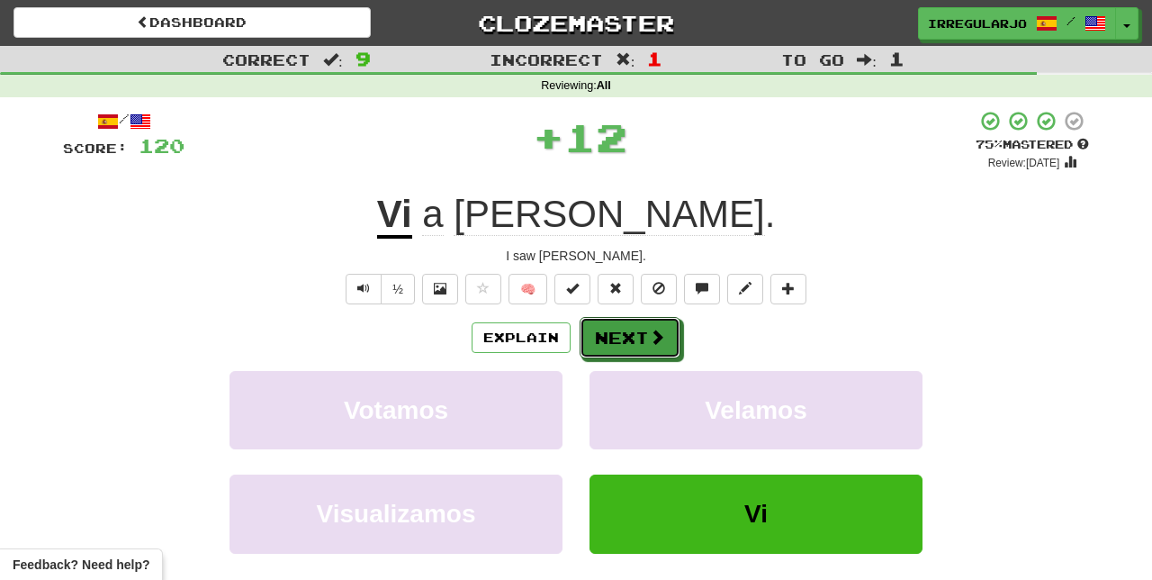
click at [609, 341] on button "Next" at bounding box center [630, 337] width 101 height 41
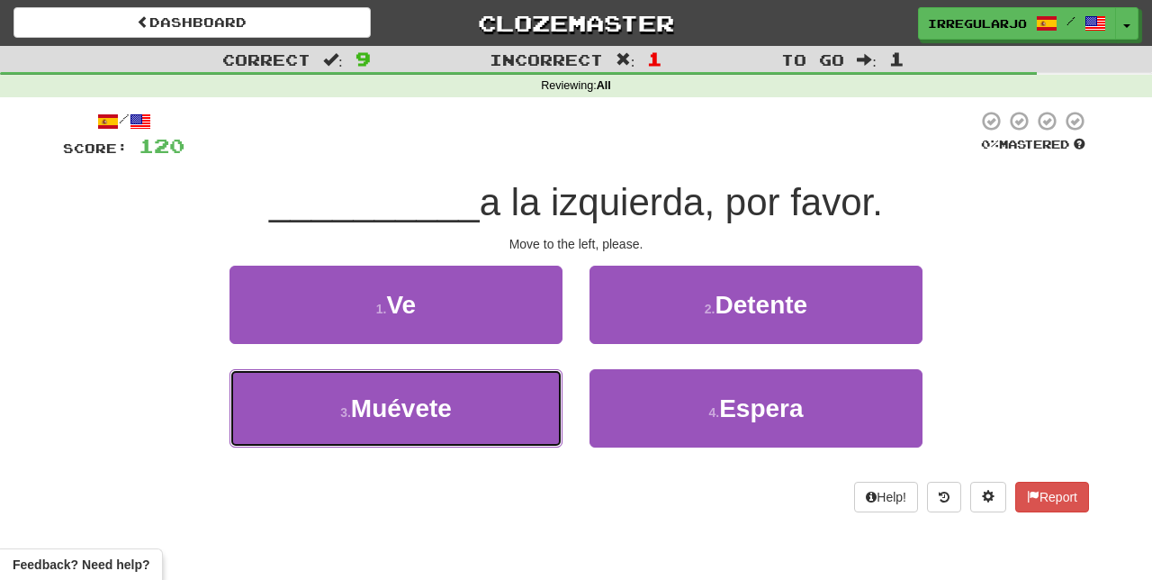
click at [497, 419] on button "3 . Muévete" at bounding box center [395, 408] width 333 height 78
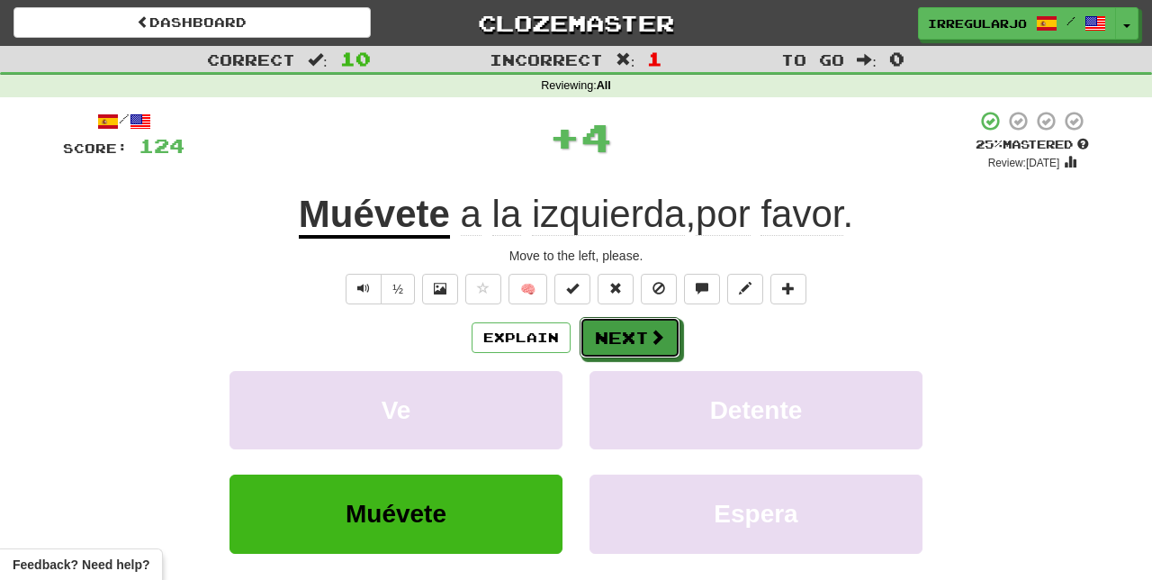
click at [626, 338] on button "Next" at bounding box center [630, 337] width 101 height 41
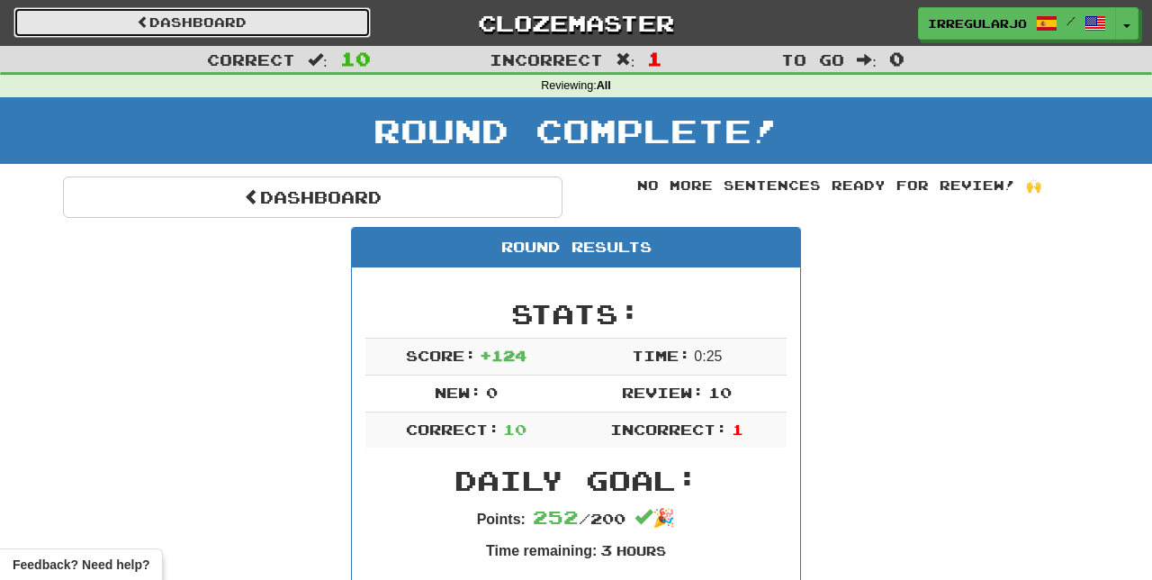
click at [248, 22] on link "Dashboard" at bounding box center [191, 22] width 357 height 31
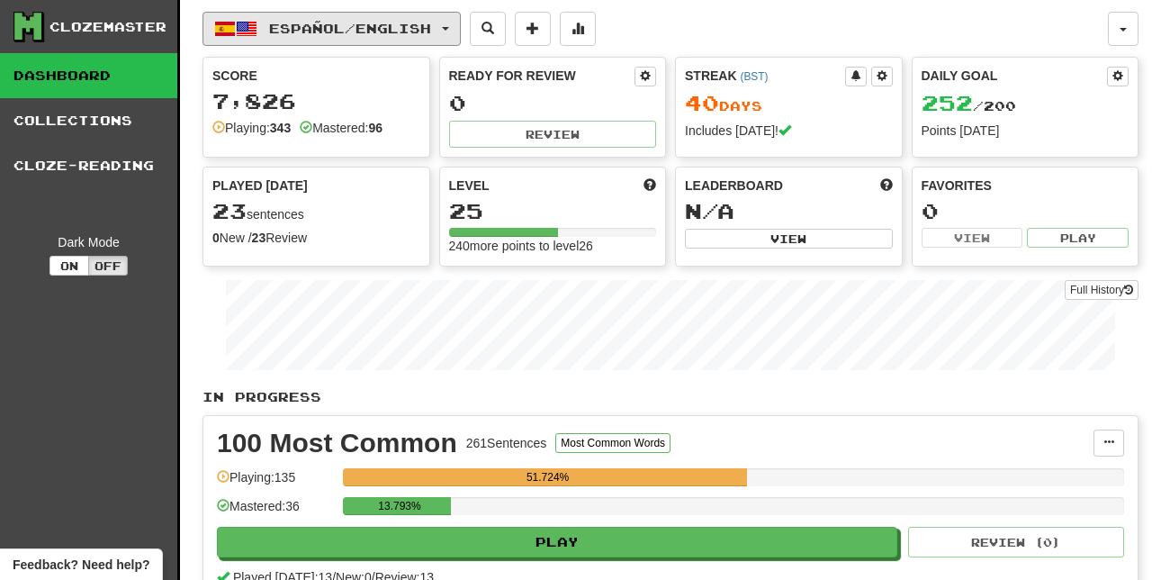
click at [346, 40] on button "Español / English" at bounding box center [331, 29] width 258 height 34
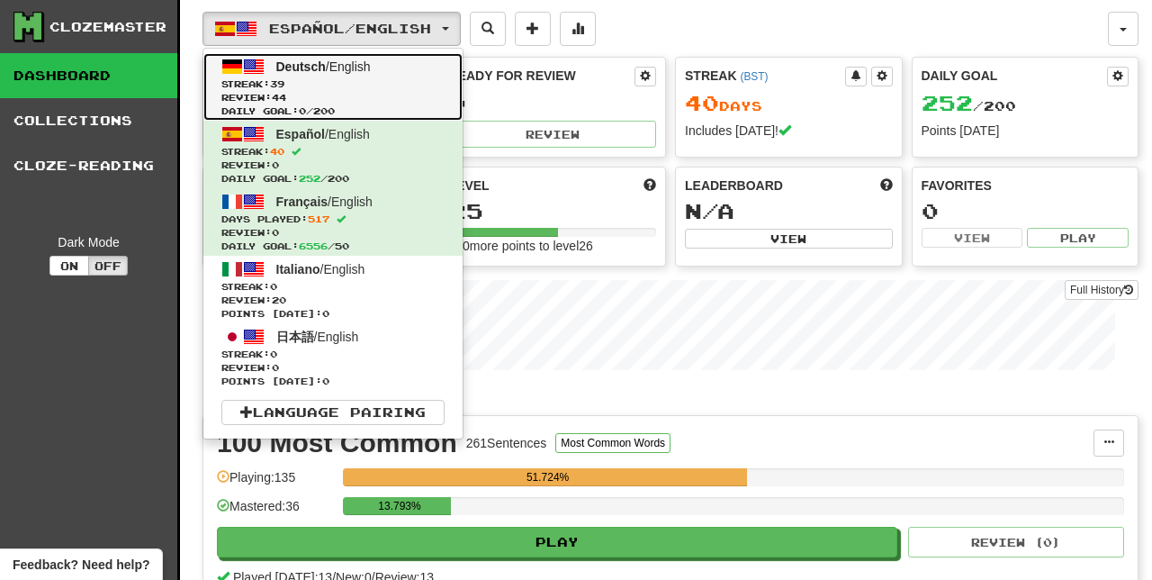
click at [357, 66] on span "Deutsch / English" at bounding box center [323, 66] width 94 height 14
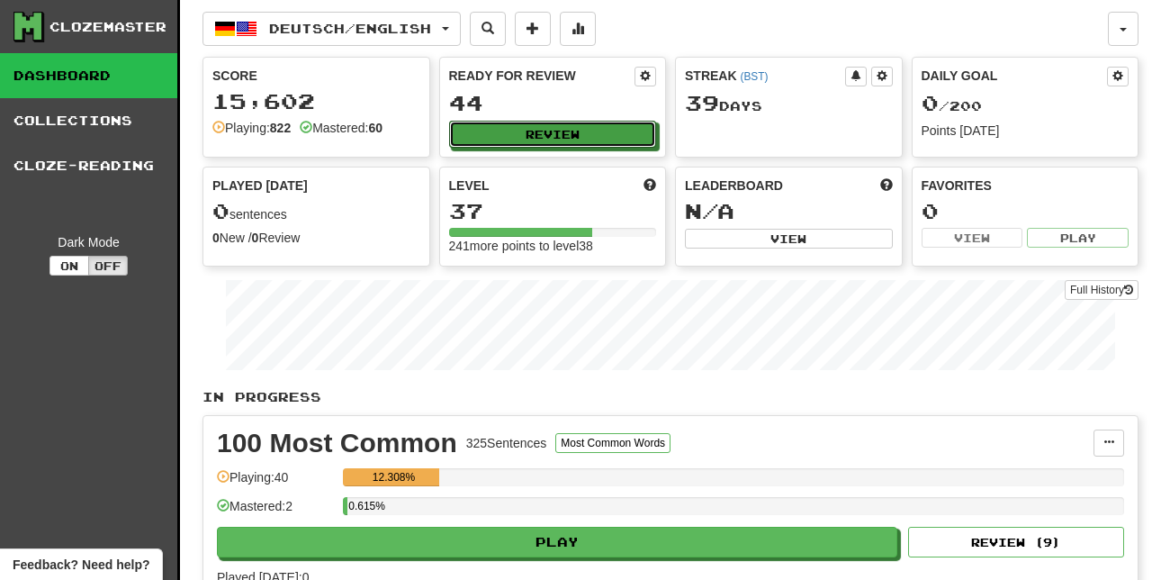
click at [602, 139] on button "Review" at bounding box center [553, 134] width 208 height 27
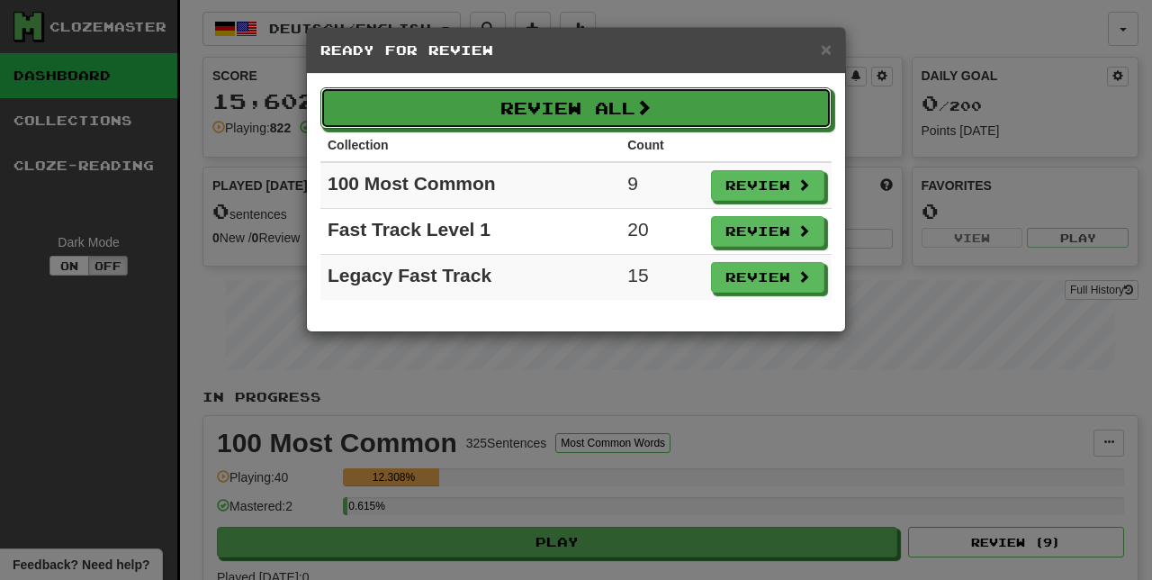
click at [683, 112] on button "Review All" at bounding box center [575, 107] width 511 height 41
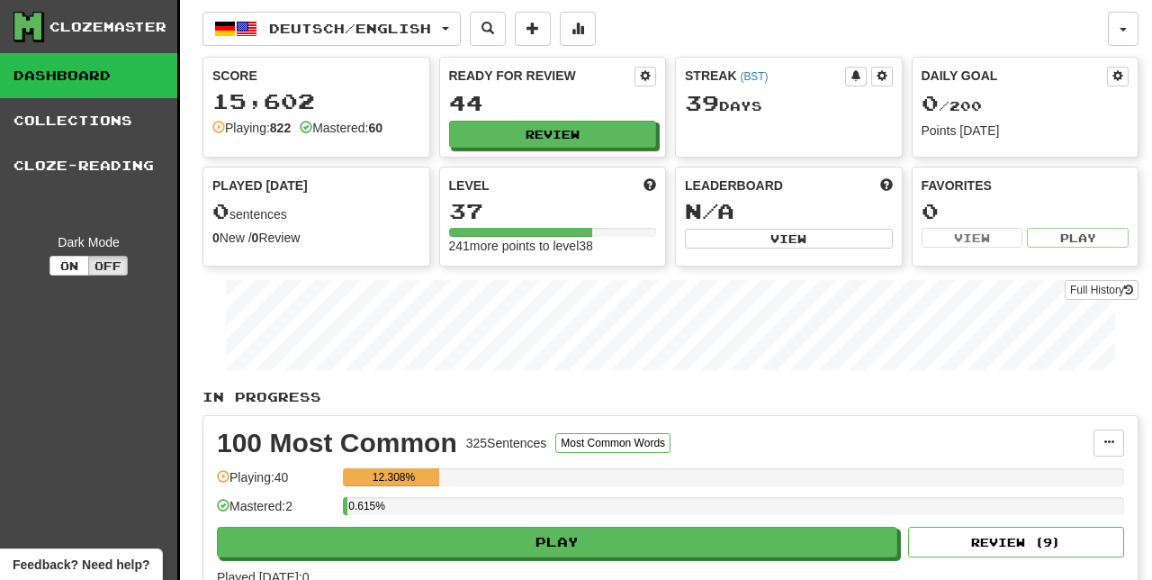
select select "**"
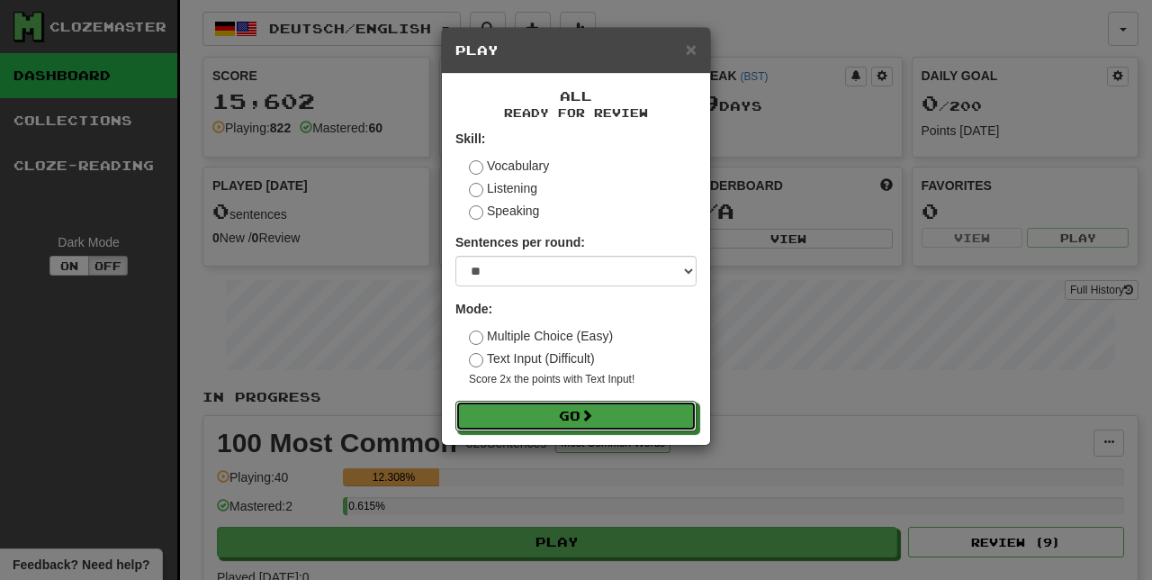
click at [558, 416] on button "Go" at bounding box center [575, 415] width 241 height 31
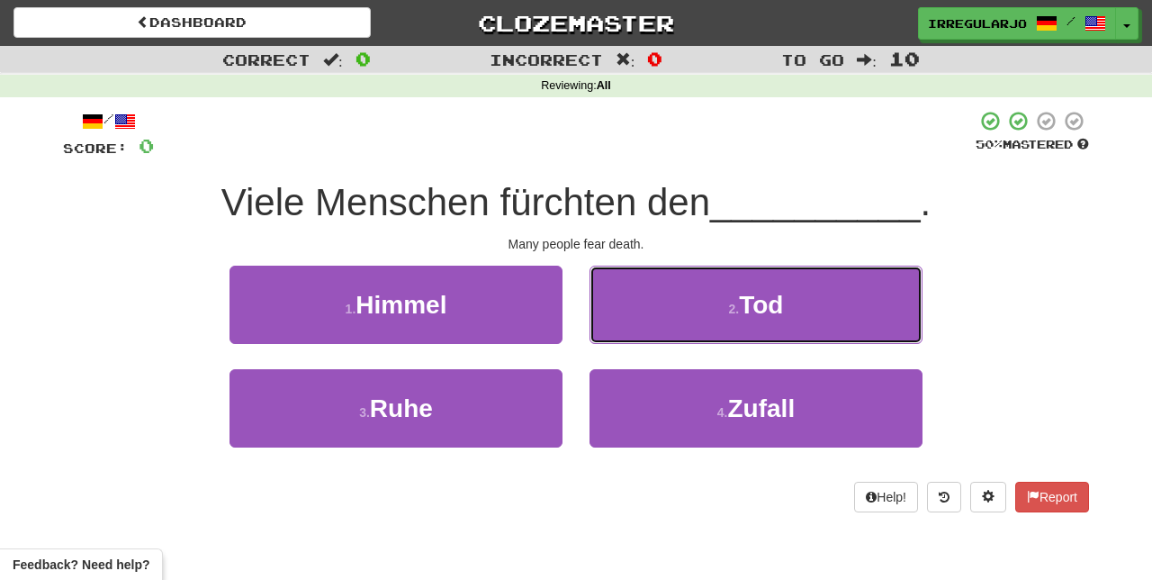
click at [664, 311] on button "2 . Tod" at bounding box center [755, 304] width 333 height 78
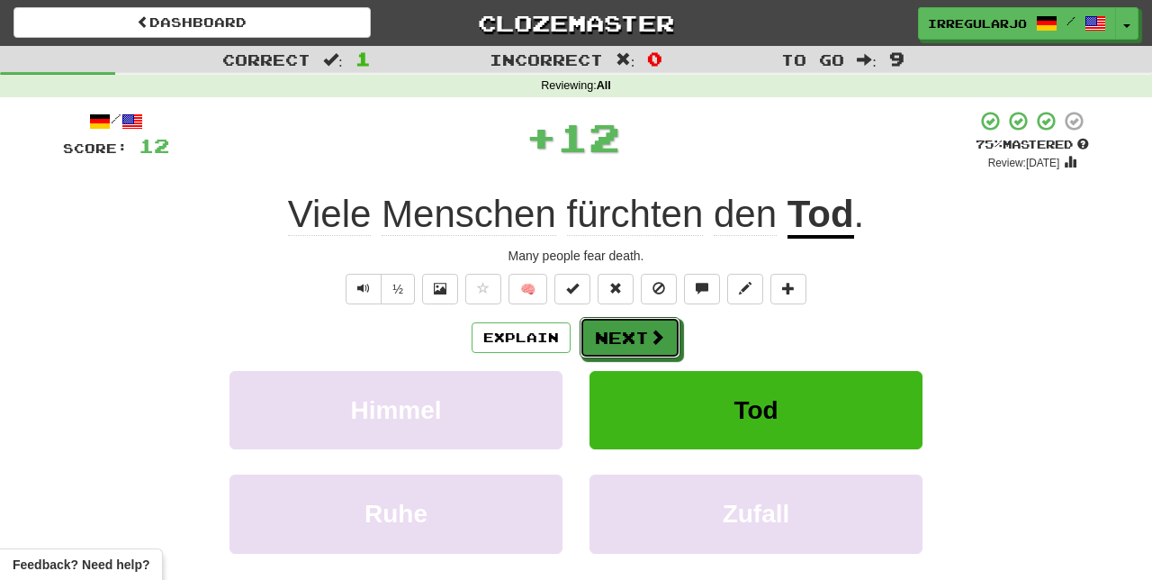
click at [636, 341] on button "Next" at bounding box center [630, 337] width 101 height 41
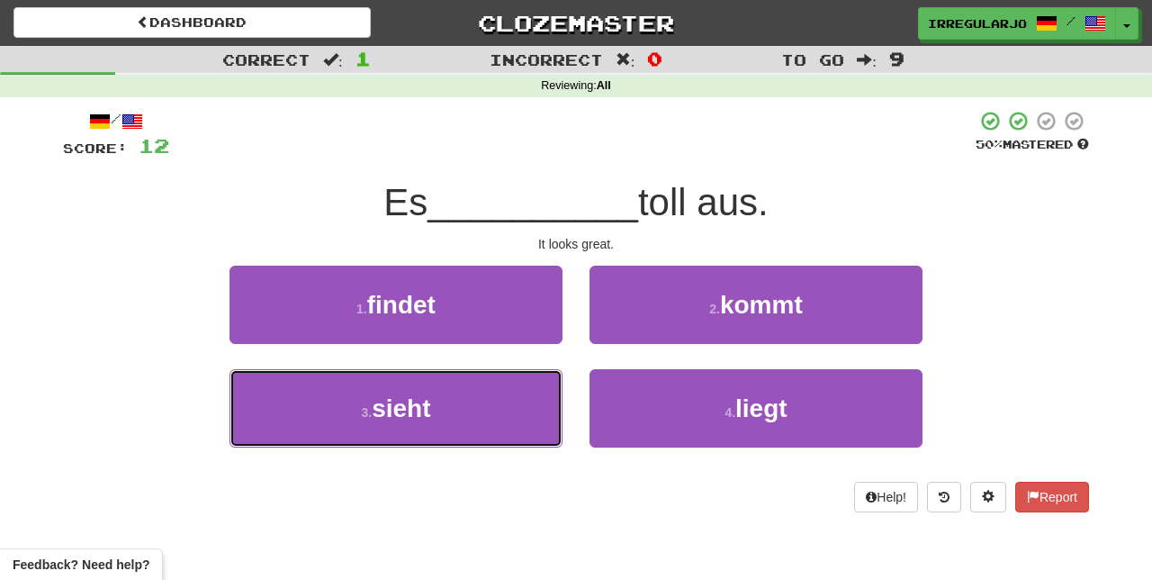
click at [465, 420] on button "3 . sieht" at bounding box center [395, 408] width 333 height 78
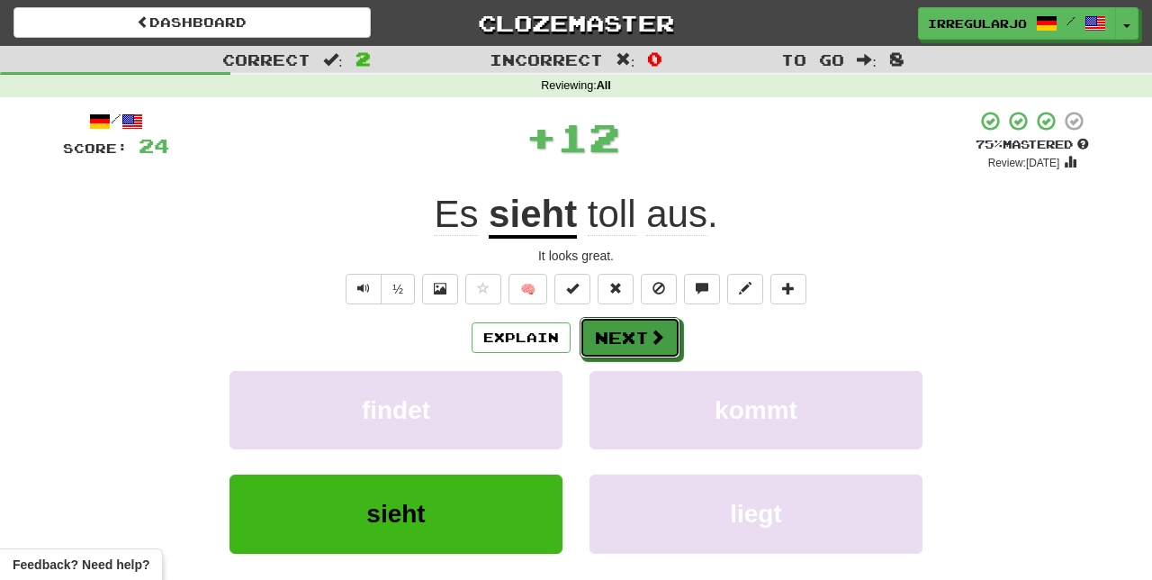
click at [610, 341] on button "Next" at bounding box center [630, 337] width 101 height 41
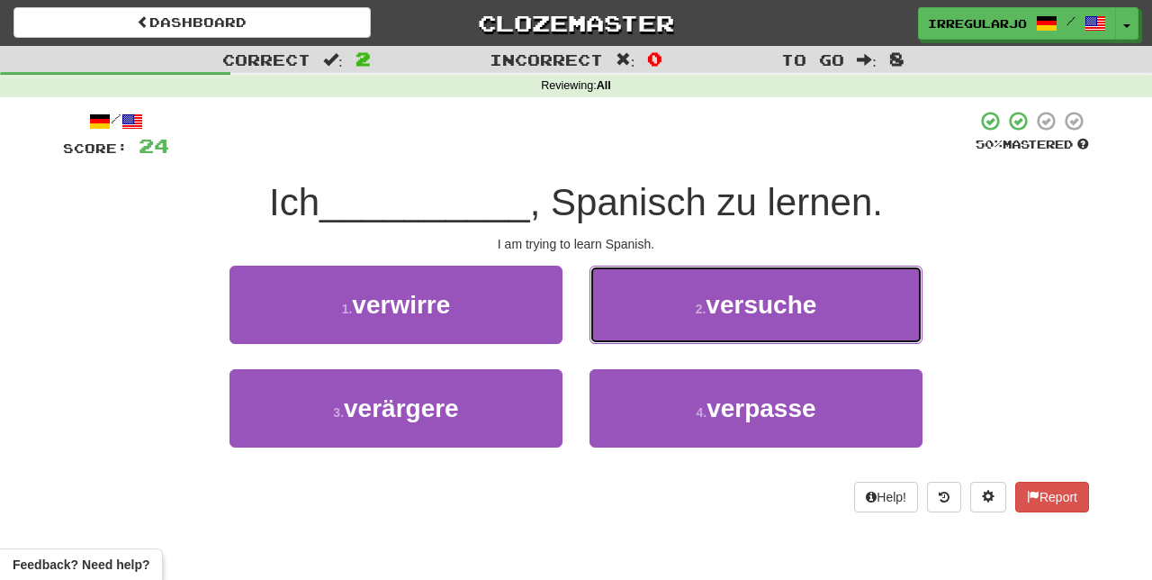
click at [636, 316] on button "2 . versuche" at bounding box center [755, 304] width 333 height 78
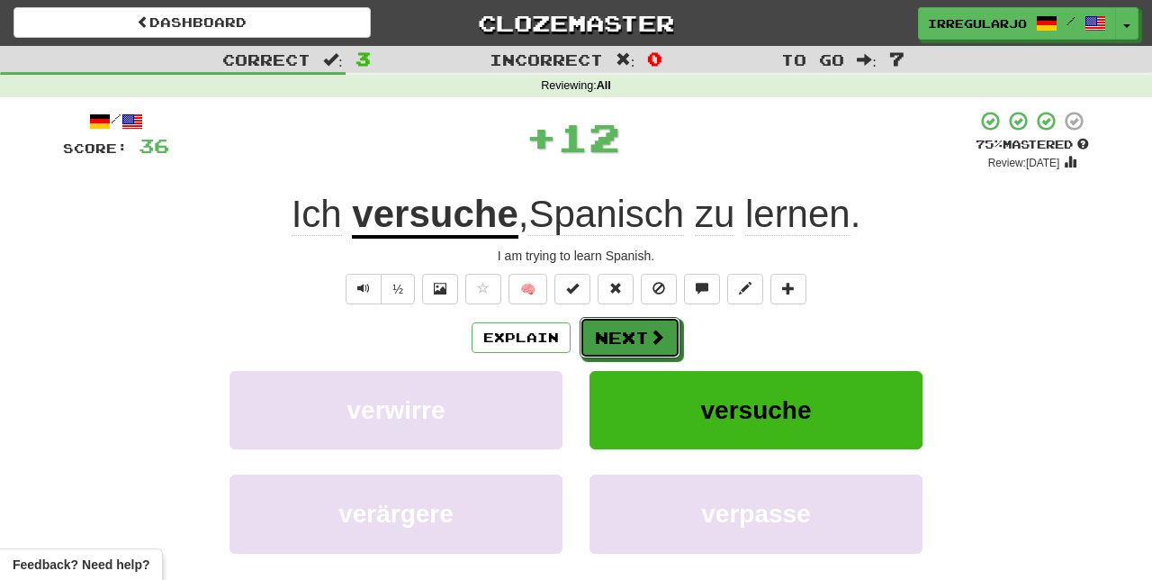
click at [616, 338] on button "Next" at bounding box center [630, 337] width 101 height 41
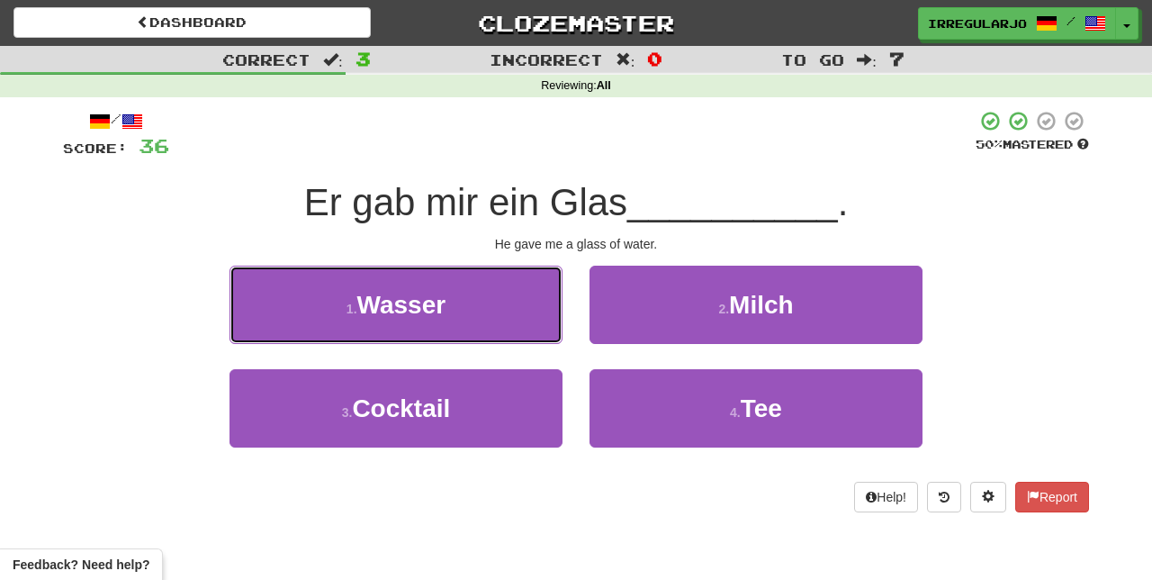
click at [479, 318] on button "1 . Wasser" at bounding box center [395, 304] width 333 height 78
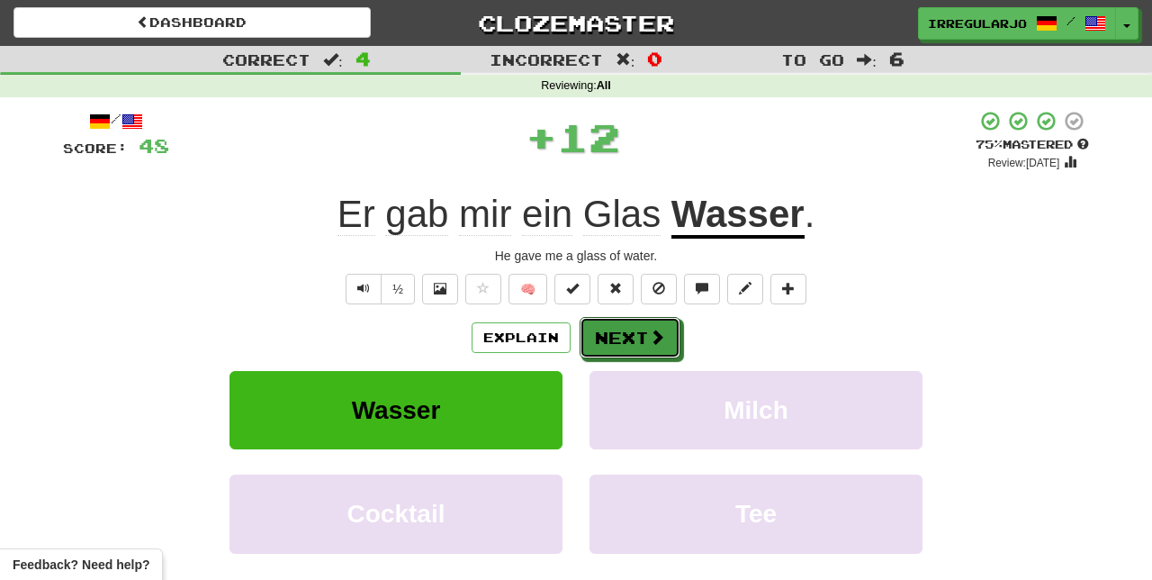
click at [615, 338] on button "Next" at bounding box center [630, 337] width 101 height 41
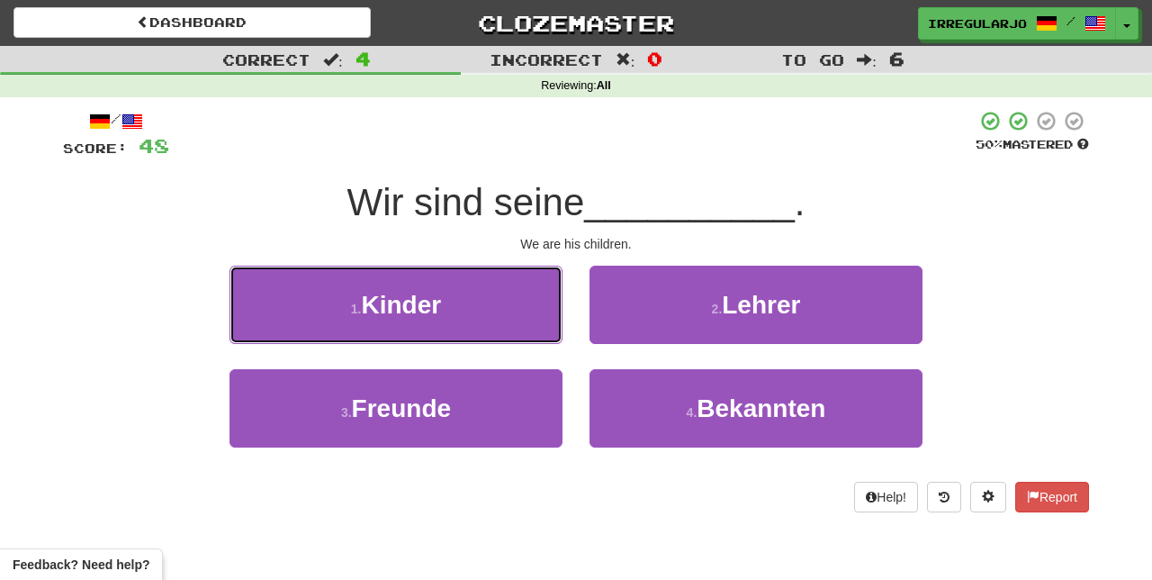
click at [482, 319] on button "1 . Kinder" at bounding box center [395, 304] width 333 height 78
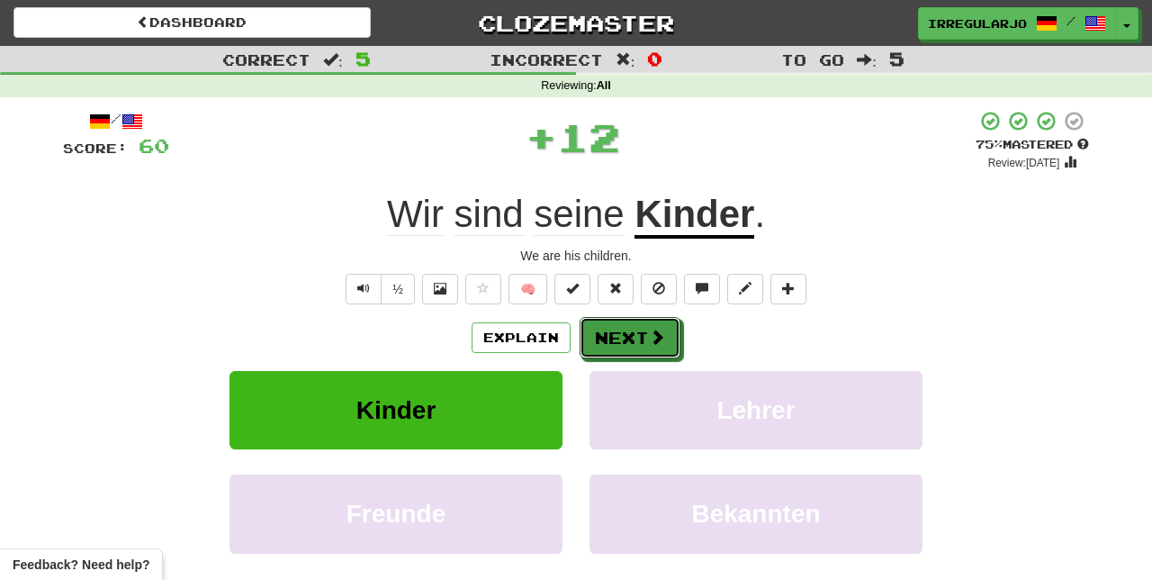
click at [616, 340] on button "Next" at bounding box center [630, 337] width 101 height 41
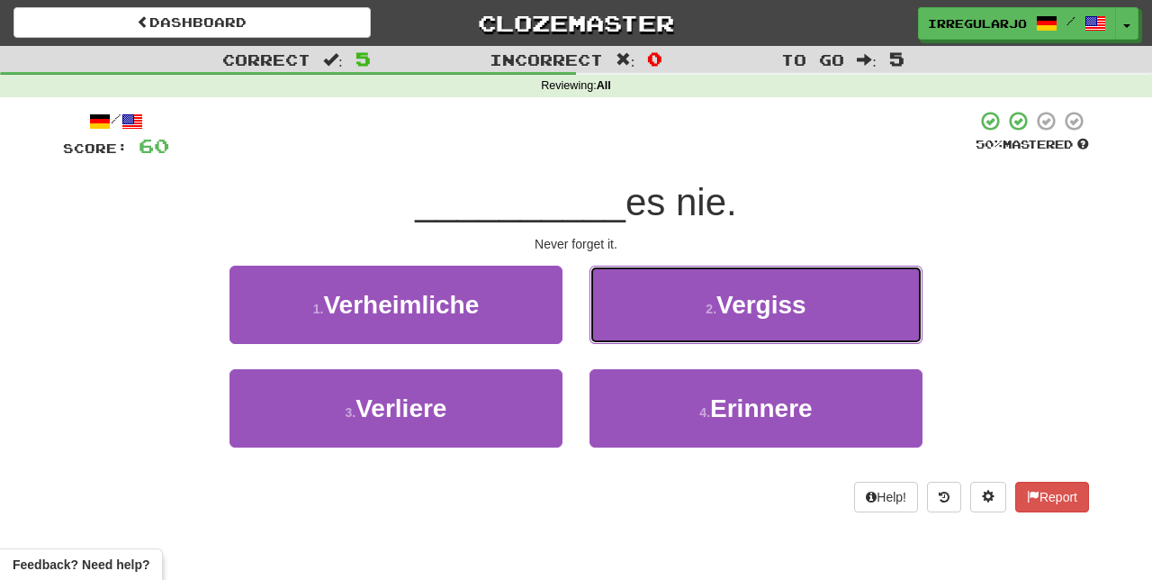
click at [652, 314] on button "2 . Vergiss" at bounding box center [755, 304] width 333 height 78
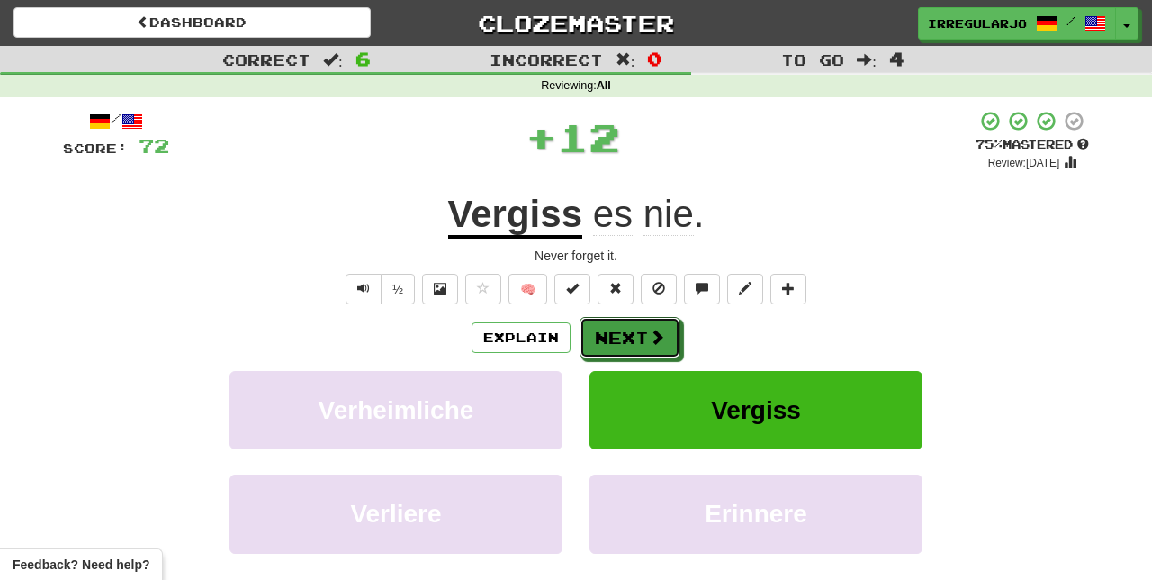
click at [616, 329] on button "Next" at bounding box center [630, 337] width 101 height 41
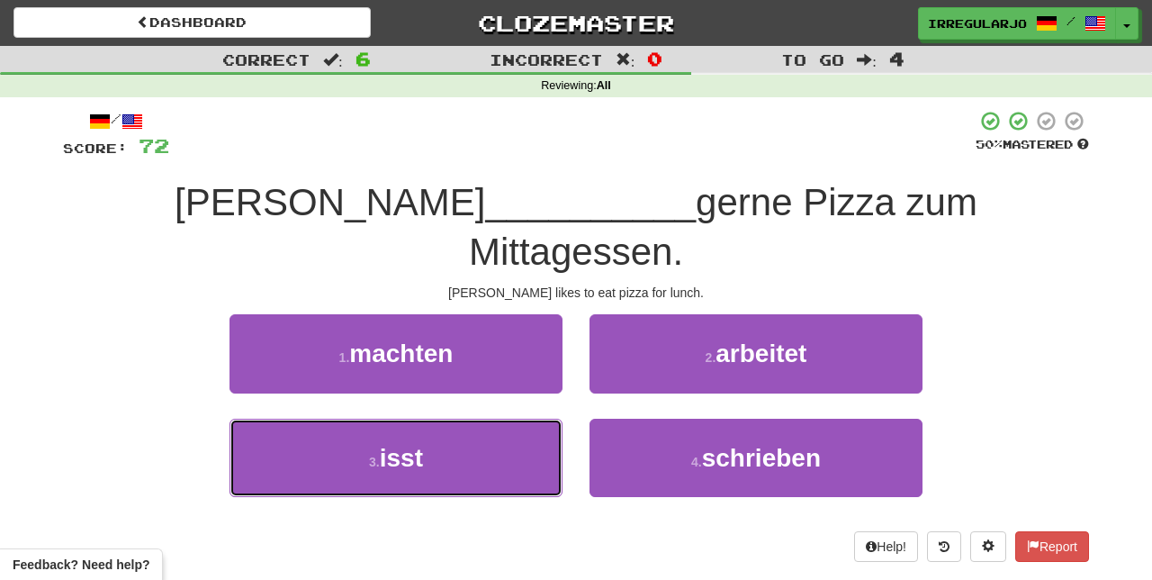
click at [481, 418] on button "3 . isst" at bounding box center [395, 457] width 333 height 78
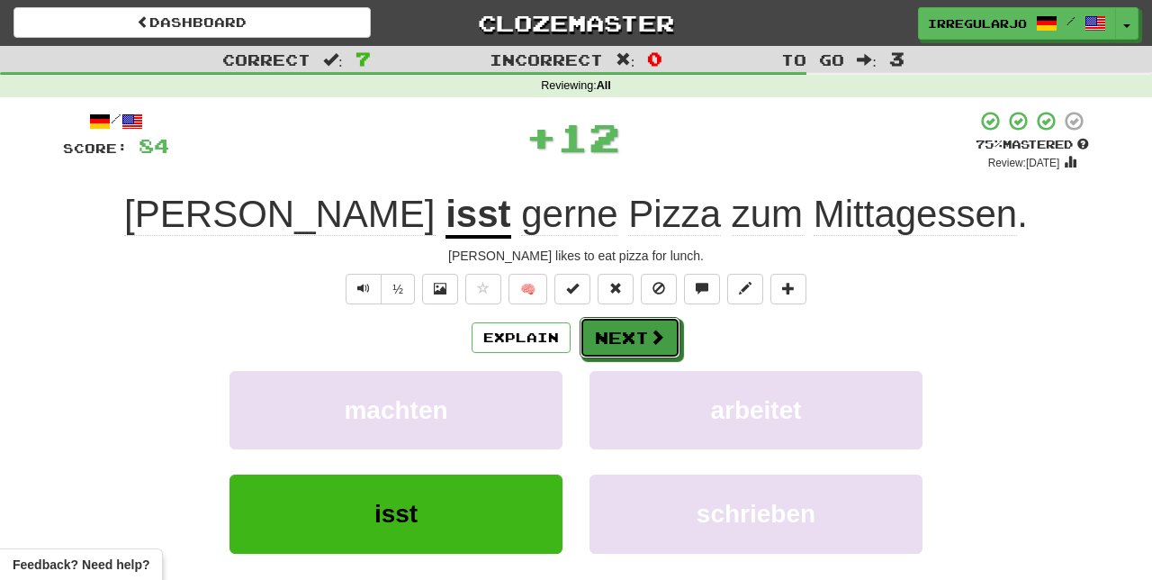
click at [611, 328] on button "Next" at bounding box center [630, 337] width 101 height 41
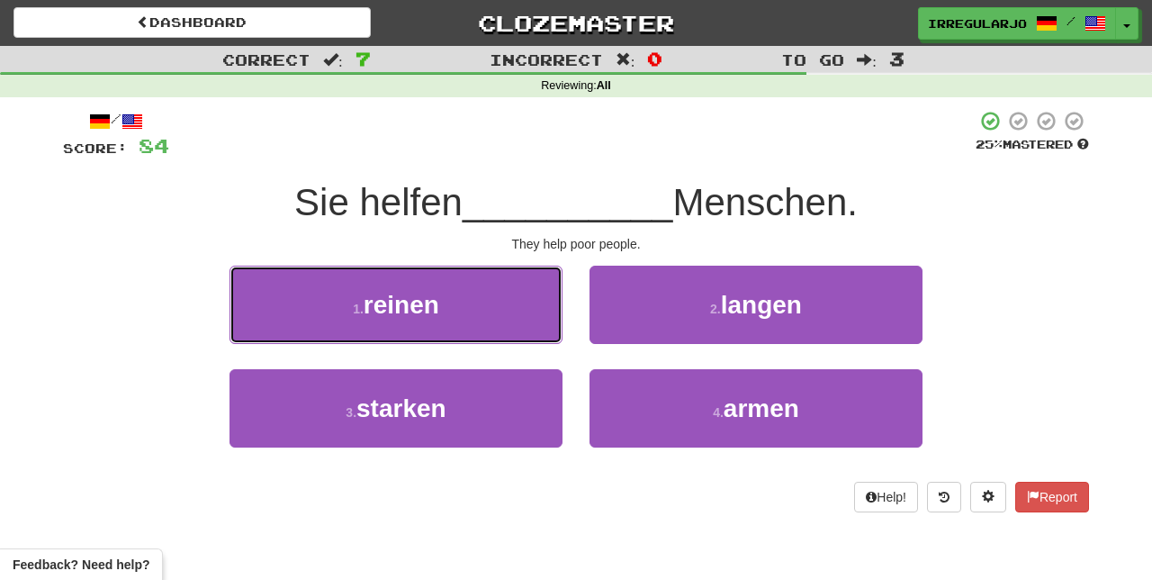
click at [490, 311] on button "1 . reinen" at bounding box center [395, 304] width 333 height 78
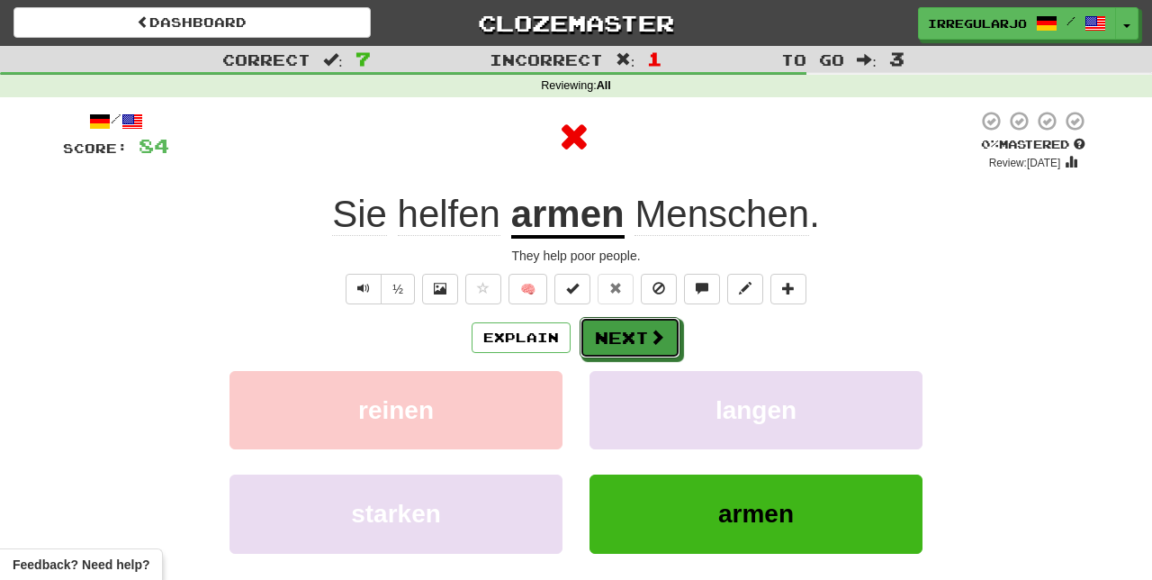
click at [612, 331] on button "Next" at bounding box center [630, 337] width 101 height 41
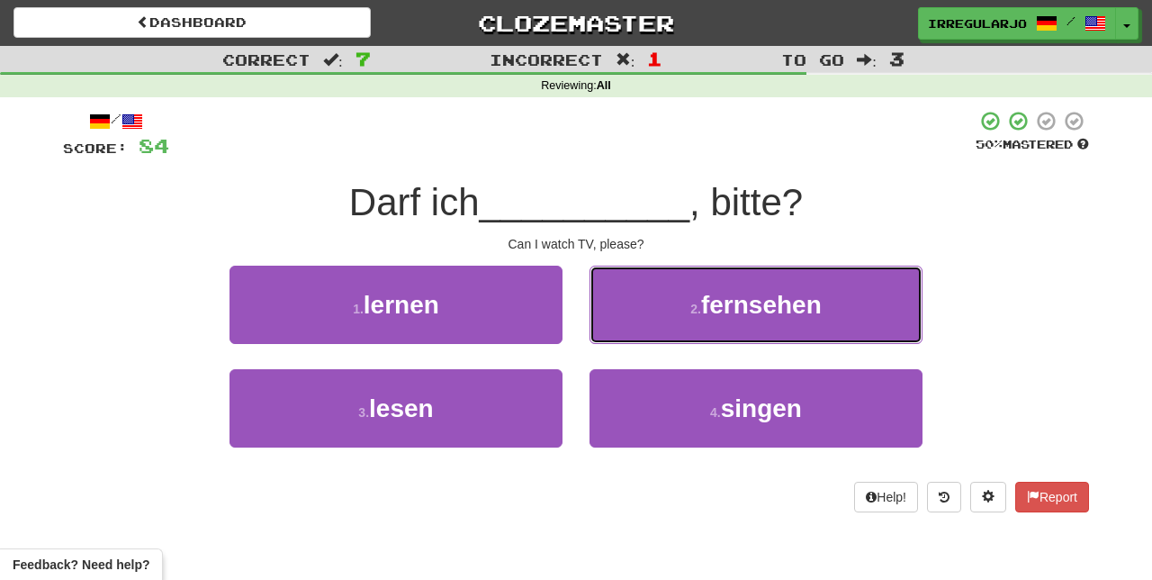
click at [655, 309] on button "2 . fernsehen" at bounding box center [755, 304] width 333 height 78
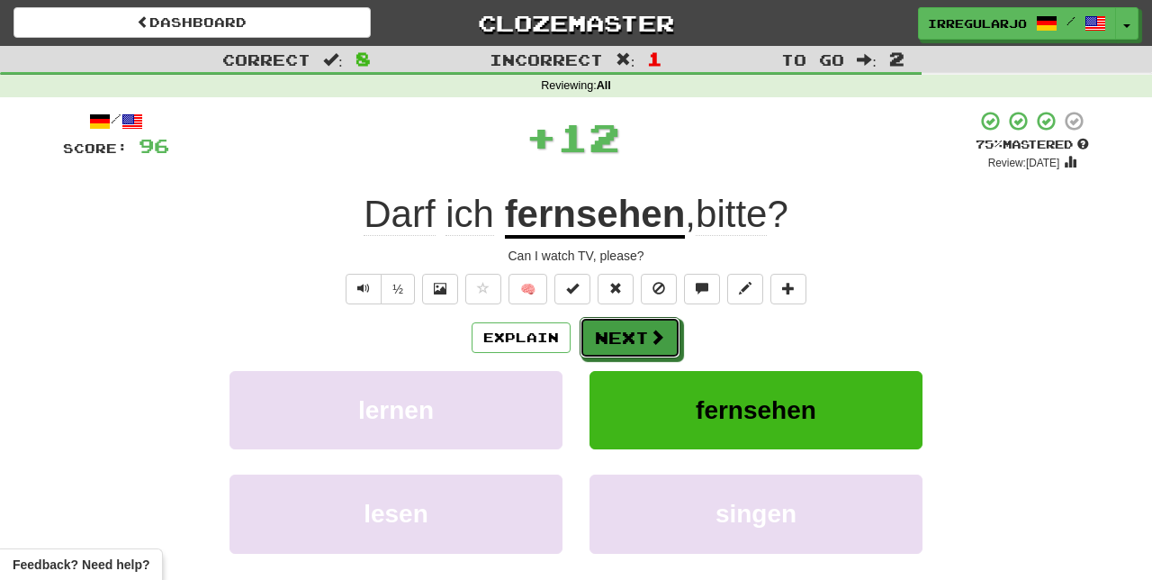
click at [625, 328] on button "Next" at bounding box center [630, 337] width 101 height 41
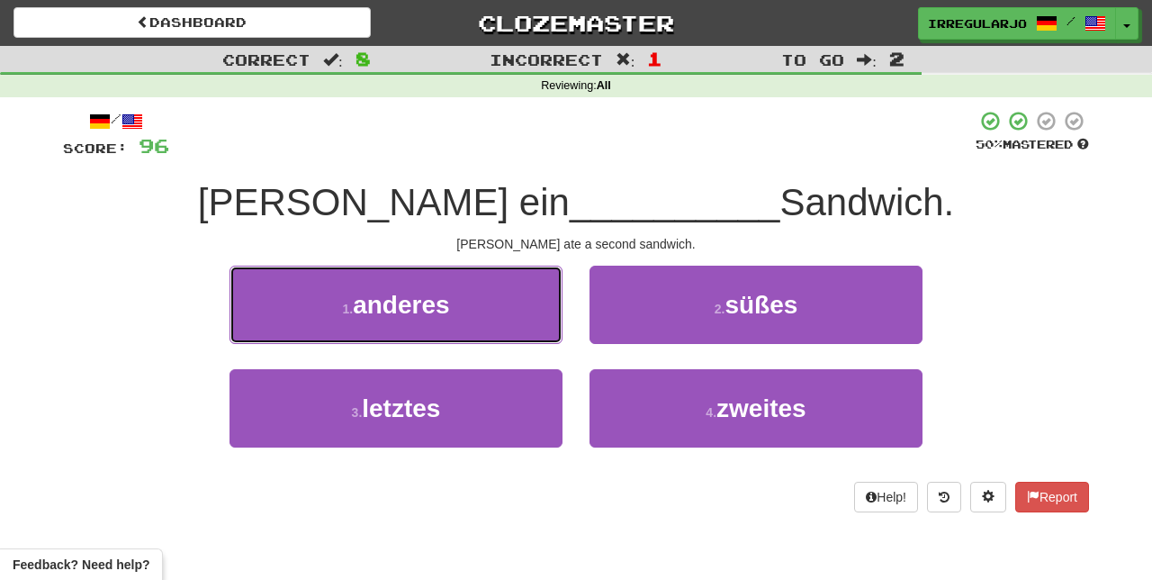
click at [493, 329] on button "1 . anderes" at bounding box center [395, 304] width 333 height 78
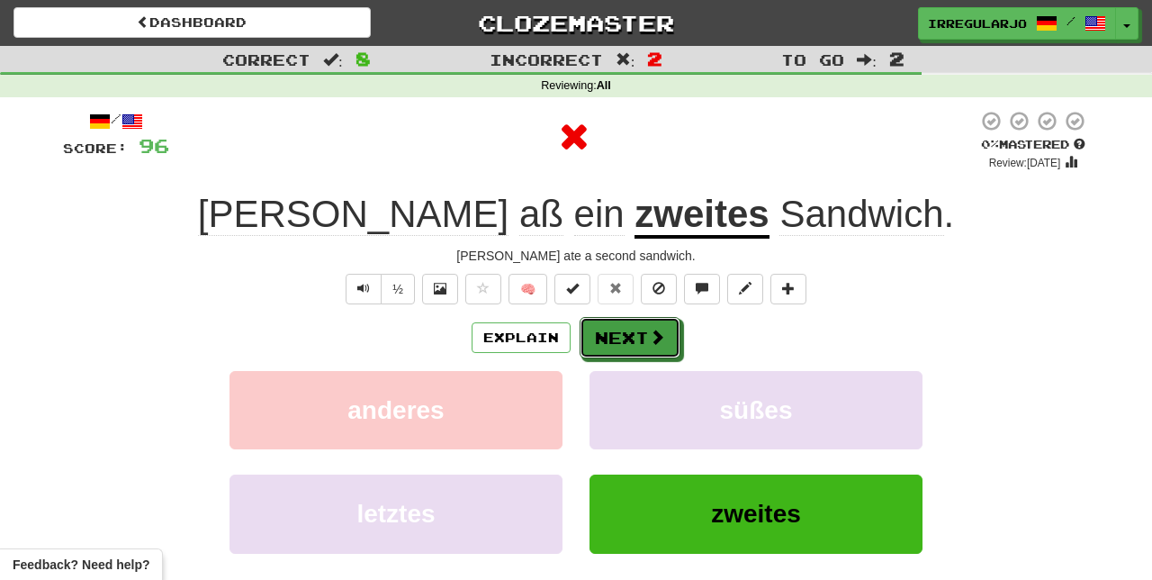
click at [610, 331] on button "Next" at bounding box center [630, 337] width 101 height 41
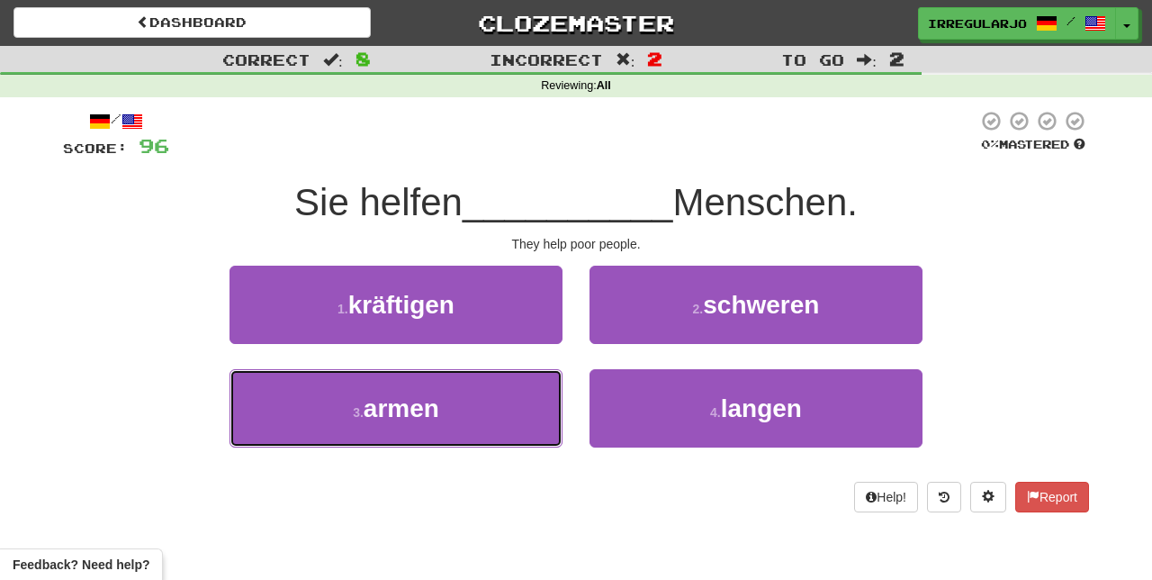
click at [457, 424] on button "3 . armen" at bounding box center [395, 408] width 333 height 78
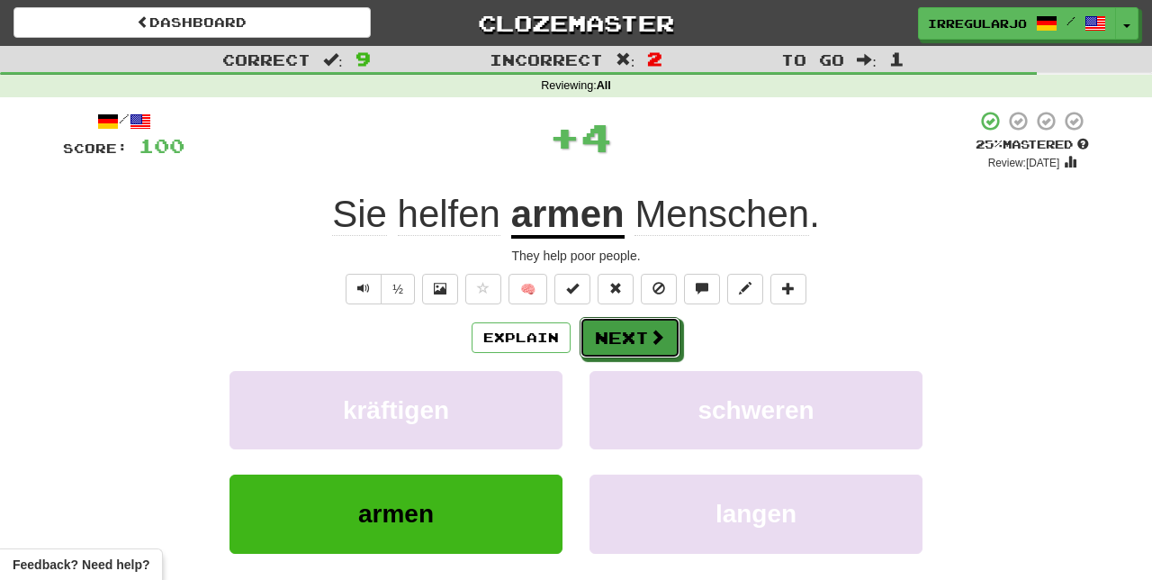
click at [607, 329] on button "Next" at bounding box center [630, 337] width 101 height 41
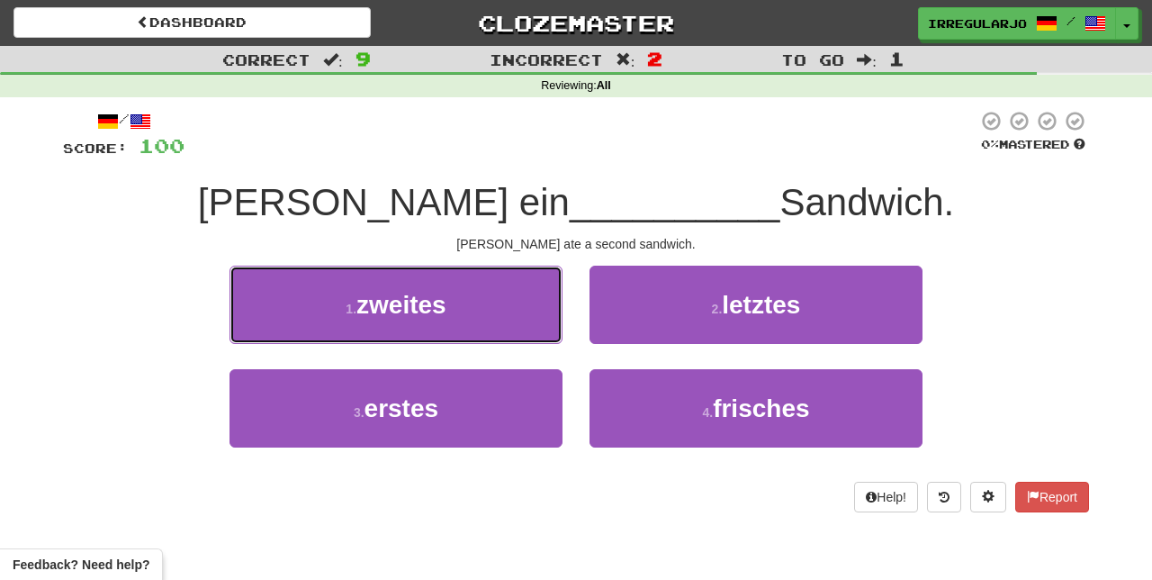
click at [488, 311] on button "1 . zweites" at bounding box center [395, 304] width 333 height 78
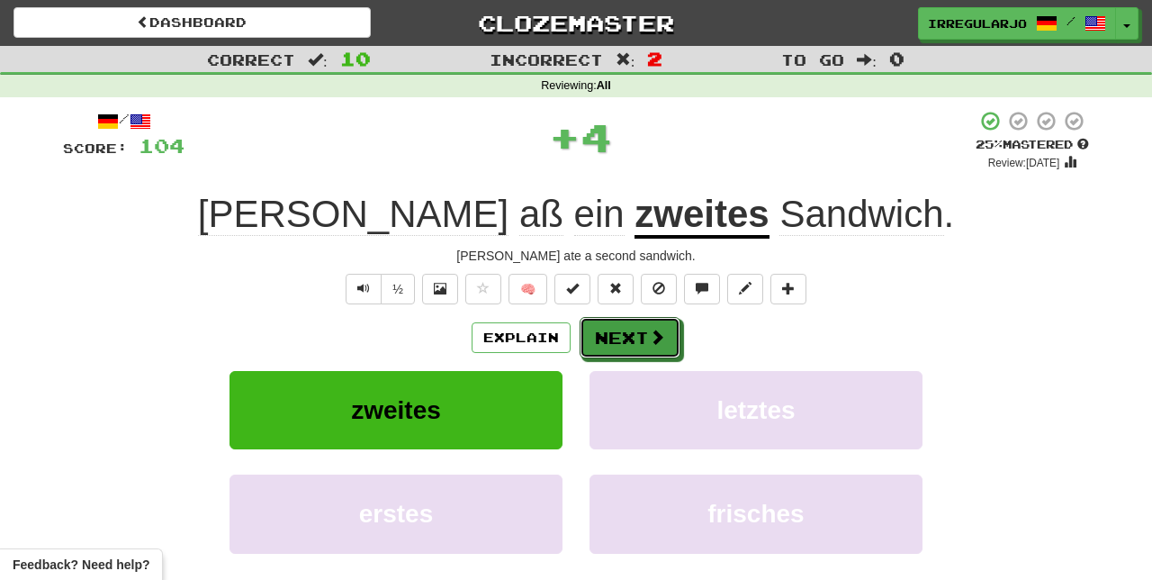
click at [580, 340] on button "Next" at bounding box center [630, 337] width 101 height 41
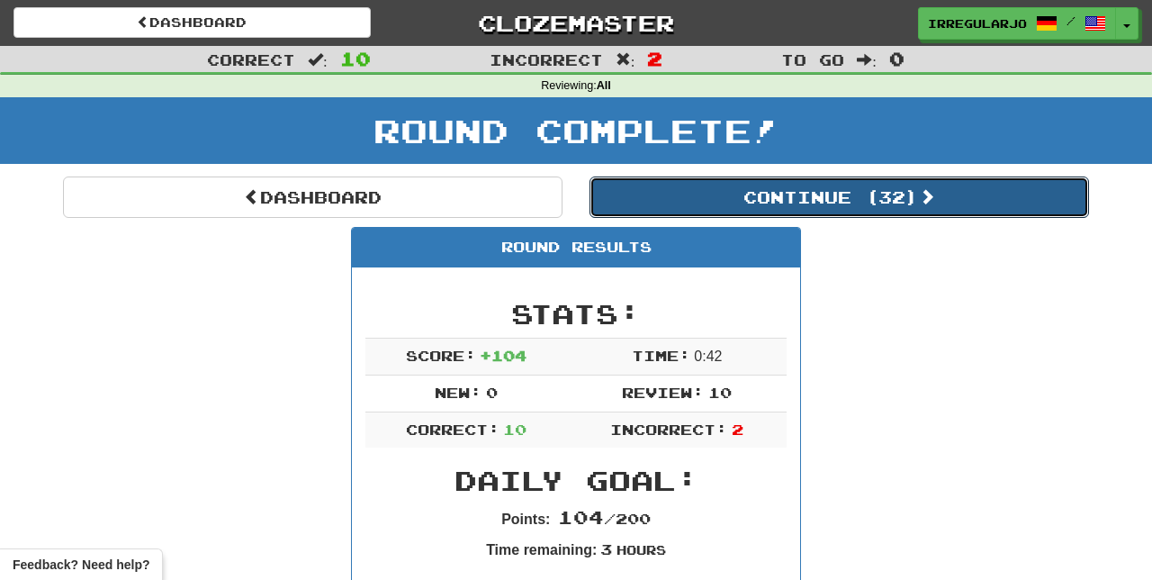
click at [840, 195] on button "Continue ( 32 )" at bounding box center [838, 196] width 499 height 41
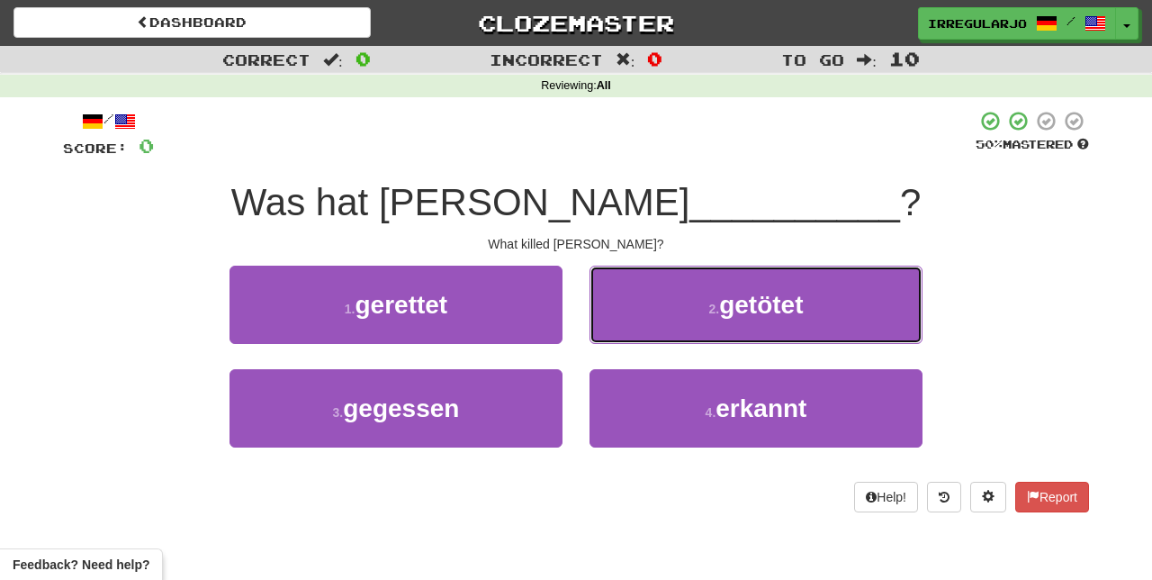
click at [682, 318] on button "2 . getötet" at bounding box center [755, 304] width 333 height 78
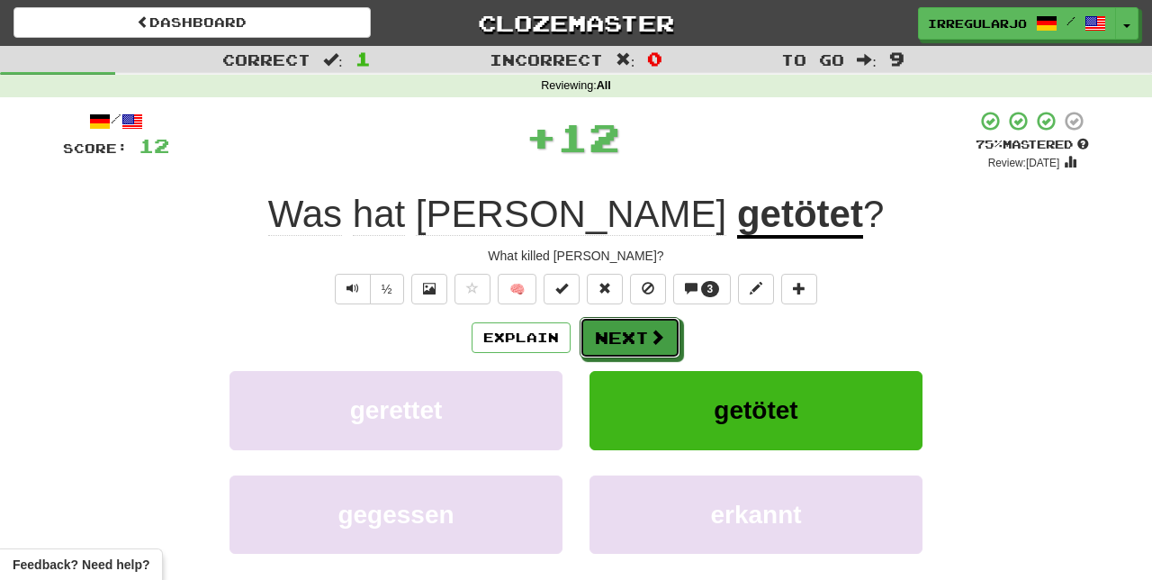
click at [629, 342] on button "Next" at bounding box center [630, 337] width 101 height 41
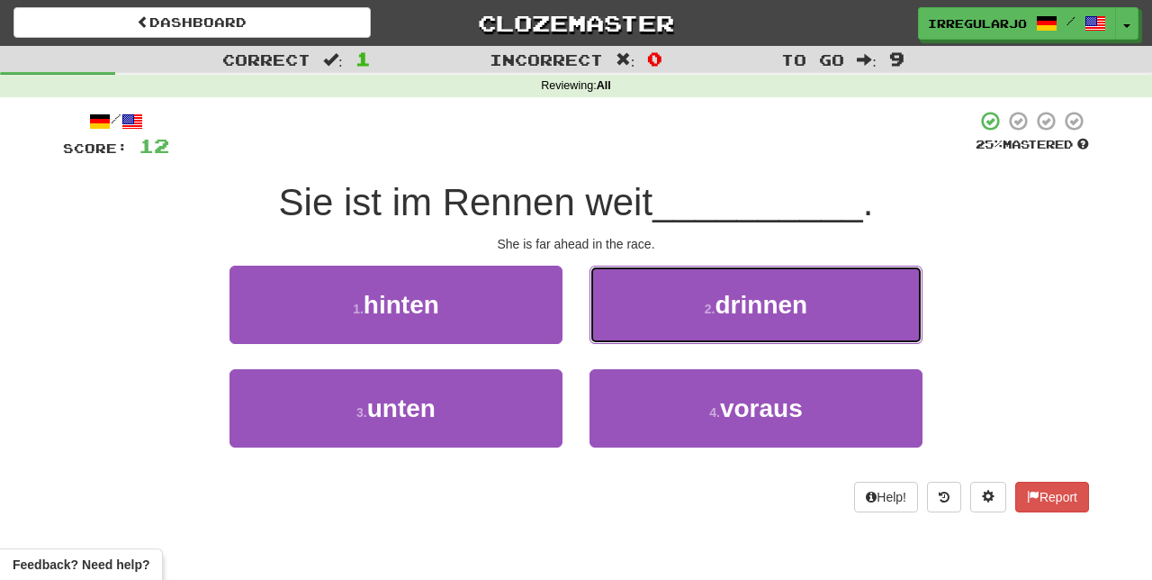
click at [714, 321] on button "2 . drinnen" at bounding box center [755, 304] width 333 height 78
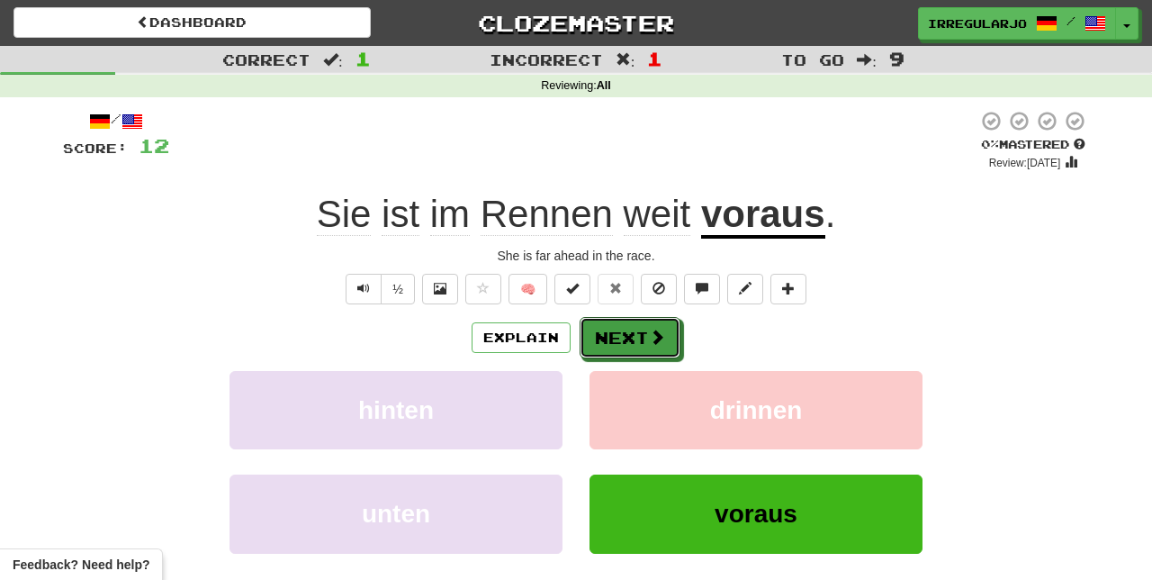
click at [627, 342] on button "Next" at bounding box center [630, 337] width 101 height 41
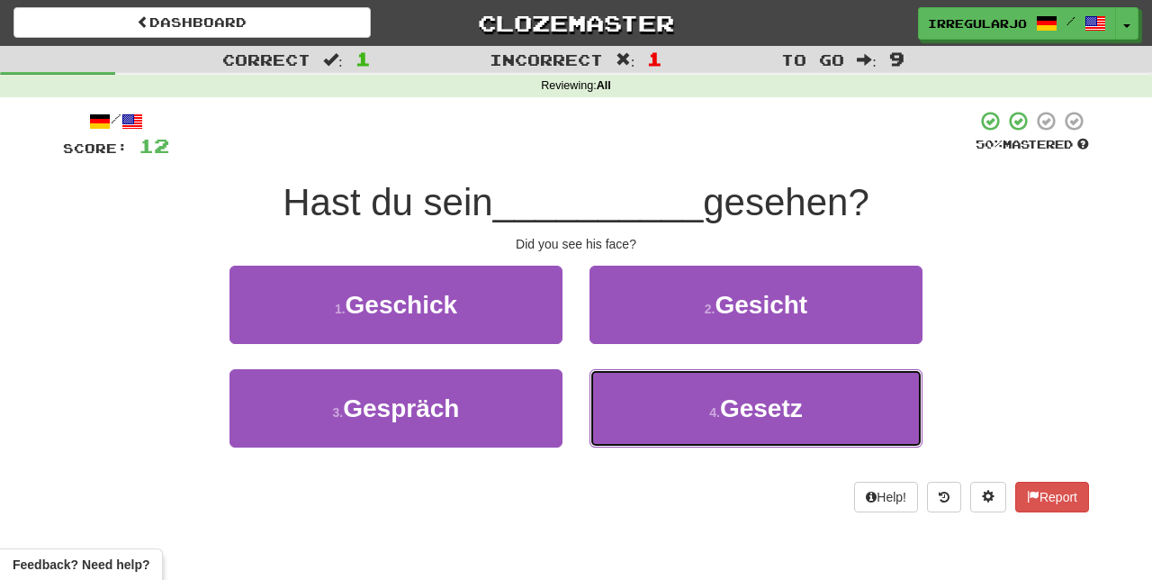
click at [702, 414] on button "4 . Gesetz" at bounding box center [755, 408] width 333 height 78
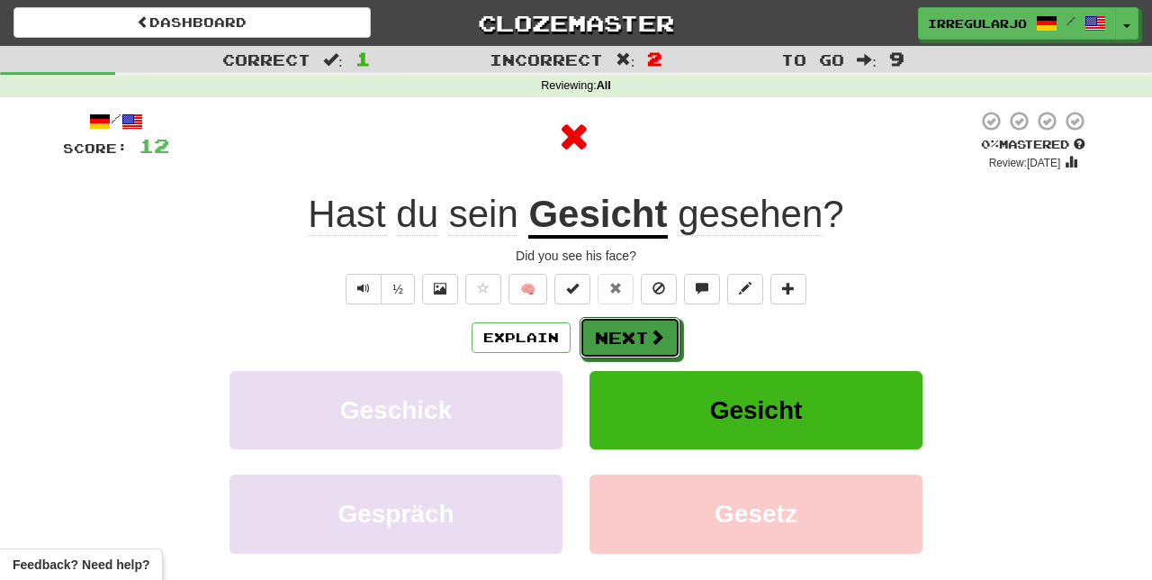
click at [633, 334] on button "Next" at bounding box center [630, 337] width 101 height 41
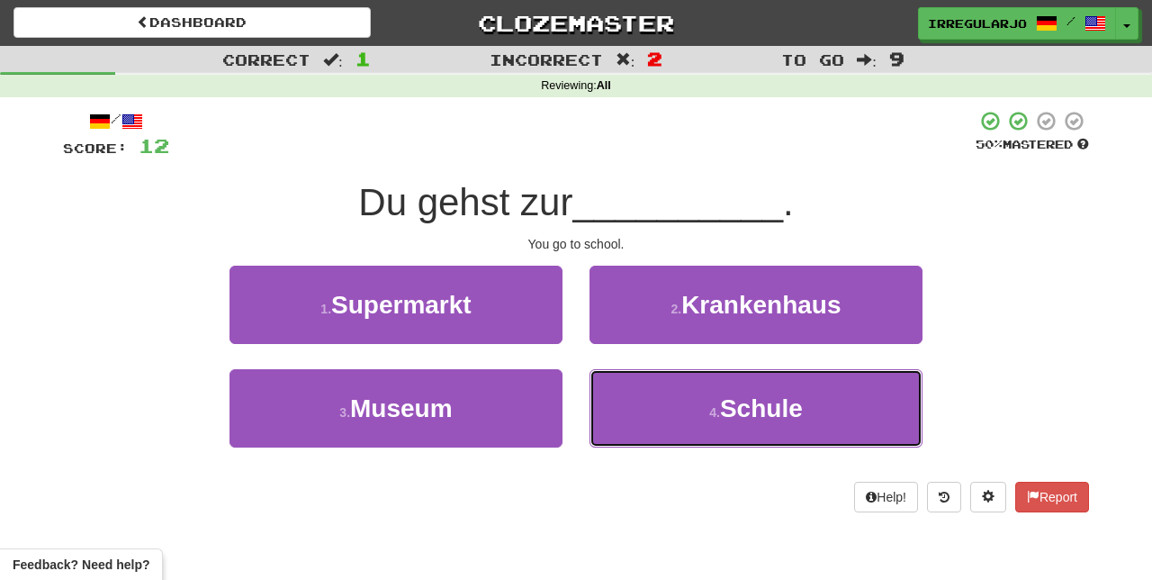
click at [652, 430] on button "4 . Schule" at bounding box center [755, 408] width 333 height 78
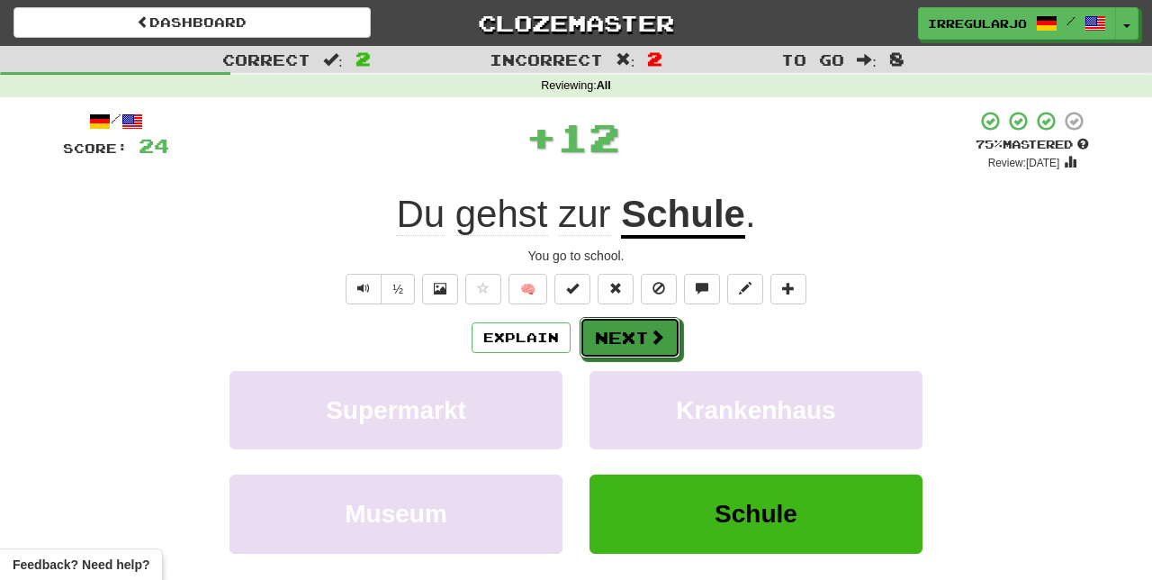
click at [659, 343] on span at bounding box center [657, 336] width 16 height 16
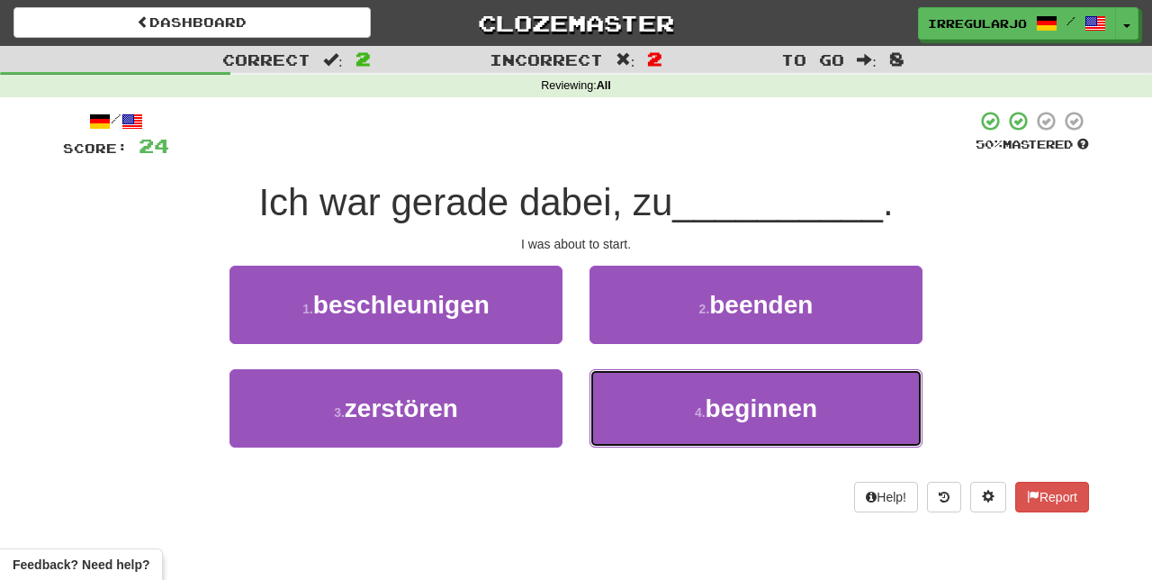
click at [663, 409] on button "4 . beginnen" at bounding box center [755, 408] width 333 height 78
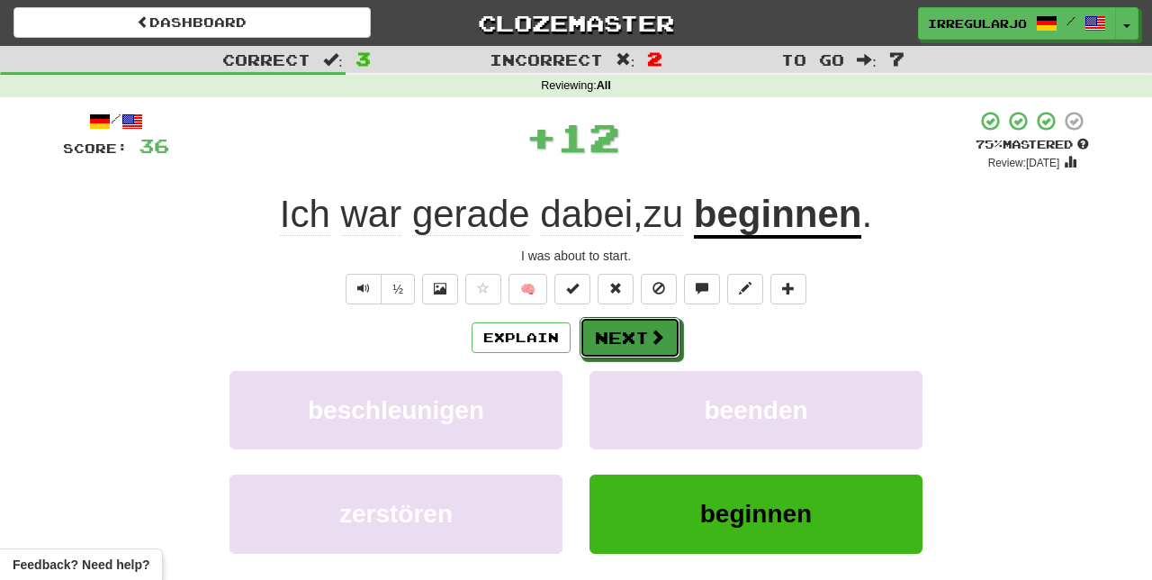
click at [644, 340] on button "Next" at bounding box center [630, 337] width 101 height 41
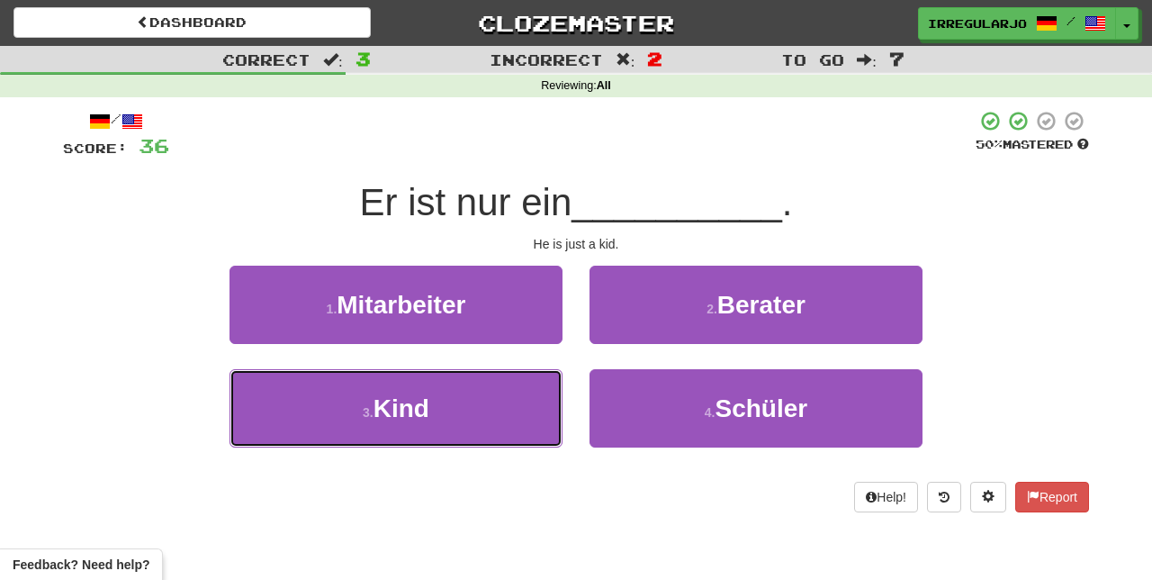
click at [482, 428] on button "3 . Kind" at bounding box center [395, 408] width 333 height 78
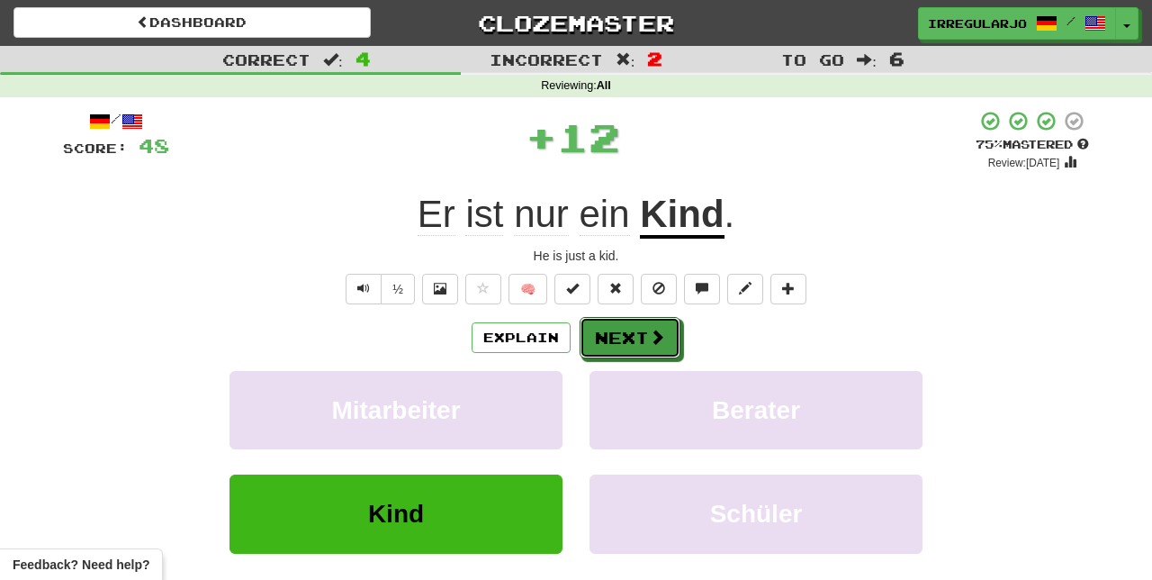
click at [638, 343] on button "Next" at bounding box center [630, 337] width 101 height 41
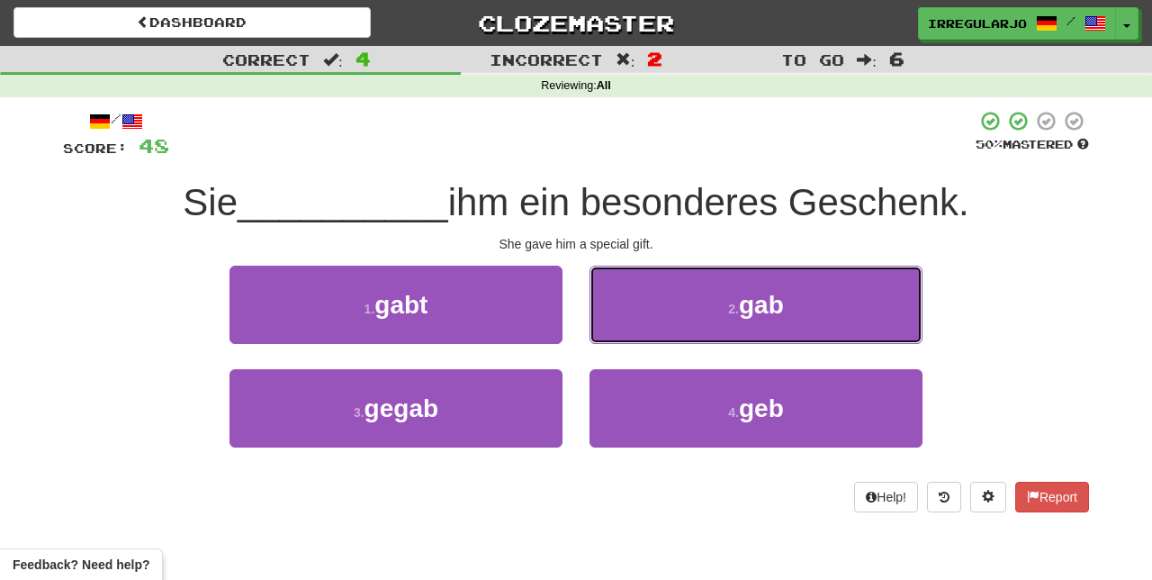
click at [707, 306] on button "2 . gab" at bounding box center [755, 304] width 333 height 78
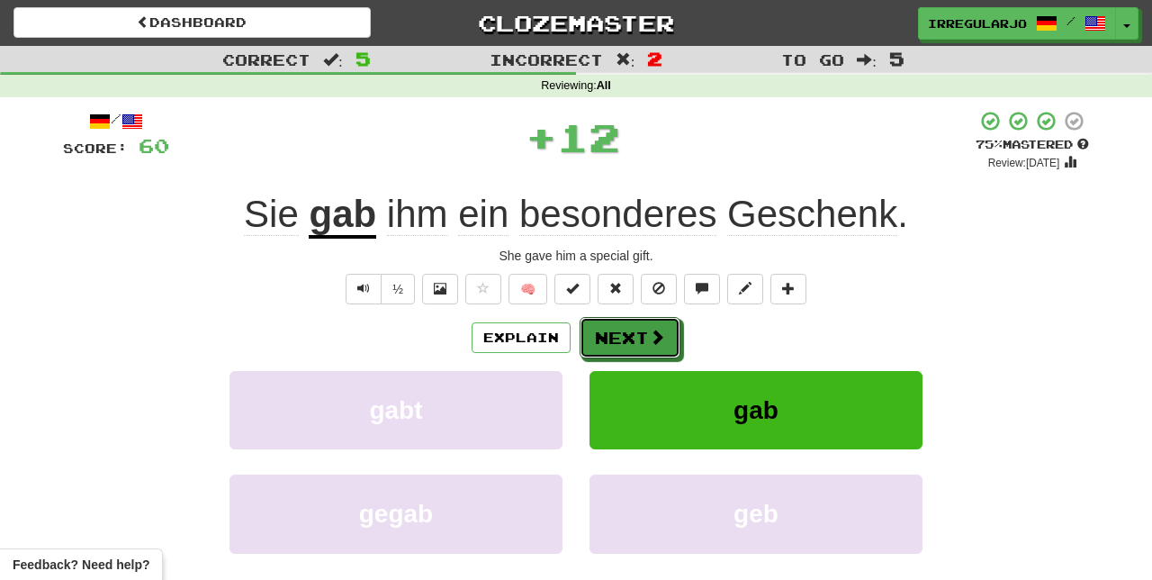
click at [631, 344] on button "Next" at bounding box center [630, 337] width 101 height 41
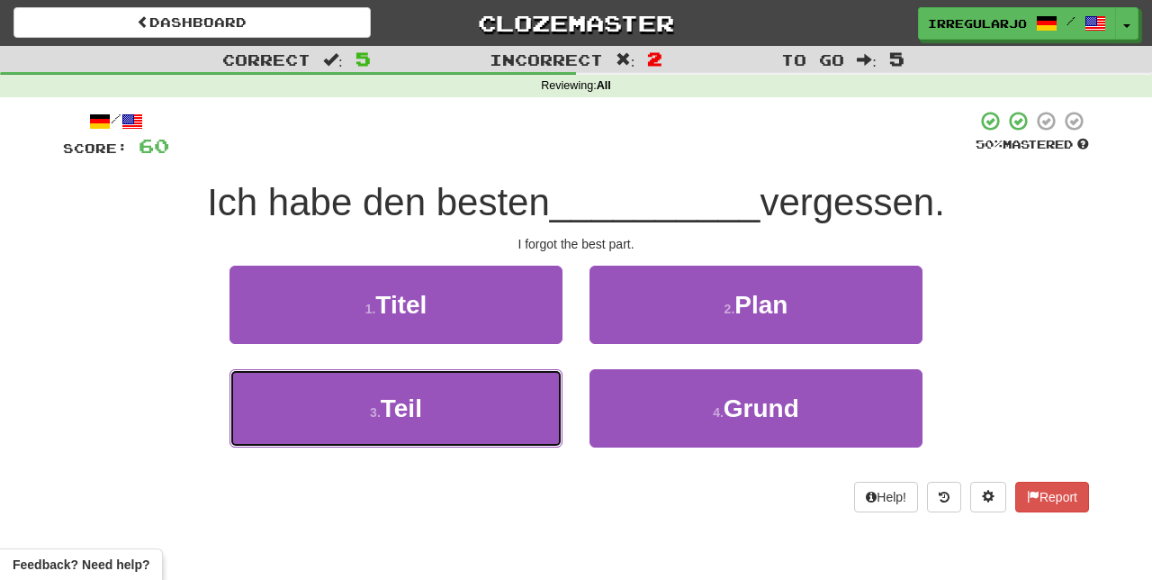
click at [497, 425] on button "3 . Teil" at bounding box center [395, 408] width 333 height 78
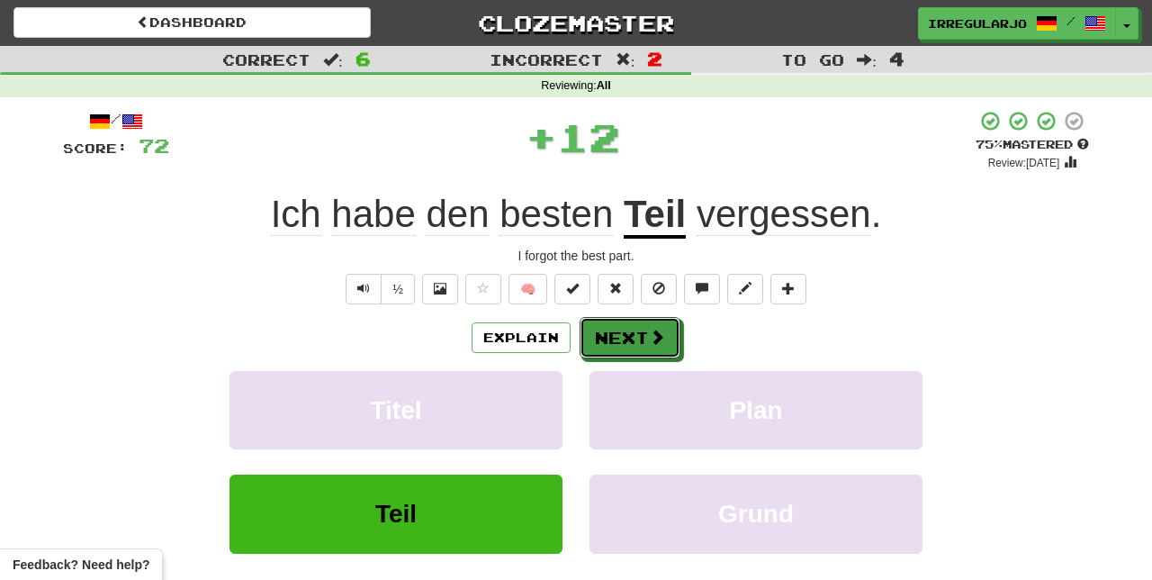
click at [625, 339] on button "Next" at bounding box center [630, 337] width 101 height 41
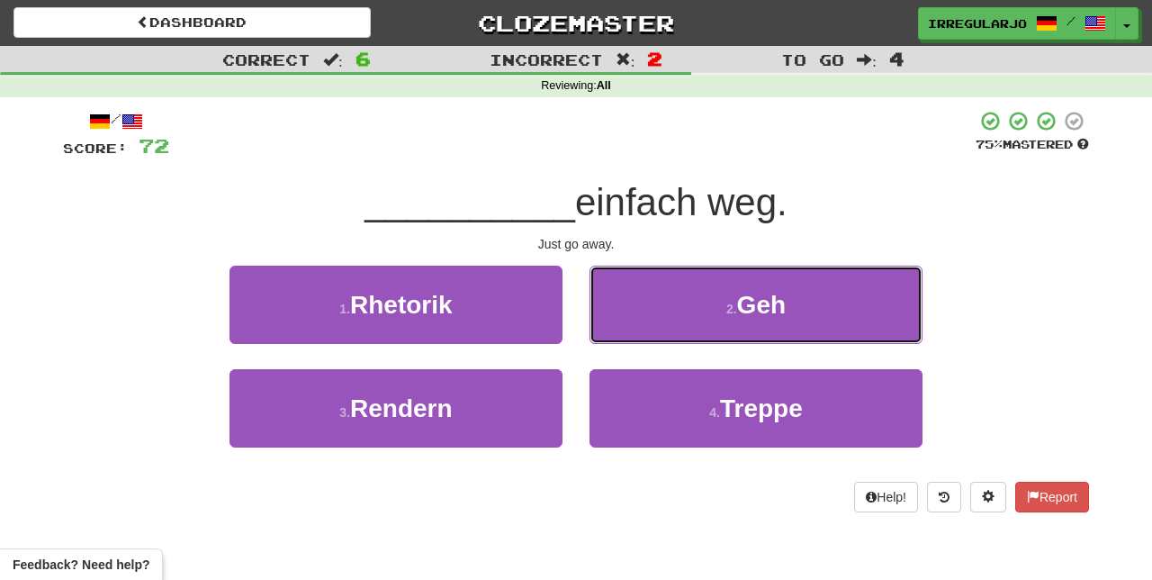
click at [687, 294] on button "2 . Geh" at bounding box center [755, 304] width 333 height 78
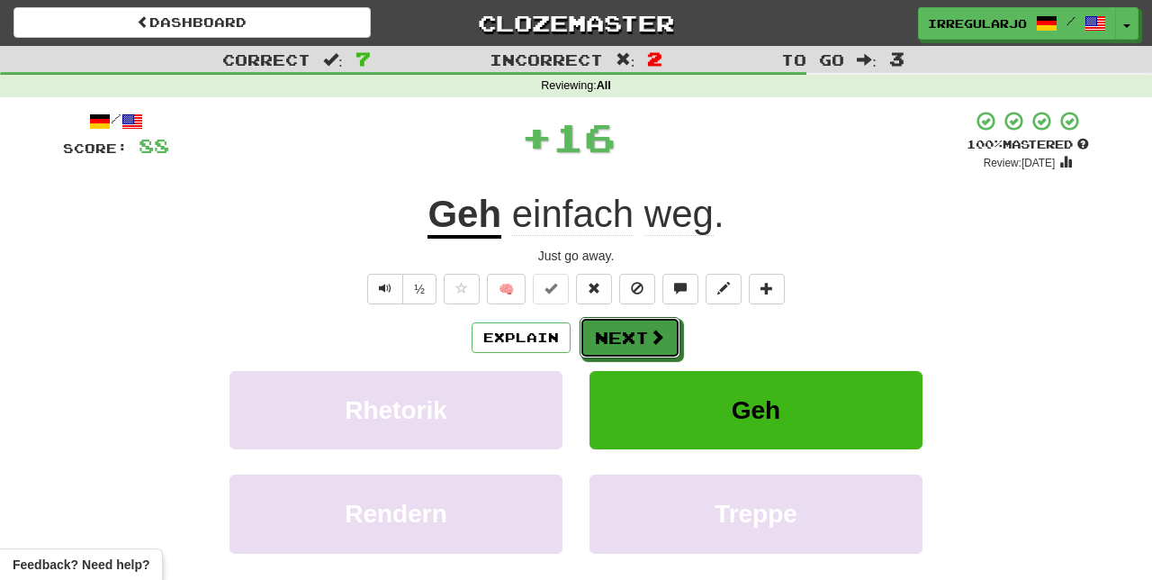
click at [620, 337] on button "Next" at bounding box center [630, 337] width 101 height 41
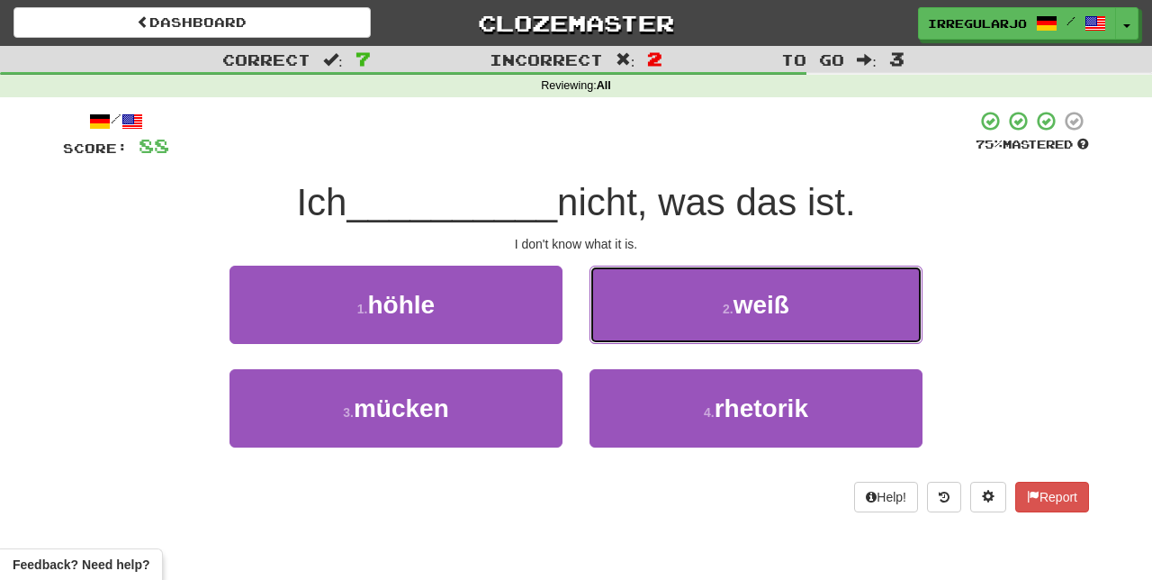
click at [672, 320] on button "2 . weiß" at bounding box center [755, 304] width 333 height 78
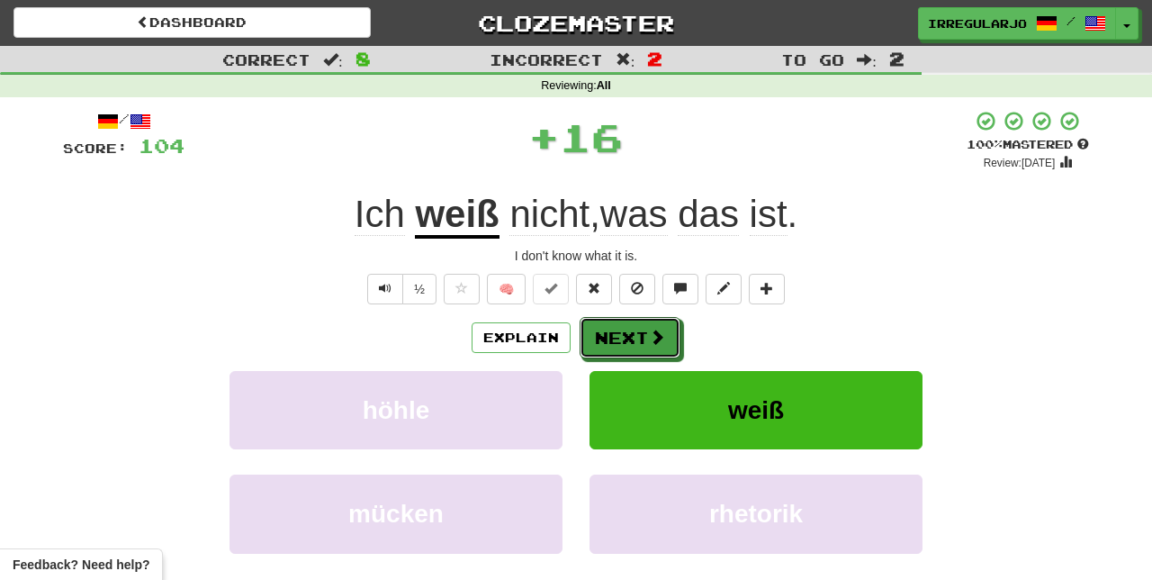
click at [634, 342] on button "Next" at bounding box center [630, 337] width 101 height 41
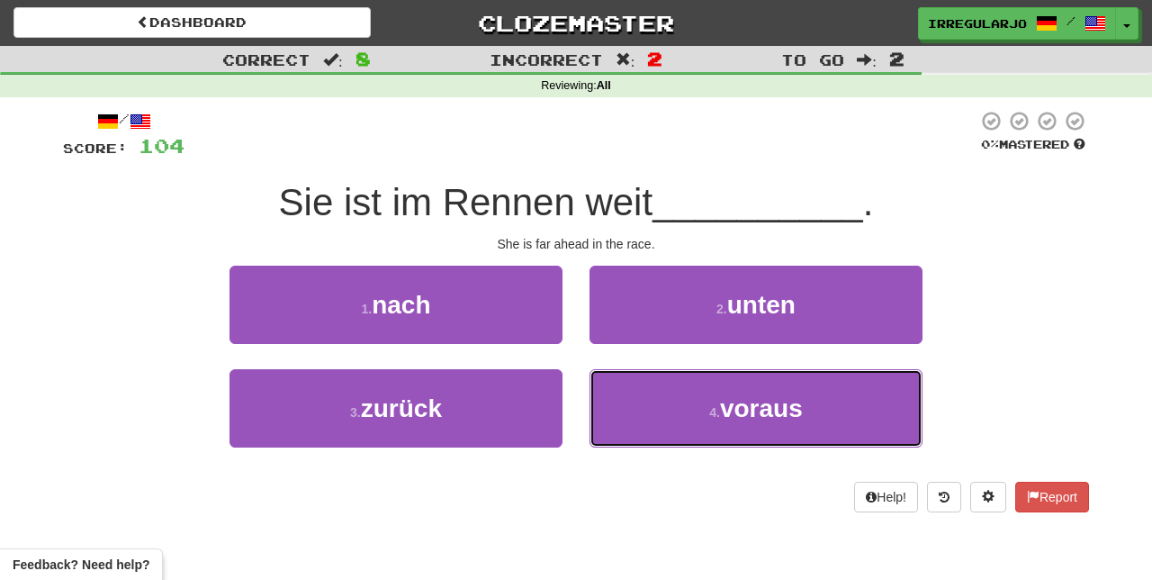
click at [628, 405] on button "4 . voraus" at bounding box center [755, 408] width 333 height 78
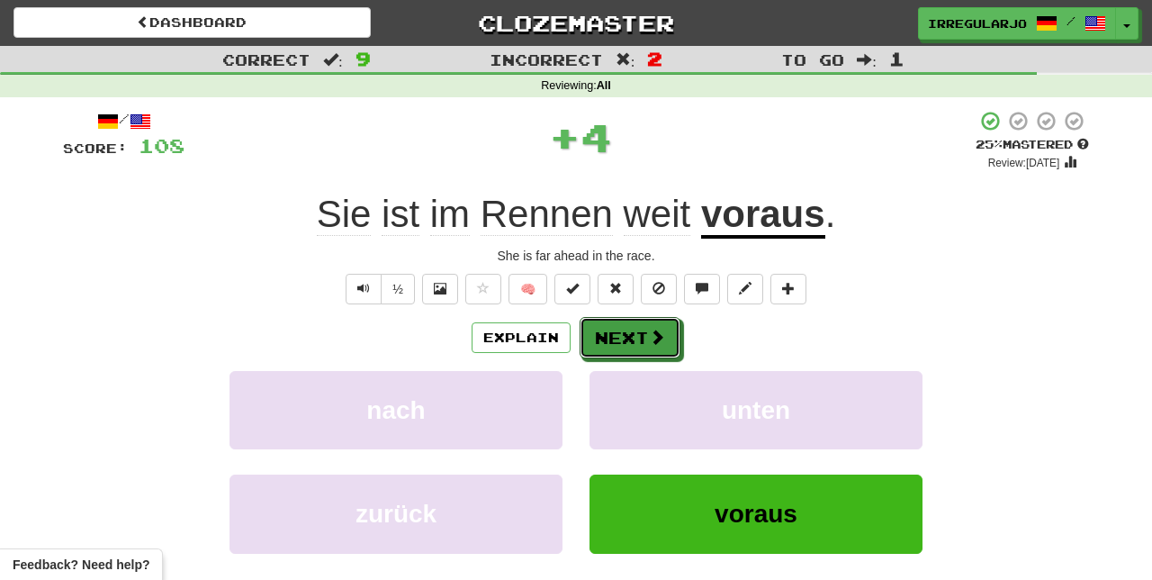
click at [611, 346] on button "Next" at bounding box center [630, 337] width 101 height 41
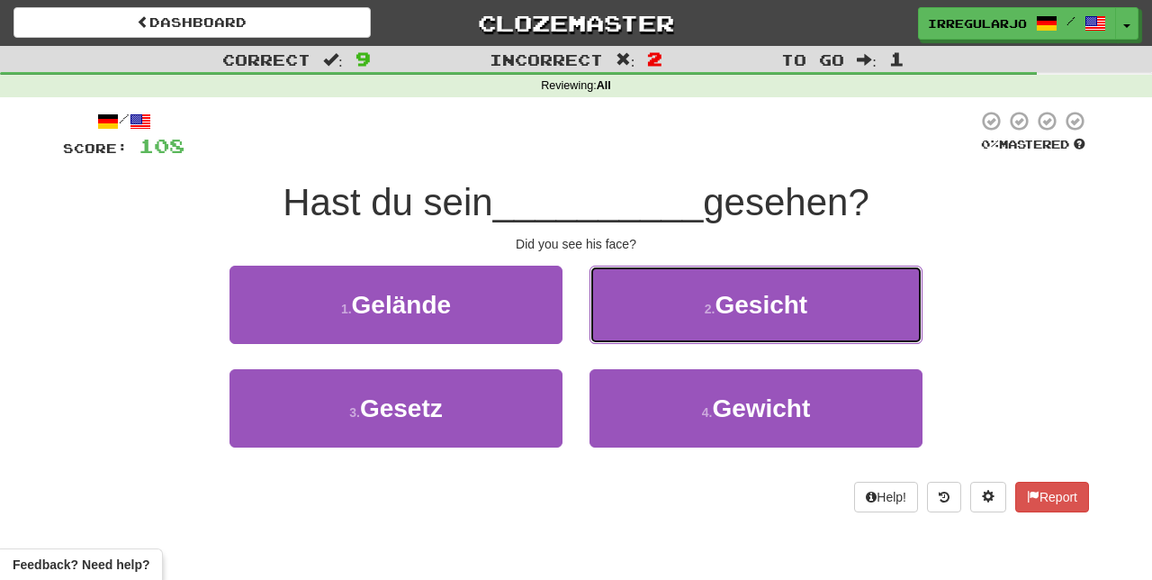
click at [657, 317] on button "2 . Gesicht" at bounding box center [755, 304] width 333 height 78
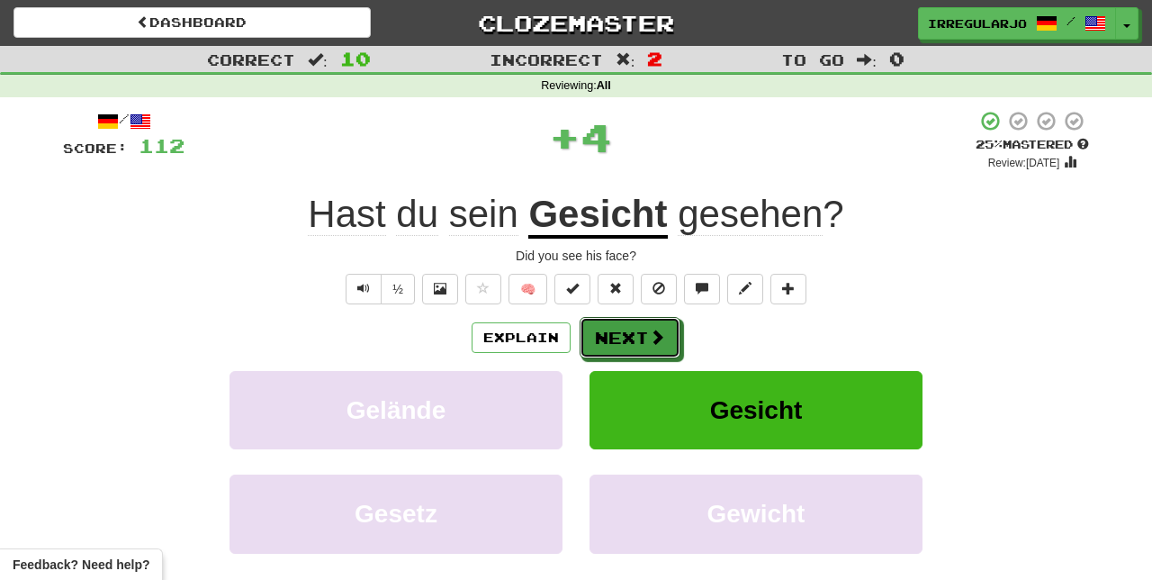
click at [608, 338] on button "Next" at bounding box center [630, 337] width 101 height 41
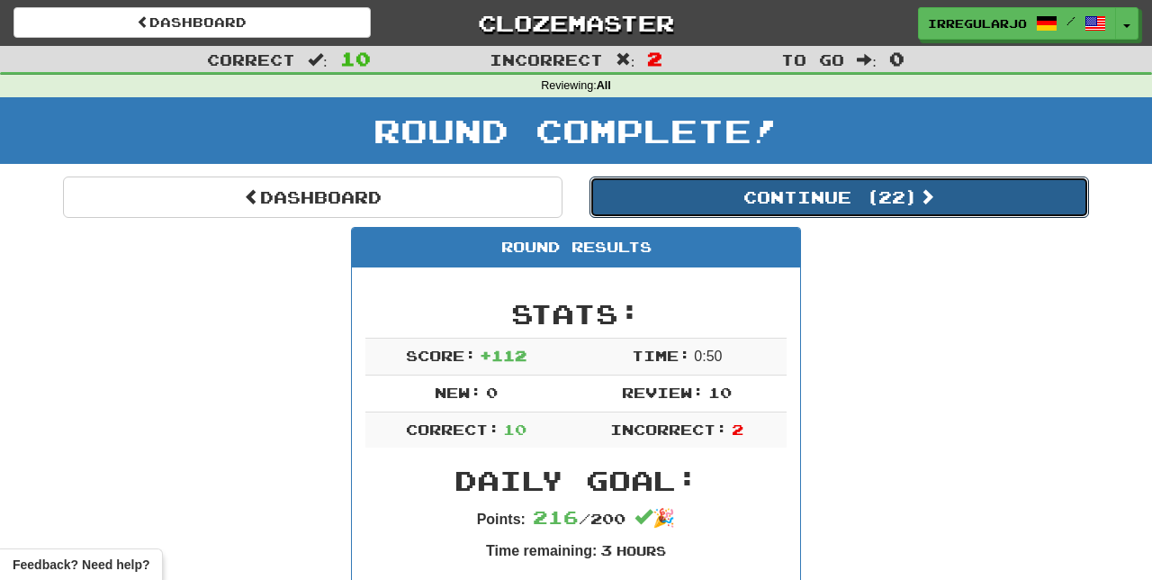
click at [864, 198] on button "Continue ( 22 )" at bounding box center [838, 196] width 499 height 41
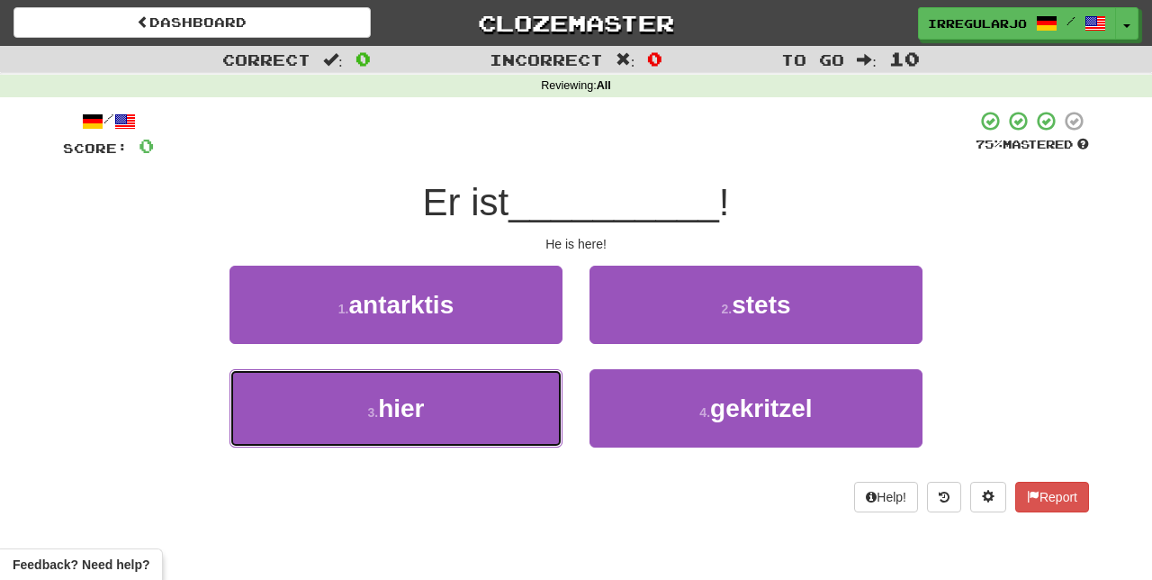
click at [450, 414] on button "3 . hier" at bounding box center [395, 408] width 333 height 78
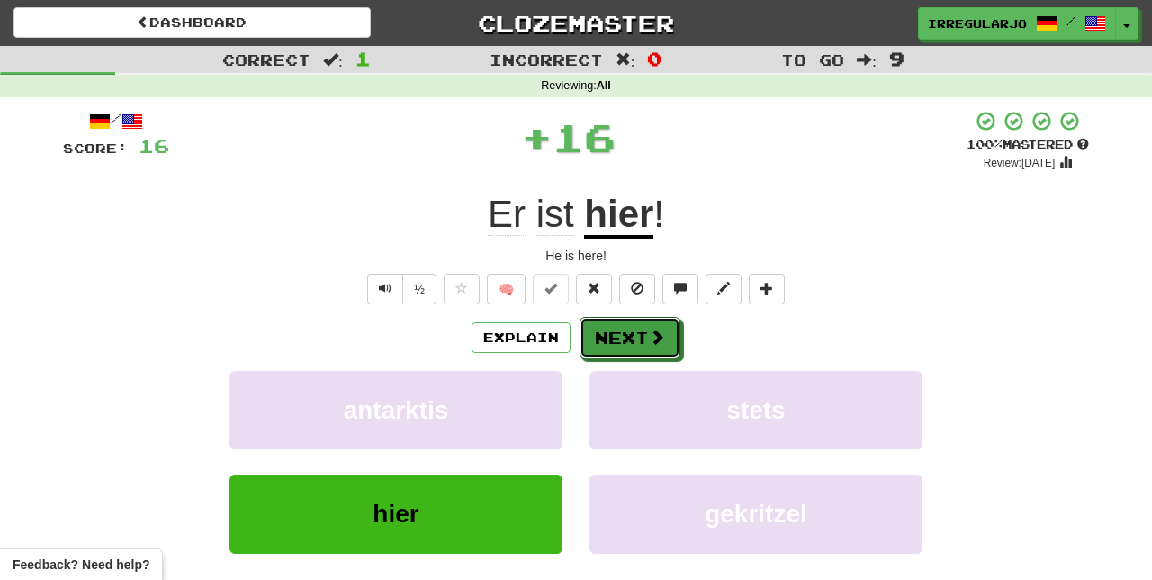
click at [634, 336] on button "Next" at bounding box center [630, 337] width 101 height 41
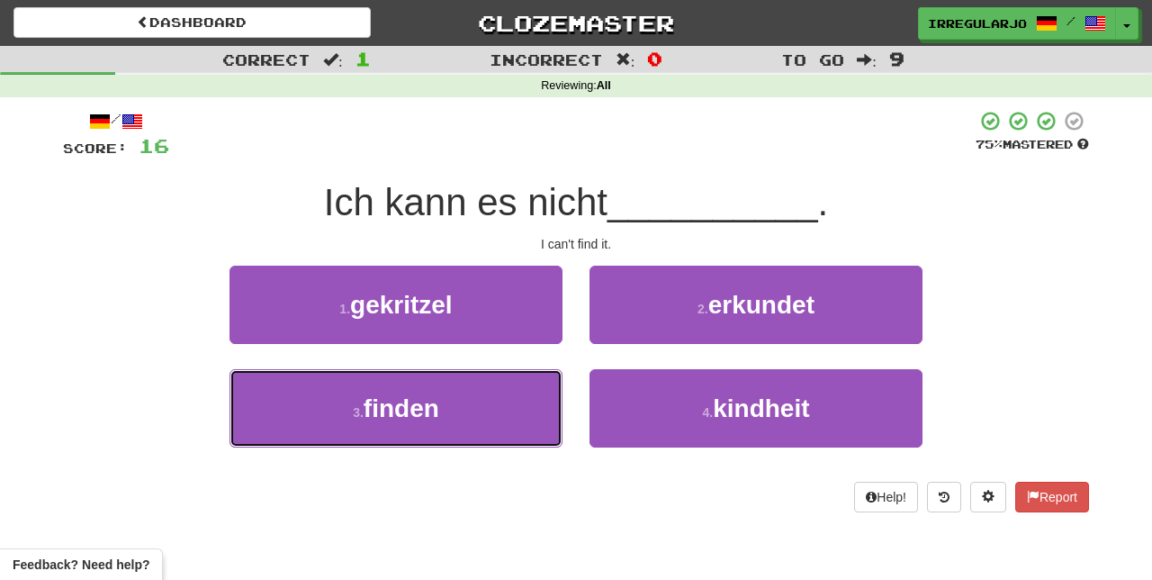
click at [455, 434] on button "3 . finden" at bounding box center [395, 408] width 333 height 78
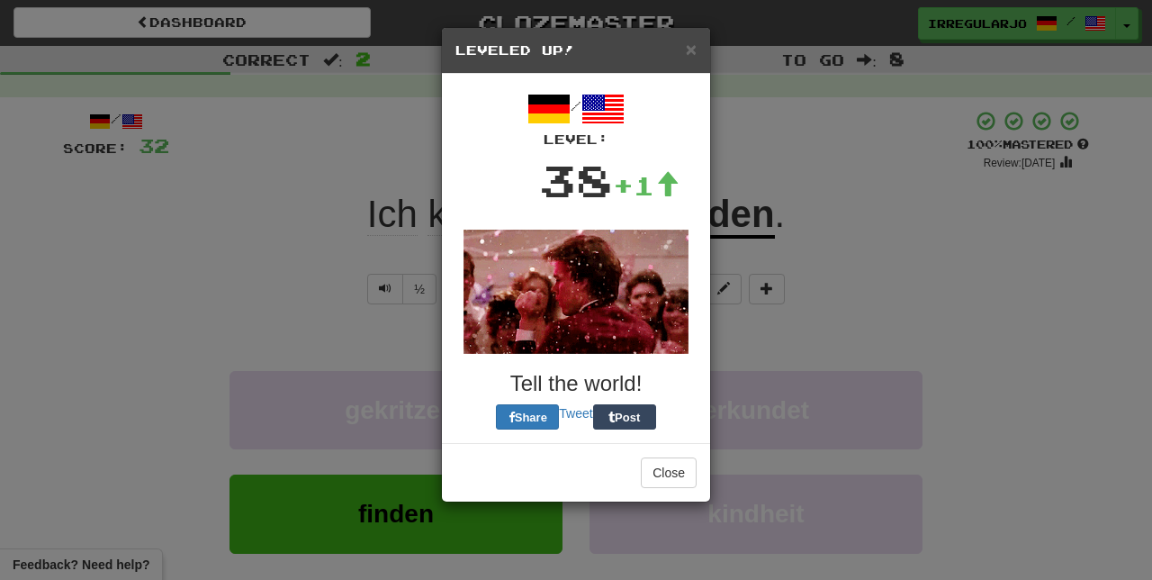
click at [632, 337] on img at bounding box center [575, 291] width 225 height 124
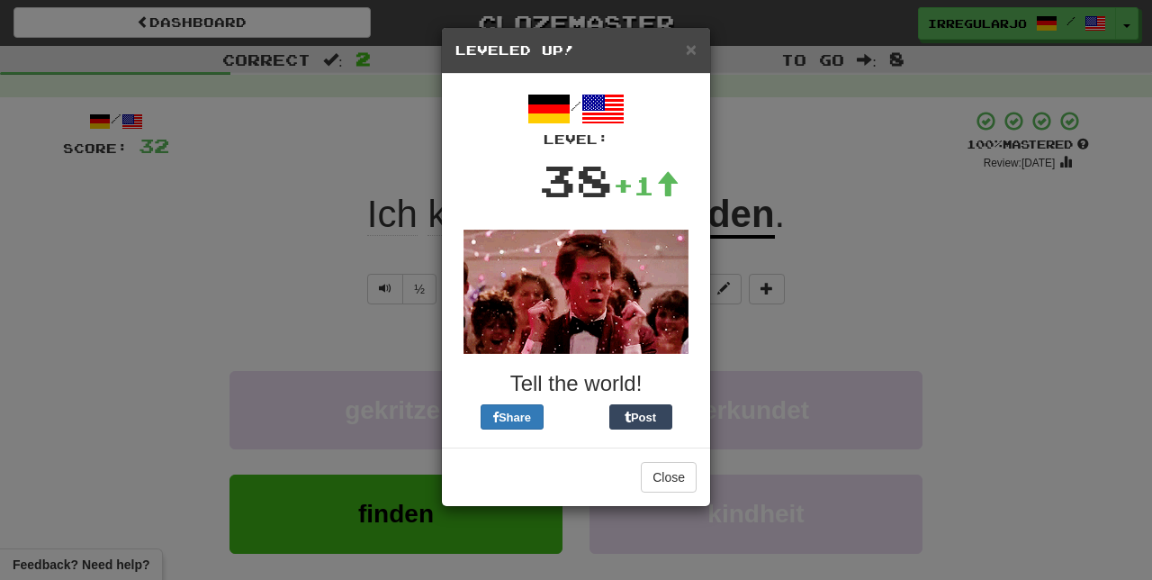
click at [875, 247] on div "× Leveled Up! / Level: 38 +1 Tell the world! Share Post Close" at bounding box center [576, 290] width 1152 height 580
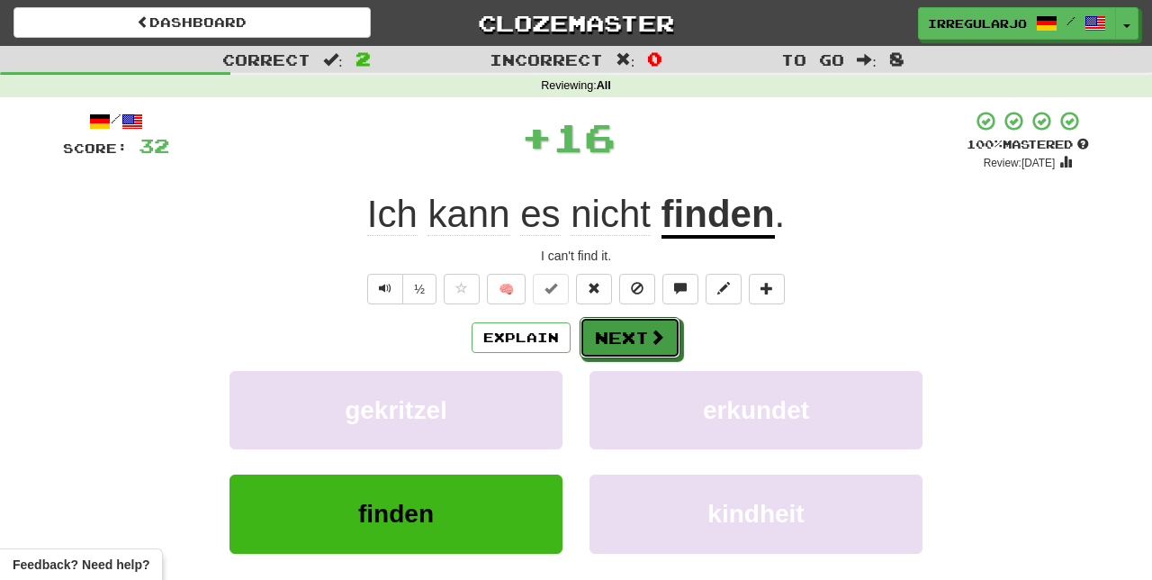
click at [636, 344] on button "Next" at bounding box center [630, 337] width 101 height 41
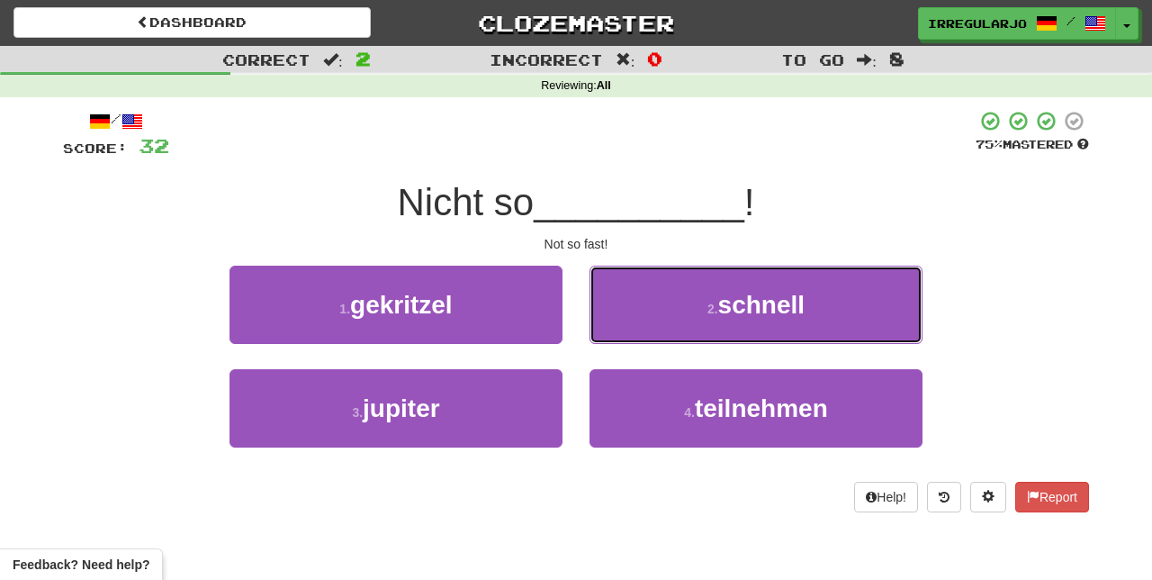
click at [663, 308] on button "2 . schnell" at bounding box center [755, 304] width 333 height 78
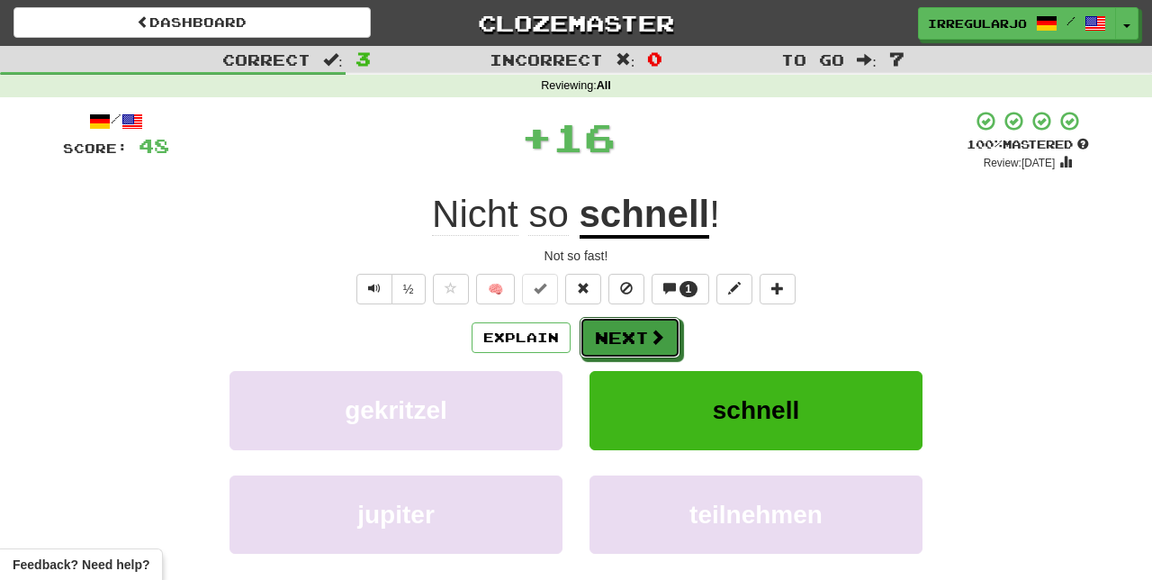
click at [636, 342] on button "Next" at bounding box center [630, 337] width 101 height 41
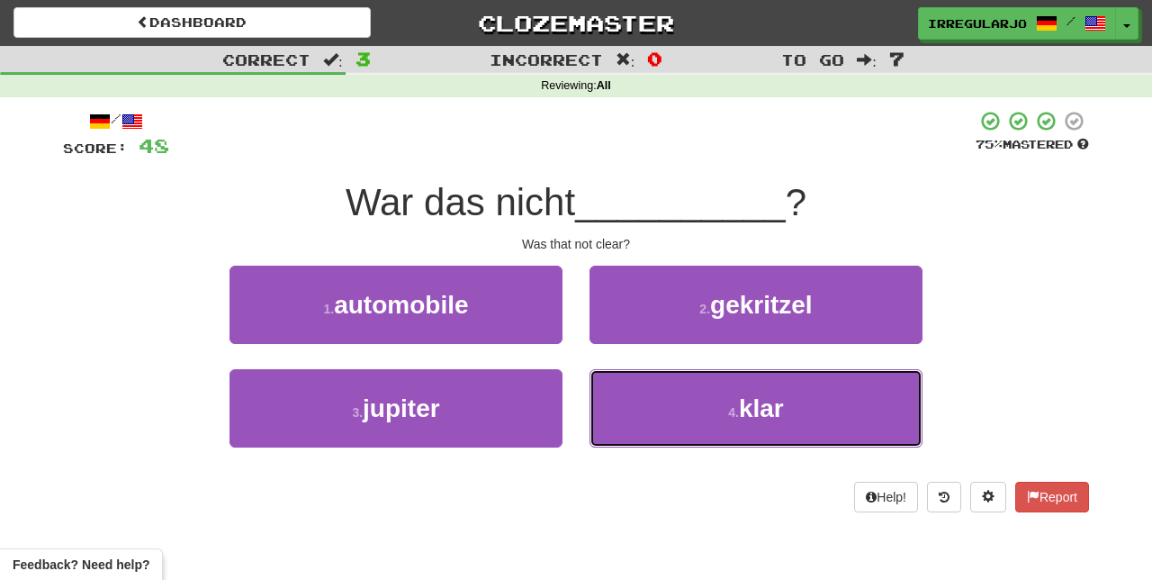
click at [637, 405] on button "4 . klar" at bounding box center [755, 408] width 333 height 78
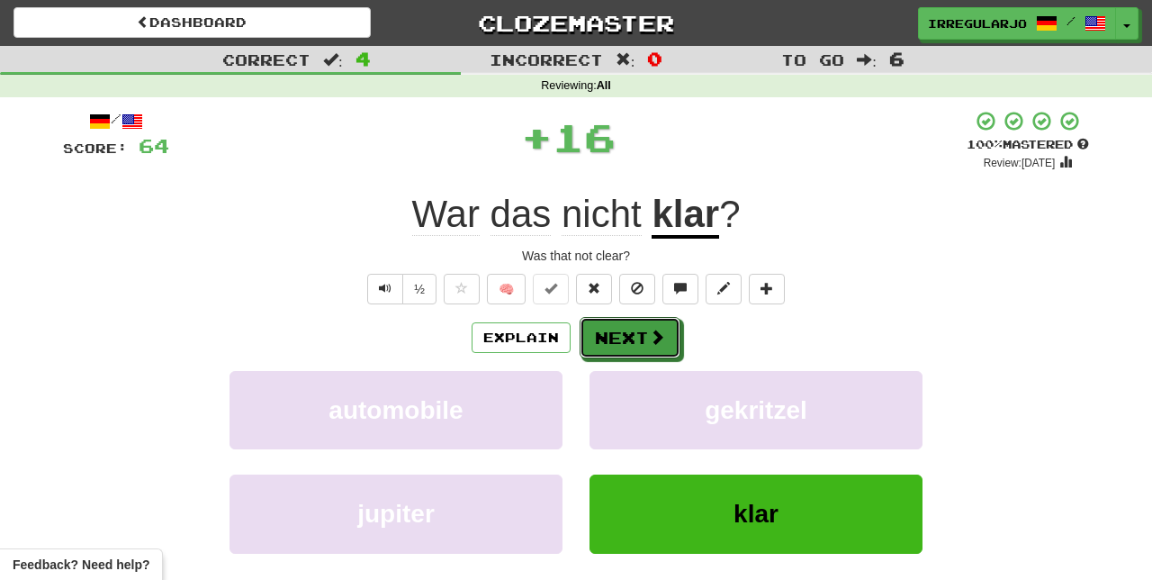
click at [649, 342] on span at bounding box center [657, 336] width 16 height 16
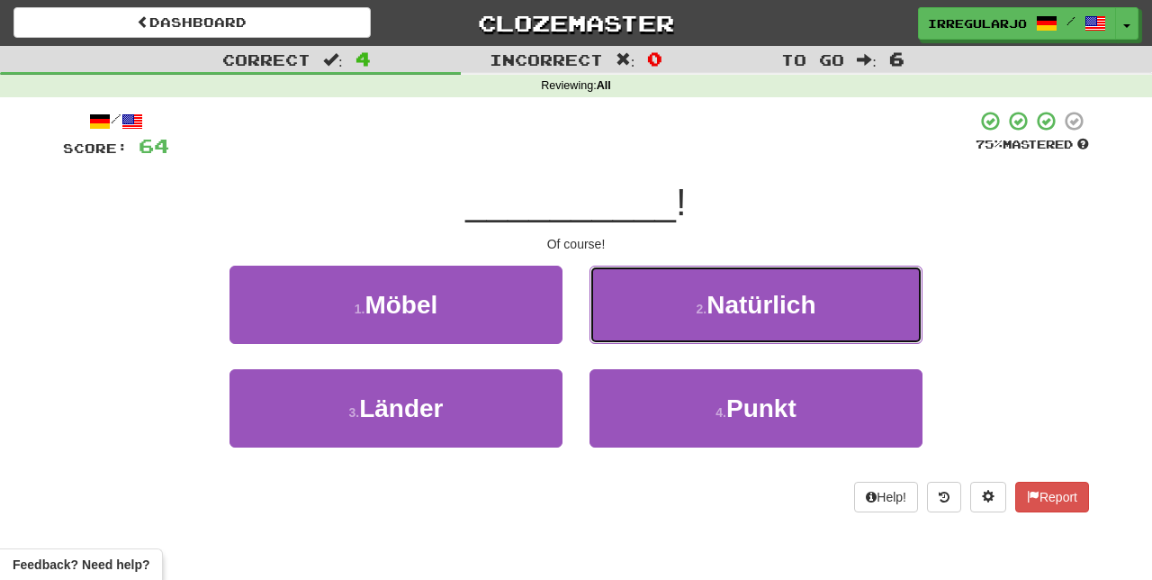
click at [680, 297] on button "2 . Natürlich" at bounding box center [755, 304] width 333 height 78
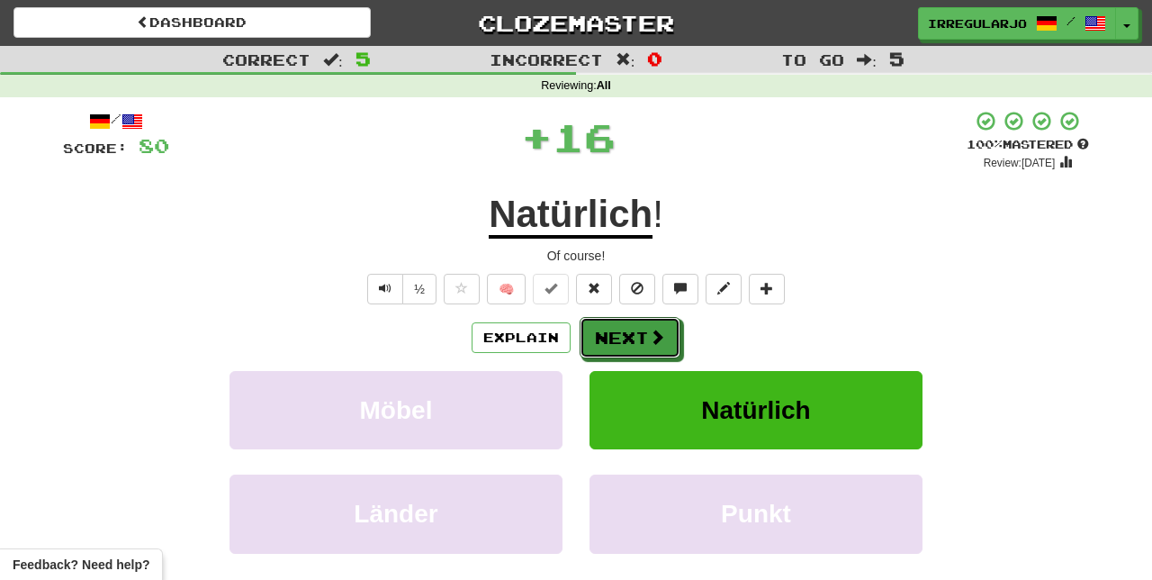
click at [641, 331] on button "Next" at bounding box center [630, 337] width 101 height 41
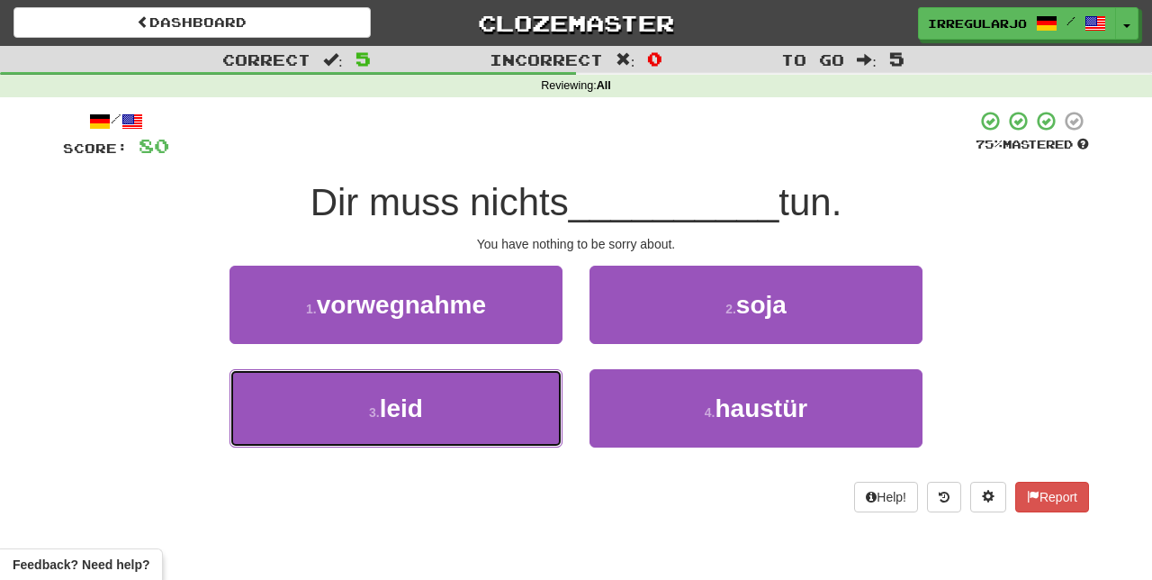
click at [495, 428] on button "3 . leid" at bounding box center [395, 408] width 333 height 78
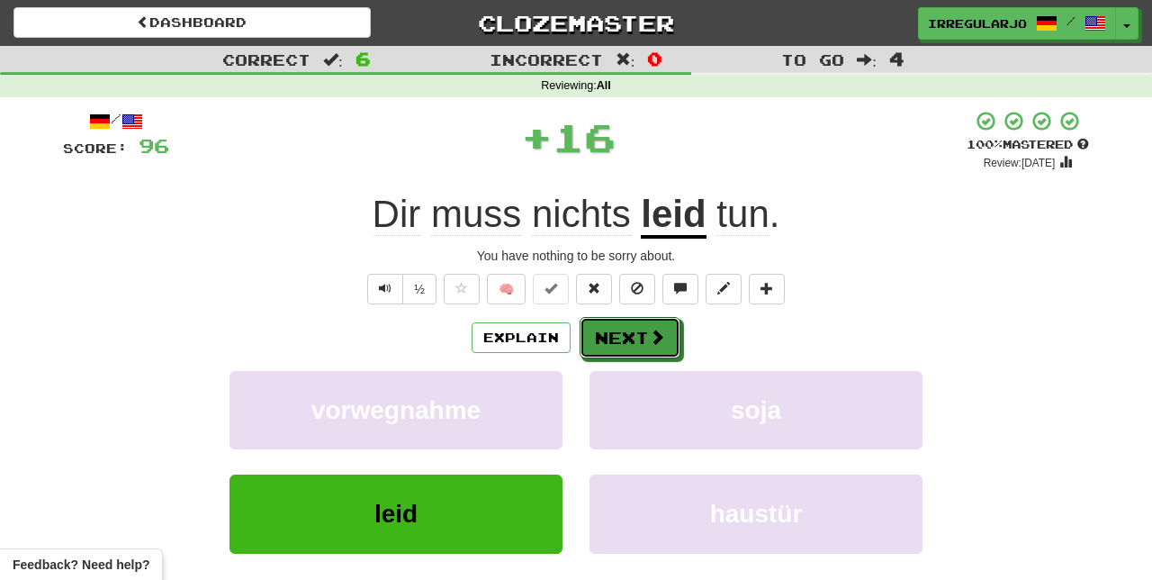
click at [638, 338] on button "Next" at bounding box center [630, 337] width 101 height 41
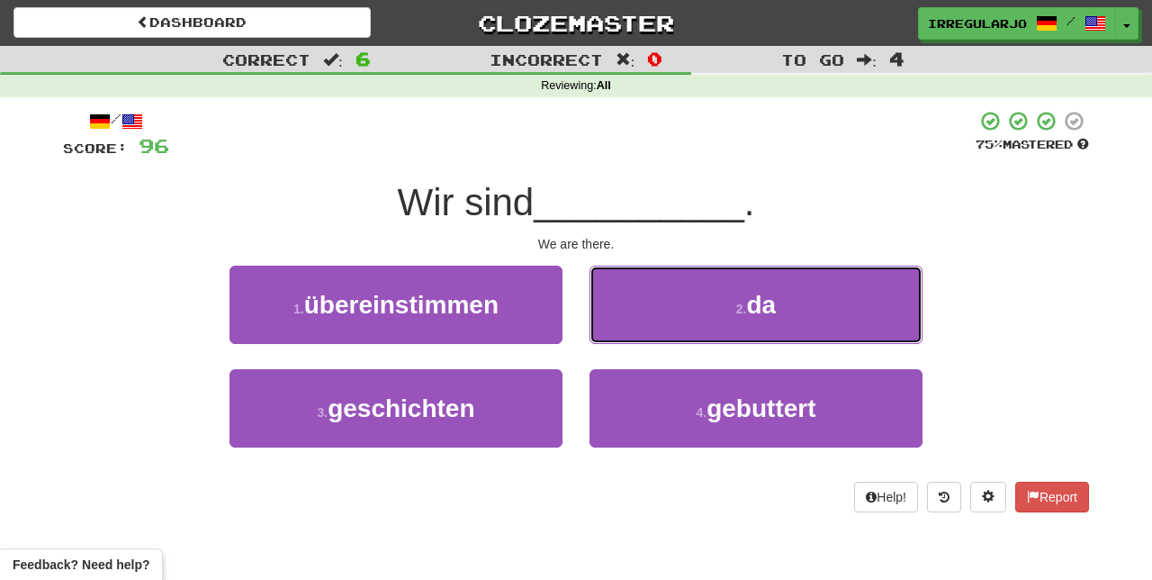
click at [668, 319] on button "2 . da" at bounding box center [755, 304] width 333 height 78
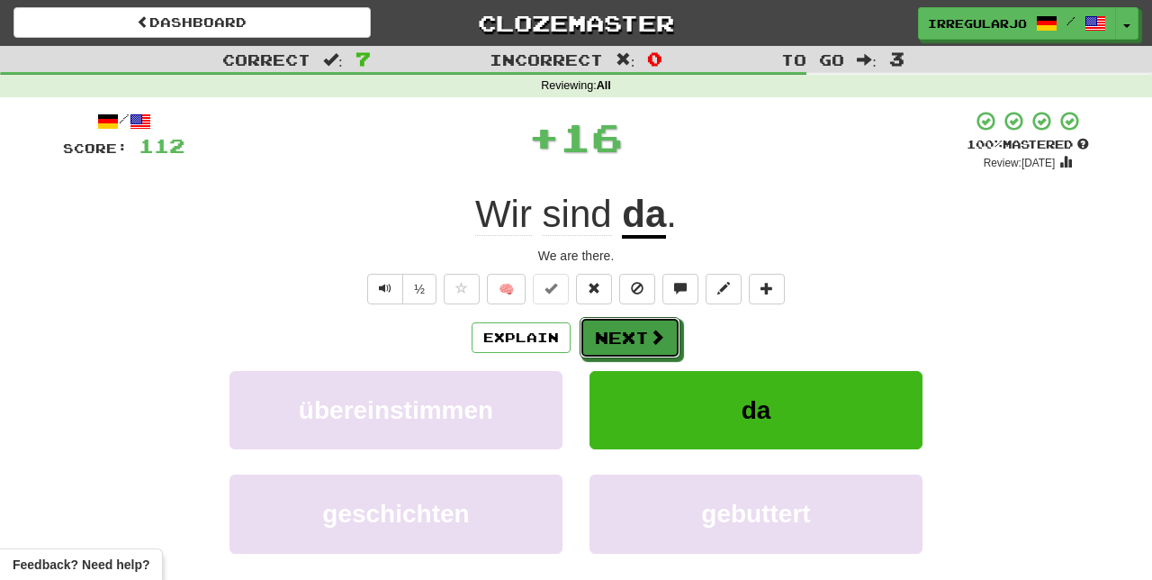
click at [632, 333] on button "Next" at bounding box center [630, 337] width 101 height 41
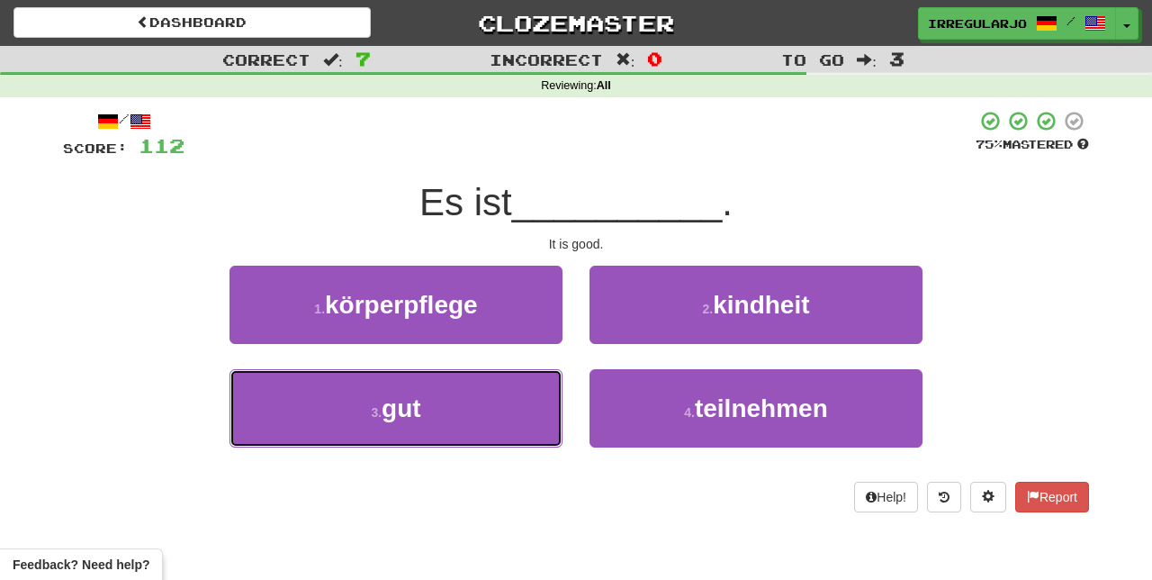
click at [485, 416] on button "3 . gut" at bounding box center [395, 408] width 333 height 78
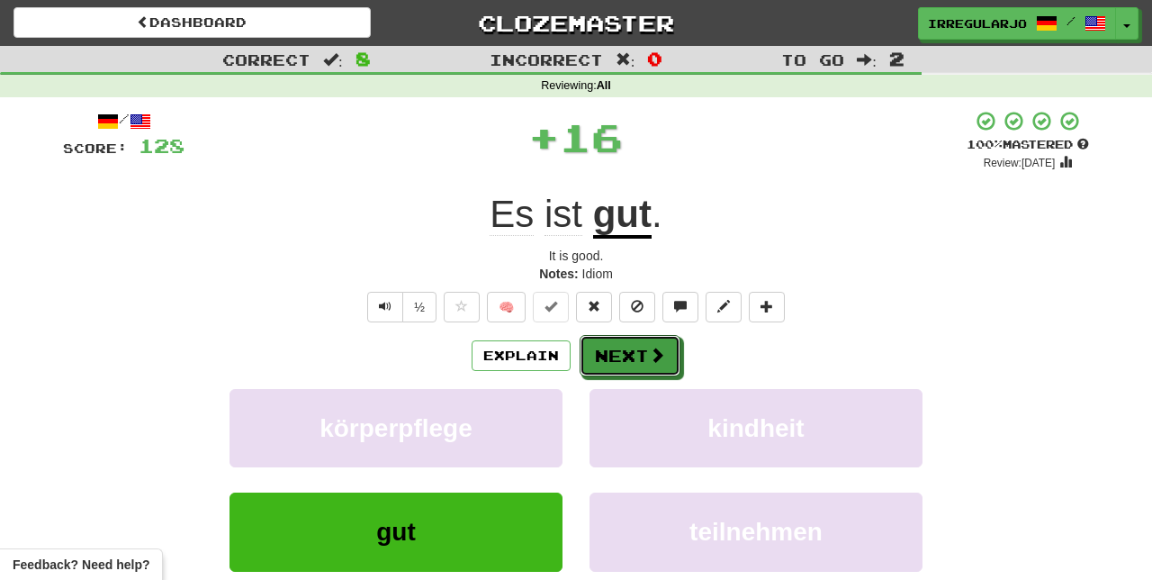
click at [619, 347] on button "Next" at bounding box center [630, 355] width 101 height 41
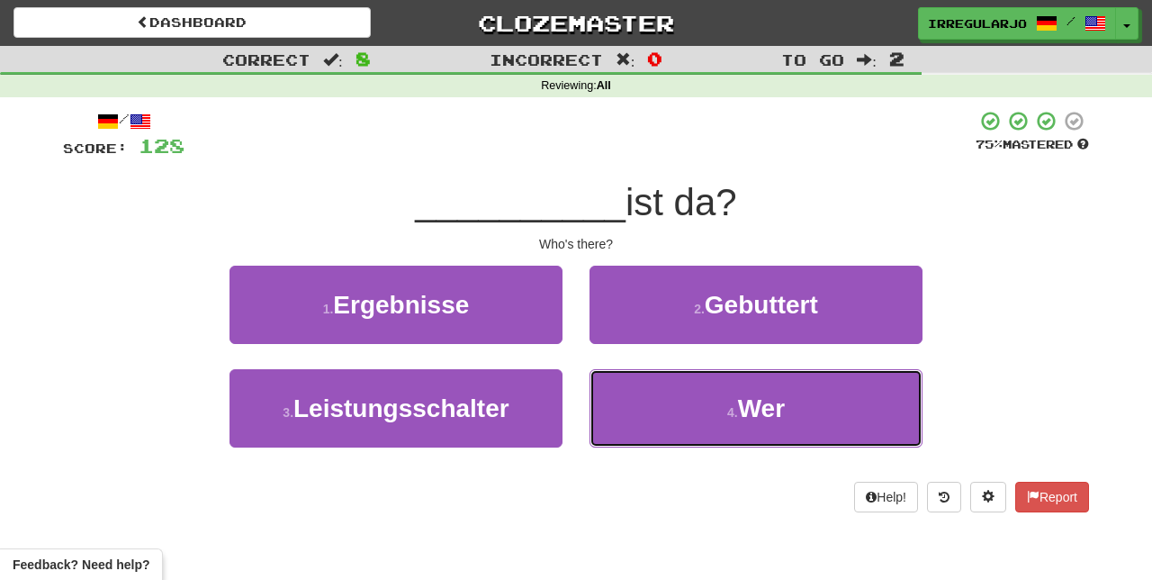
click at [648, 419] on button "4 . Wer" at bounding box center [755, 408] width 333 height 78
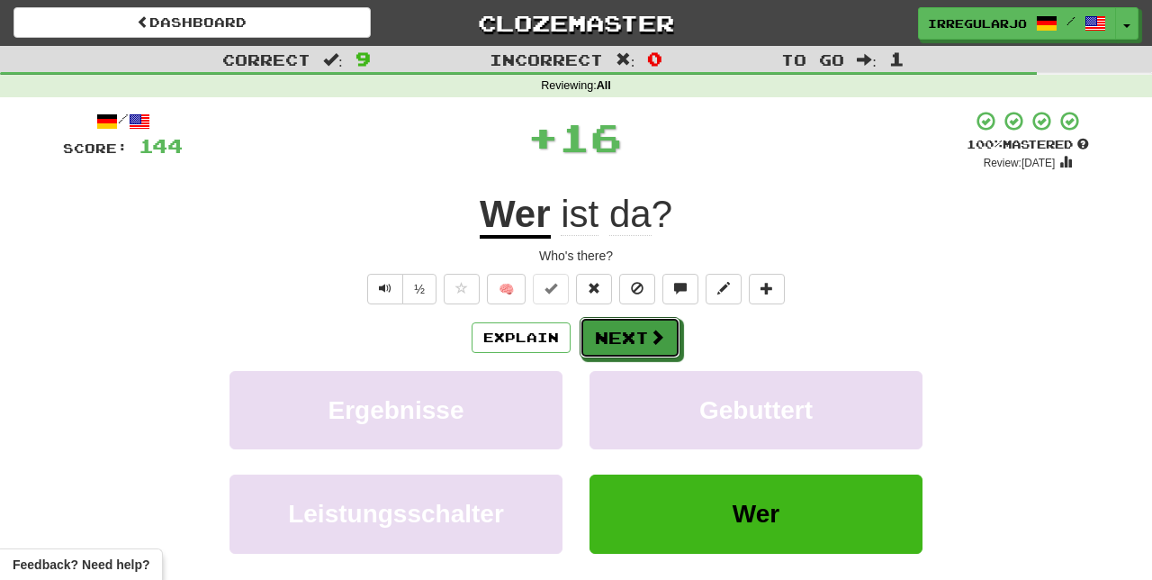
click at [621, 342] on button "Next" at bounding box center [630, 337] width 101 height 41
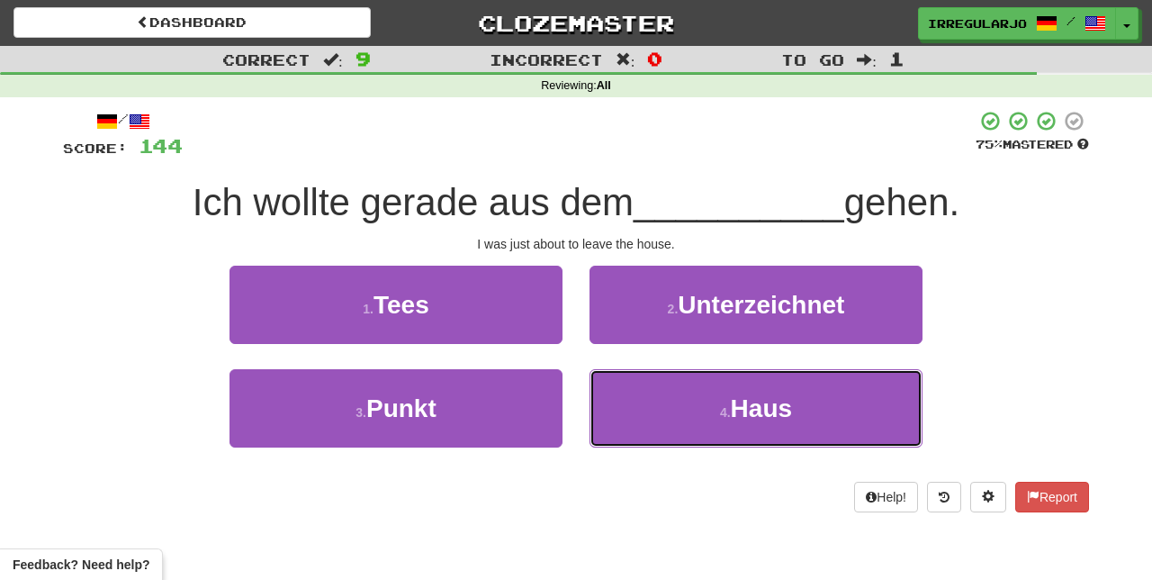
click at [637, 413] on button "4 . Haus" at bounding box center [755, 408] width 333 height 78
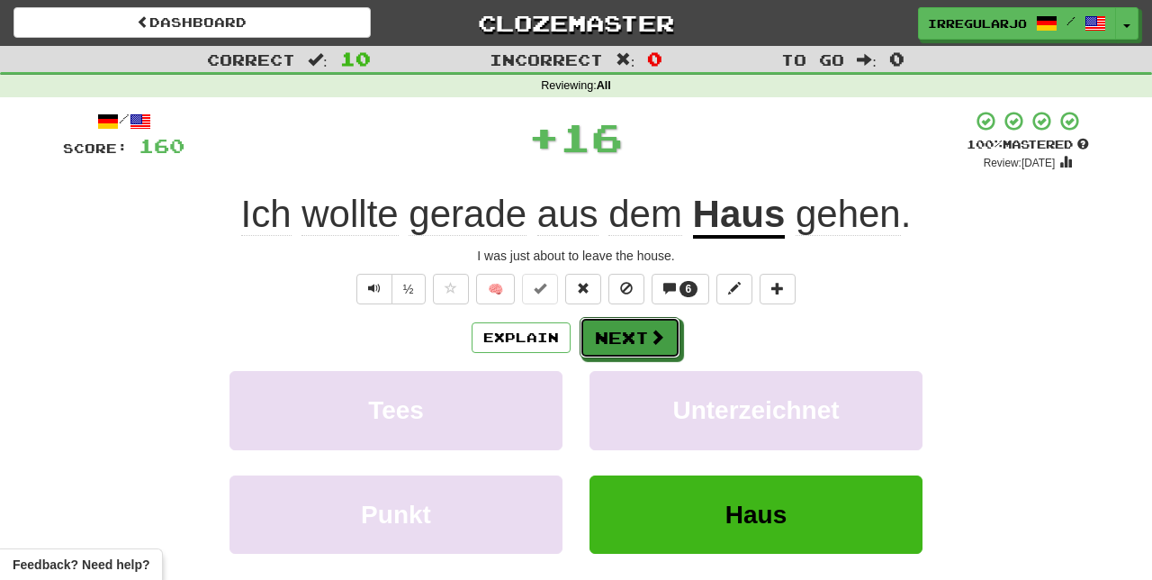
click at [643, 338] on button "Next" at bounding box center [630, 337] width 101 height 41
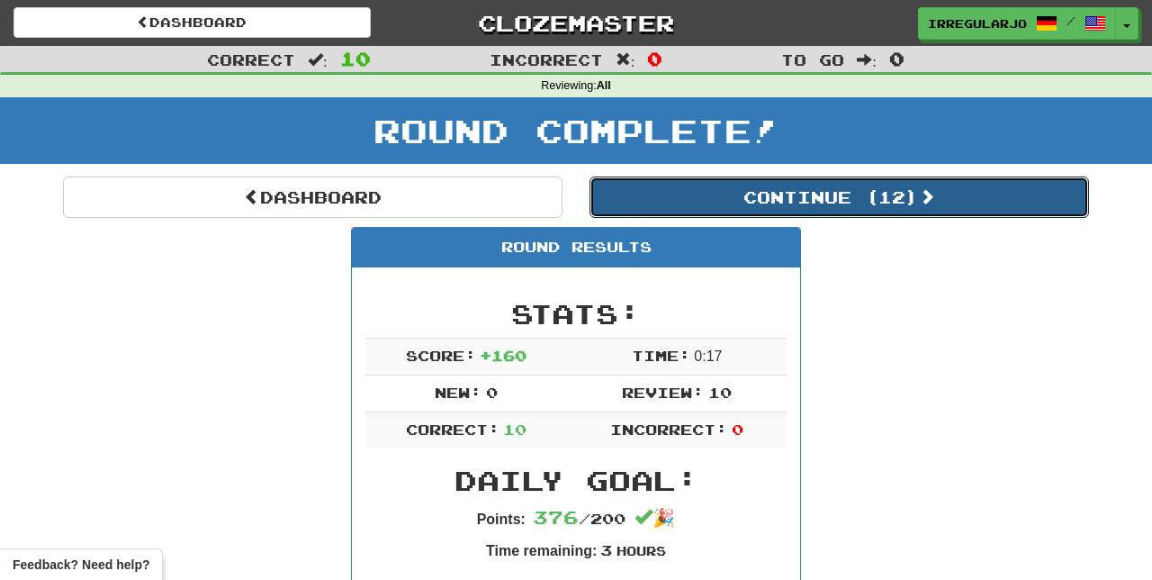
click at [866, 194] on button "Continue ( 12 )" at bounding box center [838, 196] width 499 height 41
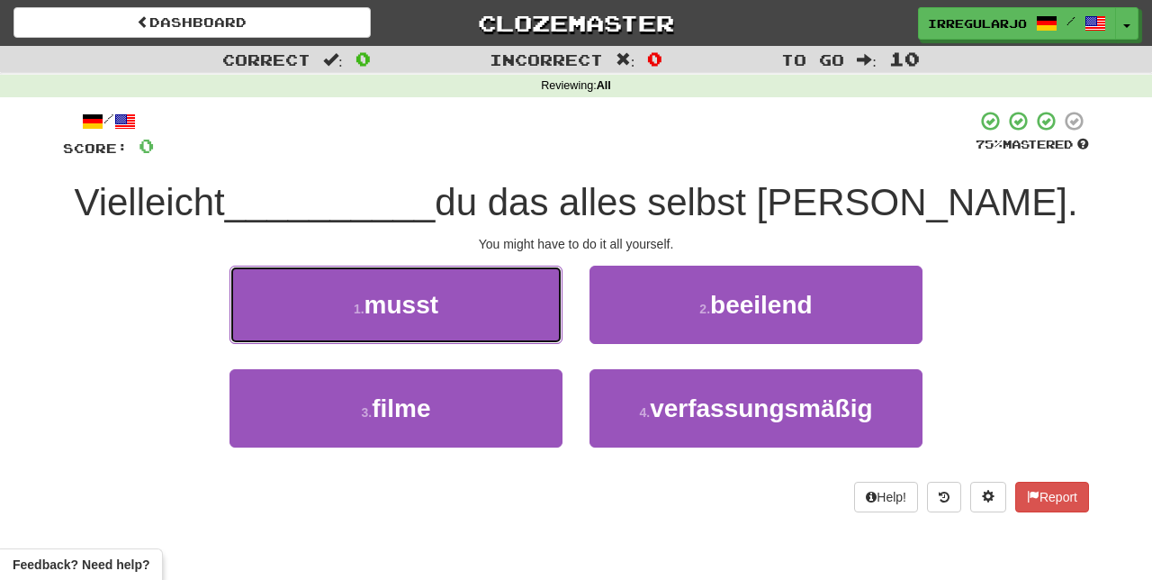
click at [487, 313] on button "1 . musst" at bounding box center [395, 304] width 333 height 78
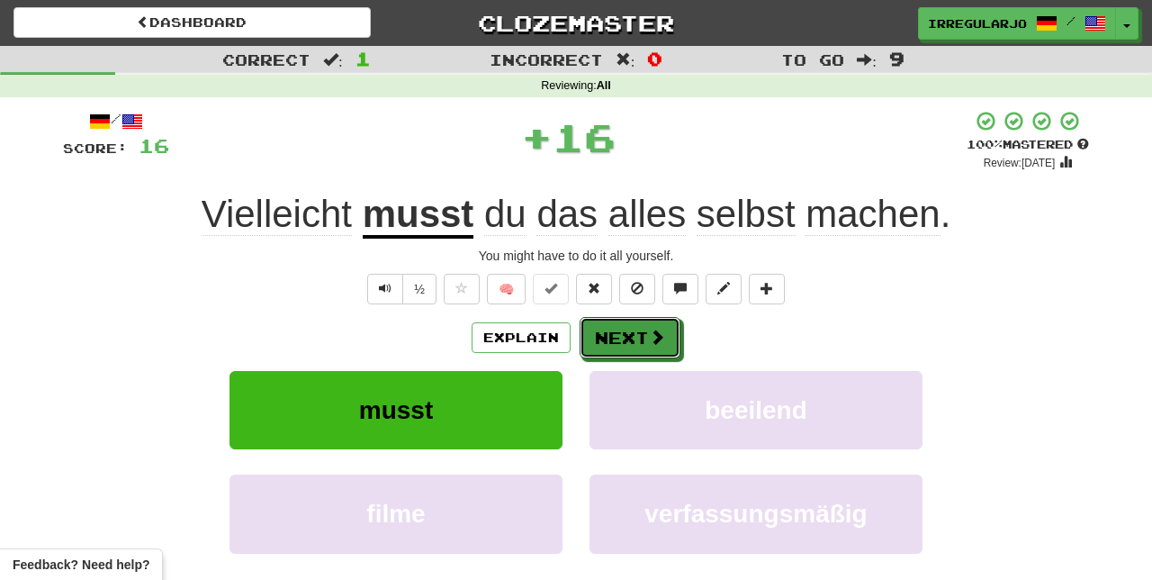
click at [632, 333] on button "Next" at bounding box center [630, 337] width 101 height 41
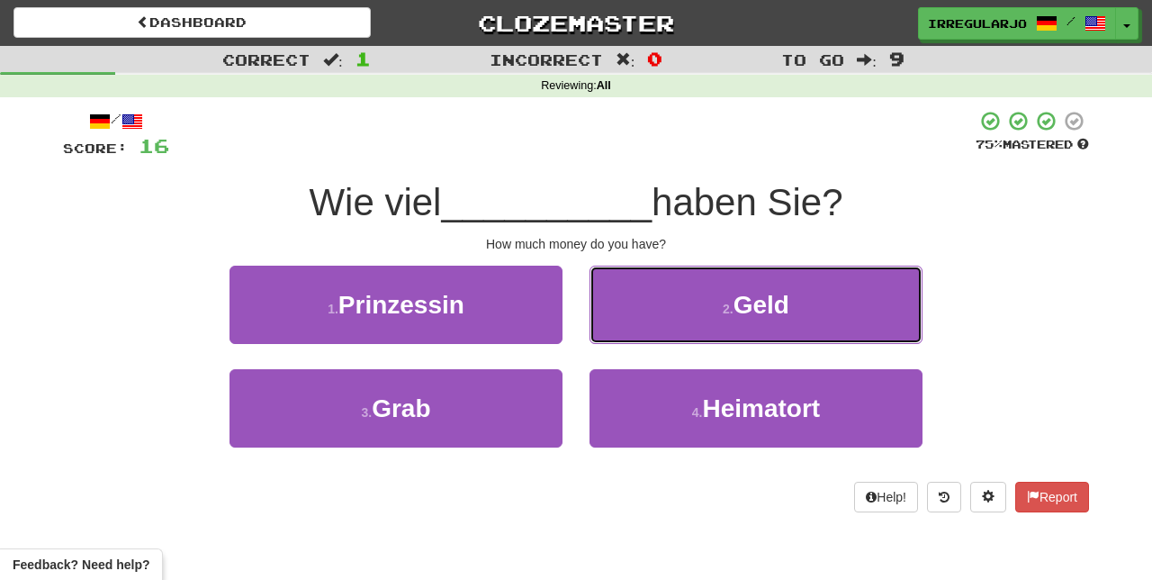
click at [670, 311] on button "2 . Geld" at bounding box center [755, 304] width 333 height 78
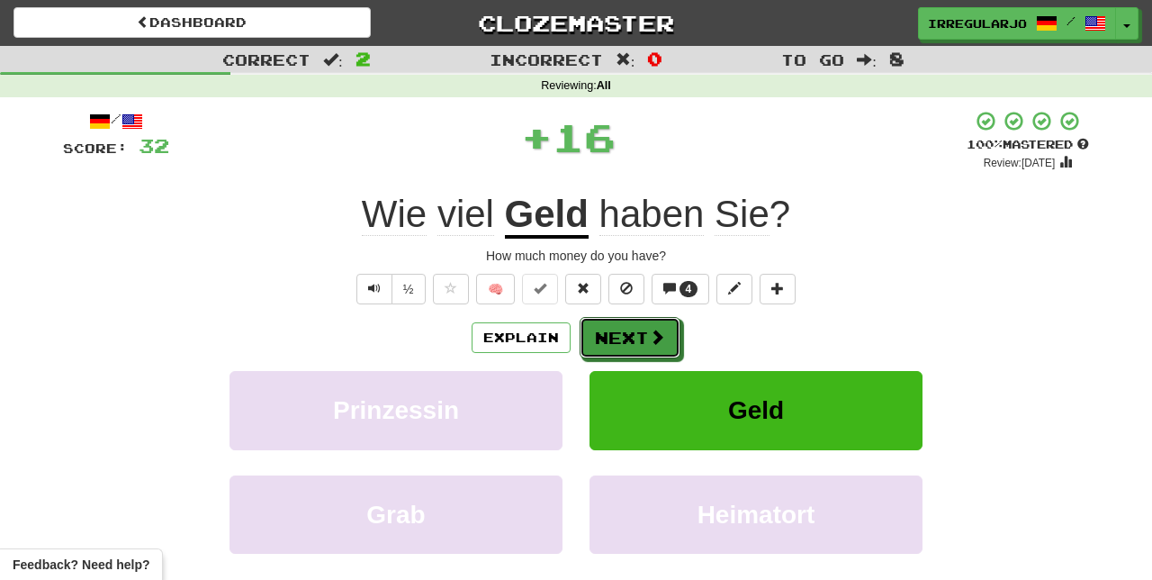
click at [624, 339] on button "Next" at bounding box center [630, 337] width 101 height 41
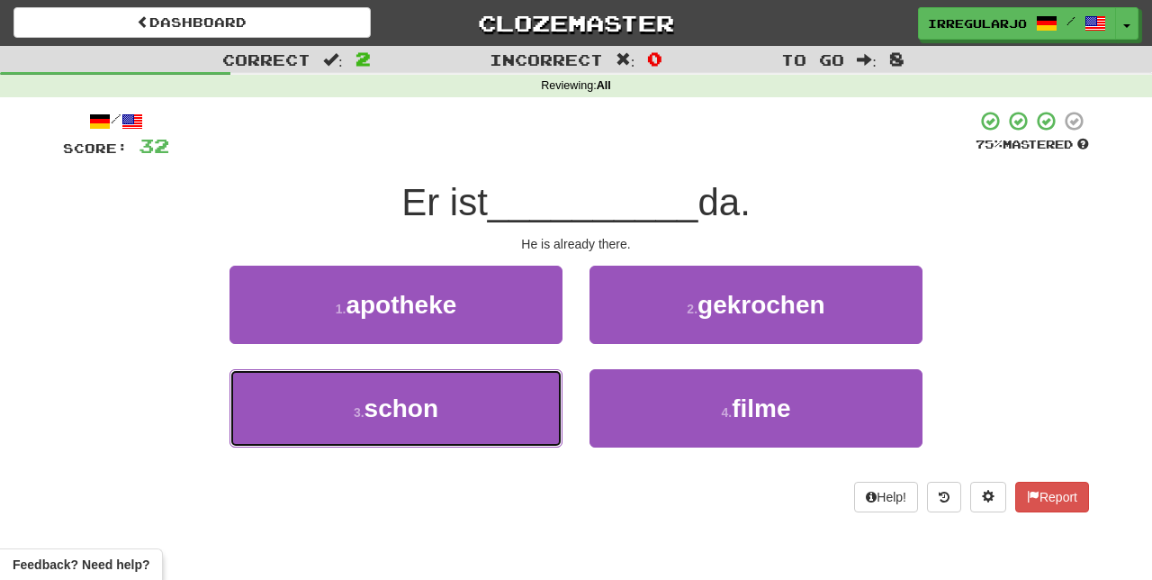
click at [457, 432] on button "3 . schon" at bounding box center [395, 408] width 333 height 78
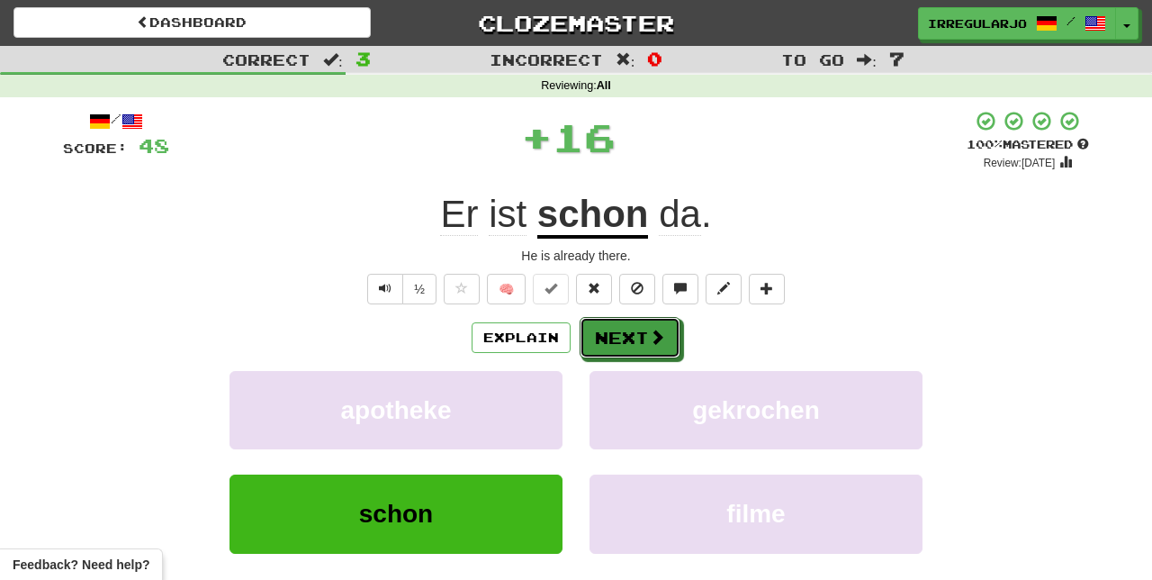
click at [639, 326] on button "Next" at bounding box center [630, 337] width 101 height 41
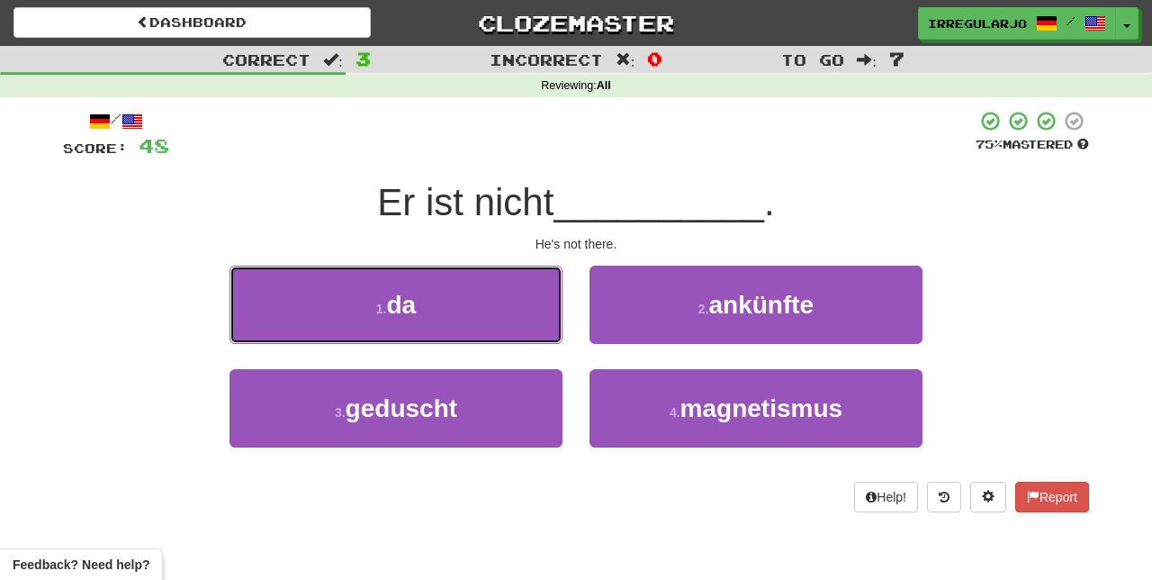
click at [496, 314] on button "1 . da" at bounding box center [395, 304] width 333 height 78
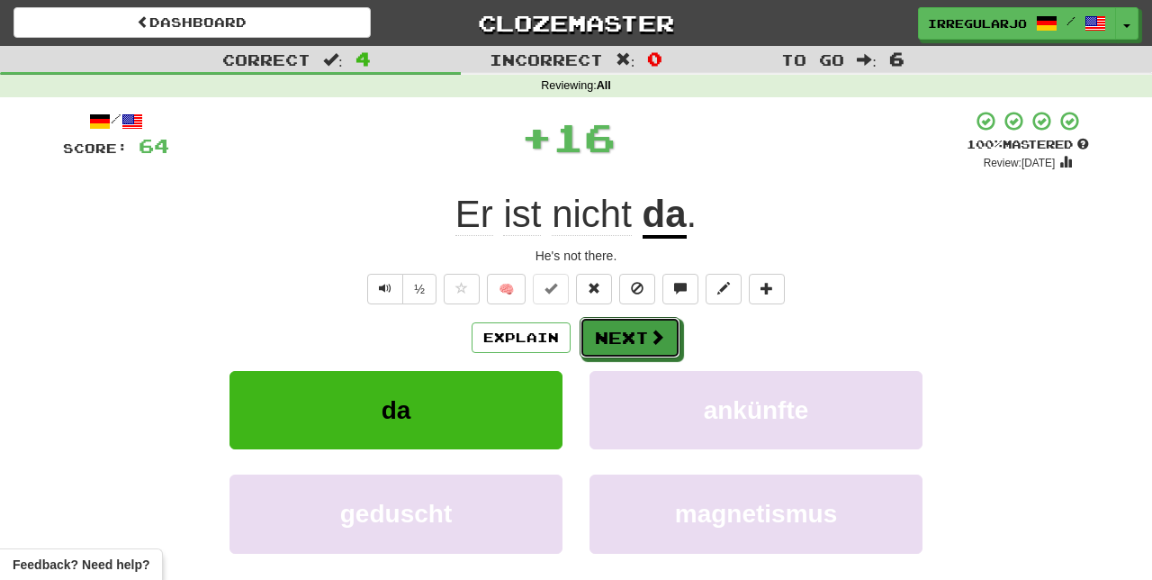
click at [628, 337] on button "Next" at bounding box center [630, 337] width 101 height 41
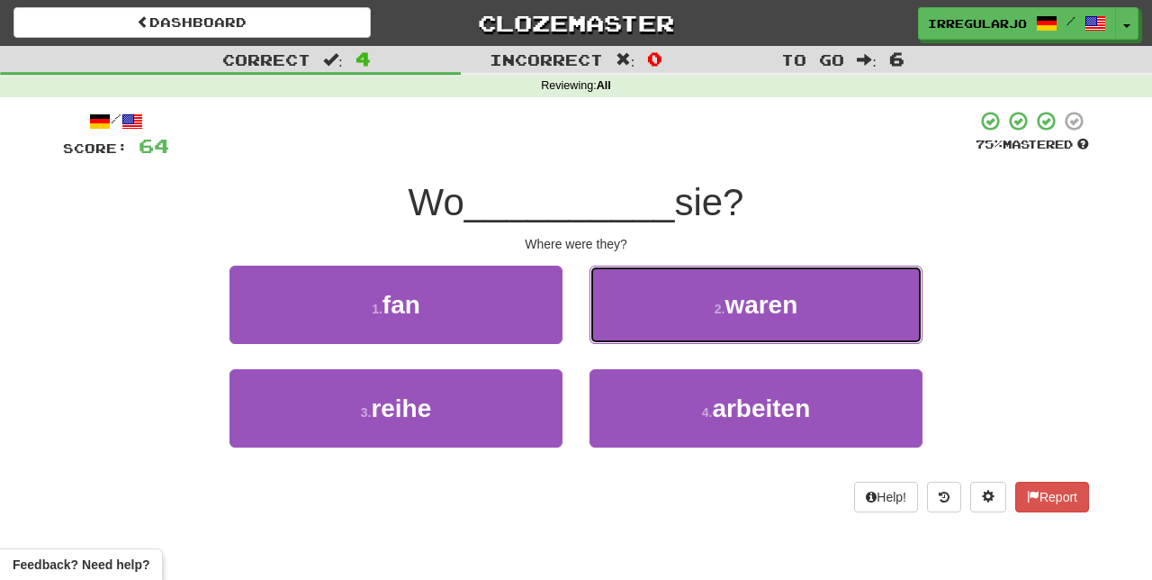
click at [655, 324] on button "2 . waren" at bounding box center [755, 304] width 333 height 78
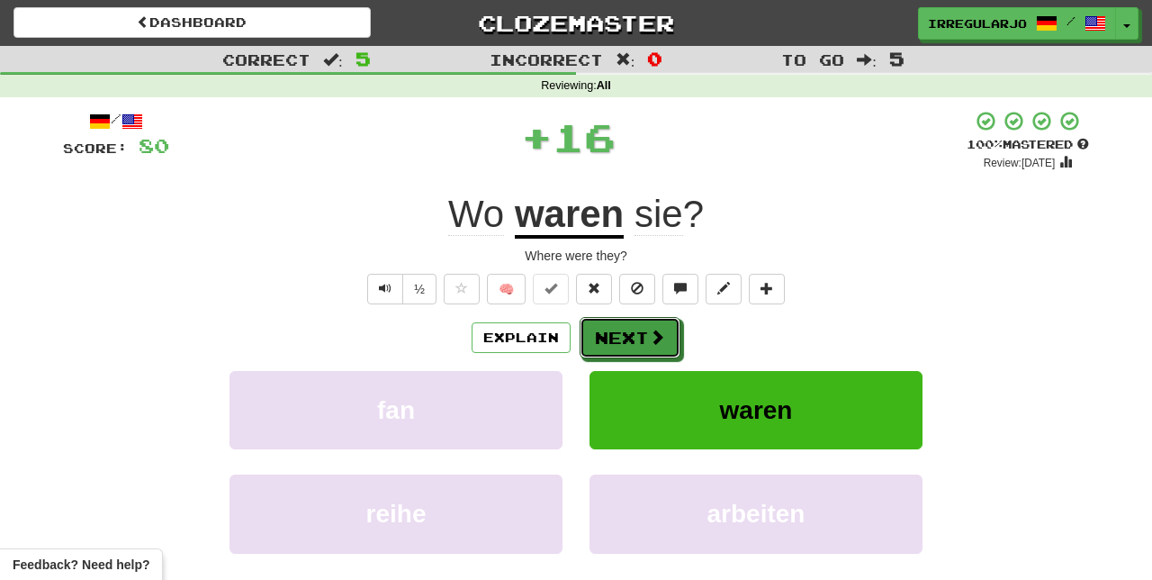
click at [619, 336] on button "Next" at bounding box center [630, 337] width 101 height 41
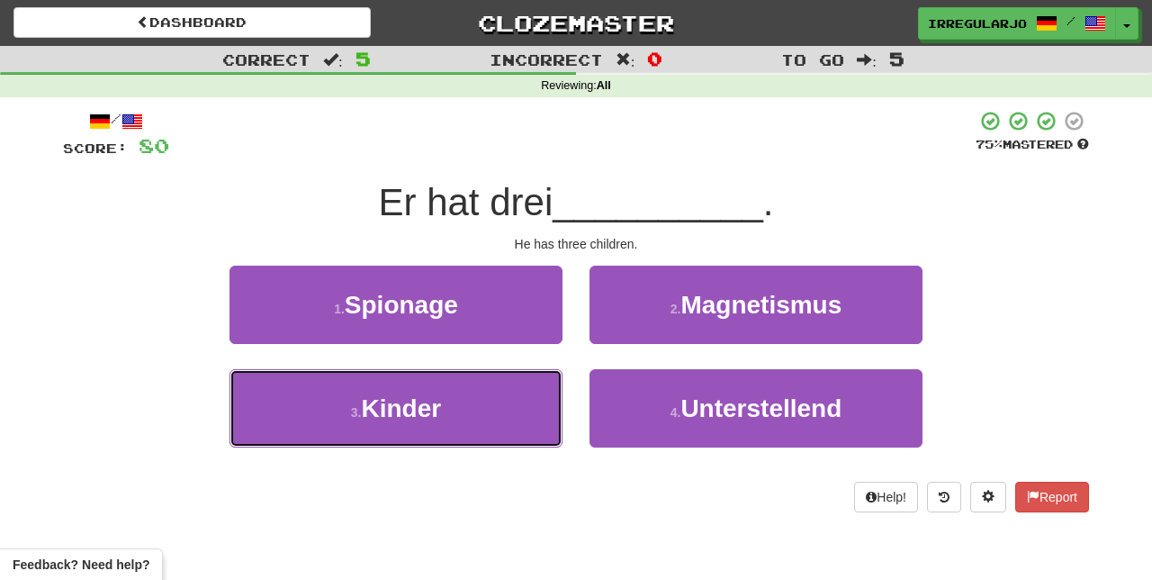
click at [465, 419] on button "3 . Kinder" at bounding box center [395, 408] width 333 height 78
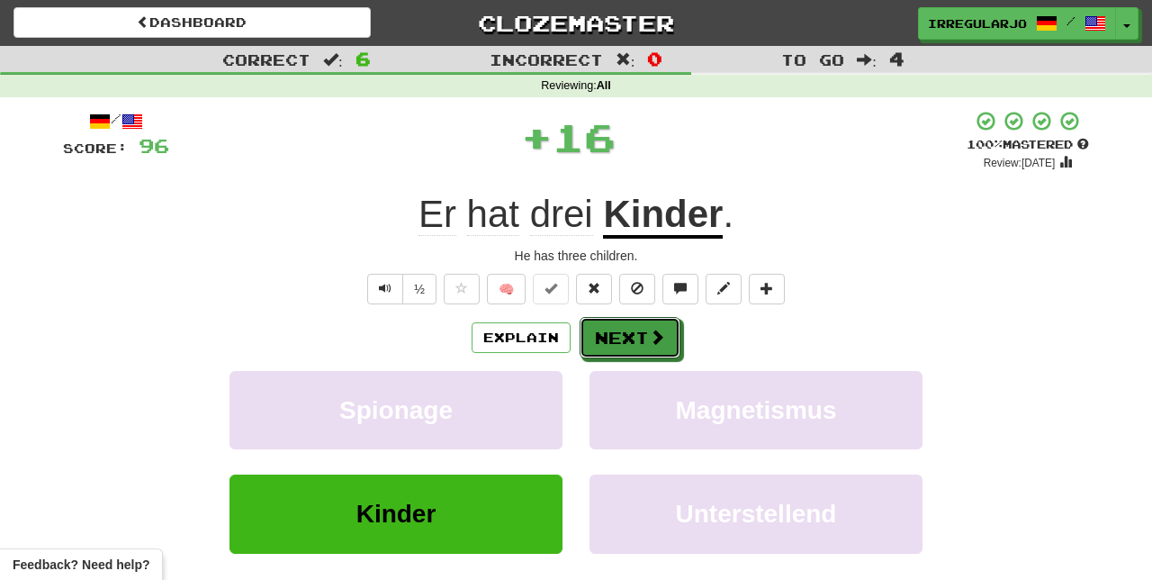
click at [631, 338] on button "Next" at bounding box center [630, 337] width 101 height 41
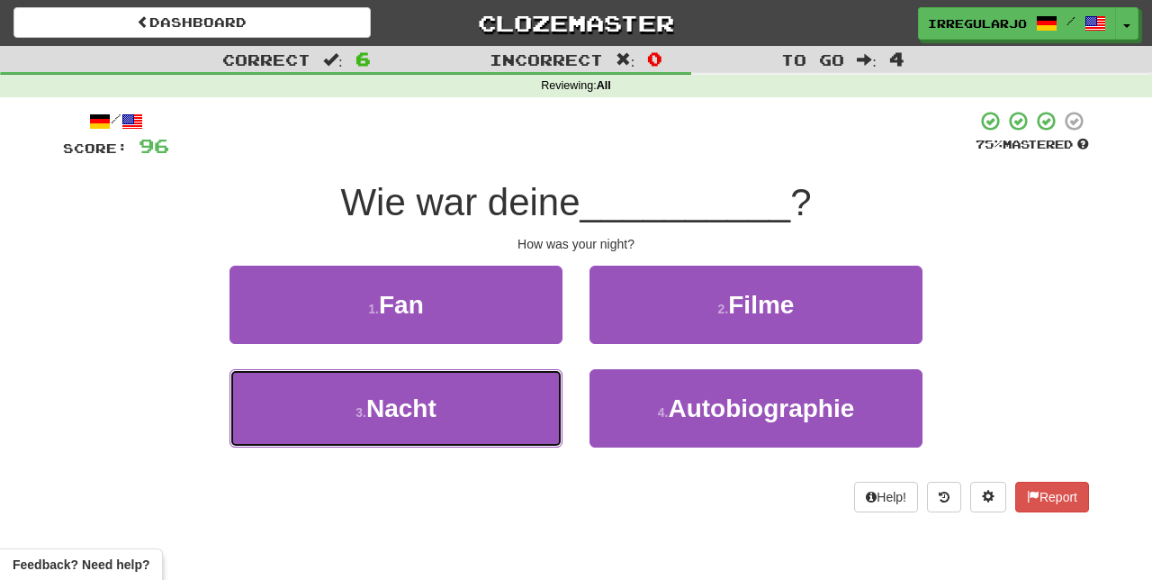
click at [475, 412] on button "3 . Nacht" at bounding box center [395, 408] width 333 height 78
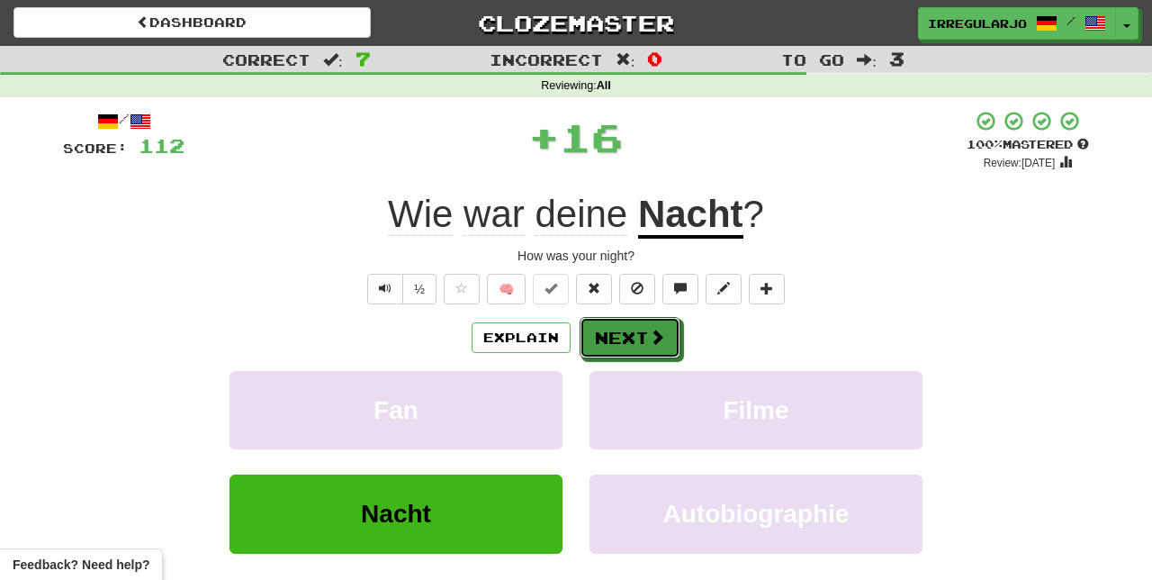
click at [620, 333] on button "Next" at bounding box center [630, 337] width 101 height 41
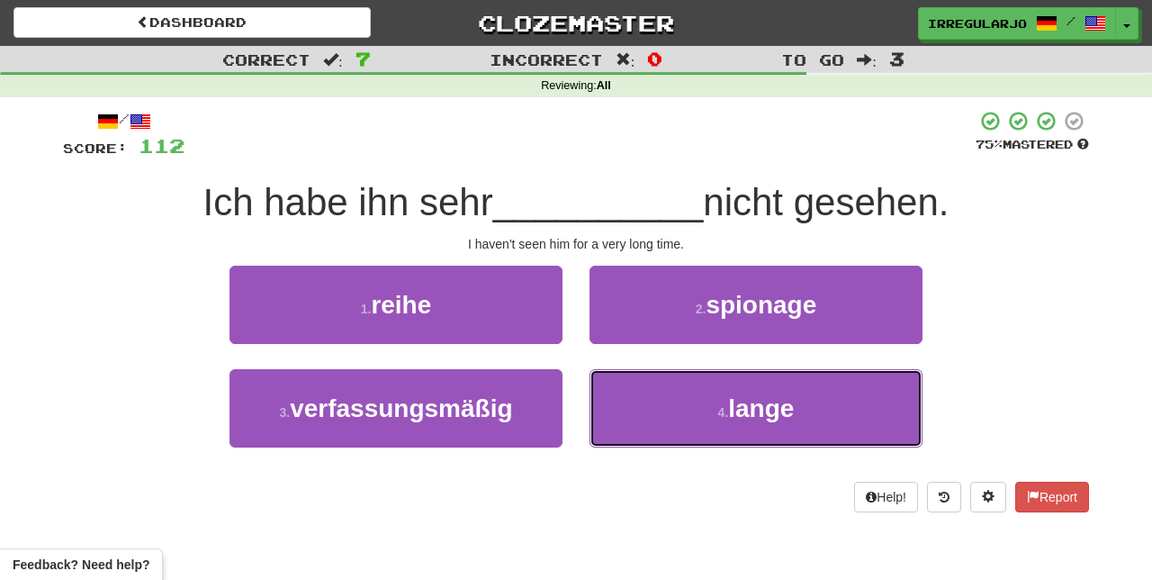
click at [698, 420] on button "4 . lange" at bounding box center [755, 408] width 333 height 78
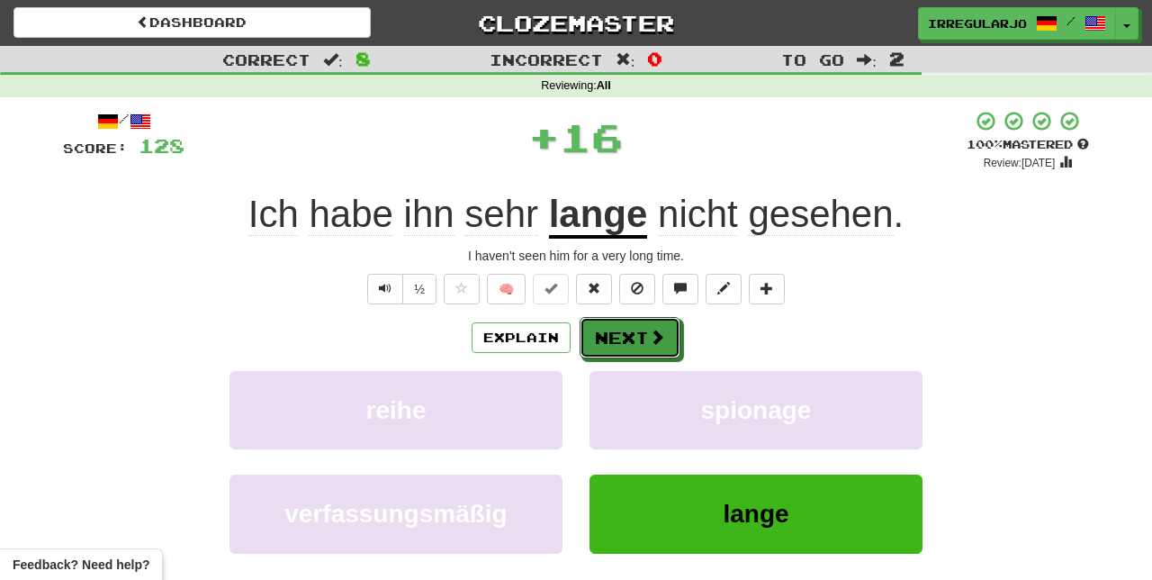
click at [644, 344] on button "Next" at bounding box center [630, 337] width 101 height 41
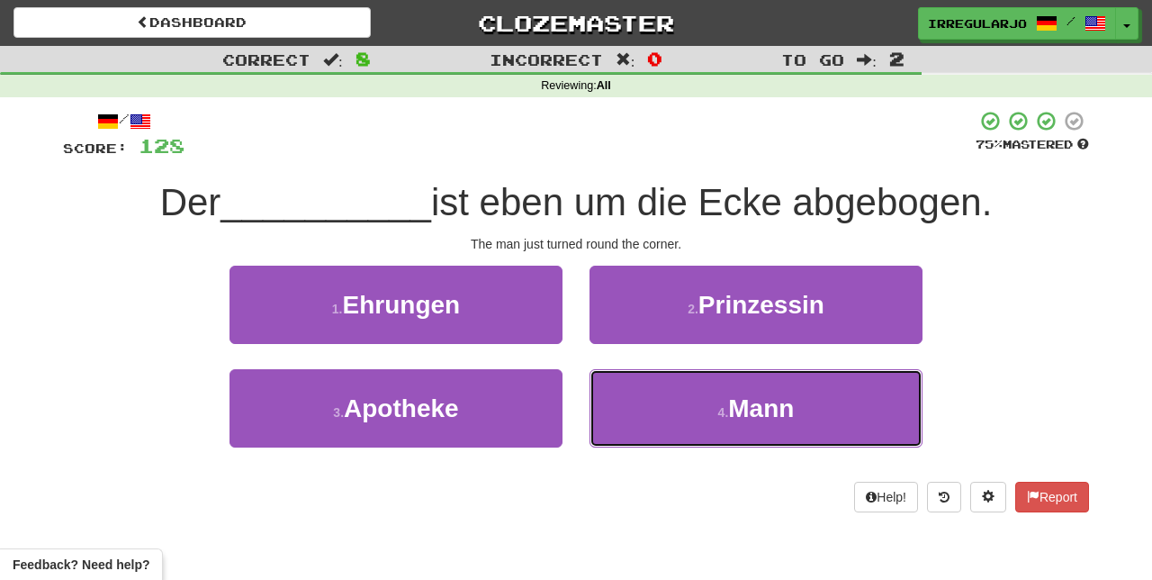
click at [666, 411] on button "4 . Mann" at bounding box center [755, 408] width 333 height 78
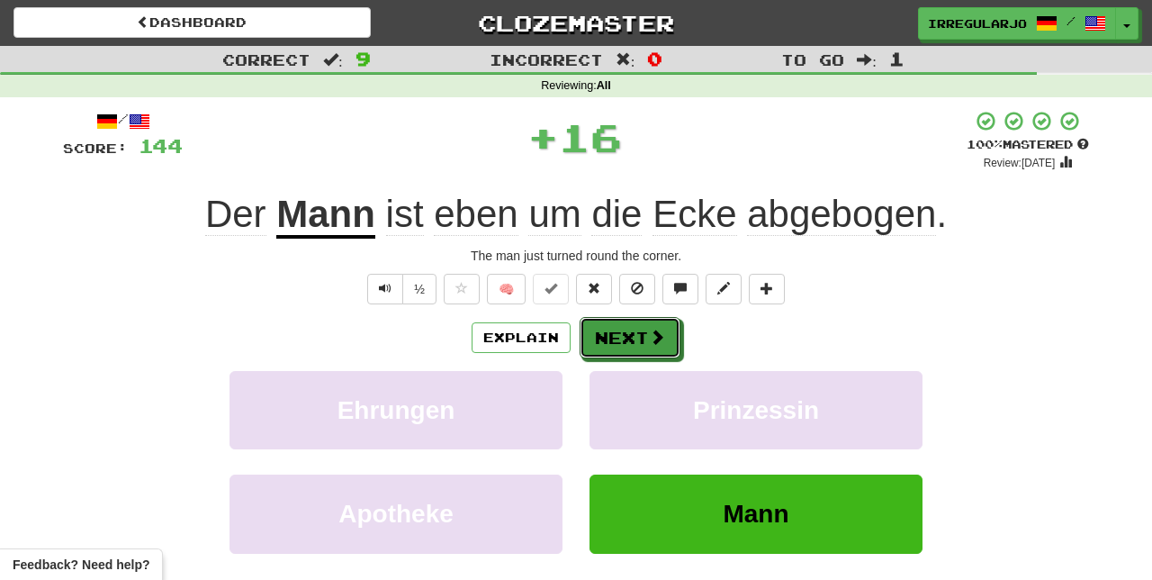
click at [661, 335] on span at bounding box center [657, 336] width 16 height 16
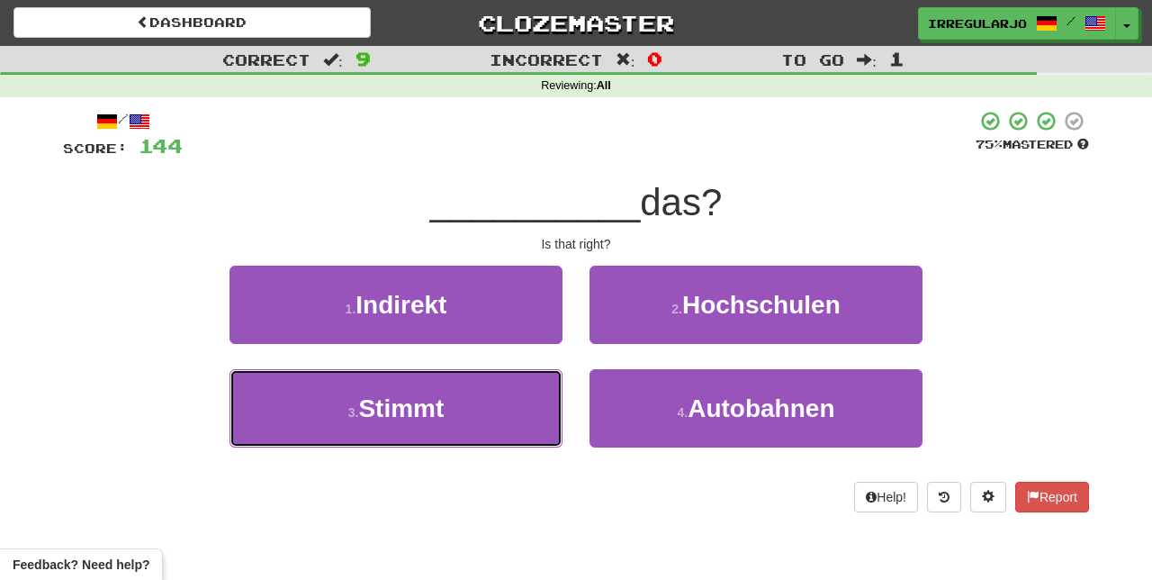
click at [484, 412] on button "3 . Stimmt" at bounding box center [395, 408] width 333 height 78
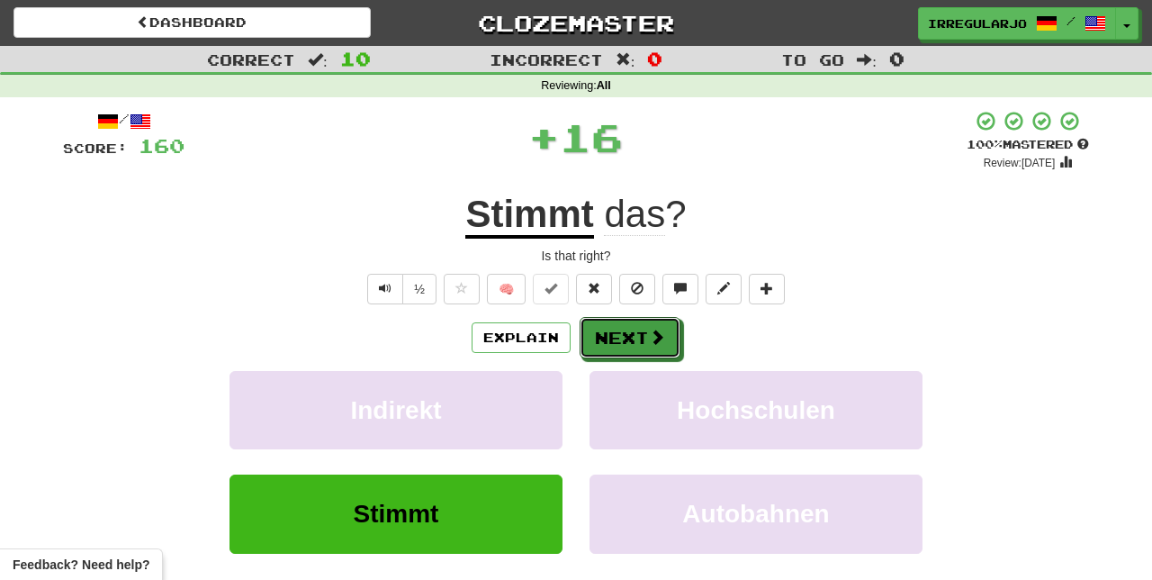
click at [626, 342] on button "Next" at bounding box center [630, 337] width 101 height 41
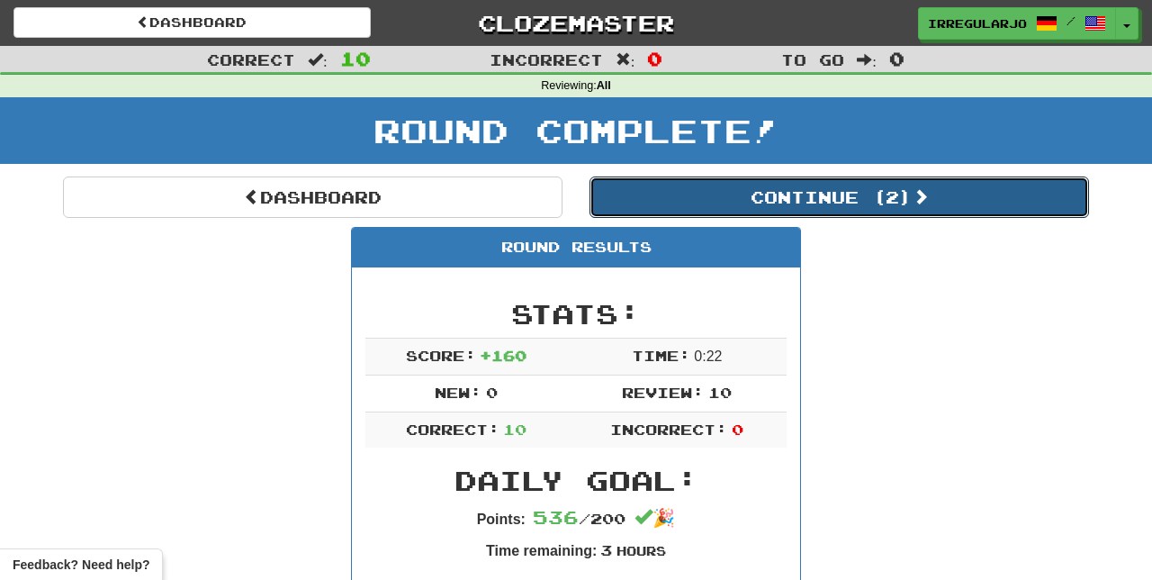
click at [902, 199] on button "Continue ( 2 )" at bounding box center [838, 196] width 499 height 41
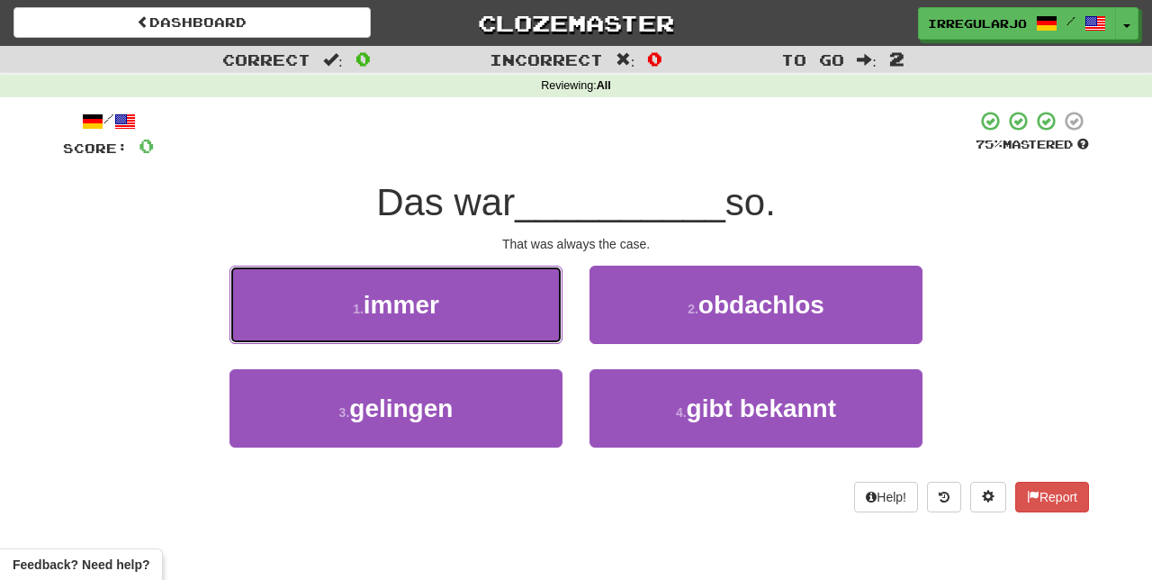
click at [504, 305] on button "1 . immer" at bounding box center [395, 304] width 333 height 78
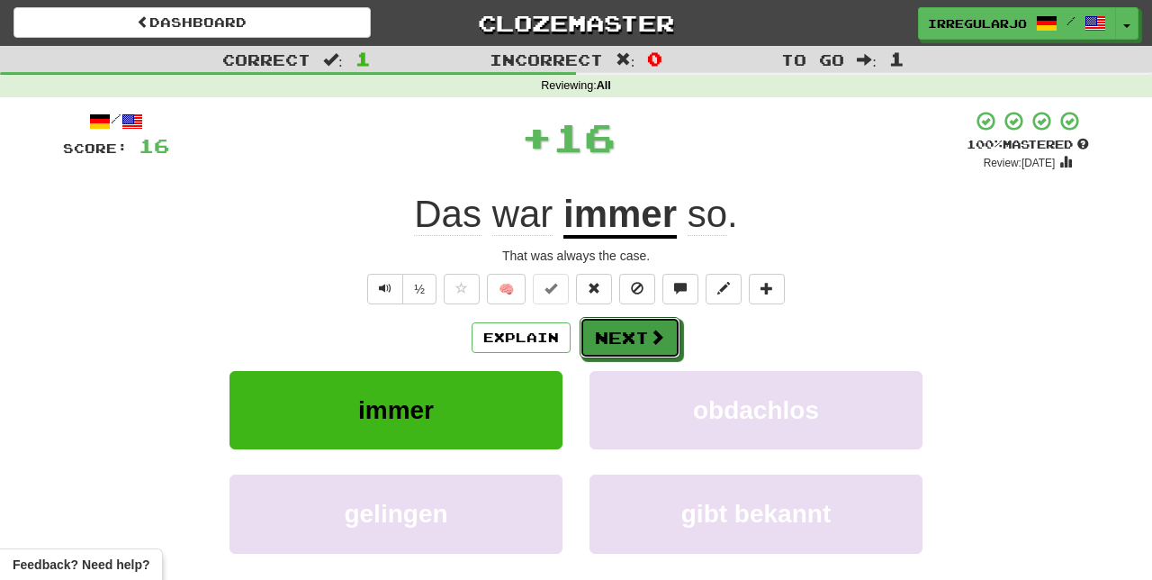
click at [641, 329] on button "Next" at bounding box center [630, 337] width 101 height 41
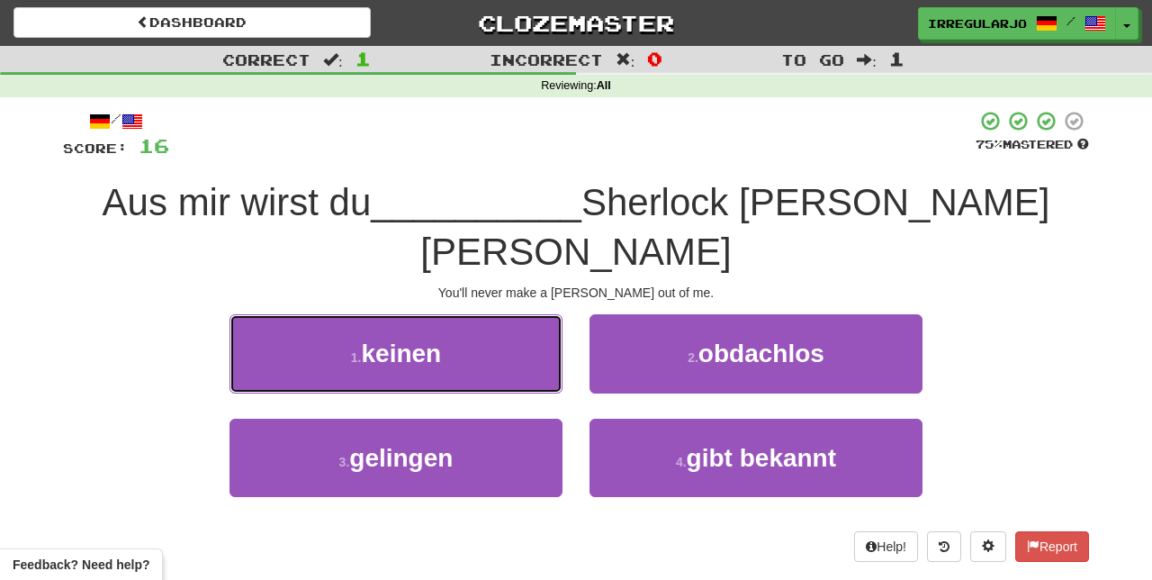
click at [515, 316] on button "1 . keinen" at bounding box center [395, 353] width 333 height 78
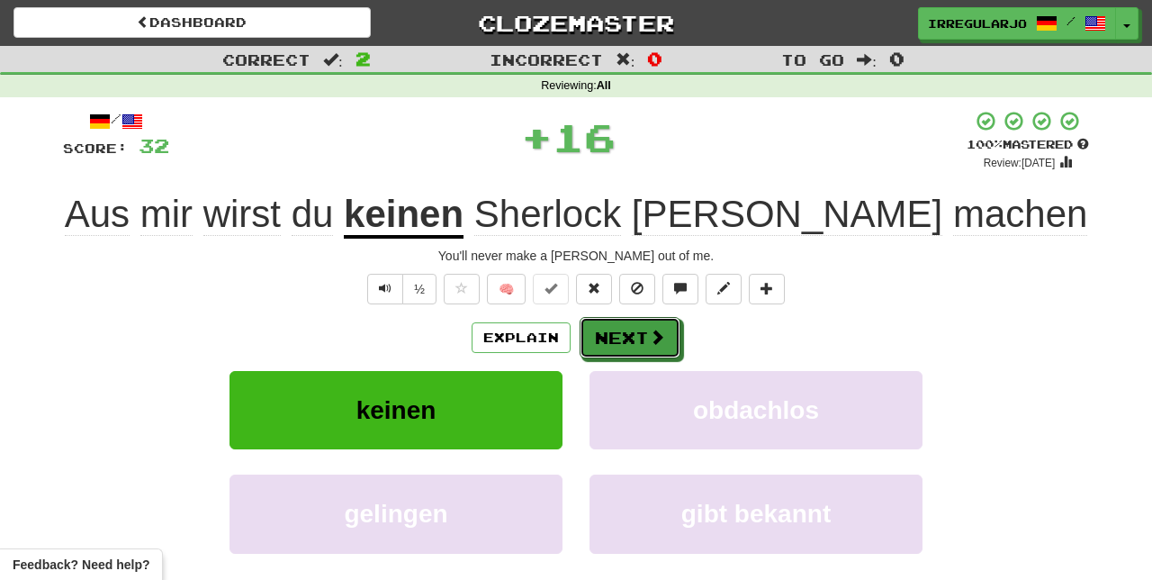
click at [619, 338] on button "Next" at bounding box center [630, 337] width 101 height 41
